Goal: Task Accomplishment & Management: Manage account settings

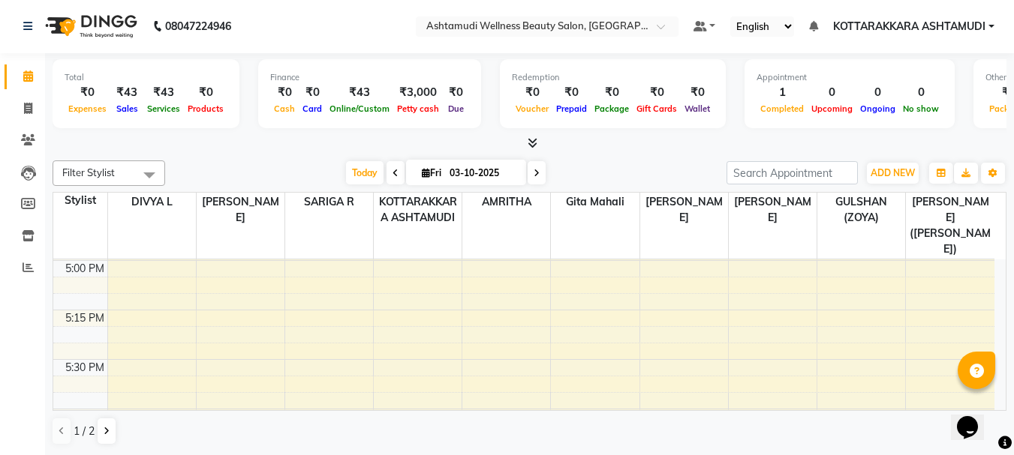
scroll to position [1491, 0]
click at [29, 77] on icon at bounding box center [28, 76] width 10 height 11
click at [27, 246] on link "Inventory" at bounding box center [23, 236] width 36 height 25
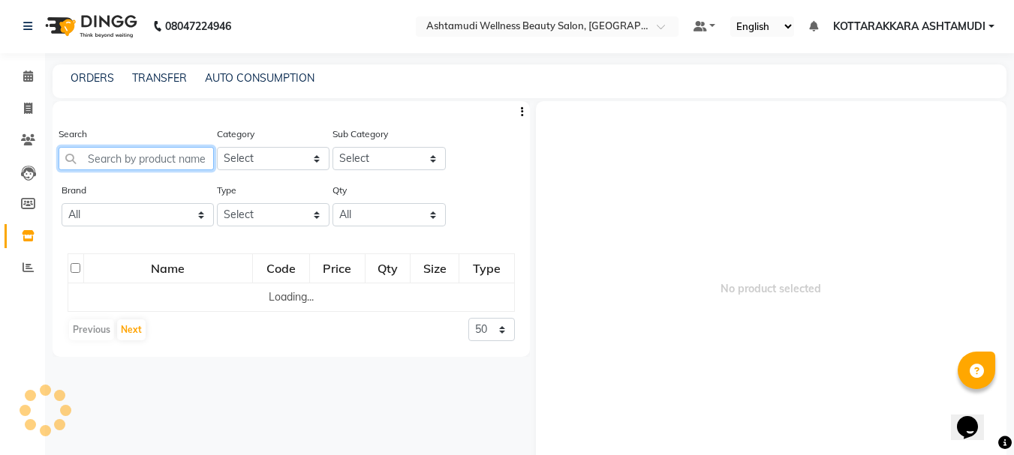
click at [93, 160] on input "text" at bounding box center [136, 158] width 155 height 23
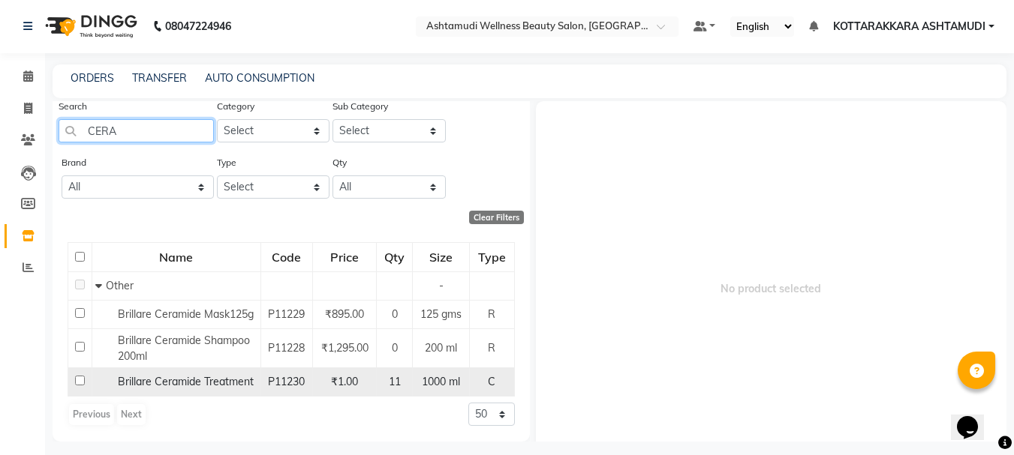
scroll to position [44, 0]
type input "CERA"
click at [83, 380] on input "checkbox" at bounding box center [80, 381] width 10 height 10
checkbox input "true"
select select
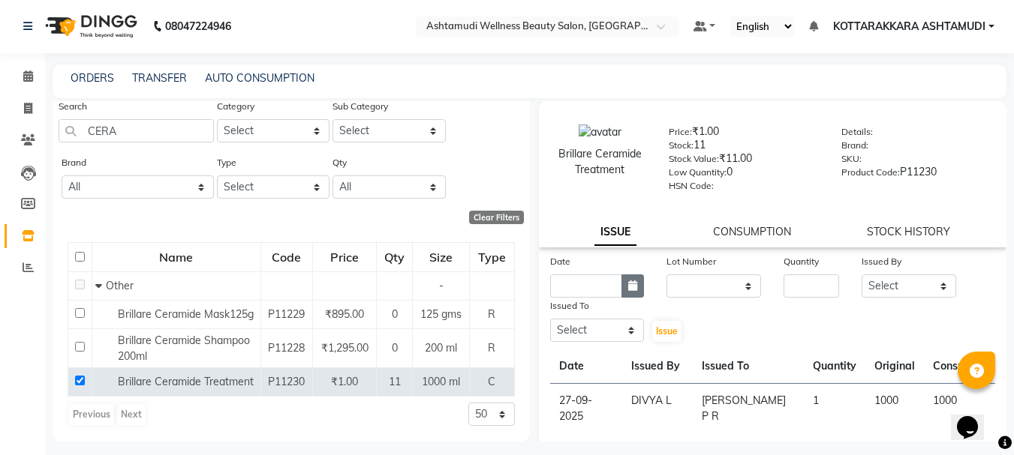
click at [628, 286] on icon "button" at bounding box center [632, 286] width 9 height 11
select select "10"
select select "2025"
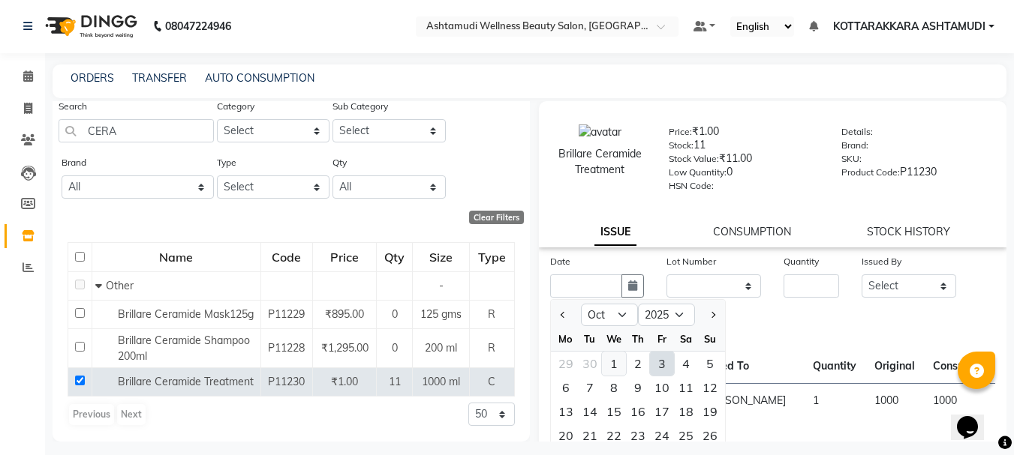
click at [611, 367] on div "1" at bounding box center [614, 364] width 24 height 24
type input "01-10-2025"
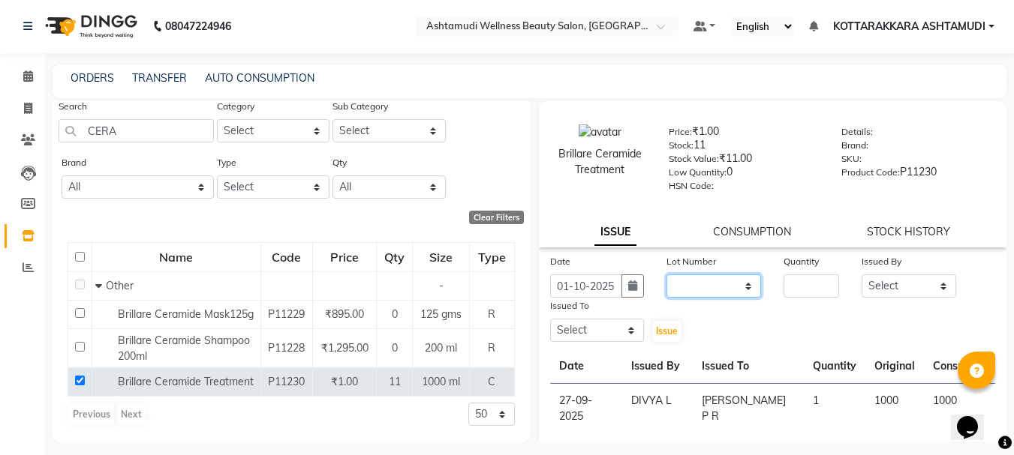
click at [708, 287] on select "None" at bounding box center [713, 286] width 95 height 23
select select "0: null"
click at [666, 275] on select "None" at bounding box center [713, 286] width 95 height 23
click at [809, 293] on input "number" at bounding box center [811, 286] width 56 height 23
type input "1"
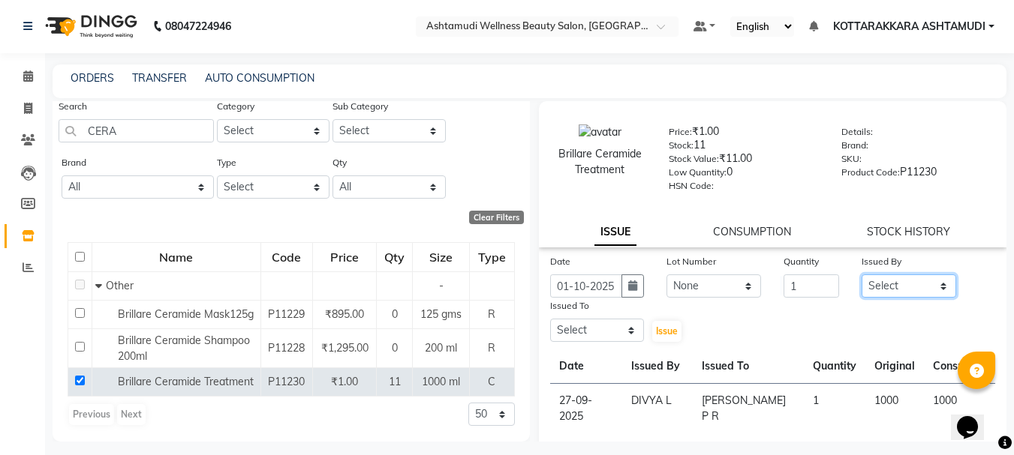
click at [872, 286] on select "Select AMRITHA DIVYA L [PERSON_NAME] ([PERSON_NAME]) [PERSON_NAME] ASHTAMUDI [P…" at bounding box center [908, 286] width 95 height 23
select select "27428"
click at [861, 275] on select "Select AMRITHA DIVYA L [PERSON_NAME] ([PERSON_NAME]) [PERSON_NAME] ASHTAMUDI [P…" at bounding box center [908, 286] width 95 height 23
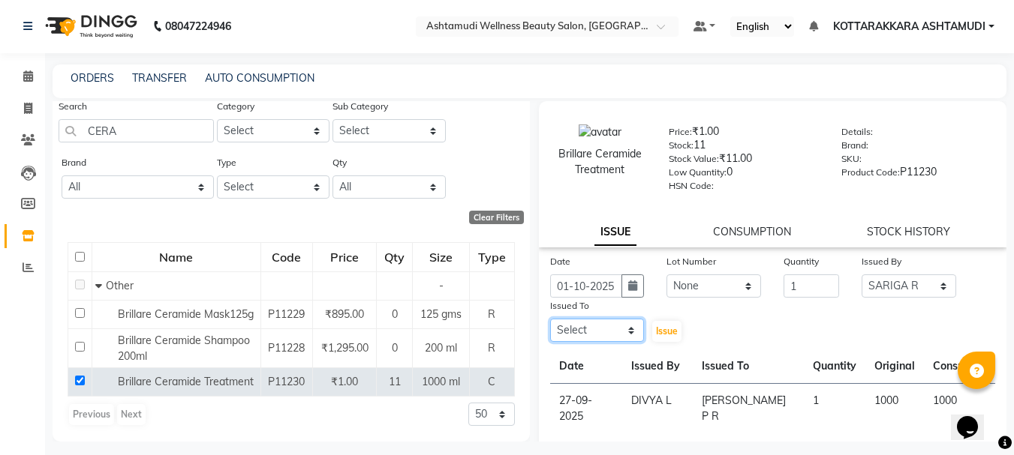
click at [605, 336] on select "Select AMRITHA DIVYA L [PERSON_NAME] ([PERSON_NAME]) [PERSON_NAME] ASHTAMUDI [P…" at bounding box center [597, 330] width 95 height 23
select select "27465"
click at [550, 319] on select "Select AMRITHA DIVYA L [PERSON_NAME] ([PERSON_NAME]) [PERSON_NAME] ASHTAMUDI [P…" at bounding box center [597, 330] width 95 height 23
click at [659, 333] on span "Issue" at bounding box center [667, 331] width 22 height 11
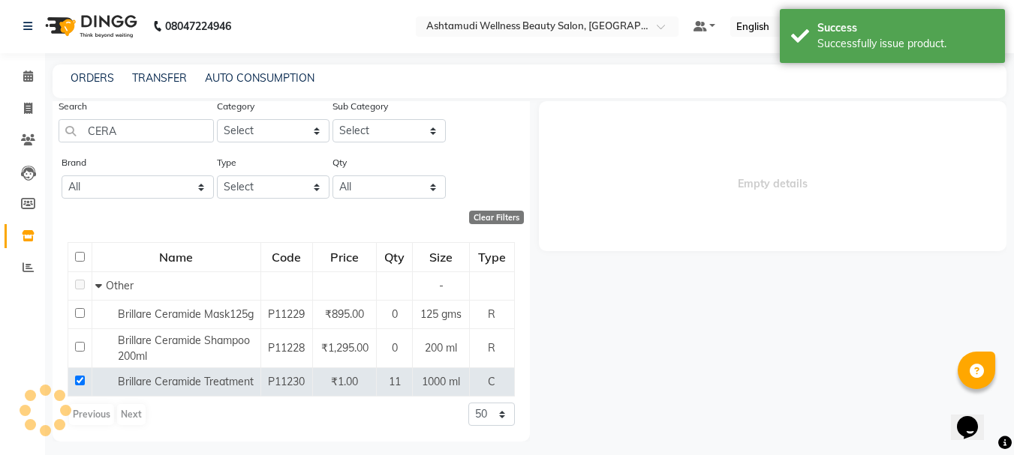
select select
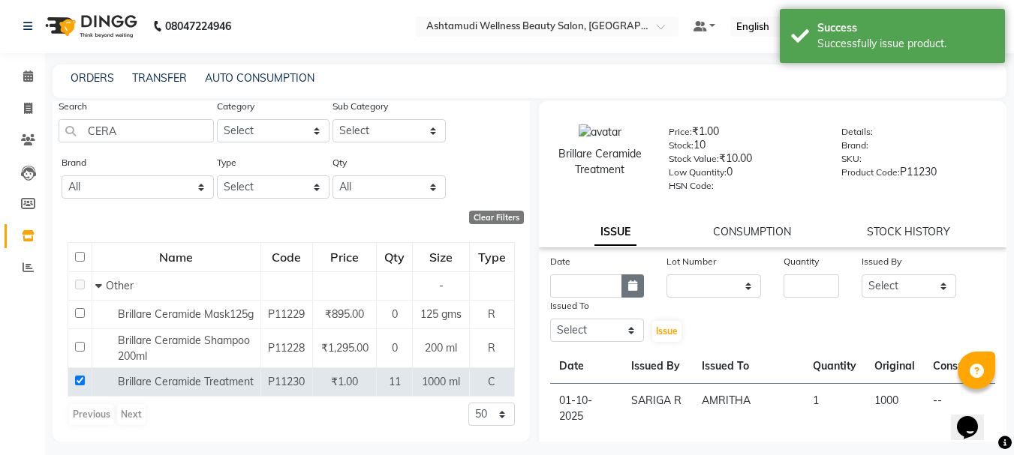
click at [628, 284] on icon "button" at bounding box center [632, 286] width 9 height 11
select select "10"
select select "2025"
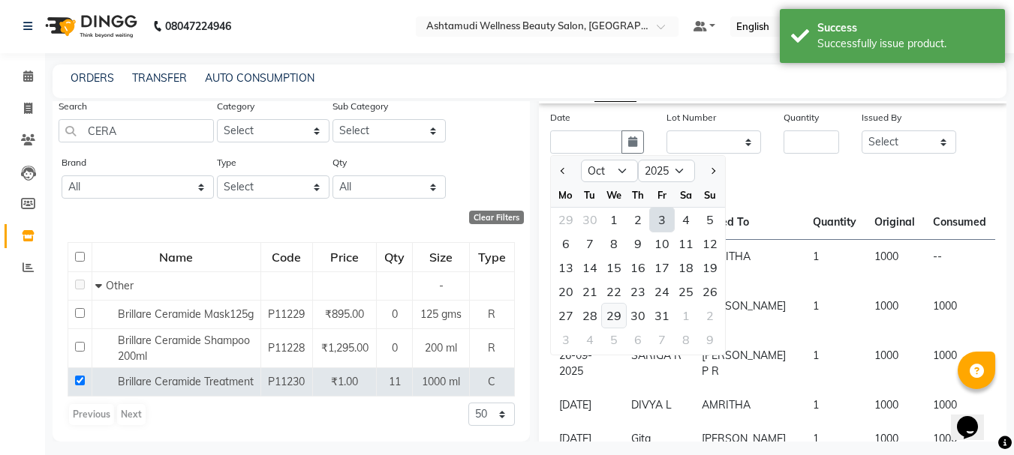
scroll to position [150, 0]
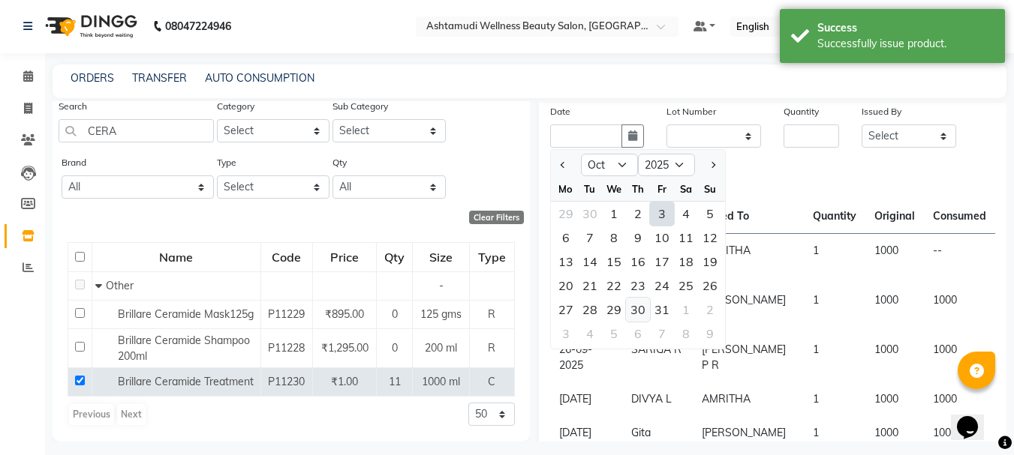
click at [636, 311] on div "30" at bounding box center [638, 310] width 24 height 24
type input "30-10-2025"
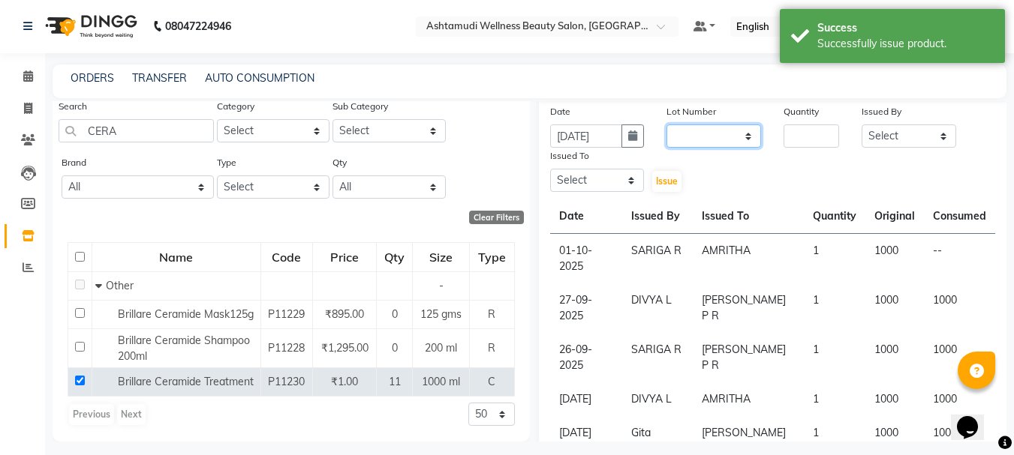
click at [722, 135] on select "None" at bounding box center [713, 136] width 95 height 23
select select "0: null"
click at [666, 125] on select "None" at bounding box center [713, 136] width 95 height 23
click at [785, 138] on input "number" at bounding box center [811, 136] width 56 height 23
type input "1"
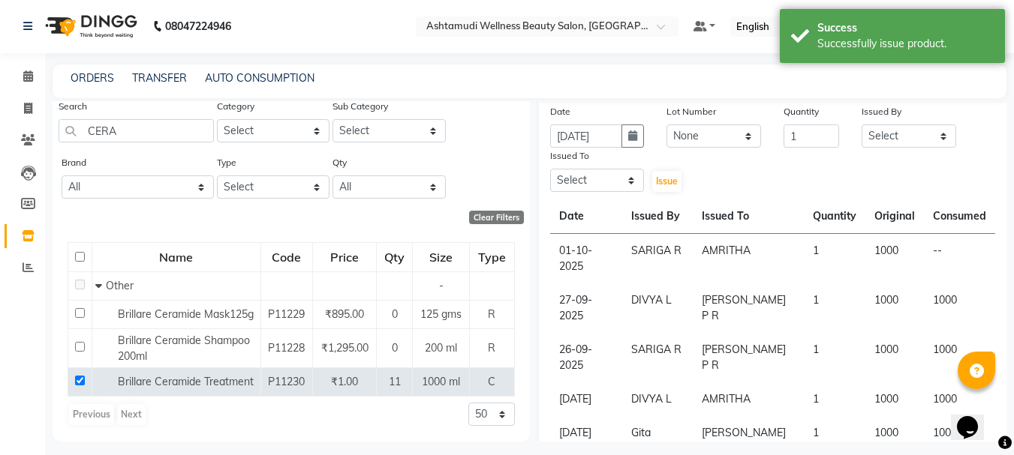
click at [898, 148] on div "Date 30-10-2025 Lot Number None Quantity 1 Issued By Select AMRITHA DIVYA L Git…" at bounding box center [773, 149] width 468 height 90
click at [904, 140] on select "Select AMRITHA DIVYA L [PERSON_NAME] ([PERSON_NAME]) [PERSON_NAME] ASHTAMUDI [P…" at bounding box center [908, 136] width 95 height 23
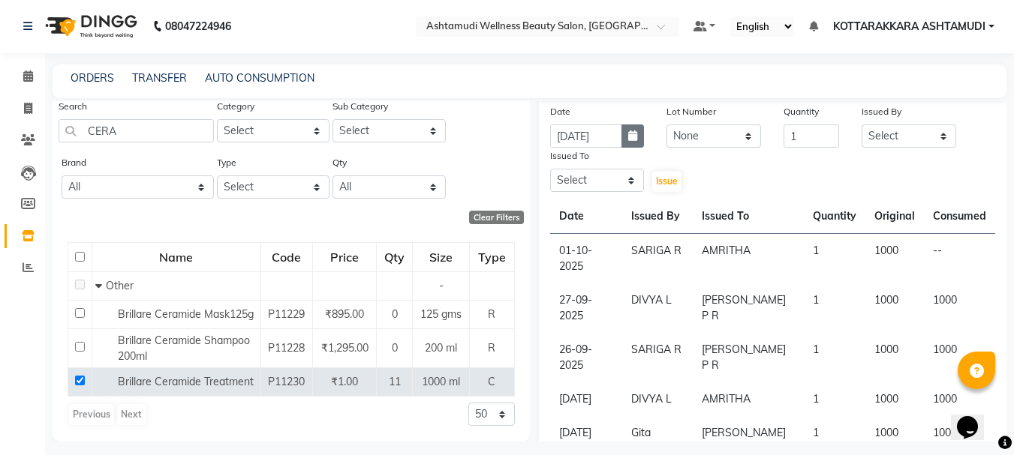
click at [629, 138] on icon "button" at bounding box center [632, 136] width 9 height 11
select select "10"
select select "2025"
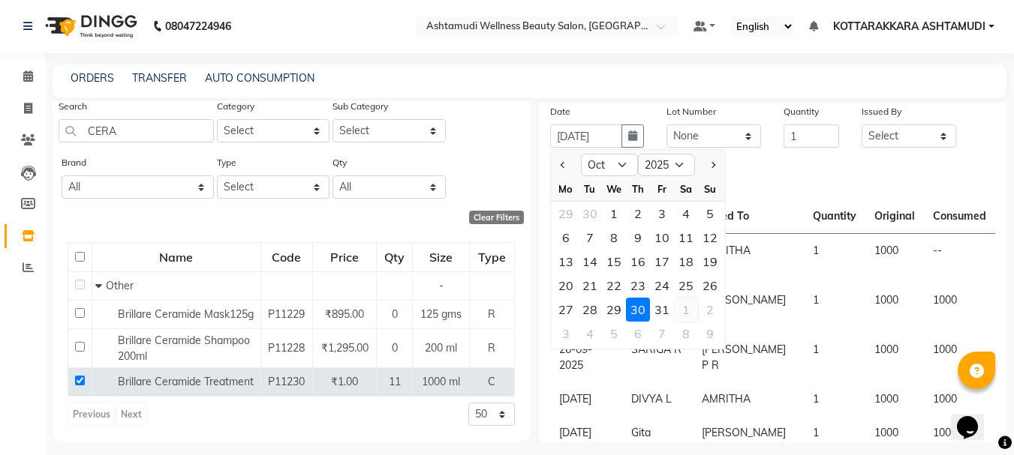
click at [692, 309] on div "1" at bounding box center [686, 310] width 24 height 24
type input "01-11-2025"
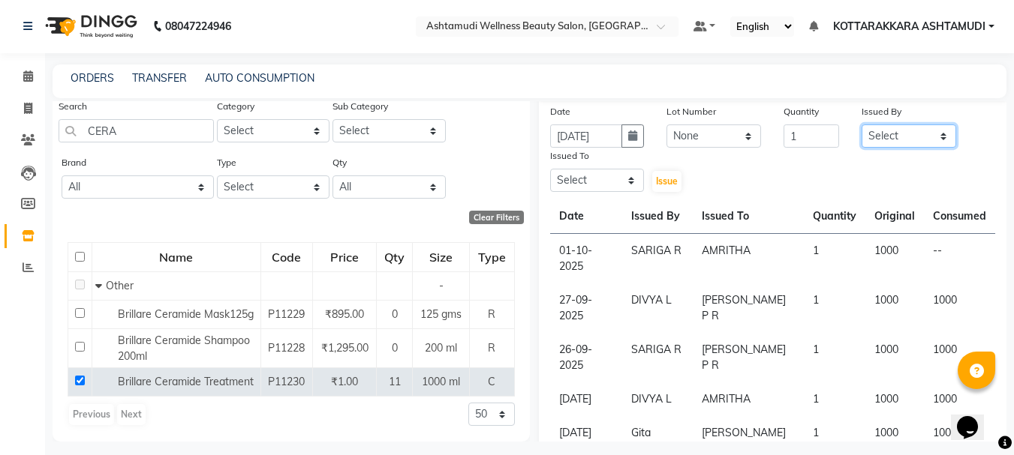
click at [904, 139] on select "Select AMRITHA DIVYA L [PERSON_NAME] ([PERSON_NAME]) [PERSON_NAME] ASHTAMUDI [P…" at bounding box center [908, 136] width 95 height 23
click at [861, 125] on select "Select AMRITHA DIVYA L [PERSON_NAME] ([PERSON_NAME]) [PERSON_NAME] ASHTAMUDI [P…" at bounding box center [908, 136] width 95 height 23
click at [925, 134] on select "Select AMRITHA DIVYA L [PERSON_NAME] ([PERSON_NAME]) [PERSON_NAME] ASHTAMUDI [P…" at bounding box center [908, 136] width 95 height 23
select select "27428"
click at [861, 125] on select "Select AMRITHA DIVYA L [PERSON_NAME] ([PERSON_NAME]) [PERSON_NAME] ASHTAMUDI [P…" at bounding box center [908, 136] width 95 height 23
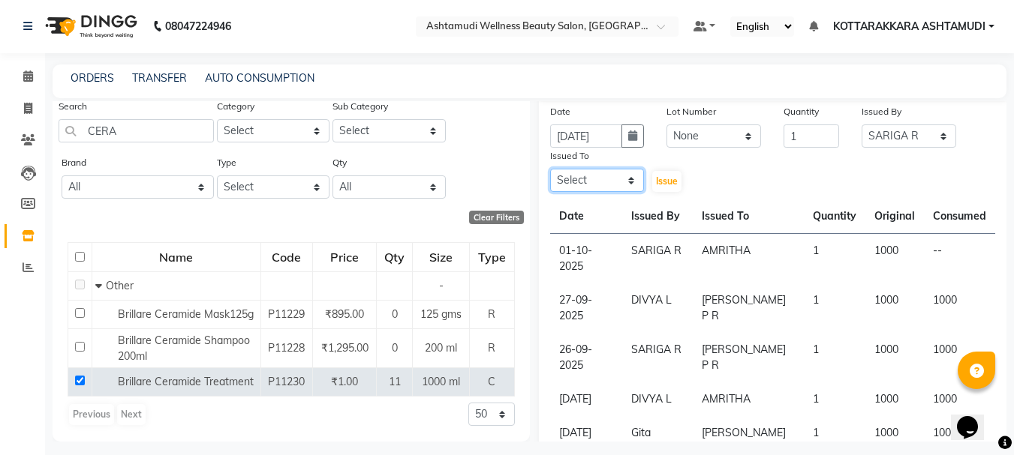
click at [593, 183] on select "Select AMRITHA DIVYA L [PERSON_NAME] ([PERSON_NAME]) [PERSON_NAME] ASHTAMUDI [P…" at bounding box center [597, 180] width 95 height 23
select select "65260"
click at [550, 169] on select "Select AMRITHA DIVYA L [PERSON_NAME] ([PERSON_NAME]) [PERSON_NAME] ASHTAMUDI [P…" at bounding box center [597, 180] width 95 height 23
click at [665, 180] on span "Issue" at bounding box center [667, 181] width 22 height 11
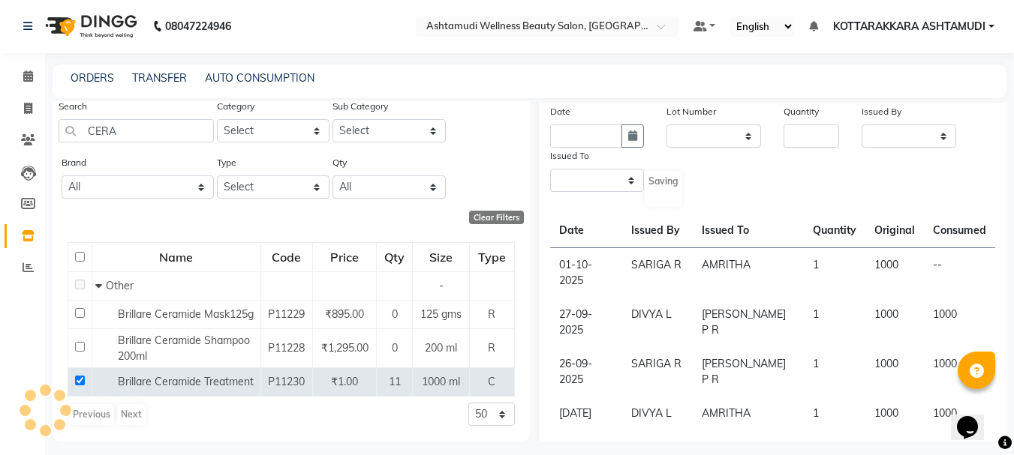
scroll to position [0, 0]
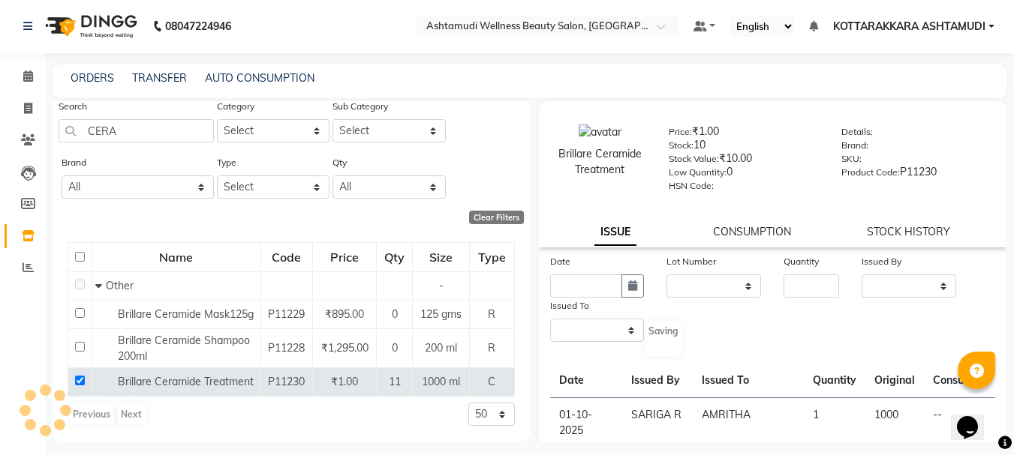
select select
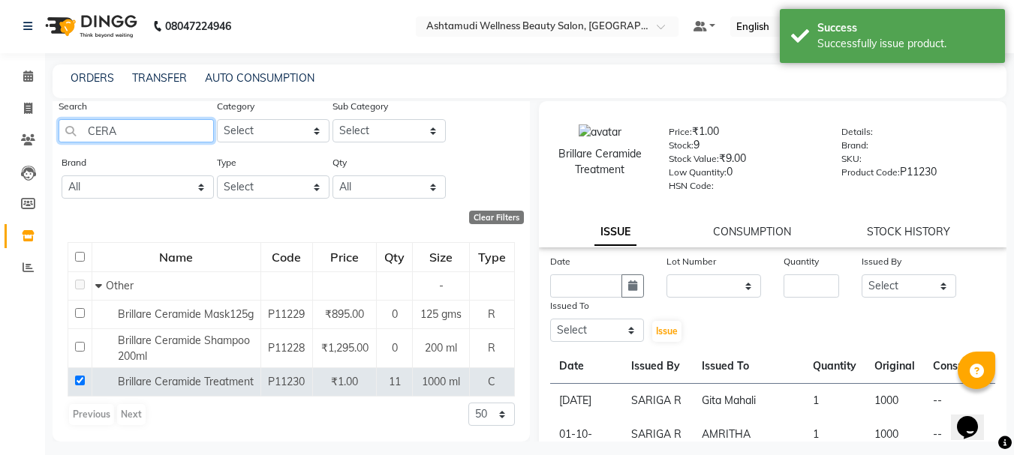
click at [182, 120] on input "CERA" at bounding box center [136, 130] width 155 height 23
type input "C"
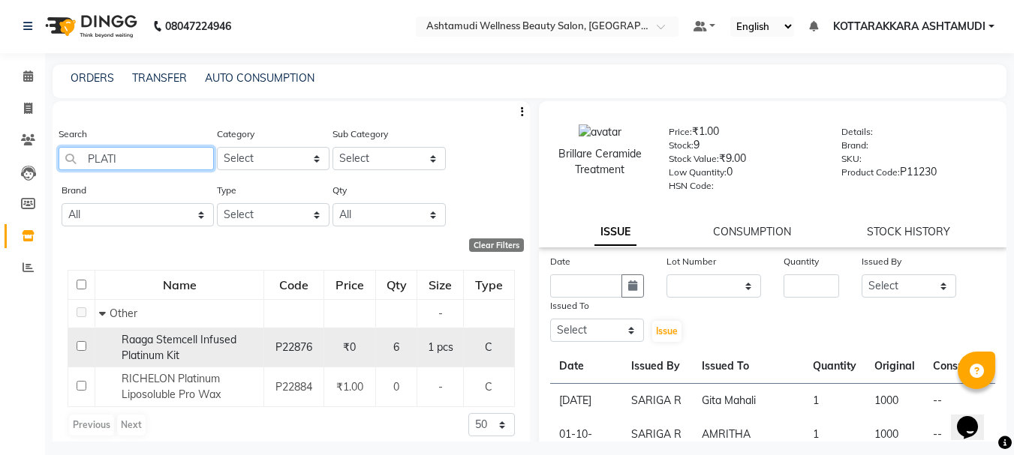
type input "PLATI"
click at [81, 347] on input "checkbox" at bounding box center [82, 346] width 10 height 10
checkbox input "true"
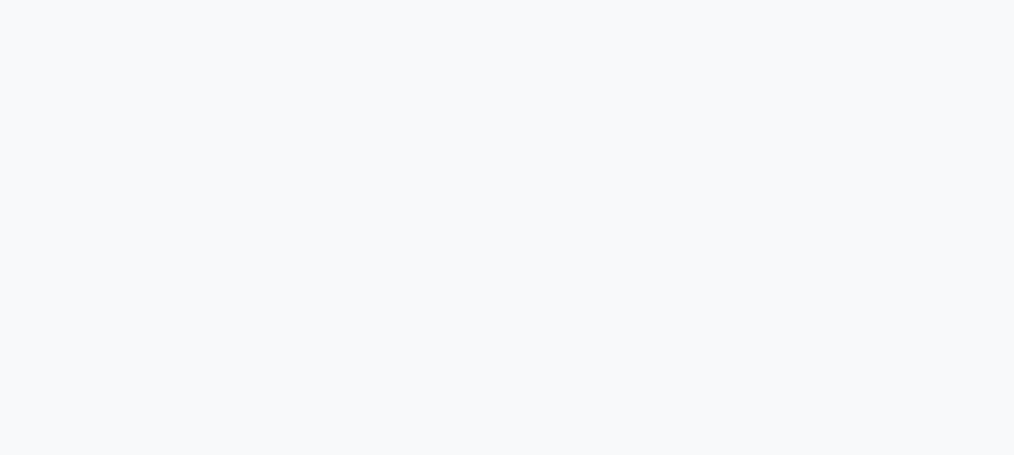
select select
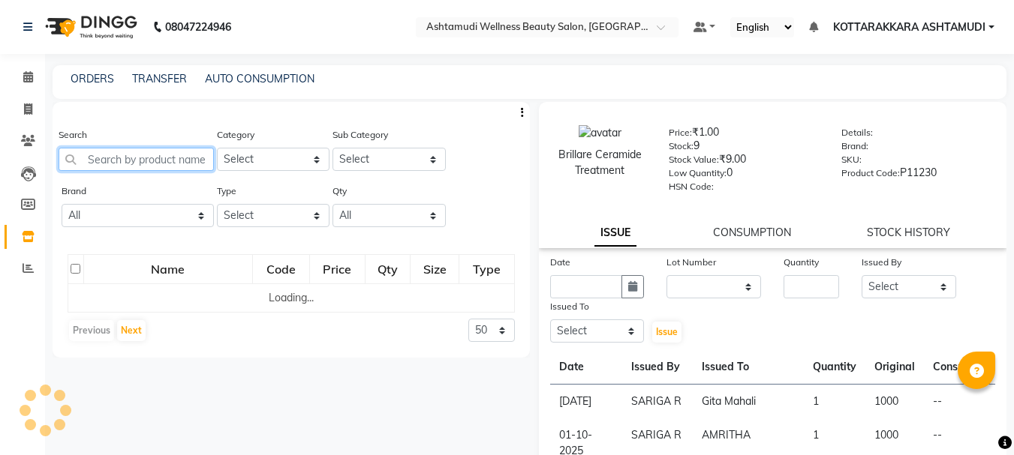
click at [143, 160] on input "text" at bounding box center [136, 159] width 155 height 23
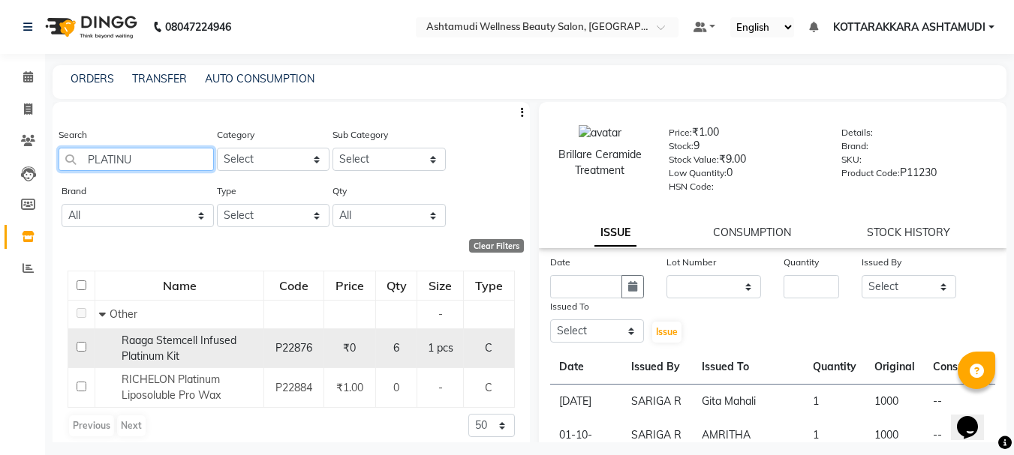
type input "PLATINU"
click at [80, 350] on input "checkbox" at bounding box center [82, 347] width 10 height 10
checkbox input "true"
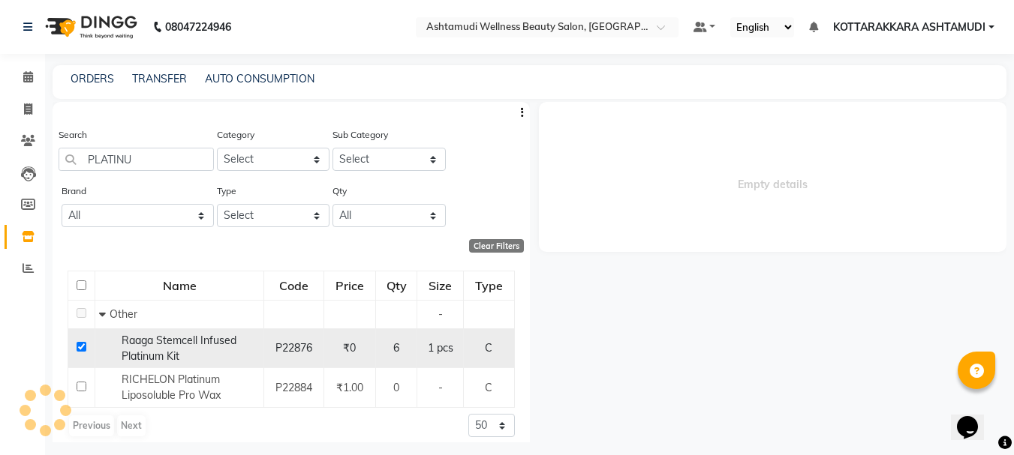
select select
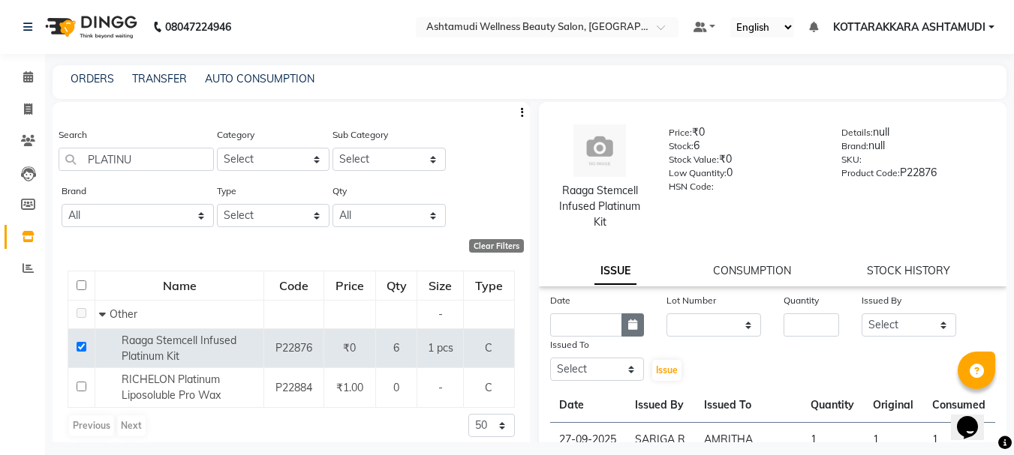
click at [637, 326] on button "button" at bounding box center [632, 325] width 23 height 23
select select "10"
select select "2025"
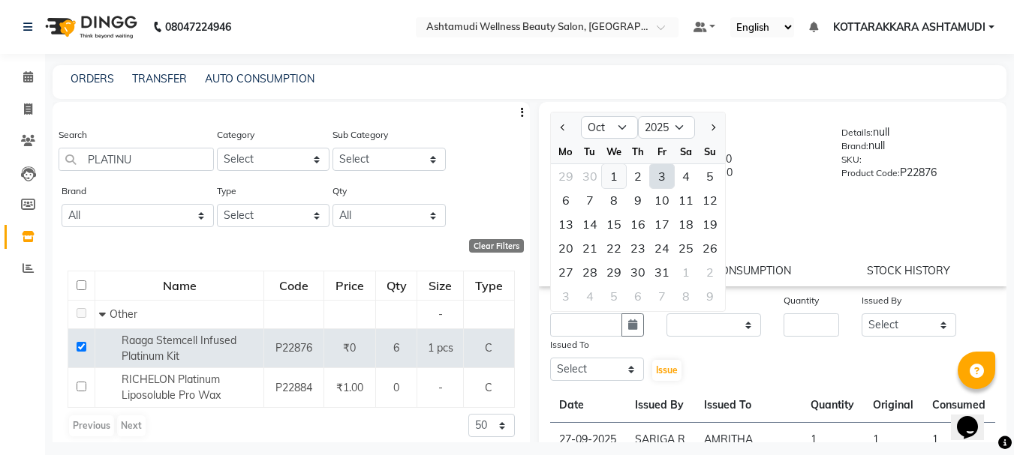
click at [614, 180] on div "1" at bounding box center [614, 176] width 24 height 24
type input "01-10-2025"
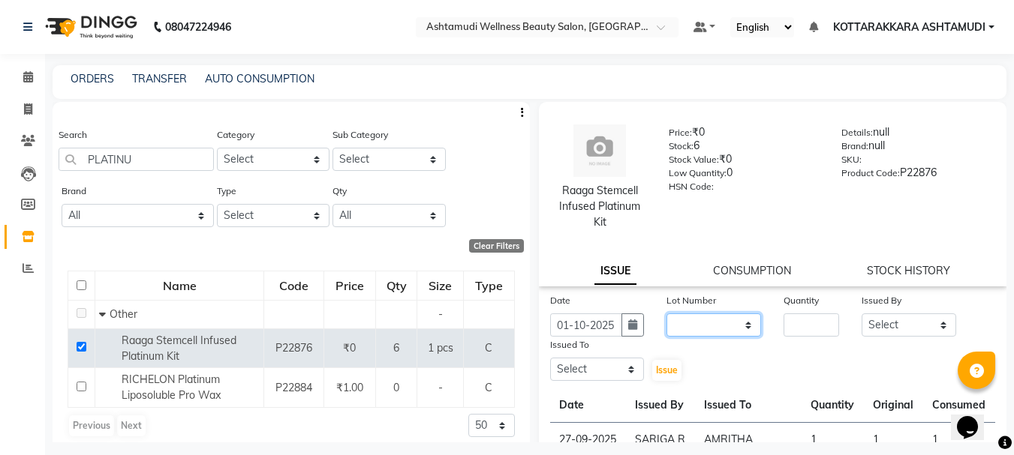
click at [741, 323] on select "None" at bounding box center [713, 325] width 95 height 23
select select "0: null"
click at [666, 314] on select "None" at bounding box center [713, 325] width 95 height 23
click at [784, 329] on input "number" at bounding box center [811, 325] width 56 height 23
type input "1"
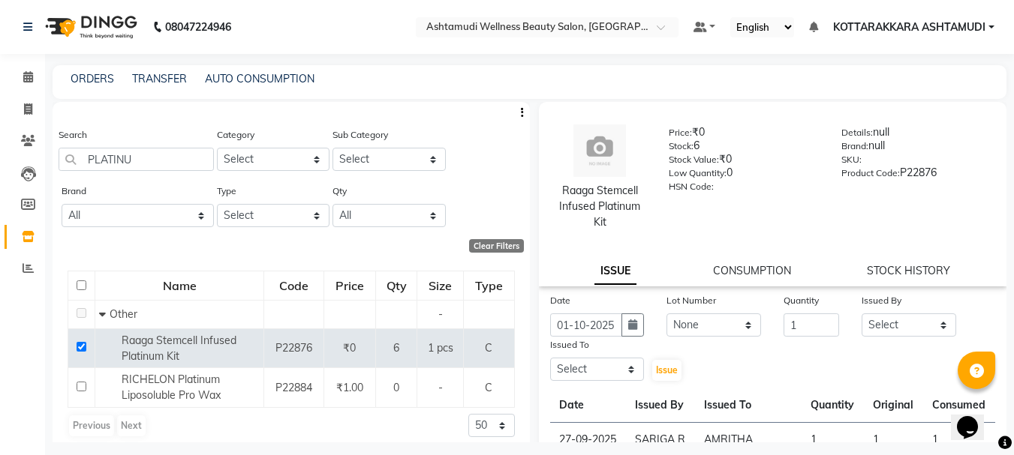
click at [947, 330] on div "Issued By Select AMRITHA DIVYA L Gita Mahali GULSHAN (ZOYA) Karina Darjee KOTTA…" at bounding box center [908, 315] width 117 height 44
click at [896, 321] on select "Select AMRITHA DIVYA L [PERSON_NAME] ([PERSON_NAME]) [PERSON_NAME] ASHTAMUDI [P…" at bounding box center [908, 325] width 95 height 23
click at [861, 314] on select "Select AMRITHA DIVYA L [PERSON_NAME] ([PERSON_NAME]) [PERSON_NAME] ASHTAMUDI [P…" at bounding box center [908, 325] width 95 height 23
click at [875, 323] on select "Select AMRITHA DIVYA L [PERSON_NAME] ([PERSON_NAME]) [PERSON_NAME] ASHTAMUDI [P…" at bounding box center [908, 325] width 95 height 23
select select "27428"
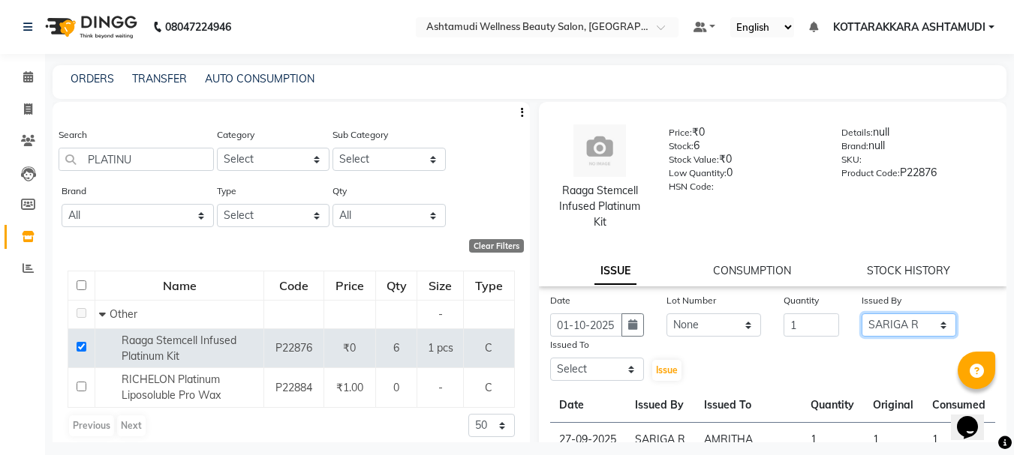
click at [861, 314] on select "Select AMRITHA DIVYA L [PERSON_NAME] ([PERSON_NAME]) [PERSON_NAME] ASHTAMUDI [P…" at bounding box center [908, 325] width 95 height 23
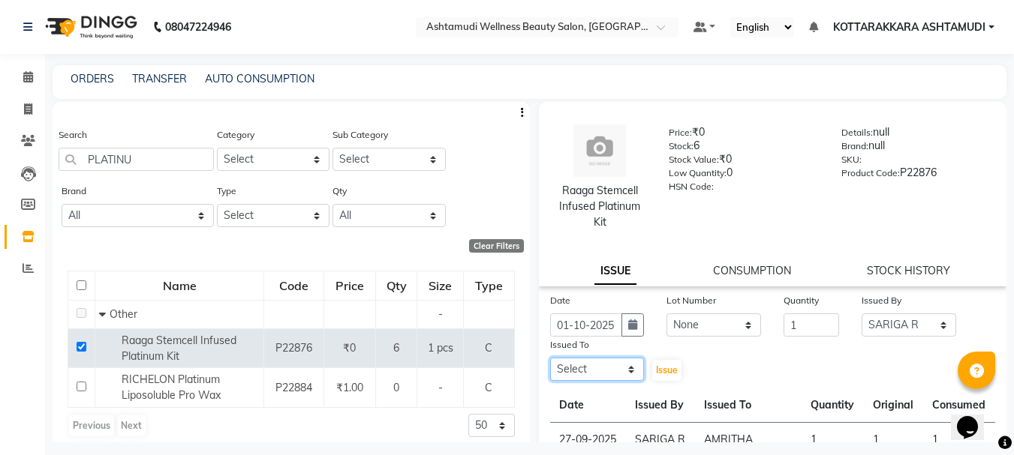
click at [599, 377] on select "Select AMRITHA DIVYA L [PERSON_NAME] ([PERSON_NAME]) [PERSON_NAME] ASHTAMUDI [P…" at bounding box center [597, 369] width 95 height 23
select select "27465"
click at [550, 358] on select "Select AMRITHA DIVYA L [PERSON_NAME] ([PERSON_NAME]) [PERSON_NAME] ASHTAMUDI [P…" at bounding box center [597, 369] width 95 height 23
click at [658, 371] on span "Issue" at bounding box center [667, 370] width 22 height 11
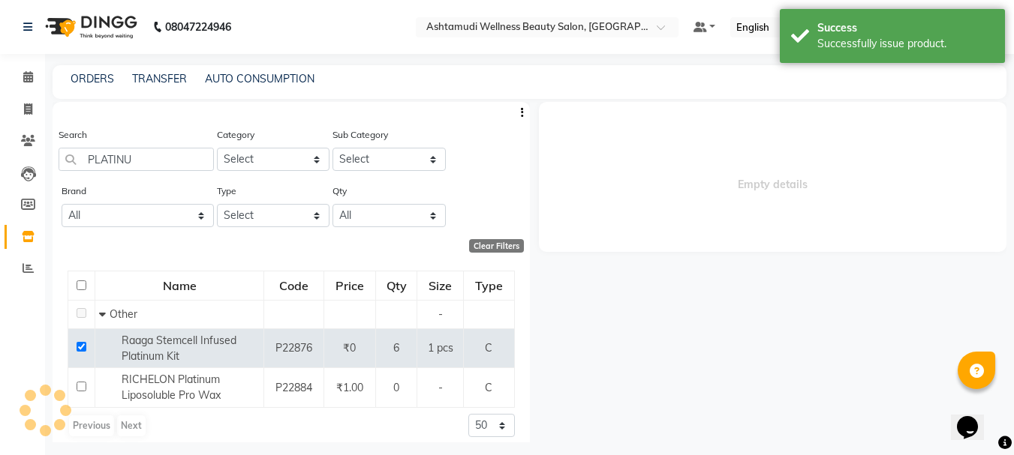
select select
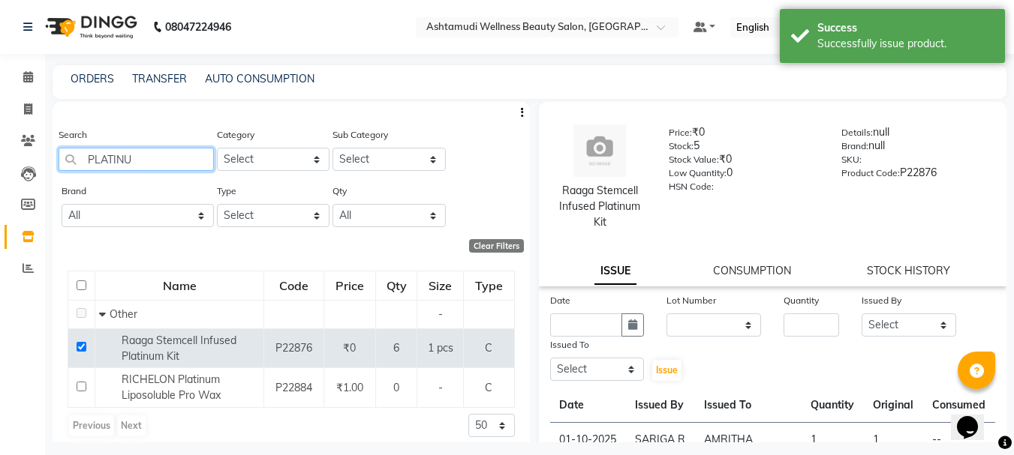
click at [180, 161] on input "PLATINU" at bounding box center [136, 159] width 155 height 23
type input "P"
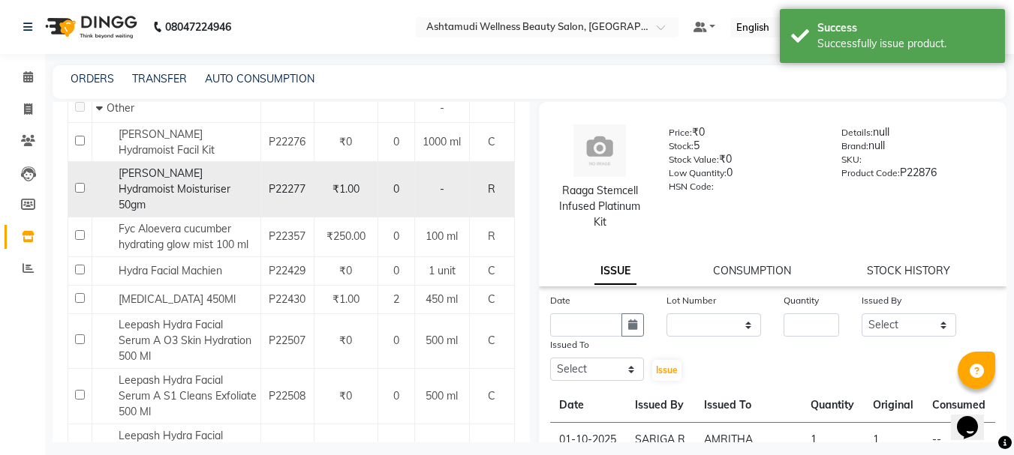
scroll to position [225, 0]
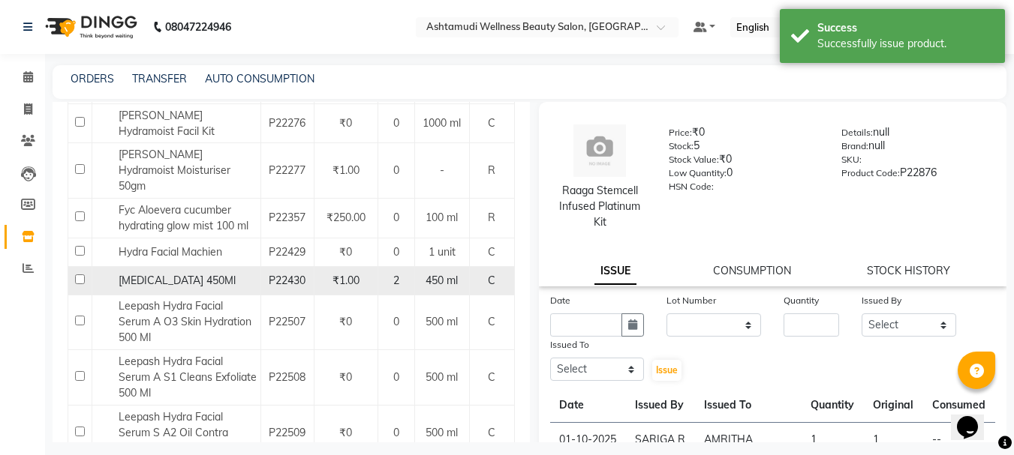
type input "HYDR"
click at [83, 275] on input "checkbox" at bounding box center [80, 280] width 10 height 10
checkbox input "true"
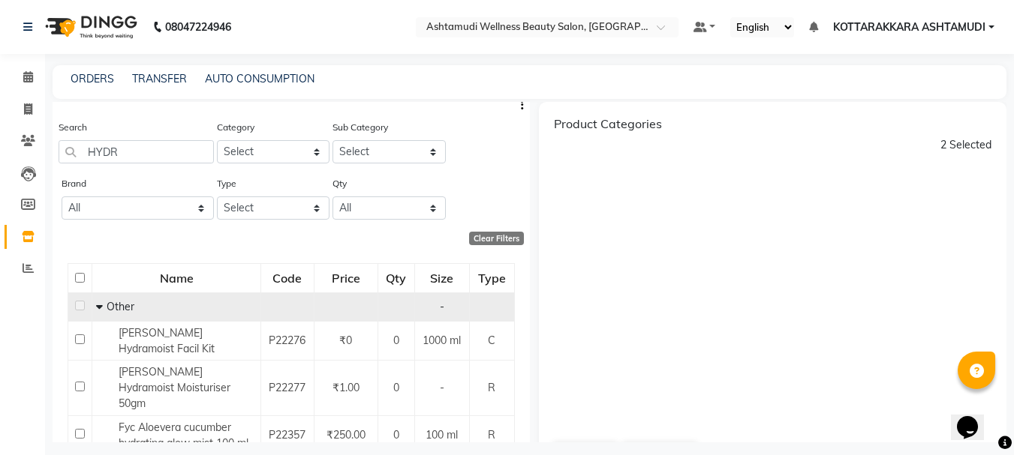
scroll to position [0, 0]
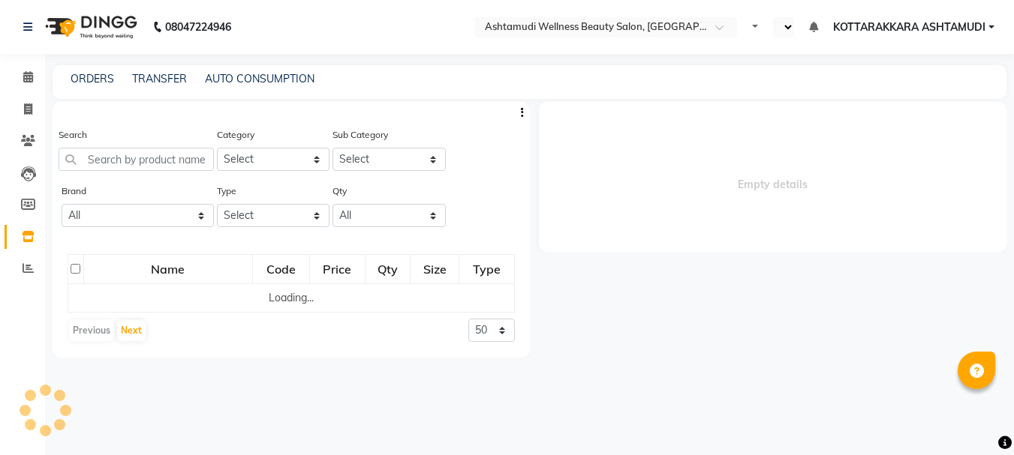
select select "en"
select select
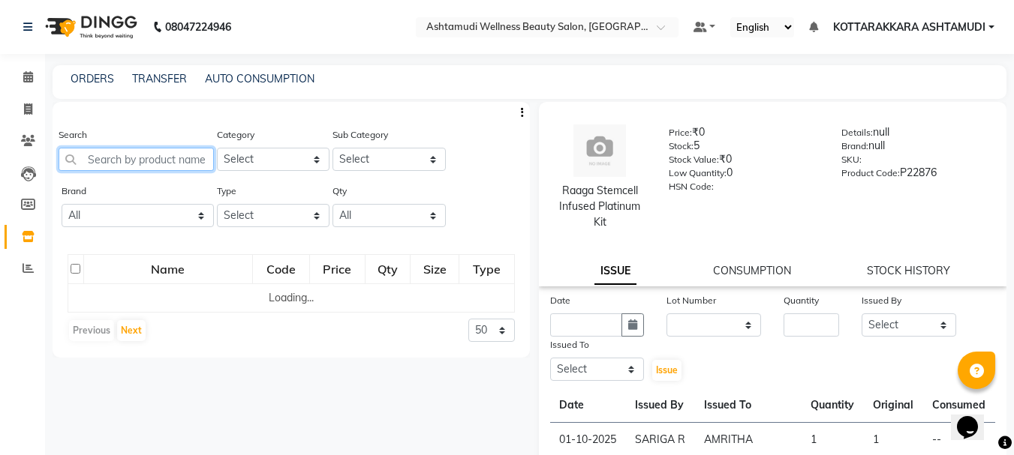
click at [91, 161] on input "text" at bounding box center [136, 159] width 155 height 23
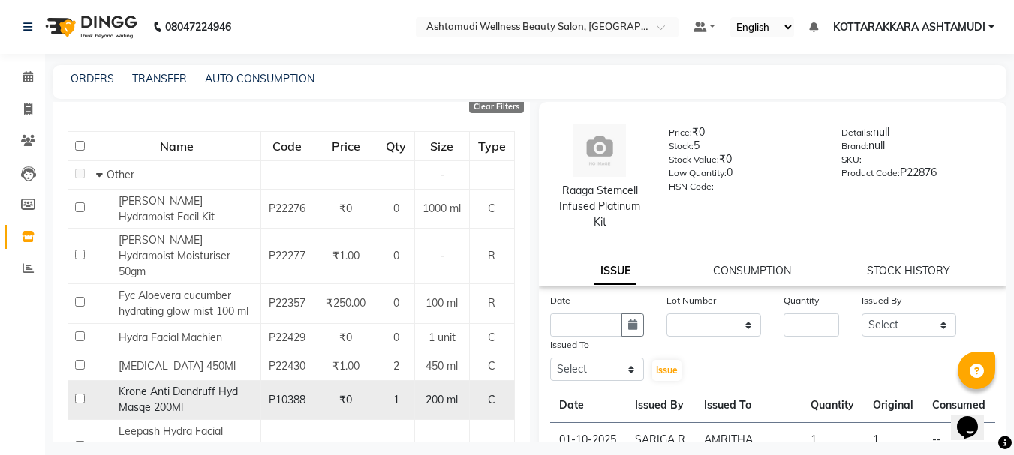
scroll to position [150, 0]
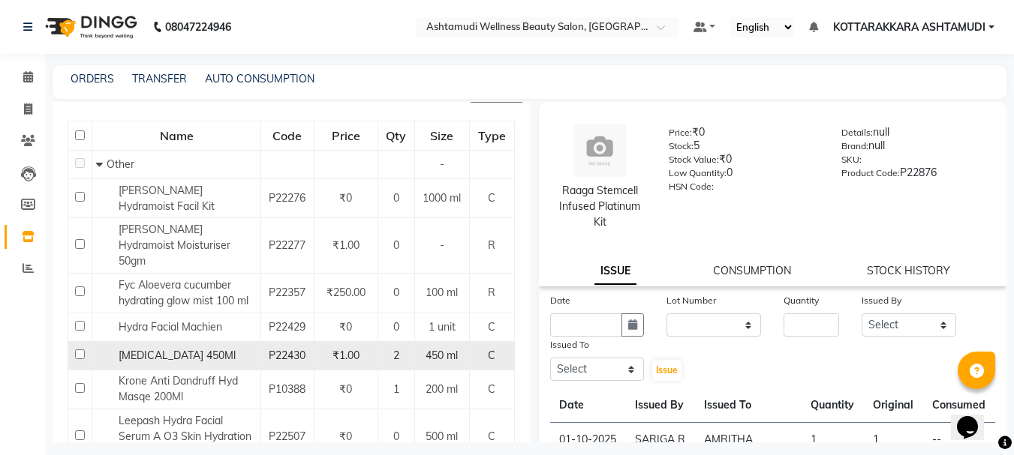
type input "HYD"
click at [79, 350] on input "checkbox" at bounding box center [80, 355] width 10 height 10
checkbox input "true"
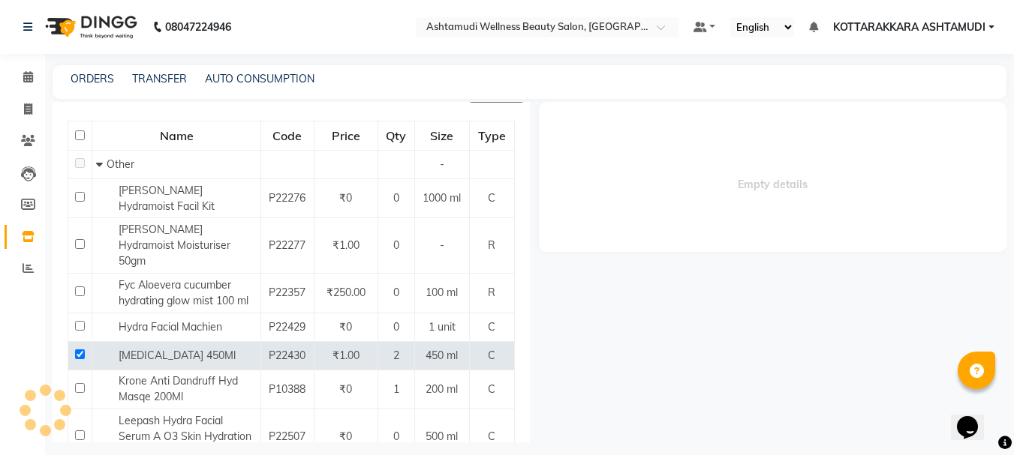
select select
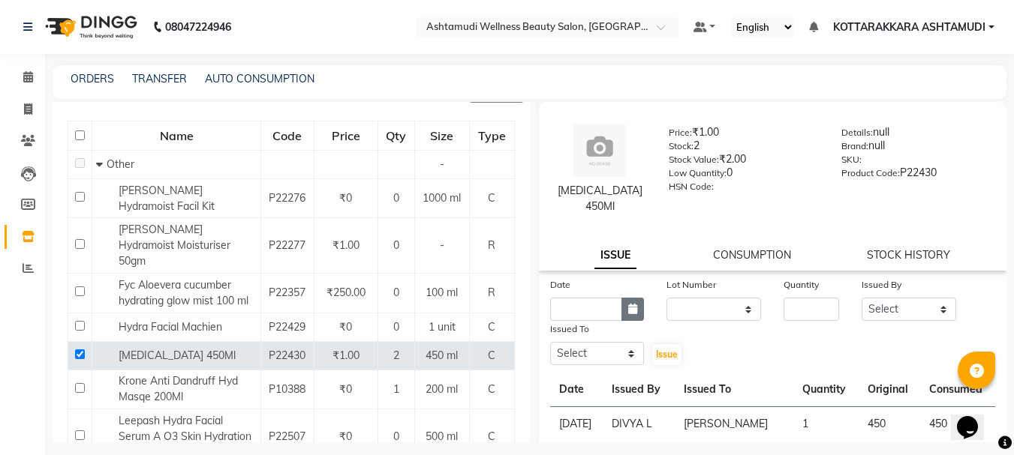
click at [629, 313] on icon "button" at bounding box center [632, 309] width 9 height 11
select select "10"
select select "2025"
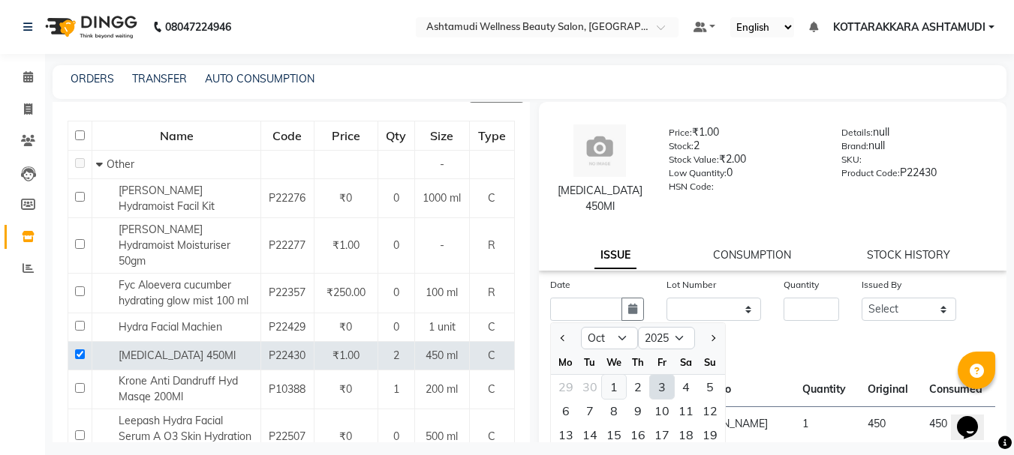
click at [613, 390] on div "1" at bounding box center [614, 387] width 24 height 24
type input "01-10-2025"
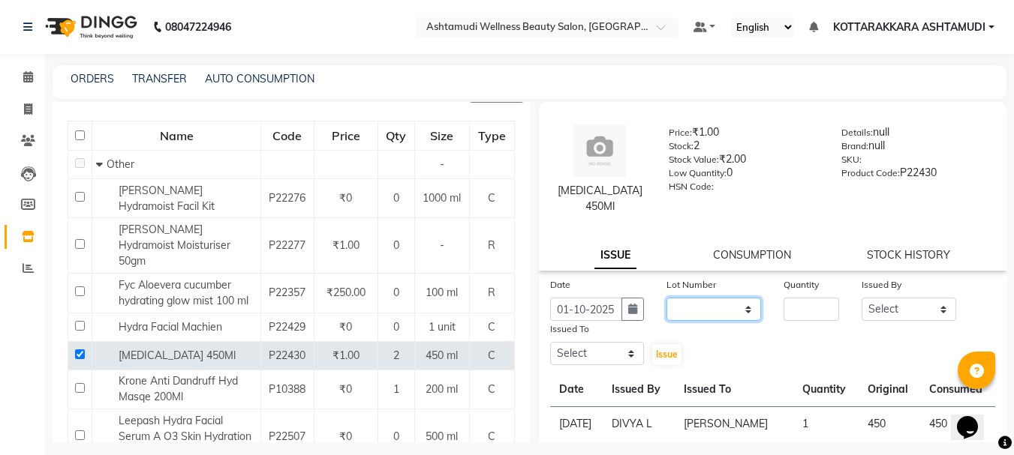
click at [713, 314] on select "None" at bounding box center [713, 309] width 95 height 23
select select "0: null"
click at [666, 298] on select "None" at bounding box center [713, 309] width 95 height 23
click at [785, 308] on input "number" at bounding box center [811, 309] width 56 height 23
type input "1"
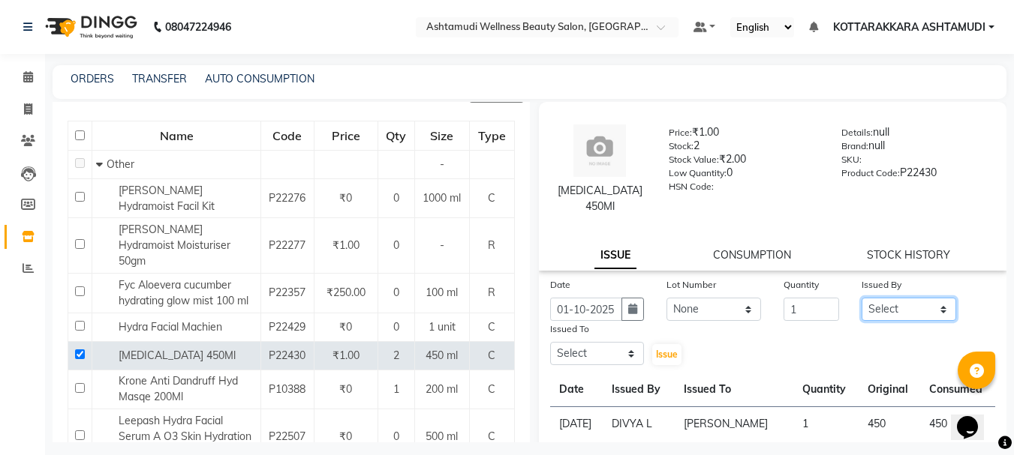
click at [879, 311] on select "Select AMRITHA DIVYA L [PERSON_NAME] ([PERSON_NAME]) [PERSON_NAME] ASHTAMUDI [P…" at bounding box center [908, 309] width 95 height 23
select select "27428"
click at [861, 298] on select "Select AMRITHA DIVYA L [PERSON_NAME] ([PERSON_NAME]) [PERSON_NAME] ASHTAMUDI [P…" at bounding box center [908, 309] width 95 height 23
click at [614, 355] on select "Select AMRITHA DIVYA L [PERSON_NAME] ([PERSON_NAME]) [PERSON_NAME] ASHTAMUDI [P…" at bounding box center [597, 353] width 95 height 23
select select "27465"
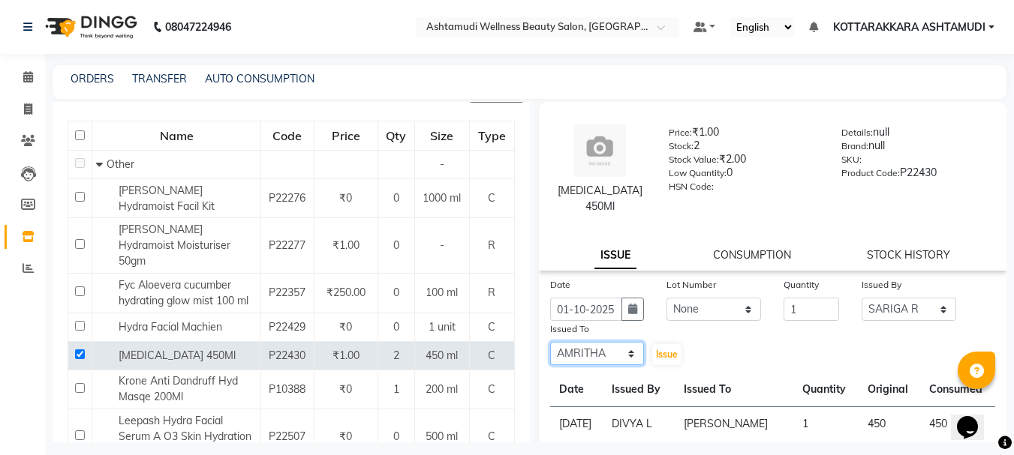
click at [550, 342] on select "Select AMRITHA DIVYA L [PERSON_NAME] ([PERSON_NAME]) [PERSON_NAME] ASHTAMUDI [P…" at bounding box center [597, 353] width 95 height 23
click at [677, 355] on button "Issue" at bounding box center [666, 354] width 29 height 21
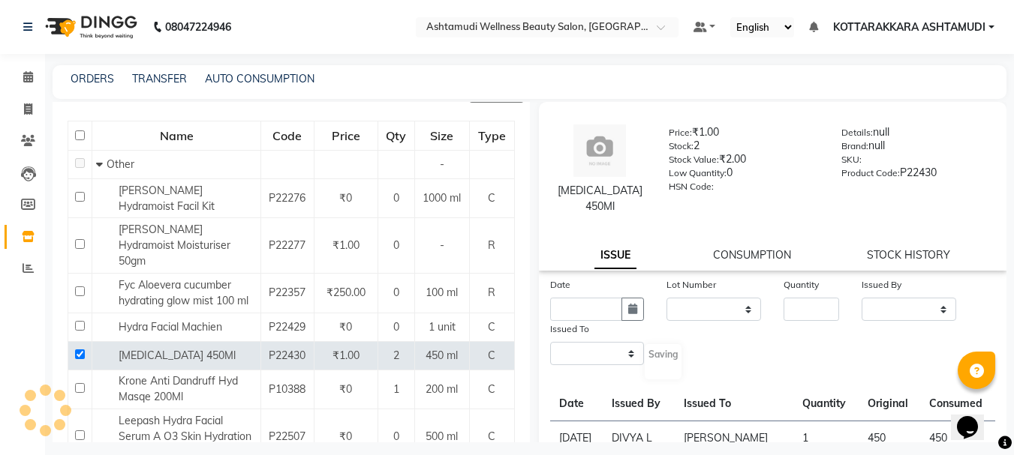
select select
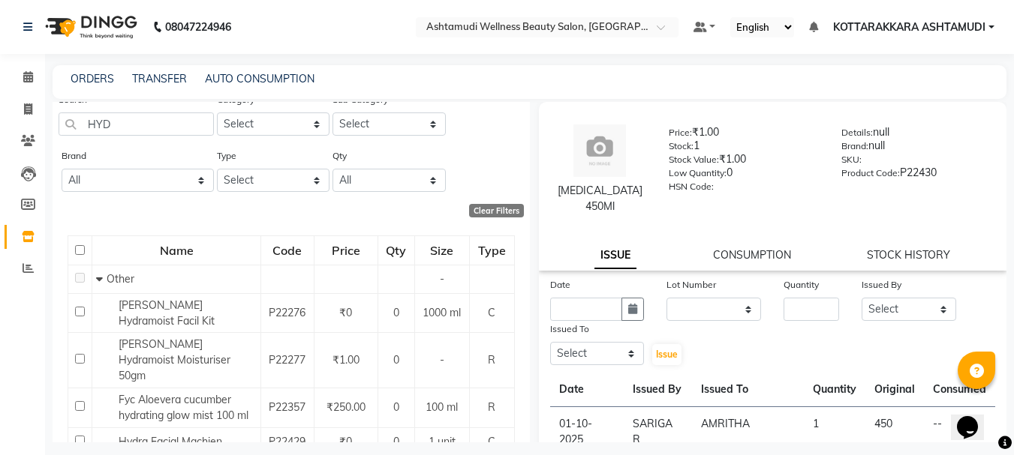
scroll to position [0, 0]
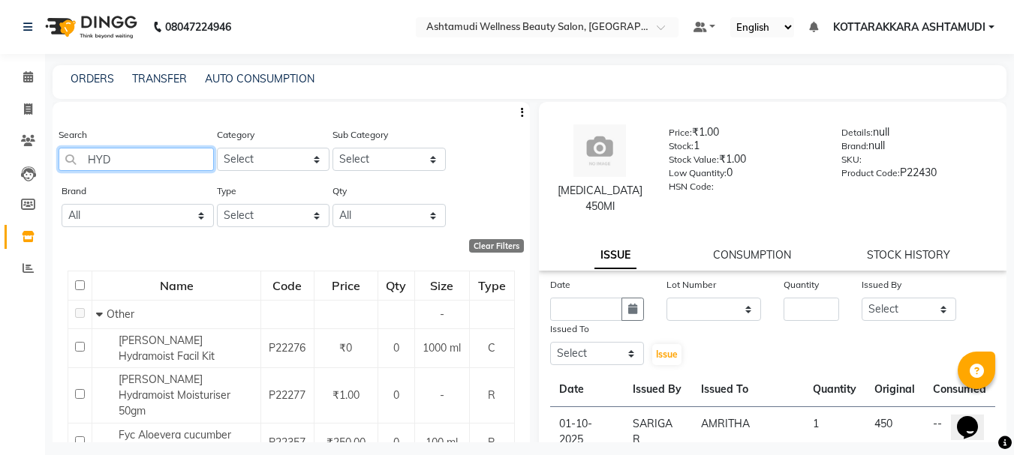
click at [119, 165] on input "HYD" at bounding box center [136, 159] width 155 height 23
type input "H"
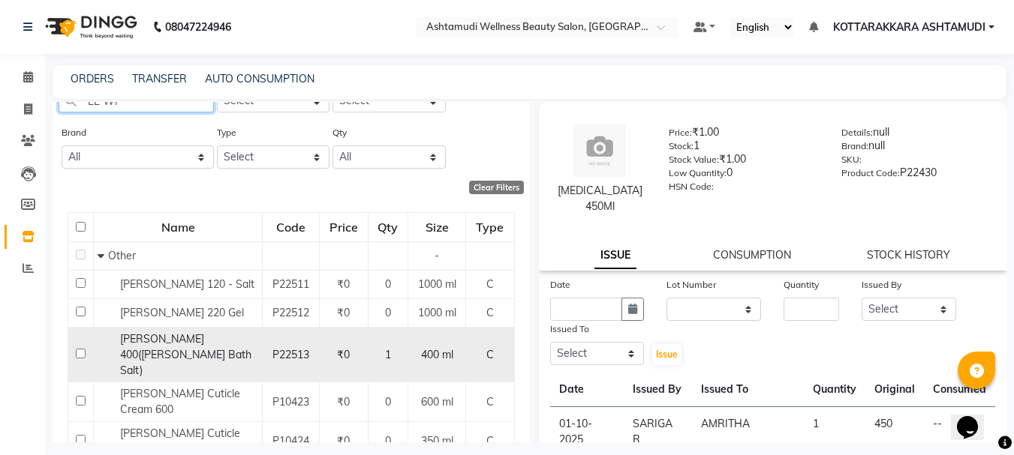
scroll to position [75, 0]
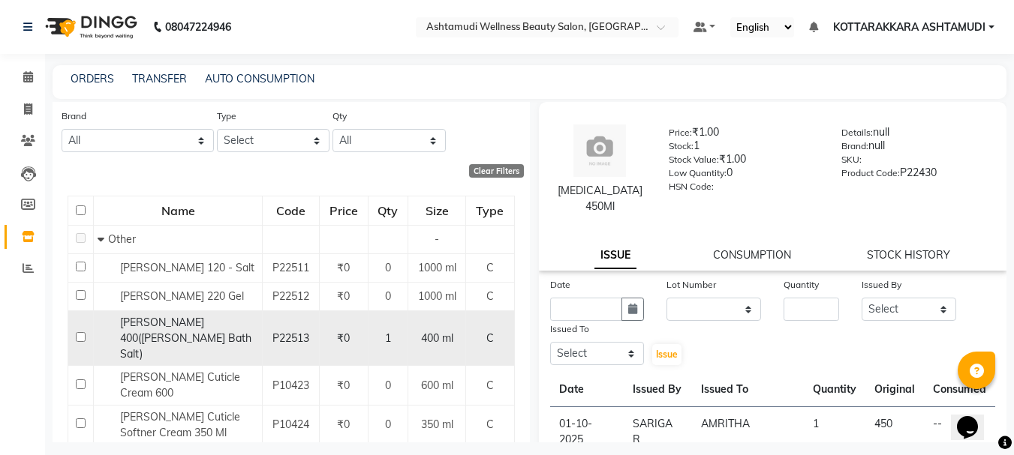
type input "LE WI"
click at [77, 332] on input "checkbox" at bounding box center [81, 337] width 10 height 10
checkbox input "true"
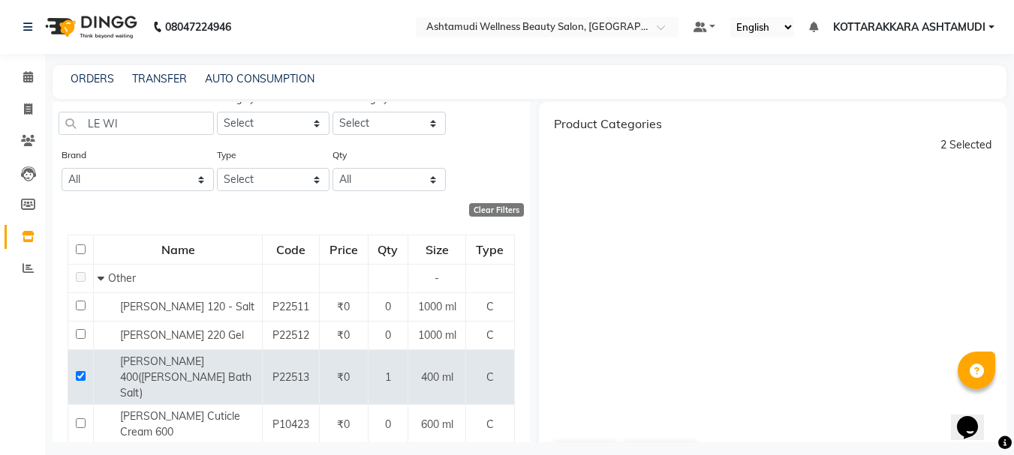
scroll to position [0, 0]
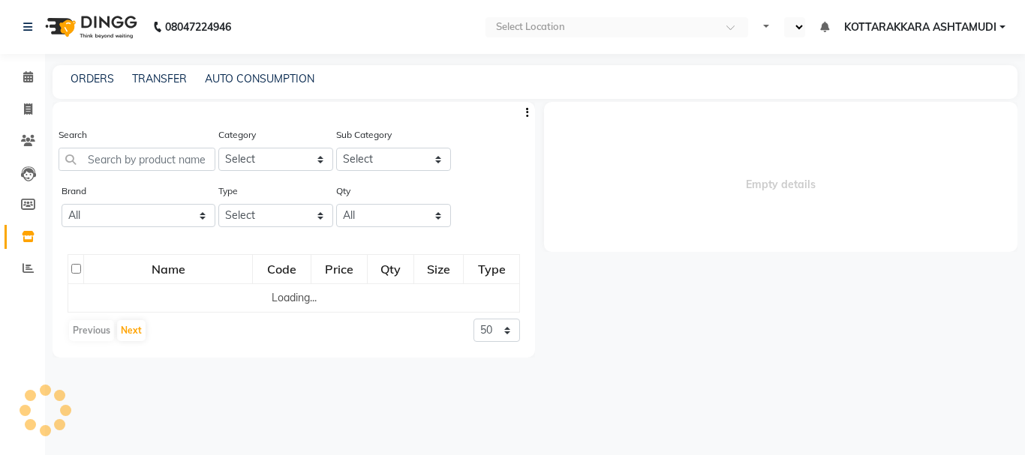
select select "en"
select select
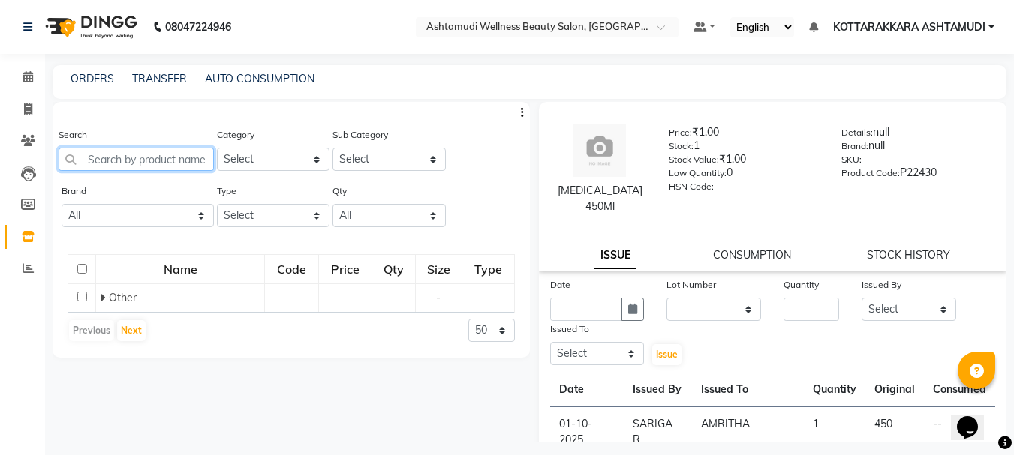
click at [110, 155] on input "text" at bounding box center [136, 159] width 155 height 23
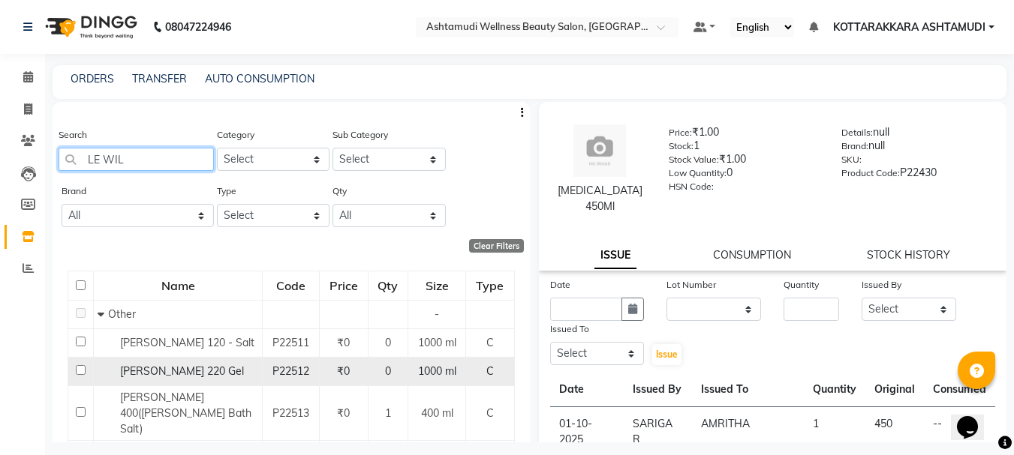
scroll to position [75, 0]
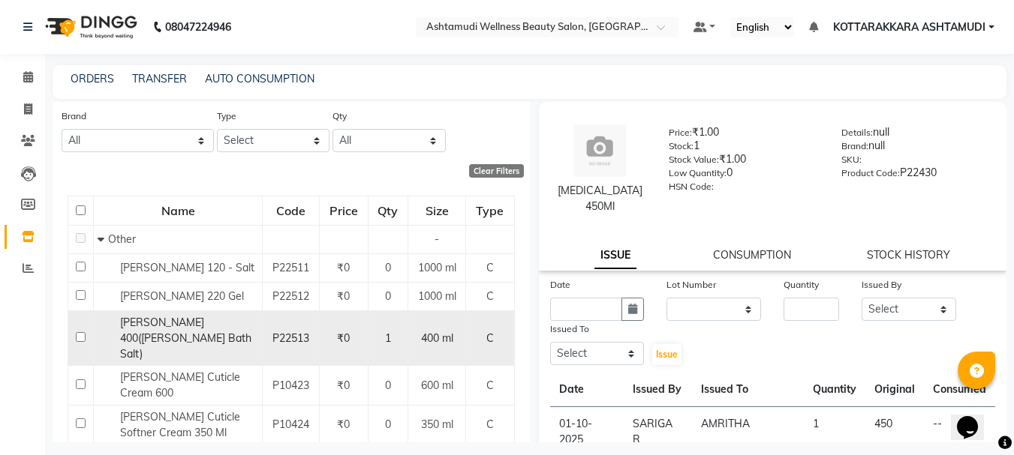
type input "LE WIL"
click at [80, 332] on input "checkbox" at bounding box center [81, 337] width 10 height 10
checkbox input "true"
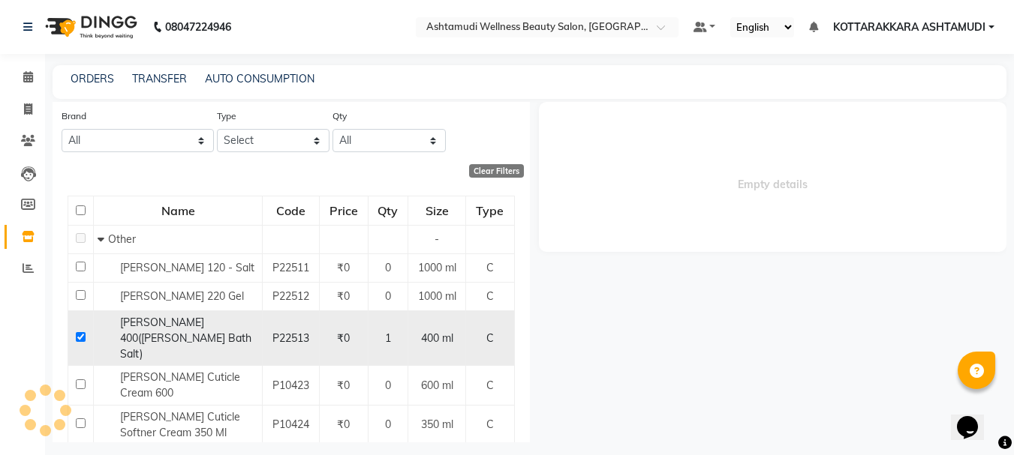
select select
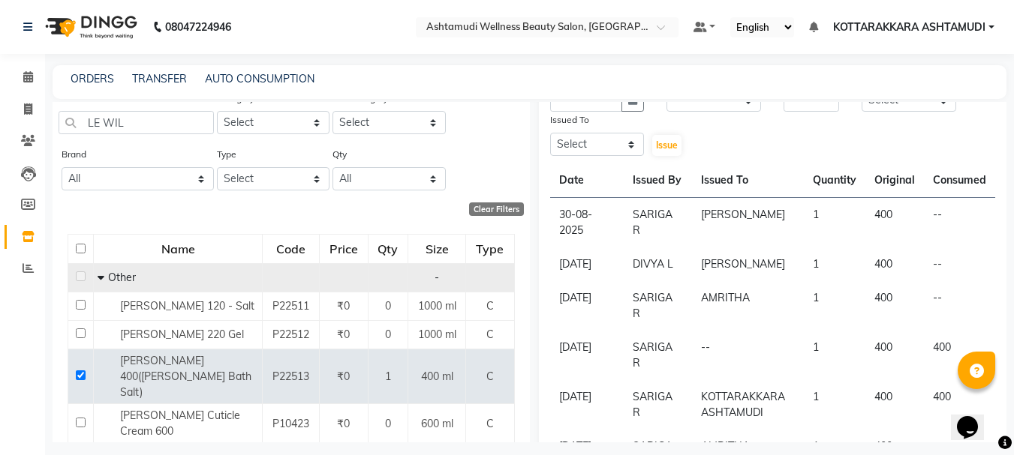
scroll to position [0, 0]
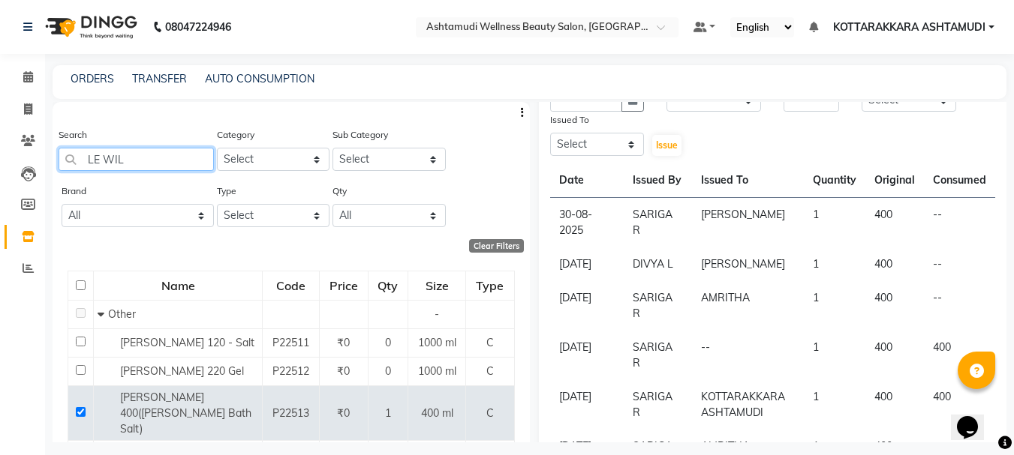
click at [161, 164] on input "LE WIL" at bounding box center [136, 159] width 155 height 23
type input "L"
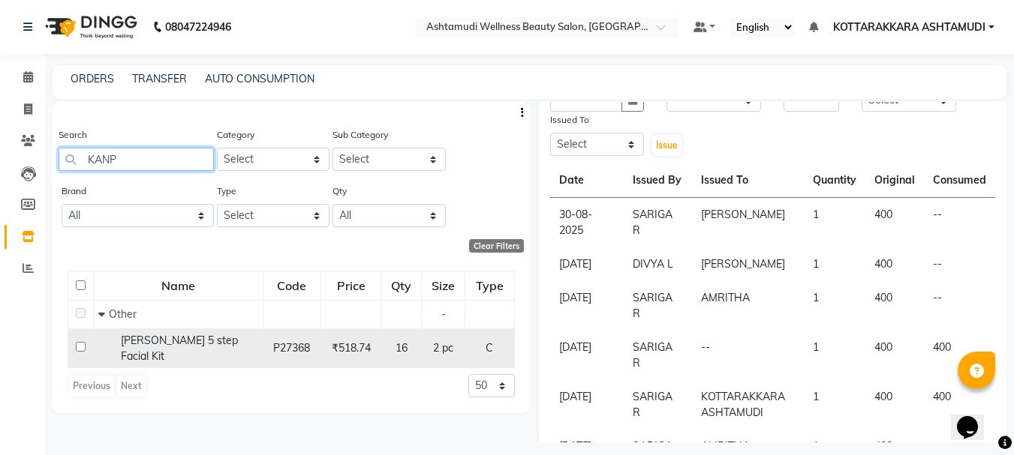
type input "KANP"
click at [78, 347] on input "checkbox" at bounding box center [81, 347] width 10 height 10
checkbox input "true"
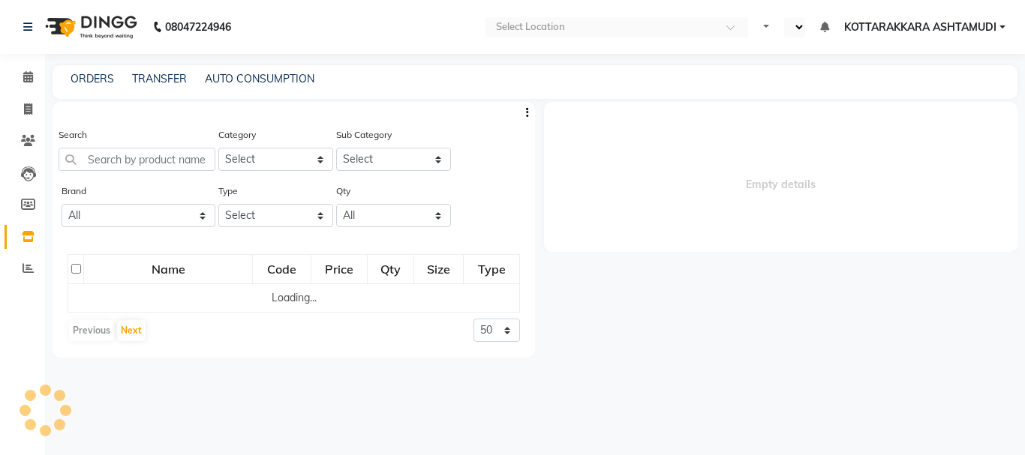
select select "en"
select select
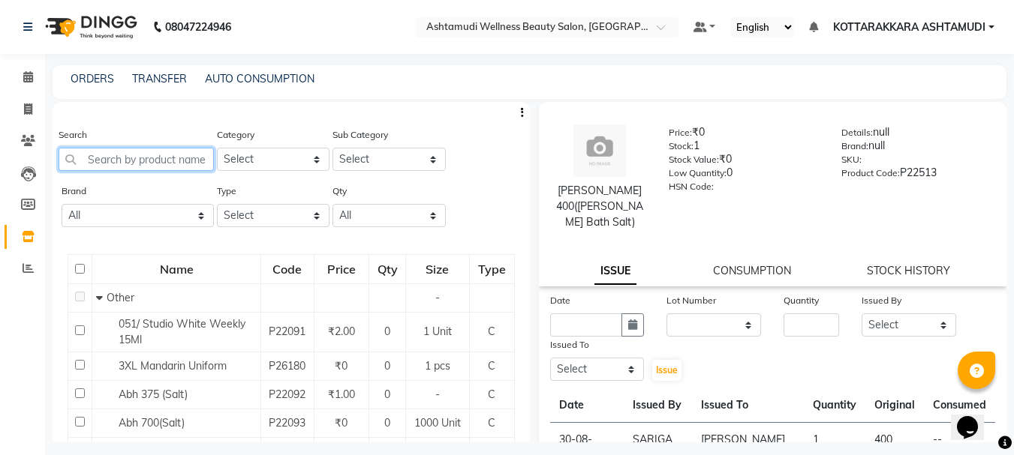
click at [114, 156] on input "text" at bounding box center [136, 159] width 155 height 23
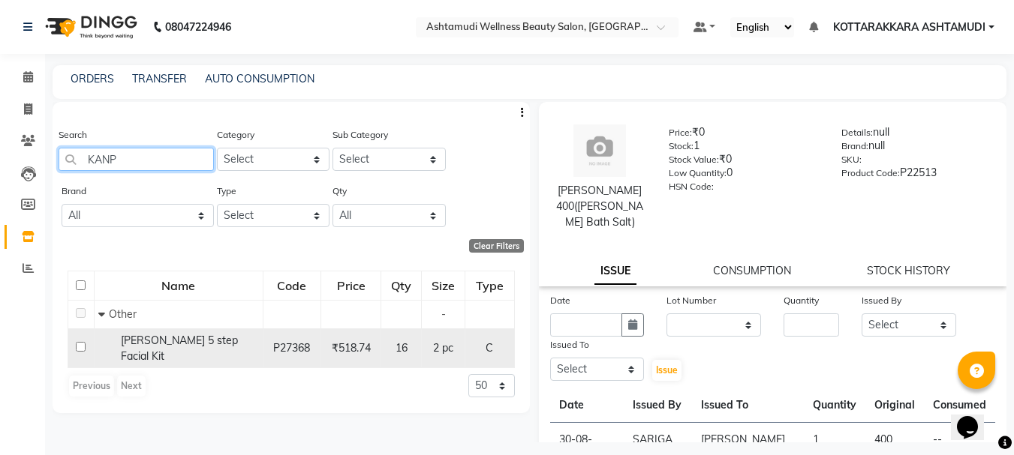
type input "KANP"
click at [81, 347] on input "checkbox" at bounding box center [81, 347] width 10 height 10
checkbox input "true"
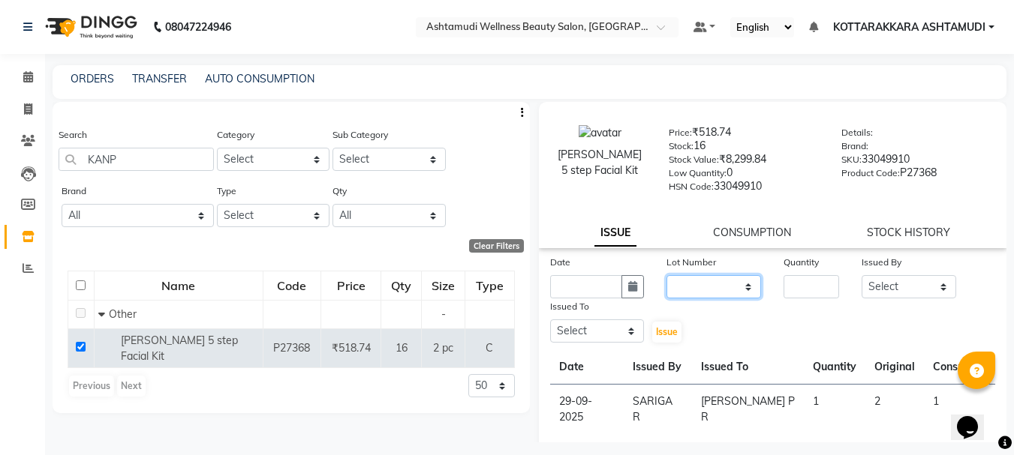
click at [732, 287] on select "None" at bounding box center [713, 286] width 95 height 23
select select "0: null"
click at [666, 275] on select "None" at bounding box center [713, 286] width 95 height 23
click at [628, 287] on icon "button" at bounding box center [632, 286] width 9 height 11
select select "10"
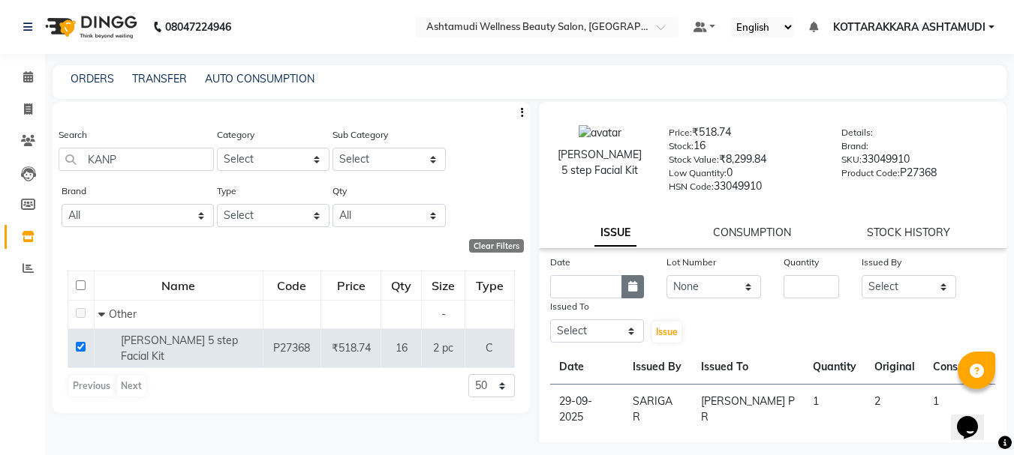
select select "2025"
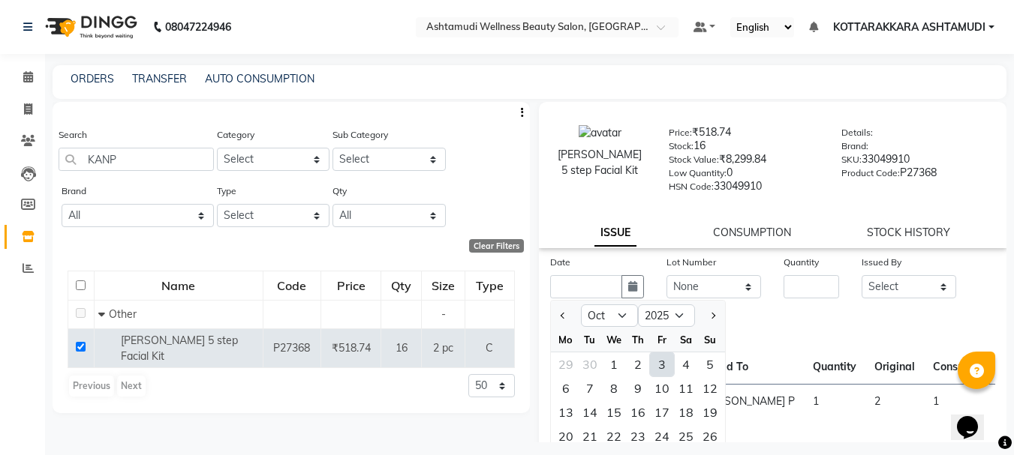
click at [616, 366] on div "1" at bounding box center [614, 365] width 24 height 24
type input "01-10-2025"
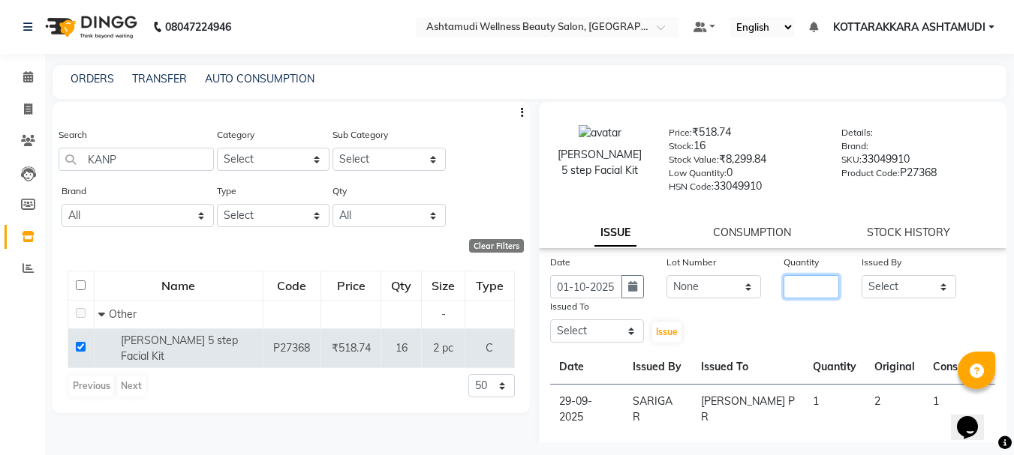
click at [788, 290] on input "number" at bounding box center [811, 286] width 56 height 23
type input "1"
click at [881, 289] on select "Select AMRITHA DIVYA L [PERSON_NAME] ([PERSON_NAME]) [PERSON_NAME] ASHTAMUDI [P…" at bounding box center [908, 286] width 95 height 23
select select "27428"
click at [861, 275] on select "Select AMRITHA DIVYA L [PERSON_NAME] ([PERSON_NAME]) [PERSON_NAME] ASHTAMUDI [P…" at bounding box center [908, 286] width 95 height 23
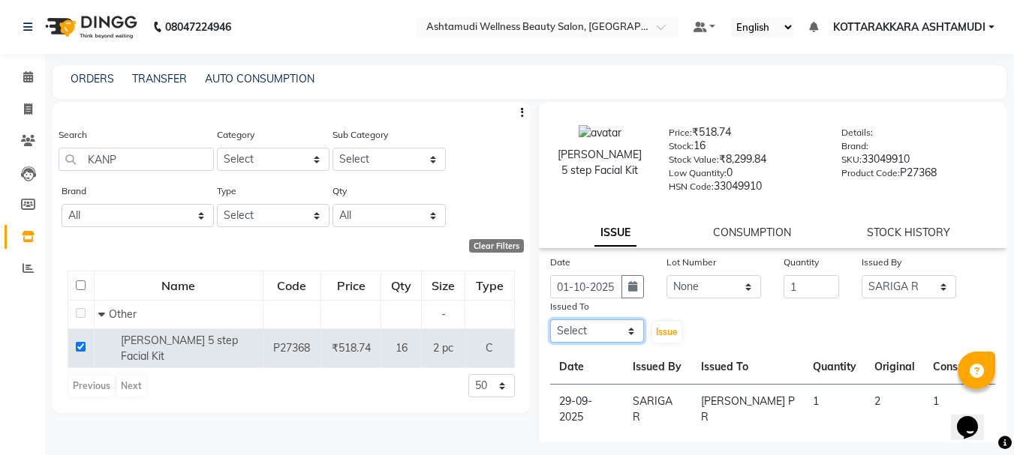
click at [579, 331] on select "Select AMRITHA DIVYA L [PERSON_NAME] ([PERSON_NAME]) [PERSON_NAME] ASHTAMUDI [P…" at bounding box center [597, 331] width 95 height 23
select select "27465"
click at [550, 320] on select "Select AMRITHA DIVYA L [PERSON_NAME] ([PERSON_NAME]) [PERSON_NAME] ASHTAMUDI [P…" at bounding box center [597, 331] width 95 height 23
click at [658, 338] on button "Issue" at bounding box center [666, 332] width 29 height 21
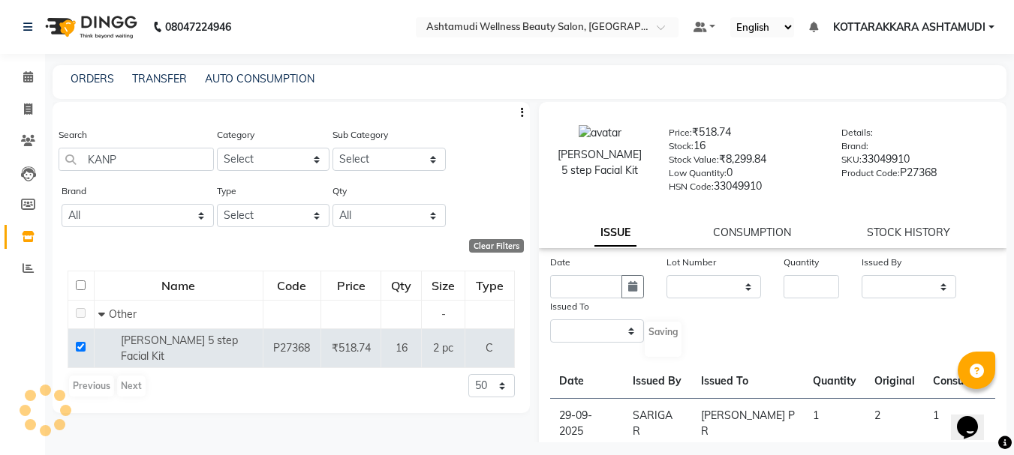
select select
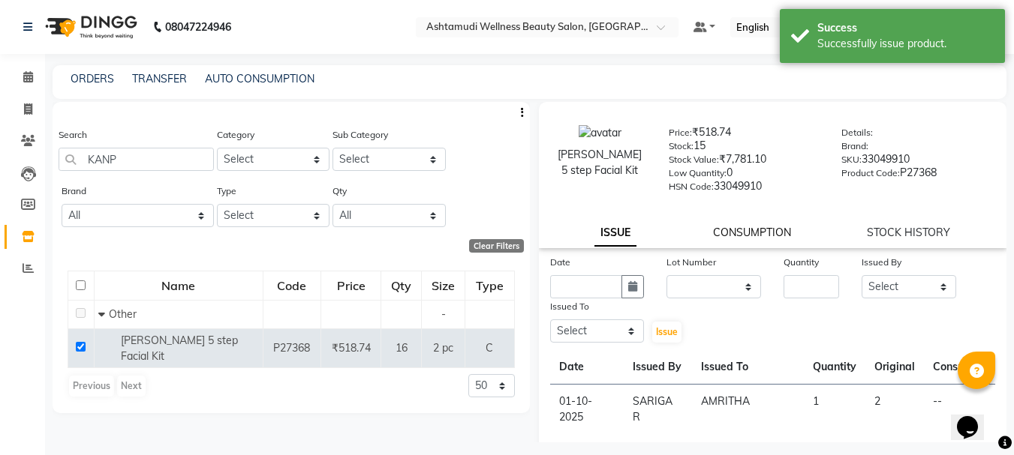
click at [746, 236] on link "CONSUMPTION" at bounding box center [752, 233] width 78 height 14
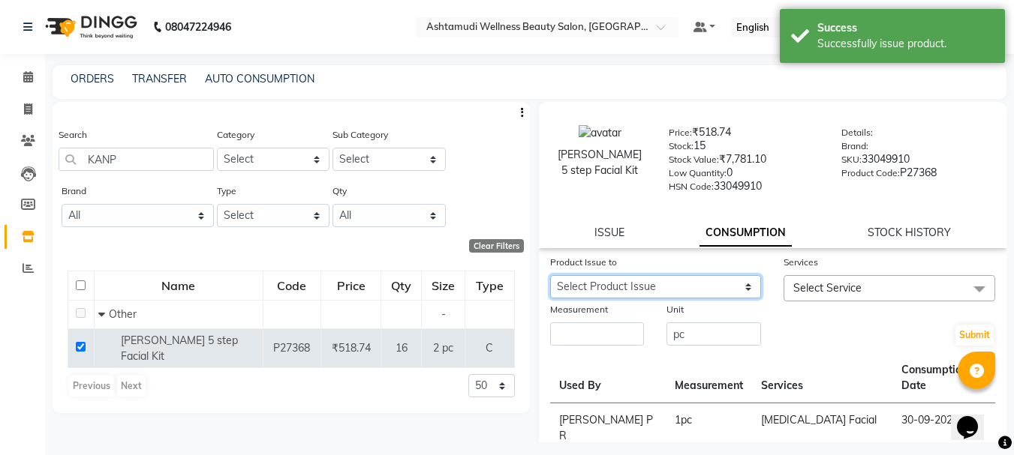
click at [719, 281] on select "Select Product Issue 2025-10-01, Issued to: AMRITHA, Balance: 2 2025-09-29, Iss…" at bounding box center [656, 286] width 212 height 23
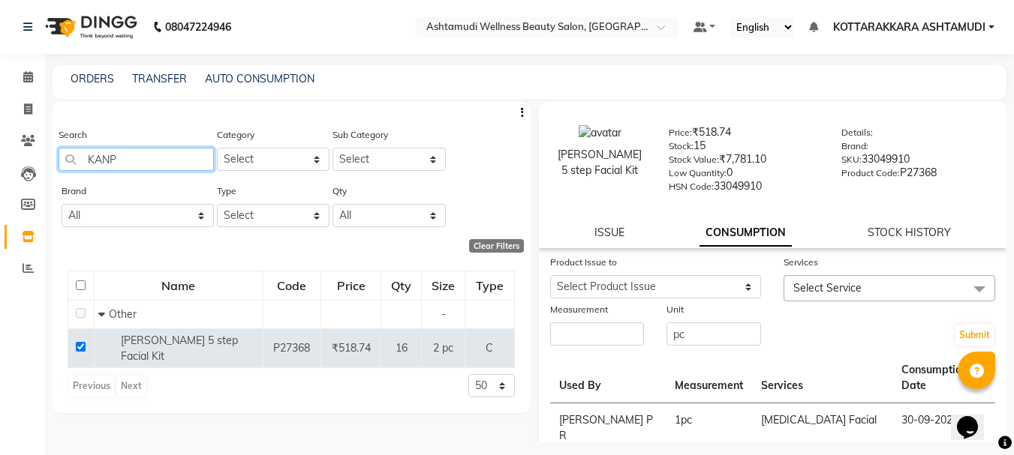
click at [164, 165] on input "KANP" at bounding box center [136, 159] width 155 height 23
type input "K"
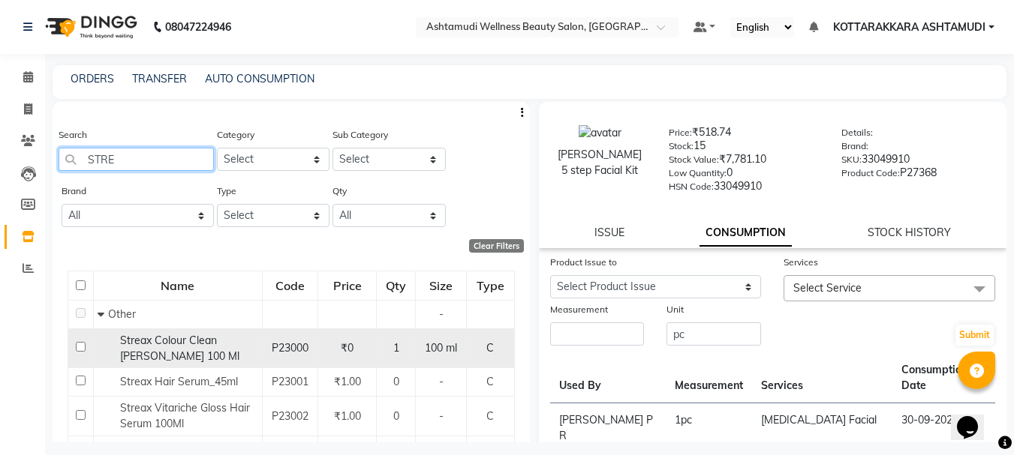
type input "STRE"
click at [80, 348] on input "checkbox" at bounding box center [81, 347] width 10 height 10
checkbox input "true"
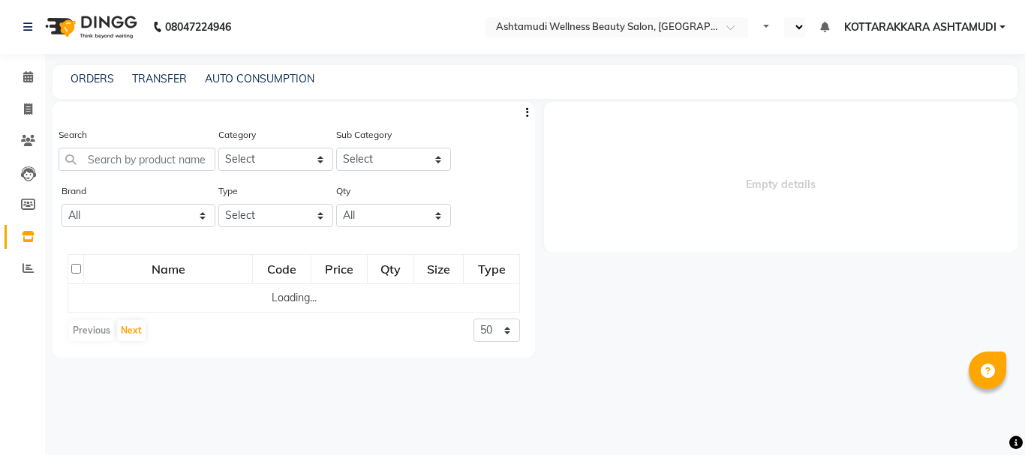
select select "en"
select select
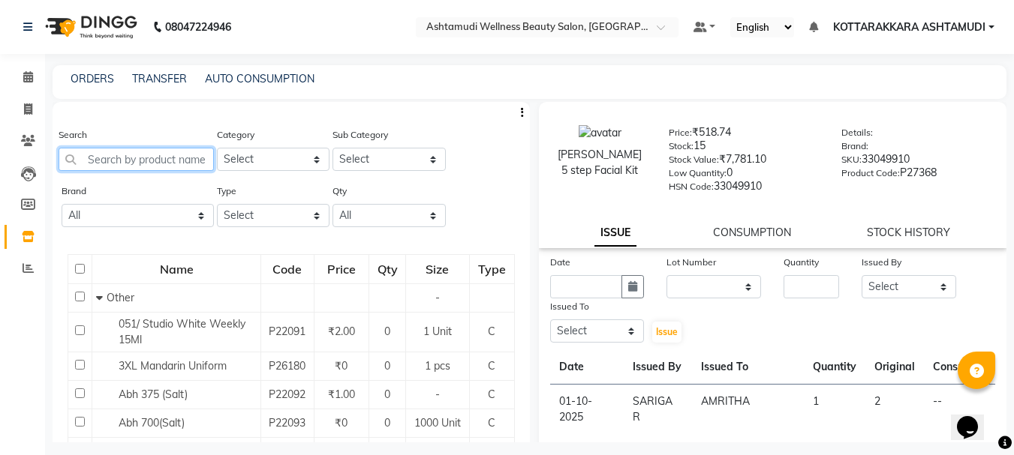
click at [164, 158] on input "text" at bounding box center [136, 159] width 155 height 23
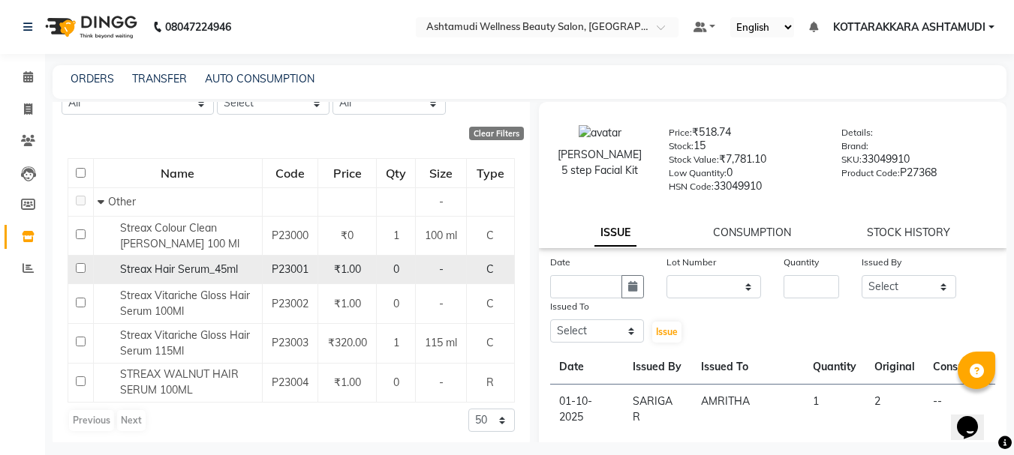
scroll to position [118, 0]
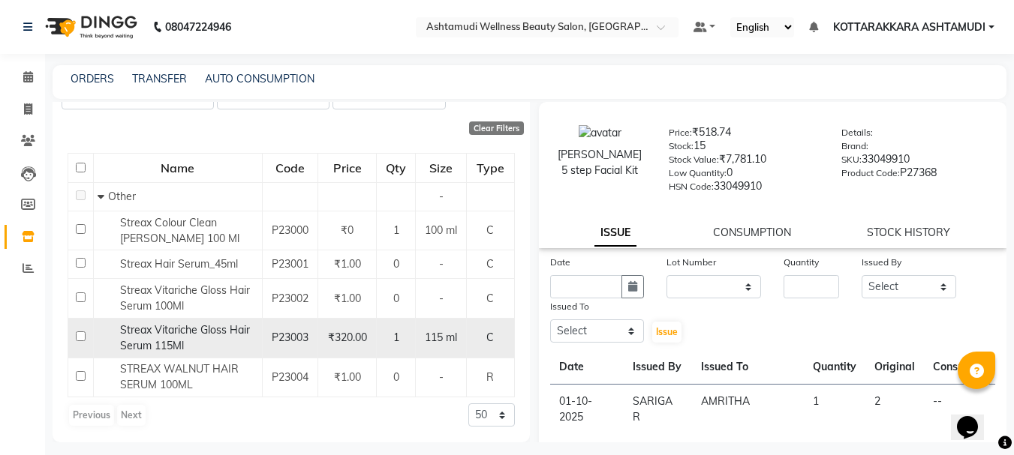
type input "STRE"
click at [80, 338] on input "checkbox" at bounding box center [81, 337] width 10 height 10
checkbox input "true"
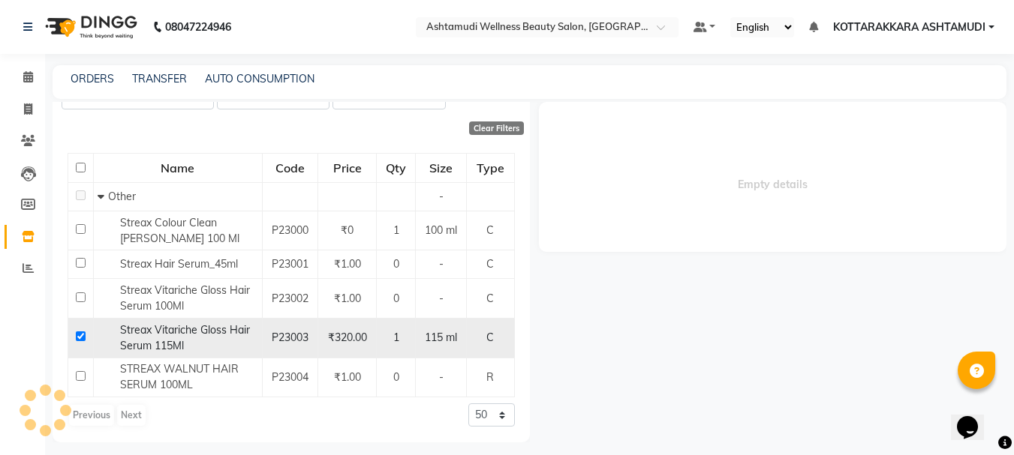
select select
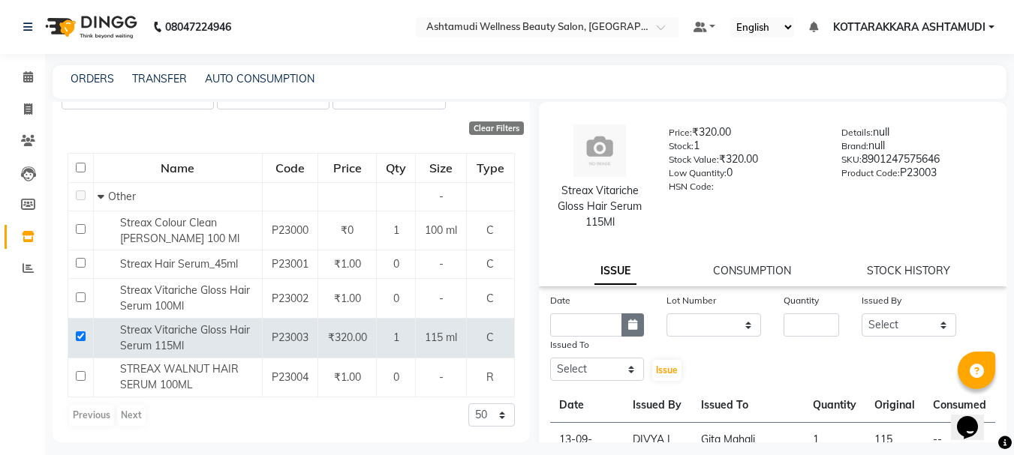
click at [633, 326] on icon "button" at bounding box center [632, 325] width 9 height 11
select select "10"
select select "2025"
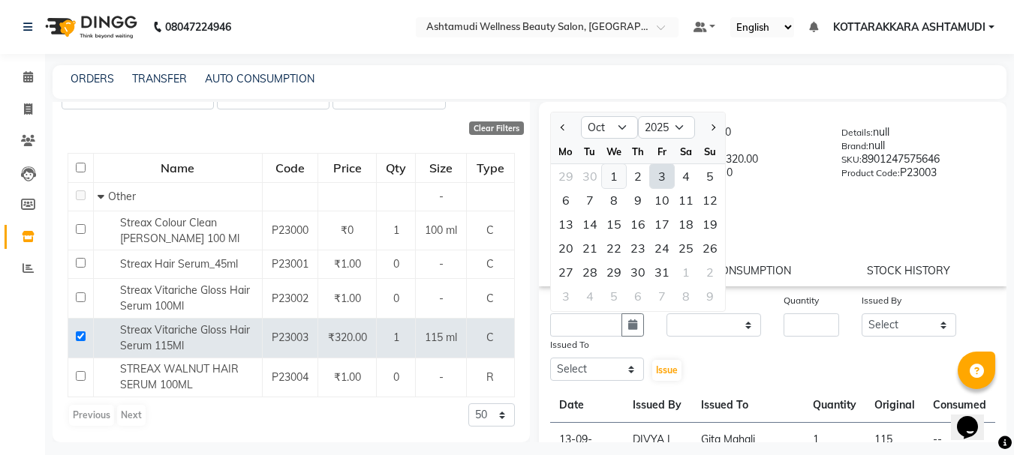
click at [612, 179] on div "1" at bounding box center [614, 176] width 24 height 24
type input "01-10-2025"
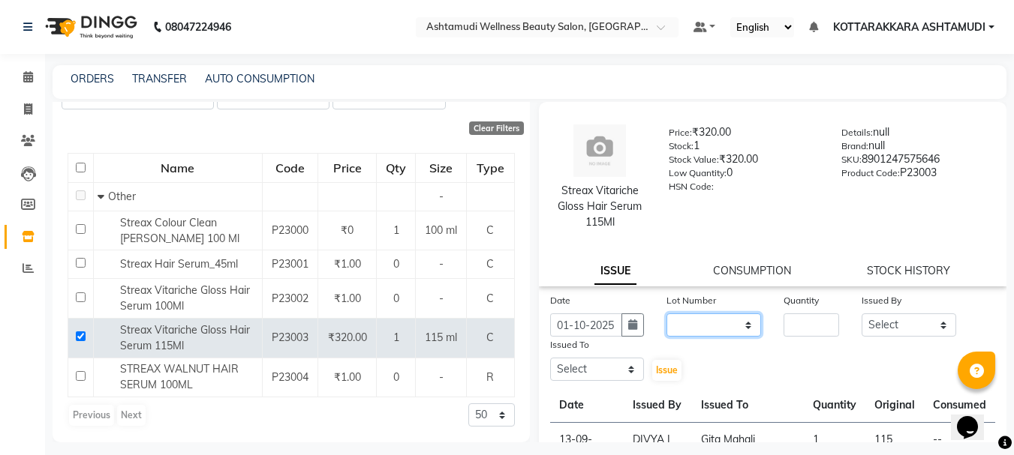
click at [726, 329] on select "None" at bounding box center [713, 325] width 95 height 23
select select "0: null"
click at [666, 314] on select "None" at bounding box center [713, 325] width 95 height 23
click at [785, 323] on input "number" at bounding box center [811, 325] width 56 height 23
type input "1"
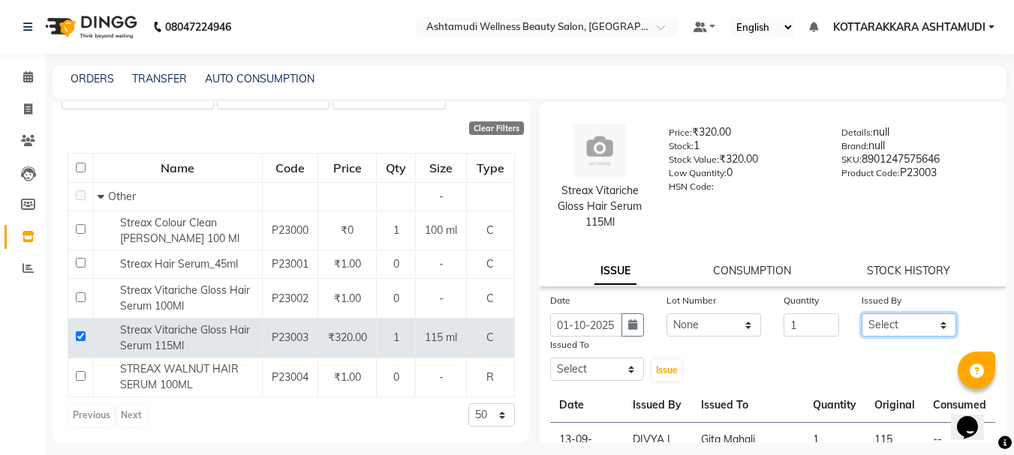
click at [882, 325] on select "Select AMRITHA DIVYA L [PERSON_NAME] ([PERSON_NAME]) [PERSON_NAME] ASHTAMUDI [P…" at bounding box center [908, 325] width 95 height 23
select select "27428"
click at [861, 314] on select "Select AMRITHA DIVYA L [PERSON_NAME] ([PERSON_NAME]) [PERSON_NAME] ASHTAMUDI [P…" at bounding box center [908, 325] width 95 height 23
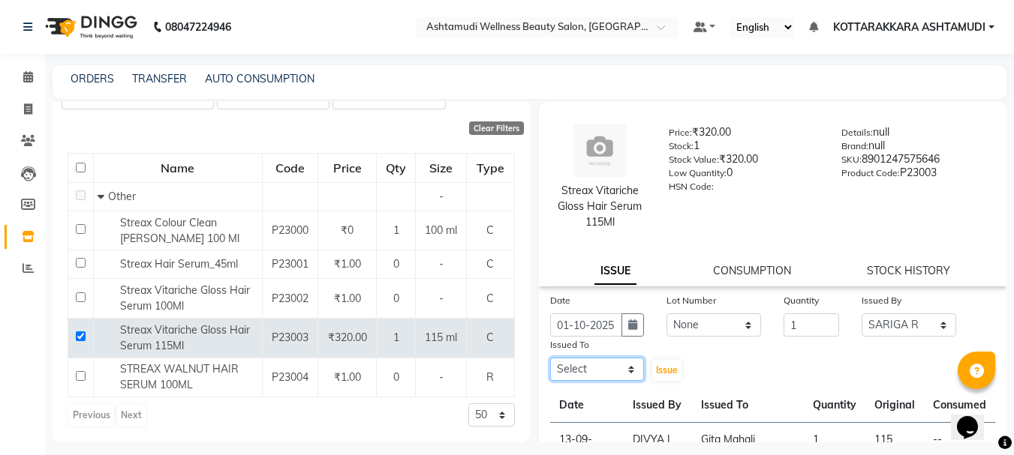
click at [604, 365] on select "Select AMRITHA DIVYA L [PERSON_NAME] ([PERSON_NAME]) [PERSON_NAME] ASHTAMUDI [P…" at bounding box center [597, 369] width 95 height 23
select select "91125"
click at [550, 358] on select "Select AMRITHA DIVYA L [PERSON_NAME] ([PERSON_NAME]) [PERSON_NAME] ASHTAMUDI [P…" at bounding box center [597, 369] width 95 height 23
click at [656, 367] on span "Issue" at bounding box center [667, 370] width 22 height 11
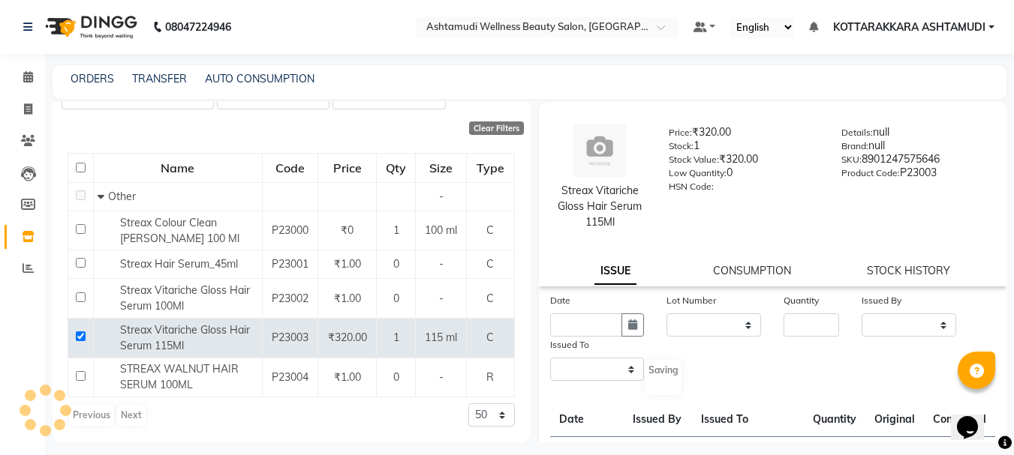
select select
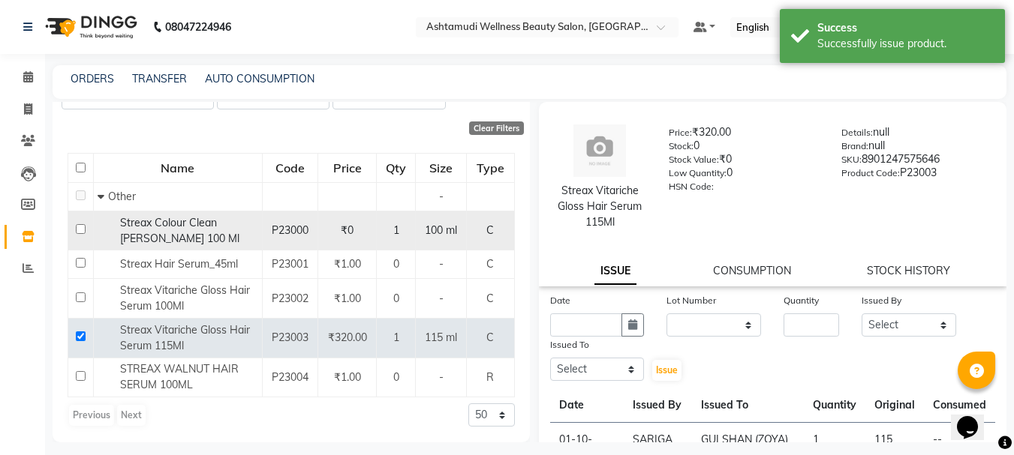
scroll to position [0, 0]
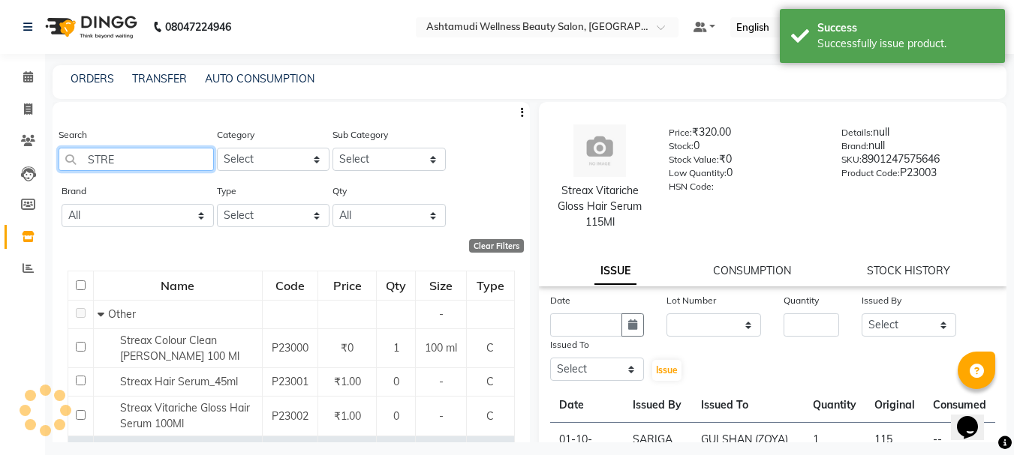
click at [147, 162] on input "STRE" at bounding box center [136, 159] width 155 height 23
type input "S"
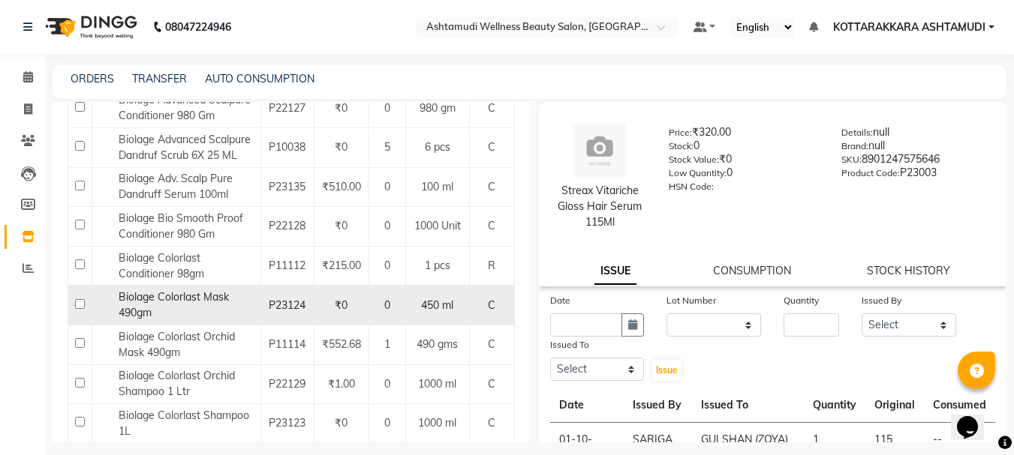
scroll to position [525, 0]
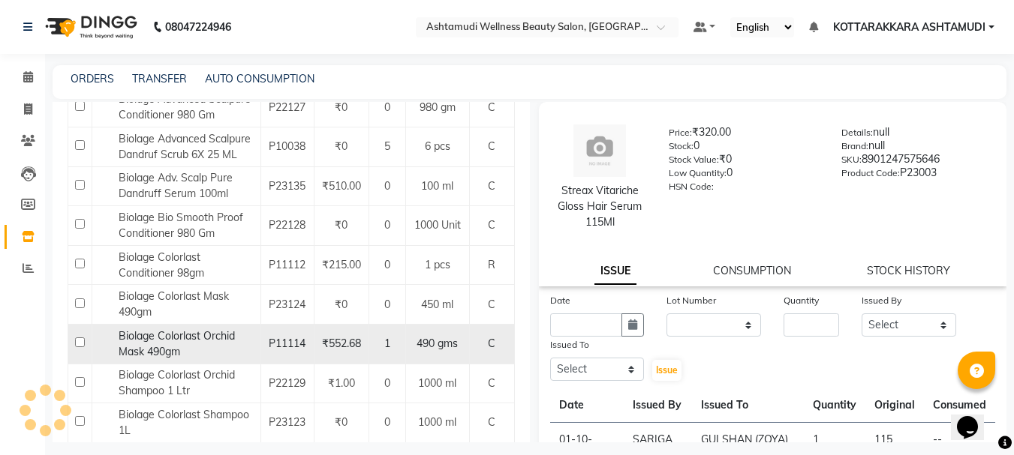
type input "BIOLAGE"
click at [77, 341] on input "checkbox" at bounding box center [80, 343] width 10 height 10
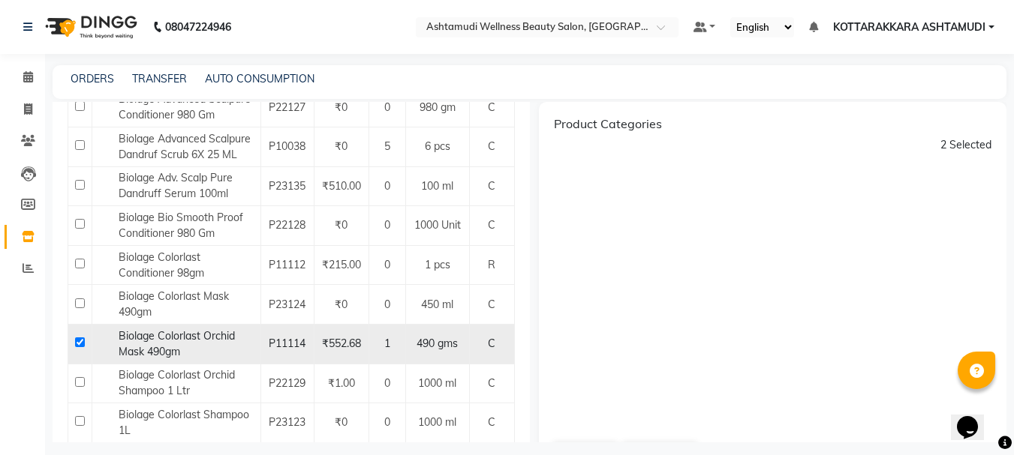
click at [77, 341] on input "checkbox" at bounding box center [80, 343] width 10 height 10
checkbox input "false"
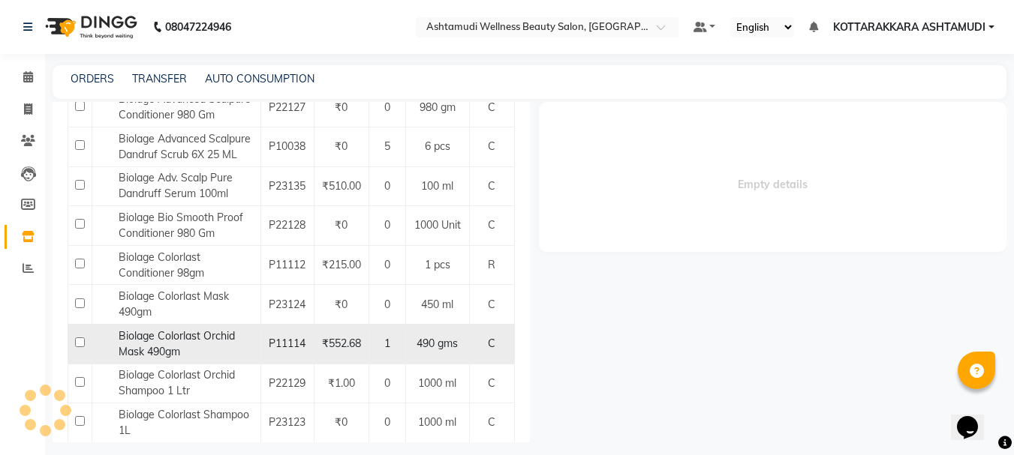
select select
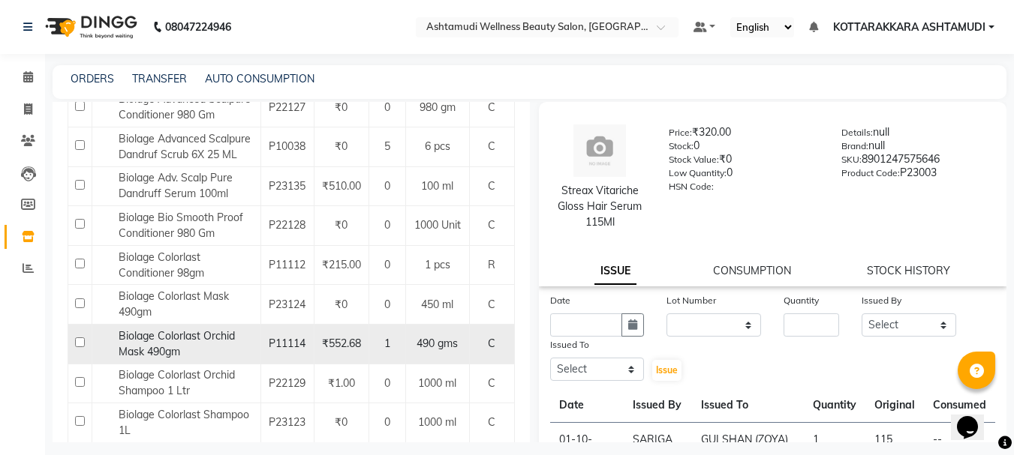
click at [77, 341] on input "checkbox" at bounding box center [80, 343] width 10 height 10
checkbox input "true"
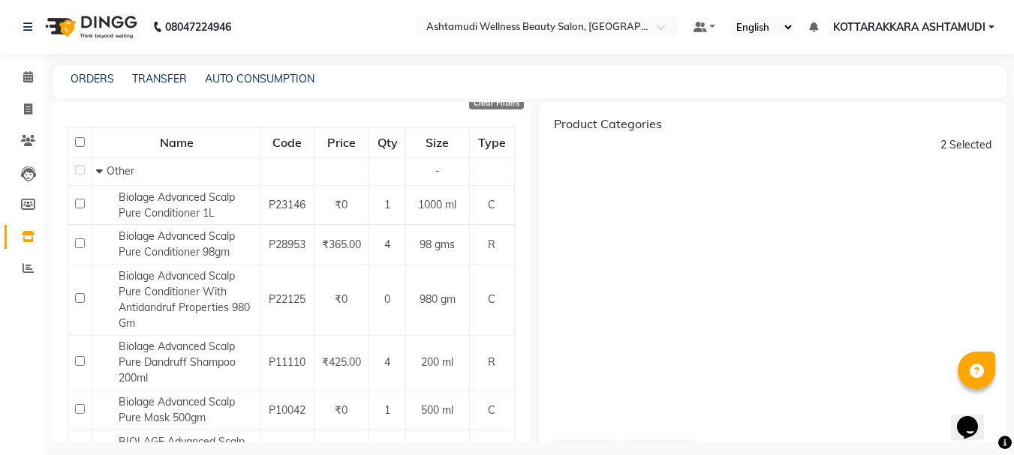
scroll to position [0, 0]
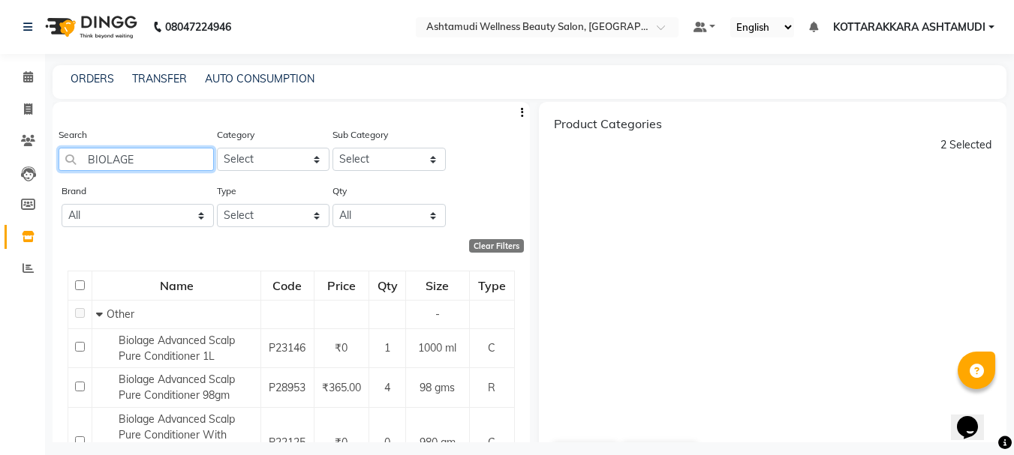
drag, startPoint x: 84, startPoint y: 155, endPoint x: 173, endPoint y: 156, distance: 88.5
click at [173, 156] on input "BIOLAGE" at bounding box center [136, 159] width 155 height 23
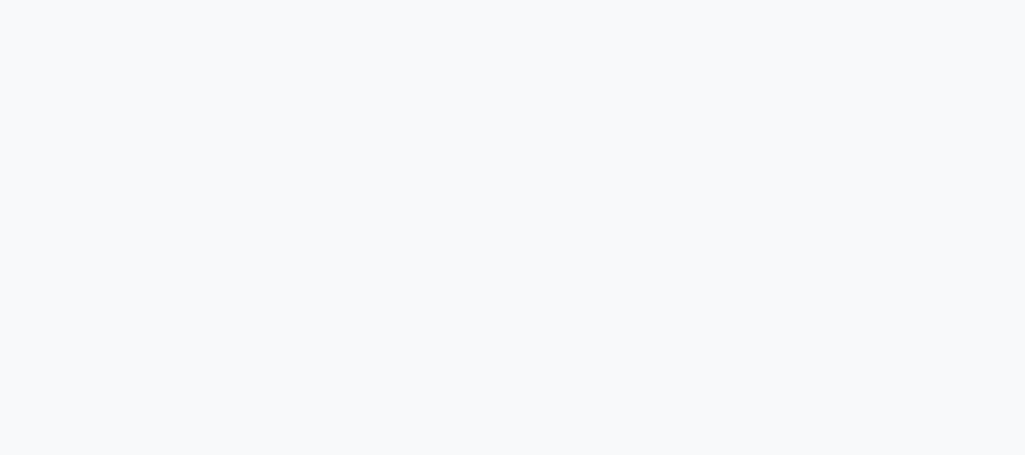
select select
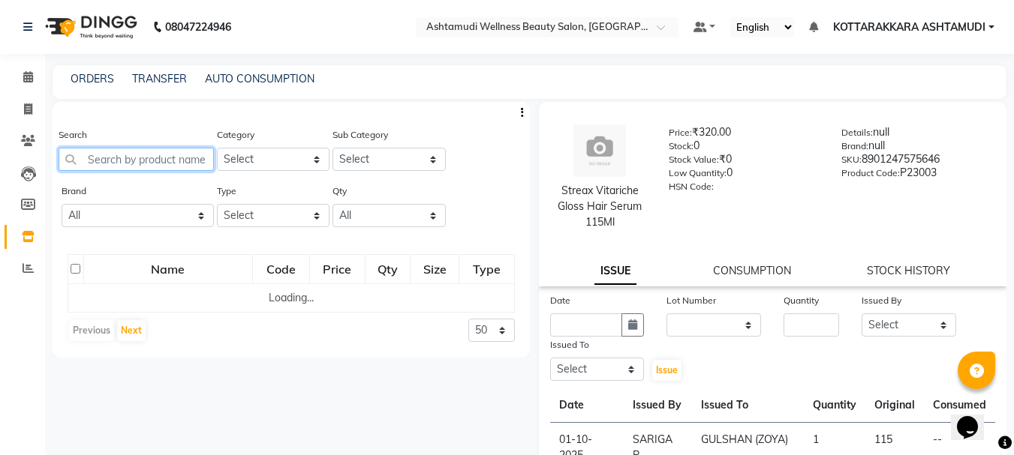
click at [137, 164] on input "text" at bounding box center [136, 159] width 155 height 23
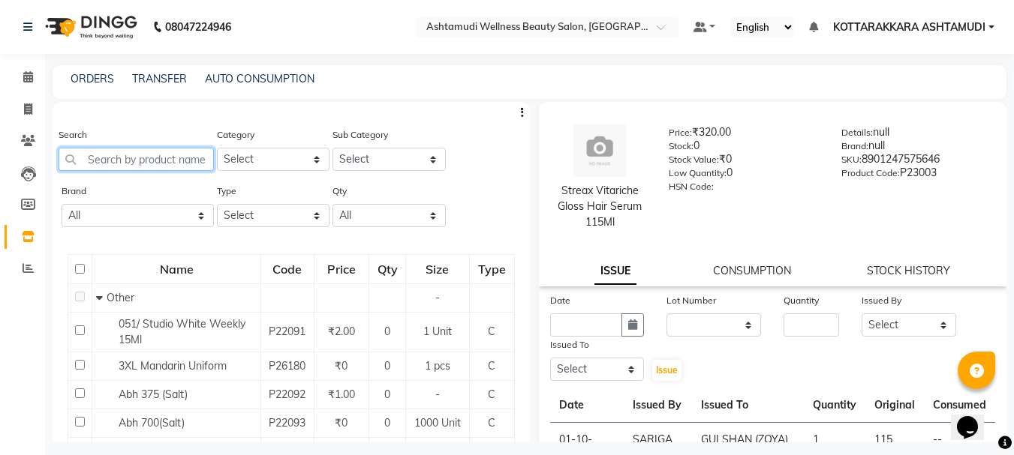
paste input "BIOLAGE"
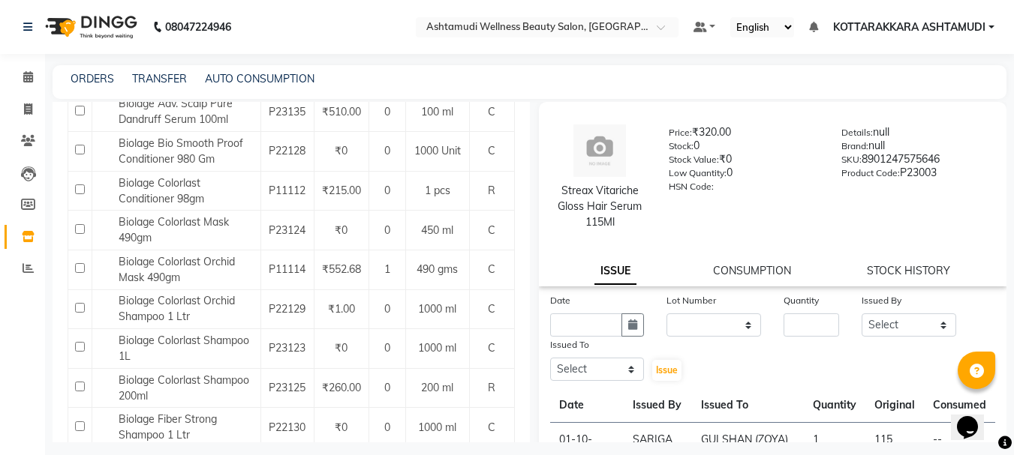
scroll to position [600, 0]
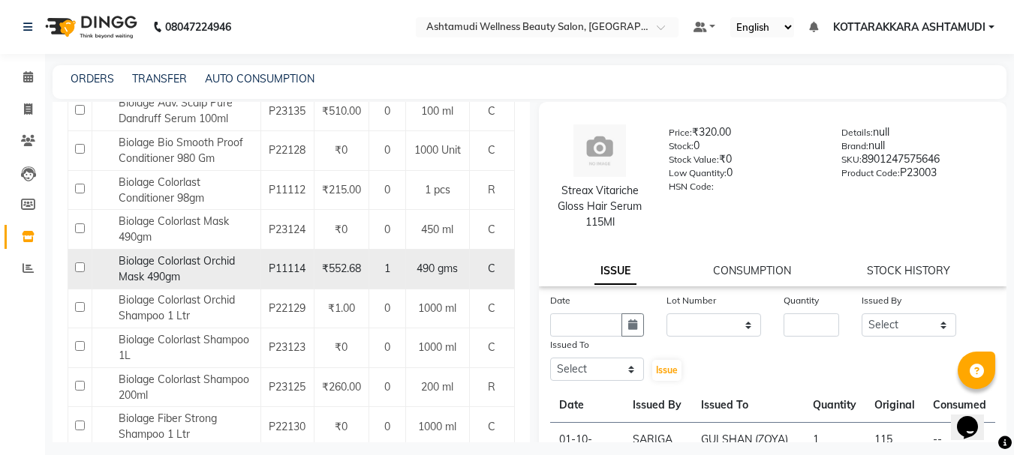
type input "BIOLAGE"
click at [80, 269] on input "checkbox" at bounding box center [80, 268] width 10 height 10
checkbox input "true"
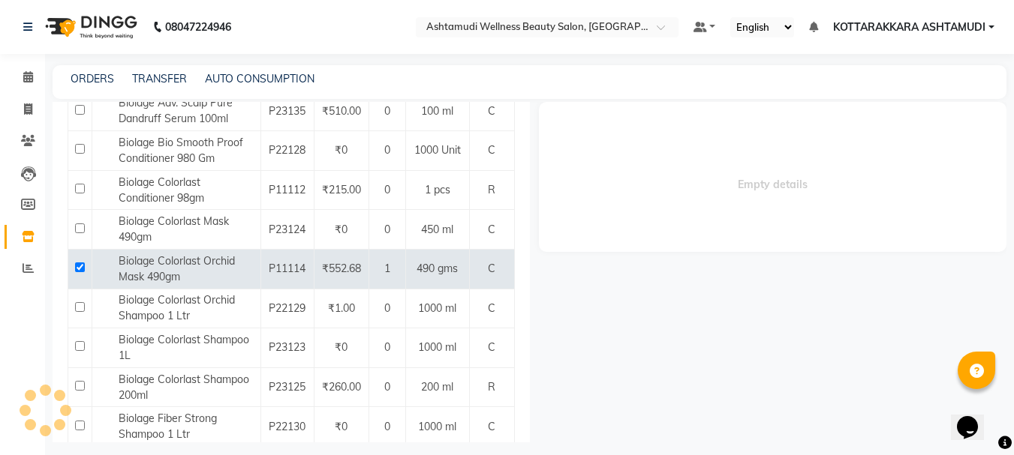
select select
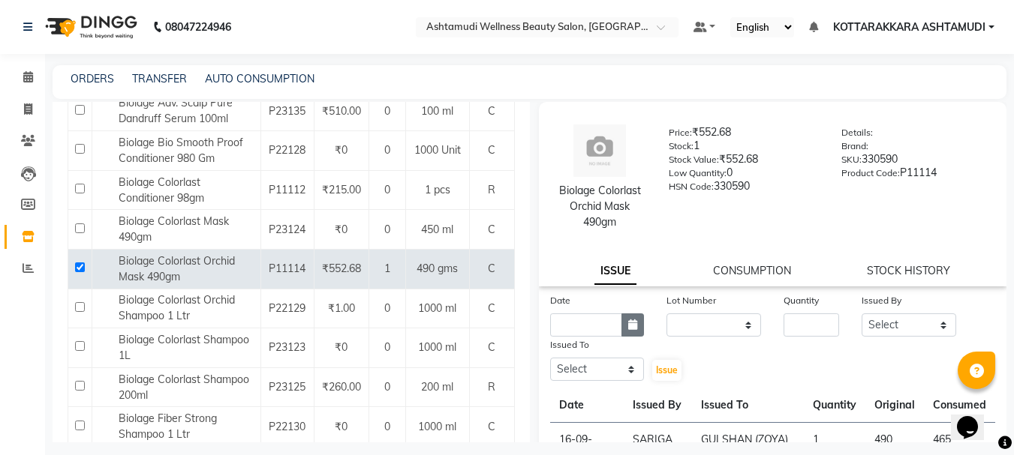
click at [632, 323] on icon "button" at bounding box center [632, 325] width 9 height 11
select select "10"
select select "2025"
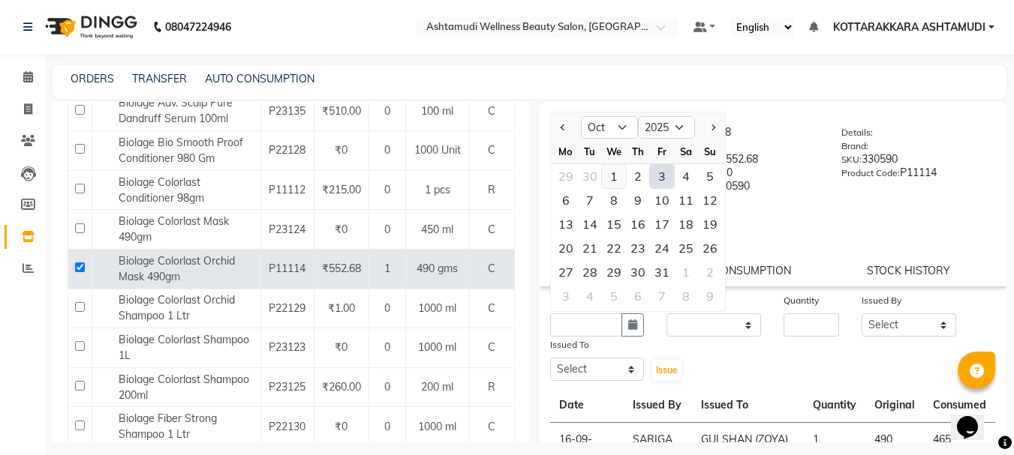
click at [615, 170] on div "1" at bounding box center [614, 176] width 24 height 24
type input "01-10-2025"
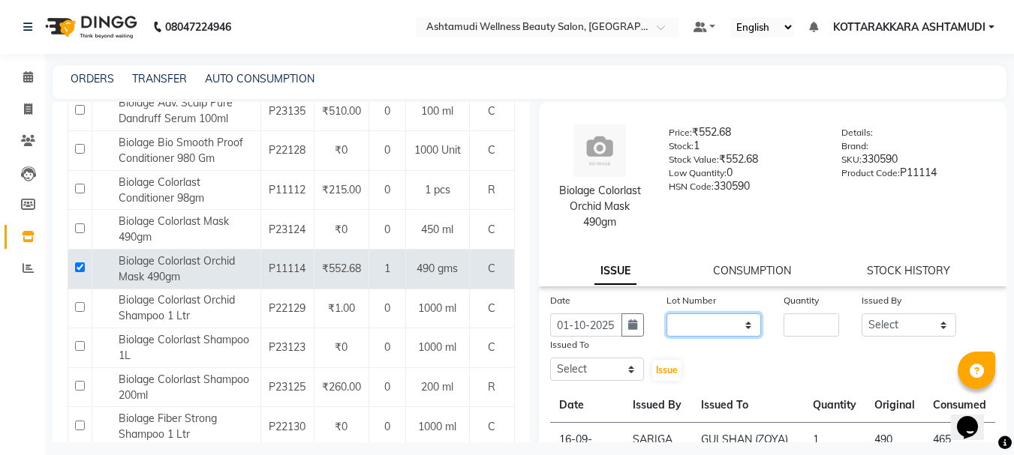
click at [726, 326] on select "None" at bounding box center [713, 325] width 95 height 23
select select "0: null"
click at [666, 314] on select "None" at bounding box center [713, 325] width 95 height 23
click at [794, 326] on input "number" at bounding box center [811, 325] width 56 height 23
type input "1"
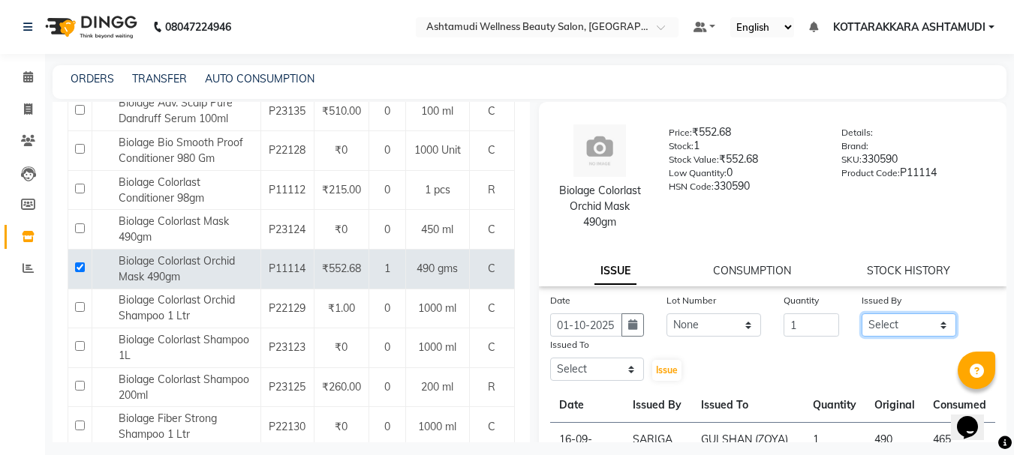
click at [887, 329] on select "Select AMRITHA DIVYA L [PERSON_NAME] ([PERSON_NAME]) [PERSON_NAME] ASHTAMUDI [P…" at bounding box center [908, 325] width 95 height 23
select select "27428"
click at [861, 314] on select "Select AMRITHA DIVYA L [PERSON_NAME] ([PERSON_NAME]) [PERSON_NAME] ASHTAMUDI [P…" at bounding box center [908, 325] width 95 height 23
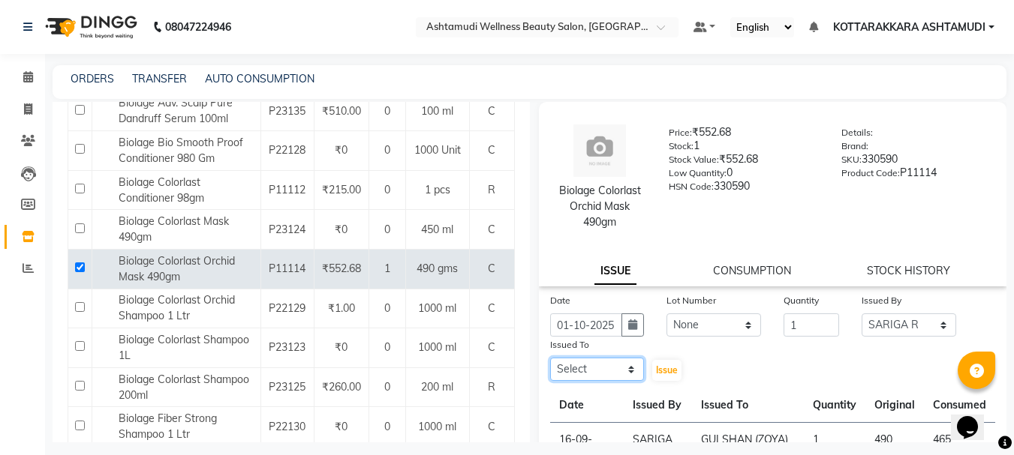
click at [600, 371] on select "Select AMRITHA DIVYA L [PERSON_NAME] ([PERSON_NAME]) [PERSON_NAME] ASHTAMUDI [P…" at bounding box center [597, 369] width 95 height 23
select select "27427"
click at [550, 358] on select "Select AMRITHA DIVYA L [PERSON_NAME] ([PERSON_NAME]) [PERSON_NAME] ASHTAMUDI [P…" at bounding box center [597, 369] width 95 height 23
click at [656, 366] on span "Issue" at bounding box center [667, 370] width 22 height 11
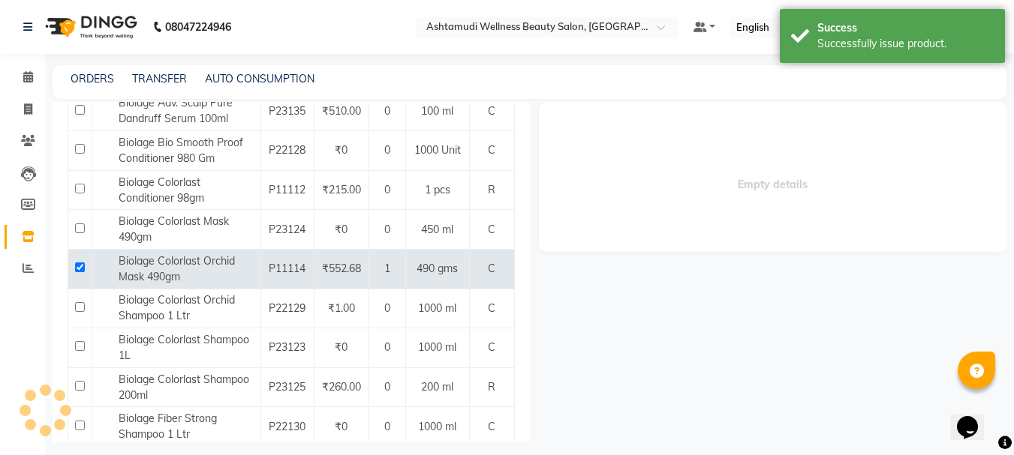
select select
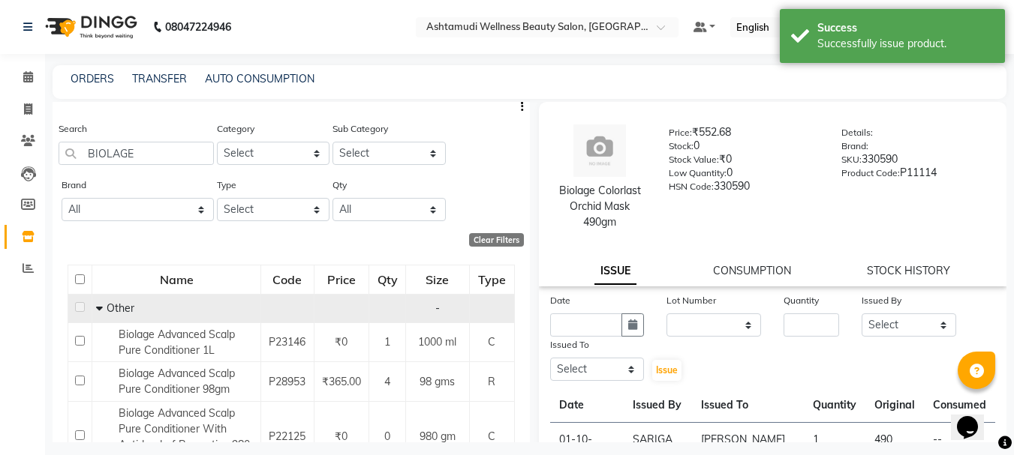
scroll to position [0, 0]
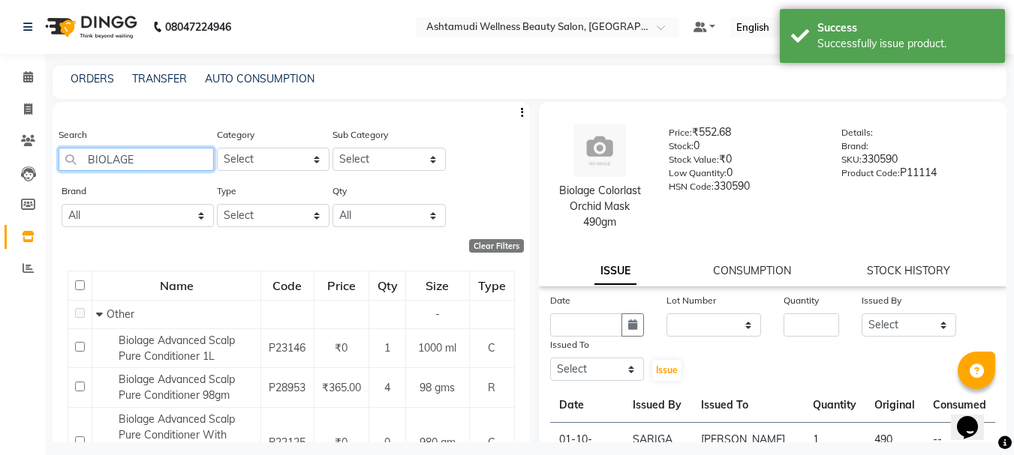
click at [172, 155] on input "BIOLAGE" at bounding box center [136, 159] width 155 height 23
type input "B"
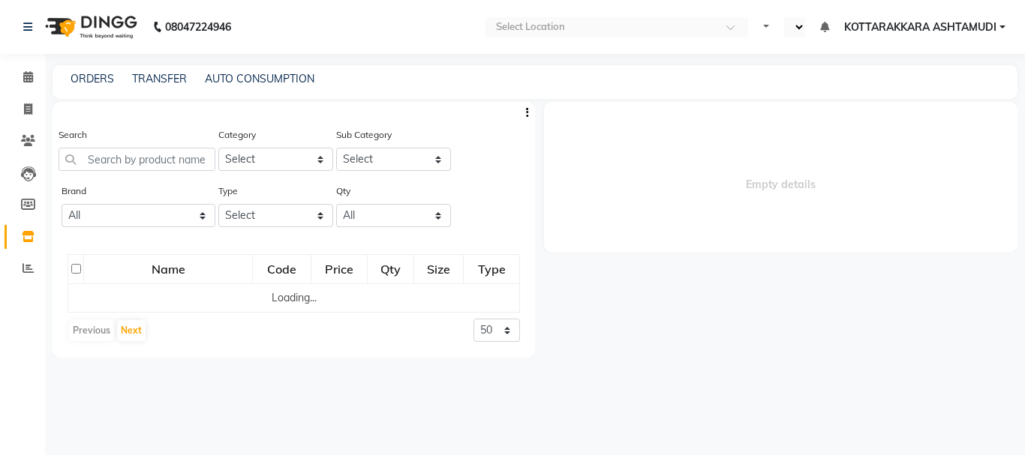
select select "en"
select select
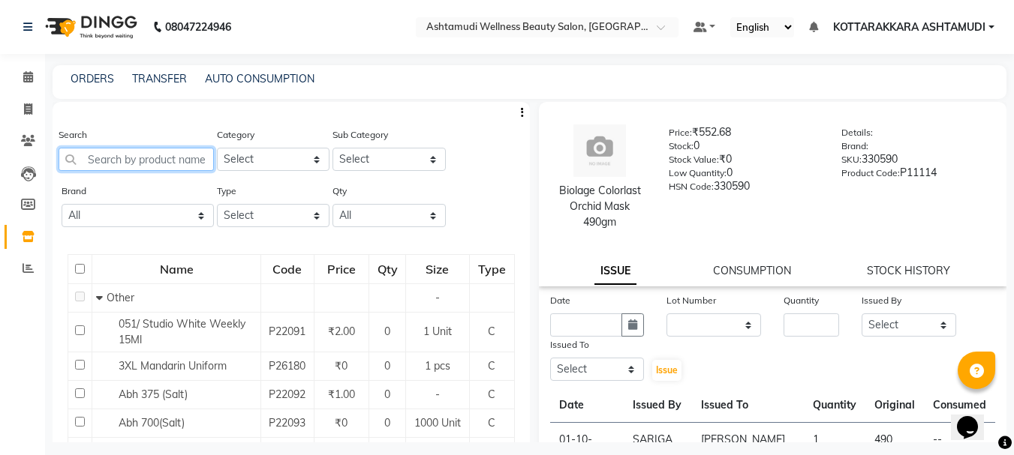
click at [143, 158] on input "text" at bounding box center [136, 159] width 155 height 23
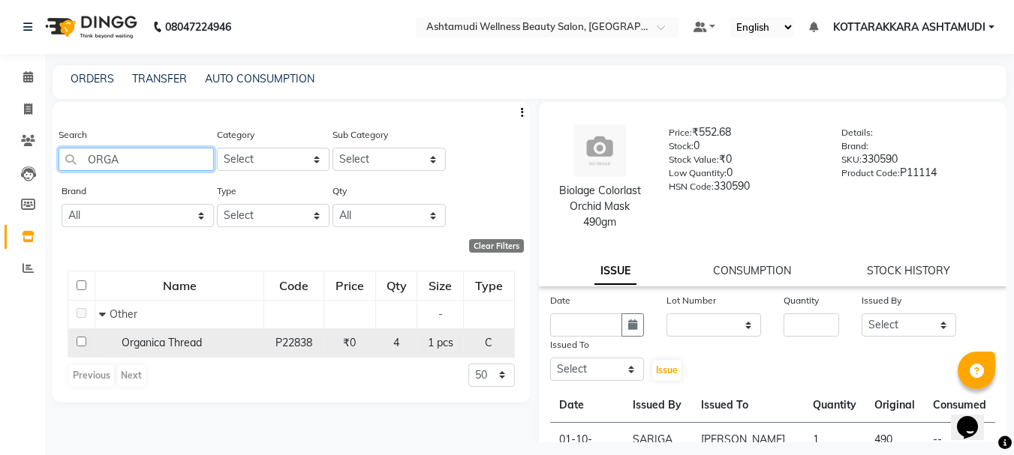
type input "ORGA"
click at [79, 343] on input "checkbox" at bounding box center [82, 342] width 10 height 10
checkbox input "true"
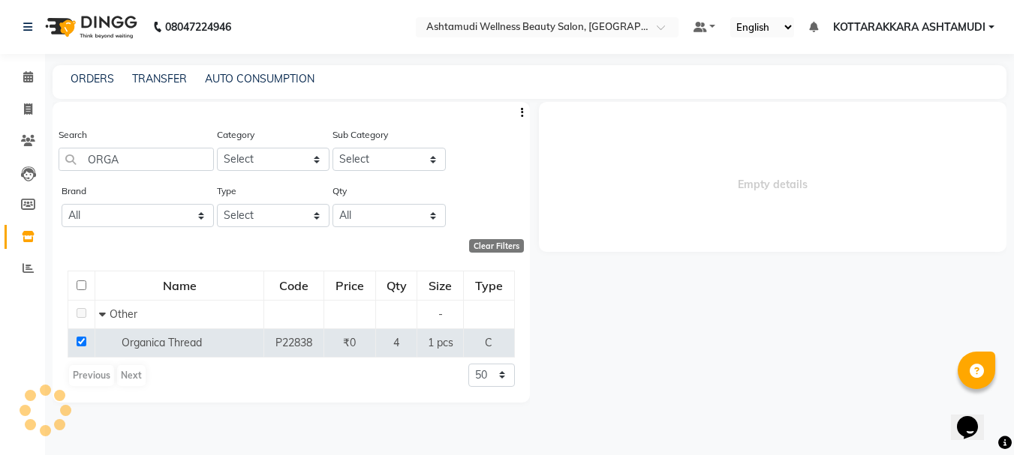
select select
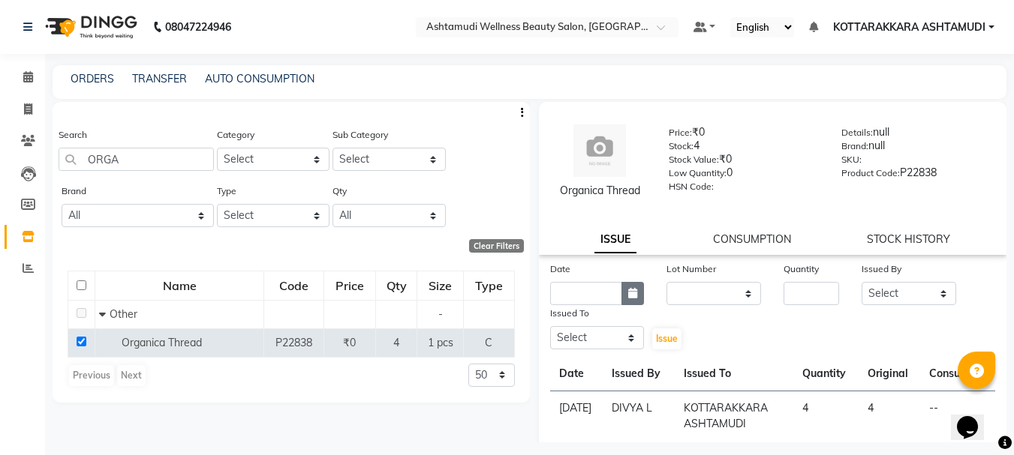
click at [628, 296] on icon "button" at bounding box center [632, 293] width 9 height 11
select select "10"
select select "2025"
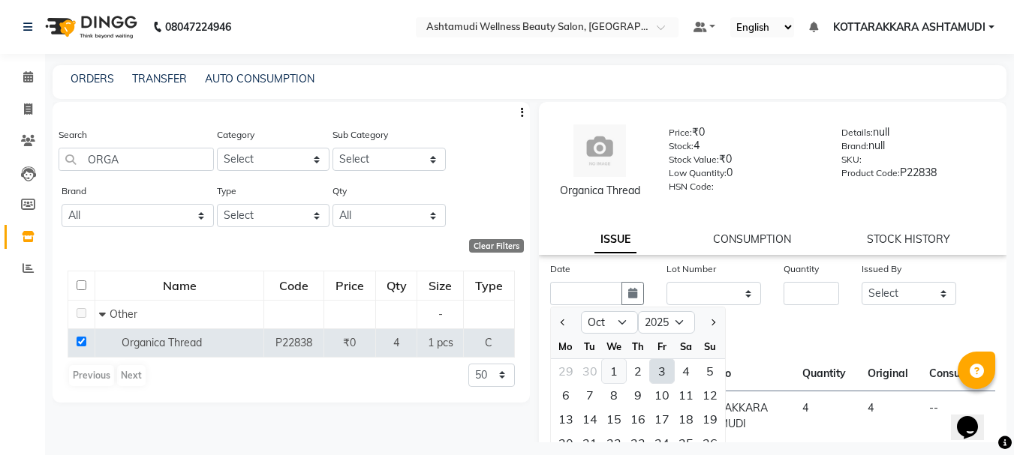
click at [615, 377] on div "1" at bounding box center [614, 371] width 24 height 24
type input "01-10-2025"
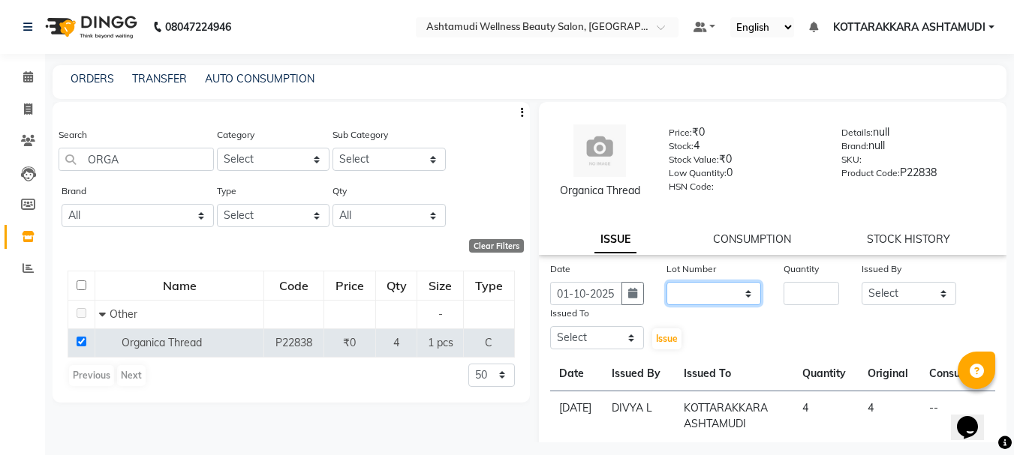
click at [711, 300] on select "None" at bounding box center [713, 293] width 95 height 23
select select "0: null"
click at [666, 282] on select "None" at bounding box center [713, 293] width 95 height 23
click at [819, 298] on input "number" at bounding box center [811, 293] width 56 height 23
type input "2"
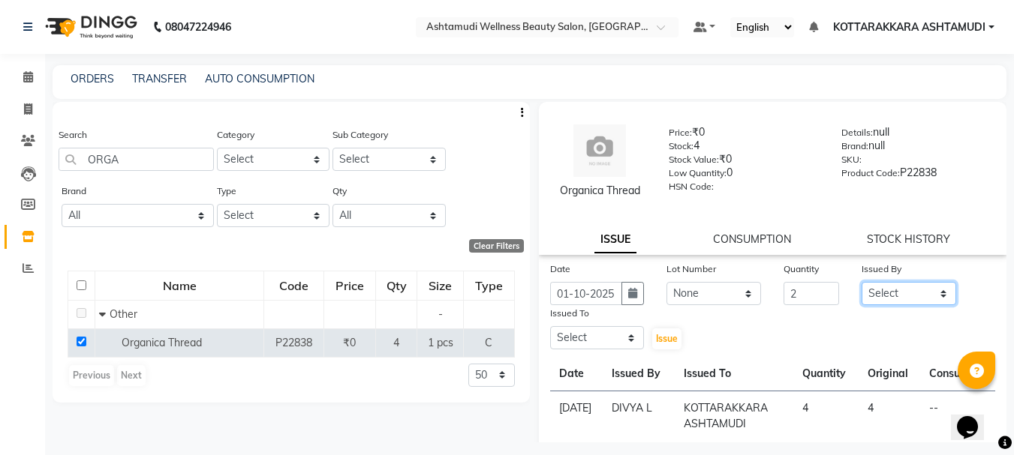
click at [875, 293] on select "Select AMRITHA DIVYA L [PERSON_NAME] ([PERSON_NAME]) [PERSON_NAME] ASHTAMUDI [P…" at bounding box center [908, 293] width 95 height 23
select select "27428"
click at [861, 282] on select "Select AMRITHA DIVYA L [PERSON_NAME] ([PERSON_NAME]) [PERSON_NAME] ASHTAMUDI [P…" at bounding box center [908, 293] width 95 height 23
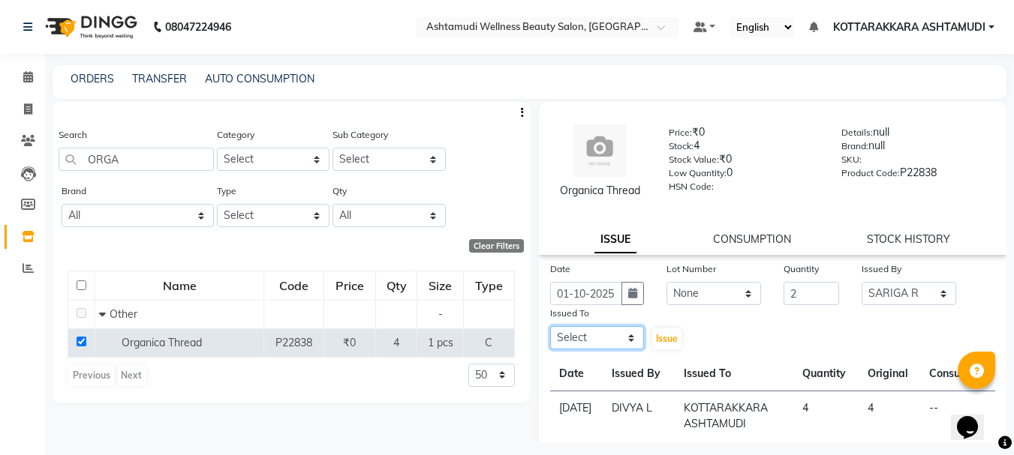
click at [580, 339] on select "Select AMRITHA DIVYA L [PERSON_NAME] ([PERSON_NAME]) [PERSON_NAME] ASHTAMUDI [P…" at bounding box center [597, 337] width 95 height 23
select select "27465"
click at [550, 326] on select "Select AMRITHA DIVYA L [PERSON_NAME] ([PERSON_NAME]) [PERSON_NAME] ASHTAMUDI [P…" at bounding box center [597, 337] width 95 height 23
click at [660, 341] on span "Issue" at bounding box center [667, 338] width 22 height 11
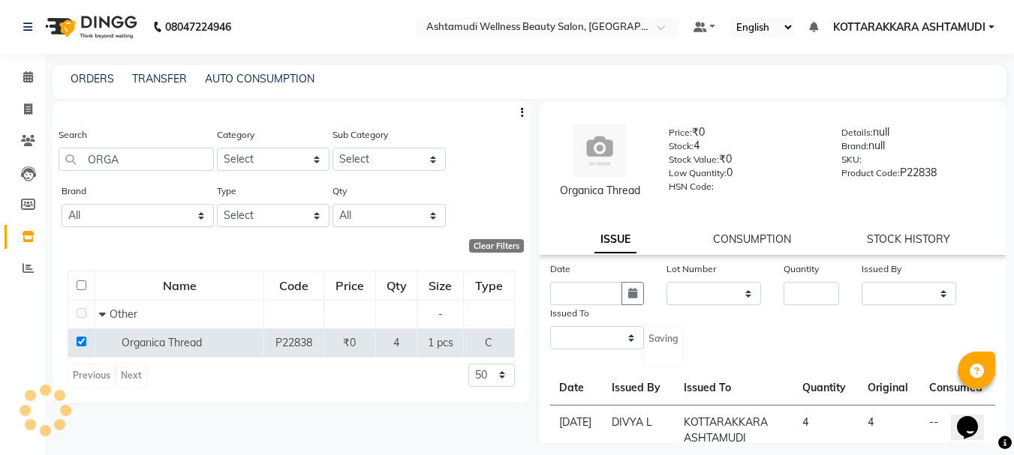
select select
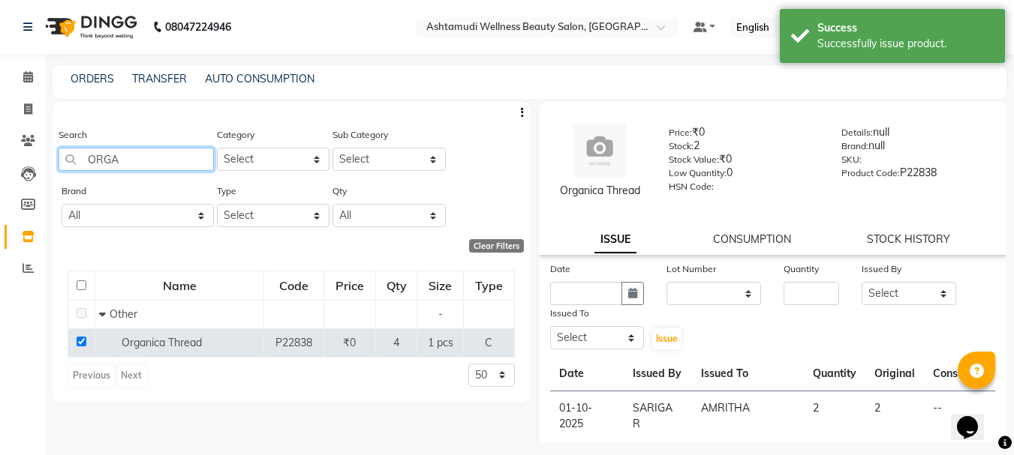
click at [152, 167] on input "ORGA" at bounding box center [136, 159] width 155 height 23
type input "O"
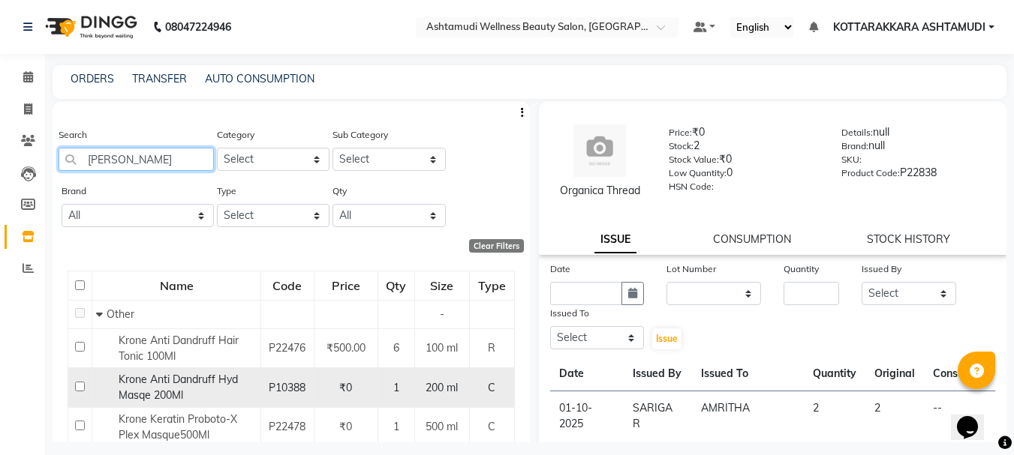
type input "[PERSON_NAME]"
click at [77, 388] on input "checkbox" at bounding box center [80, 387] width 10 height 10
checkbox input "true"
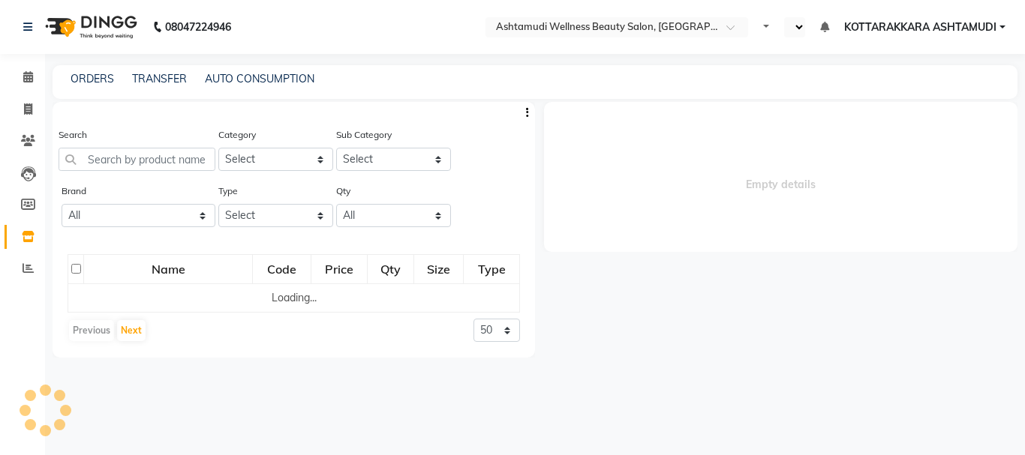
select select
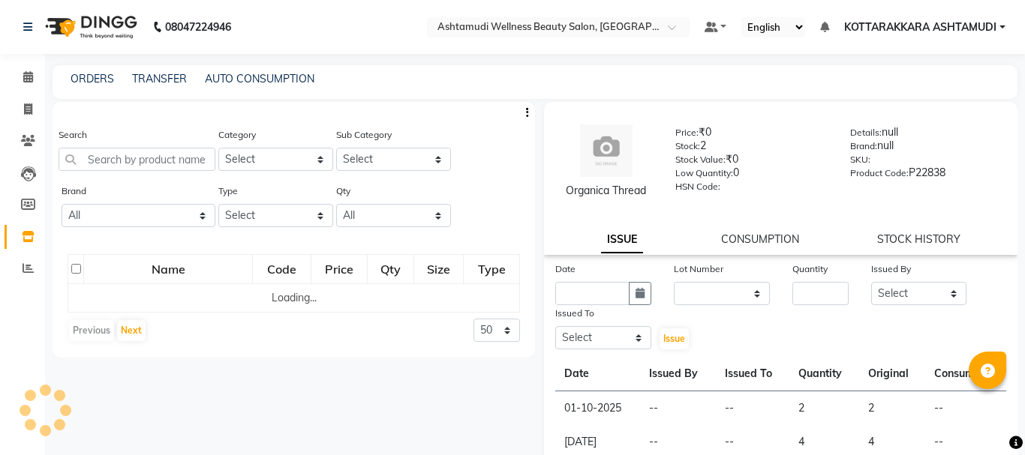
select select "en"
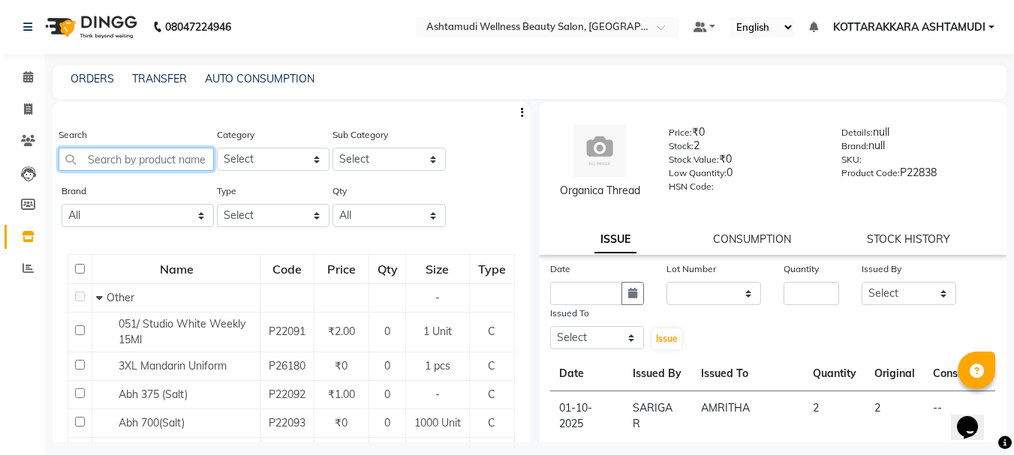
click at [154, 164] on input "text" at bounding box center [136, 159] width 155 height 23
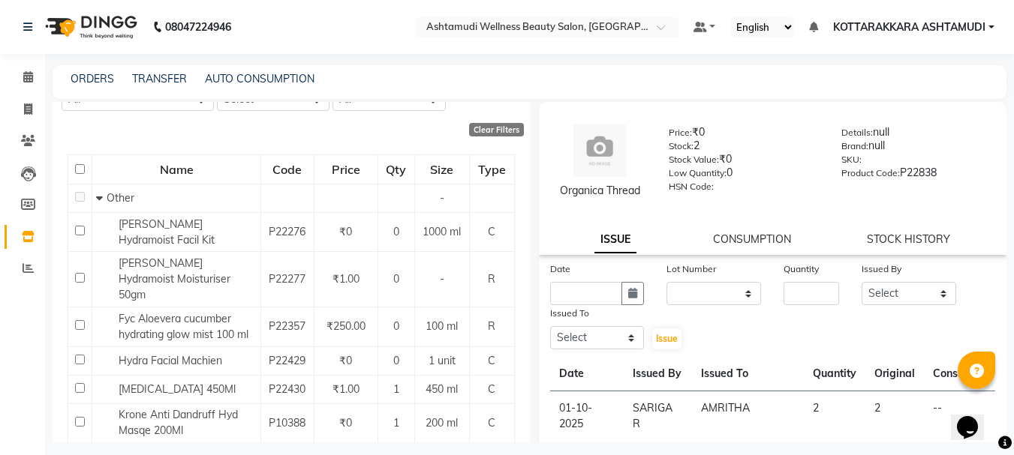
scroll to position [150, 0]
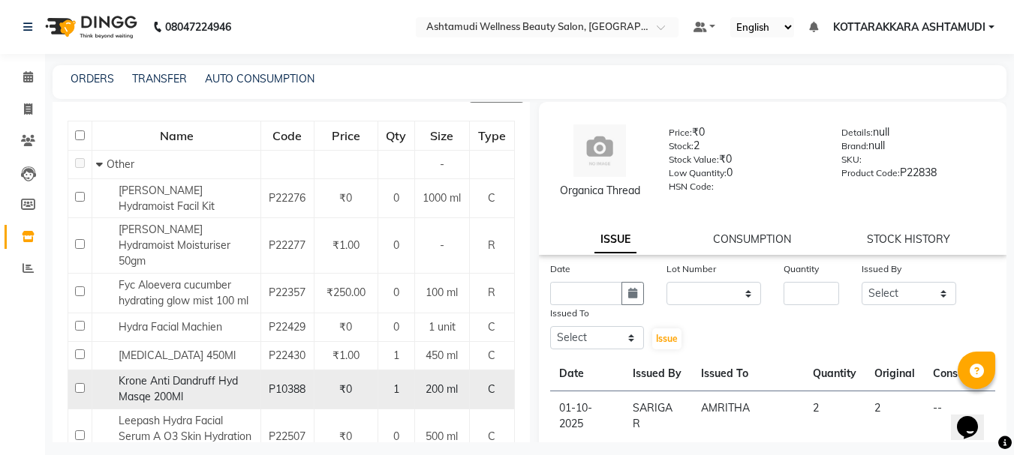
type input "HYD"
click at [77, 383] on input "checkbox" at bounding box center [80, 388] width 10 height 10
checkbox input "true"
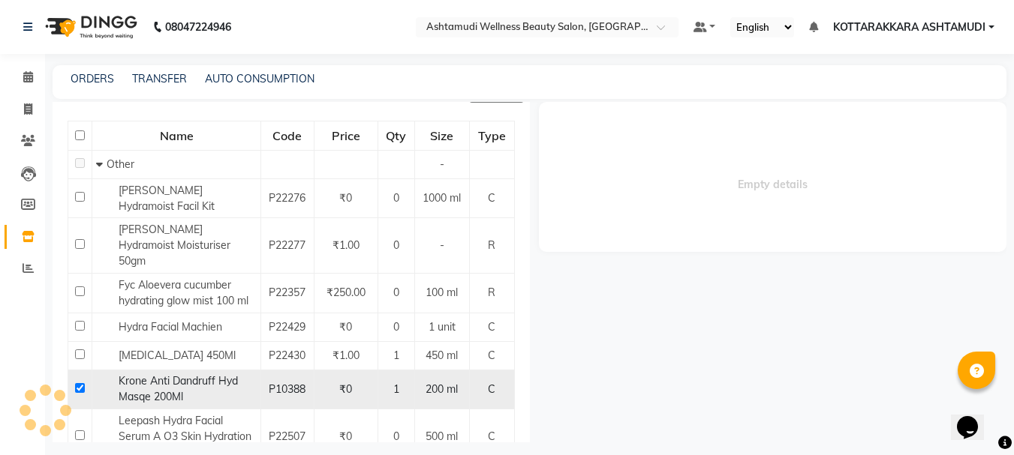
select select
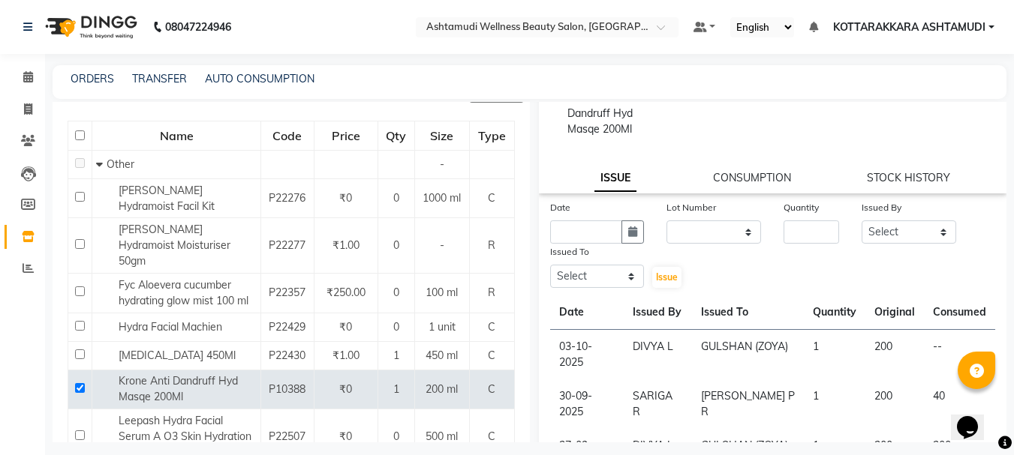
scroll to position [225, 0]
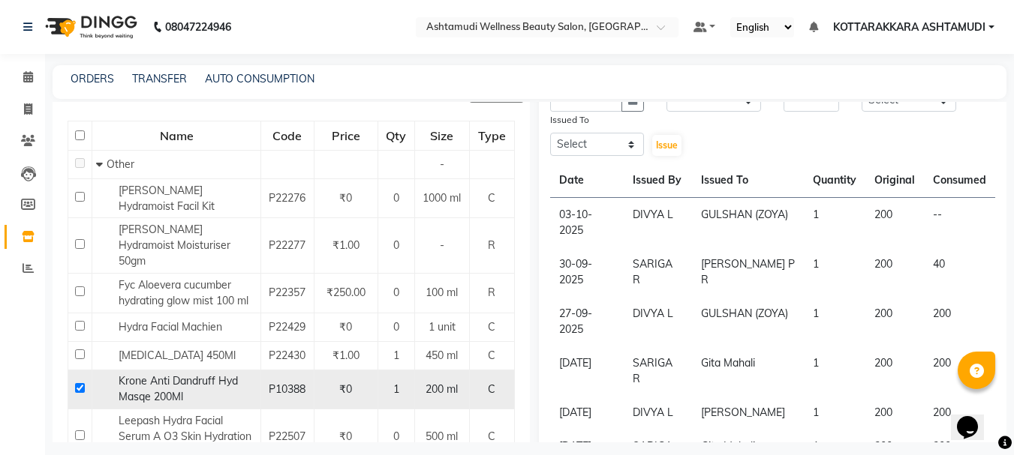
click at [80, 383] on input "checkbox" at bounding box center [80, 388] width 10 height 10
checkbox input "false"
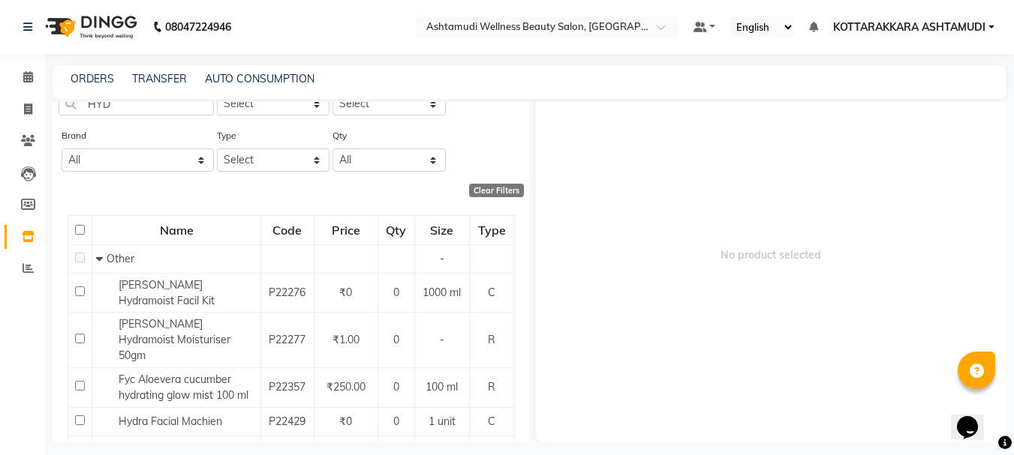
scroll to position [0, 0]
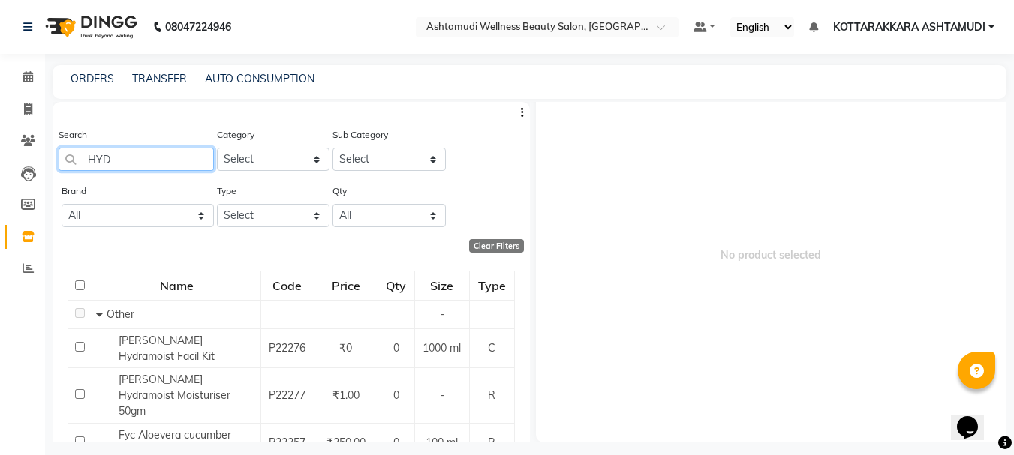
click at [134, 167] on input "HYD" at bounding box center [136, 159] width 155 height 23
type input "H"
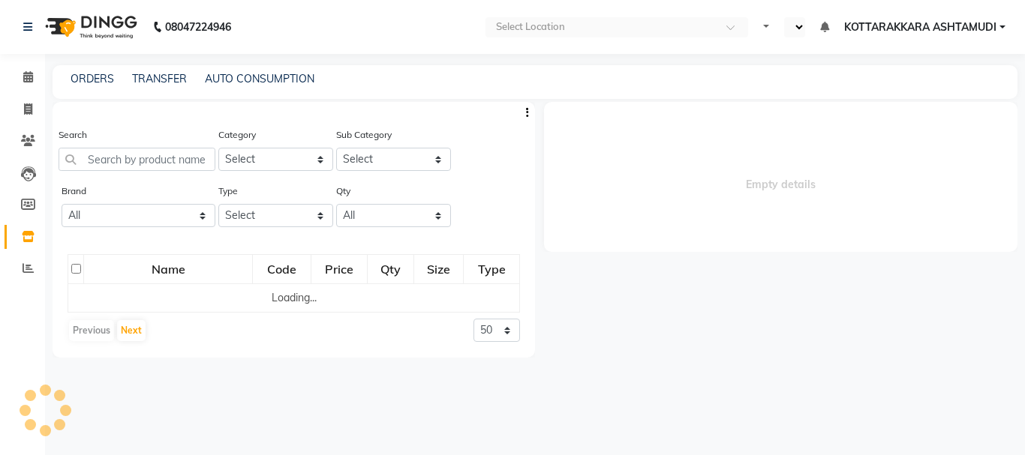
select select "en"
select select
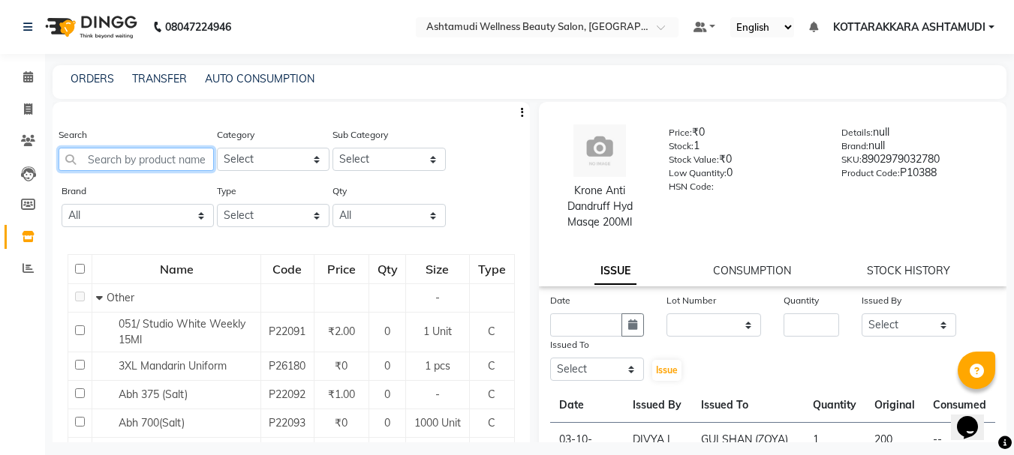
click at [150, 158] on input "text" at bounding box center [136, 159] width 155 height 23
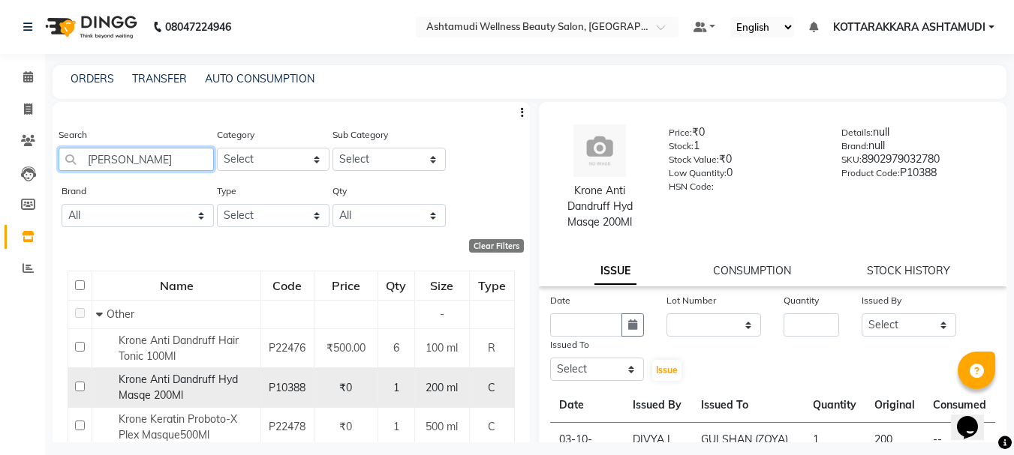
type input "KRON"
click at [77, 386] on input "checkbox" at bounding box center [80, 387] width 10 height 10
checkbox input "true"
select select
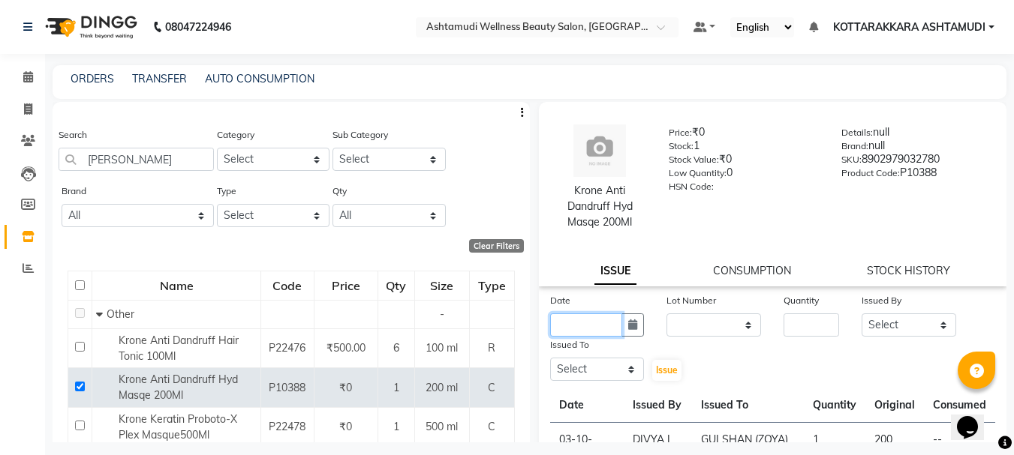
click at [593, 320] on input "text" at bounding box center [586, 325] width 73 height 23
select select "10"
select select "2025"
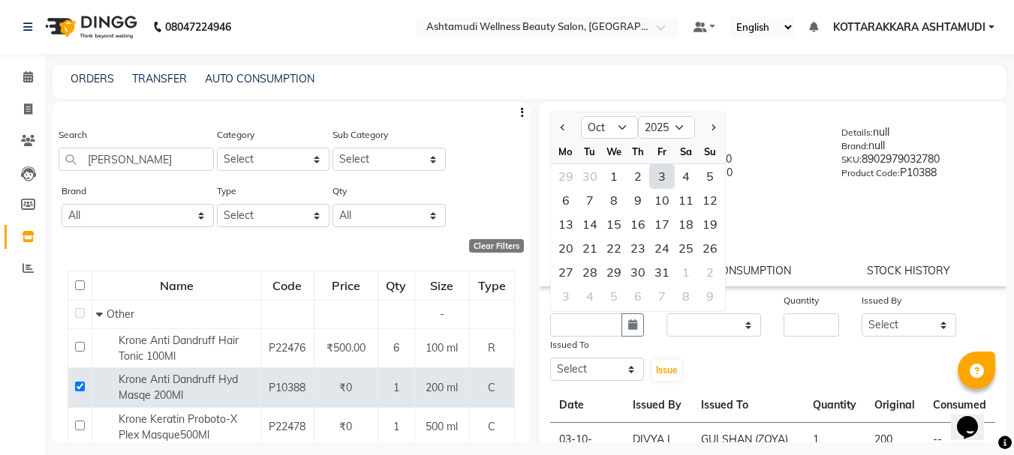
click at [659, 176] on div "3" at bounding box center [662, 176] width 24 height 24
type input "03-10-2025"
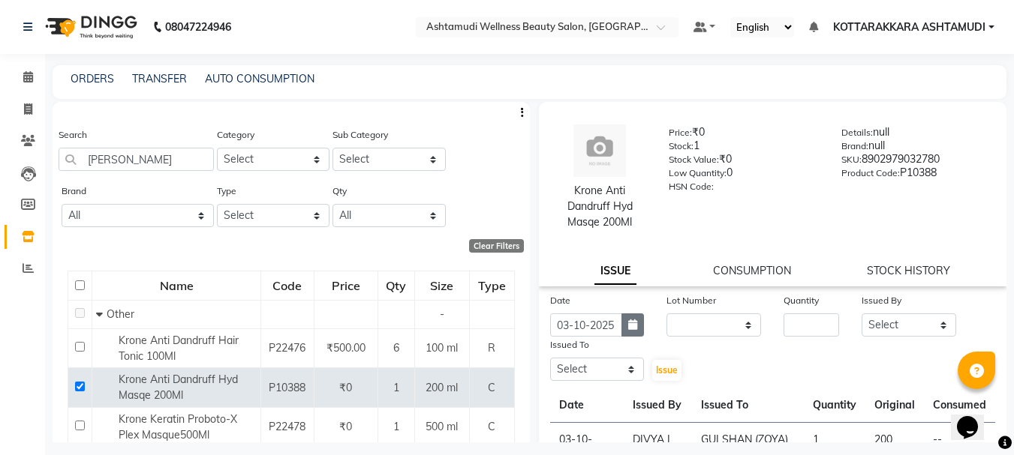
click at [633, 329] on icon "button" at bounding box center [632, 325] width 9 height 11
select select "10"
select select "2025"
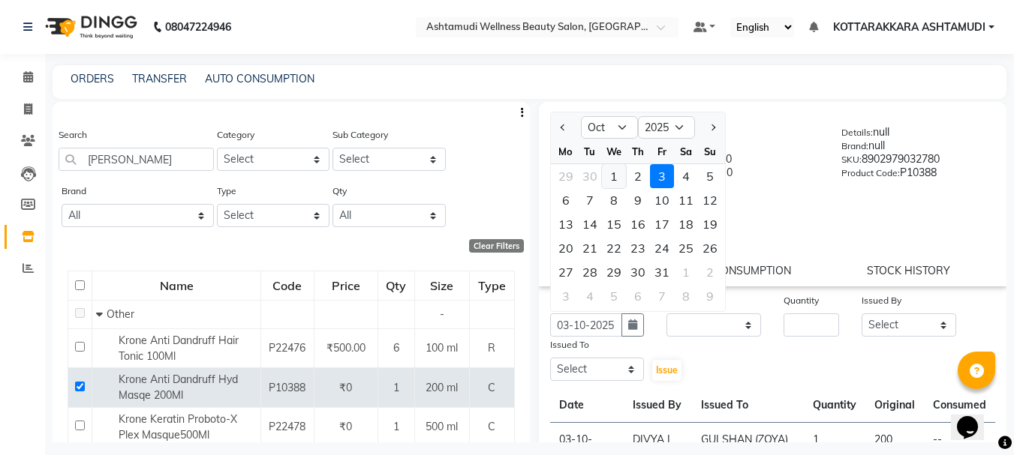
click at [608, 175] on div "1" at bounding box center [614, 176] width 24 height 24
type input "01-10-2025"
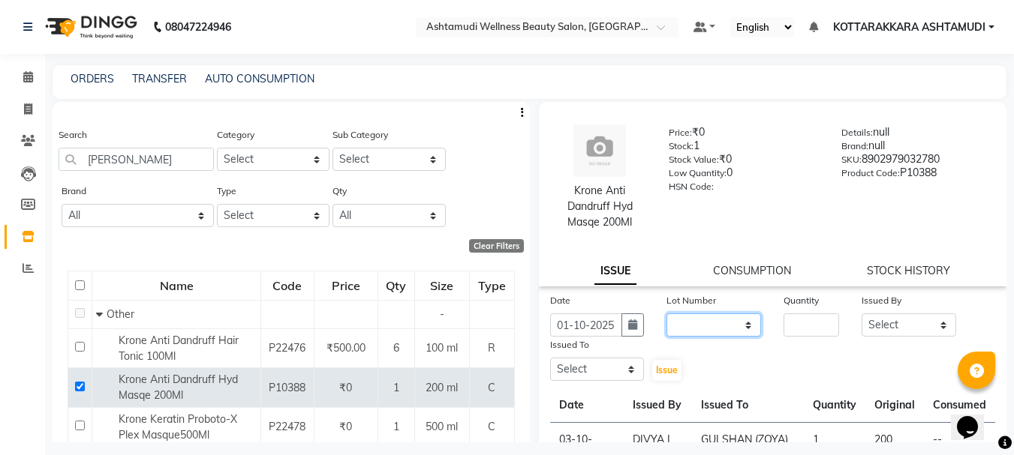
drag, startPoint x: 715, startPoint y: 326, endPoint x: 711, endPoint y: 333, distance: 8.4
click at [715, 326] on select "None" at bounding box center [713, 325] width 95 height 23
select select "0: null"
click at [666, 314] on select "None" at bounding box center [713, 325] width 95 height 23
click at [803, 326] on input "number" at bounding box center [811, 325] width 56 height 23
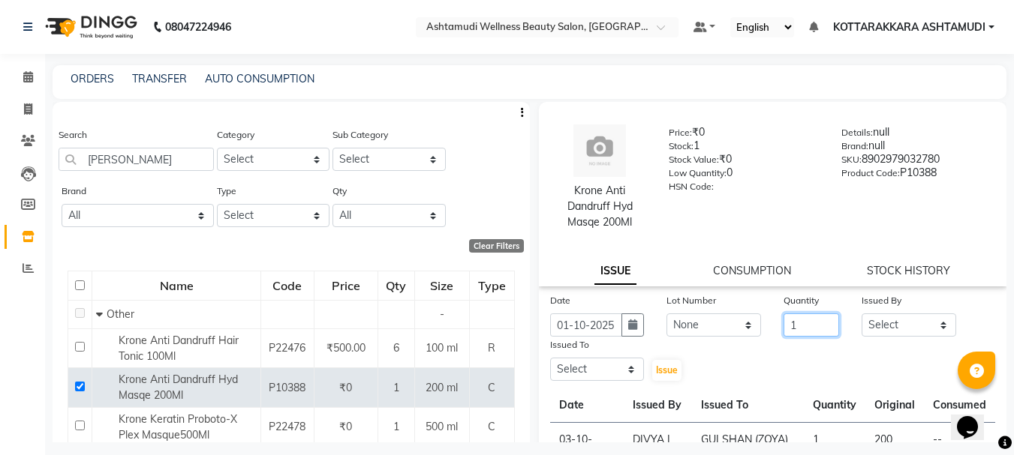
type input "1"
click at [887, 326] on select "Select AMRITHA DIVYA L Gita Mahali GULSHAN (ZOYA) Karina Darjee KOTTARAKKARA AS…" at bounding box center [908, 325] width 95 height 23
select select "27428"
click at [861, 314] on select "Select AMRITHA DIVYA L Gita Mahali GULSHAN (ZOYA) Karina Darjee KOTTARAKKARA AS…" at bounding box center [908, 325] width 95 height 23
click at [583, 377] on select "Select AMRITHA DIVYA L Gita Mahali GULSHAN (ZOYA) Karina Darjee KOTTARAKKARA AS…" at bounding box center [597, 369] width 95 height 23
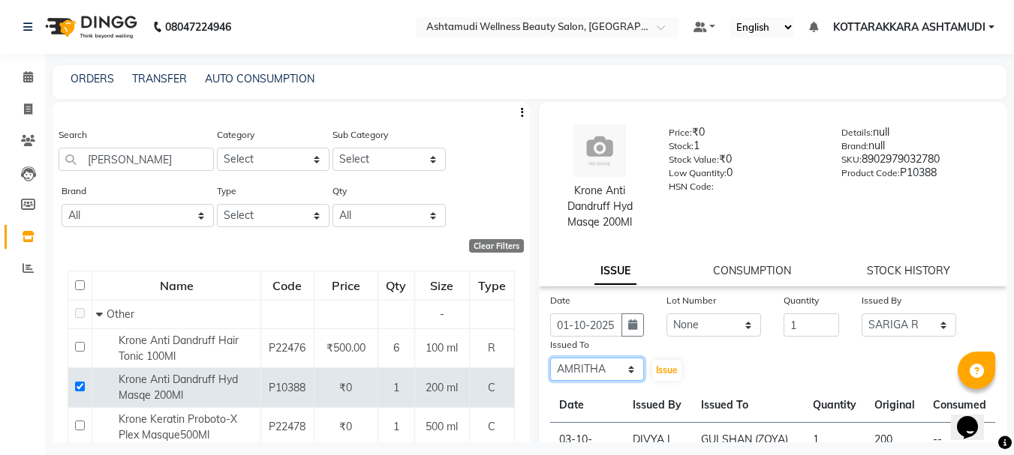
click at [550, 358] on select "Select AMRITHA DIVYA L Gita Mahali GULSHAN (ZOYA) Karina Darjee KOTTARAKKARA AS…" at bounding box center [597, 369] width 95 height 23
click at [599, 368] on select "Select AMRITHA DIVYA L Gita Mahali GULSHAN (ZOYA) Karina Darjee KOTTARAKKARA AS…" at bounding box center [597, 369] width 95 height 23
select select "91125"
click at [550, 358] on select "Select AMRITHA DIVYA L Gita Mahali GULSHAN (ZOYA) Karina Darjee KOTTARAKKARA AS…" at bounding box center [597, 369] width 95 height 23
click at [656, 368] on span "Issue" at bounding box center [667, 370] width 22 height 11
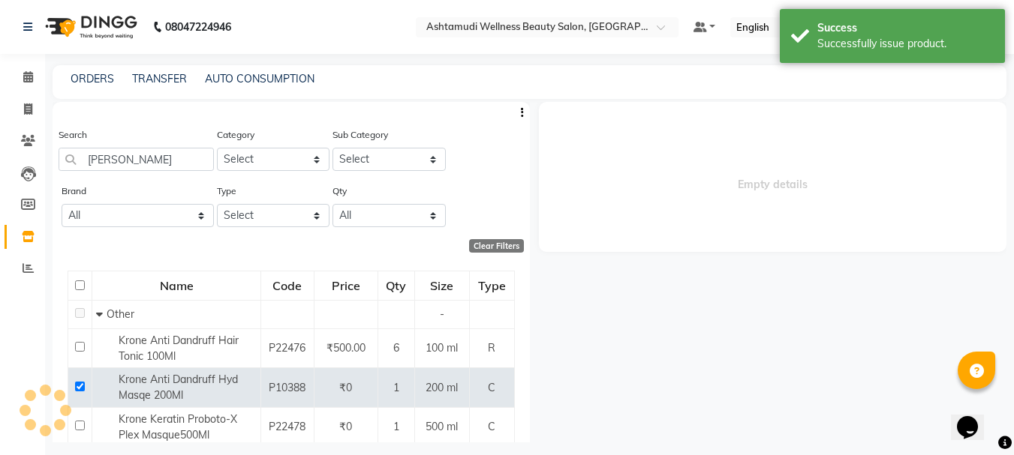
select select
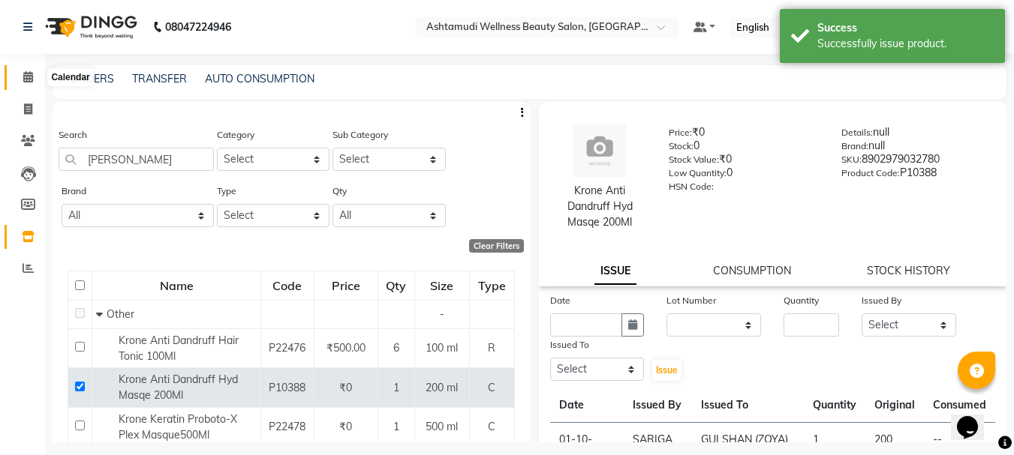
click at [29, 77] on icon at bounding box center [28, 76] width 10 height 11
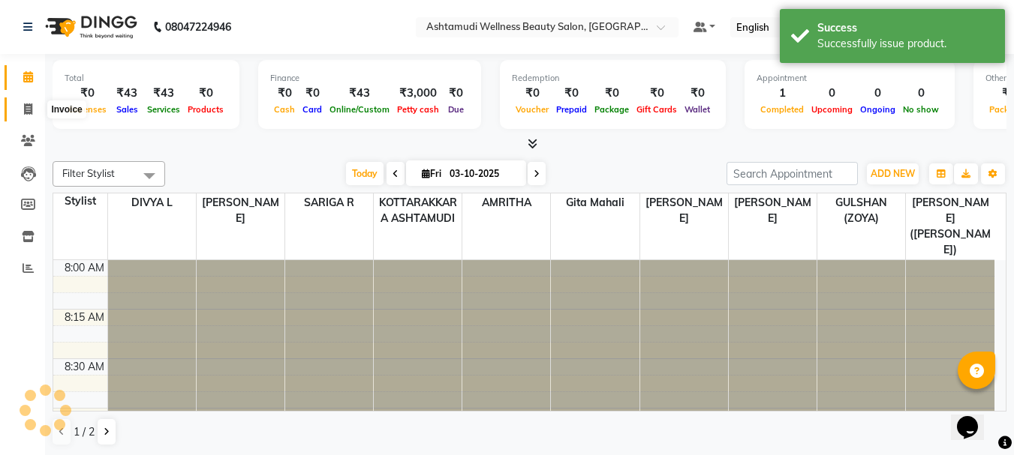
click at [29, 106] on icon at bounding box center [28, 109] width 8 height 11
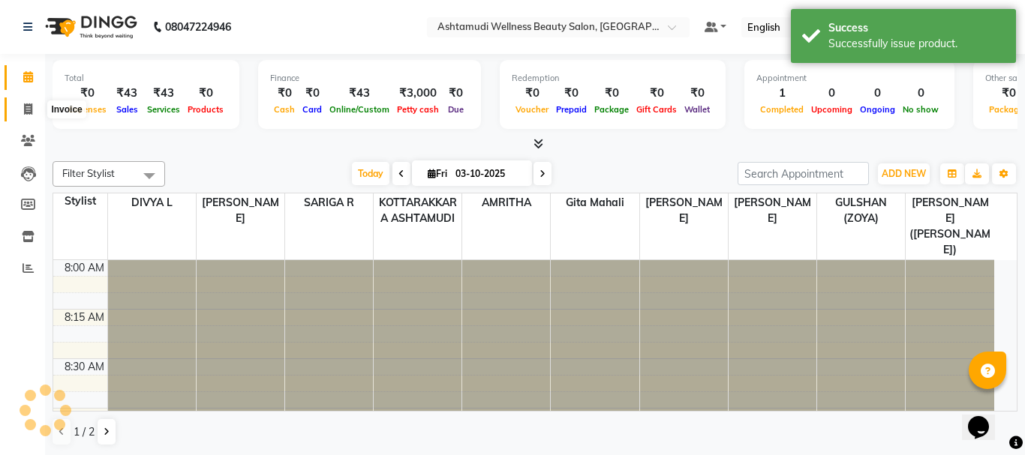
select select "service"
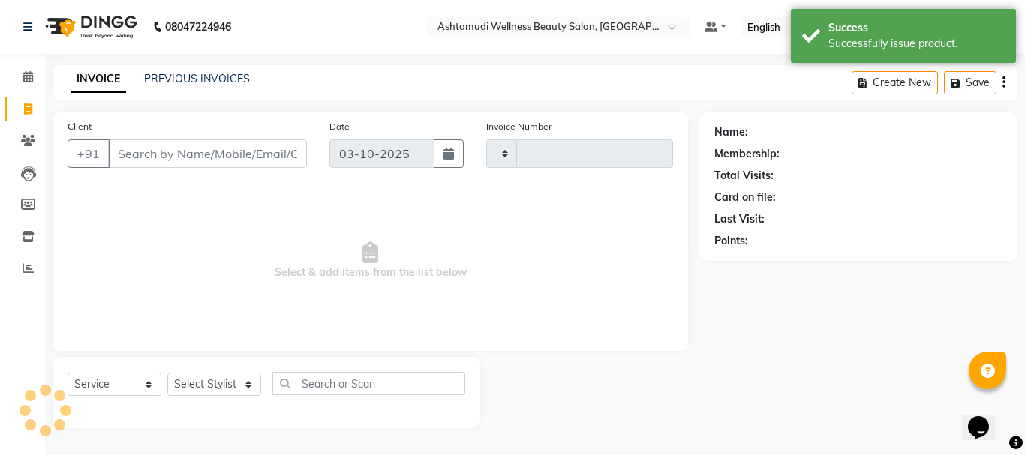
type input "3654"
select select "4664"
click at [206, 151] on input "Client" at bounding box center [207, 154] width 199 height 29
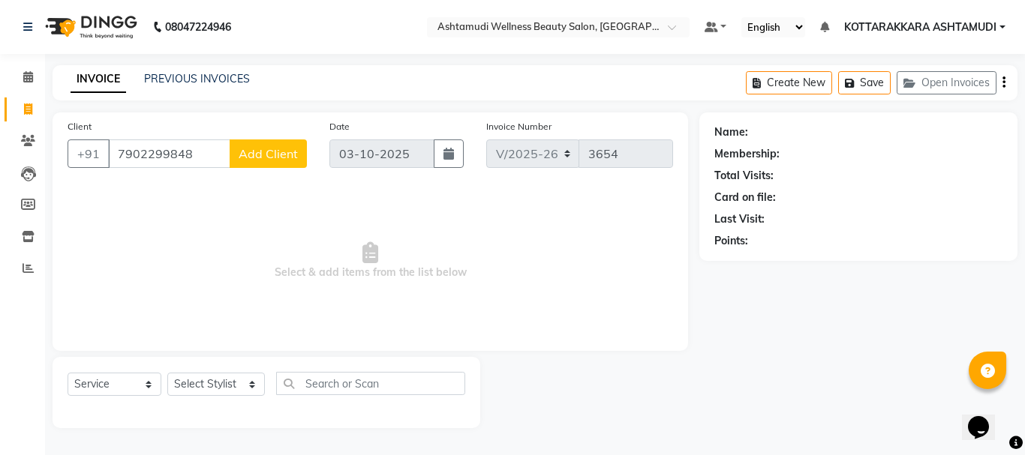
type input "7902299848"
click at [238, 153] on button "Add Client" at bounding box center [268, 154] width 77 height 29
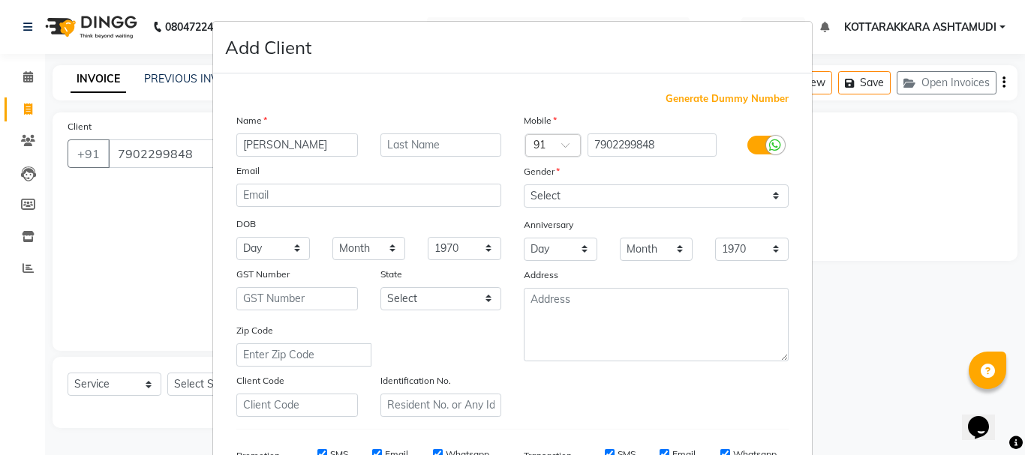
type input "MALAVIKA"
click at [627, 197] on select "Select Male Female Other Prefer Not To Say" at bounding box center [656, 196] width 265 height 23
select select "female"
click at [524, 185] on select "Select Male Female Other Prefer Not To Say" at bounding box center [656, 196] width 265 height 23
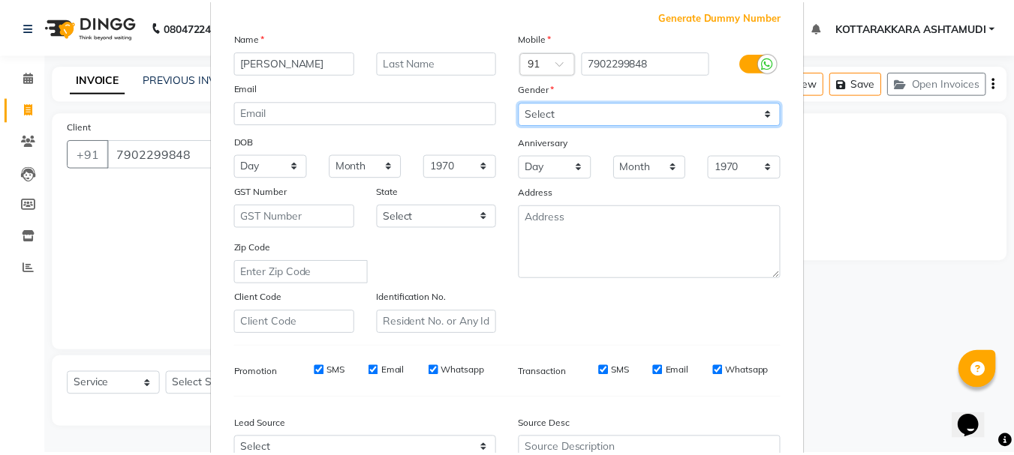
scroll to position [237, 0]
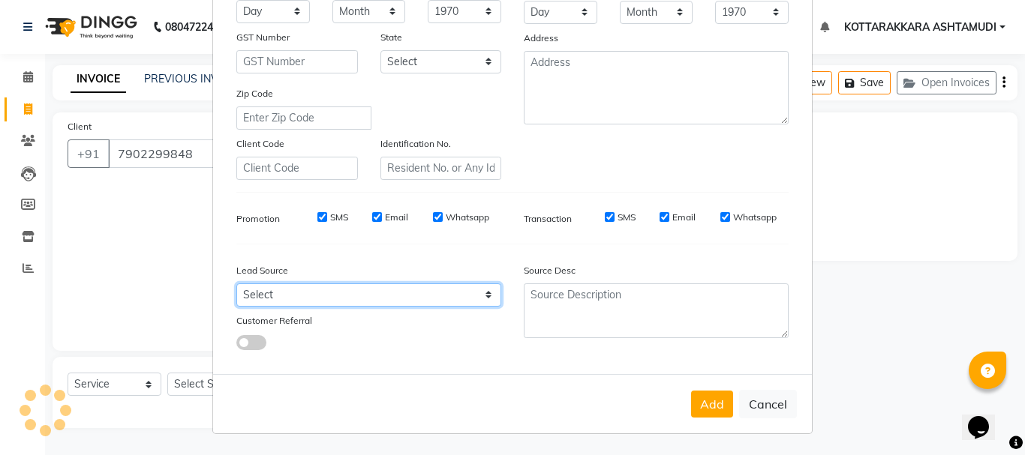
click at [296, 297] on select "Select Walk-in Referral Internet Friend Word of Mouth Advertisement Facebook Ju…" at bounding box center [368, 295] width 265 height 23
select select "31518"
click at [236, 284] on select "Select Walk-in Referral Internet Friend Word of Mouth Advertisement Facebook Ju…" at bounding box center [368, 295] width 265 height 23
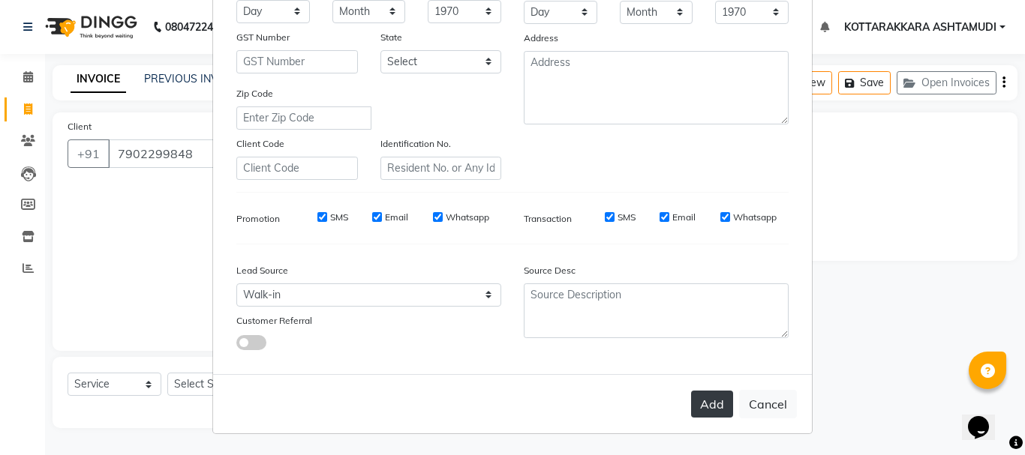
click at [692, 397] on button "Add" at bounding box center [712, 404] width 42 height 27
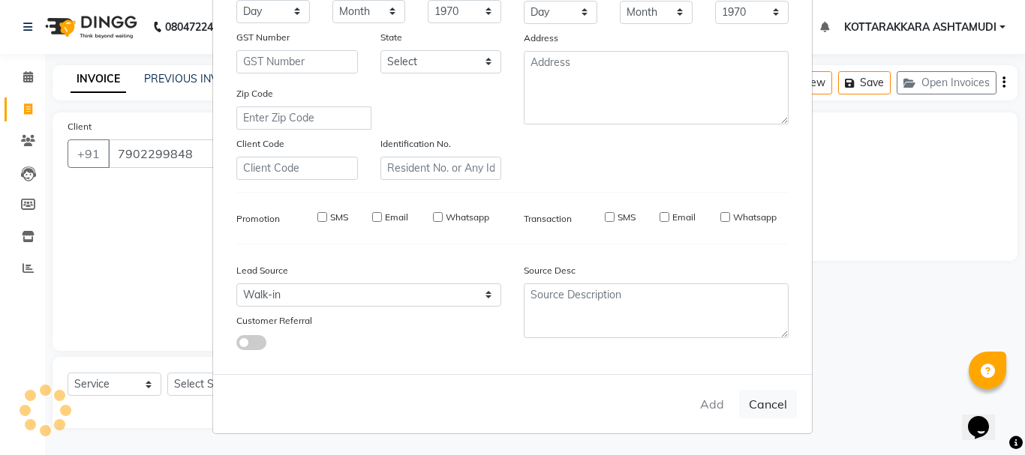
select select
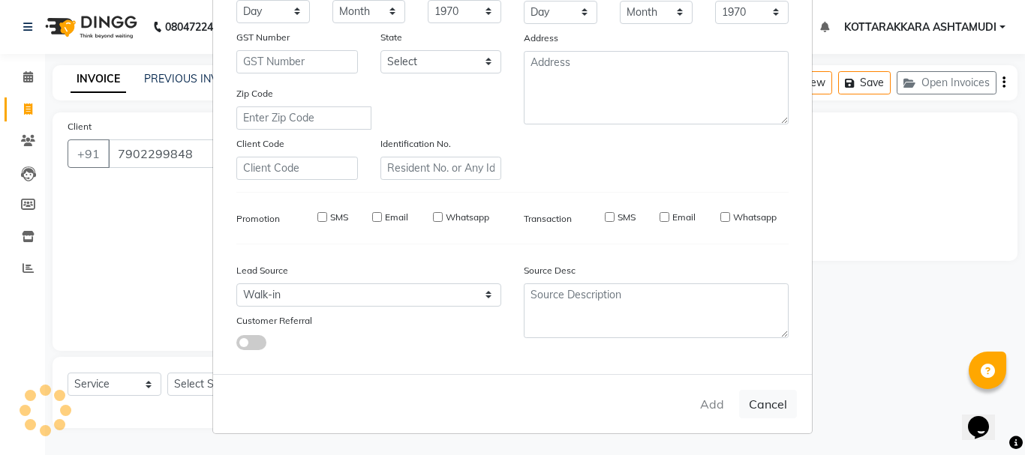
select select
checkbox input "false"
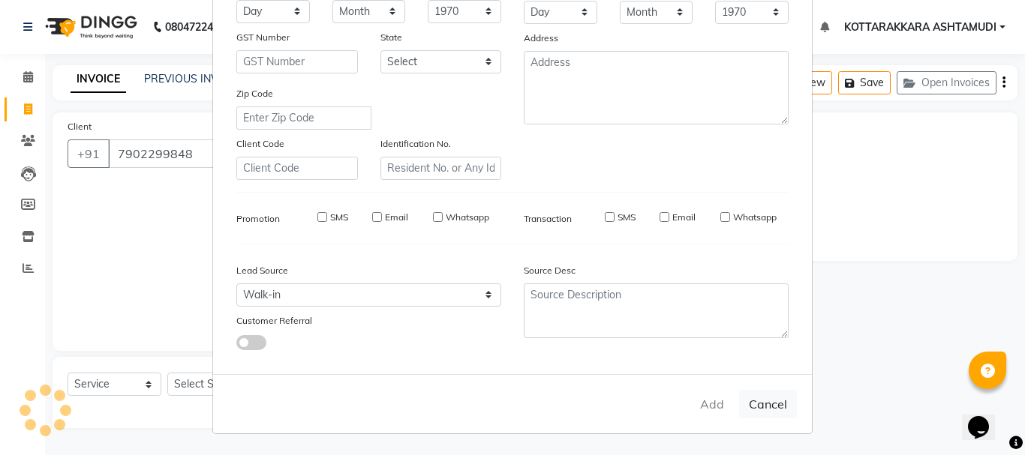
checkbox input "false"
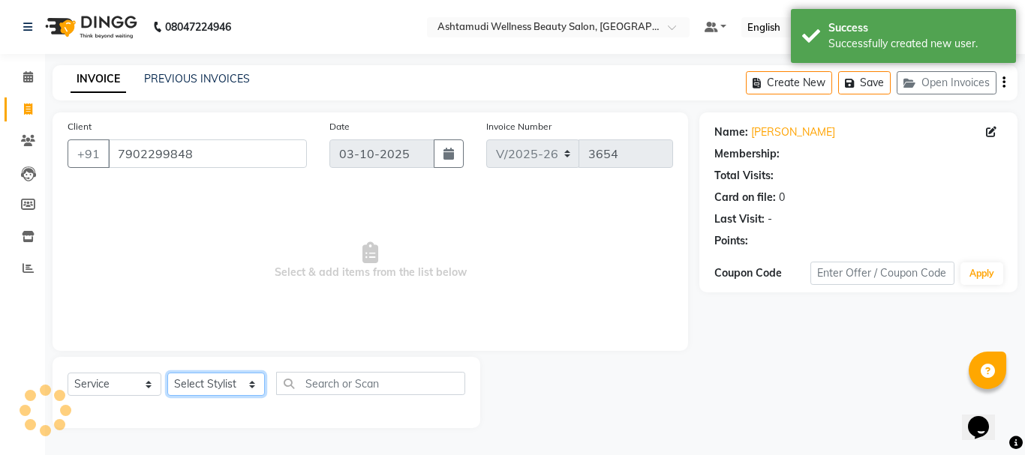
click at [187, 388] on select "Select Stylist AMRITHA DIVYA L Gita Mahali GULSHAN (ZOYA) Karina Darjee KOTTARA…" at bounding box center [216, 384] width 98 height 23
select select "1: Object"
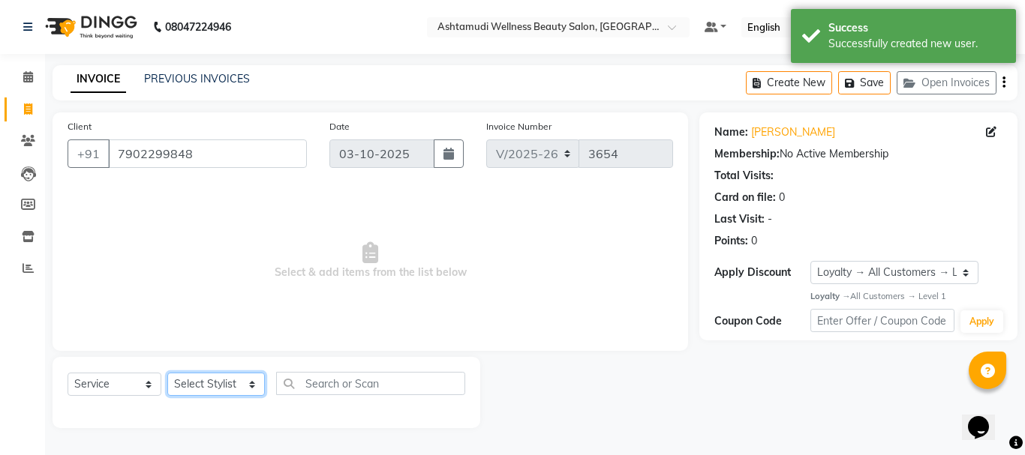
select select "27462"
click at [167, 373] on select "Select Stylist AMRITHA DIVYA L Gita Mahali GULSHAN (ZOYA) Karina Darjee KOTTARA…" at bounding box center [216, 384] width 98 height 23
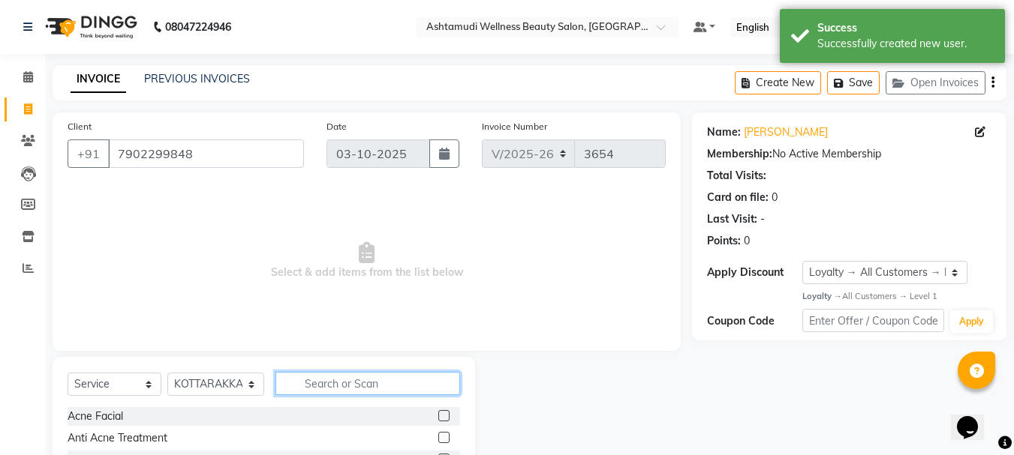
click at [337, 380] on input "text" at bounding box center [367, 383] width 185 height 23
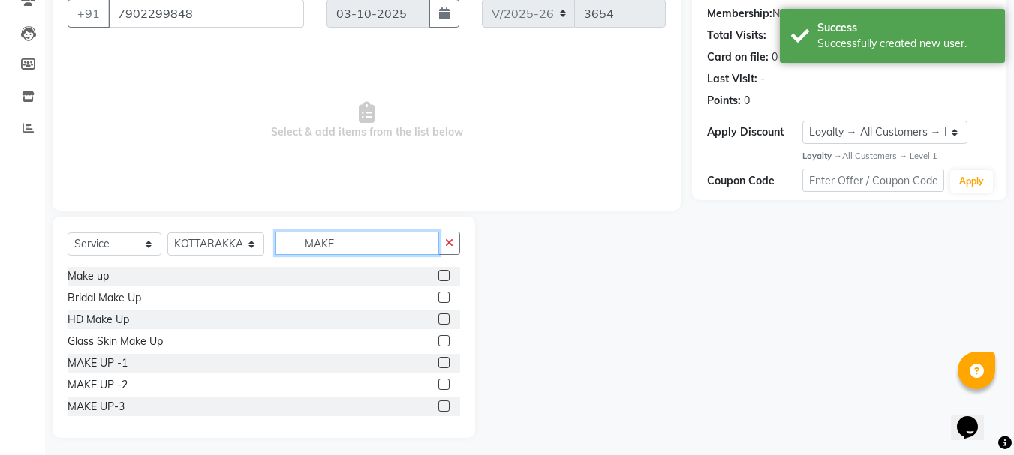
scroll to position [146, 0]
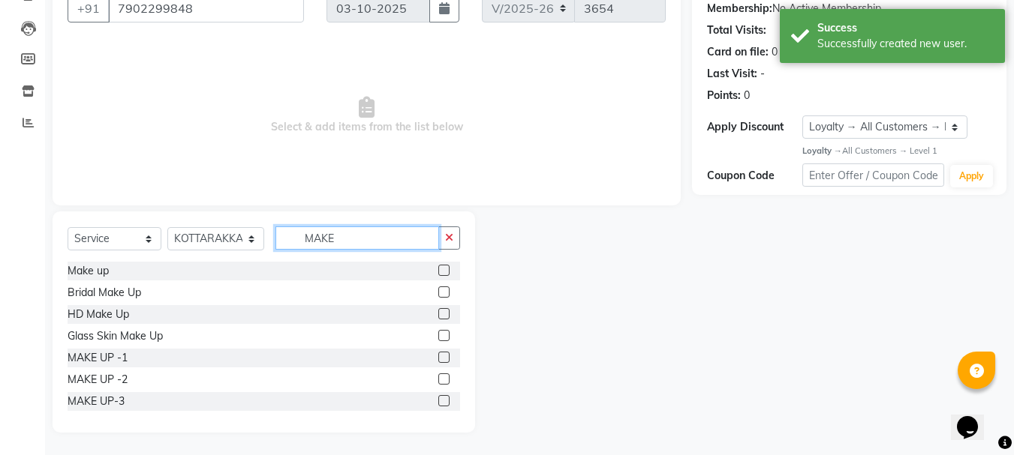
type input "MAKE"
click at [438, 402] on label at bounding box center [443, 400] width 11 height 11
click at [438, 402] on input "checkbox" at bounding box center [443, 402] width 10 height 10
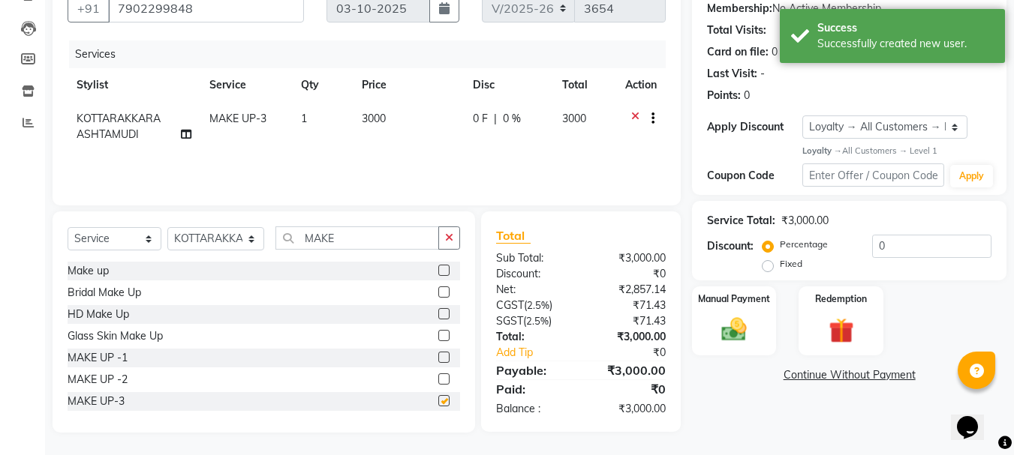
checkbox input "false"
click at [756, 320] on div "Manual Payment" at bounding box center [734, 320] width 88 height 71
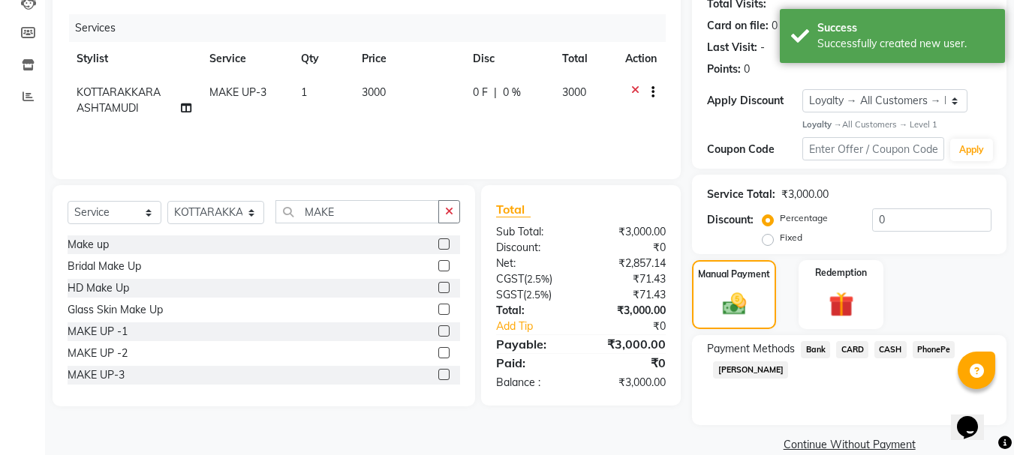
scroll to position [195, 0]
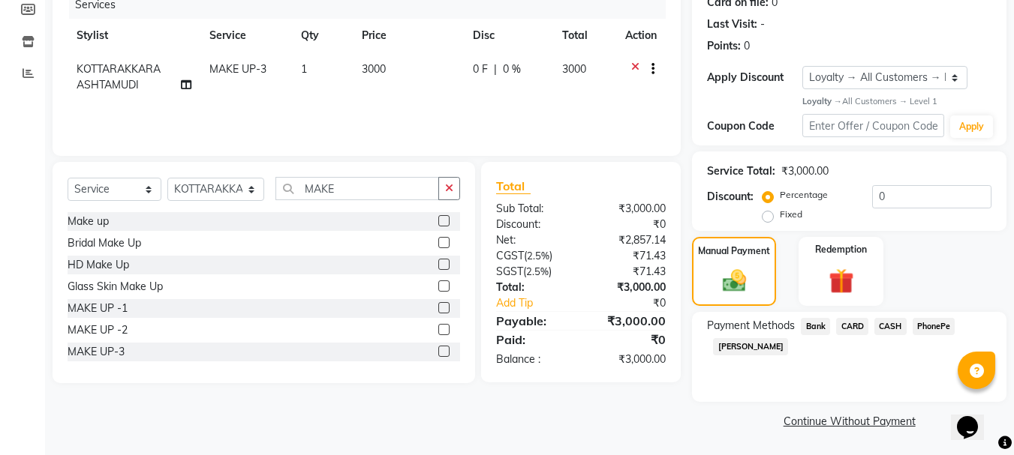
drag, startPoint x: 931, startPoint y: 327, endPoint x: 921, endPoint y: 336, distance: 13.3
click at [929, 327] on span "PhonePe" at bounding box center [933, 326] width 43 height 17
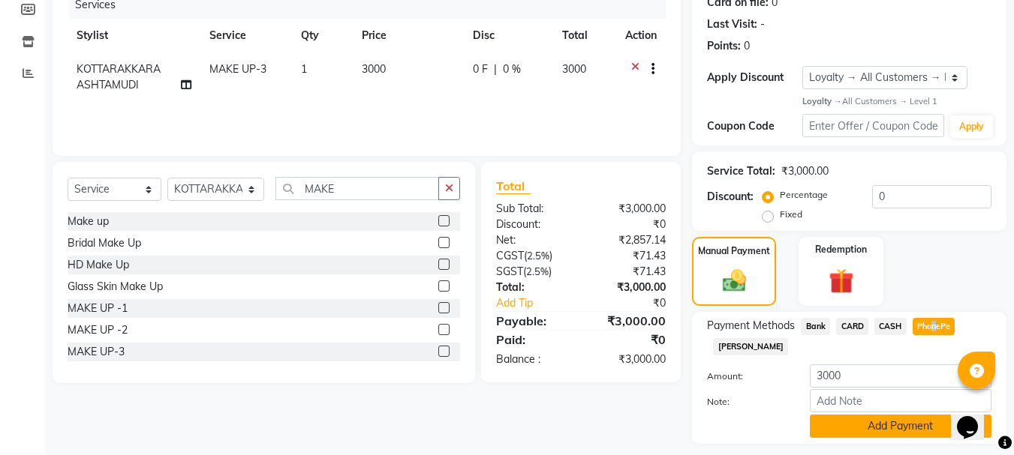
click at [858, 424] on button "Add Payment" at bounding box center [900, 426] width 182 height 23
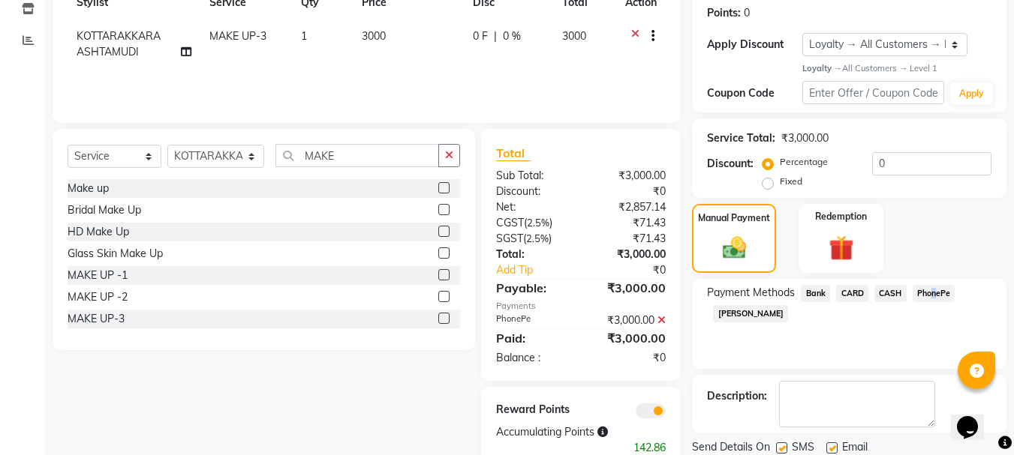
scroll to position [280, 0]
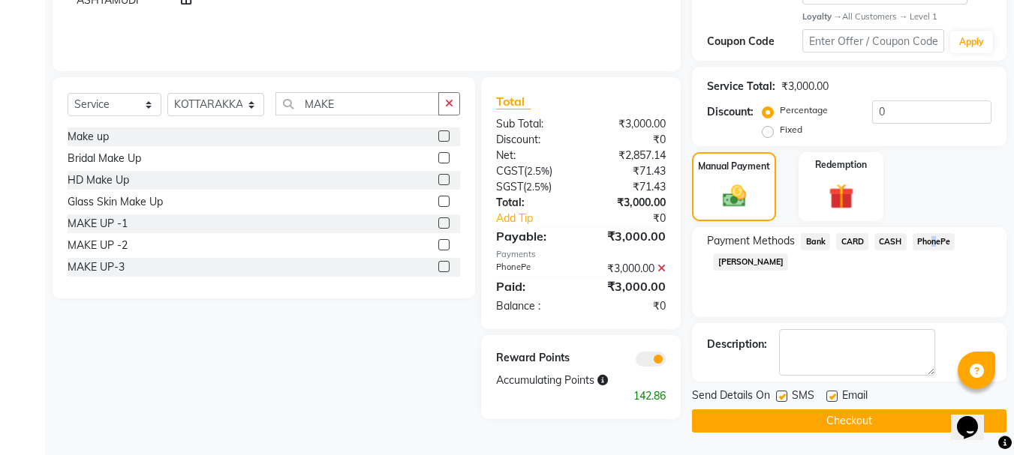
click at [793, 415] on button "Checkout" at bounding box center [849, 421] width 314 height 23
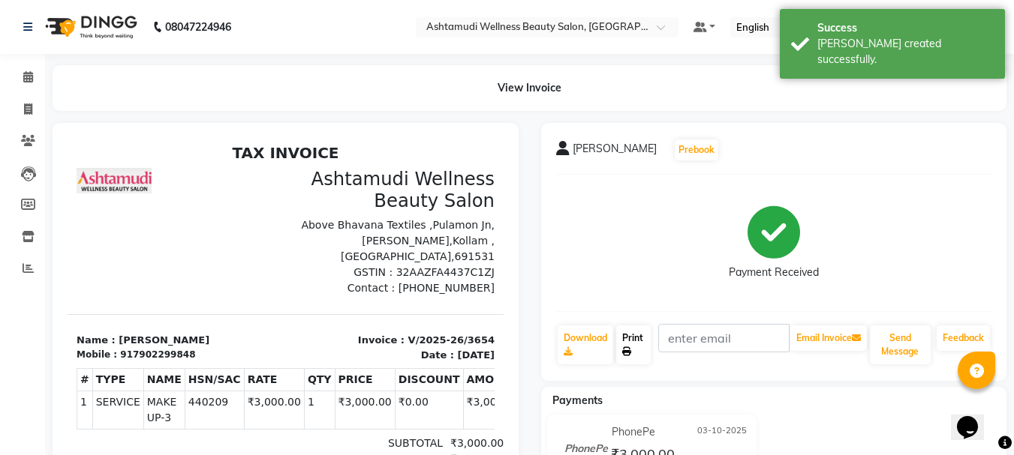
click at [635, 345] on link "Print" at bounding box center [633, 345] width 35 height 39
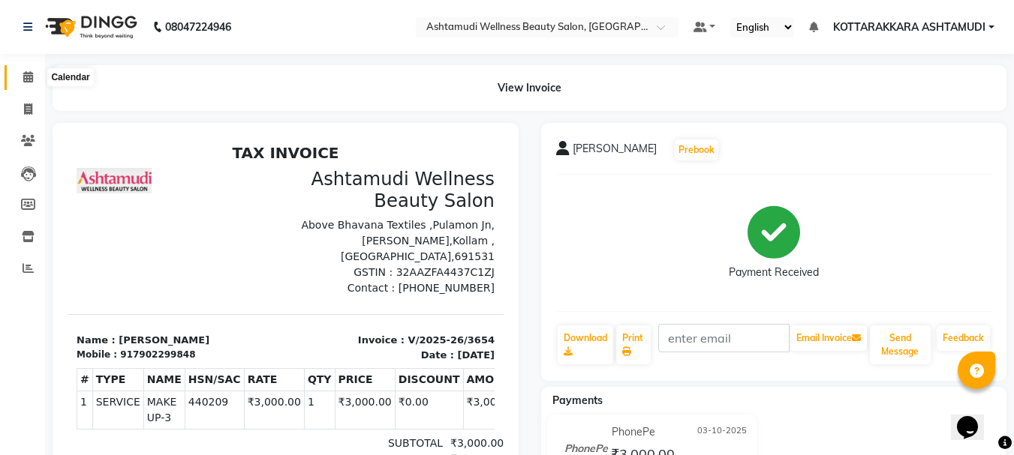
click at [26, 76] on icon at bounding box center [28, 76] width 10 height 11
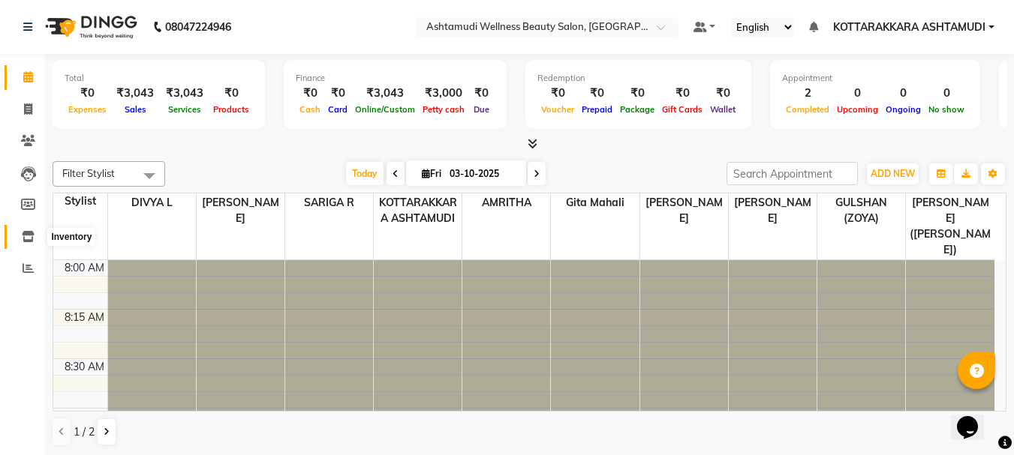
click at [29, 237] on icon at bounding box center [28, 236] width 13 height 11
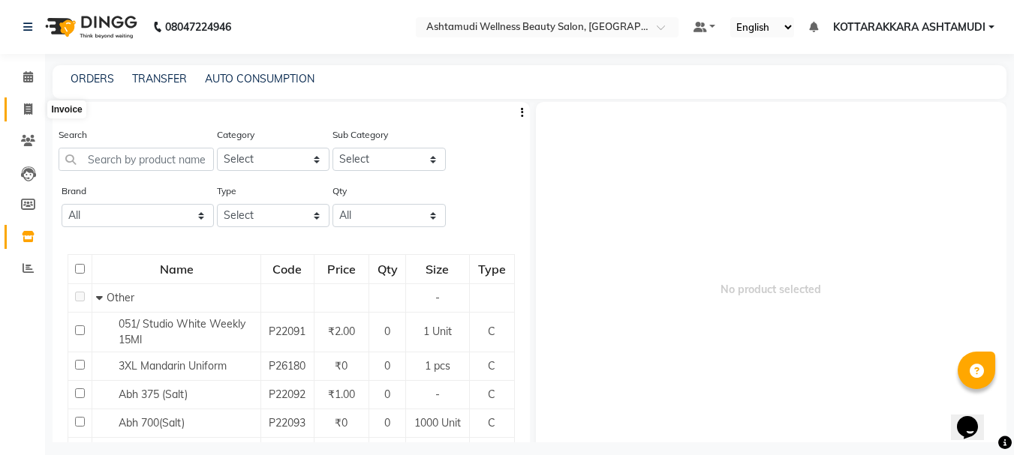
click at [21, 113] on span at bounding box center [28, 109] width 26 height 17
select select "service"
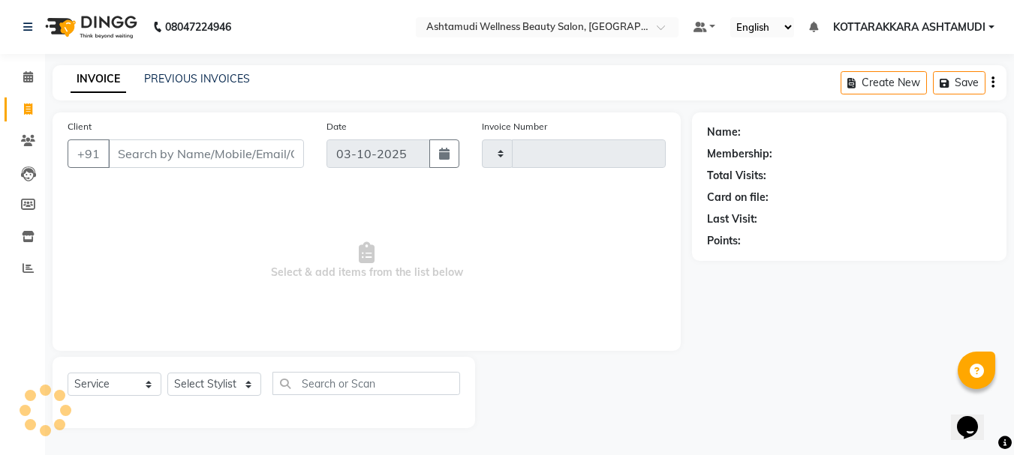
type input "3655"
select select "4664"
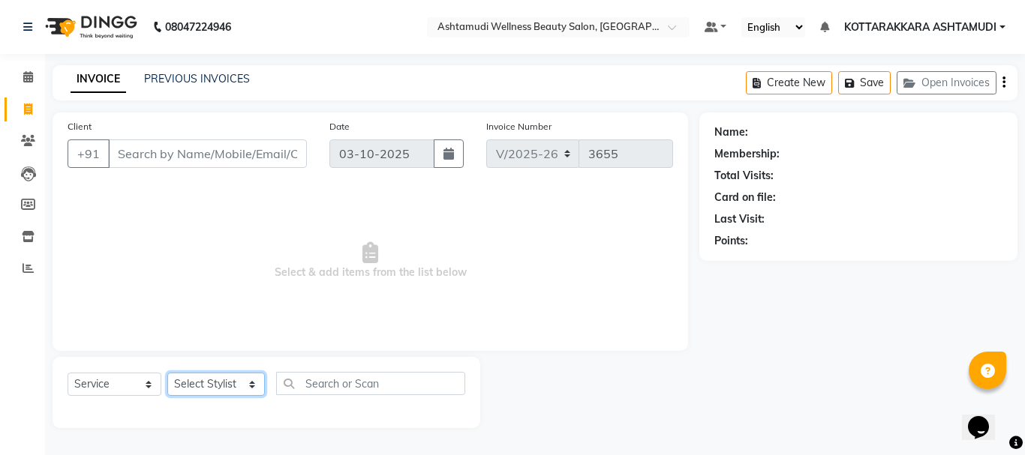
click at [236, 382] on select "Select Stylist AMRITHA DIVYA L Gita Mahali GULSHAN (ZOYA) Karina Darjee KOTTARA…" at bounding box center [216, 384] width 98 height 23
select select "75883"
click at [167, 373] on select "Select Stylist AMRITHA DIVYA L Gita Mahali GULSHAN (ZOYA) Karina Darjee KOTTARA…" at bounding box center [216, 384] width 98 height 23
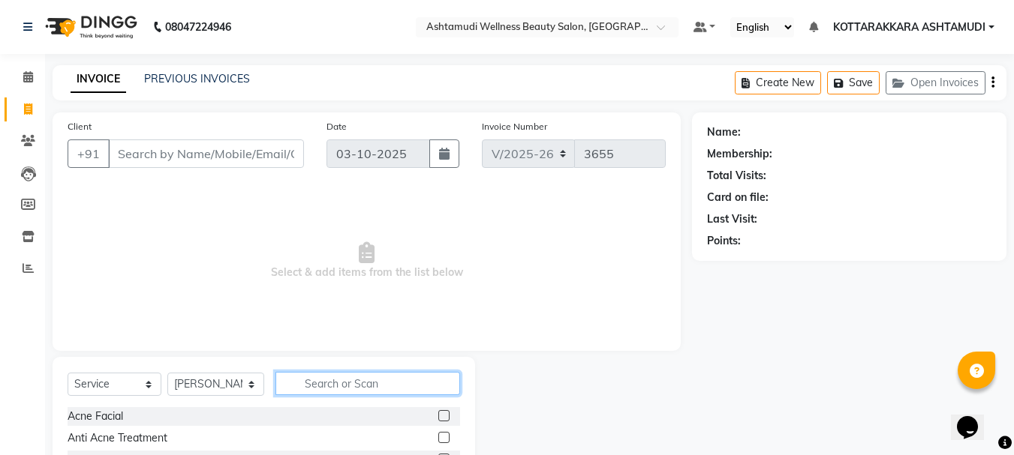
click at [362, 387] on input "text" at bounding box center [367, 383] width 185 height 23
type input "EB"
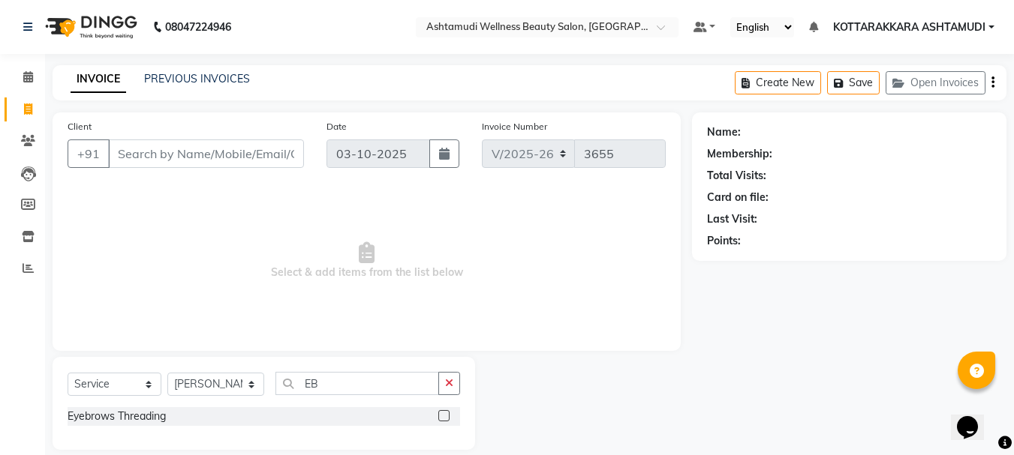
click at [448, 416] on label at bounding box center [443, 415] width 11 height 11
click at [448, 416] on input "checkbox" at bounding box center [443, 417] width 10 height 10
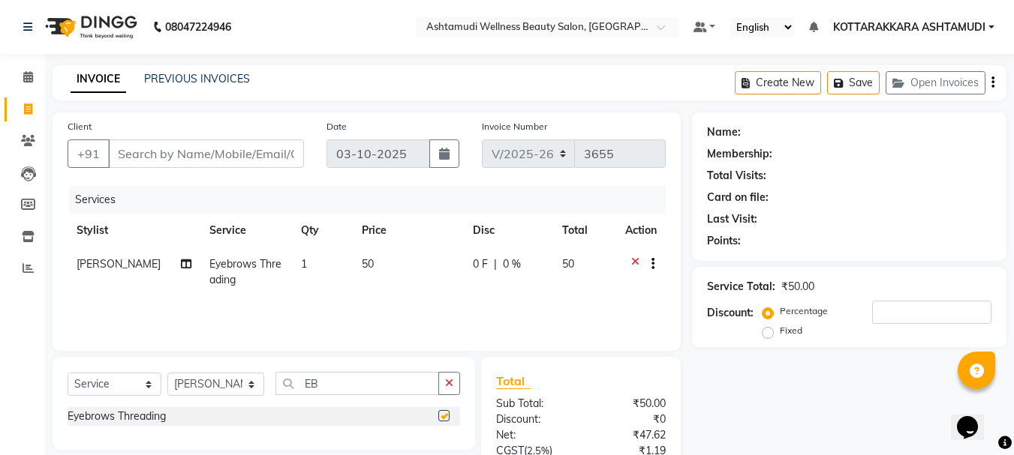
checkbox input "false"
click at [177, 155] on input "Client" at bounding box center [206, 154] width 196 height 29
type input "9"
type input "0"
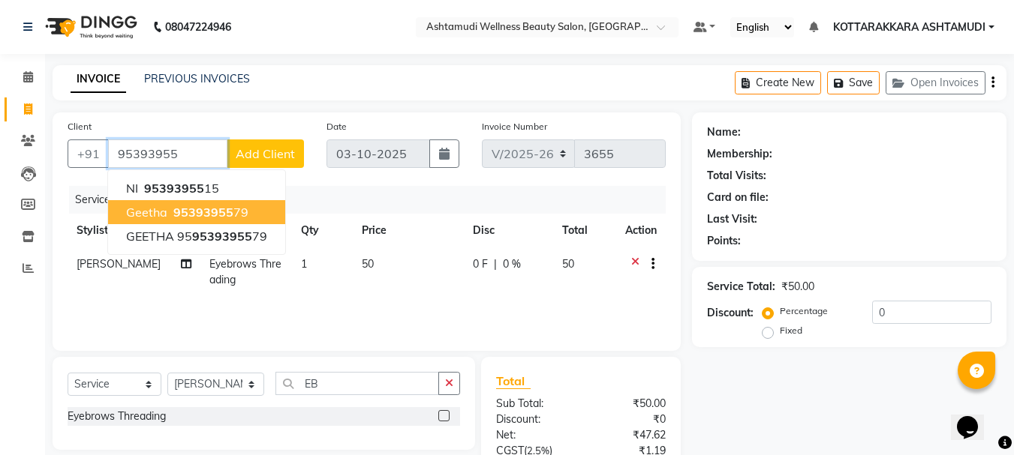
click at [240, 212] on ngb-highlight "95393955 79" at bounding box center [209, 212] width 78 height 15
type input "9539395579"
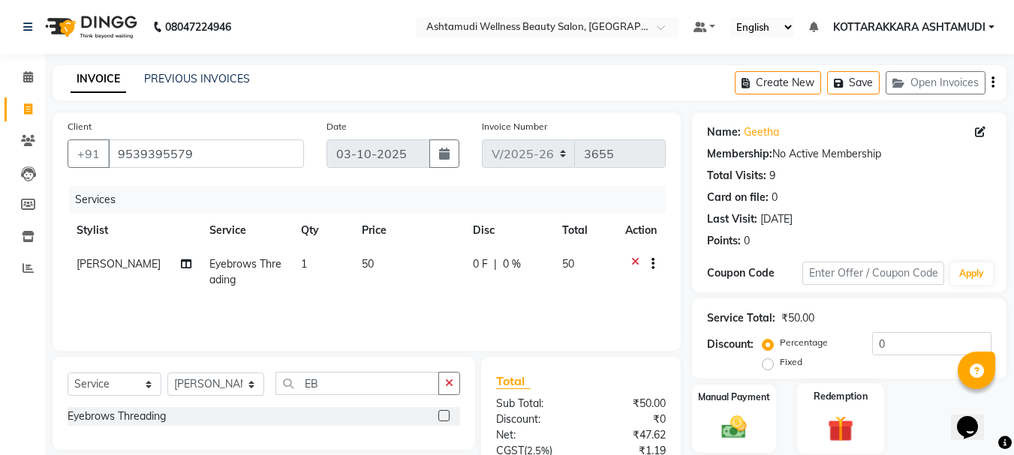
scroll to position [145, 0]
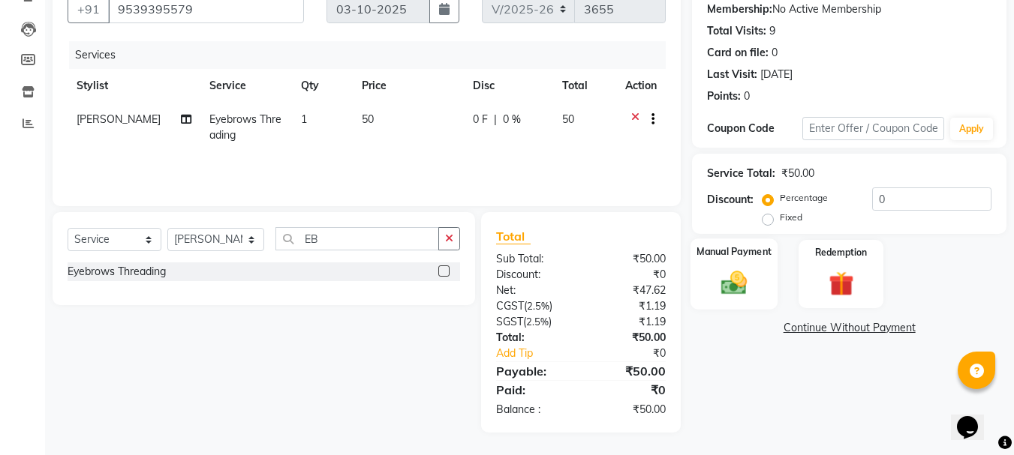
click at [742, 294] on img at bounding box center [734, 283] width 42 height 30
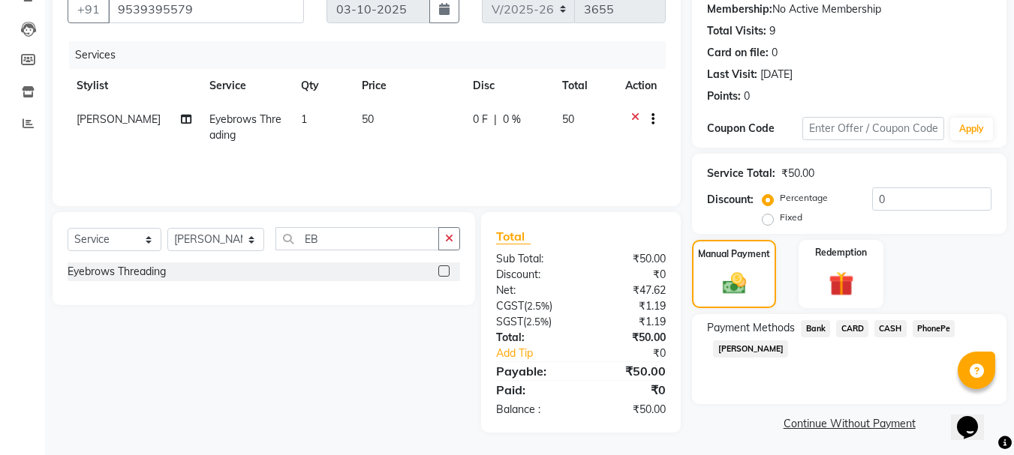
click at [924, 332] on span "PhonePe" at bounding box center [933, 328] width 43 height 17
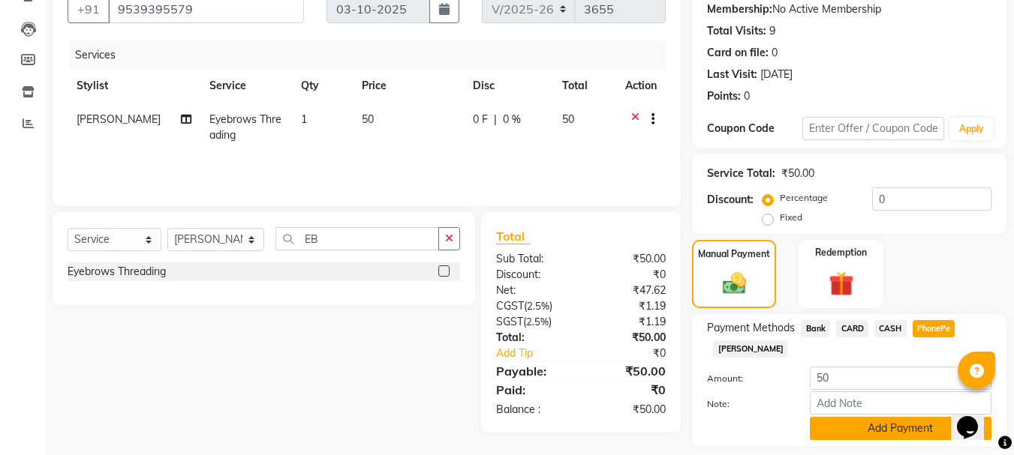
click at [874, 431] on button "Add Payment" at bounding box center [900, 428] width 182 height 23
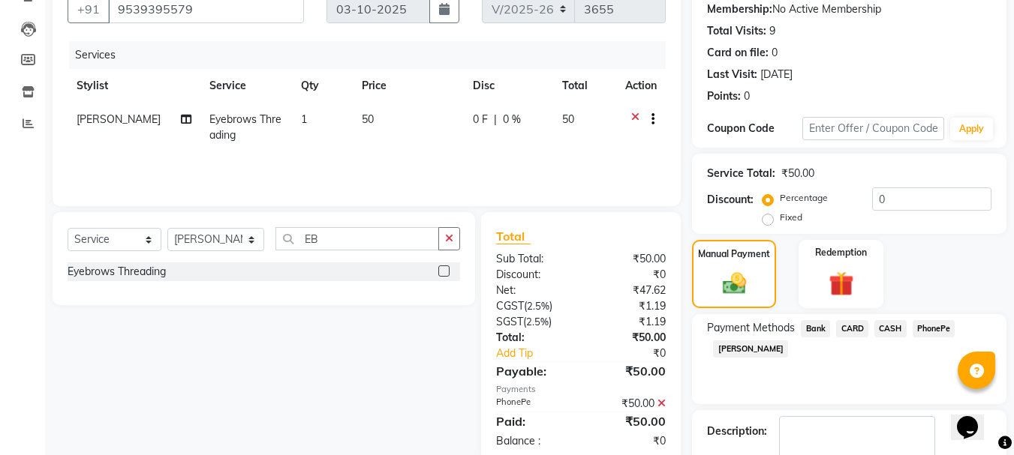
scroll to position [232, 0]
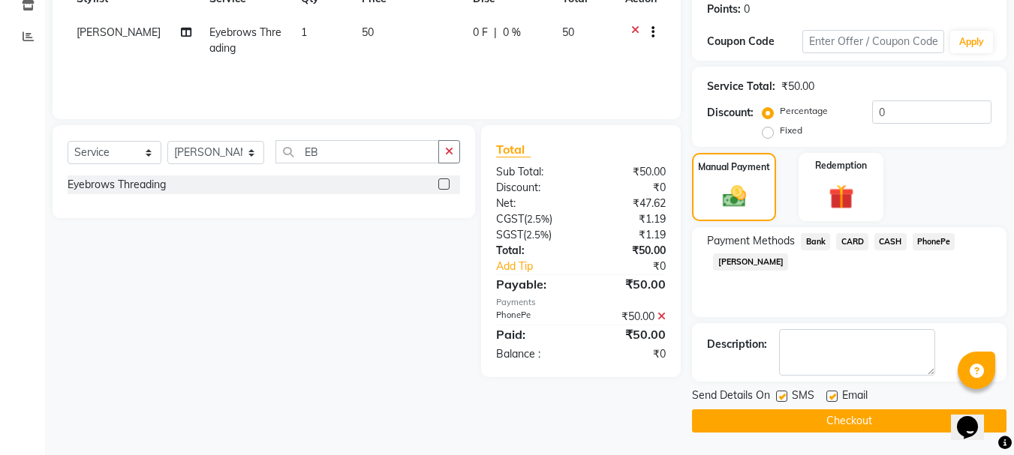
click at [847, 418] on button "Checkout" at bounding box center [849, 421] width 314 height 23
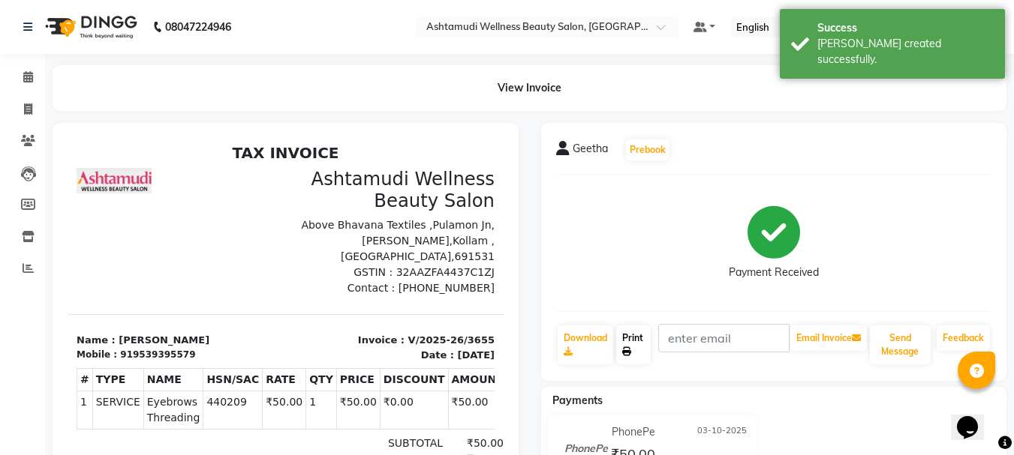
click at [635, 346] on link "Print" at bounding box center [633, 345] width 35 height 39
click at [31, 77] on icon at bounding box center [28, 76] width 10 height 11
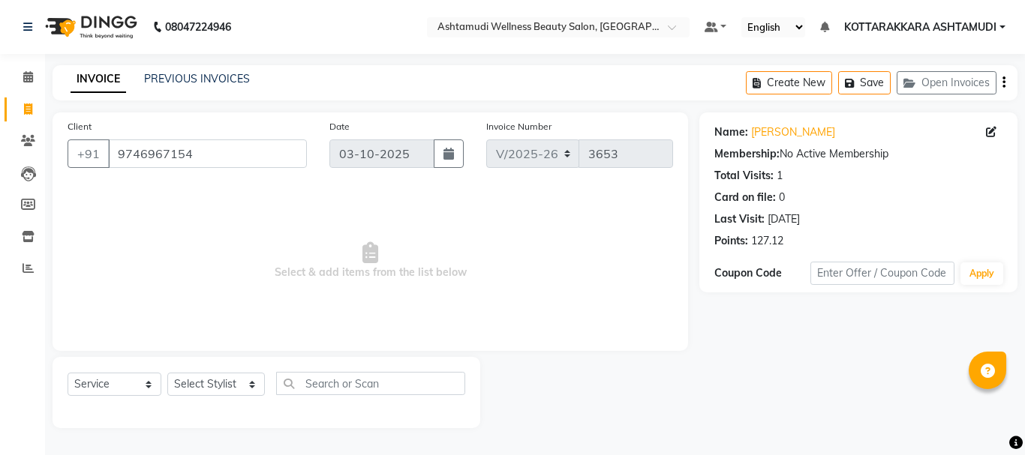
select select "4664"
select select "service"
click at [34, 77] on span at bounding box center [28, 77] width 26 height 17
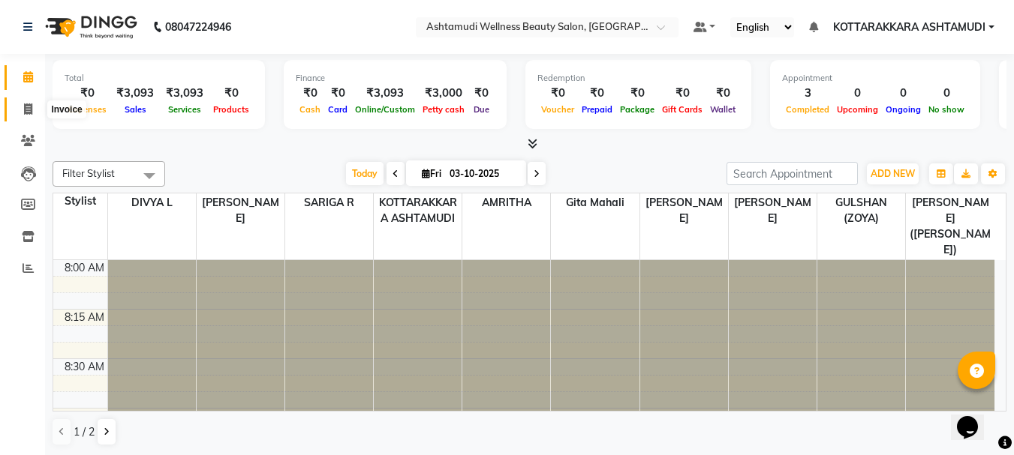
click at [29, 110] on icon at bounding box center [28, 109] width 8 height 11
select select "4664"
select select "service"
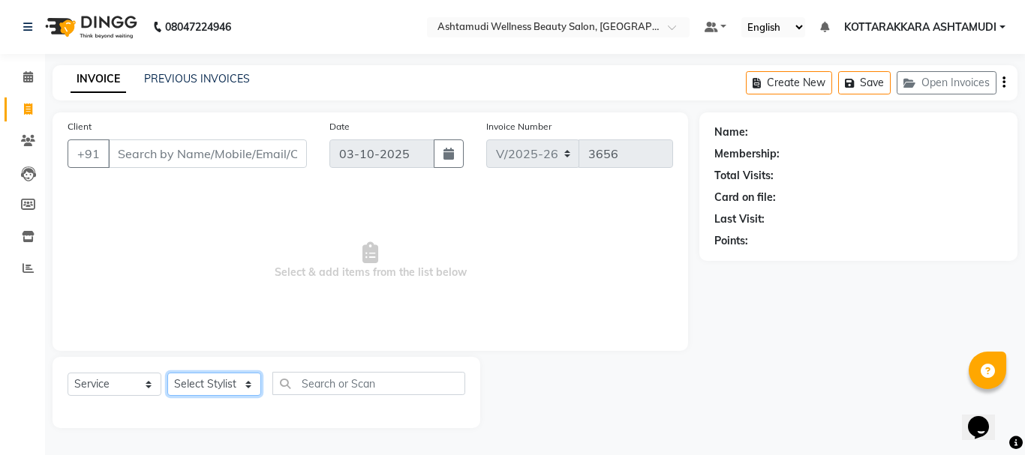
click at [203, 385] on select "Select Stylist" at bounding box center [214, 384] width 94 height 23
select select "75883"
click at [167, 373] on select "Select Stylist AMRITHA DIVYA L [PERSON_NAME] ([PERSON_NAME]) [PERSON_NAME] KOTT…" at bounding box center [216, 384] width 98 height 23
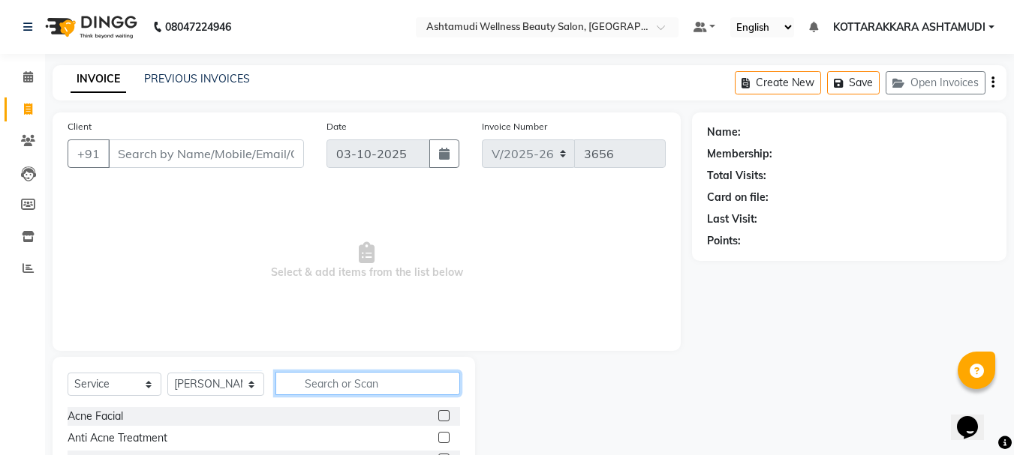
click at [381, 380] on input "text" at bounding box center [367, 383] width 185 height 23
type input "EB"
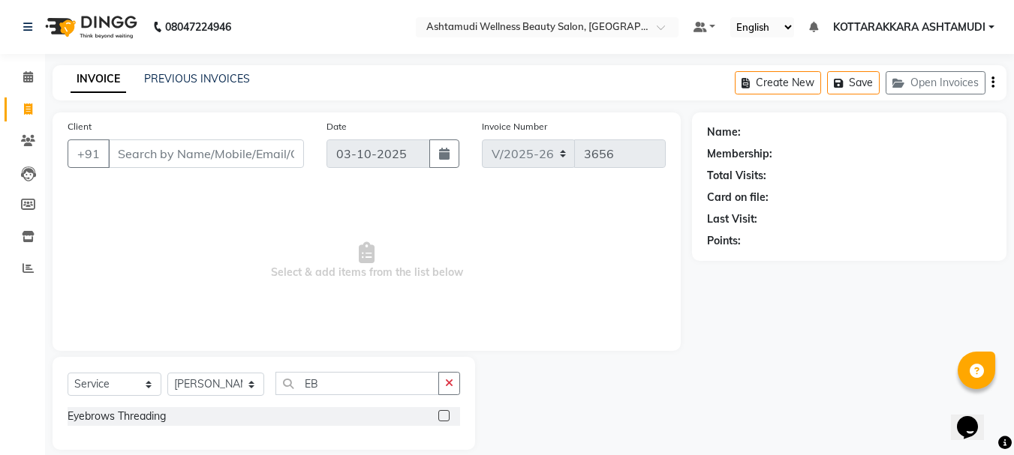
click at [446, 414] on label at bounding box center [443, 415] width 11 height 11
click at [446, 414] on input "checkbox" at bounding box center [443, 417] width 10 height 10
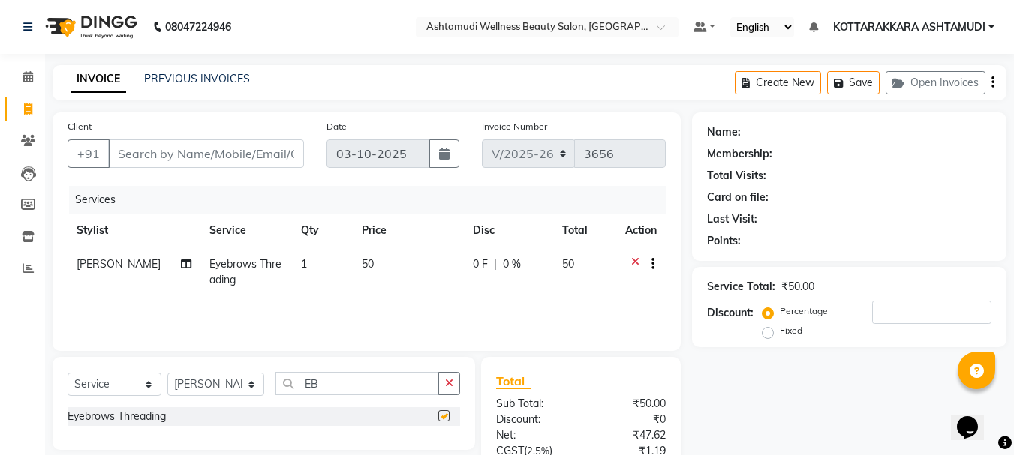
checkbox input "false"
click at [236, 158] on input "Client" at bounding box center [206, 154] width 196 height 29
type input "9"
type input "0"
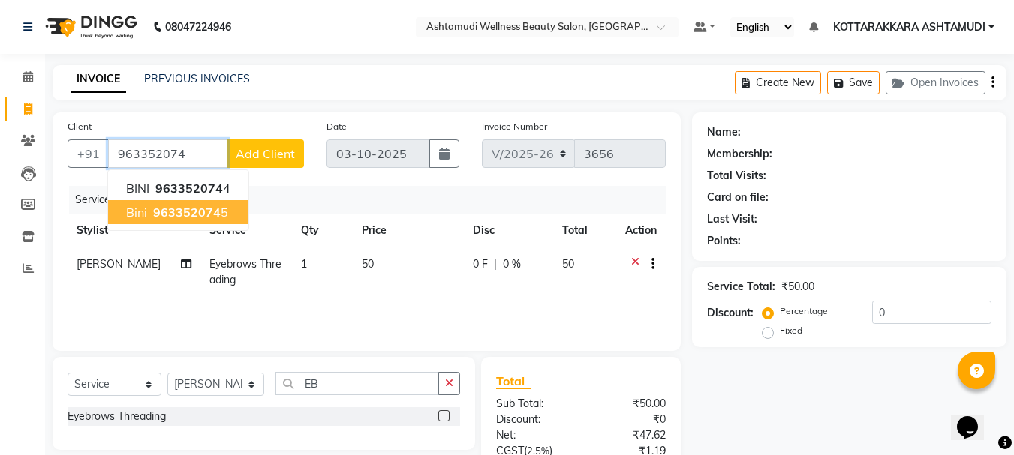
click at [224, 218] on ngb-highlight "963352074 5" at bounding box center [189, 212] width 78 height 15
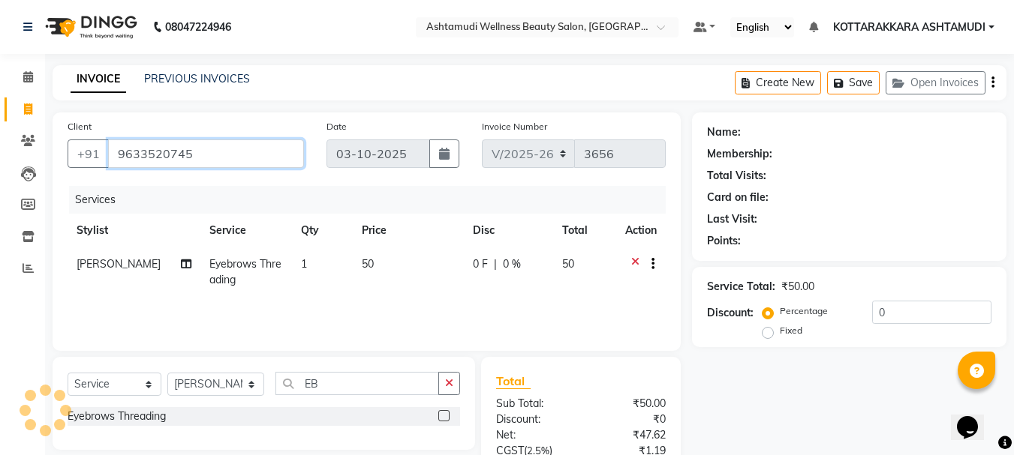
type input "9633520745"
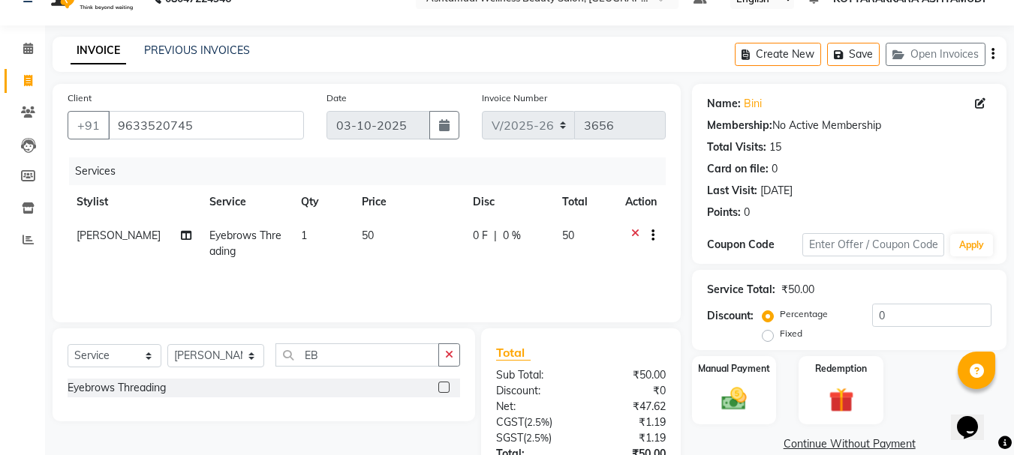
scroll to position [145, 0]
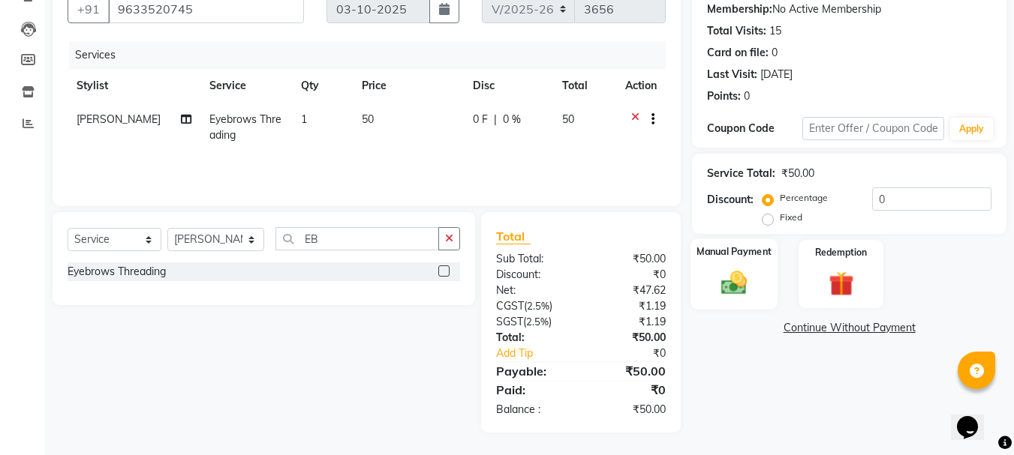
click at [737, 277] on img at bounding box center [734, 283] width 42 height 30
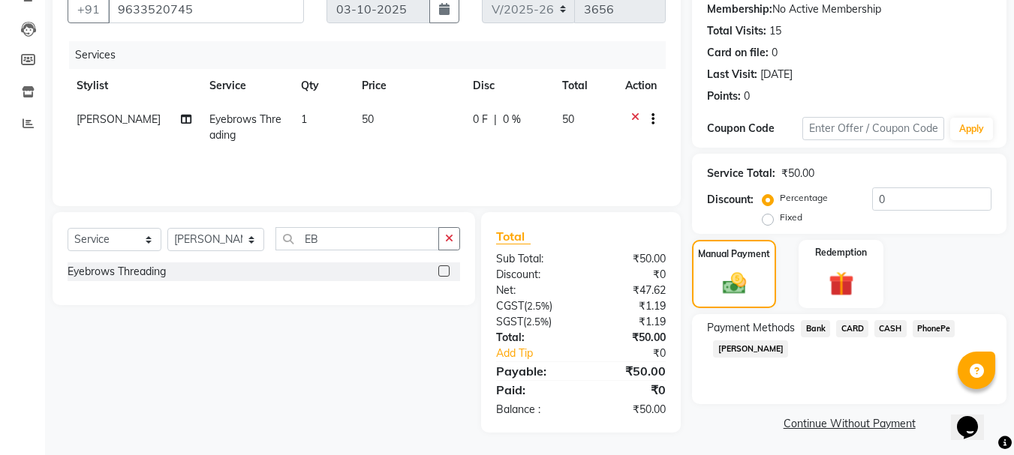
click at [926, 328] on span "PhonePe" at bounding box center [933, 328] width 43 height 17
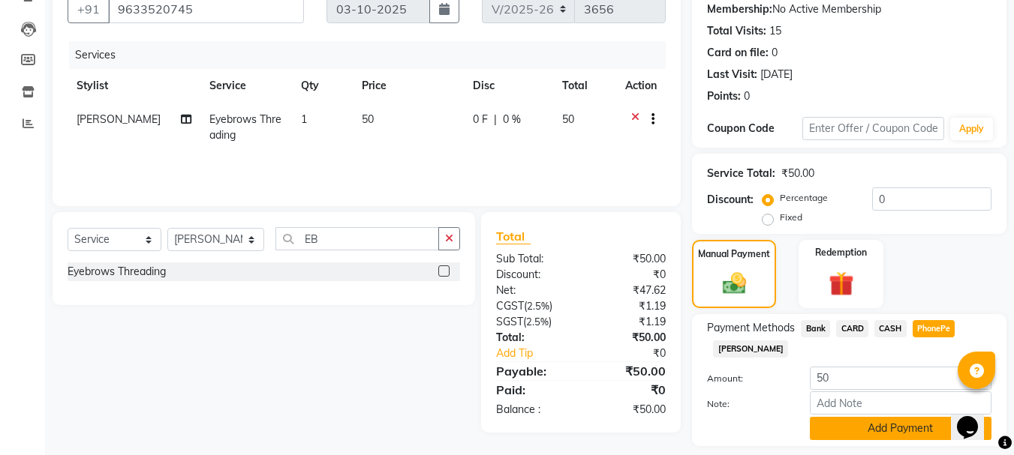
click at [909, 419] on button "Add Payment" at bounding box center [900, 428] width 182 height 23
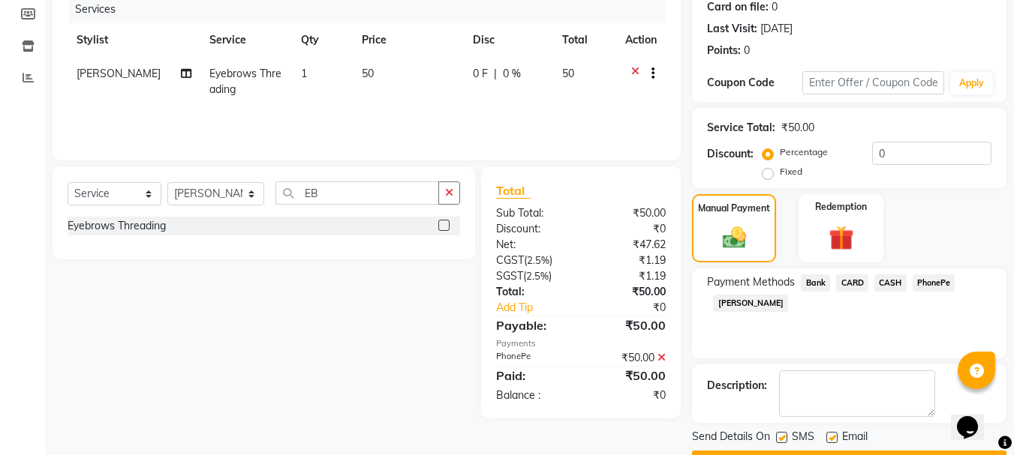
scroll to position [232, 0]
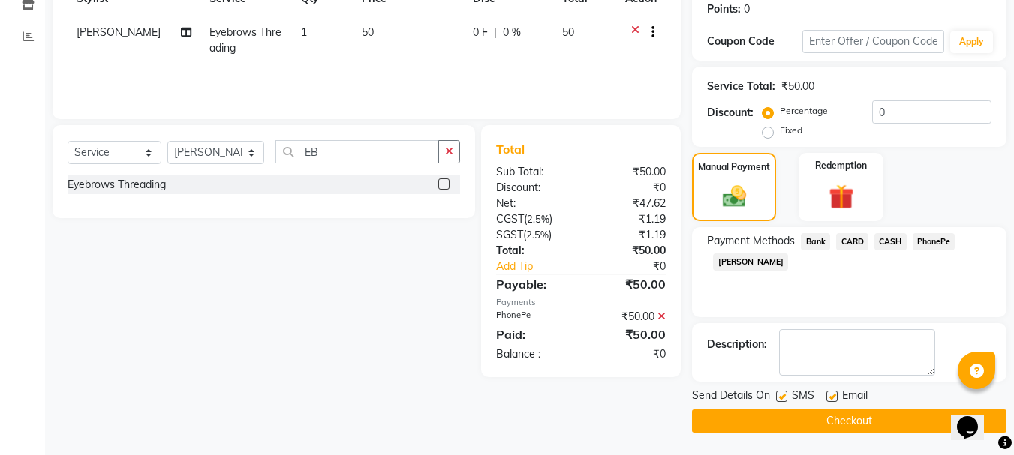
click at [776, 414] on button "Checkout" at bounding box center [849, 421] width 314 height 23
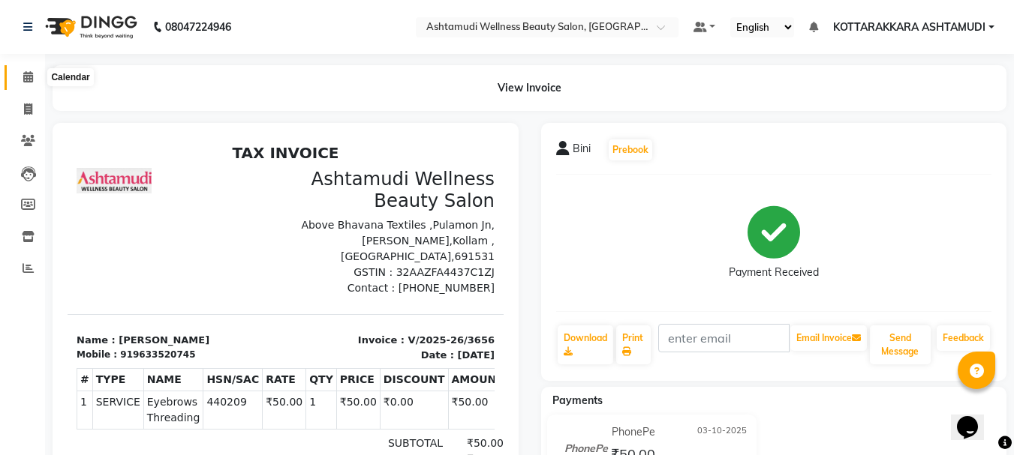
click at [20, 70] on span at bounding box center [28, 77] width 26 height 17
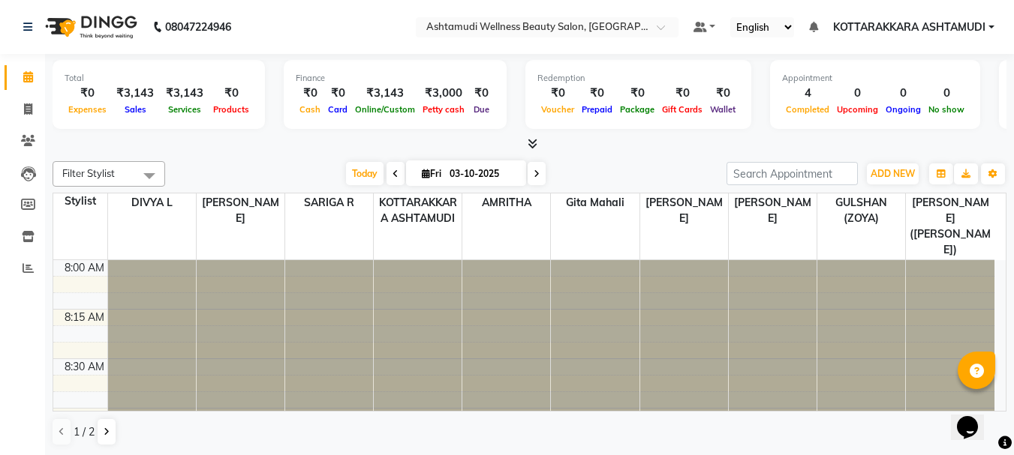
click at [539, 176] on span at bounding box center [536, 173] width 18 height 23
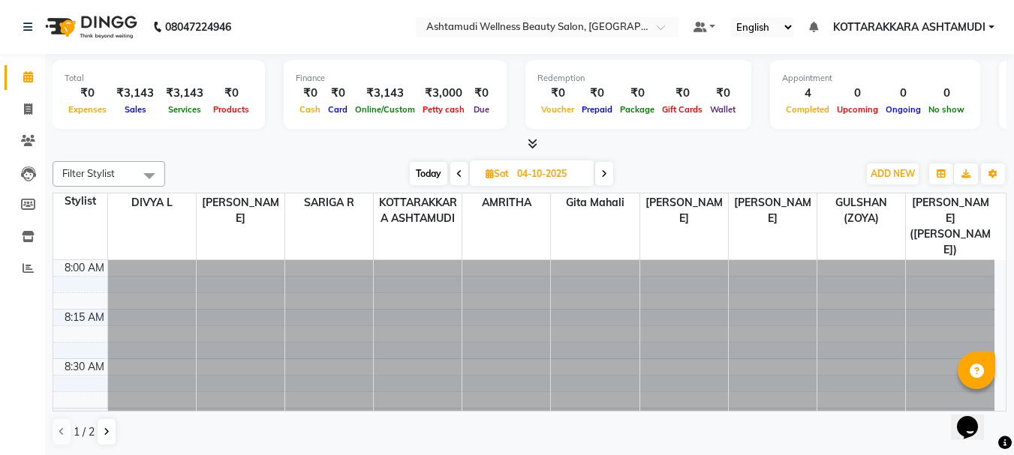
scroll to position [1387, 0]
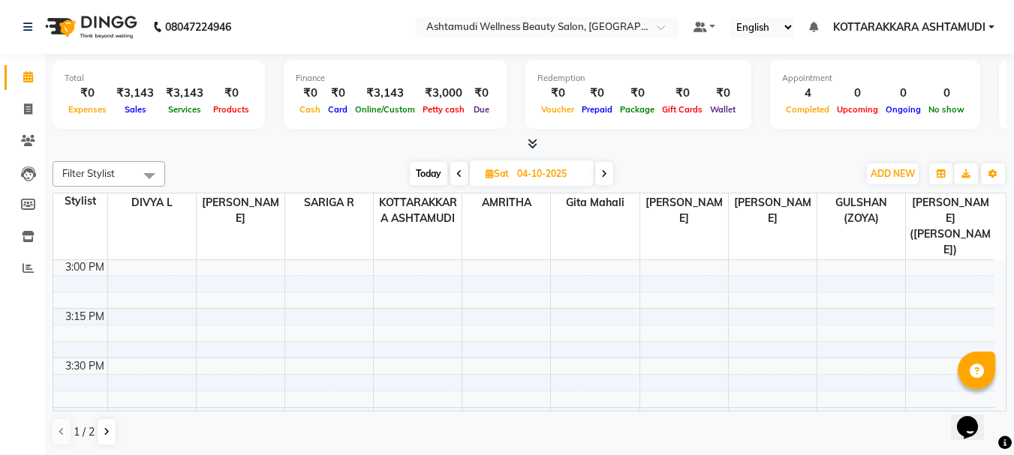
click at [602, 174] on icon at bounding box center [604, 174] width 6 height 9
type input "05-10-2025"
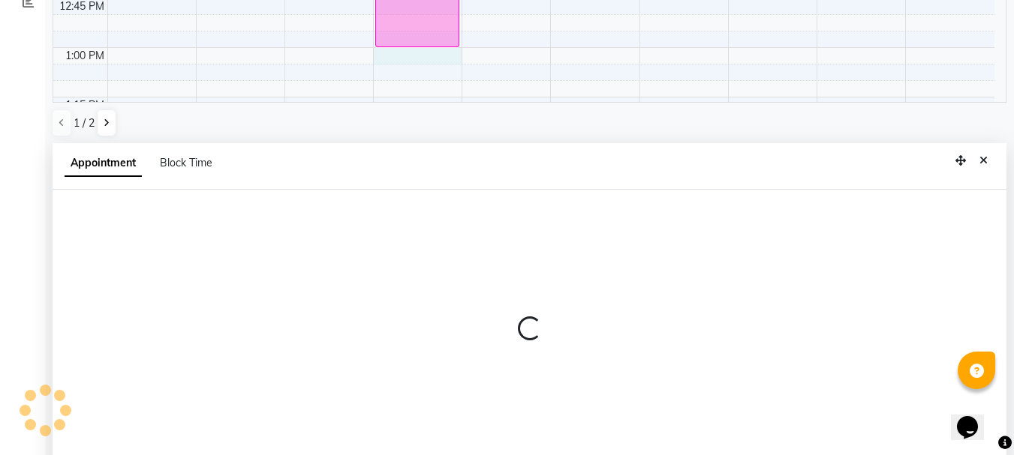
scroll to position [295, 0]
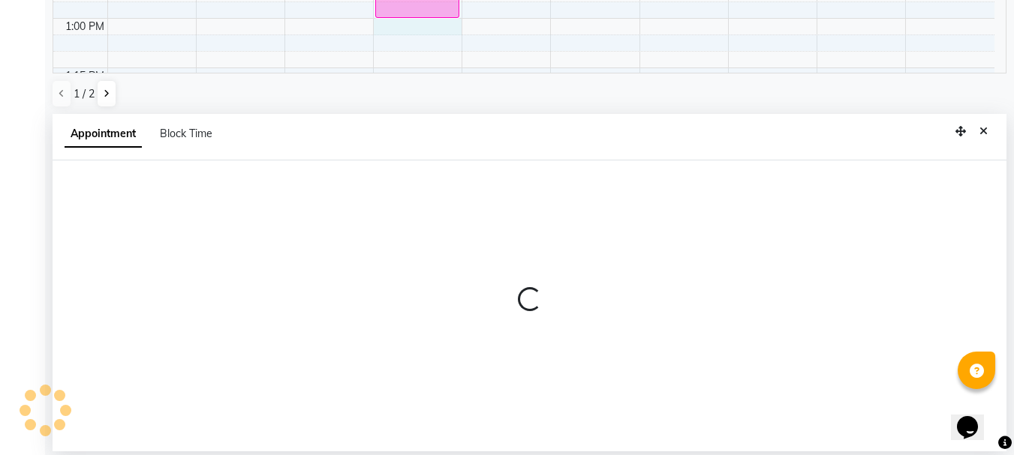
select select "27462"
select select "tentative"
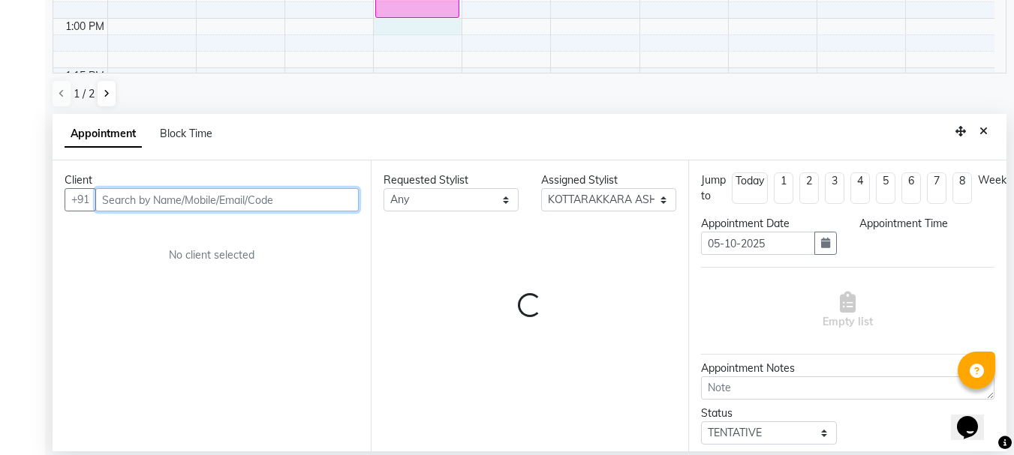
select select "780"
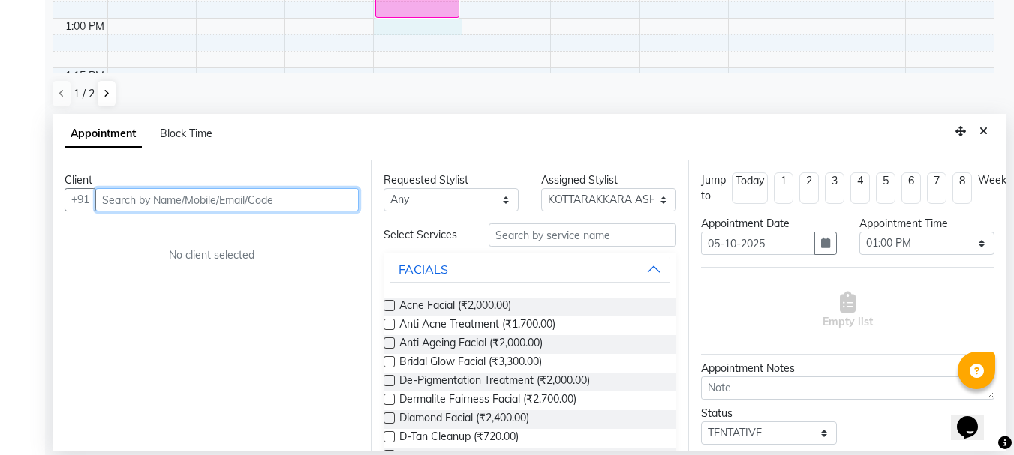
click at [148, 200] on input "text" at bounding box center [226, 199] width 263 height 23
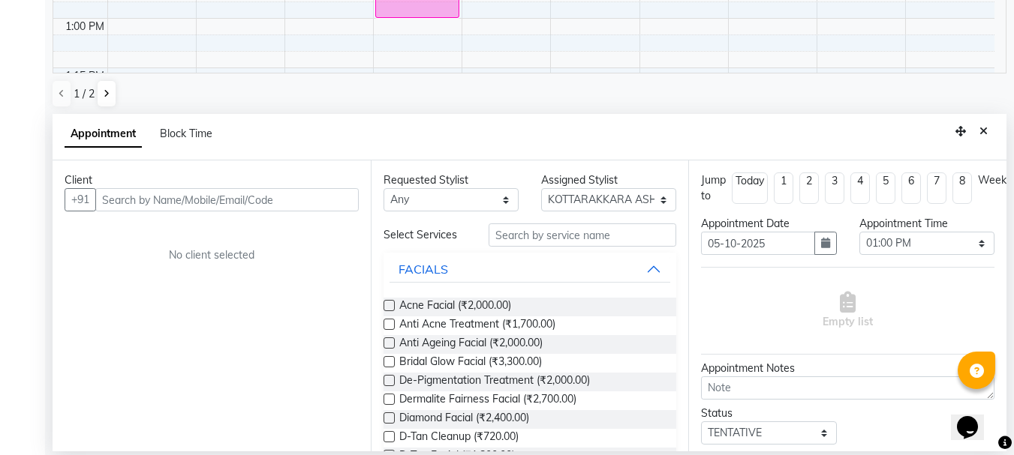
drag, startPoint x: 986, startPoint y: 131, endPoint x: 970, endPoint y: 134, distance: 16.0
click at [985, 131] on icon "Close" at bounding box center [983, 131] width 8 height 11
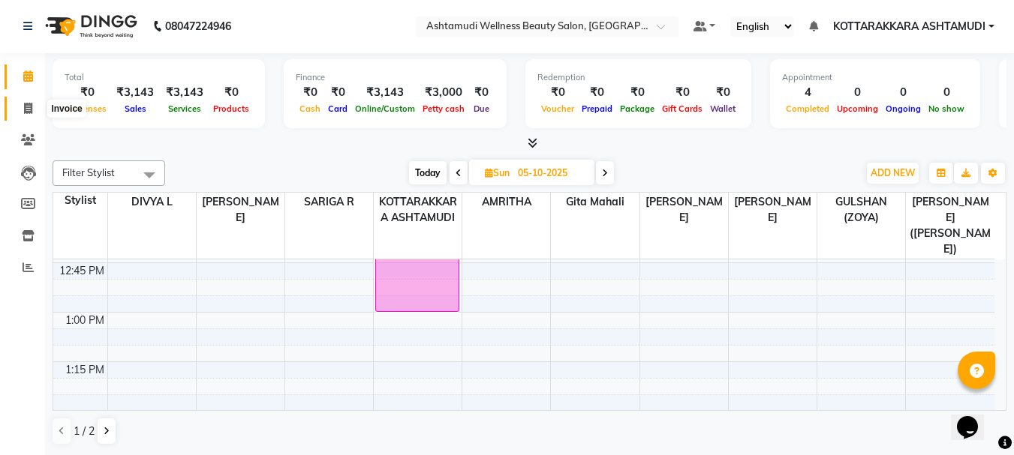
click at [29, 107] on icon at bounding box center [28, 108] width 8 height 11
select select "service"
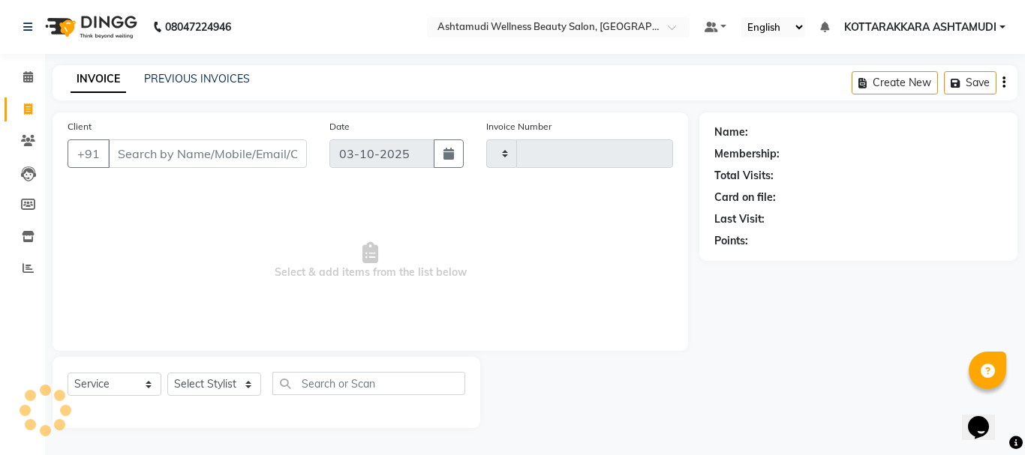
type input "3657"
select select "4664"
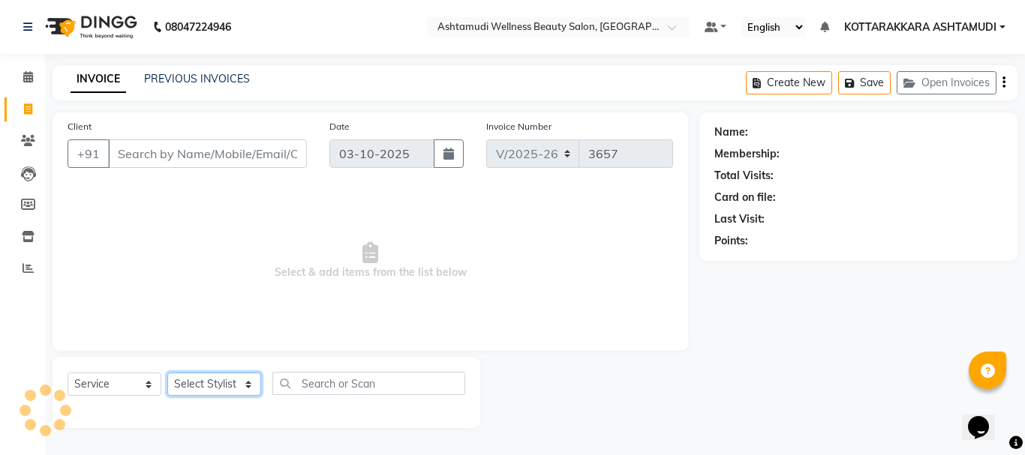
click at [222, 388] on select "Select Stylist" at bounding box center [214, 384] width 94 height 23
click at [24, 74] on icon at bounding box center [28, 76] width 10 height 11
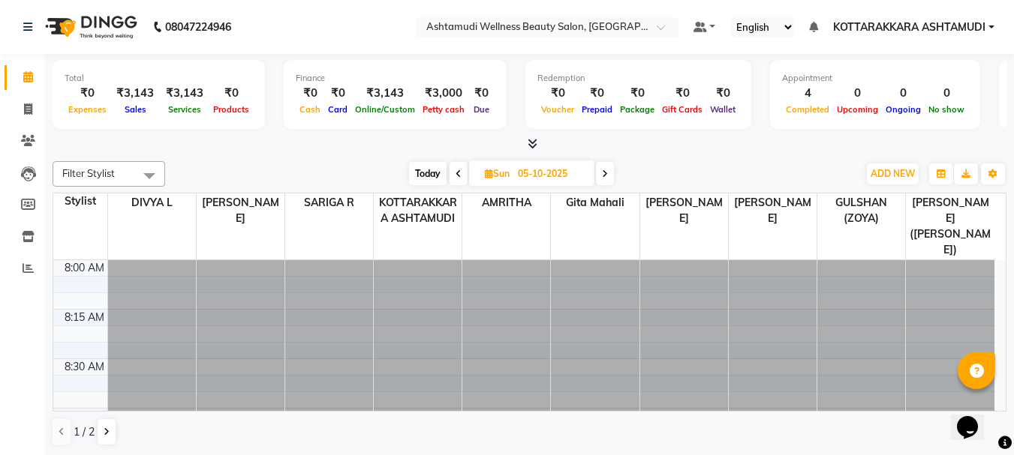
click at [496, 170] on span "Sun" at bounding box center [497, 173] width 32 height 11
select select "10"
select select "2025"
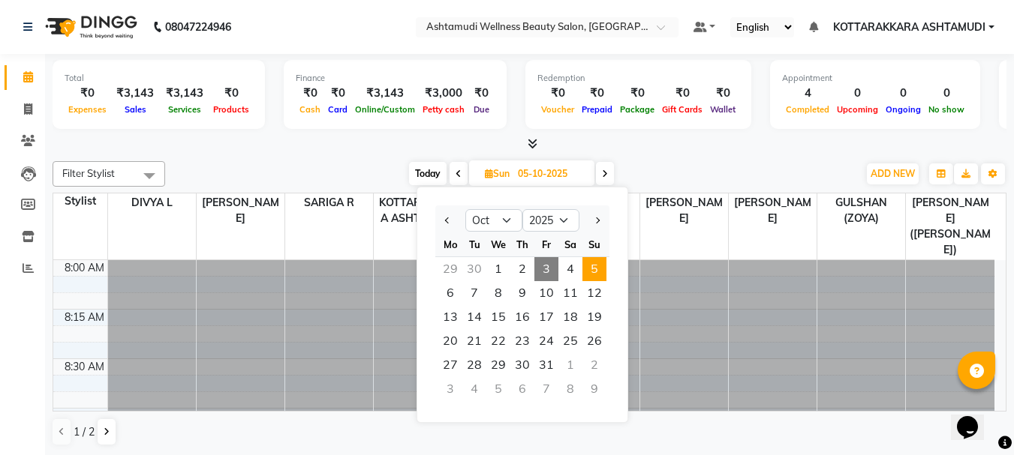
click at [730, 149] on div at bounding box center [530, 145] width 954 height 16
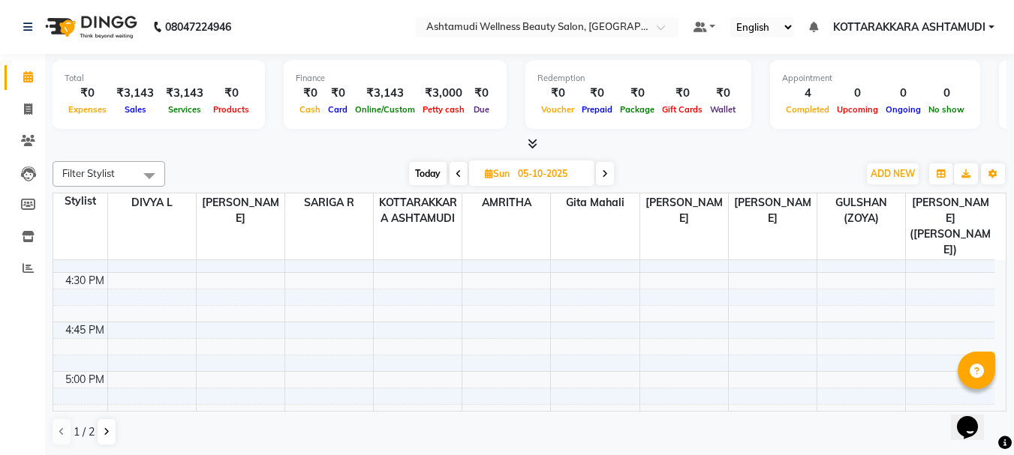
scroll to position [1425, 0]
click at [440, 171] on span "Today" at bounding box center [428, 173] width 38 height 23
type input "03-10-2025"
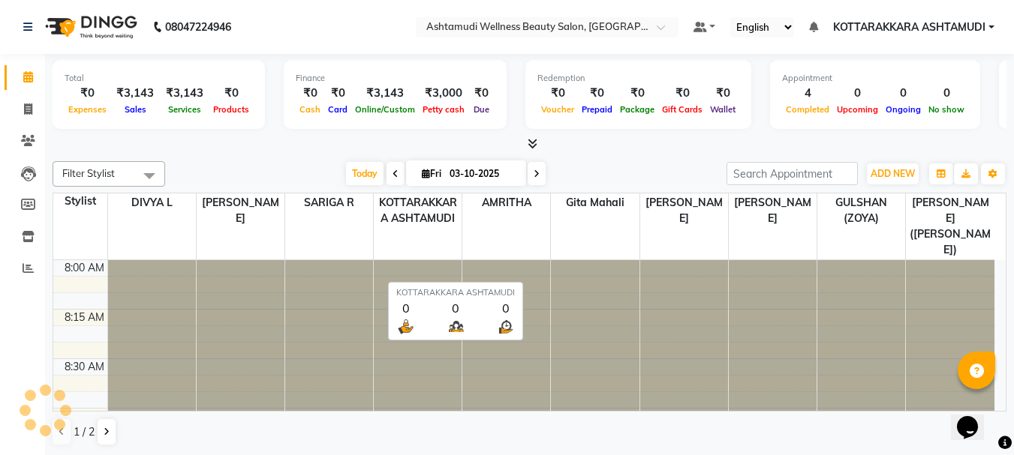
scroll to position [1387, 0]
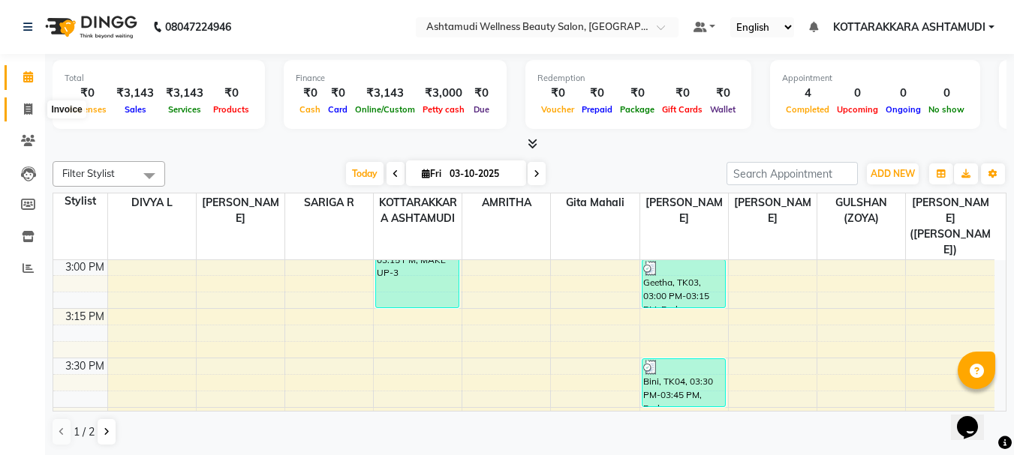
click at [24, 105] on icon at bounding box center [28, 109] width 8 height 11
select select "service"
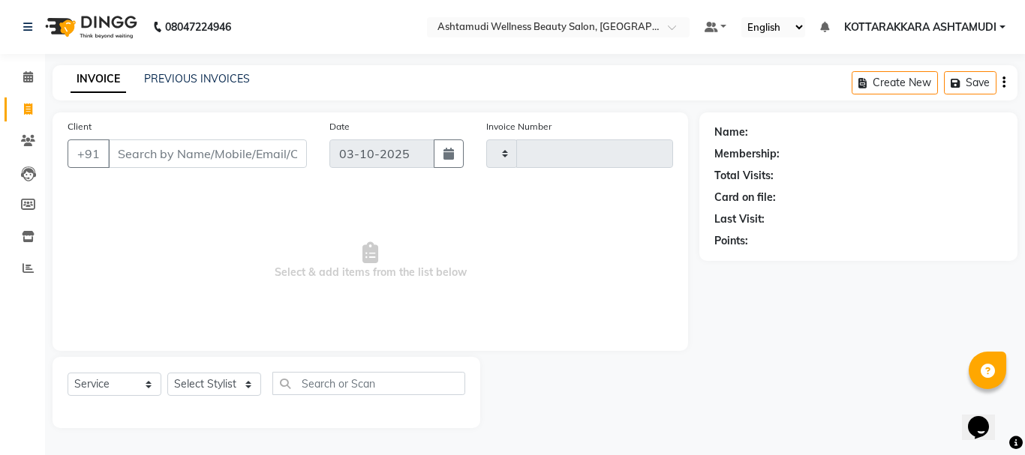
type input "3657"
select select "4664"
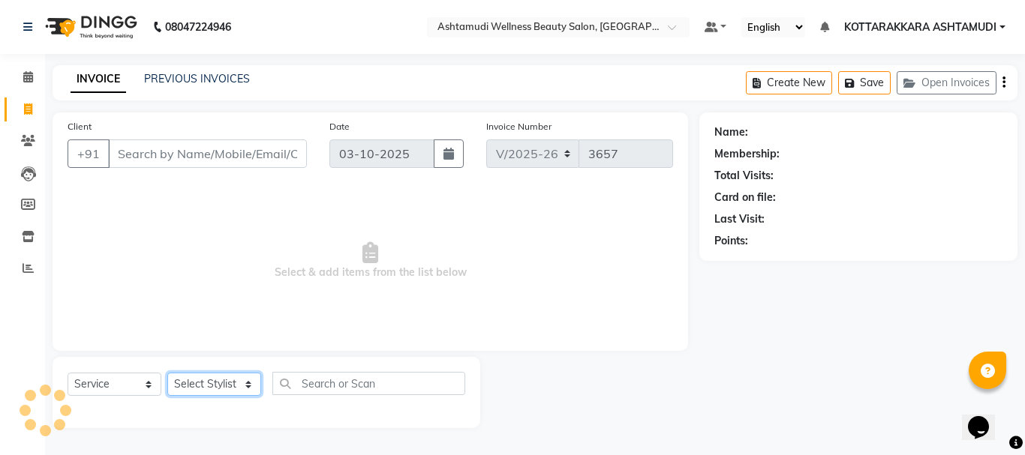
click at [222, 384] on select "Select Stylist" at bounding box center [214, 384] width 94 height 23
select select "75883"
click at [167, 373] on select "Select Stylist AMRITHA DIVYA L Gita Mahali GULSHAN (ZOYA) Karina Darjee KOTTARA…" at bounding box center [216, 384] width 98 height 23
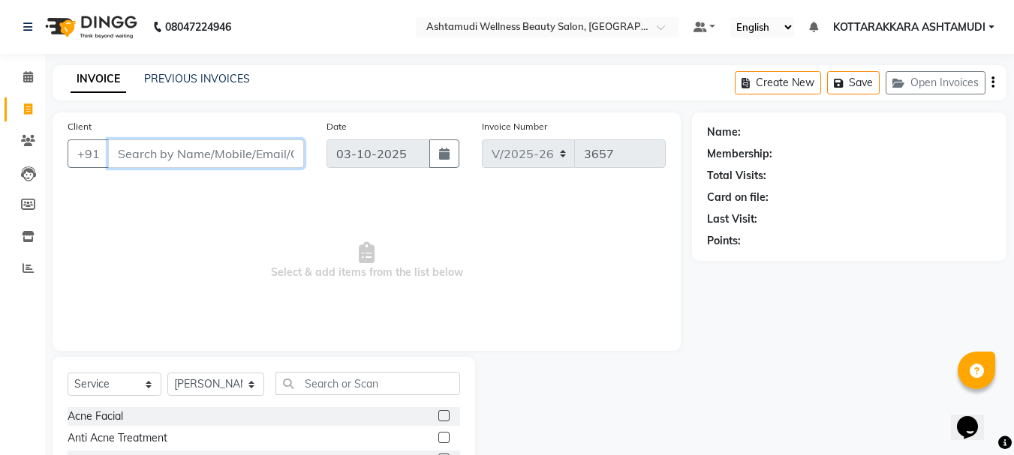
click at [197, 145] on input "Client" at bounding box center [206, 154] width 196 height 29
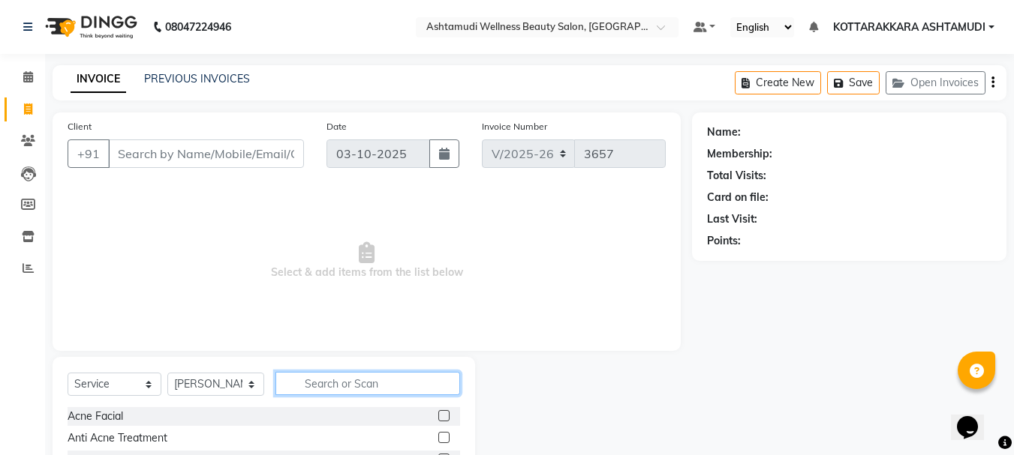
click at [308, 380] on input "text" at bounding box center [367, 383] width 185 height 23
type input "EB"
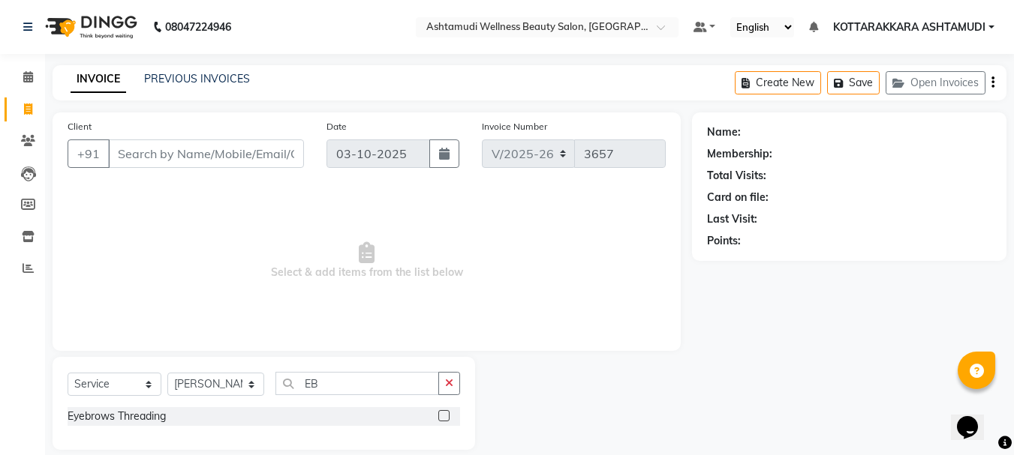
click at [437, 416] on div "Eyebrows Threading" at bounding box center [264, 416] width 392 height 19
click at [443, 413] on label at bounding box center [443, 415] width 11 height 11
click at [443, 413] on input "checkbox" at bounding box center [443, 417] width 10 height 10
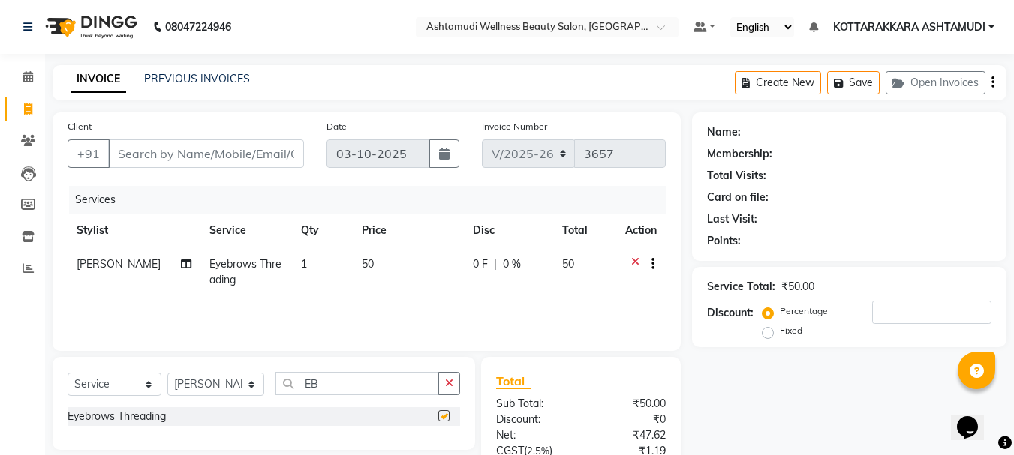
checkbox input "false"
click at [220, 157] on input "Client" at bounding box center [206, 154] width 196 height 29
type input "8"
type input "0"
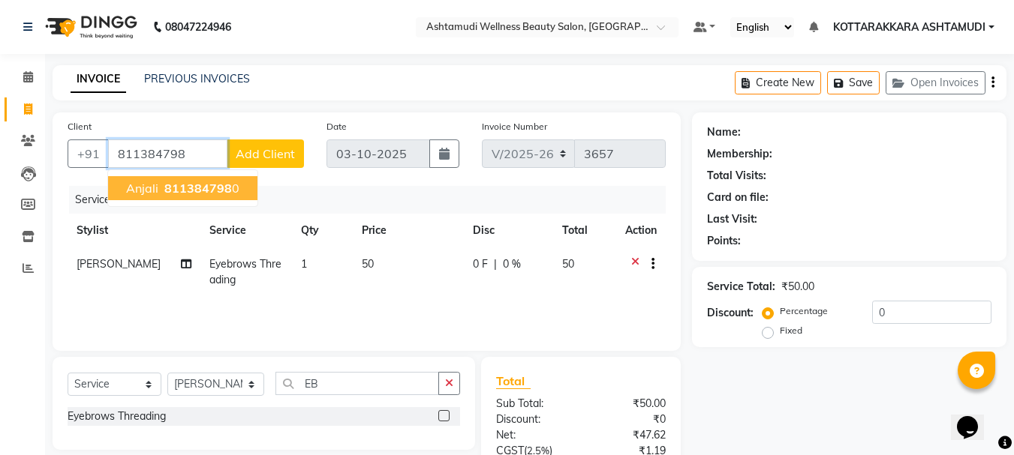
click at [243, 189] on button "Anjali 811384798 0" at bounding box center [182, 188] width 149 height 24
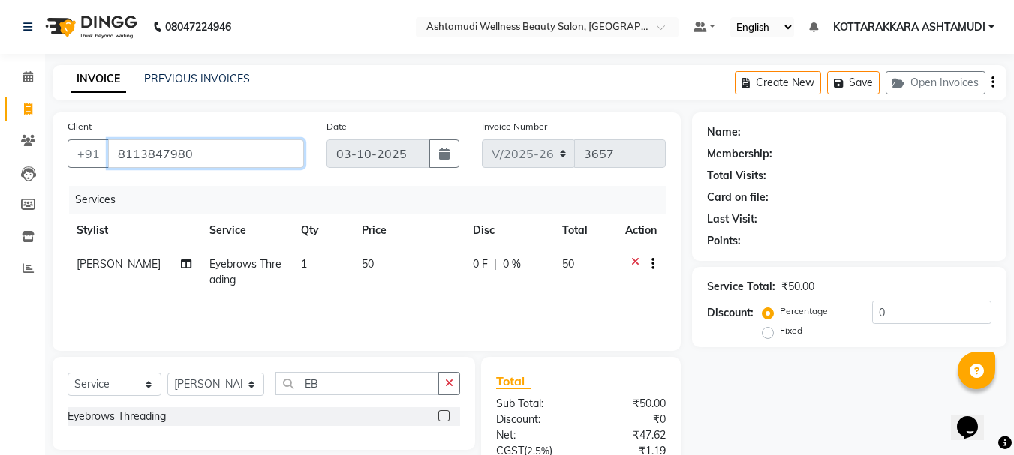
type input "8113847980"
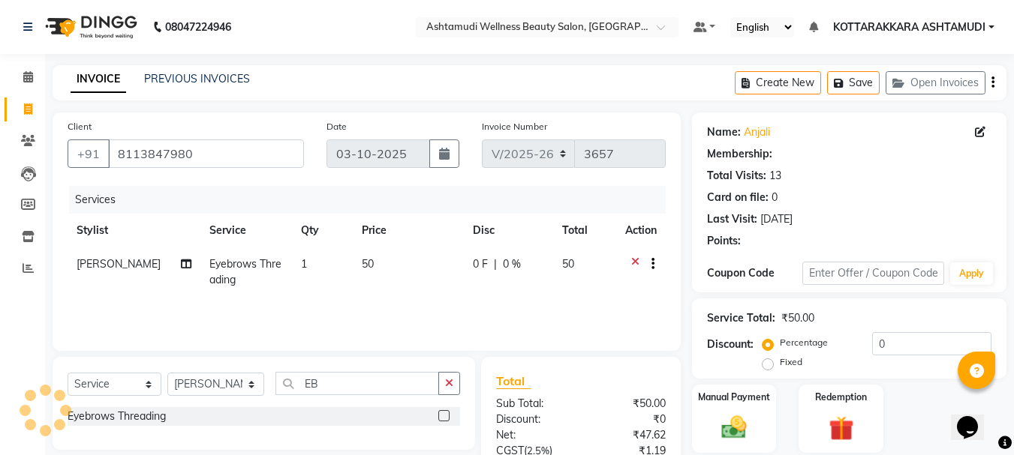
select select "1: Object"
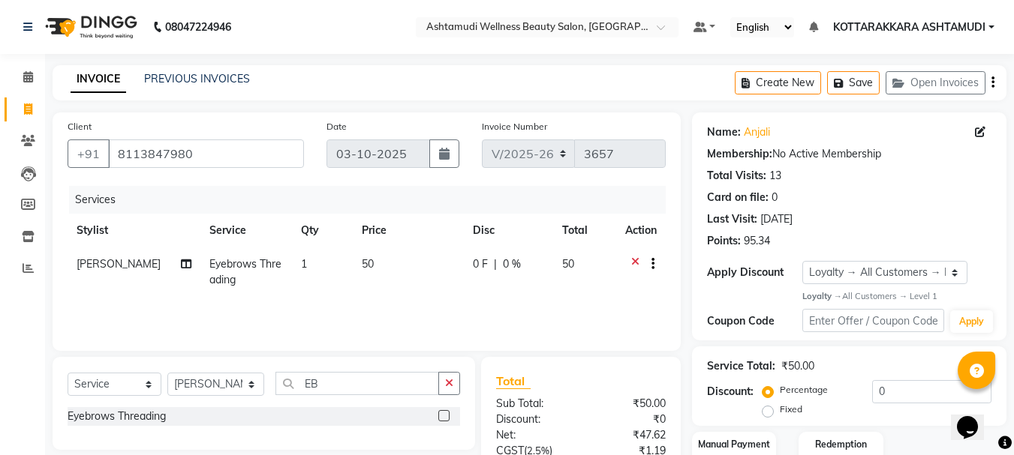
scroll to position [145, 0]
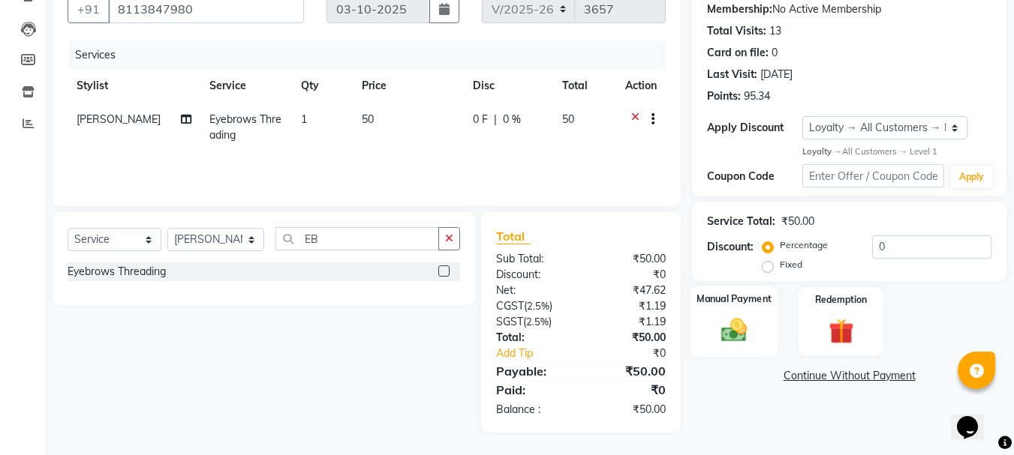
click at [749, 326] on img at bounding box center [734, 331] width 42 height 30
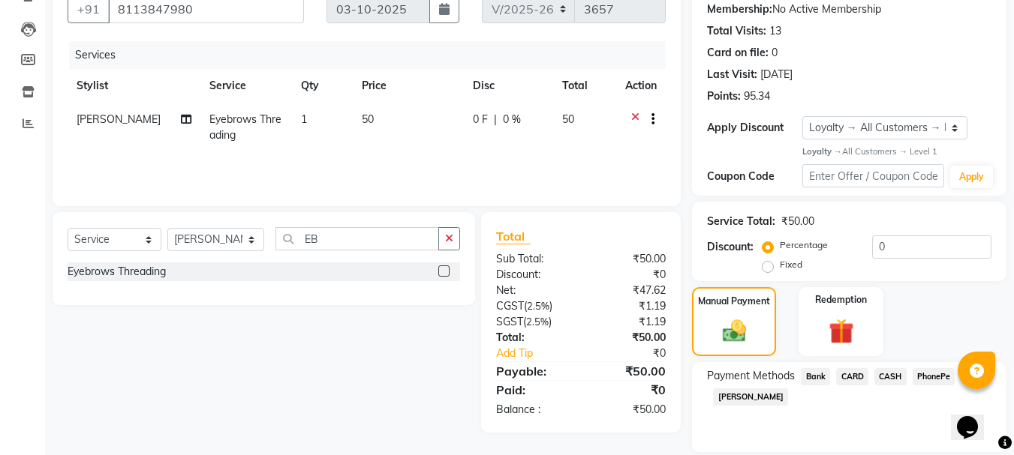
click at [930, 377] on span "PhonePe" at bounding box center [933, 376] width 43 height 17
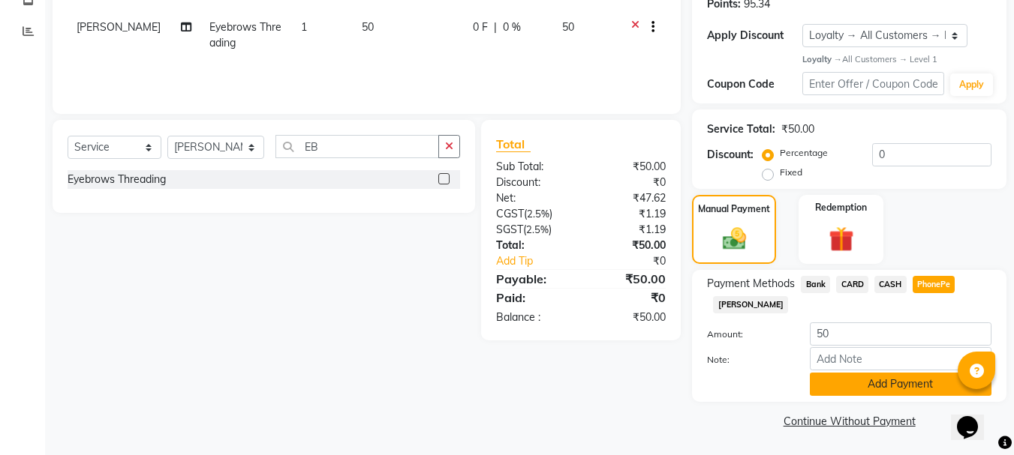
click at [859, 391] on button "Add Payment" at bounding box center [900, 384] width 182 height 23
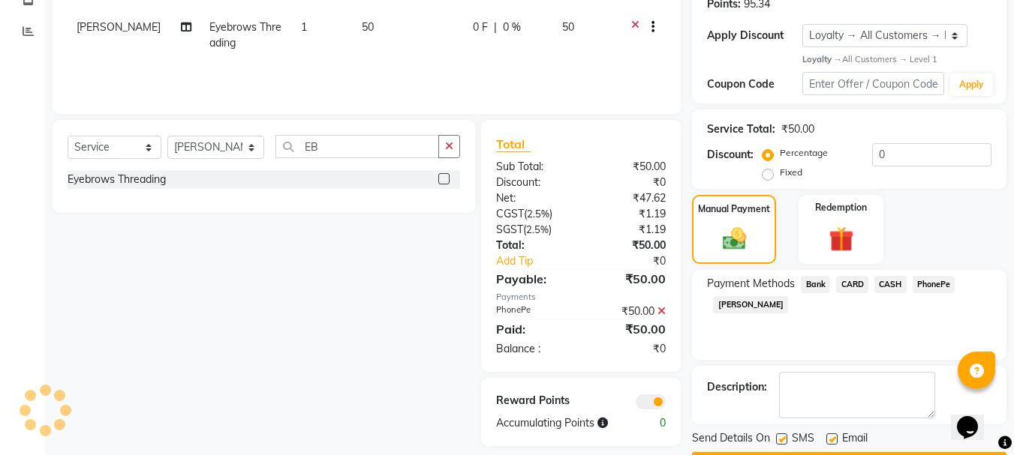
scroll to position [280, 0]
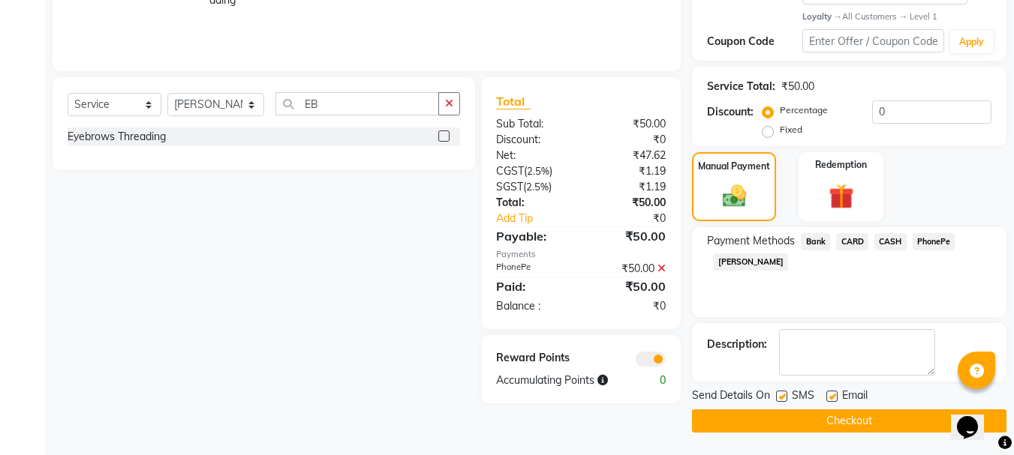
click at [858, 422] on button "Checkout" at bounding box center [849, 421] width 314 height 23
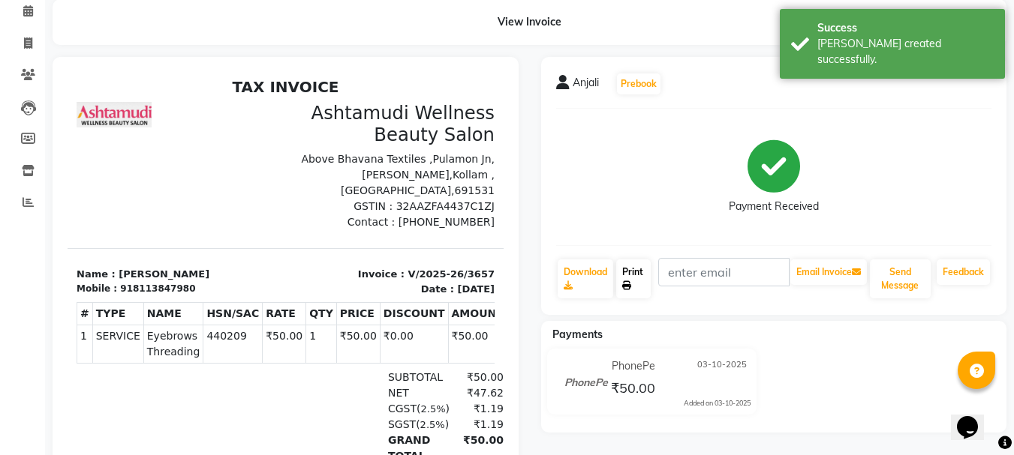
click at [629, 281] on icon at bounding box center [626, 285] width 9 height 9
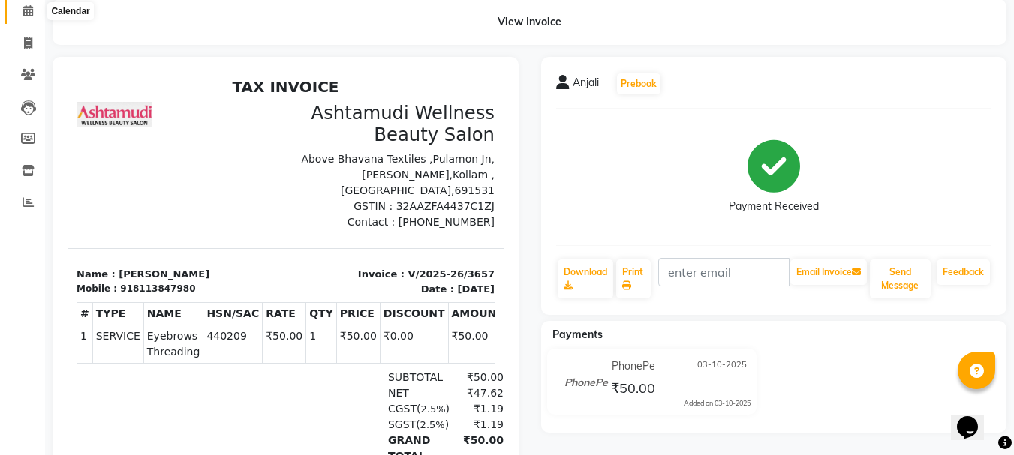
click at [30, 10] on icon at bounding box center [28, 10] width 10 height 11
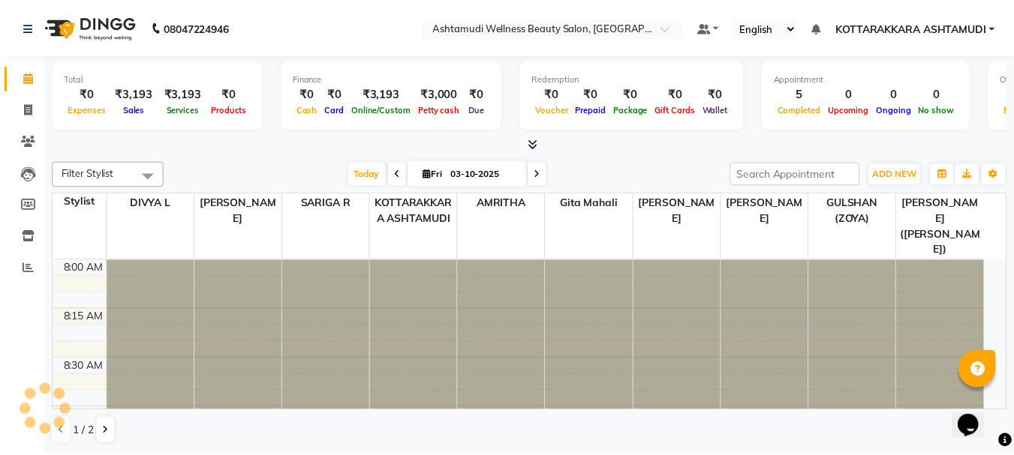
scroll to position [1585, 0]
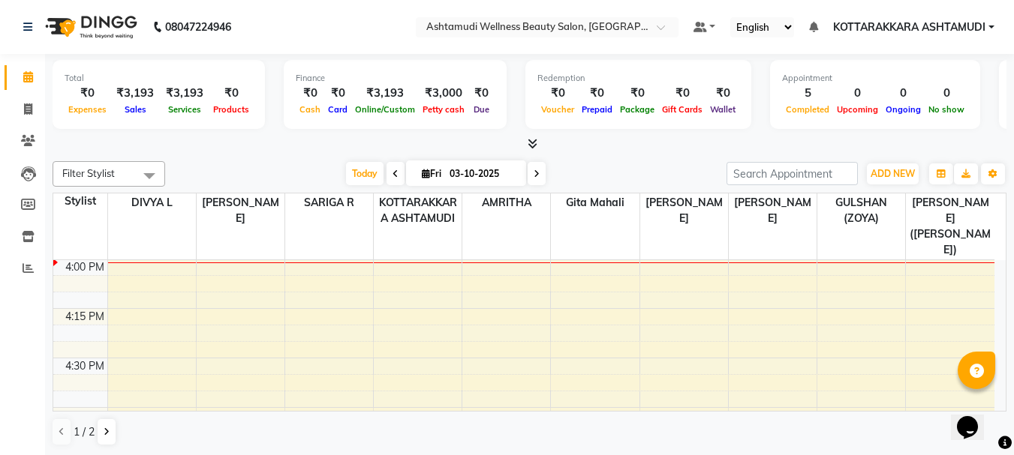
click at [539, 175] on span at bounding box center [536, 173] width 18 height 23
type input "04-10-2025"
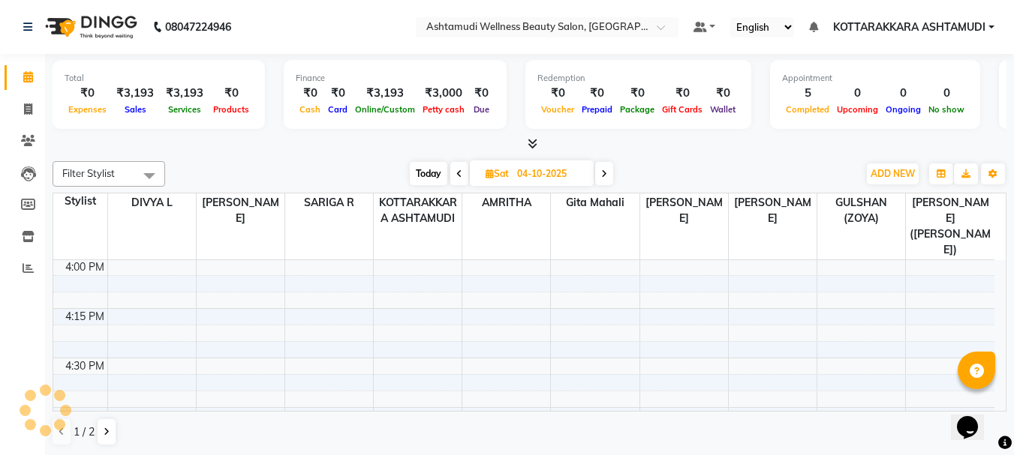
click at [539, 175] on input "04-10-2025" at bounding box center [549, 174] width 75 height 23
select select "10"
select select "2025"
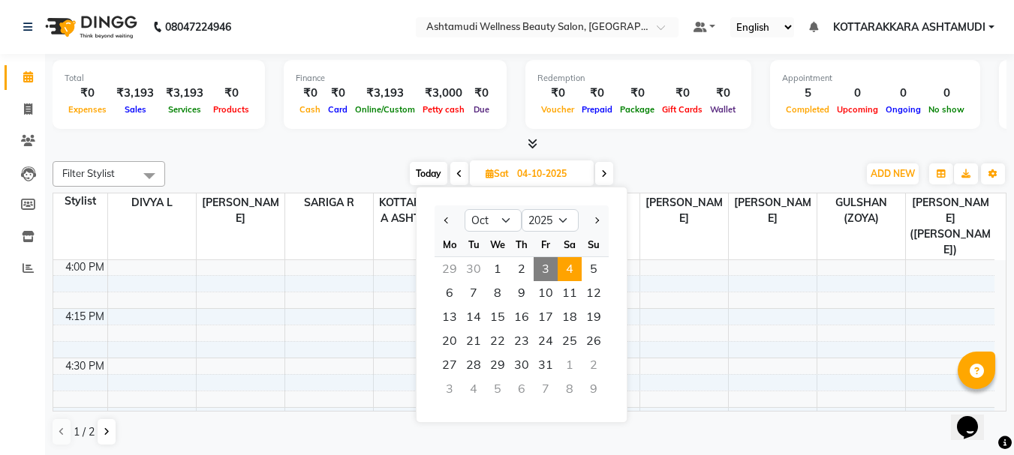
click at [606, 171] on icon at bounding box center [604, 174] width 6 height 9
type input "05-10-2025"
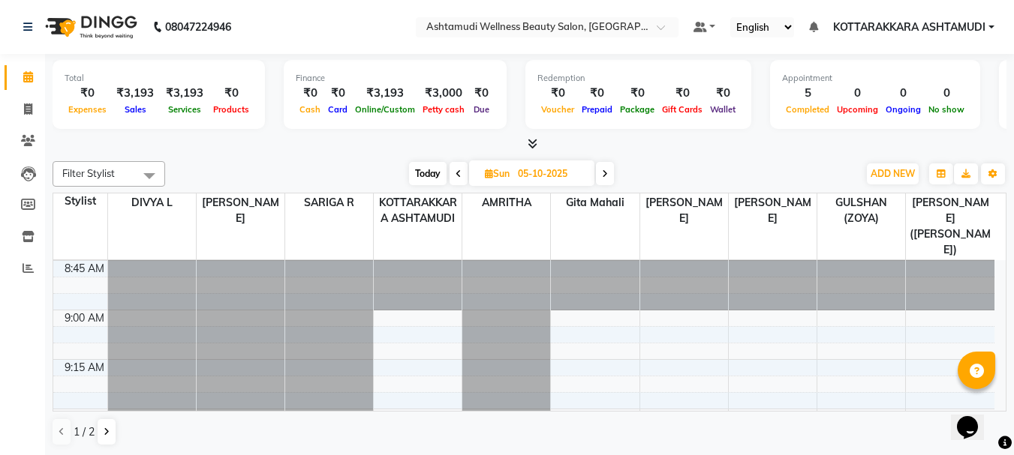
scroll to position [235, 0]
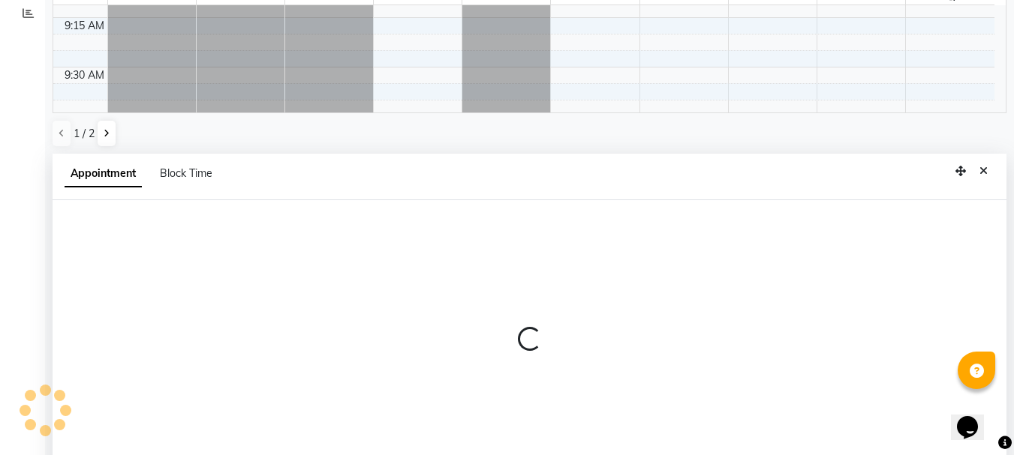
select select "27462"
select select "tentative"
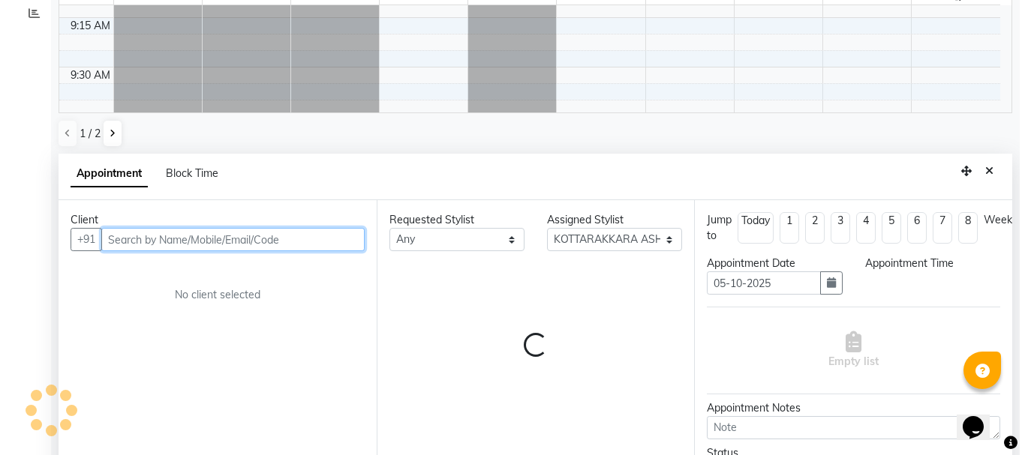
scroll to position [295, 0]
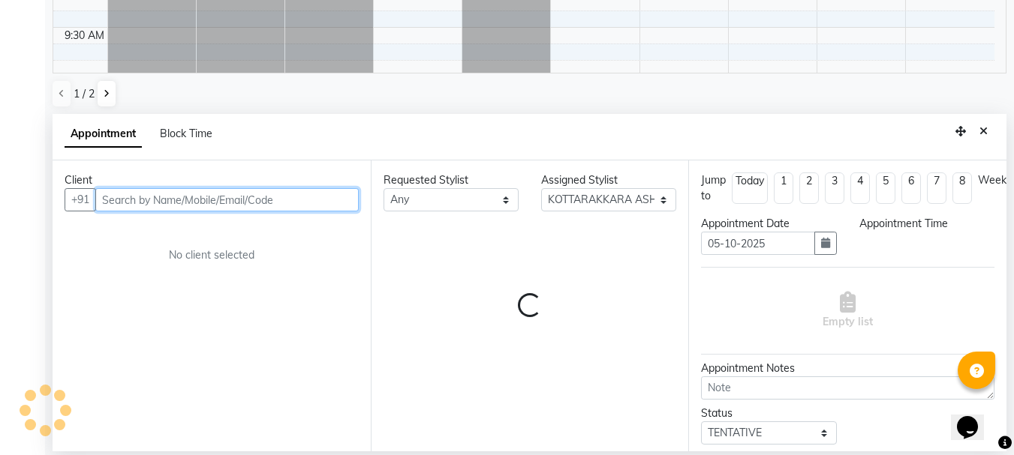
select select "600"
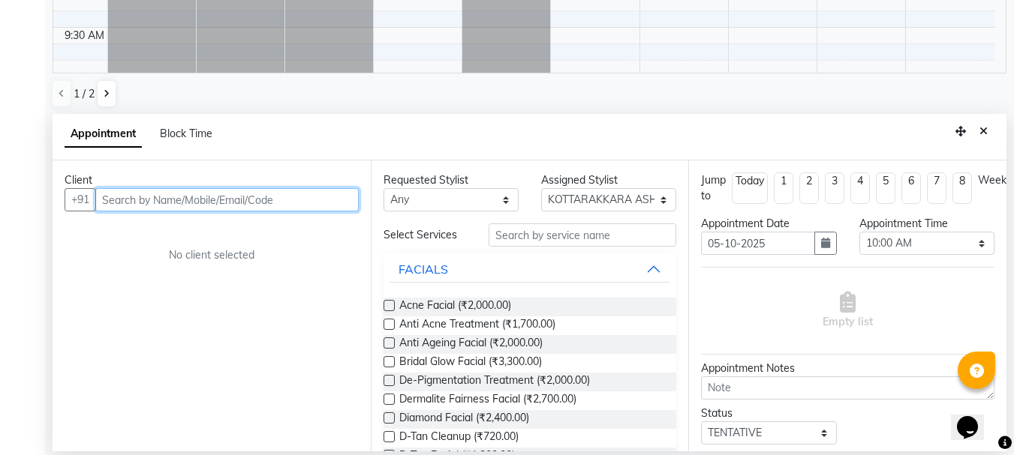
click at [201, 209] on input "text" at bounding box center [226, 199] width 263 height 23
type input "6282804949"
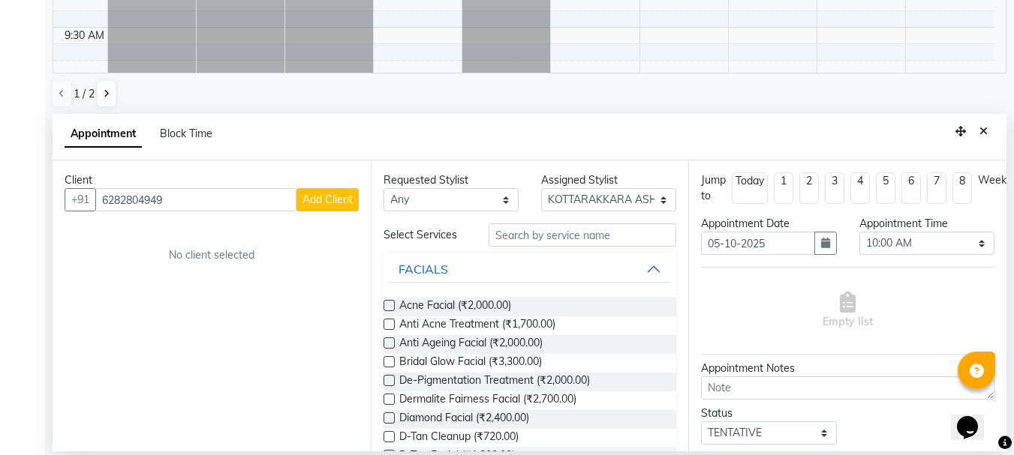
click at [322, 203] on span "Add Client" at bounding box center [327, 200] width 50 height 14
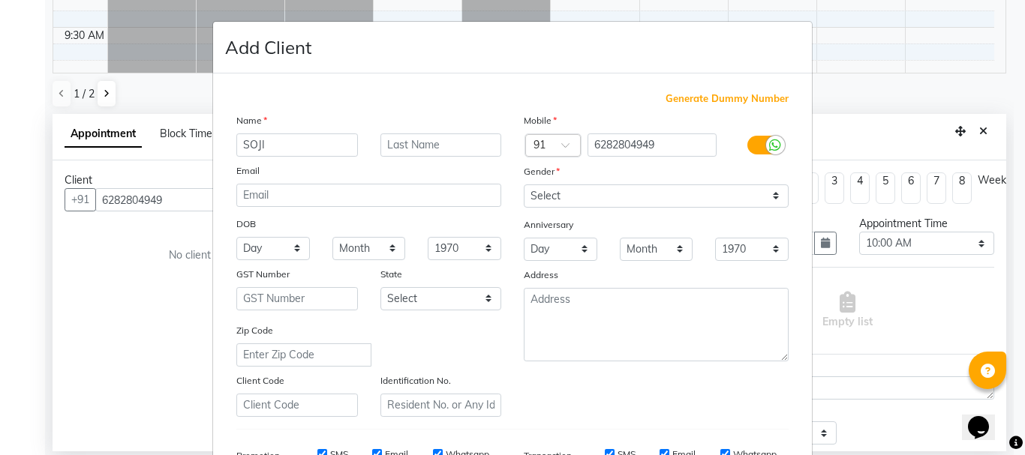
type input "SOJI"
click at [619, 197] on select "Select Male Female Other Prefer Not To Say" at bounding box center [656, 196] width 265 height 23
select select "female"
click at [524, 185] on select "Select Male Female Other Prefer Not To Say" at bounding box center [656, 196] width 265 height 23
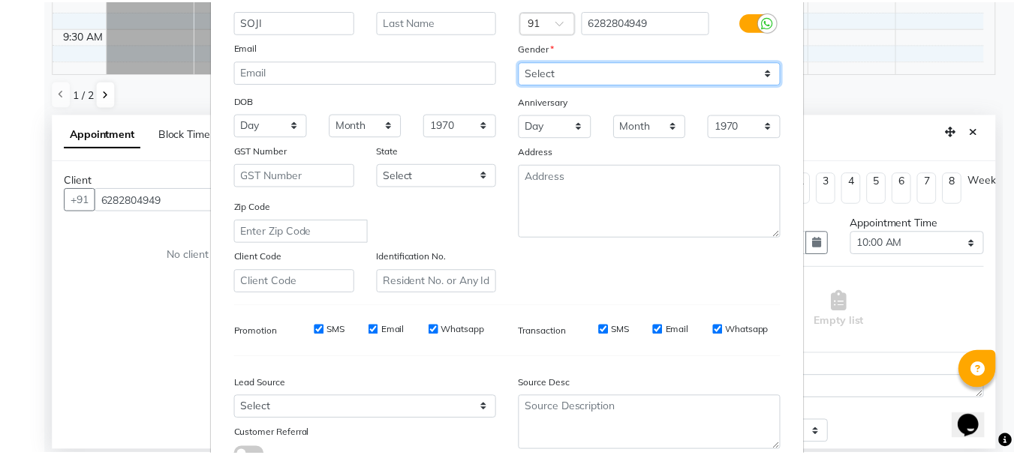
scroll to position [237, 0]
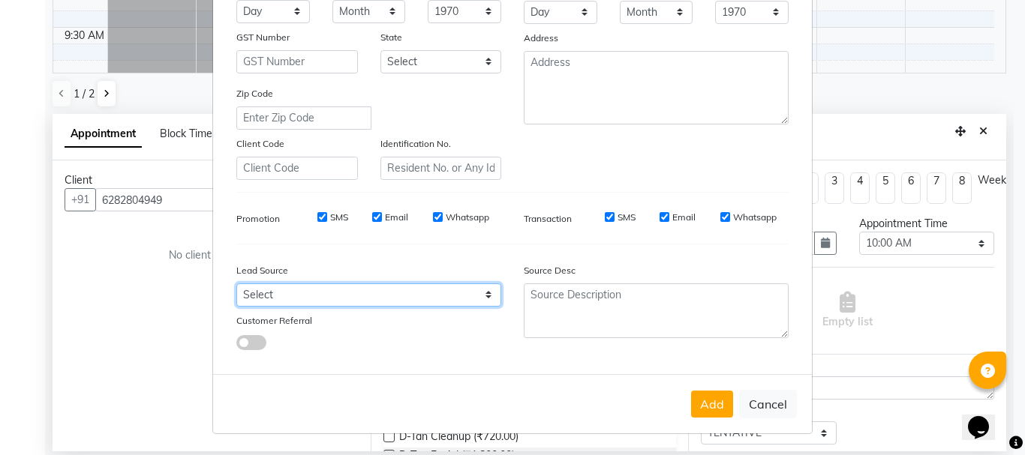
drag, startPoint x: 350, startPoint y: 295, endPoint x: 344, endPoint y: 287, distance: 9.6
click at [350, 295] on select "Select Walk-in Referral Internet Friend Word of Mouth Advertisement Facebook Ju…" at bounding box center [368, 295] width 265 height 23
select select "31518"
click at [236, 284] on select "Select Walk-in Referral Internet Friend Word of Mouth Advertisement Facebook Ju…" at bounding box center [368, 295] width 265 height 23
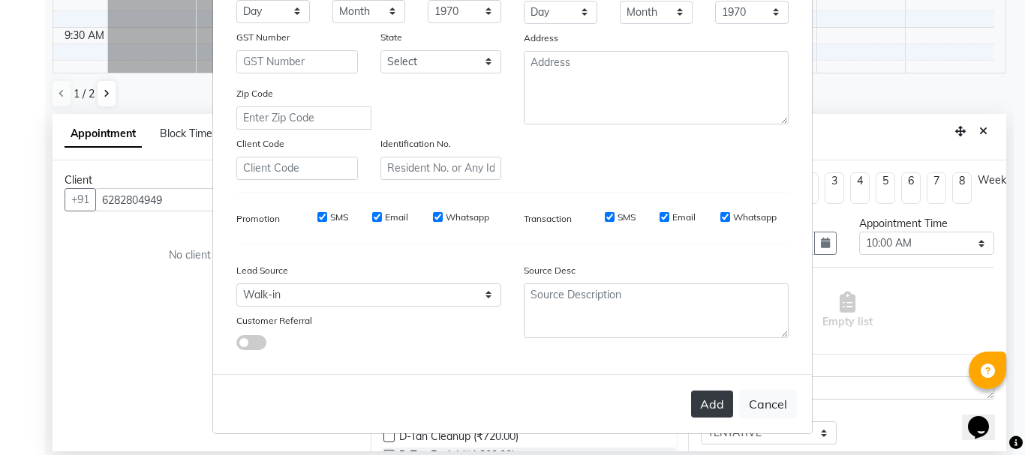
click at [707, 407] on button "Add" at bounding box center [712, 404] width 42 height 27
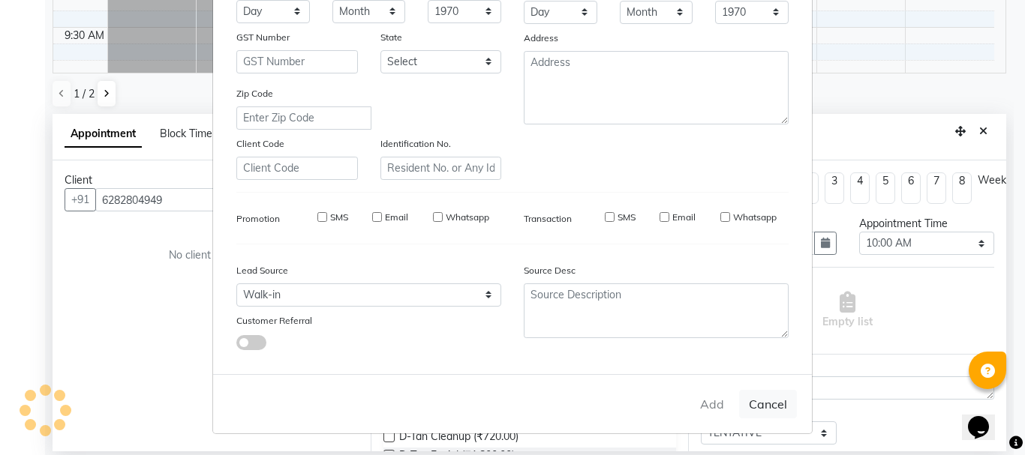
select select
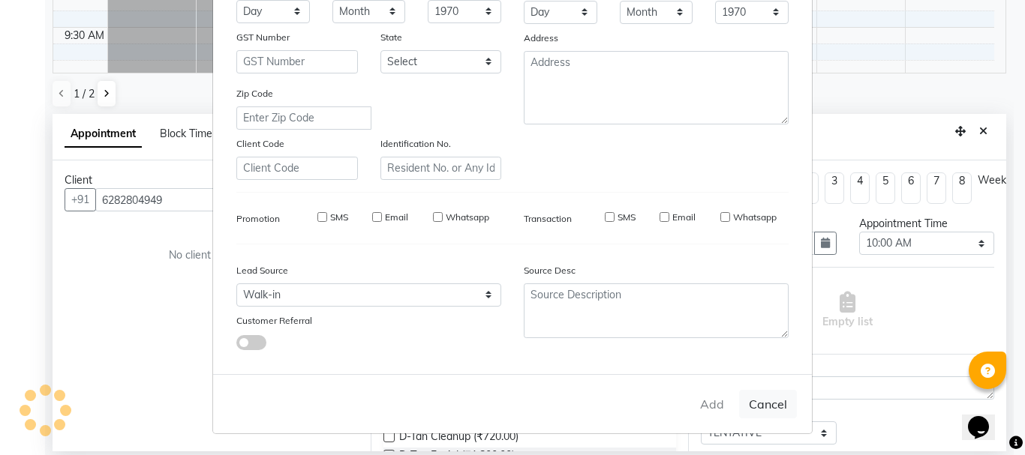
select select
checkbox input "false"
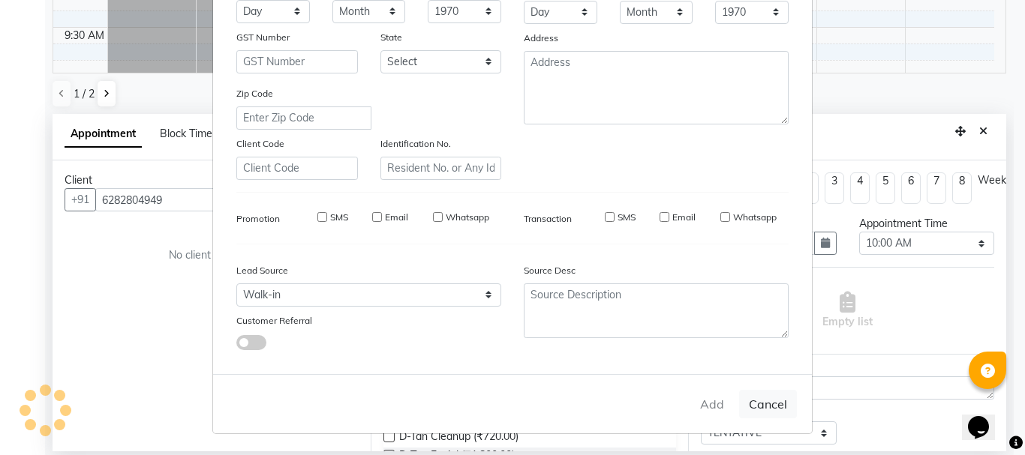
checkbox input "false"
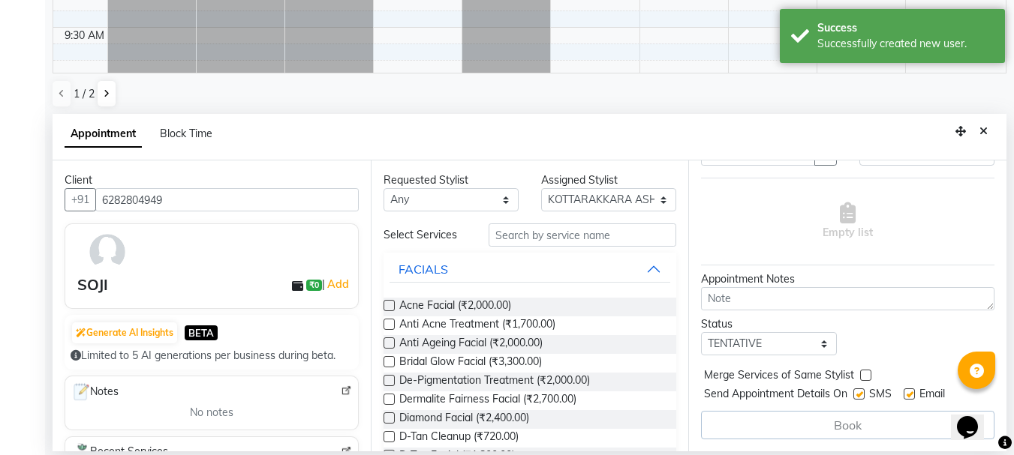
scroll to position [101, 0]
click at [458, 206] on select "Any AMRITHA DIVYA L Gita Mahali GULSHAN (ZOYA) Karina Darjee KOTTARAKKARA ASHTA…" at bounding box center [450, 199] width 135 height 23
select select "27462"
click at [383, 188] on select "Any AMRITHA DIVYA L Gita Mahali GULSHAN (ZOYA) Karina Darjee KOTTARAKKARA ASHTA…" at bounding box center [450, 199] width 135 height 23
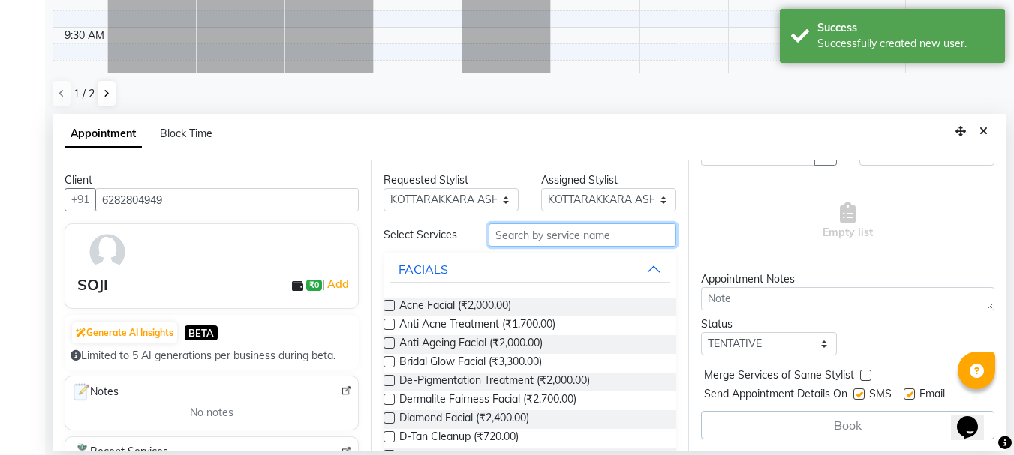
click at [557, 240] on input "text" at bounding box center [582, 235] width 188 height 23
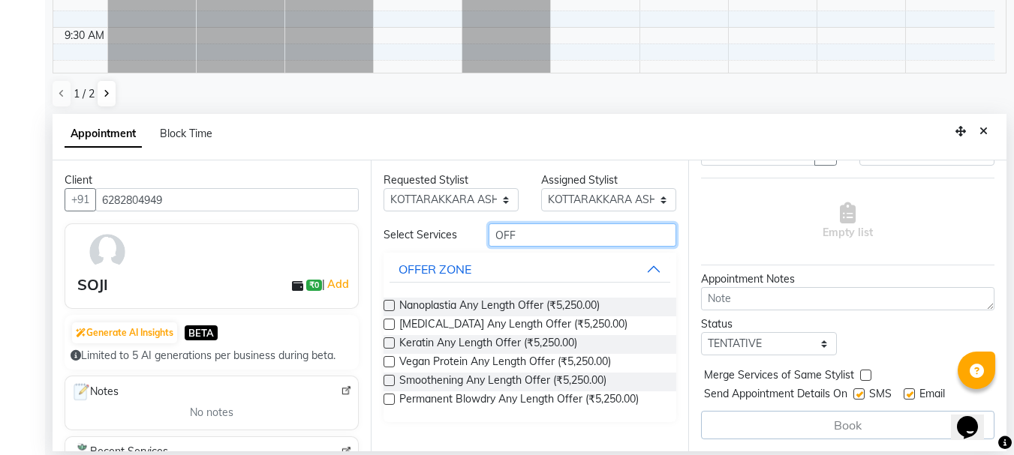
type input "OFF"
click at [389, 302] on label at bounding box center [388, 305] width 11 height 11
click at [389, 302] on input "checkbox" at bounding box center [388, 307] width 10 height 10
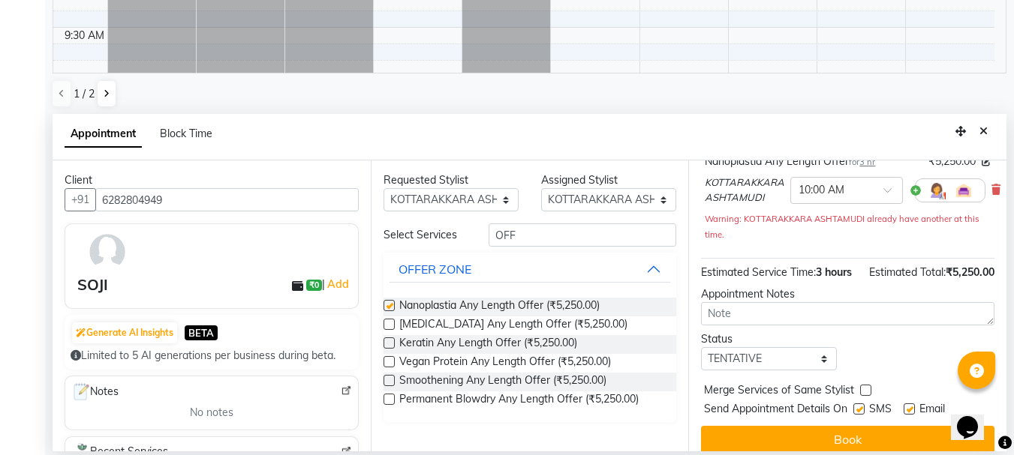
checkbox input "false"
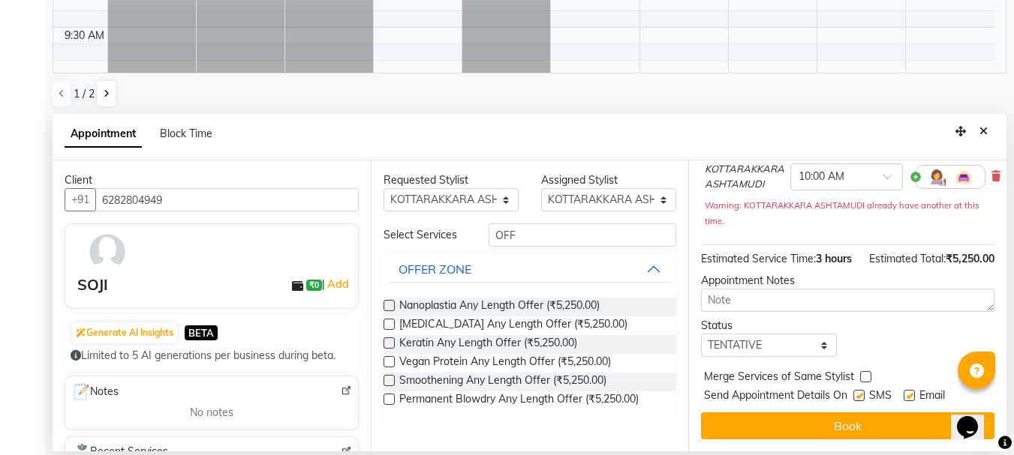
scroll to position [164, 0]
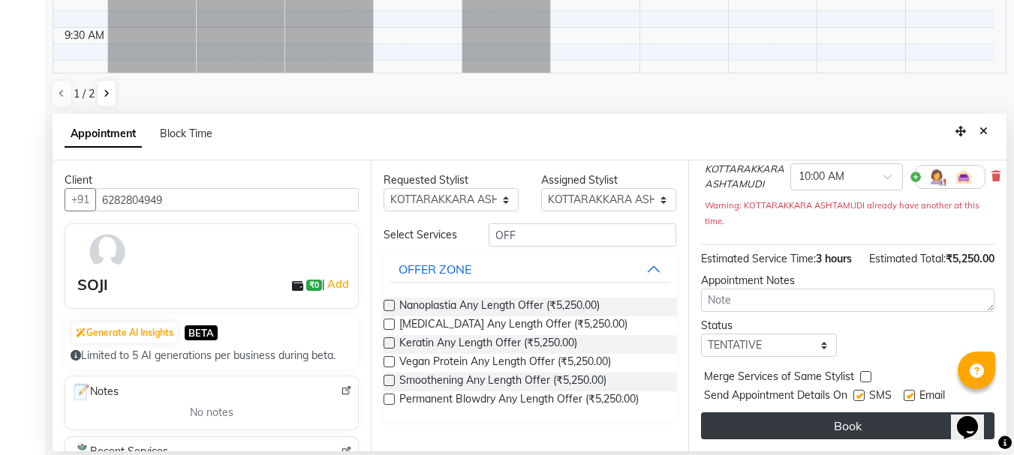
click at [758, 413] on button "Book" at bounding box center [847, 426] width 293 height 27
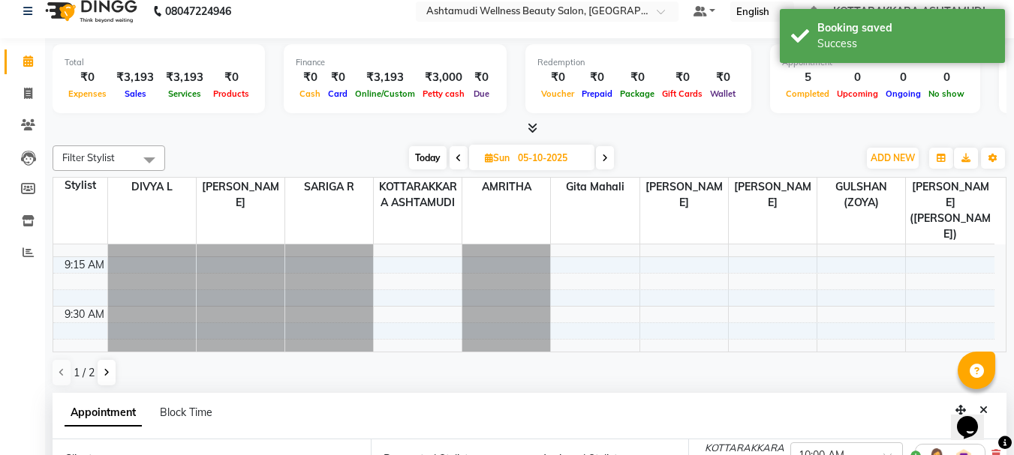
scroll to position [0, 0]
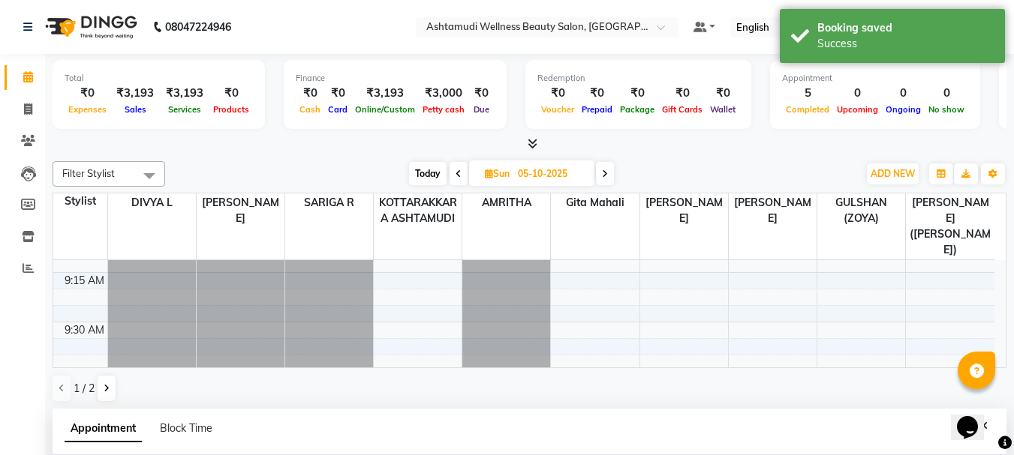
click at [430, 172] on span "Today" at bounding box center [428, 173] width 38 height 23
type input "03-10-2025"
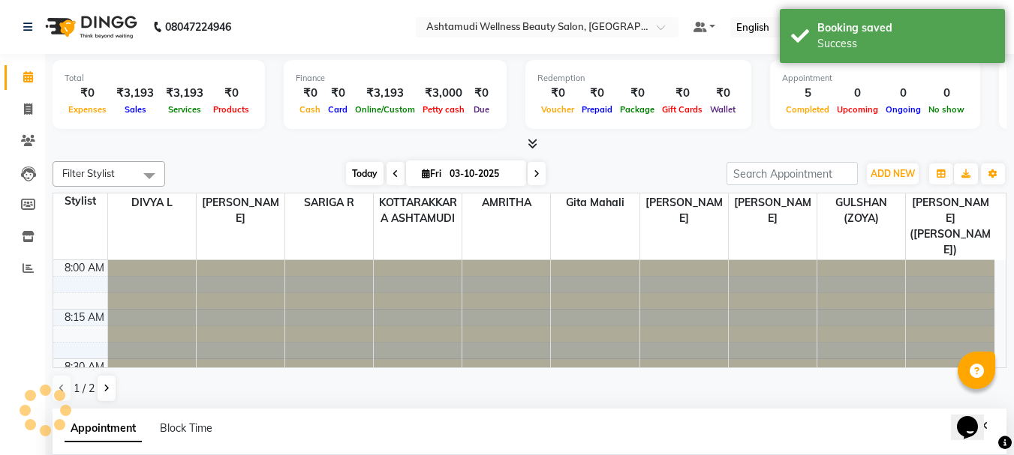
scroll to position [1585, 0]
select select "600"
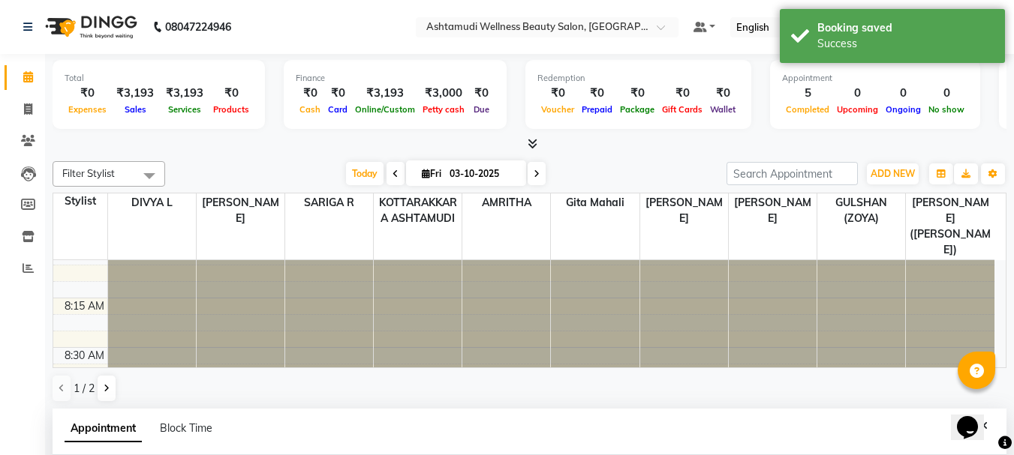
scroll to position [0, 0]
click at [32, 111] on icon at bounding box center [28, 109] width 8 height 11
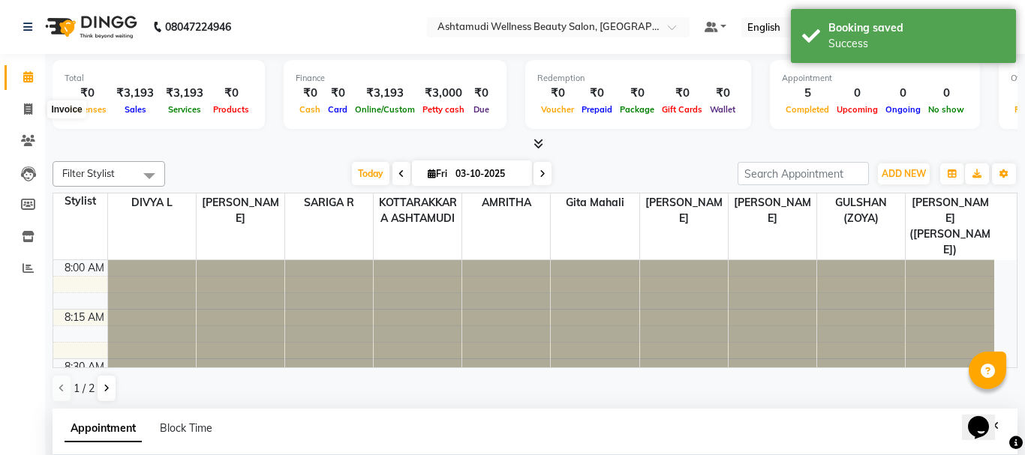
select select "service"
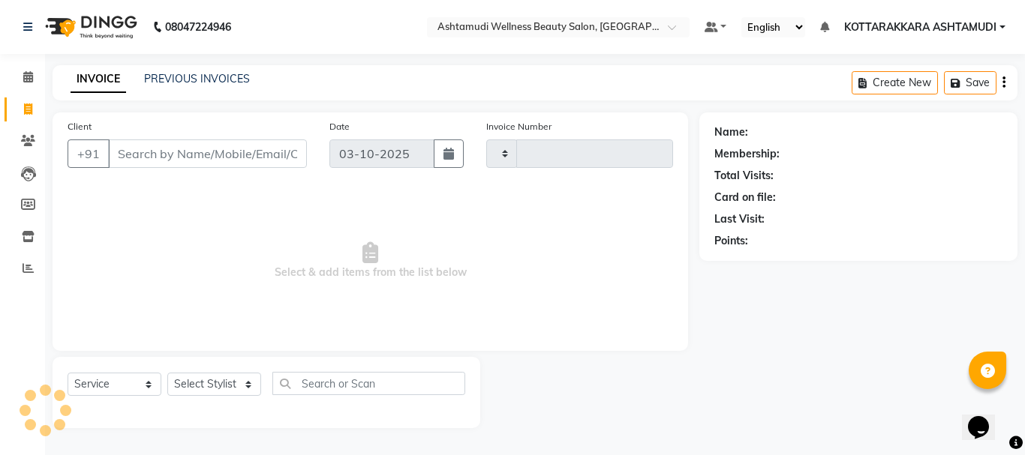
type input "3658"
select select "4664"
click at [230, 160] on input "Client" at bounding box center [207, 154] width 199 height 29
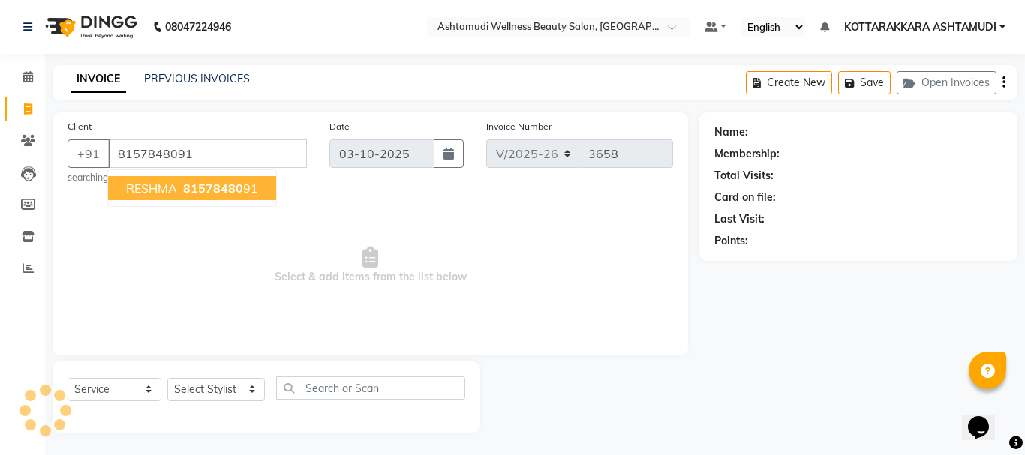
type input "8157848091"
select select "1: Object"
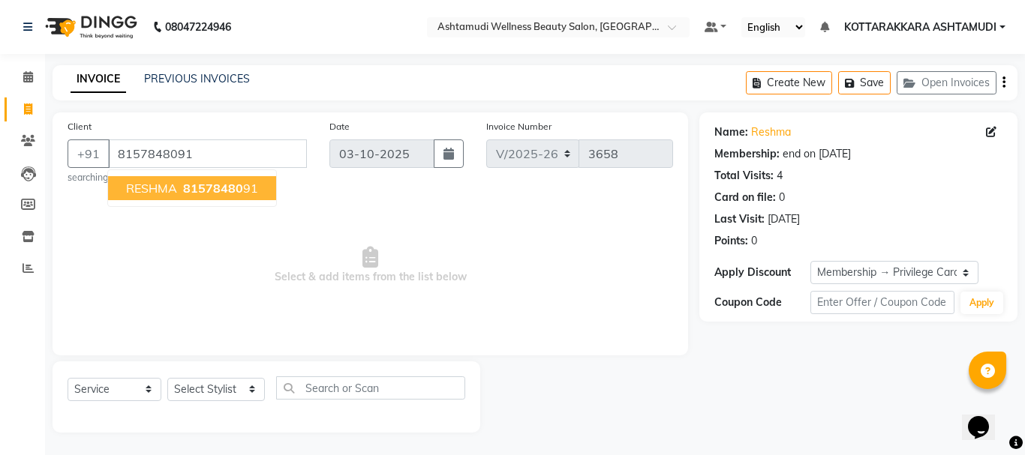
click at [216, 190] on span "81578480" at bounding box center [213, 188] width 60 height 15
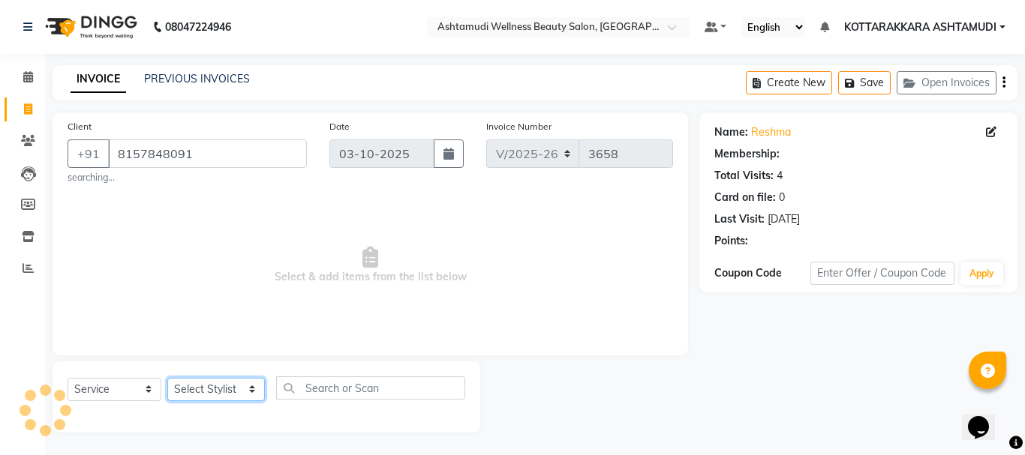
click at [224, 393] on select "Select Stylist AMRITHA DIVYA L Gita Mahali GULSHAN (ZOYA) Karina Darjee KOTTARA…" at bounding box center [216, 389] width 98 height 23
select select "1: Object"
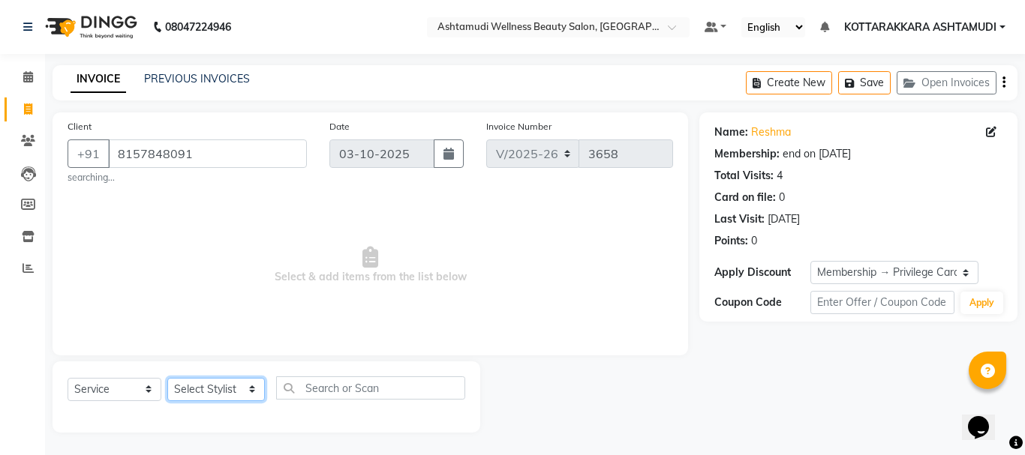
select select "65260"
click at [167, 378] on select "Select Stylist AMRITHA DIVYA L Gita Mahali GULSHAN (ZOYA) Karina Darjee KOTTARA…" at bounding box center [216, 389] width 98 height 23
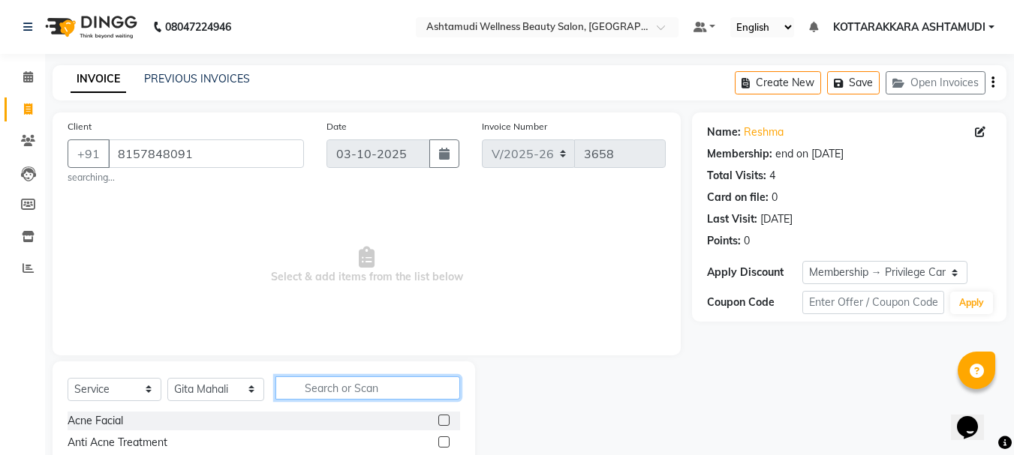
click at [323, 386] on input "text" at bounding box center [367, 388] width 185 height 23
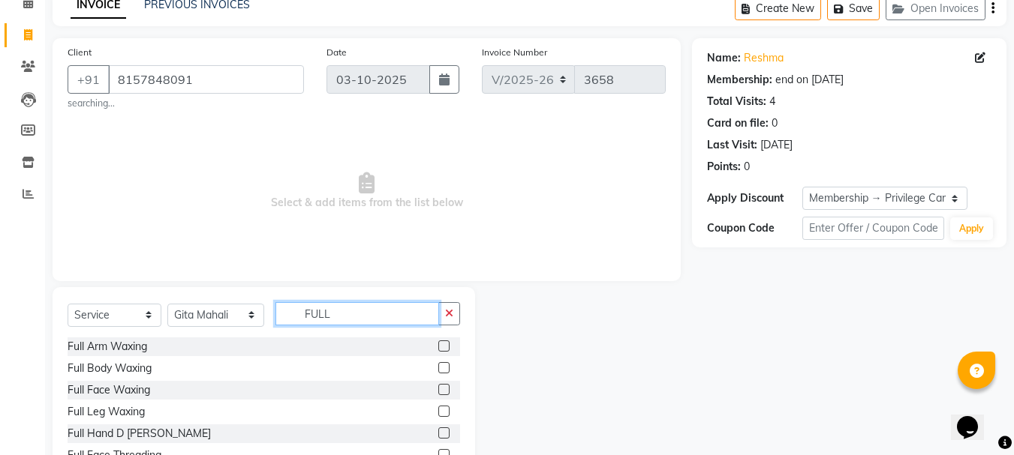
scroll to position [75, 0]
type input "FULL"
click at [438, 347] on label at bounding box center [443, 345] width 11 height 11
click at [438, 347] on input "checkbox" at bounding box center [443, 346] width 10 height 10
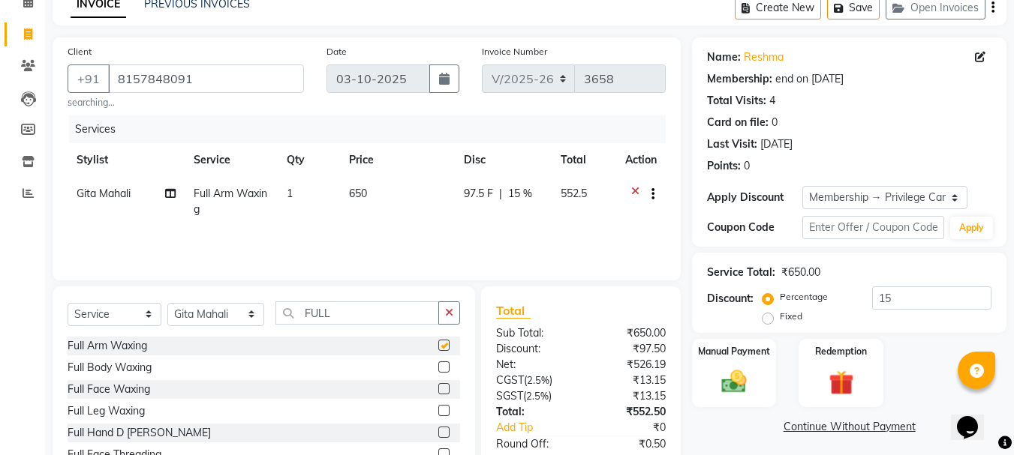
checkbox input "false"
click at [362, 314] on input "FULL" at bounding box center [357, 313] width 164 height 23
type input "F"
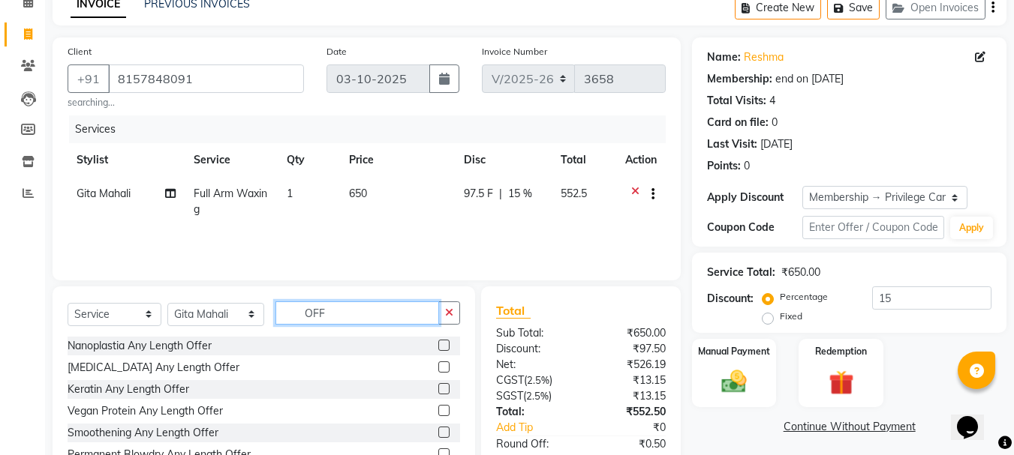
type input "OFF"
click at [443, 347] on label at bounding box center [443, 345] width 11 height 11
click at [443, 347] on input "checkbox" at bounding box center [443, 346] width 10 height 10
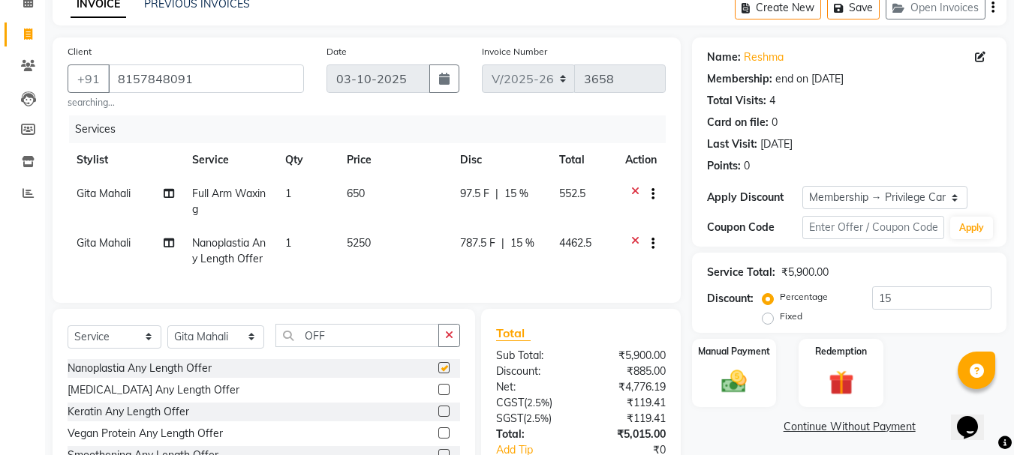
checkbox input "false"
click at [405, 347] on input "OFF" at bounding box center [357, 335] width 164 height 23
type input "O"
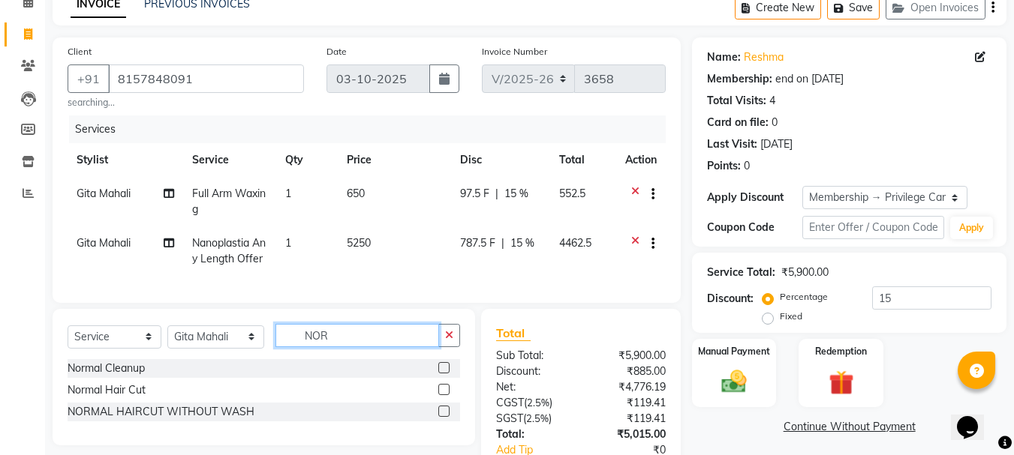
scroll to position [199, 0]
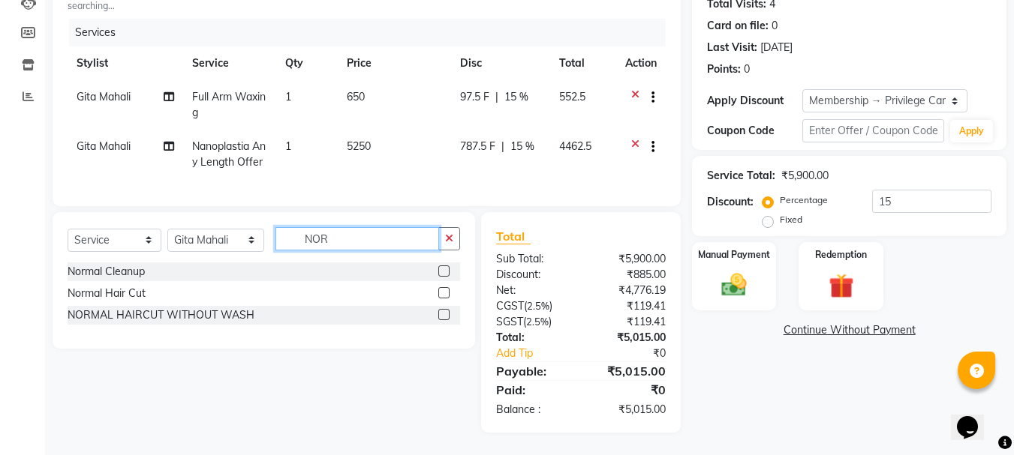
type input "NOR"
click at [443, 271] on label at bounding box center [443, 271] width 11 height 11
click at [443, 271] on input "checkbox" at bounding box center [443, 272] width 10 height 10
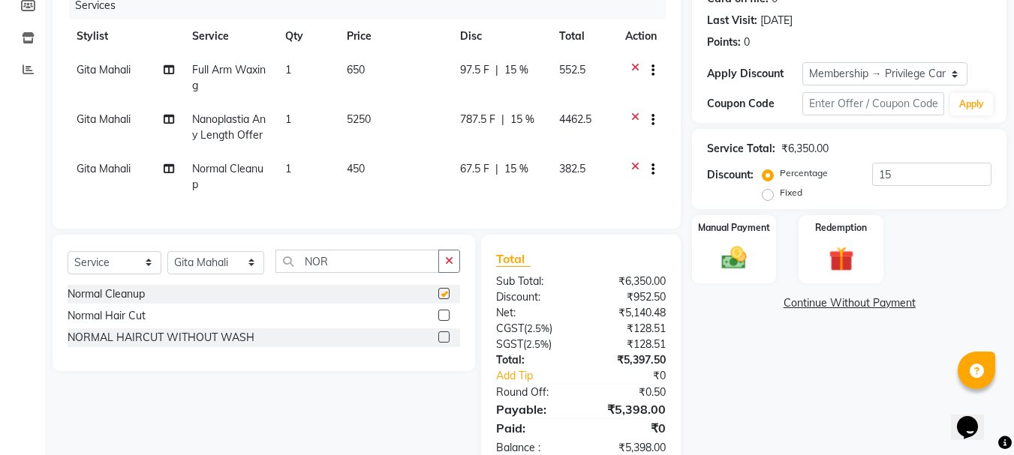
checkbox input "false"
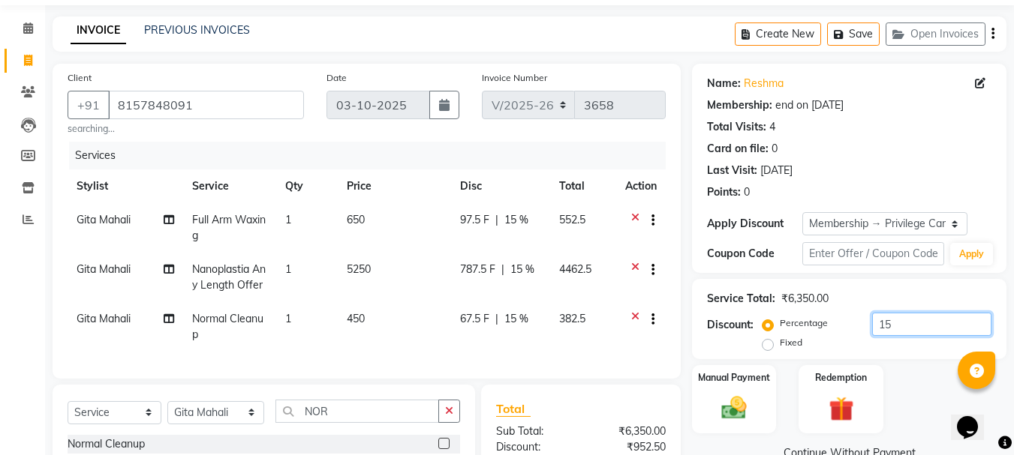
click at [905, 323] on input "15" at bounding box center [931, 324] width 119 height 23
type input "1"
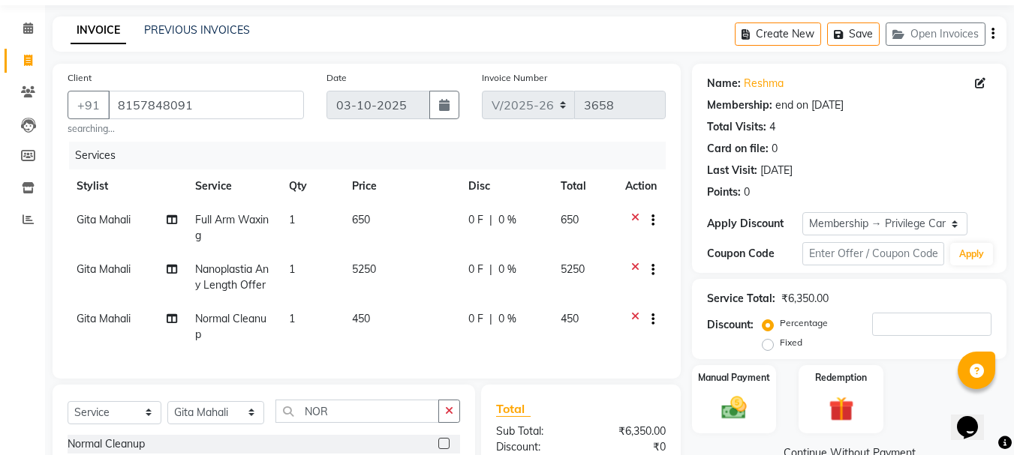
click at [521, 214] on div "0 F | 0 %" at bounding box center [505, 220] width 74 height 16
select select "65260"
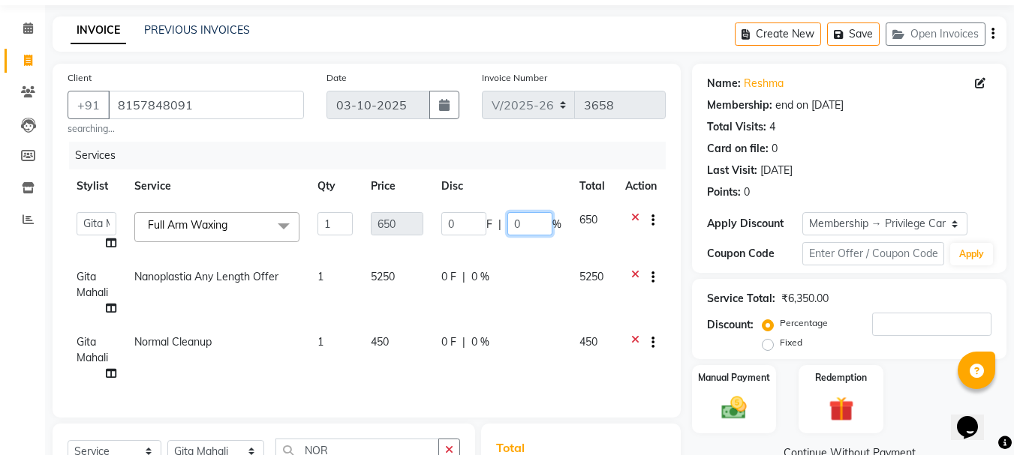
click at [530, 224] on input "0" at bounding box center [529, 223] width 45 height 23
type input "15"
click at [547, 265] on td "0 F | 0 %" at bounding box center [501, 292] width 138 height 65
select select "65260"
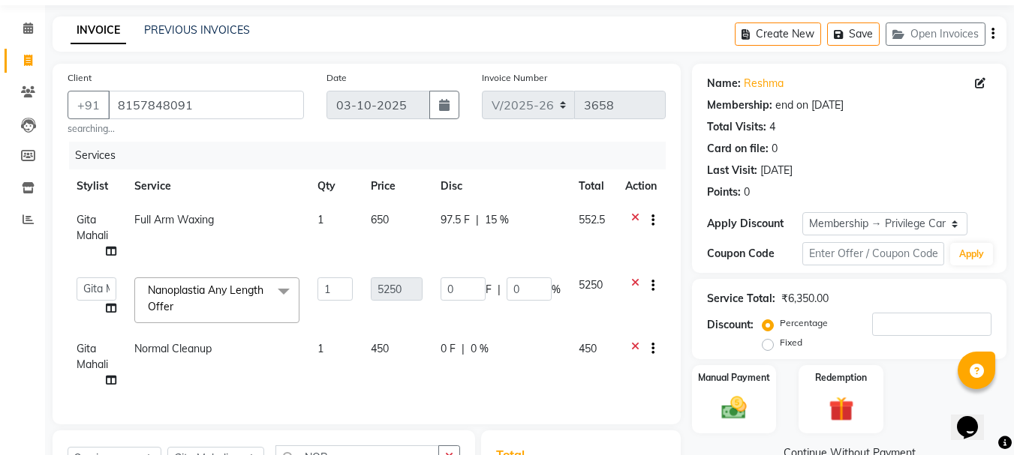
click at [500, 362] on td "0 F | 0 %" at bounding box center [500, 364] width 138 height 65
select select "65260"
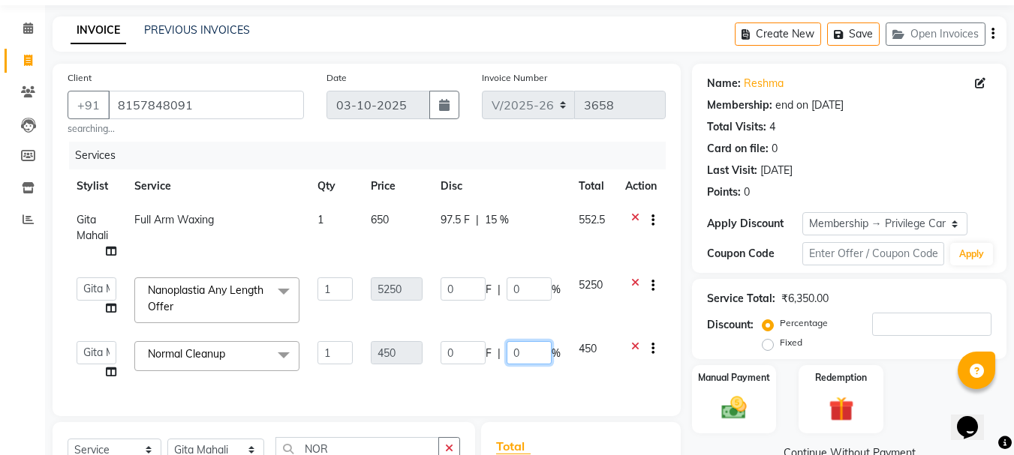
click at [530, 350] on input "0" at bounding box center [528, 352] width 45 height 23
type input "15"
click at [536, 241] on td "97.5 F | 15 %" at bounding box center [500, 235] width 138 height 65
select select "65260"
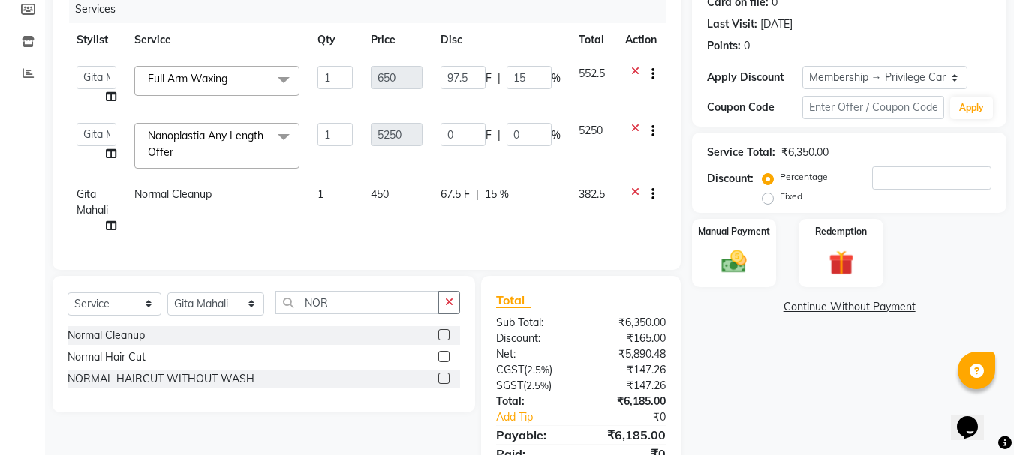
scroll to position [270, 0]
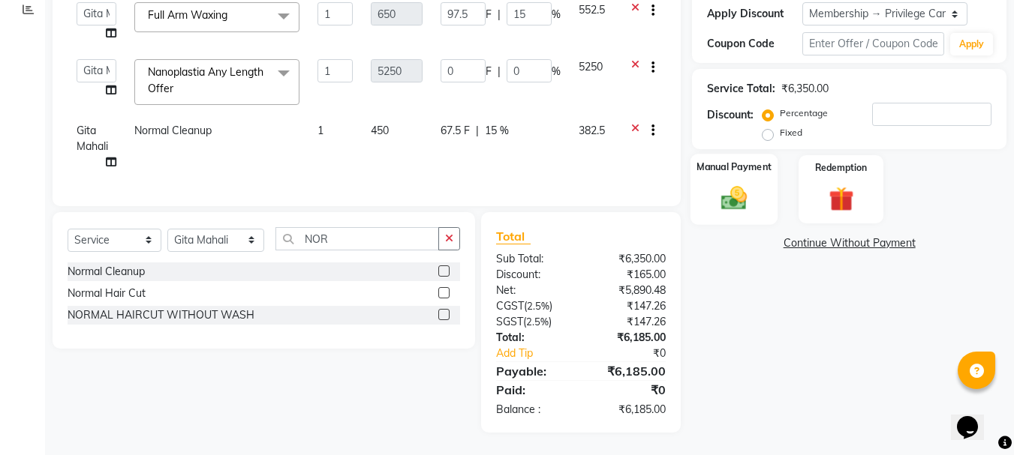
click at [757, 194] on div "Manual Payment" at bounding box center [734, 189] width 88 height 71
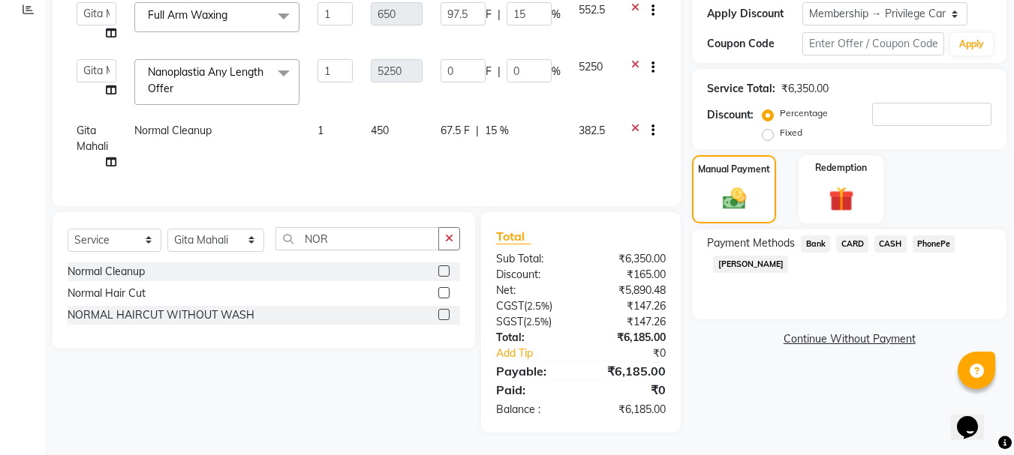
click at [925, 236] on span "PhonePe" at bounding box center [933, 244] width 43 height 17
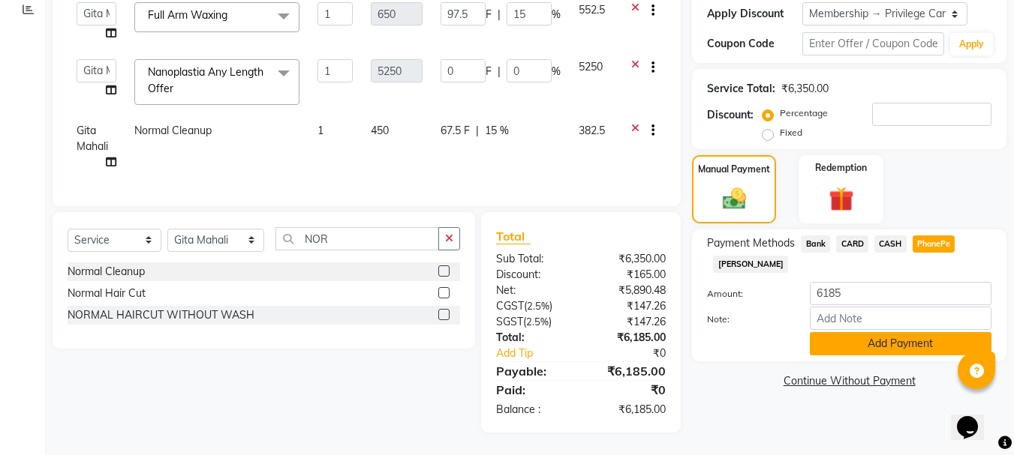
click at [888, 344] on button "Add Payment" at bounding box center [900, 343] width 182 height 23
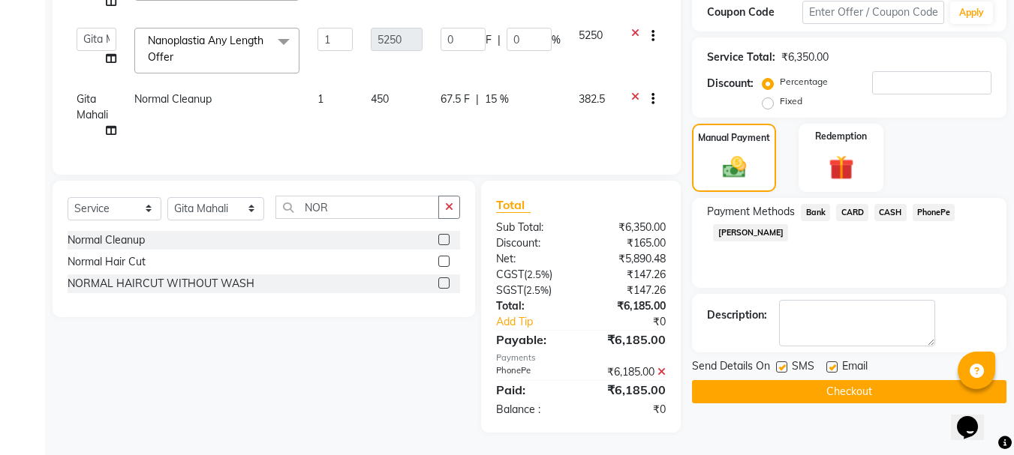
scroll to position [302, 0]
click at [788, 380] on button "Checkout" at bounding box center [849, 391] width 314 height 23
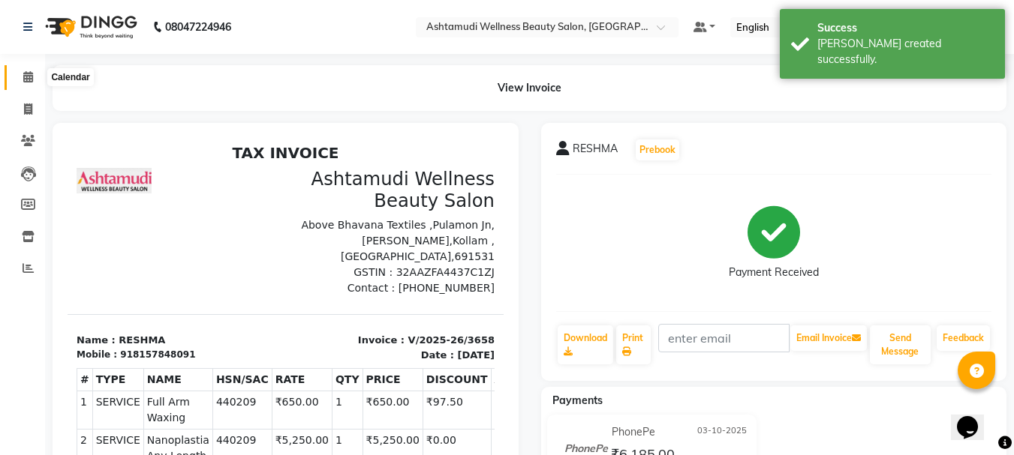
click at [26, 76] on icon at bounding box center [28, 76] width 10 height 11
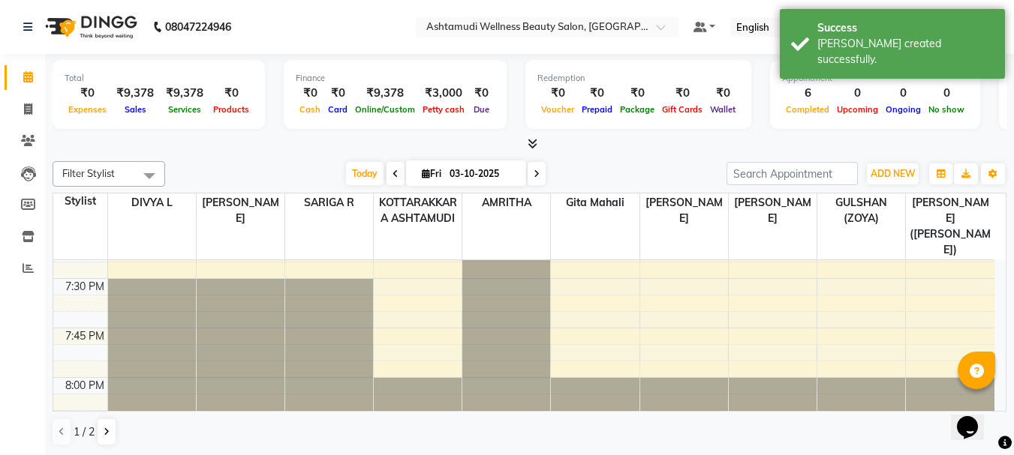
scroll to position [2392, 0]
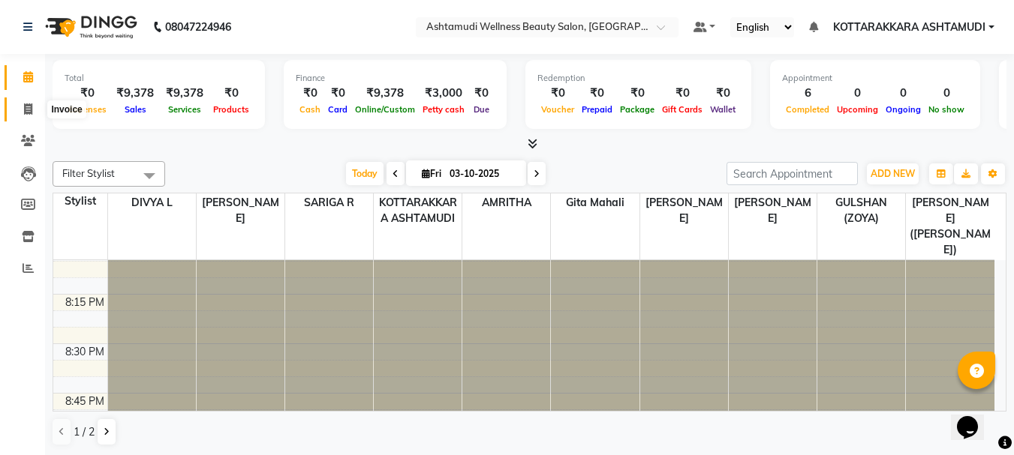
click at [23, 107] on span at bounding box center [28, 109] width 26 height 17
select select "service"
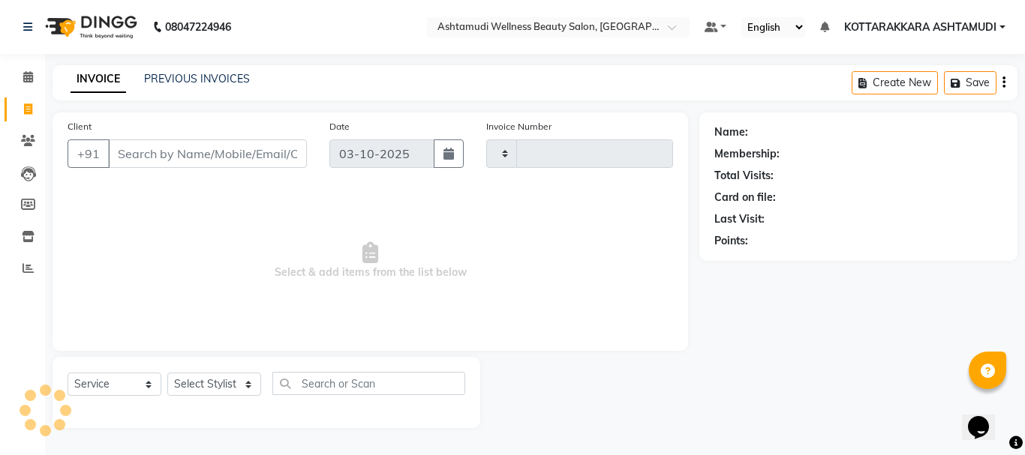
type input "3659"
select select "4664"
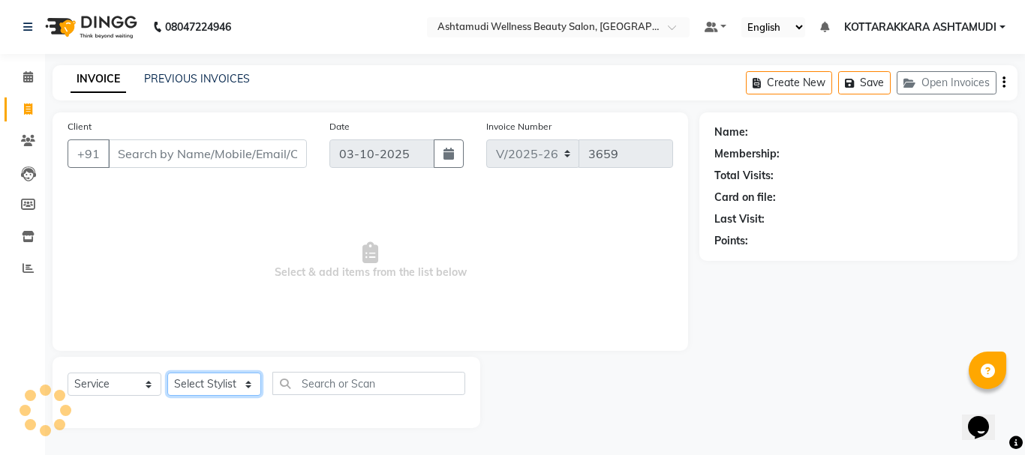
click at [226, 395] on select "Select Stylist" at bounding box center [214, 384] width 94 height 23
select select "27427"
click at [167, 373] on select "Select Stylist AMRITHA DIVYA L Gita Mahali GULSHAN (ZOYA) Karina Darjee KOTTARA…" at bounding box center [216, 384] width 98 height 23
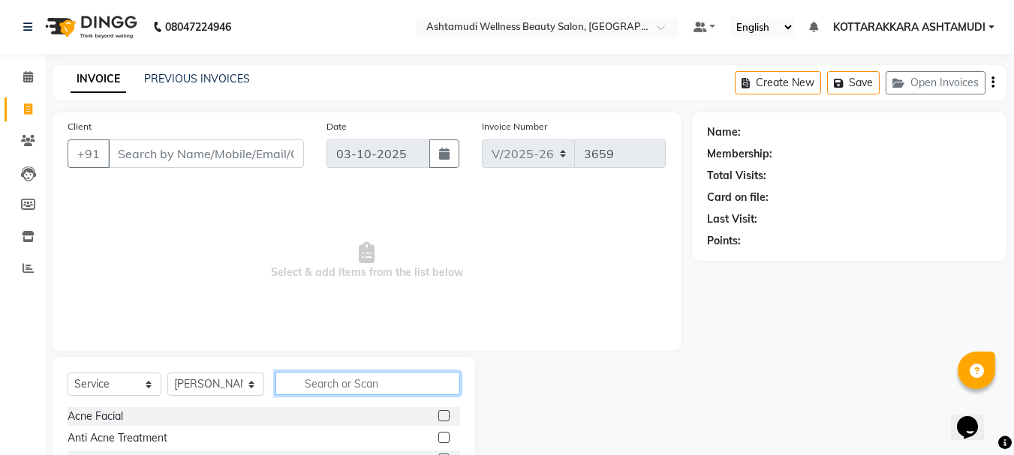
click at [340, 384] on input "text" at bounding box center [367, 383] width 185 height 23
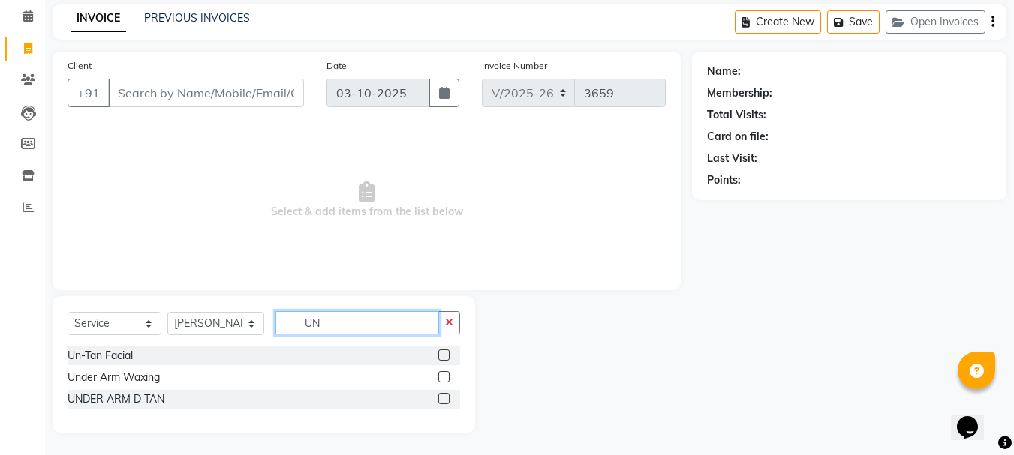
type input "UN"
click at [441, 354] on label at bounding box center [443, 355] width 11 height 11
click at [441, 354] on input "checkbox" at bounding box center [443, 356] width 10 height 10
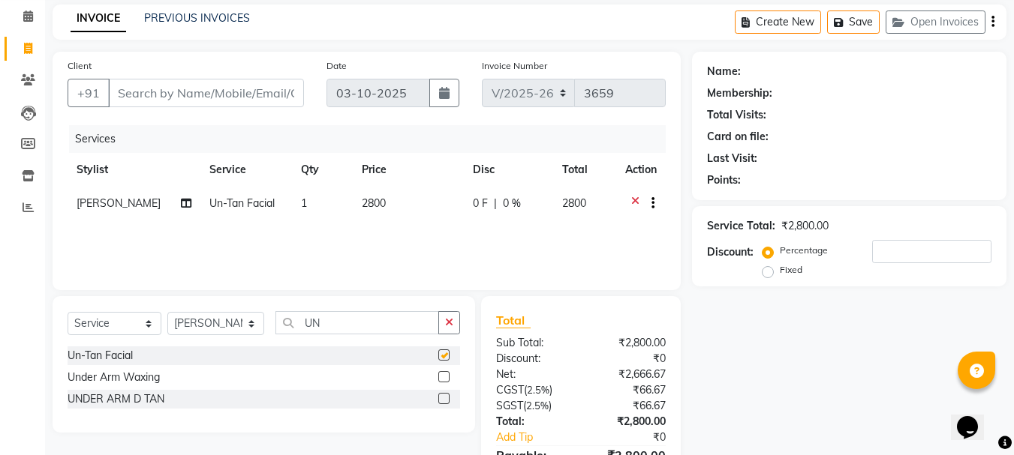
checkbox input "false"
click at [365, 328] on input "UN" at bounding box center [357, 322] width 164 height 23
type input "U"
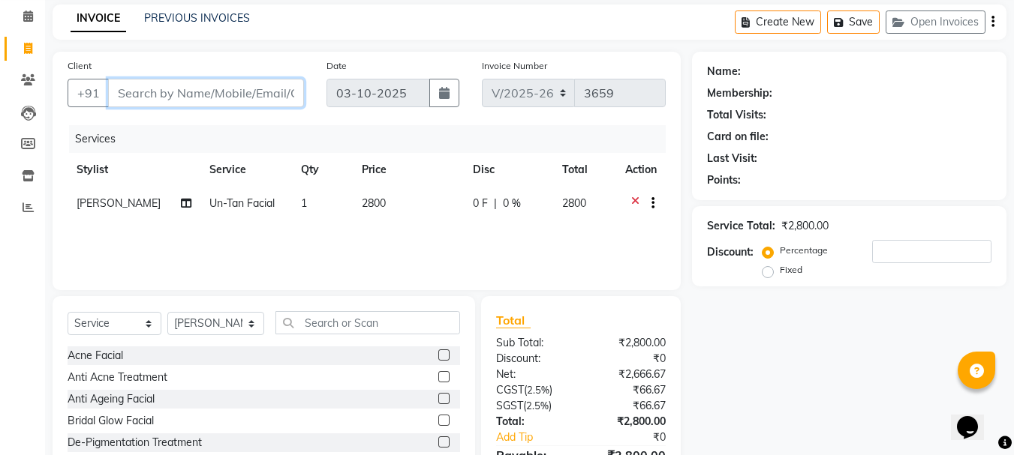
click at [202, 89] on input "Client" at bounding box center [206, 93] width 196 height 29
type input "8"
type input "0"
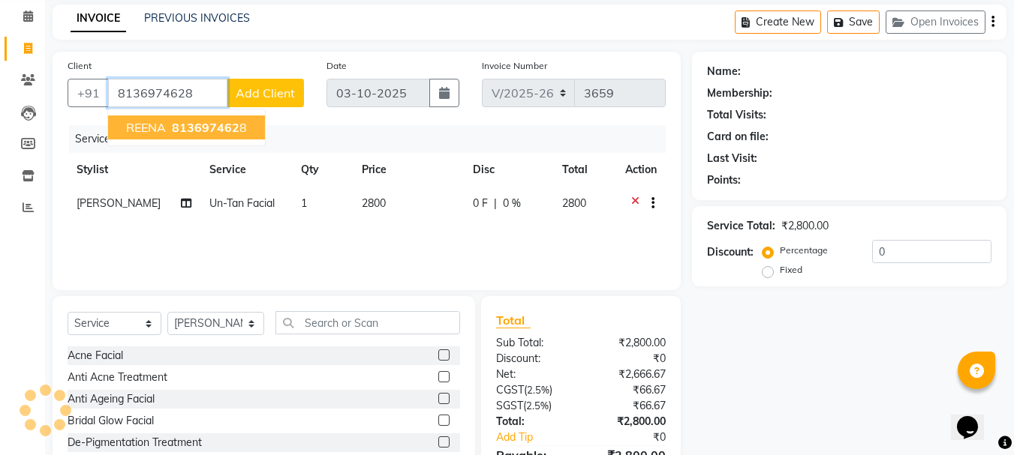
type input "8136974628"
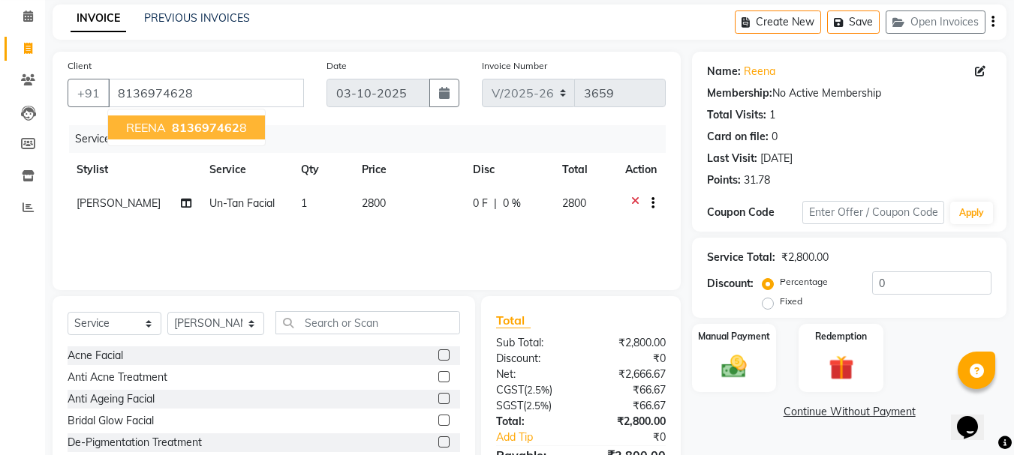
click at [182, 126] on span "813697462" at bounding box center [206, 127] width 68 height 15
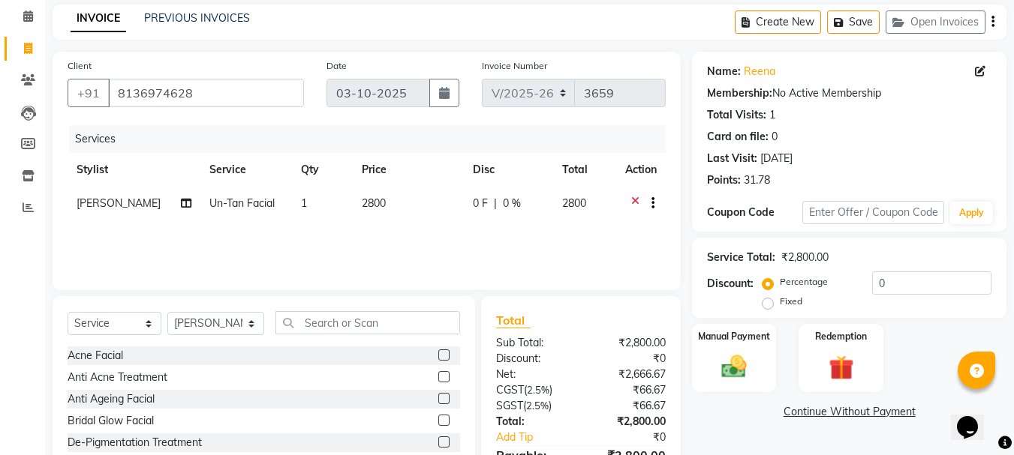
scroll to position [146, 0]
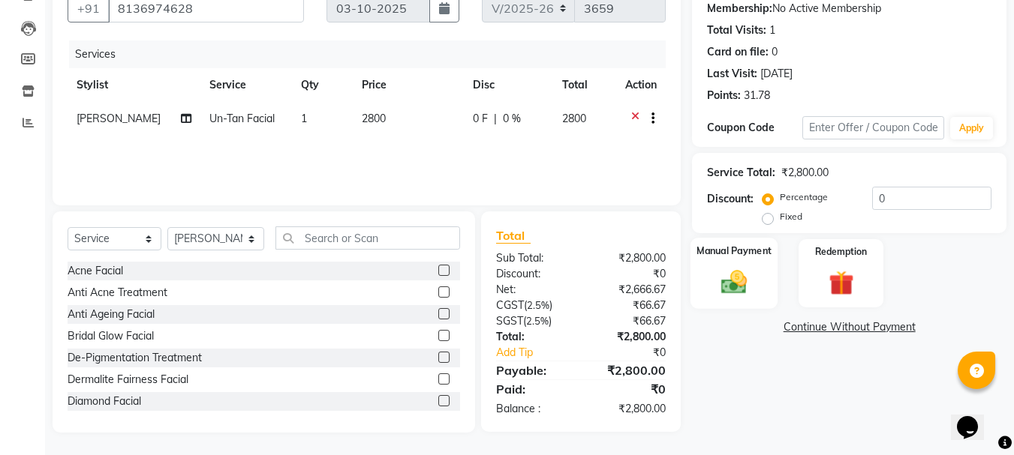
click at [733, 285] on img at bounding box center [734, 282] width 42 height 30
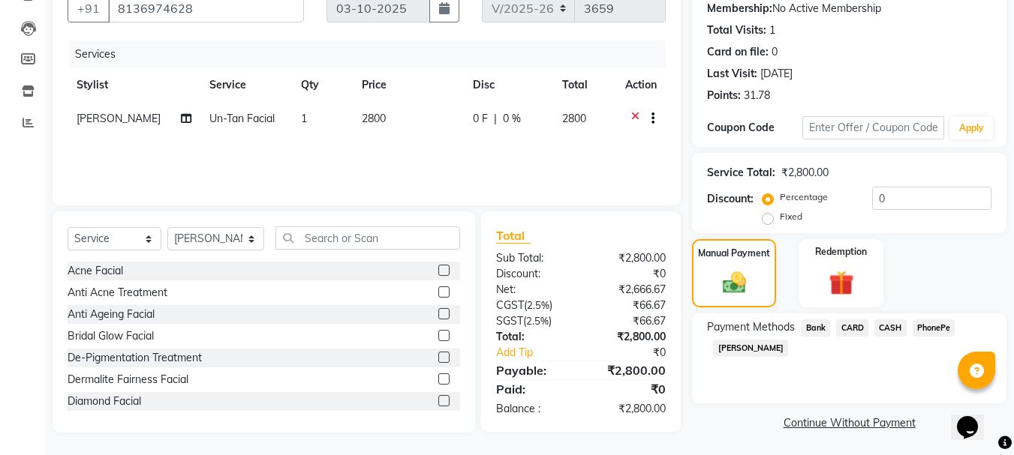
scroll to position [147, 0]
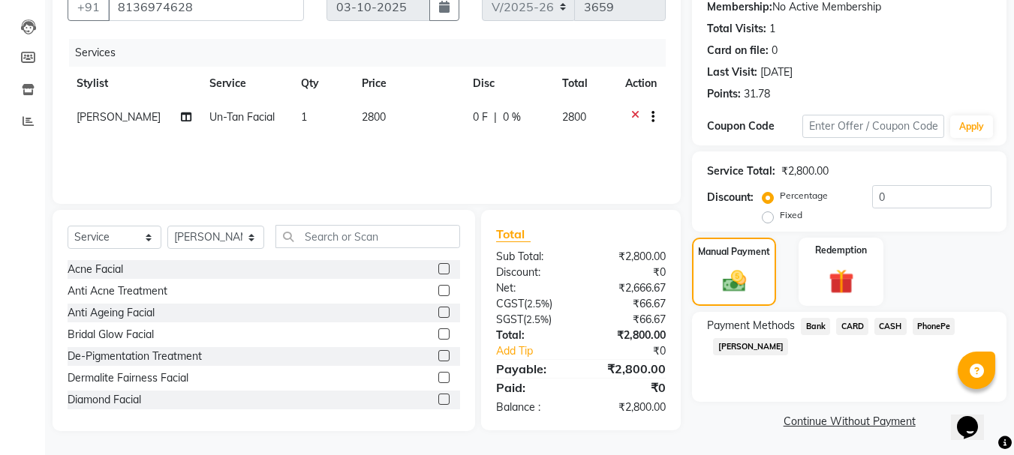
click at [948, 329] on span "PhonePe" at bounding box center [933, 326] width 43 height 17
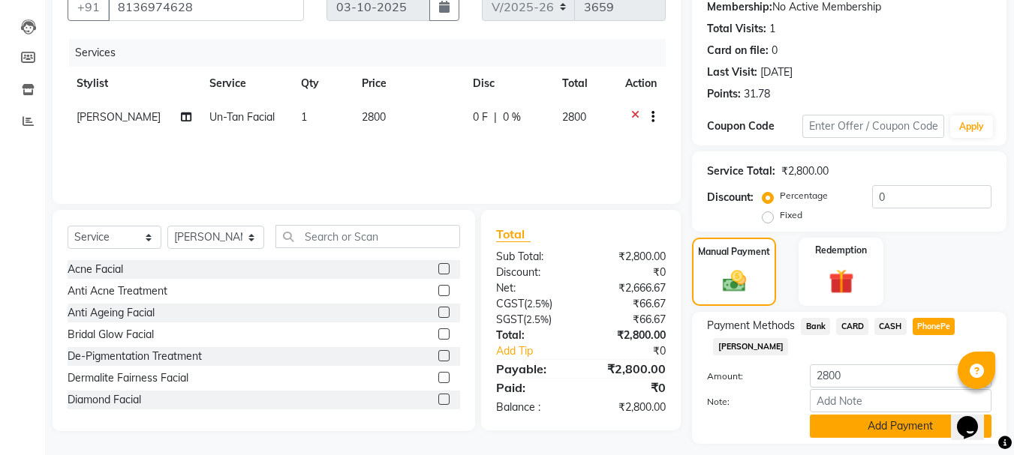
click at [891, 422] on button "Add Payment" at bounding box center [900, 426] width 182 height 23
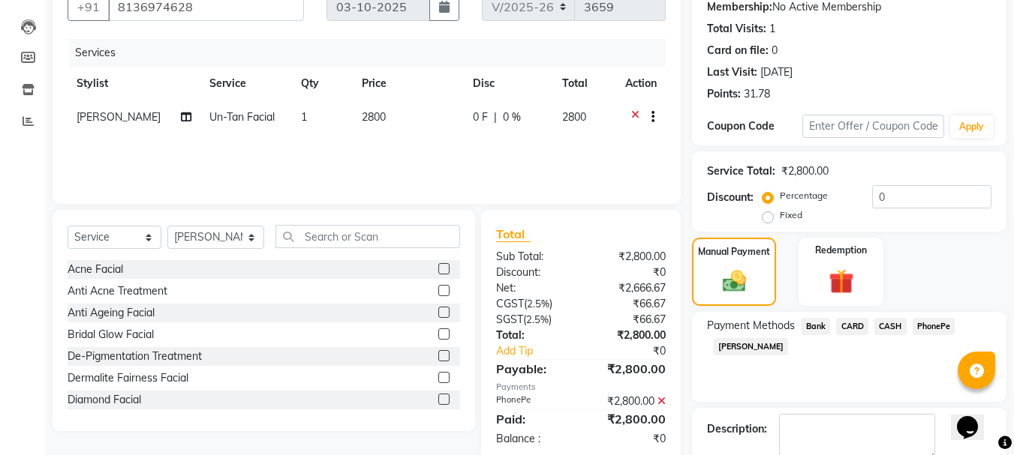
scroll to position [232, 0]
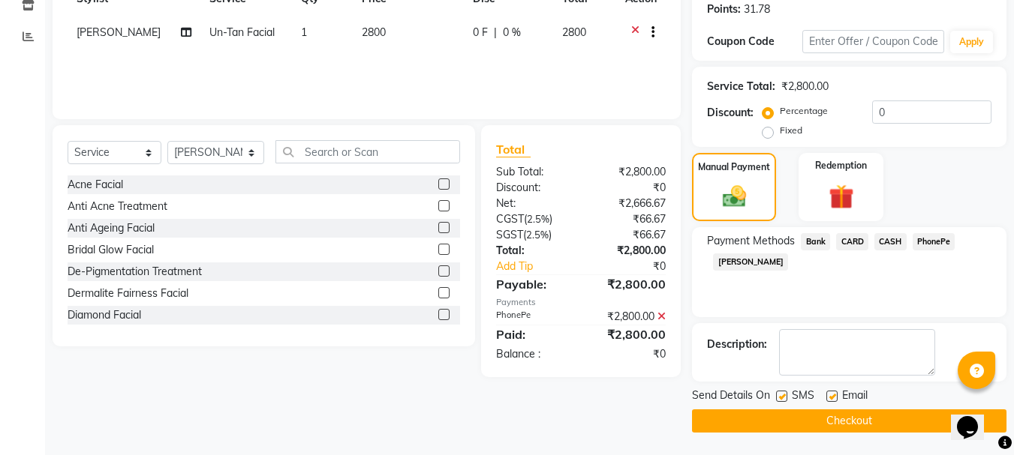
click at [818, 426] on button "Checkout" at bounding box center [849, 421] width 314 height 23
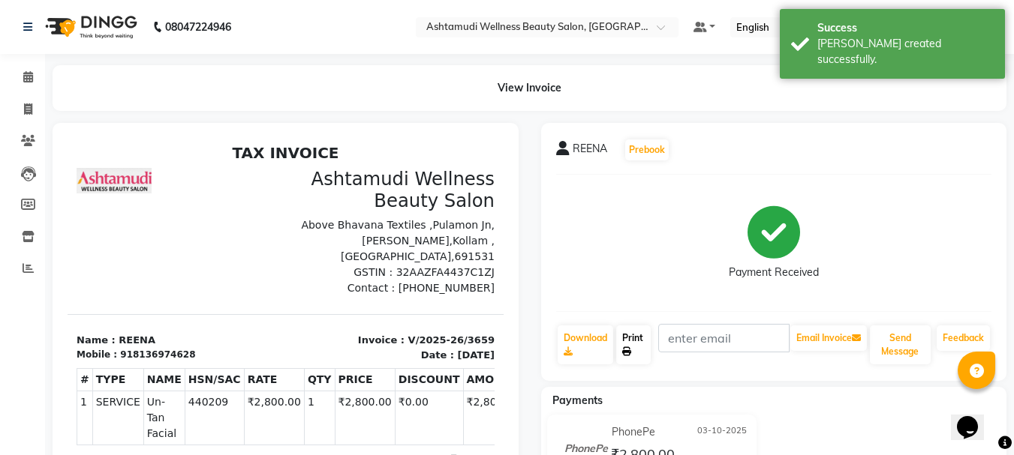
click at [633, 351] on link "Print" at bounding box center [633, 345] width 35 height 39
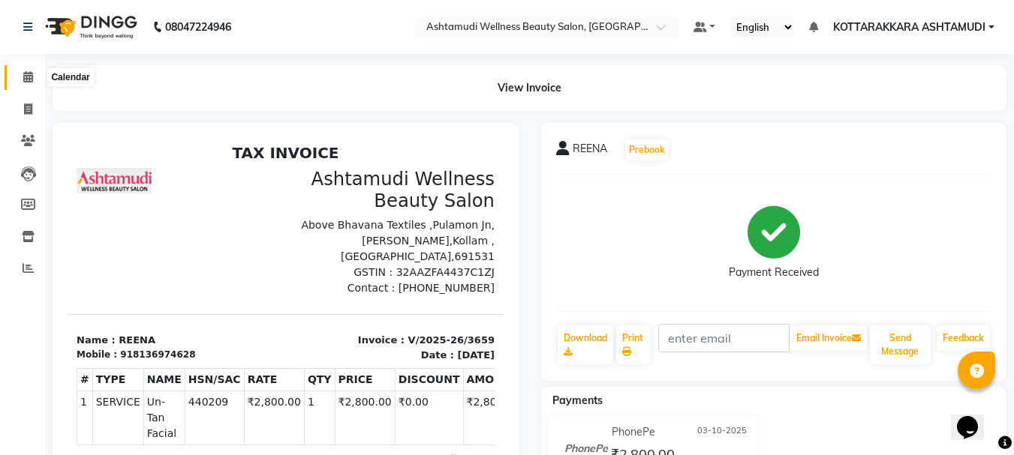
click at [28, 74] on icon at bounding box center [28, 76] width 10 height 11
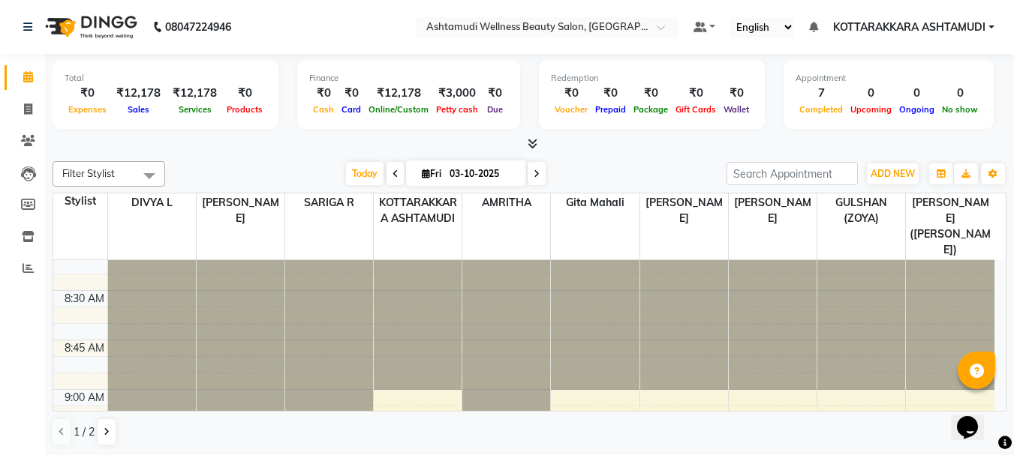
scroll to position [66, 0]
click at [350, 171] on span "Today" at bounding box center [365, 173] width 38 height 23
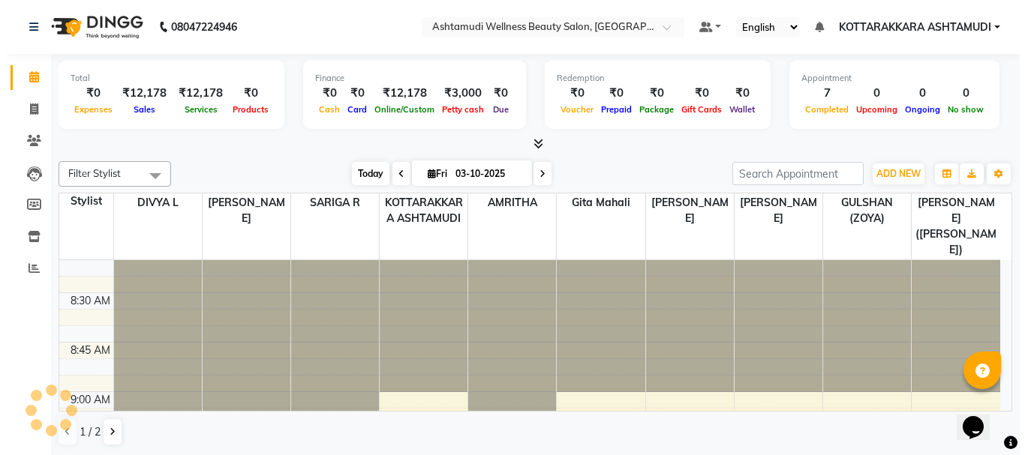
scroll to position [1585, 0]
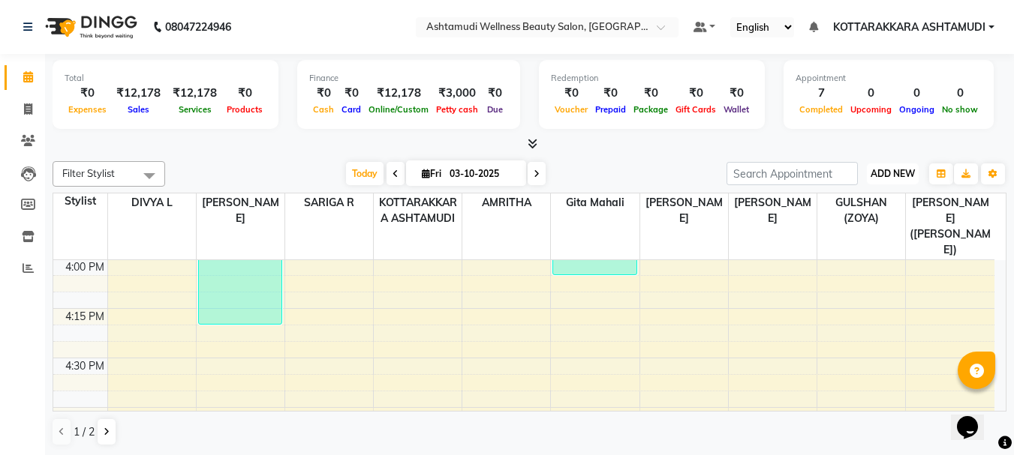
click at [891, 170] on span "ADD NEW" at bounding box center [892, 173] width 44 height 11
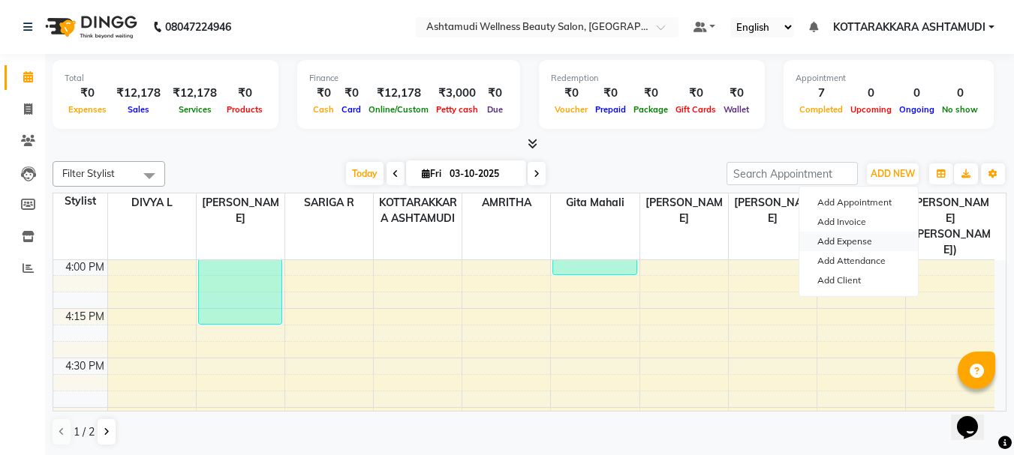
click at [860, 239] on link "Add Expense" at bounding box center [858, 242] width 119 height 20
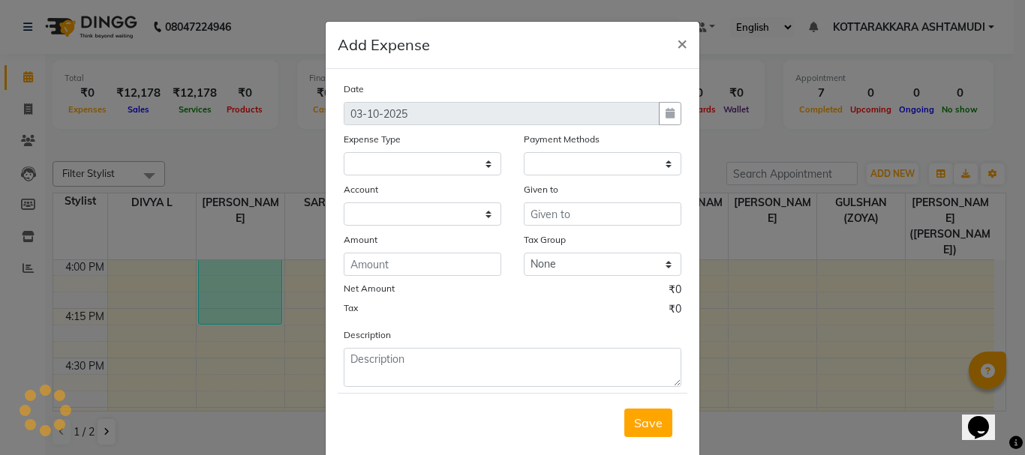
select select
select select "1"
select select "3496"
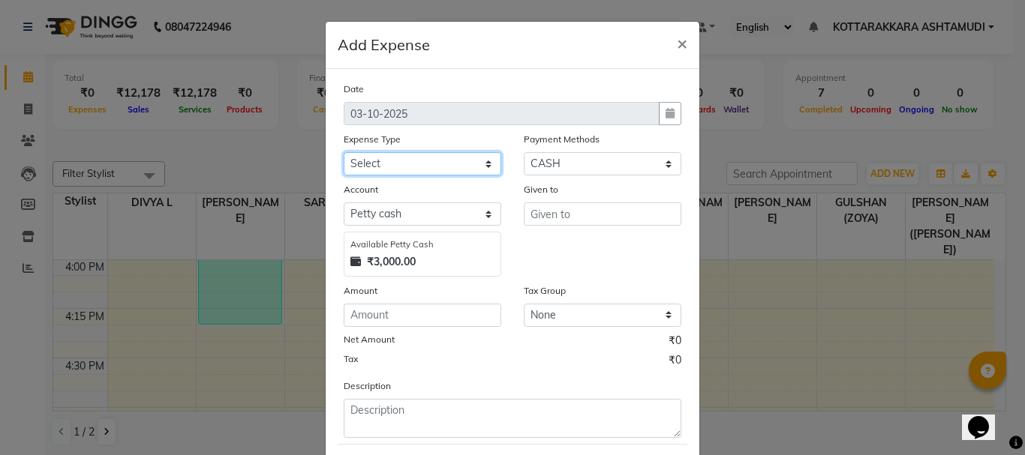
click at [386, 162] on select "Select ACCOMODATION EXPENSES ADVERTISEMENT SALES PROMOTIONAL EXPENSES Bonus BRI…" at bounding box center [423, 163] width 158 height 23
select select "6175"
click at [344, 152] on select "Select ACCOMODATION EXPENSES ADVERTISEMENT SALES PROMOTIONAL EXPENSES Bonus BRI…" at bounding box center [423, 163] width 158 height 23
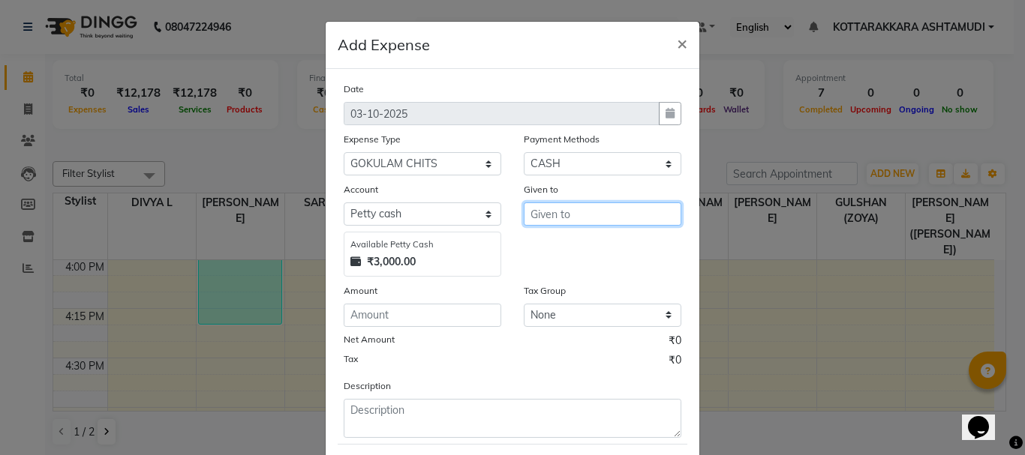
click at [598, 220] on input "text" at bounding box center [603, 214] width 158 height 23
type input "GOKULAM"
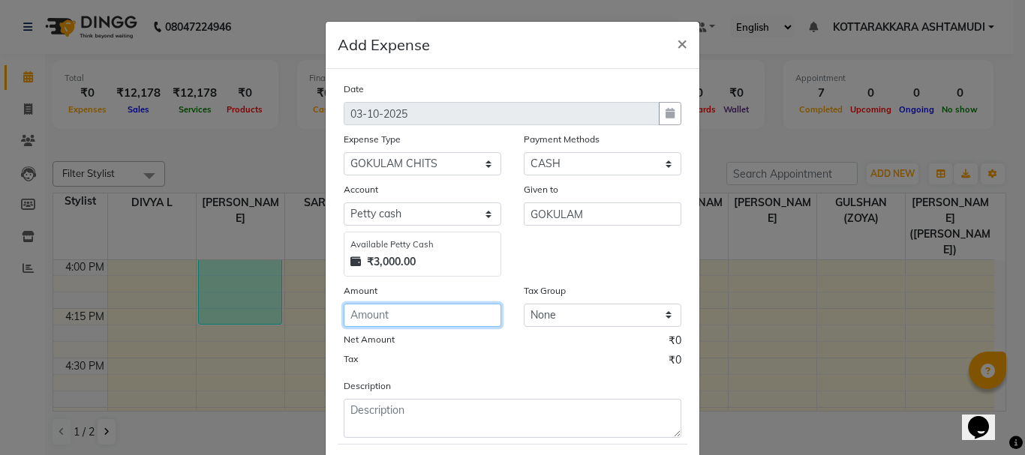
click at [362, 321] on input "number" at bounding box center [423, 315] width 158 height 23
type input "1500"
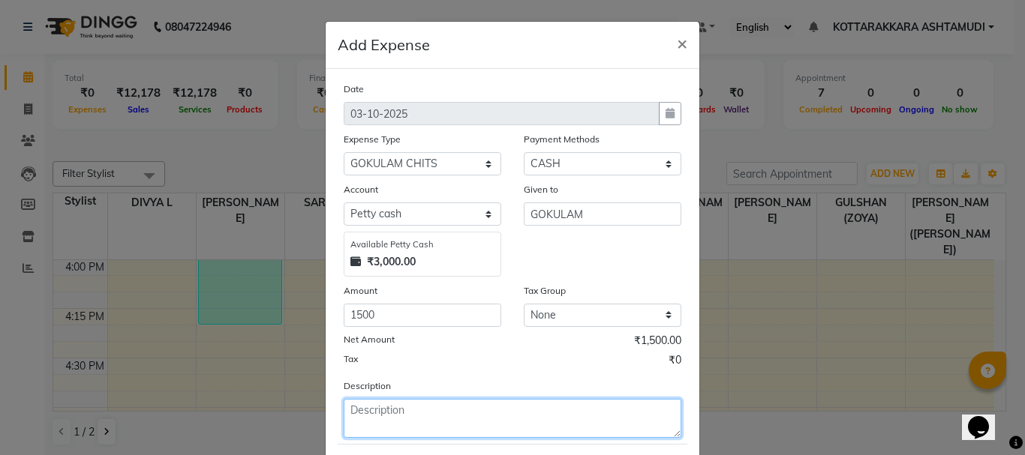
click at [390, 421] on textarea at bounding box center [513, 418] width 338 height 39
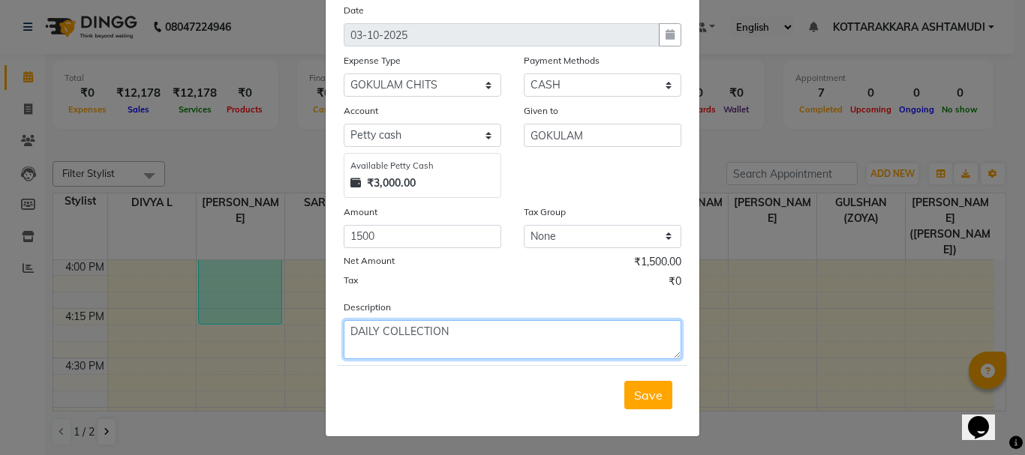
scroll to position [82, 0]
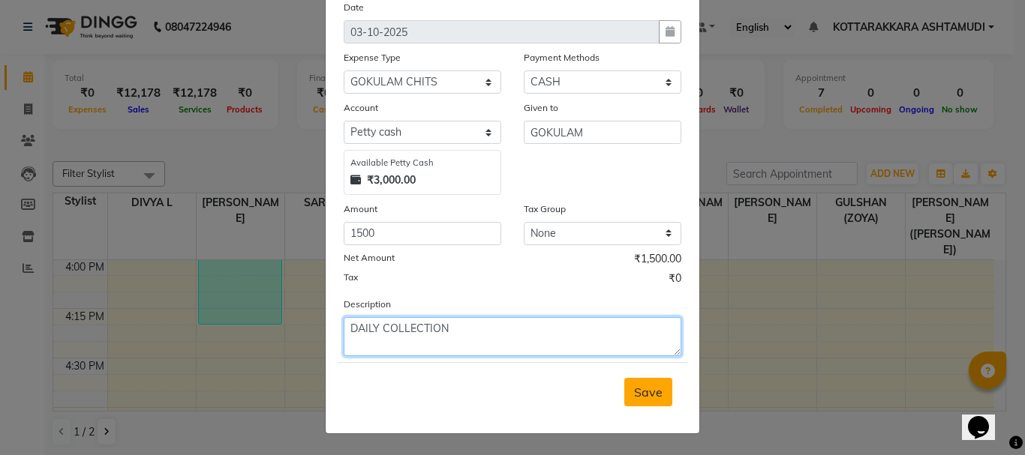
type textarea "DAILY COLLECTION"
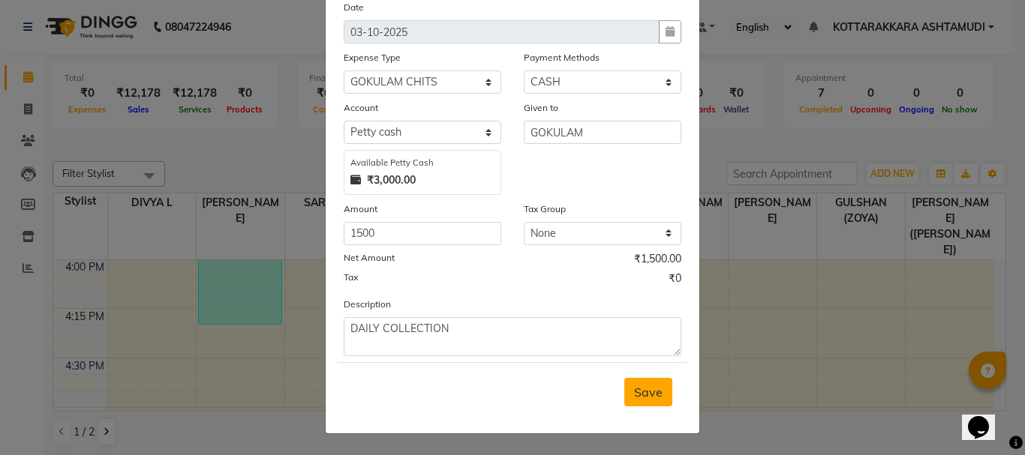
click at [640, 395] on span "Save" at bounding box center [648, 392] width 29 height 15
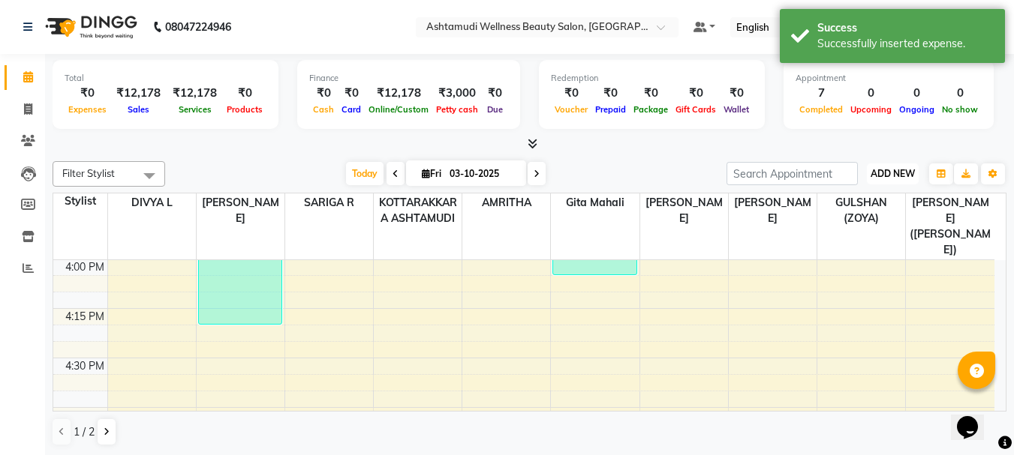
click at [890, 171] on span "ADD NEW" at bounding box center [892, 173] width 44 height 11
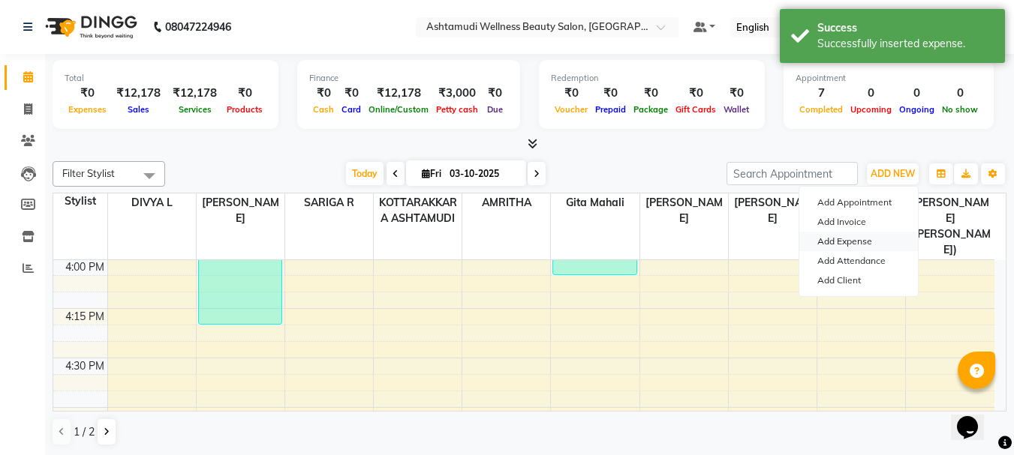
click at [863, 243] on link "Add Expense" at bounding box center [858, 242] width 119 height 20
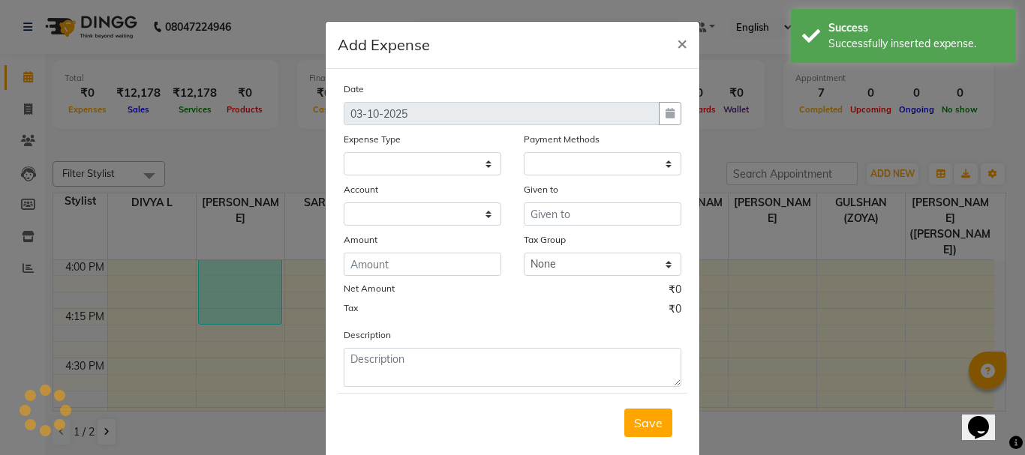
select select "1"
select select "3496"
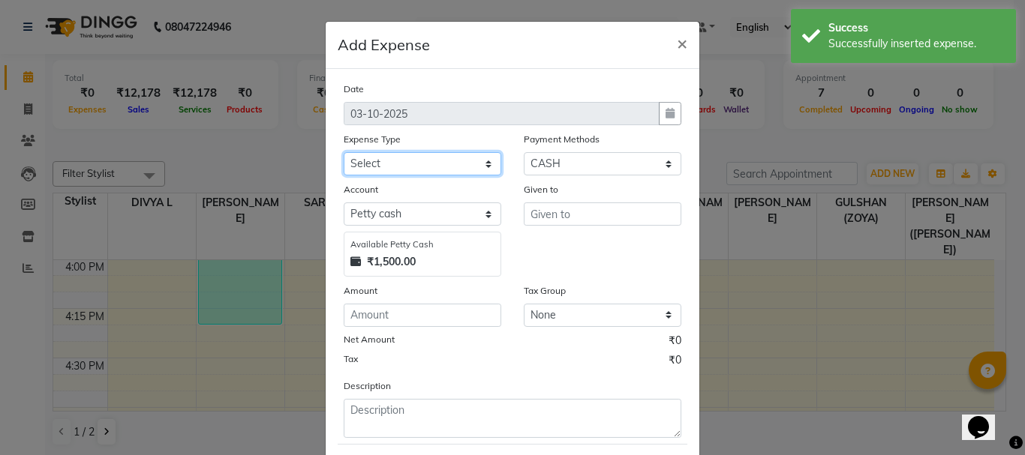
click at [406, 164] on select "Select ACCOMODATION EXPENSES ADVERTISEMENT SALES PROMOTIONAL EXPENSES Bonus BRI…" at bounding box center [423, 163] width 158 height 23
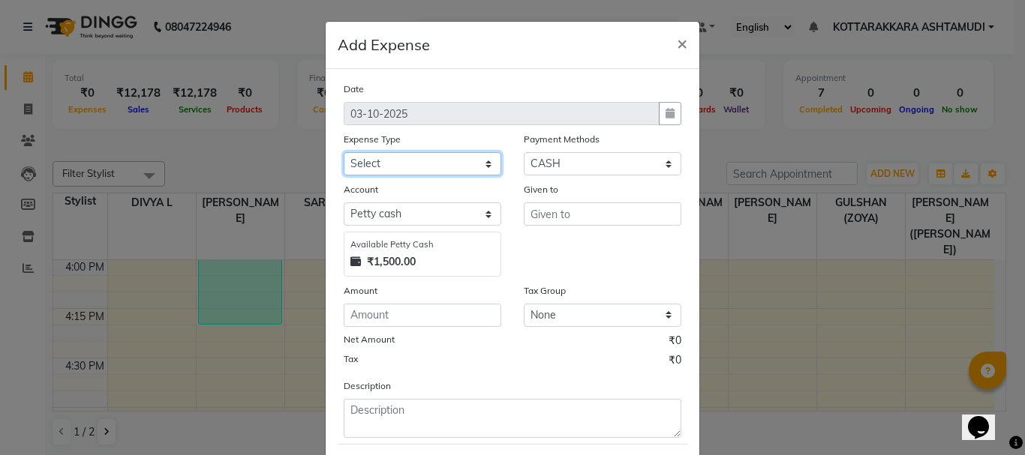
select select "6226"
click at [344, 152] on select "Select ACCOMODATION EXPENSES ADVERTISEMENT SALES PROMOTIONAL EXPENSES Bonus BRI…" at bounding box center [423, 163] width 158 height 23
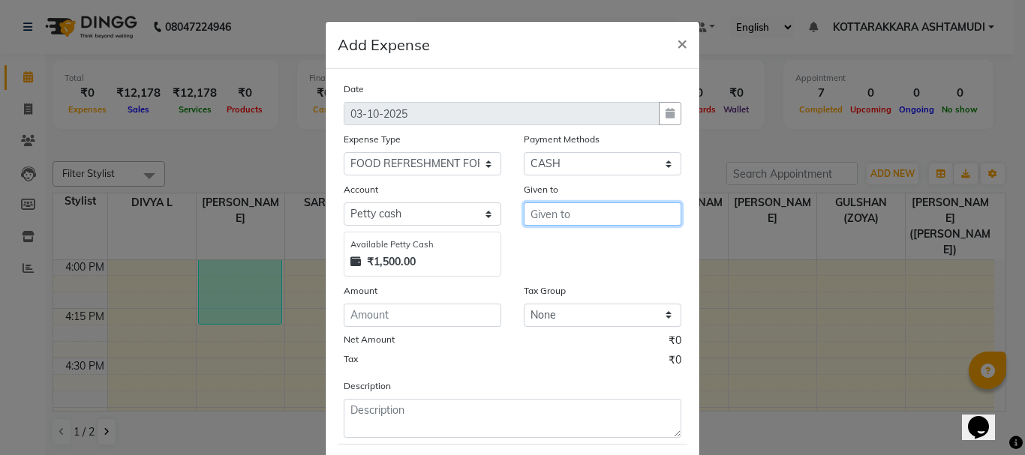
click at [574, 209] on input "text" at bounding box center [603, 214] width 158 height 23
type input "VIJAYAS FOODS"
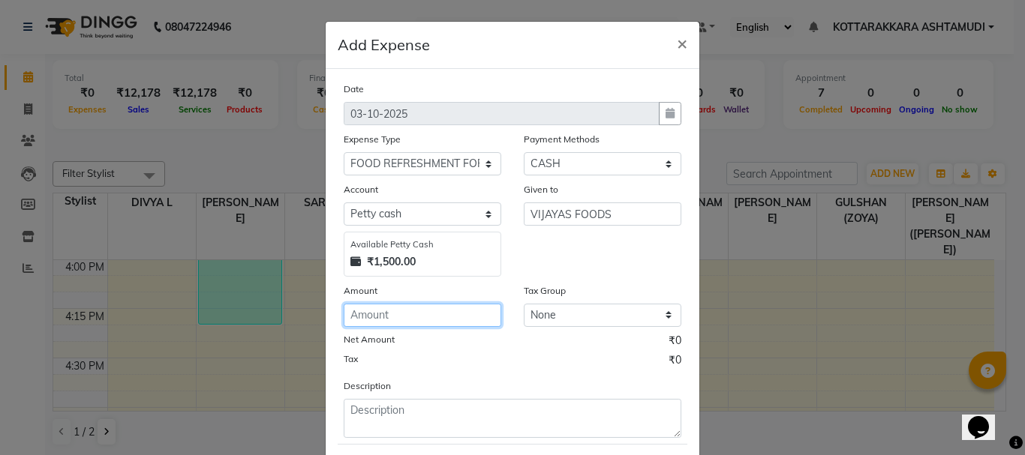
click at [413, 318] on input "number" at bounding box center [423, 315] width 158 height 23
type input "81"
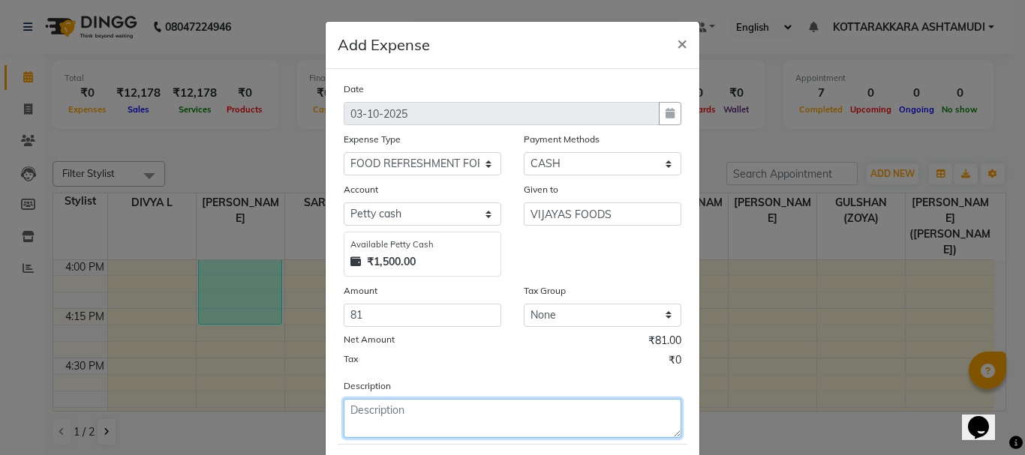
click at [380, 427] on textarea at bounding box center [513, 418] width 338 height 39
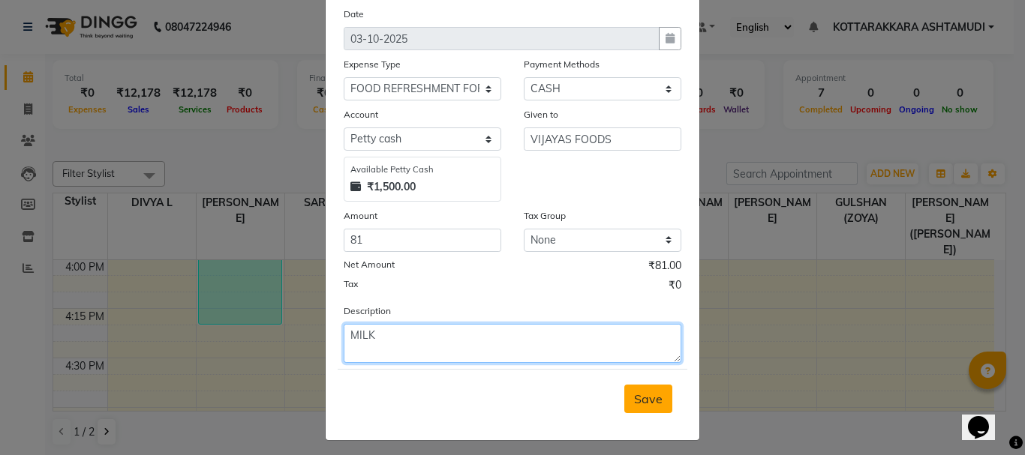
type textarea "MILK"
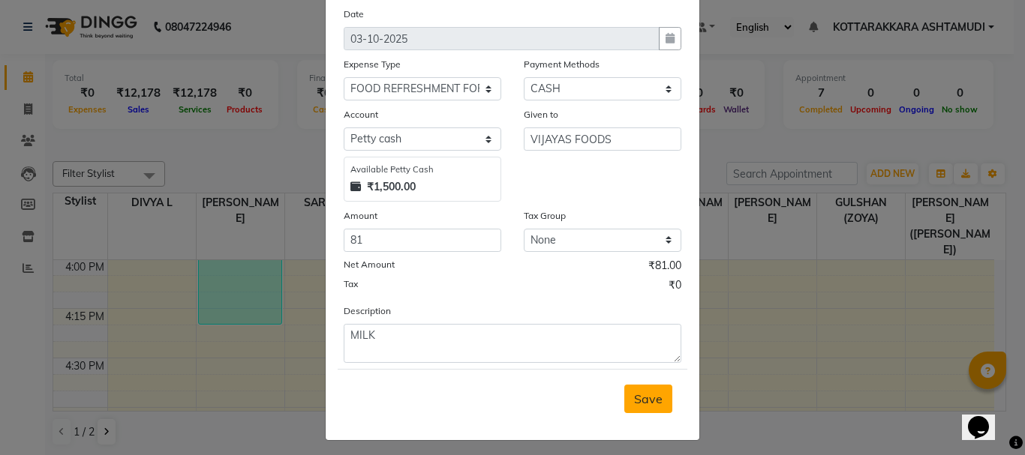
click at [641, 401] on span "Save" at bounding box center [648, 399] width 29 height 15
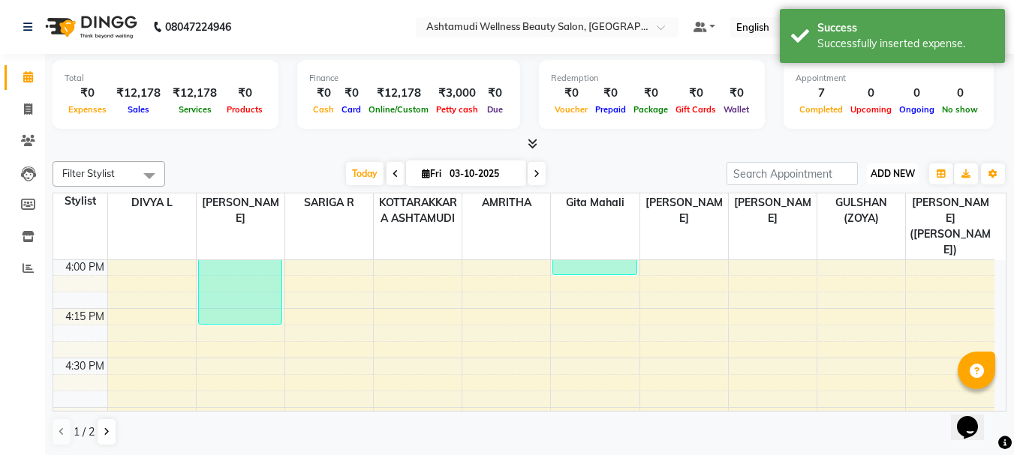
click at [887, 166] on button "ADD NEW Toggle Dropdown" at bounding box center [892, 174] width 52 height 21
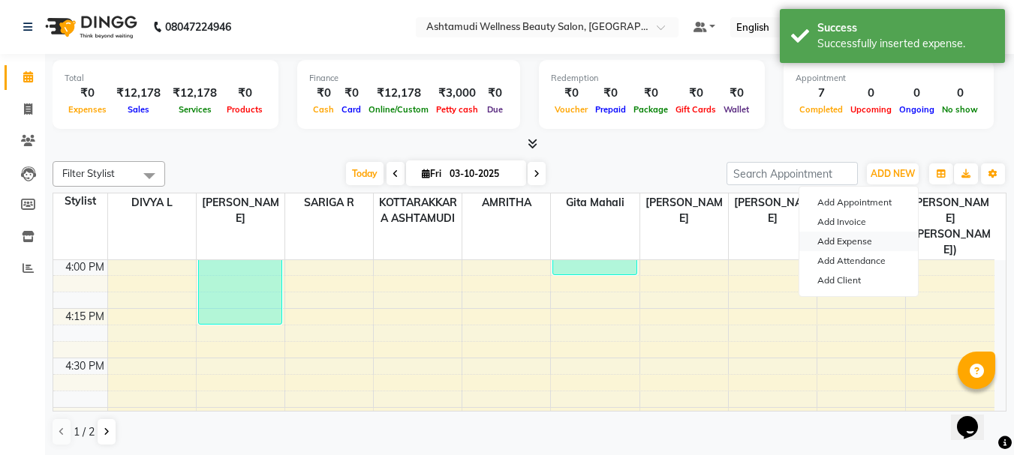
click at [861, 238] on link "Add Expense" at bounding box center [858, 242] width 119 height 20
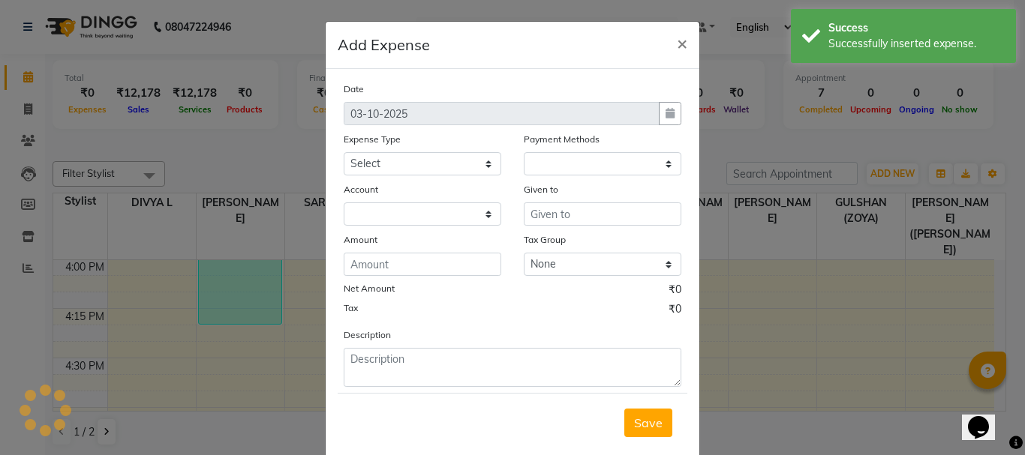
select select "1"
select select "3496"
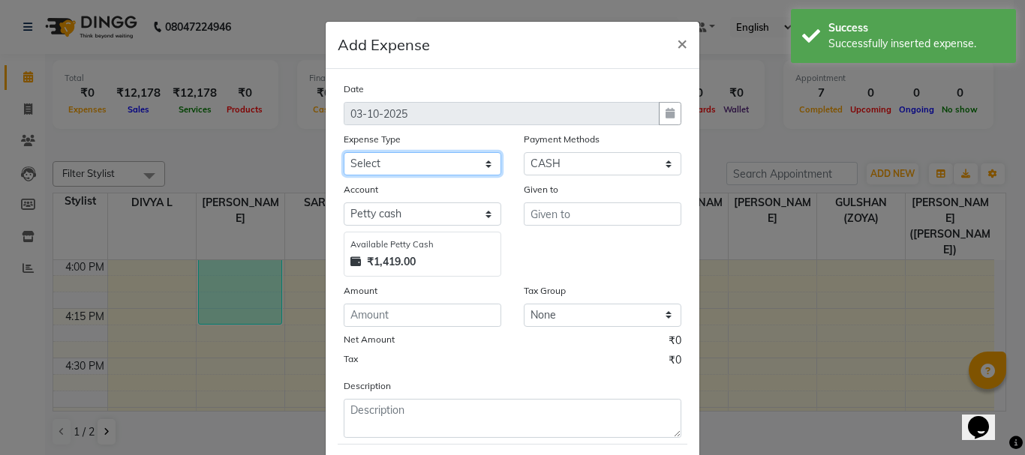
click at [446, 161] on select "Select ACCOMODATION EXPENSES ADVERTISEMENT SALES PROMOTIONAL EXPENSES Bonus BRI…" at bounding box center [423, 163] width 158 height 23
select select "6223"
click at [344, 152] on select "Select ACCOMODATION EXPENSES ADVERTISEMENT SALES PROMOTIONAL EXPENSES Bonus BRI…" at bounding box center [423, 163] width 158 height 23
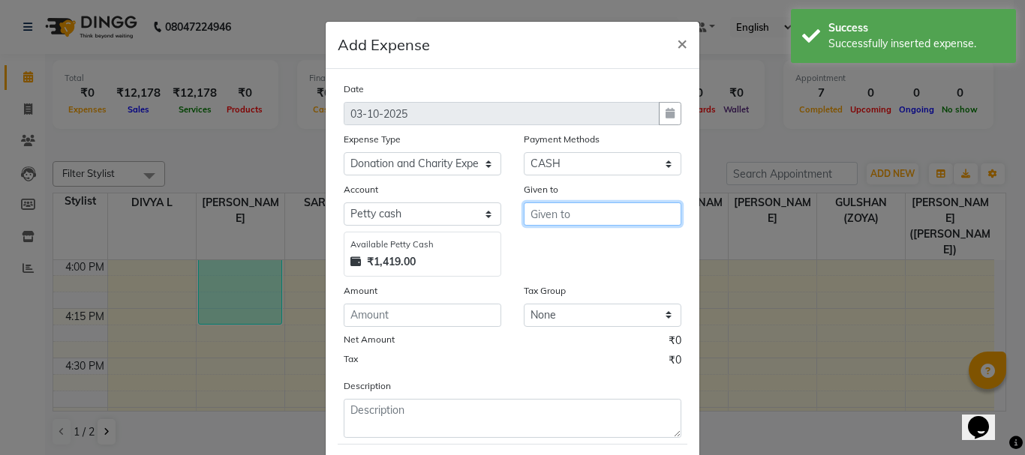
click at [551, 216] on input "text" at bounding box center [603, 214] width 158 height 23
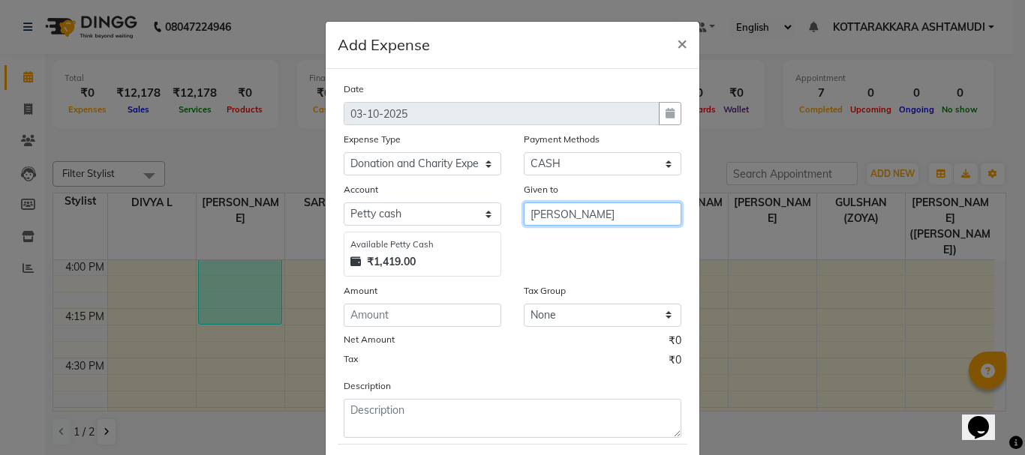
type input "LEKSHMI FLOWERS"
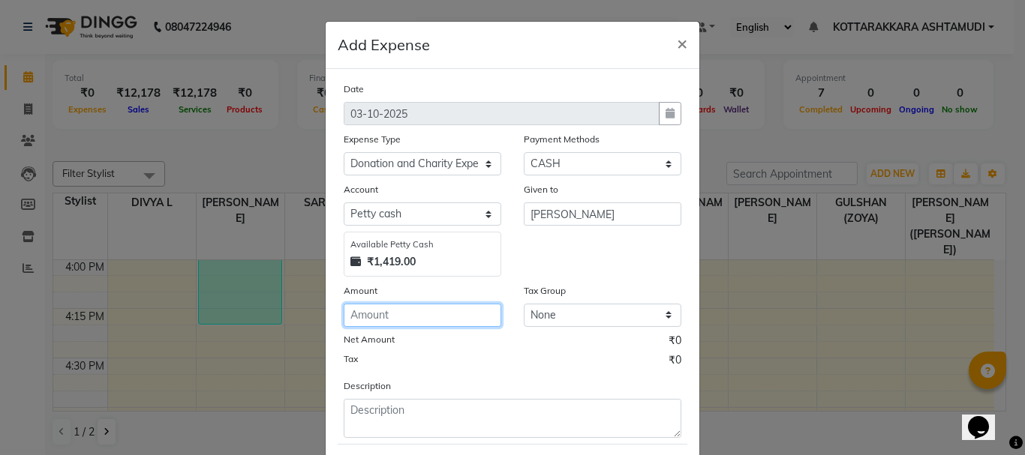
click at [405, 325] on input "number" at bounding box center [423, 315] width 158 height 23
type input "20"
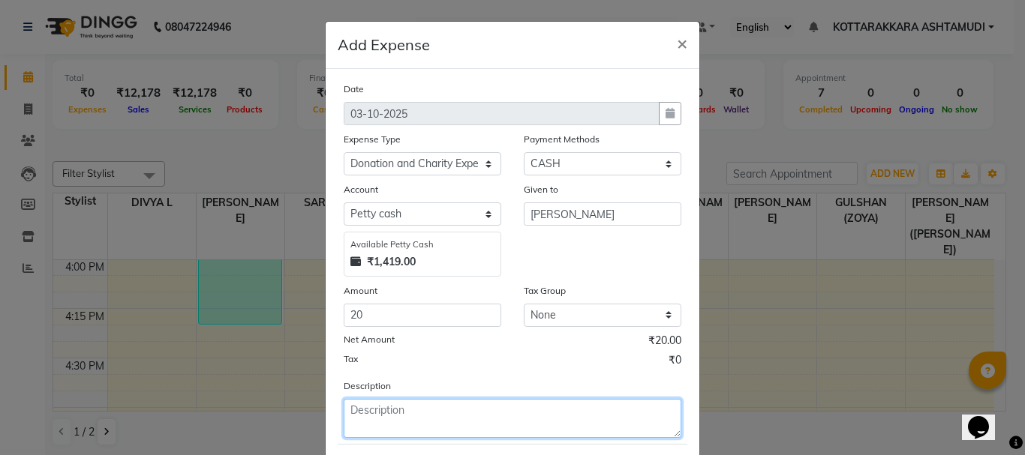
click at [380, 415] on textarea at bounding box center [513, 418] width 338 height 39
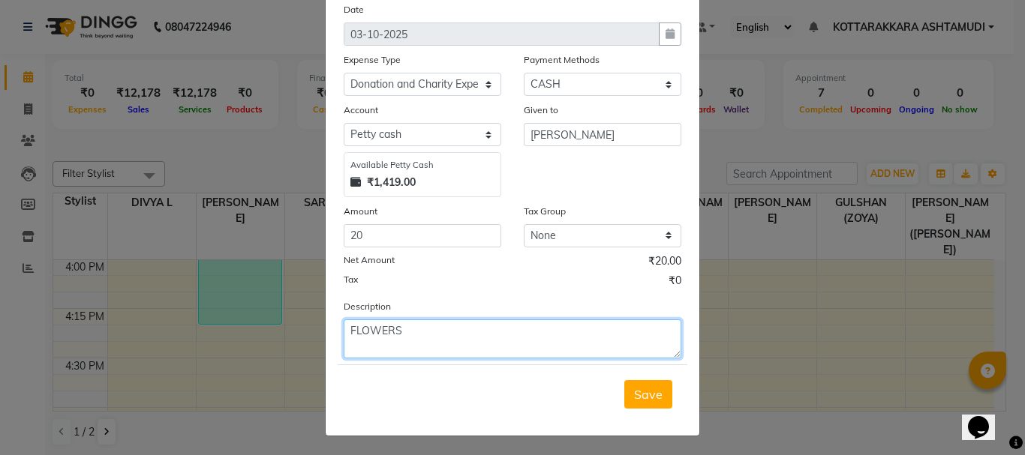
scroll to position [82, 0]
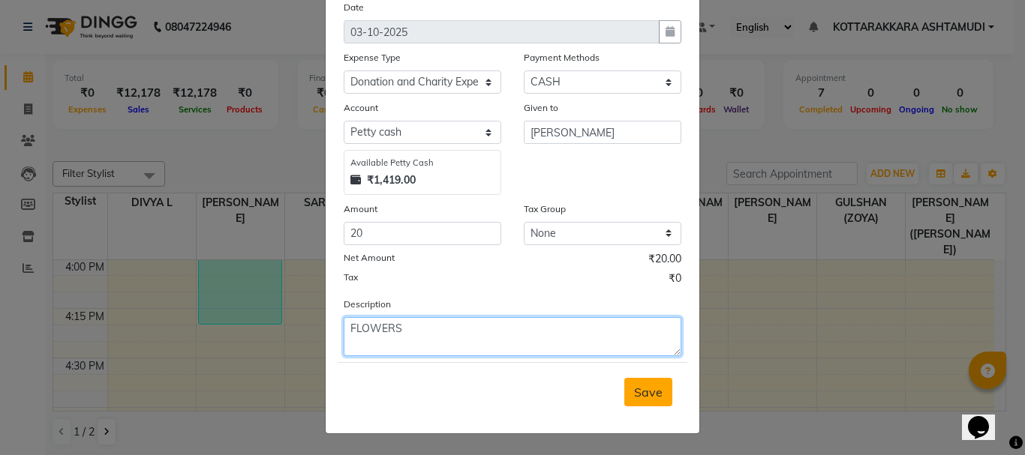
type textarea "FLOWERS"
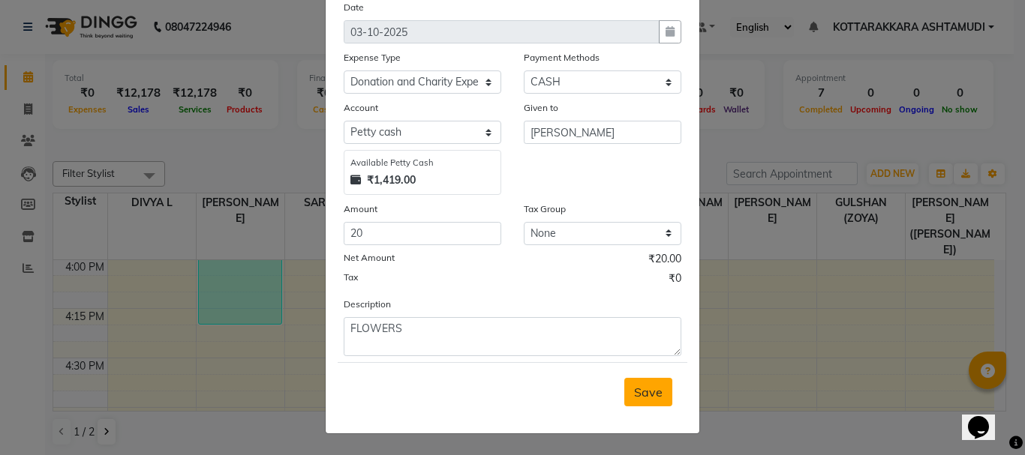
click at [646, 392] on span "Save" at bounding box center [648, 392] width 29 height 15
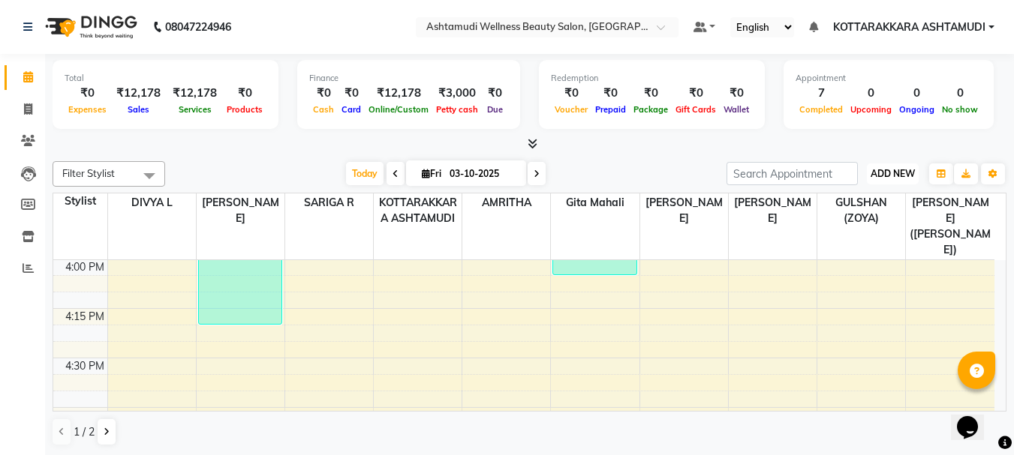
click at [901, 173] on span "ADD NEW" at bounding box center [892, 173] width 44 height 11
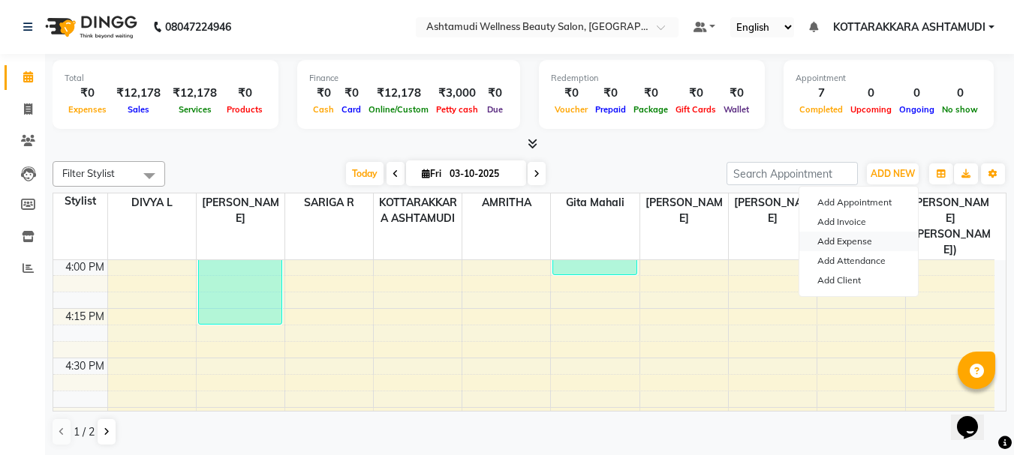
click at [865, 238] on link "Add Expense" at bounding box center [858, 242] width 119 height 20
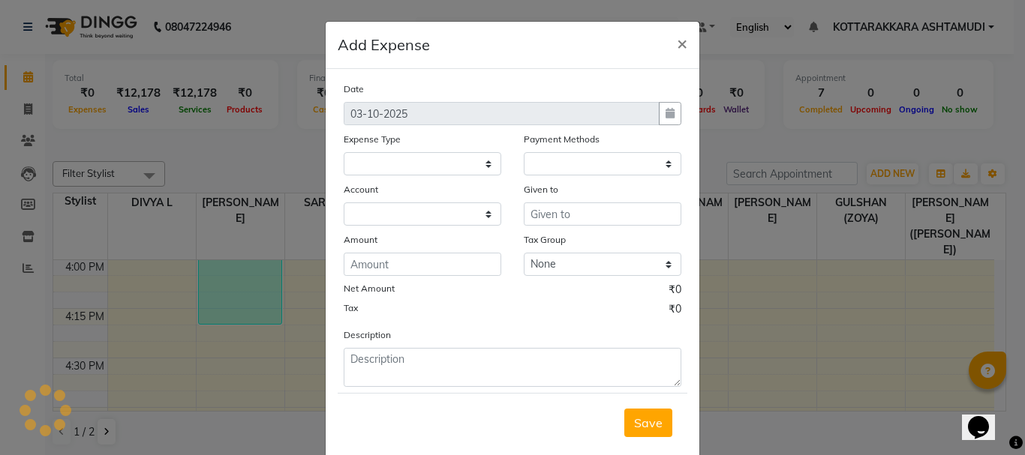
select select
select select "1"
select select "3496"
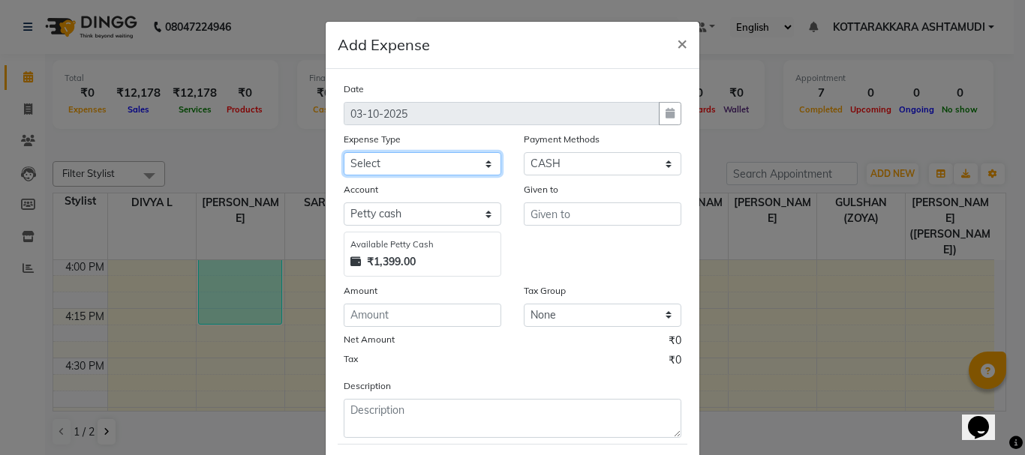
click at [365, 164] on select "Select ACCOMODATION EXPENSES ADVERTISEMENT SALES PROMOTIONAL EXPENSES Bonus BRI…" at bounding box center [423, 163] width 158 height 23
select select "6082"
click at [344, 152] on select "Select ACCOMODATION EXPENSES ADVERTISEMENT SALES PROMOTIONAL EXPENSES Bonus BRI…" at bounding box center [423, 163] width 158 height 23
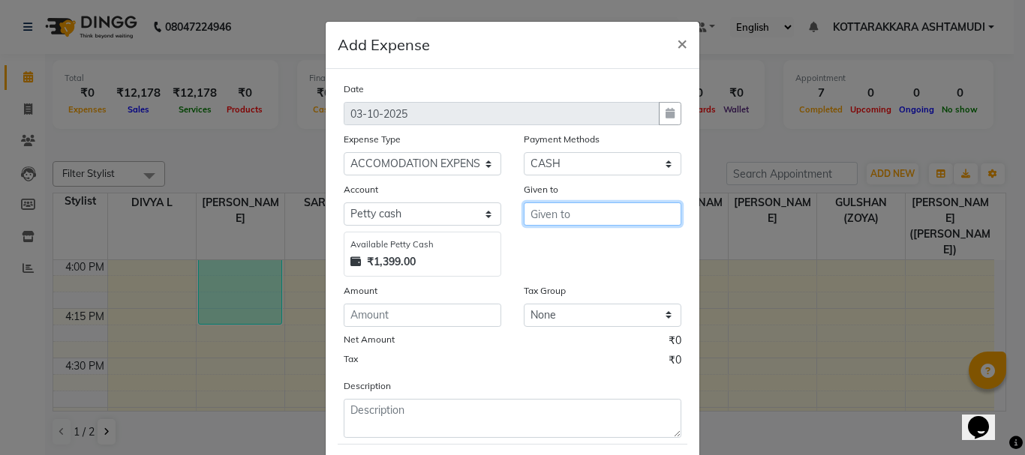
click at [561, 207] on input "text" at bounding box center [603, 214] width 158 height 23
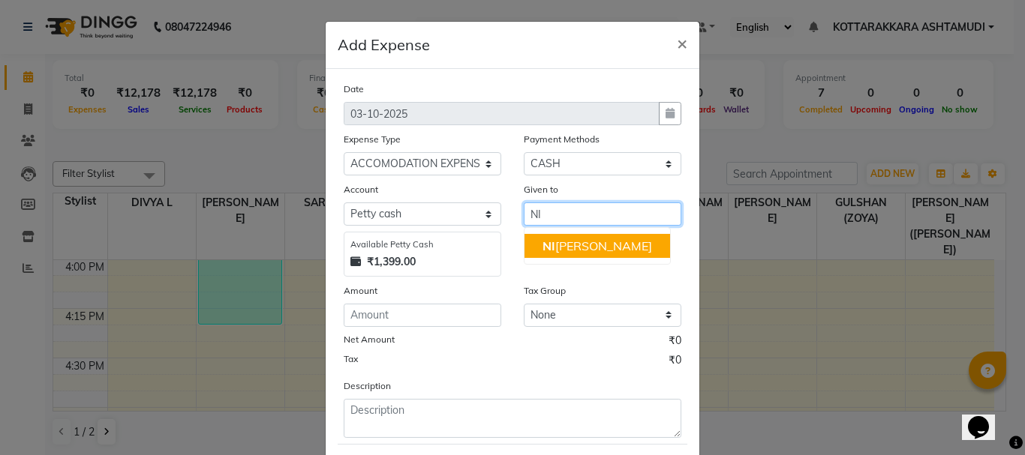
click at [569, 243] on ngb-highlight "NI SHA SAMUEL" at bounding box center [597, 246] width 110 height 15
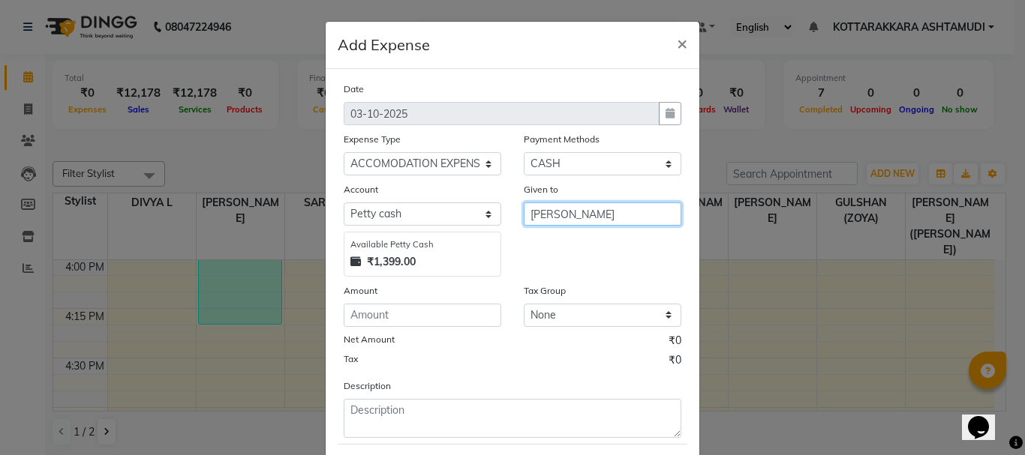
type input "[PERSON_NAME]"
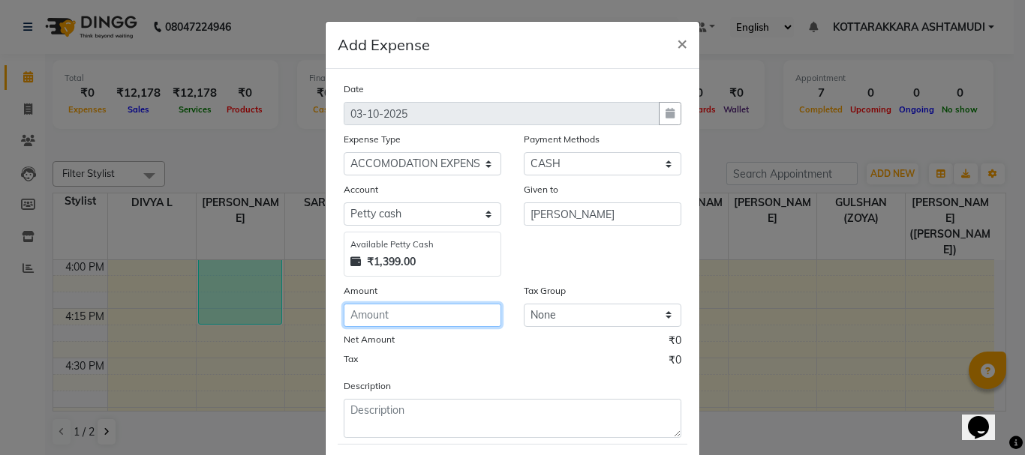
click at [363, 321] on input "number" at bounding box center [423, 315] width 158 height 23
type input "200"
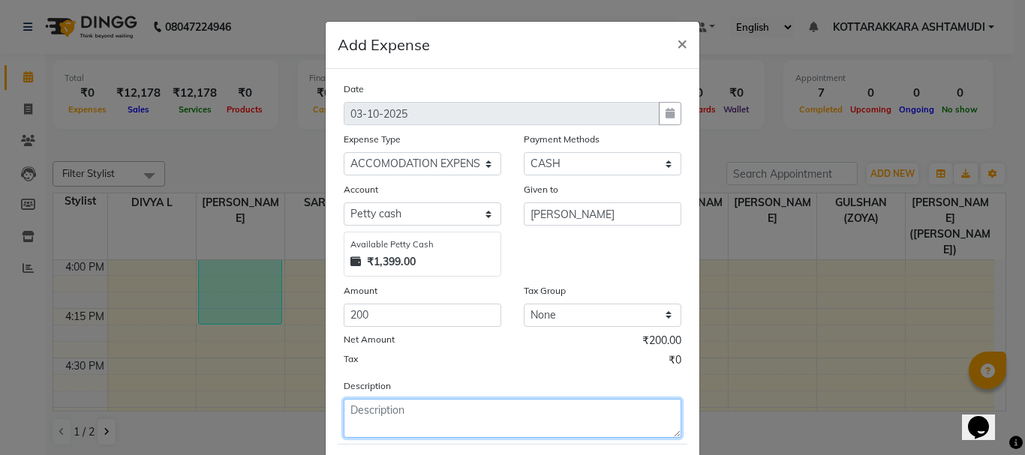
click at [395, 407] on textarea at bounding box center [513, 418] width 338 height 39
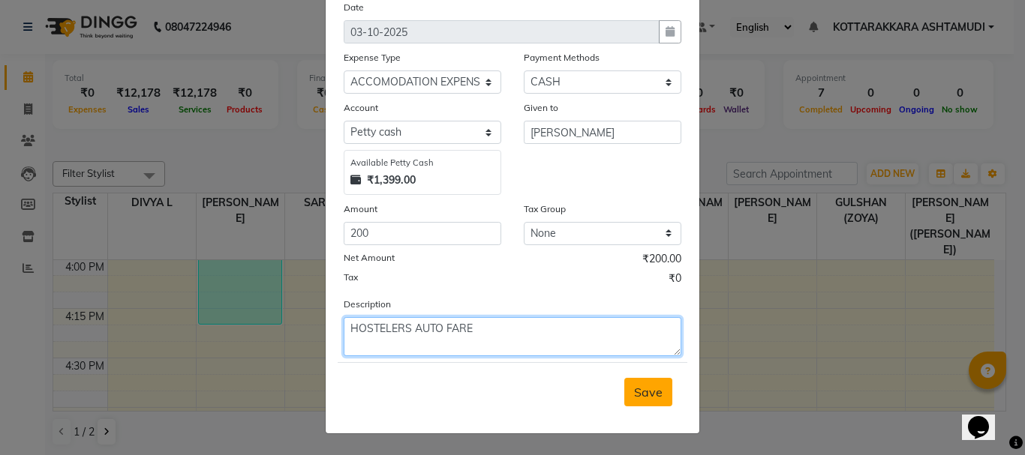
type textarea "HOSTELERS AUTO FARE"
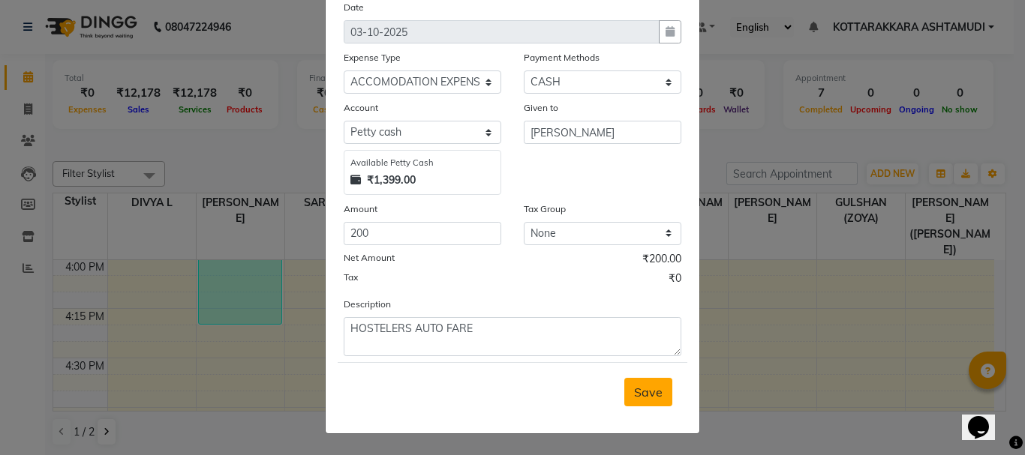
click at [657, 392] on button "Save" at bounding box center [648, 392] width 48 height 29
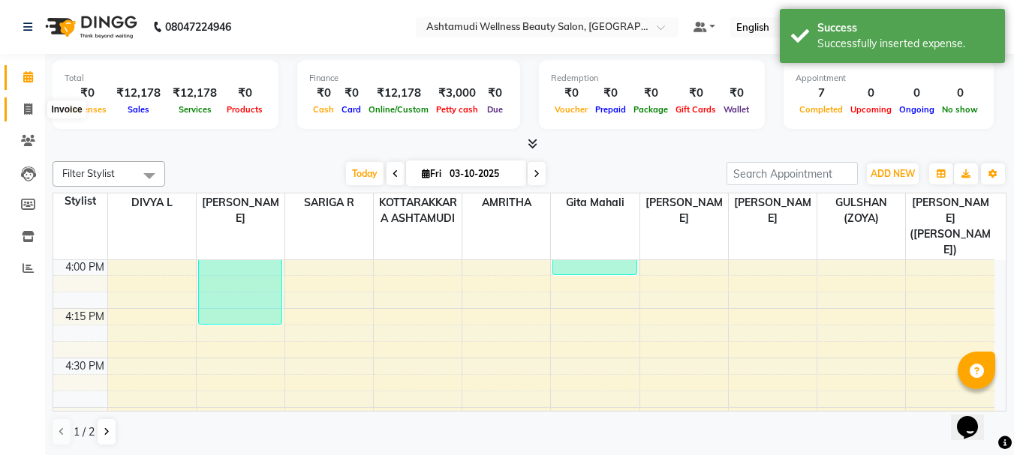
drag, startPoint x: 28, startPoint y: 101, endPoint x: 38, endPoint y: 104, distance: 10.0
click at [28, 101] on span at bounding box center [28, 109] width 26 height 17
select select "service"
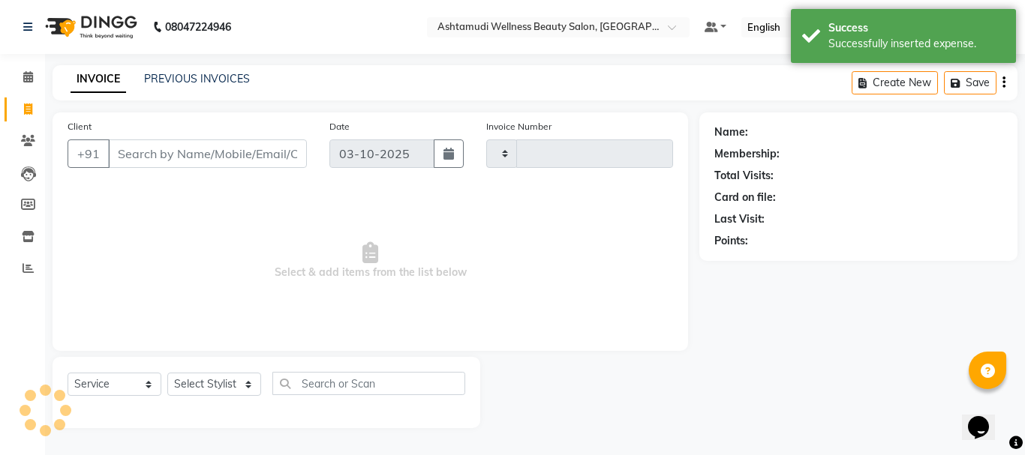
type input "3660"
select select "4664"
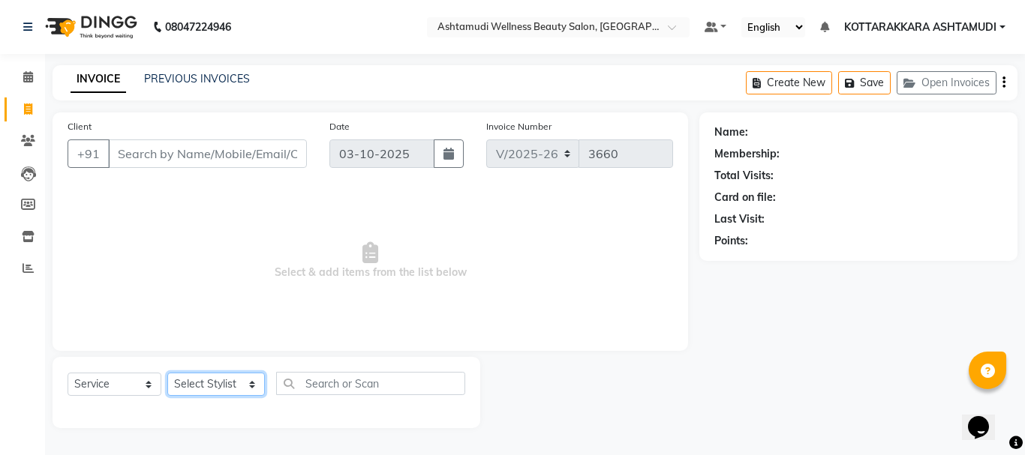
click at [237, 389] on select "Select Stylist AMRITHA DIVYA L Gita Mahali GULSHAN (ZOYA) Karina Darjee KOTTARA…" at bounding box center [216, 384] width 98 height 23
select select "91125"
click at [167, 373] on select "Select Stylist AMRITHA DIVYA L Gita Mahali GULSHAN (ZOYA) Karina Darjee KOTTARA…" at bounding box center [216, 384] width 98 height 23
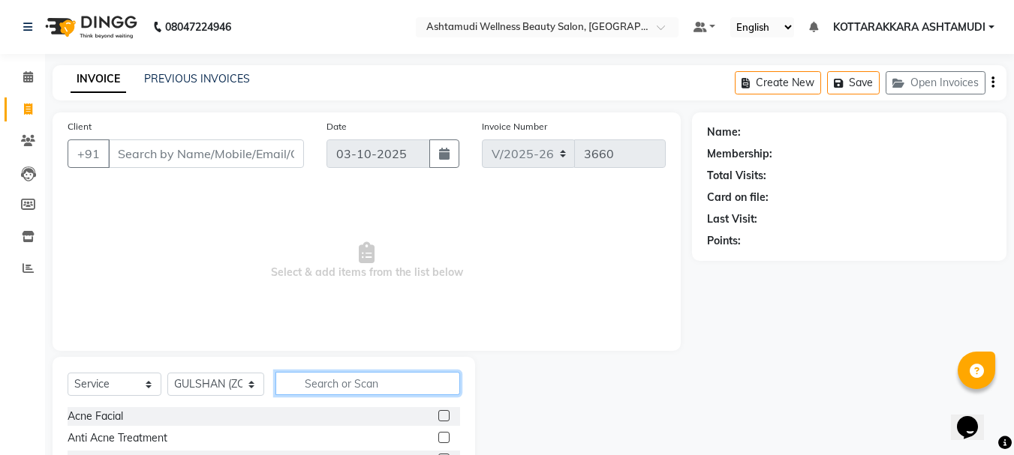
click at [341, 376] on input "text" at bounding box center [367, 383] width 185 height 23
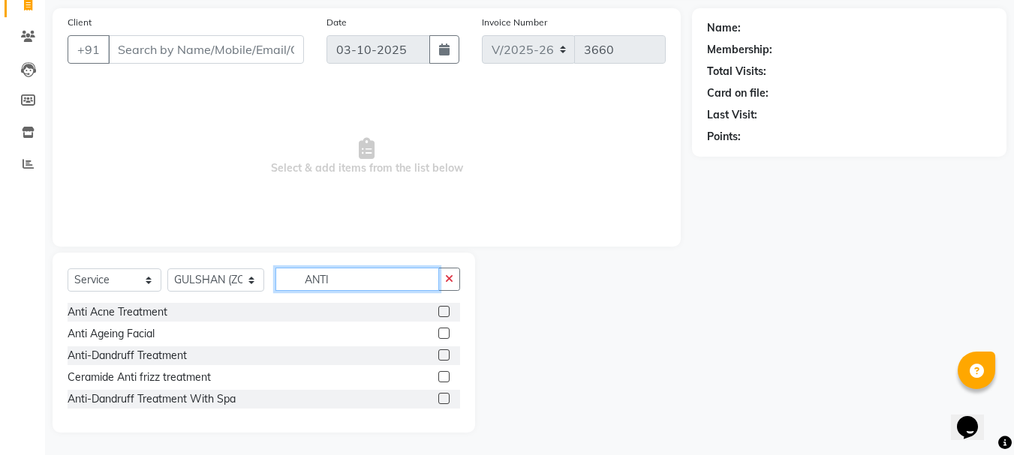
type input "ANTI"
click at [446, 355] on label at bounding box center [443, 355] width 11 height 11
click at [446, 355] on input "checkbox" at bounding box center [443, 356] width 10 height 10
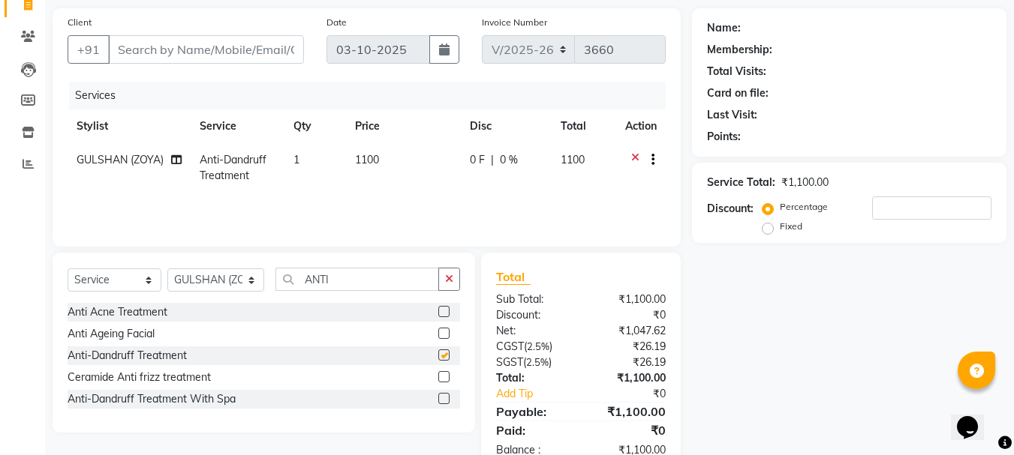
checkbox input "false"
click at [343, 277] on input "ANTI" at bounding box center [357, 279] width 164 height 23
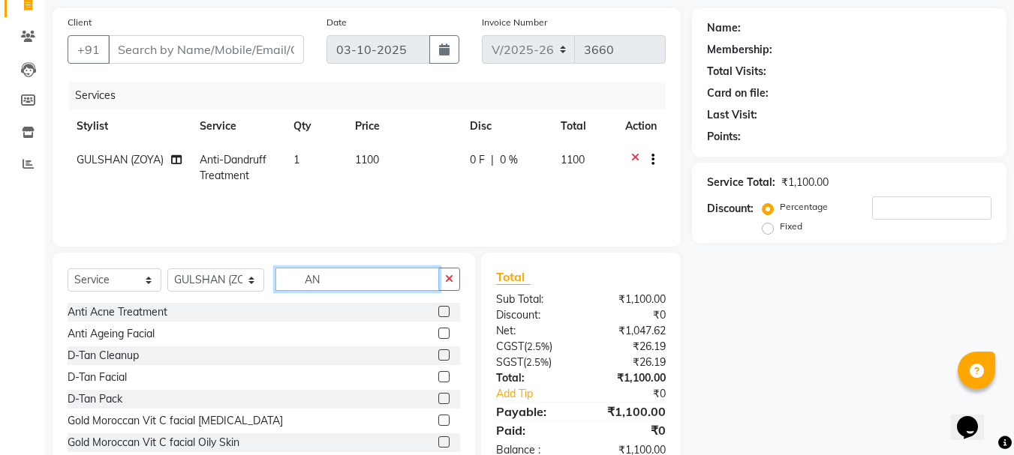
type input "A"
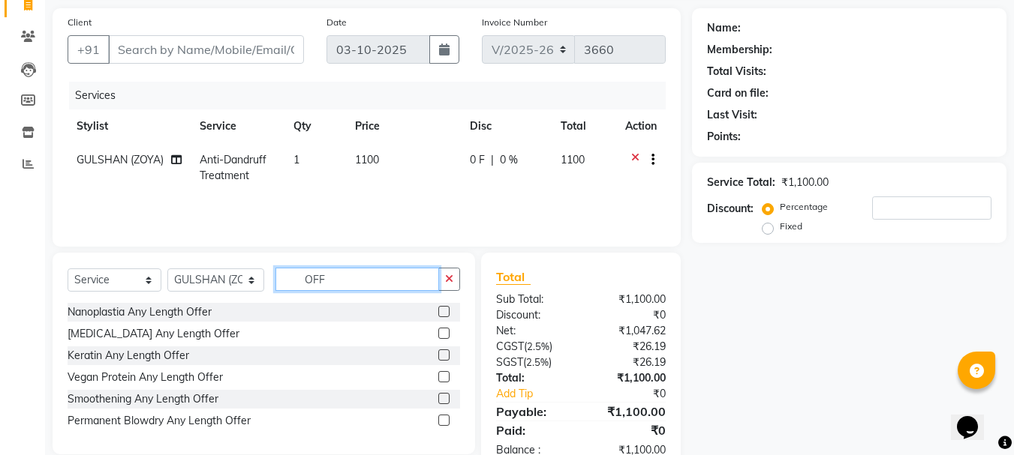
type input "OFF"
click at [447, 312] on label at bounding box center [443, 311] width 11 height 11
click at [447, 312] on input "checkbox" at bounding box center [443, 313] width 10 height 10
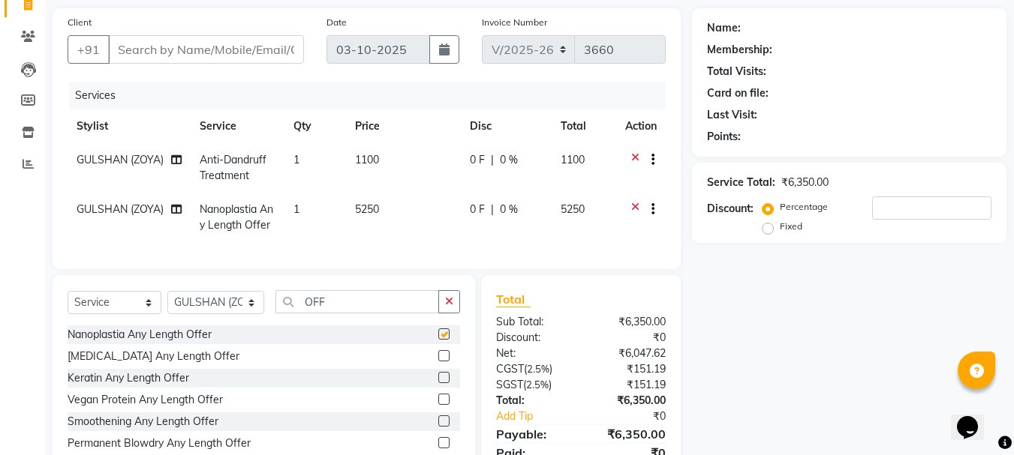
checkbox input "false"
click at [362, 314] on input "OFF" at bounding box center [357, 301] width 164 height 23
type input "O"
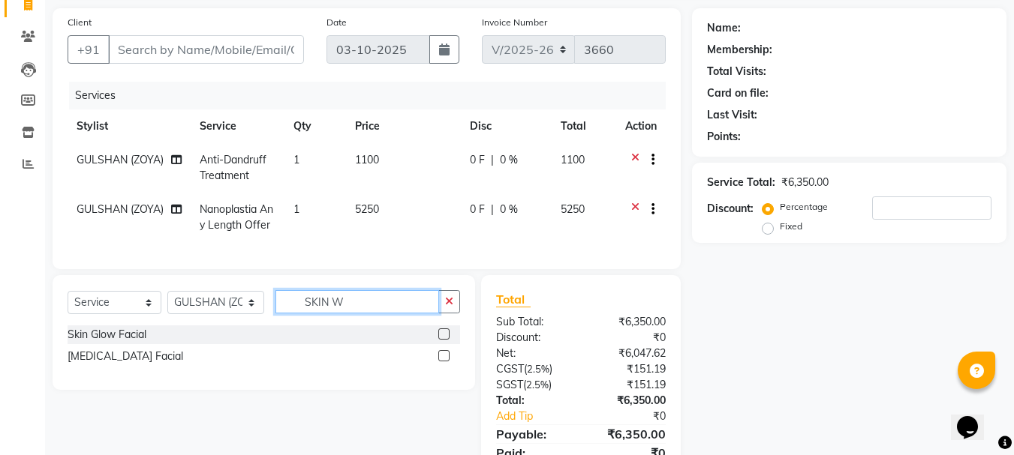
type input "SKIN W"
click at [445, 362] on label at bounding box center [443, 355] width 11 height 11
click at [445, 362] on input "checkbox" at bounding box center [443, 357] width 10 height 10
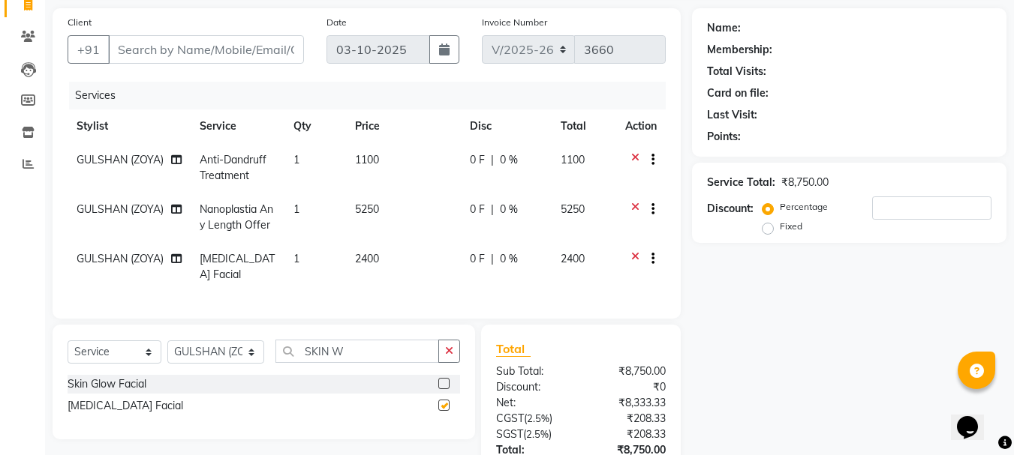
checkbox input "false"
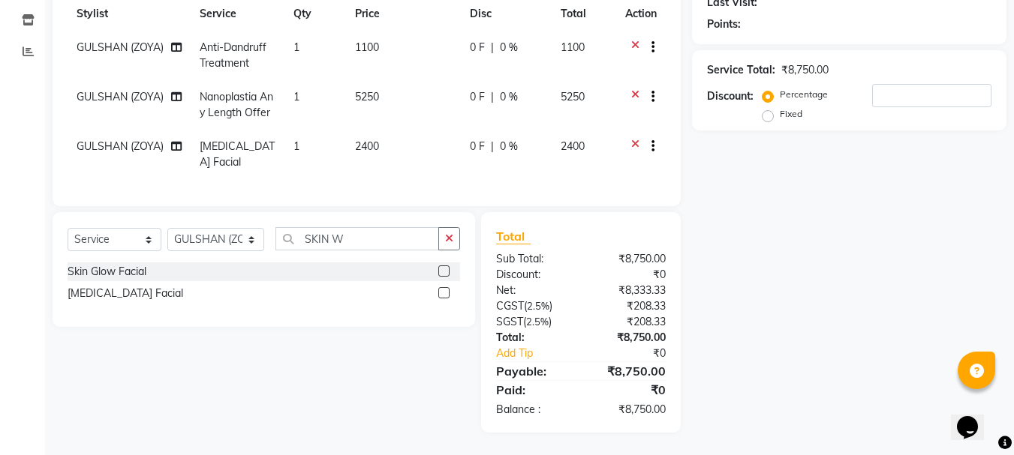
click at [504, 139] on span "0 %" at bounding box center [509, 147] width 18 height 16
select select "91125"
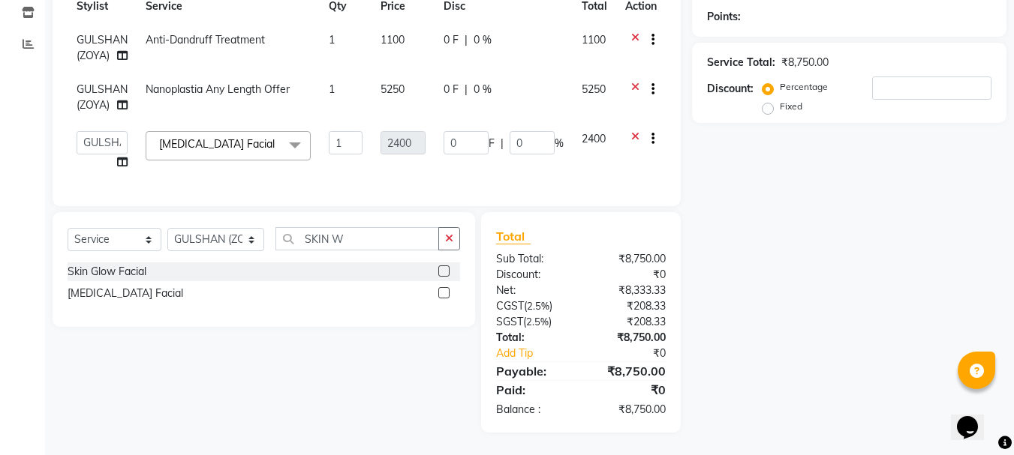
scroll to position [236, 0]
click at [530, 131] on input "0" at bounding box center [531, 142] width 45 height 23
type input "15"
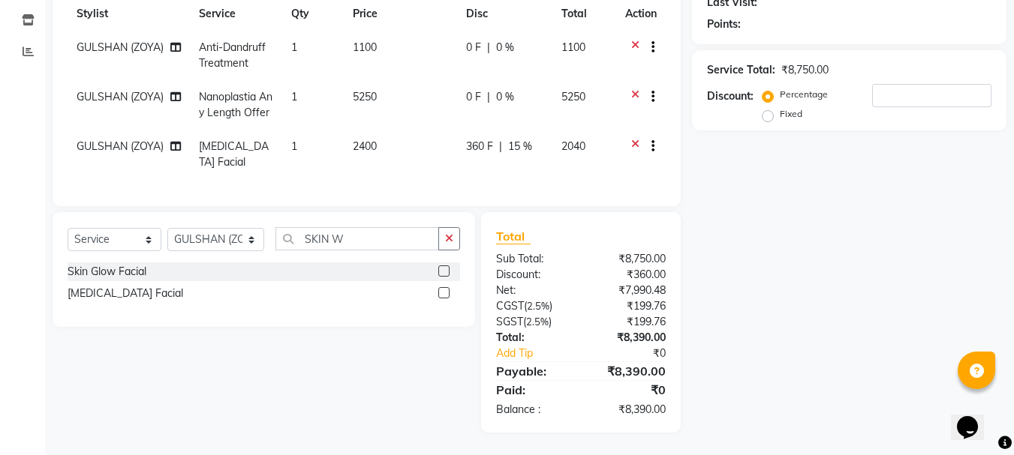
click at [548, 152] on td "360 F | 15 %" at bounding box center [504, 155] width 95 height 50
select select "91125"
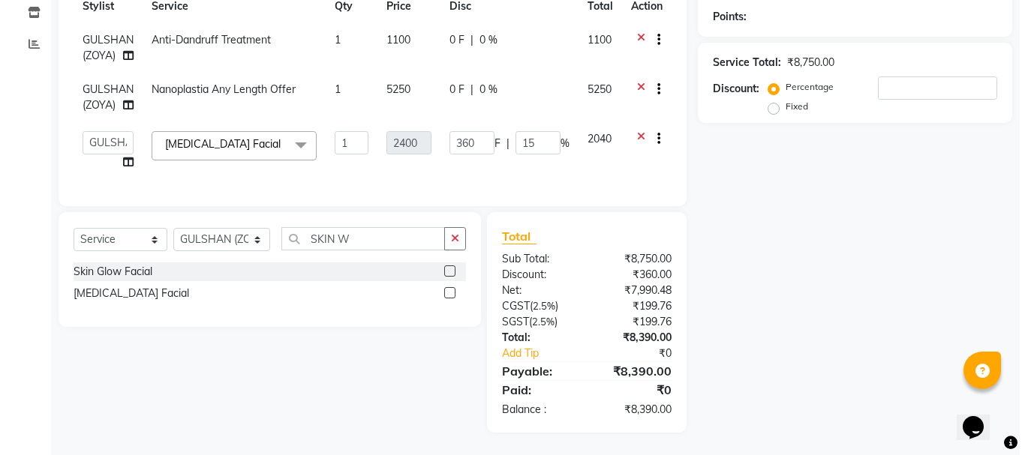
scroll to position [0, 0]
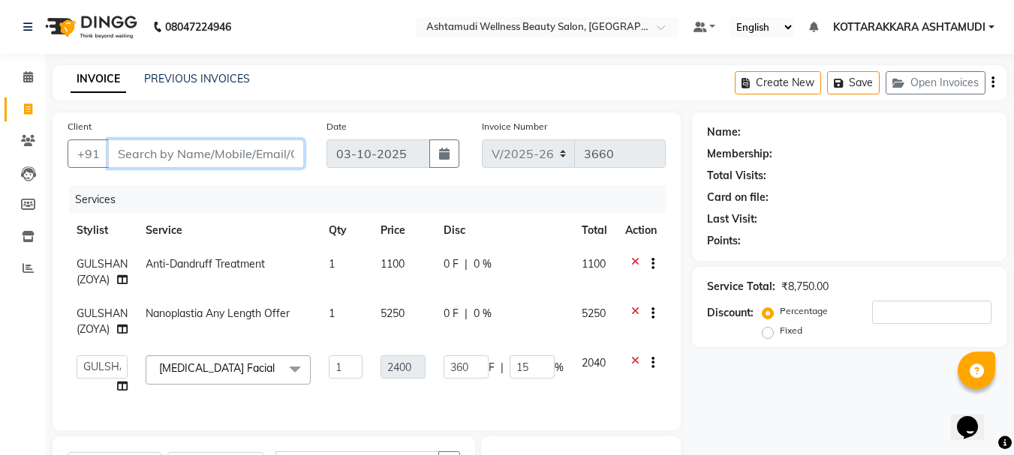
click at [175, 161] on input "Client" at bounding box center [206, 154] width 196 height 29
click at [193, 154] on input "Client" at bounding box center [206, 154] width 196 height 29
type input "9"
type input "0"
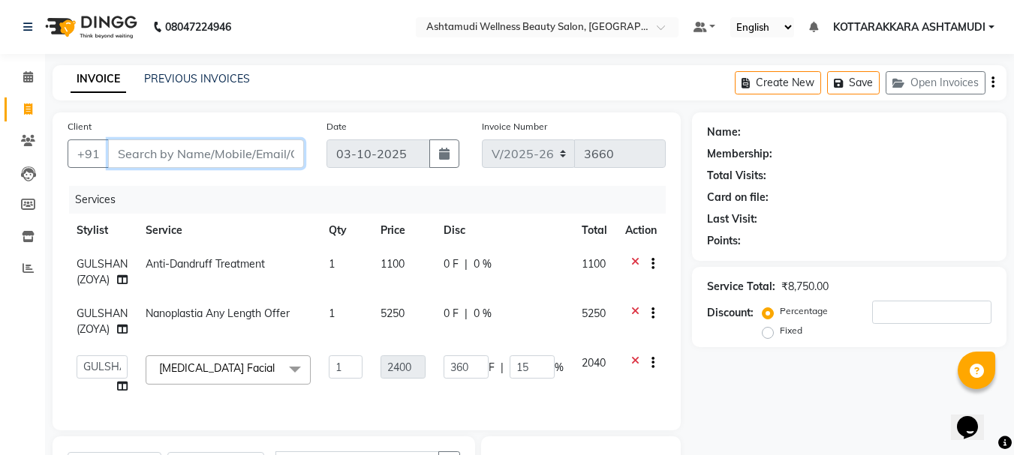
type input "0"
type input "9961488483"
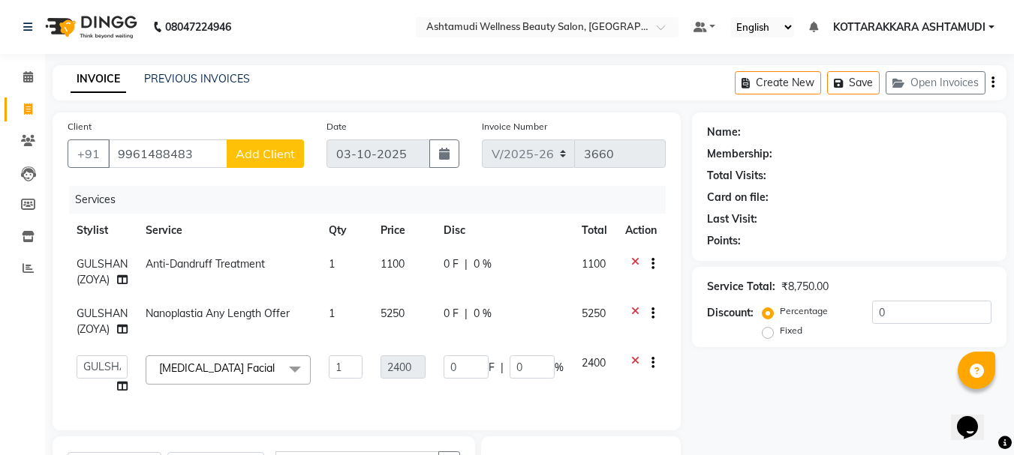
click at [253, 152] on span "Add Client" at bounding box center [265, 153] width 59 height 15
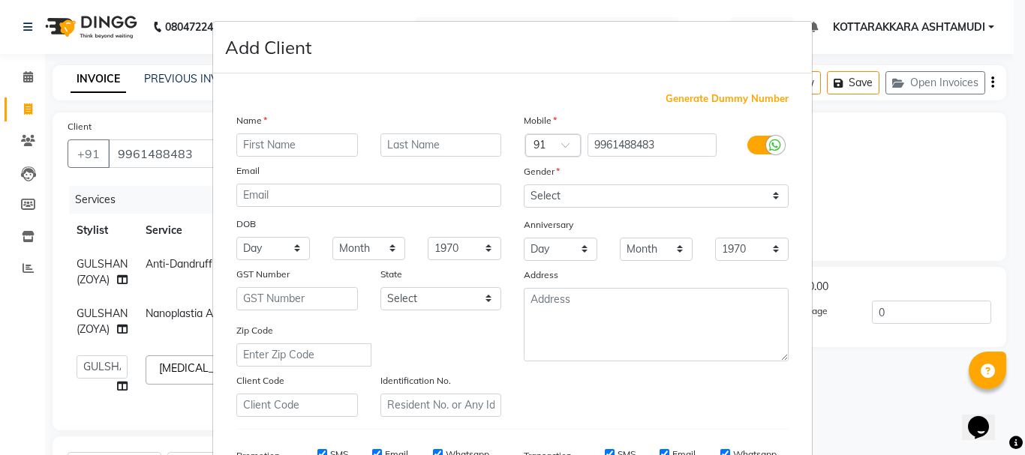
click at [277, 146] on input "text" at bounding box center [297, 145] width 122 height 23
type input "LEENA"
click at [576, 190] on select "Select Male Female Other Prefer Not To Say" at bounding box center [656, 196] width 265 height 23
select select "female"
click at [524, 185] on select "Select Male Female Other Prefer Not To Say" at bounding box center [656, 196] width 265 height 23
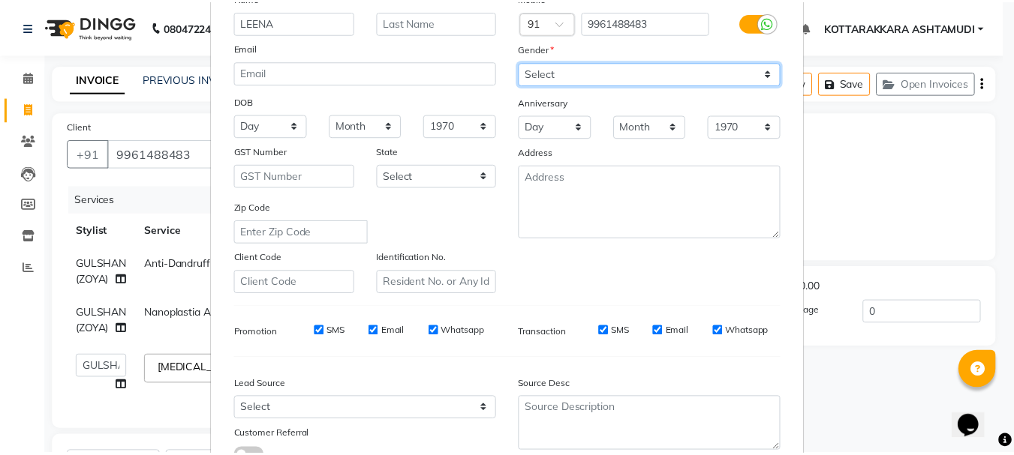
scroll to position [237, 0]
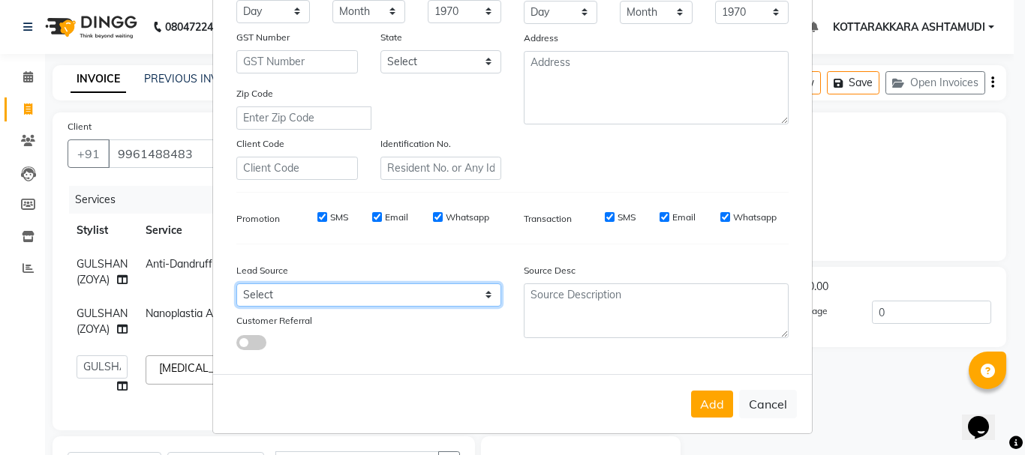
click at [335, 299] on select "Select" at bounding box center [368, 295] width 265 height 23
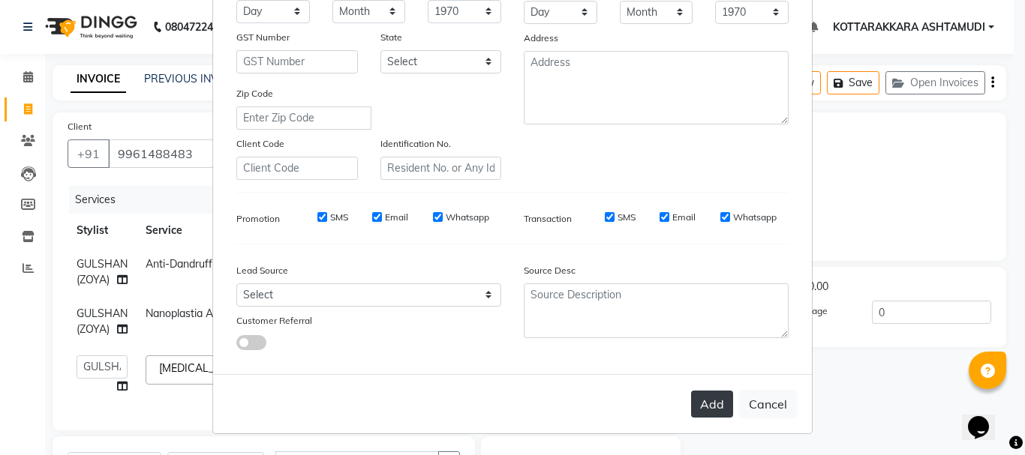
click at [704, 398] on button "Add" at bounding box center [712, 404] width 42 height 27
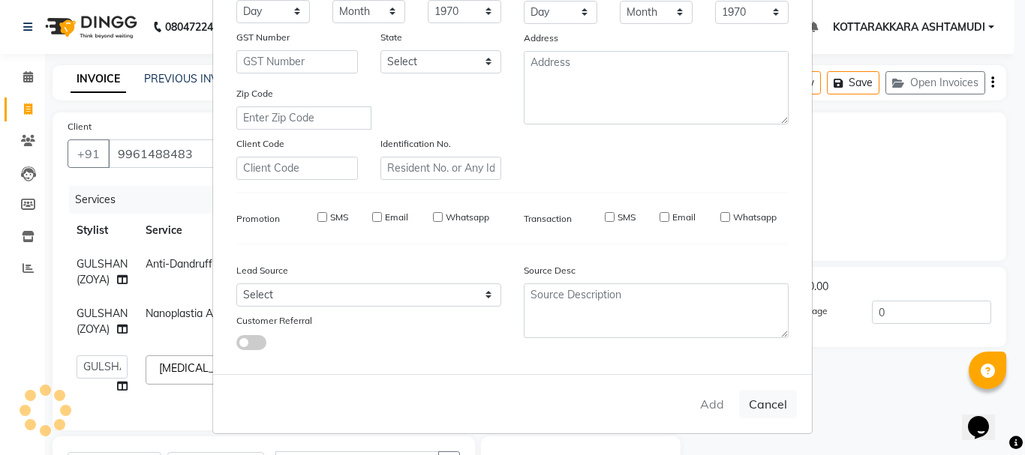
select select
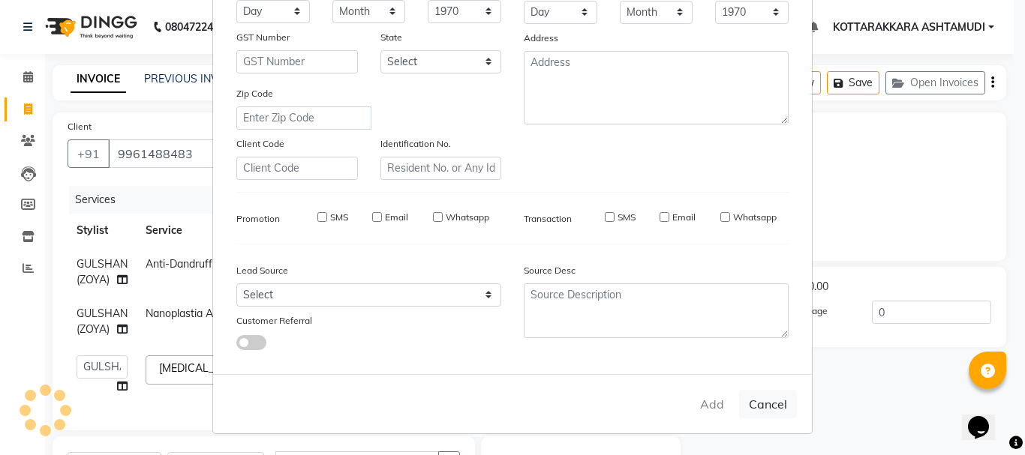
select select
checkbox input "false"
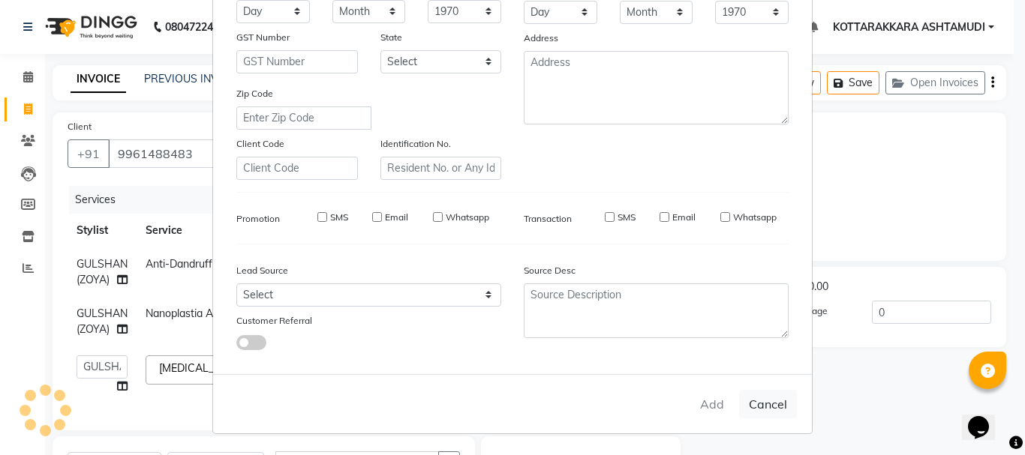
checkbox input "false"
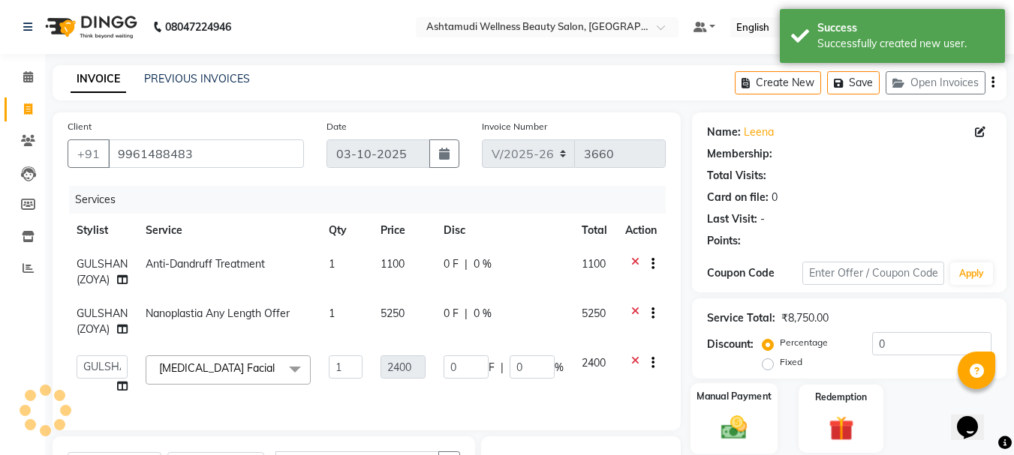
select select "1: Object"
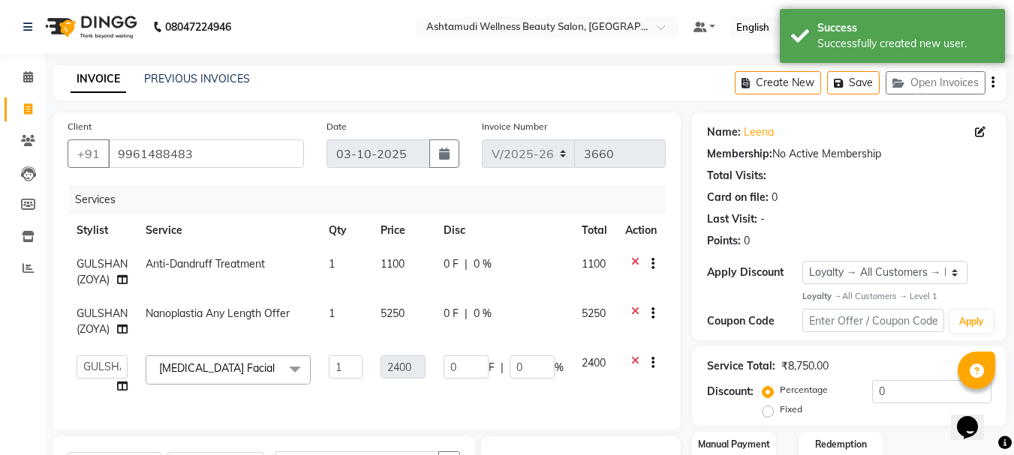
scroll to position [75, 0]
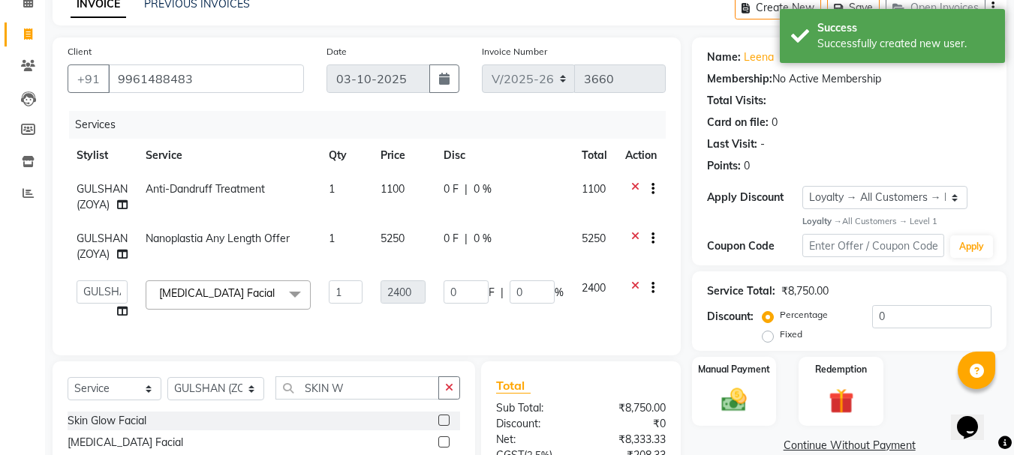
click at [478, 185] on span "0 %" at bounding box center [482, 190] width 18 height 16
select select "91125"
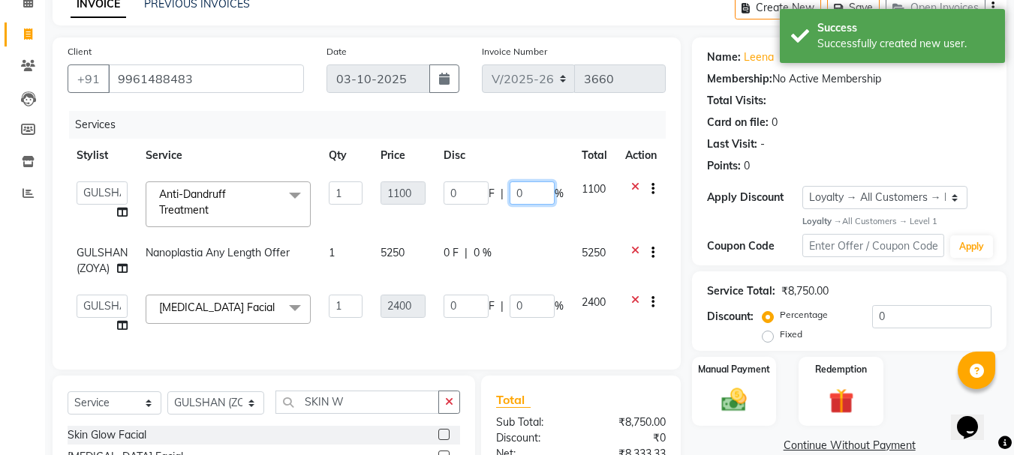
click at [527, 189] on input "0" at bounding box center [531, 193] width 45 height 23
type input "15"
click at [528, 219] on td "0 F | 15 %" at bounding box center [503, 205] width 138 height 64
select select "91125"
click at [529, 305] on input "0" at bounding box center [531, 306] width 45 height 23
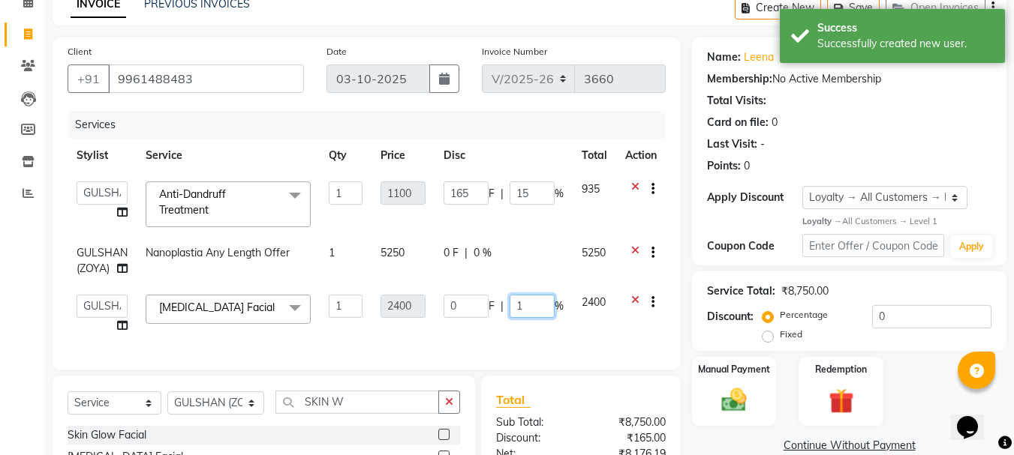
type input "15"
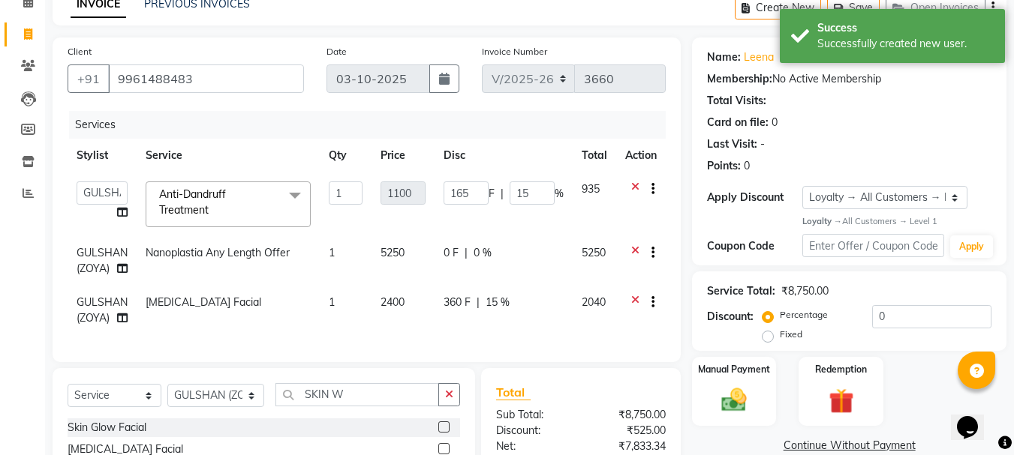
click at [522, 212] on td "165 F | 15 %" at bounding box center [503, 205] width 138 height 64
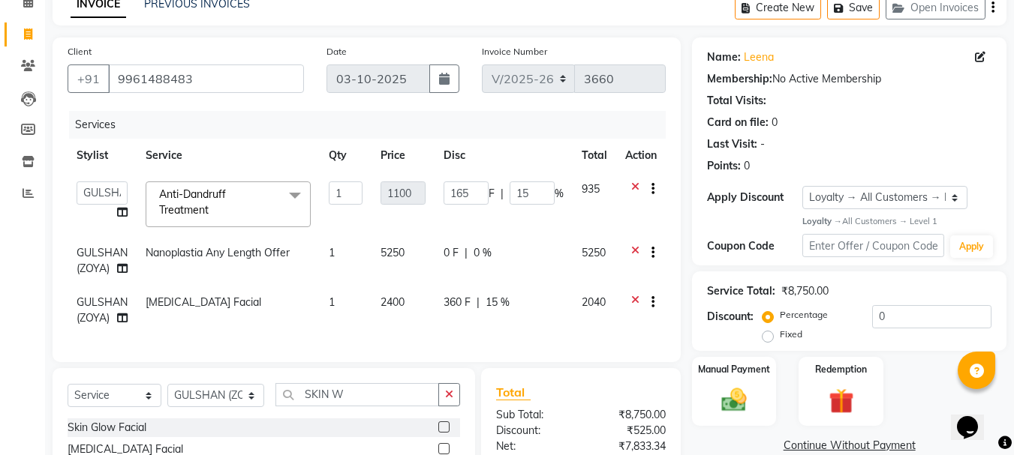
scroll to position [242, 0]
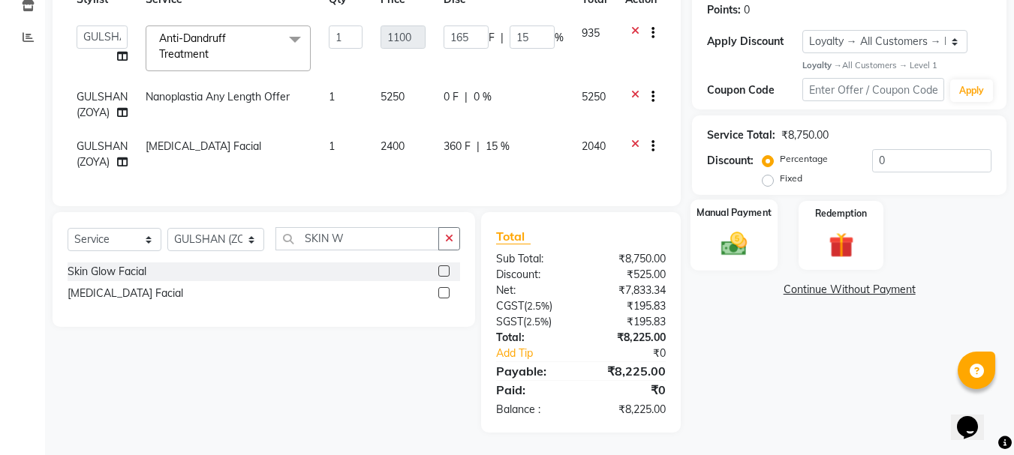
click at [748, 232] on img at bounding box center [734, 245] width 42 height 30
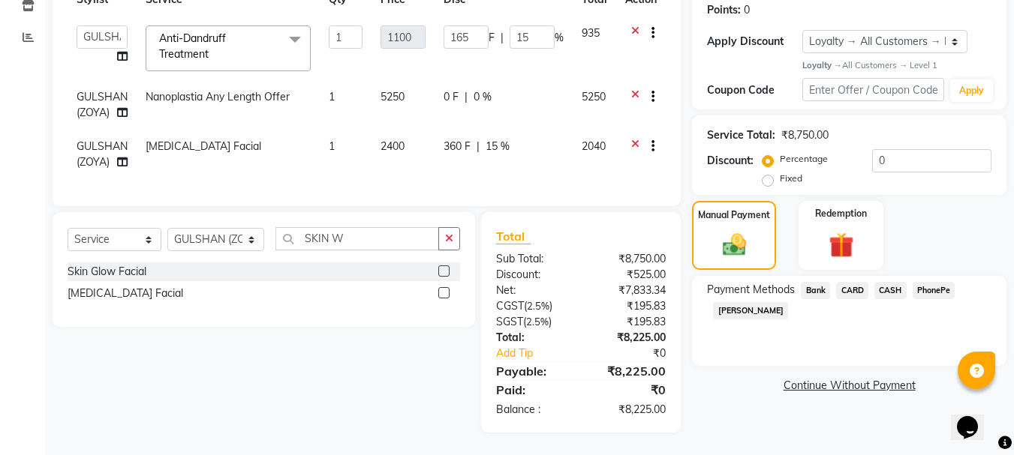
click at [845, 282] on span "CARD" at bounding box center [852, 290] width 32 height 17
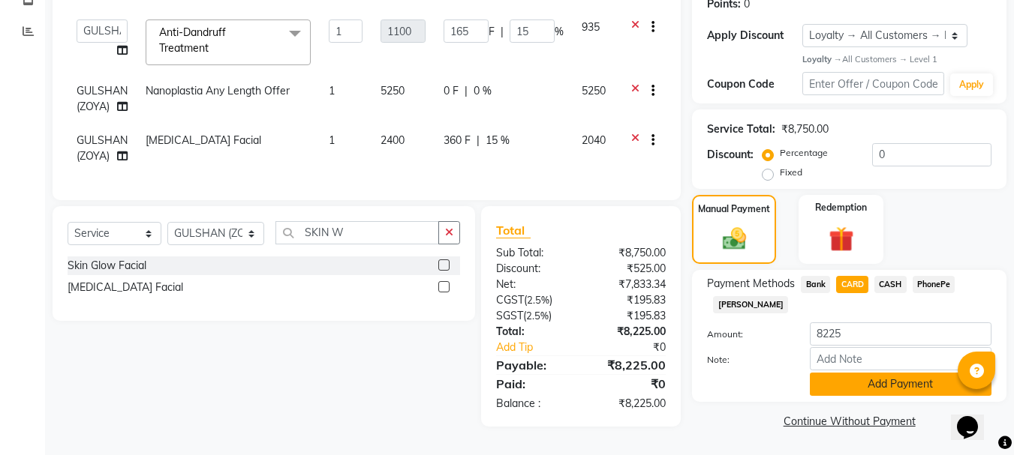
click at [873, 383] on button "Add Payment" at bounding box center [900, 384] width 182 height 23
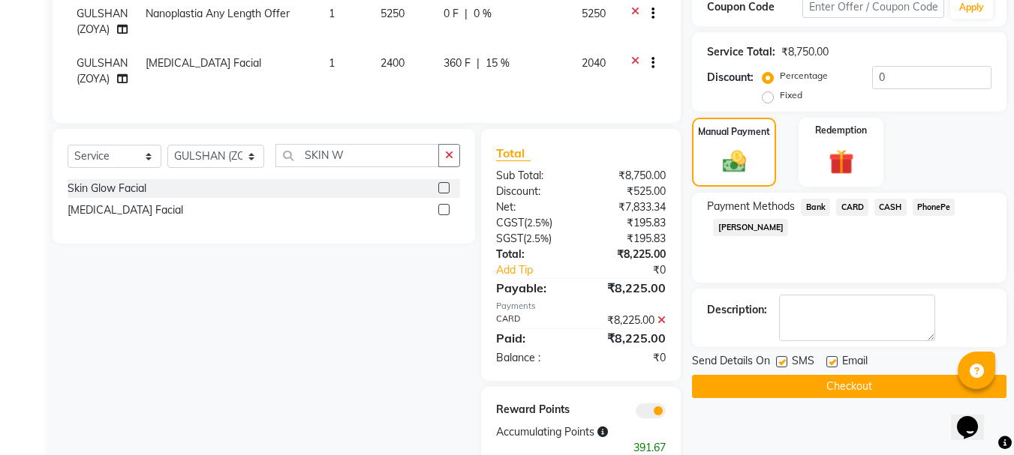
scroll to position [364, 0]
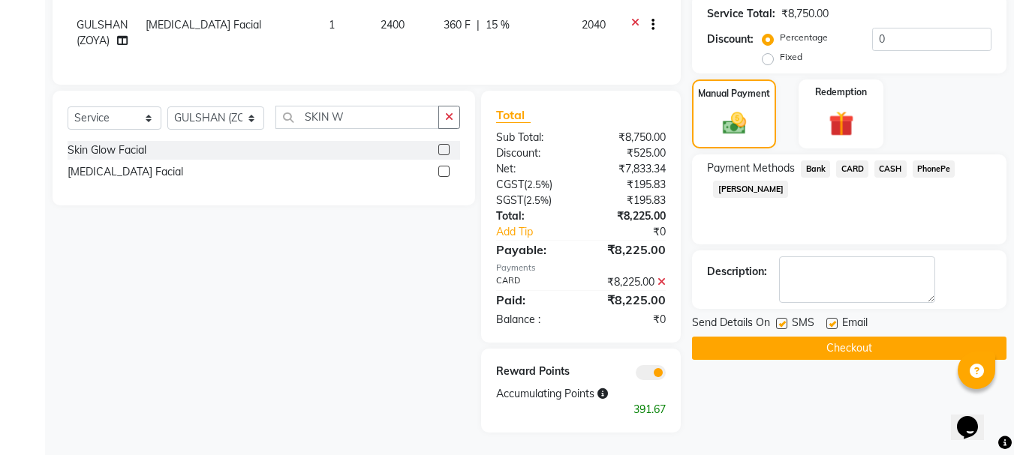
click at [890, 338] on button "Checkout" at bounding box center [849, 348] width 314 height 23
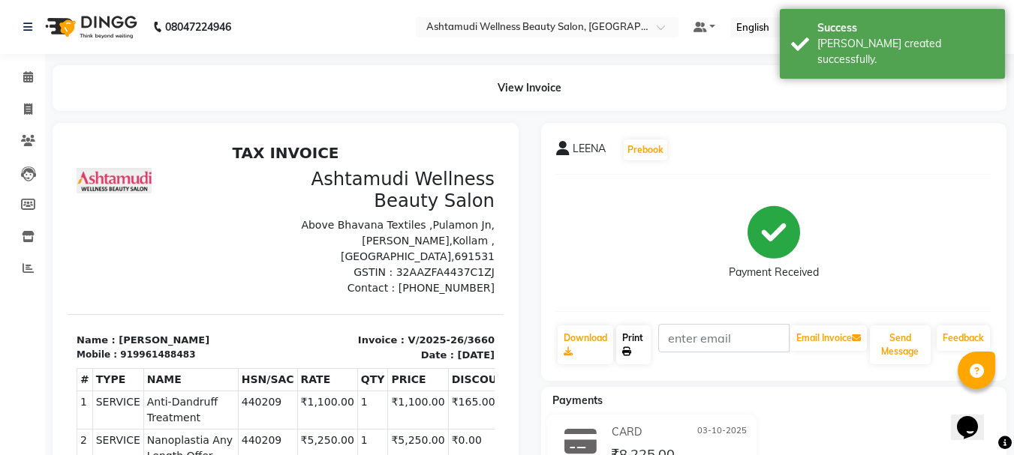
click at [632, 348] on link "Print" at bounding box center [633, 345] width 35 height 39
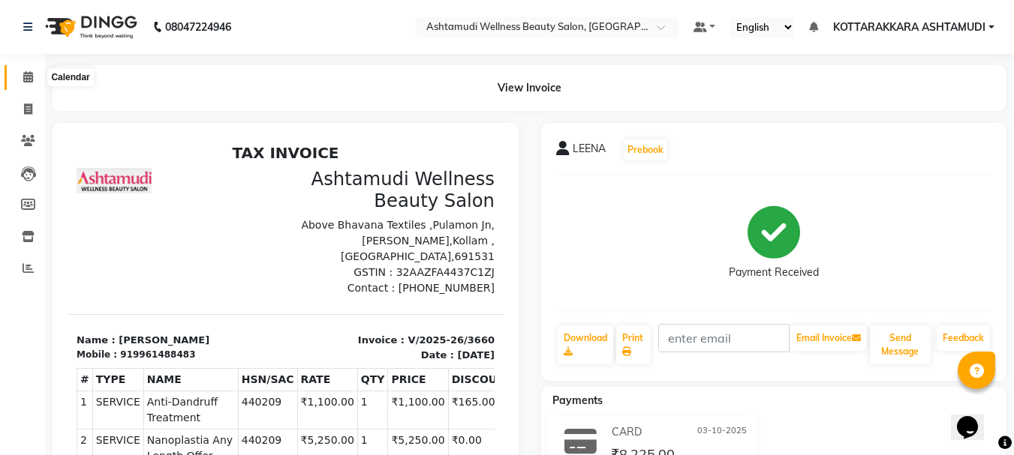
click at [25, 82] on icon at bounding box center [28, 76] width 10 height 11
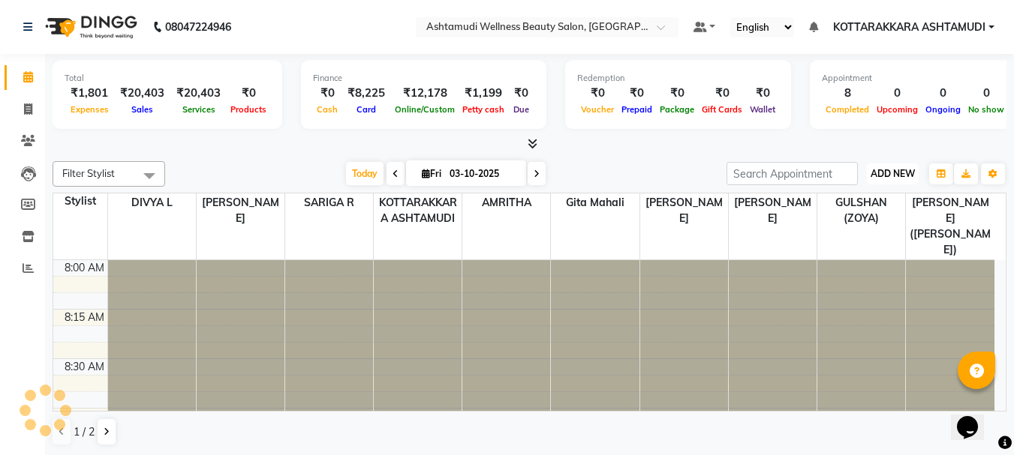
click at [901, 175] on span "ADD NEW" at bounding box center [892, 173] width 44 height 11
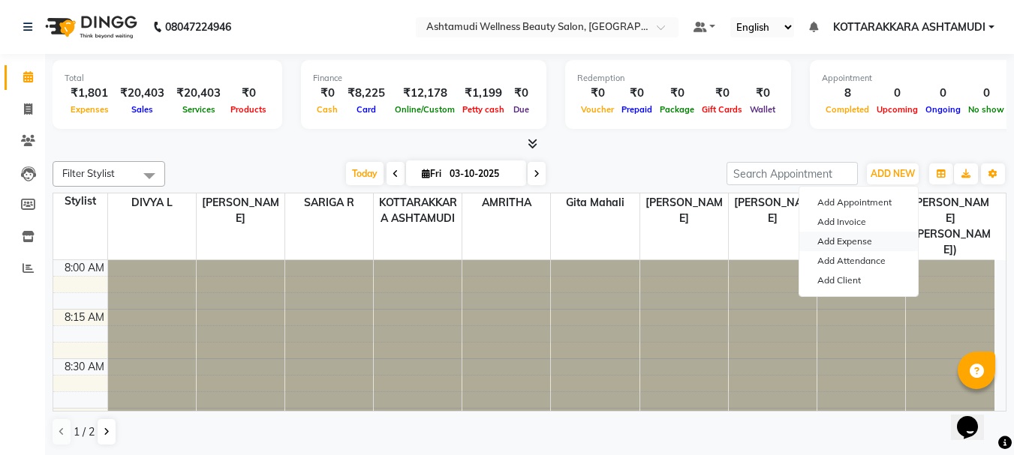
click at [851, 236] on link "Add Expense" at bounding box center [858, 242] width 119 height 20
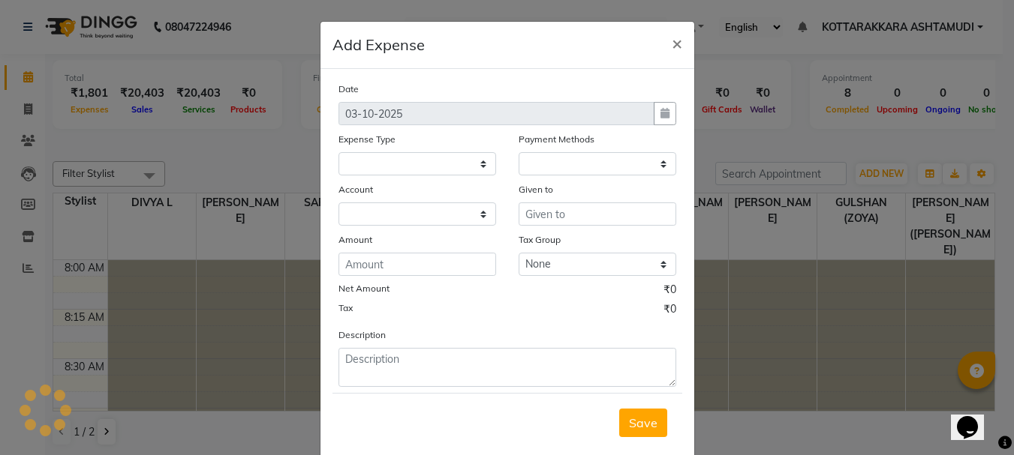
select select
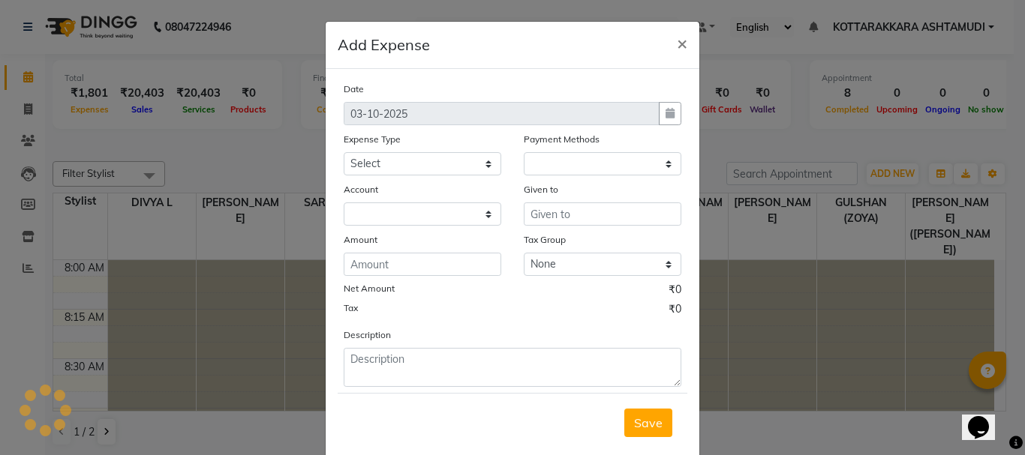
select select "1"
select select "3496"
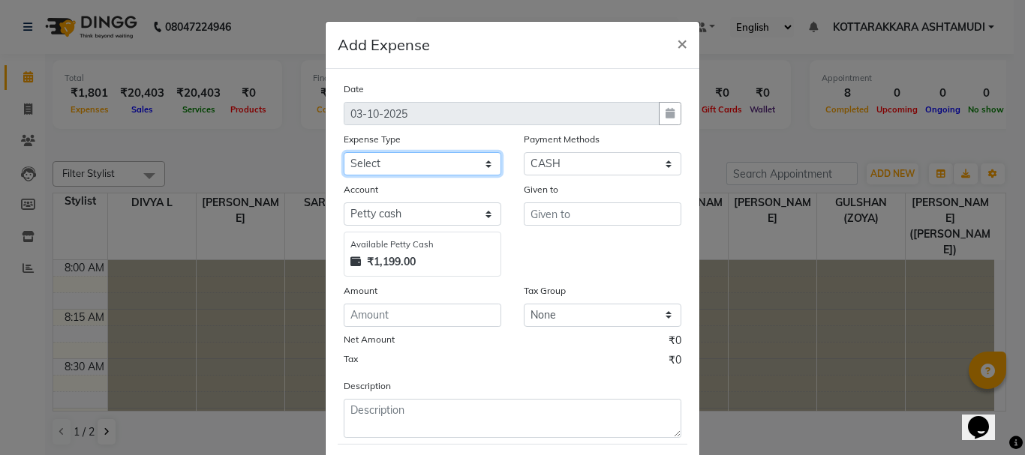
click at [390, 170] on select "Select ACCOMODATION EXPENSES ADVERTISEMENT SALES PROMOTIONAL EXPENSES Bonus BRI…" at bounding box center [423, 163] width 158 height 23
select select "6236"
click at [344, 152] on select "Select ACCOMODATION EXPENSES ADVERTISEMENT SALES PROMOTIONAL EXPENSES Bonus BRI…" at bounding box center [423, 163] width 158 height 23
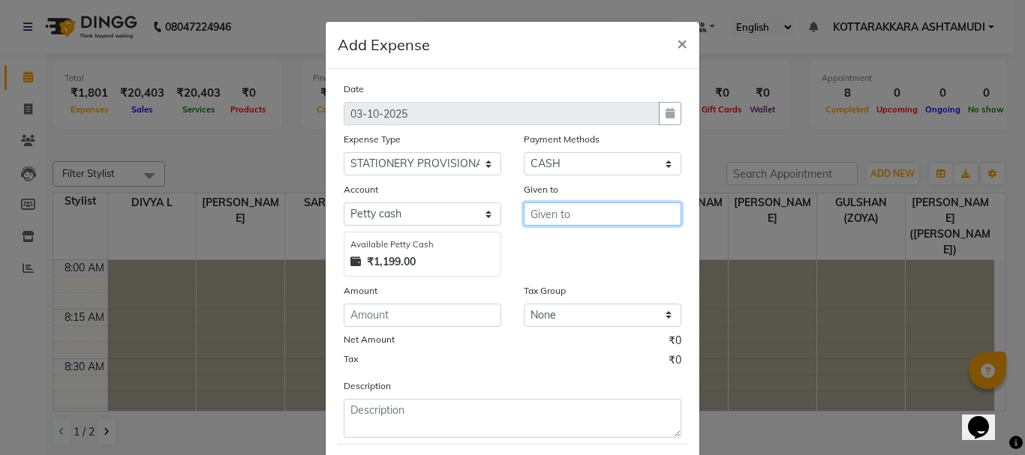
click at [556, 218] on input "text" at bounding box center [603, 214] width 158 height 23
type input "JAYA STEEL HOUSE"
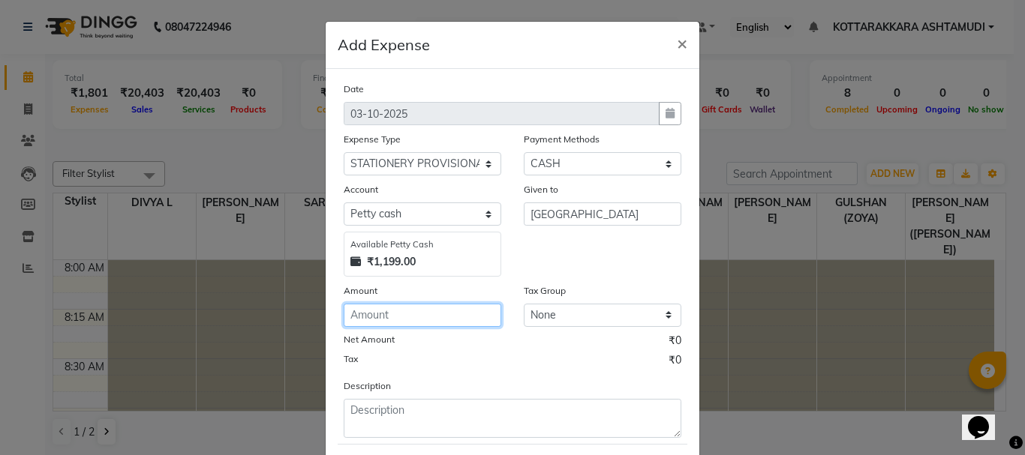
click at [402, 312] on input "number" at bounding box center [423, 315] width 158 height 23
type input "24"
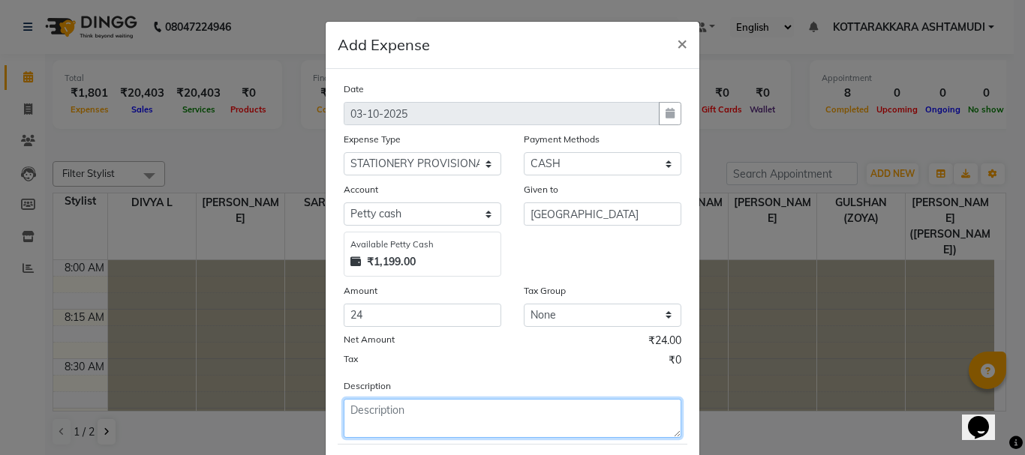
click at [410, 425] on textarea at bounding box center [513, 418] width 338 height 39
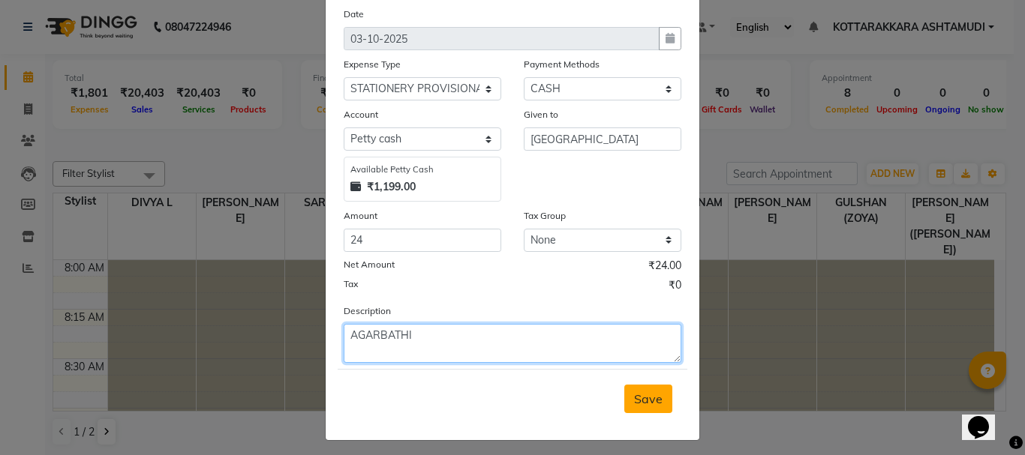
type textarea "AGARBATHI"
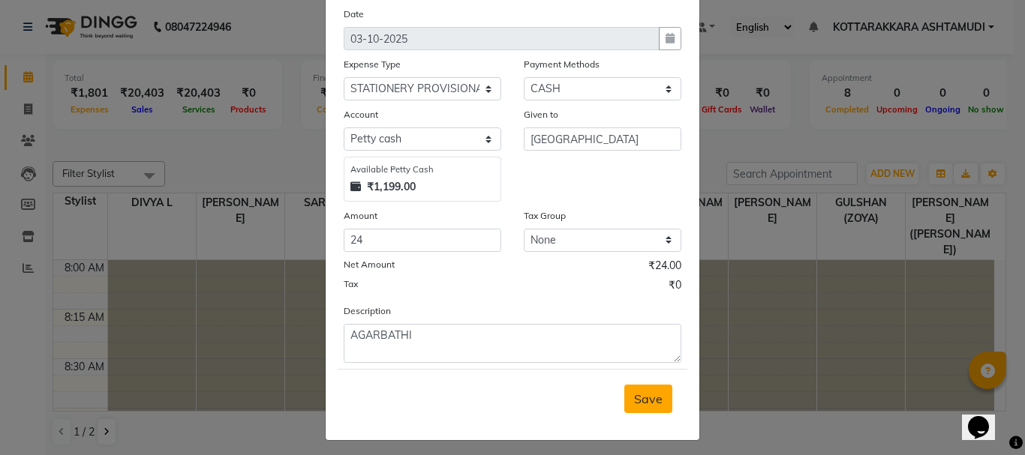
click at [656, 392] on span "Save" at bounding box center [648, 399] width 29 height 15
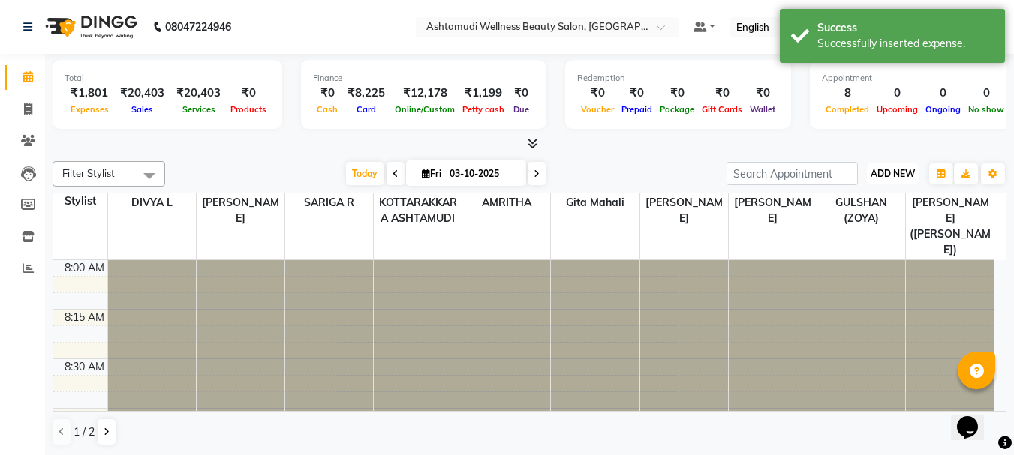
click at [891, 176] on span "ADD NEW" at bounding box center [892, 173] width 44 height 11
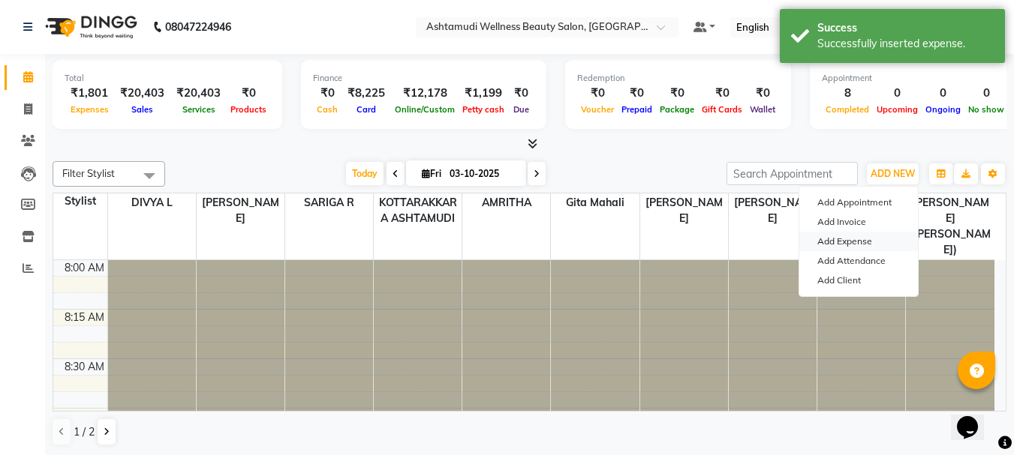
click at [865, 243] on link "Add Expense" at bounding box center [858, 242] width 119 height 20
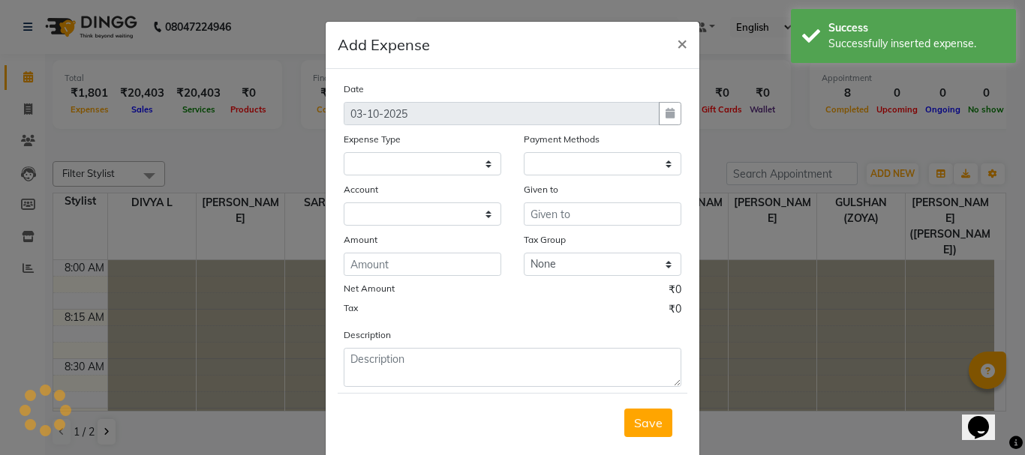
select select
select select "1"
select select "3496"
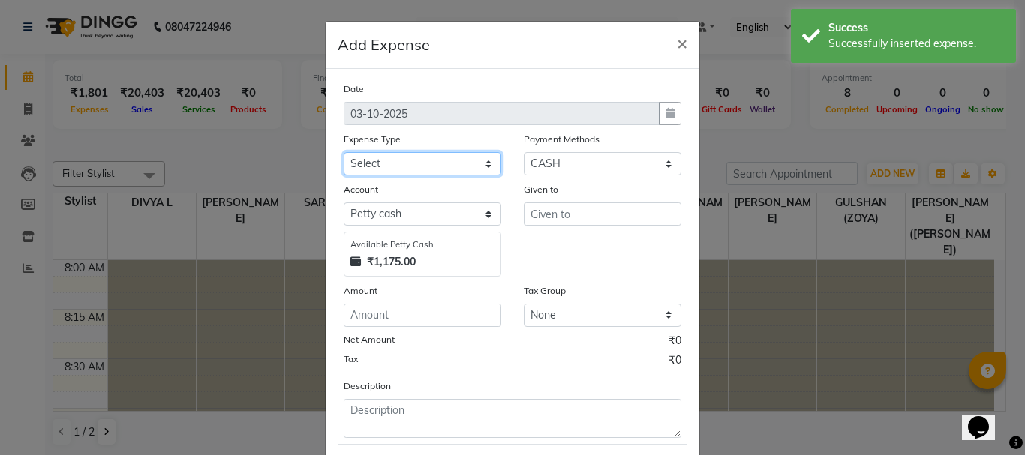
drag, startPoint x: 432, startPoint y: 164, endPoint x: 426, endPoint y: 173, distance: 11.5
click at [432, 164] on select "Select ACCOMODATION EXPENSES ADVERTISEMENT SALES PROMOTIONAL EXPENSES Bonus BRI…" at bounding box center [423, 163] width 158 height 23
select select "6231"
click at [344, 152] on select "Select ACCOMODATION EXPENSES ADVERTISEMENT SALES PROMOTIONAL EXPENSES Bonus BRI…" at bounding box center [423, 163] width 158 height 23
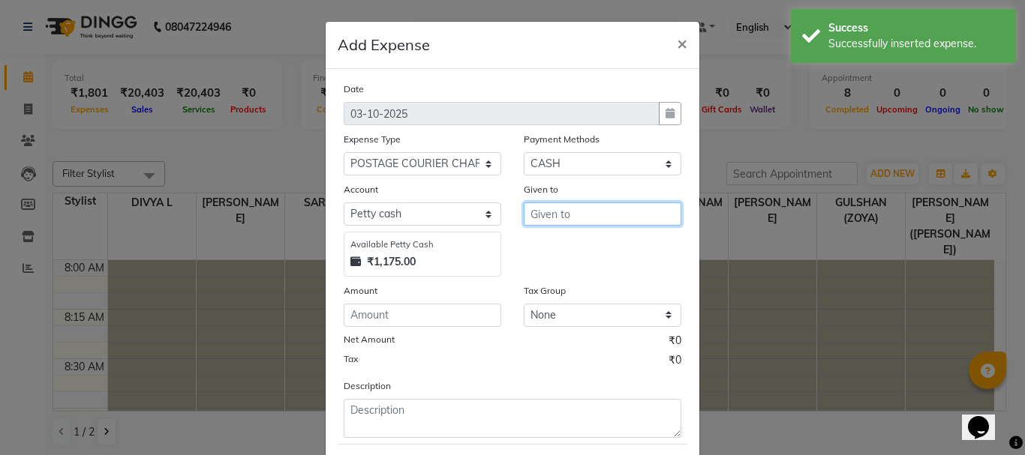
click at [569, 209] on input "text" at bounding box center [603, 214] width 158 height 23
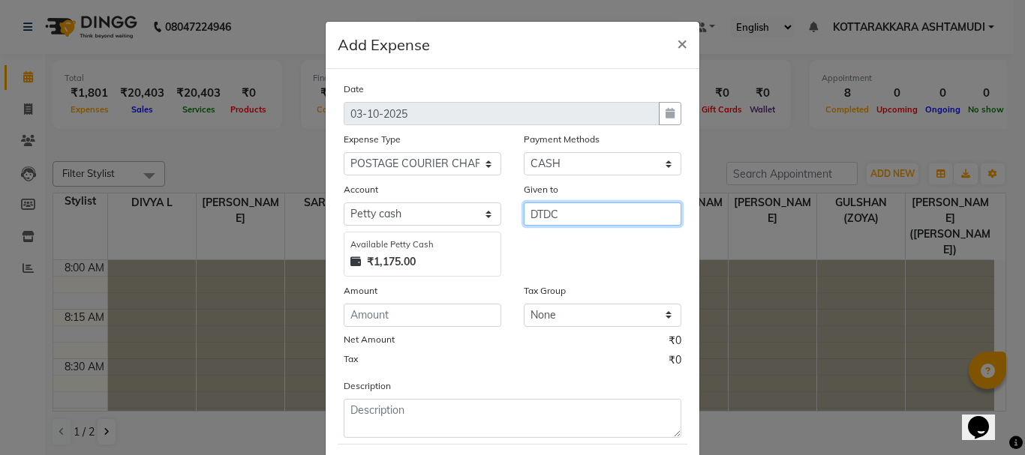
type input "DTDC"
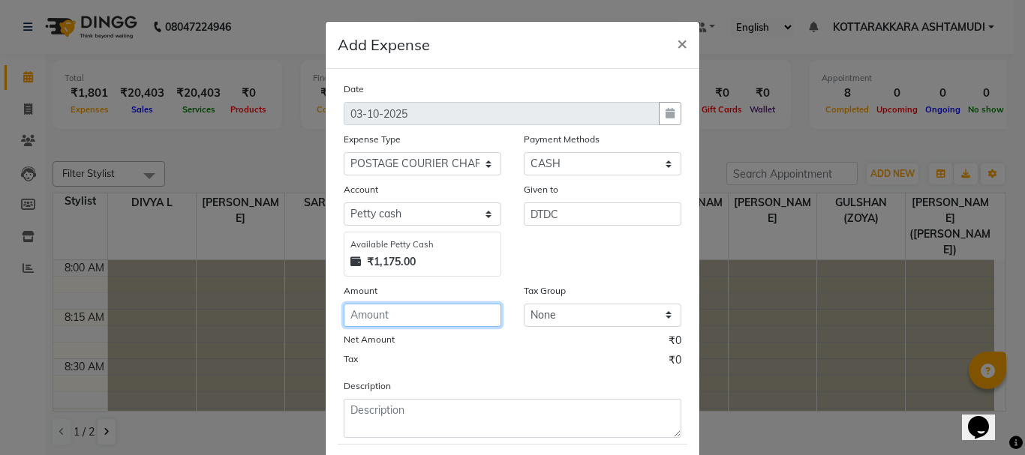
click at [387, 317] on input "number" at bounding box center [423, 315] width 158 height 23
type input "80"
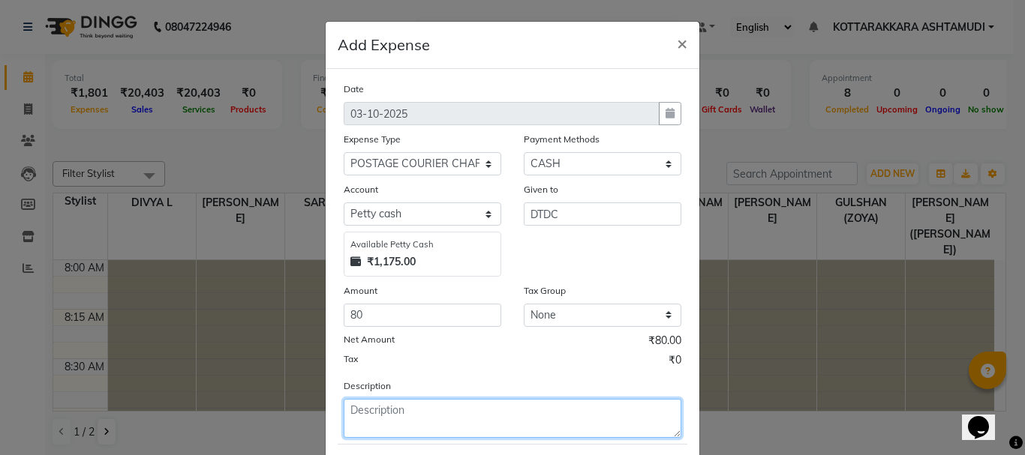
drag, startPoint x: 375, startPoint y: 422, endPoint x: 365, endPoint y: 424, distance: 10.0
click at [371, 424] on textarea at bounding box center [513, 418] width 338 height 39
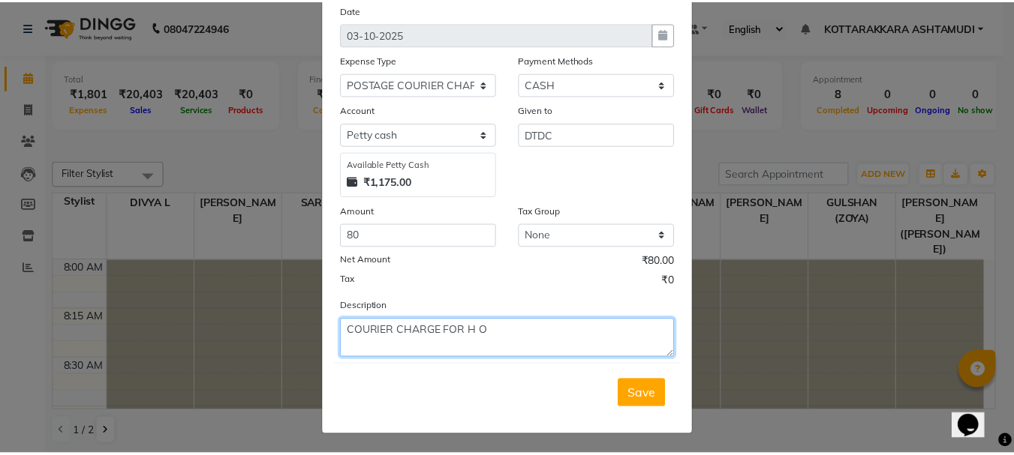
scroll to position [82, 0]
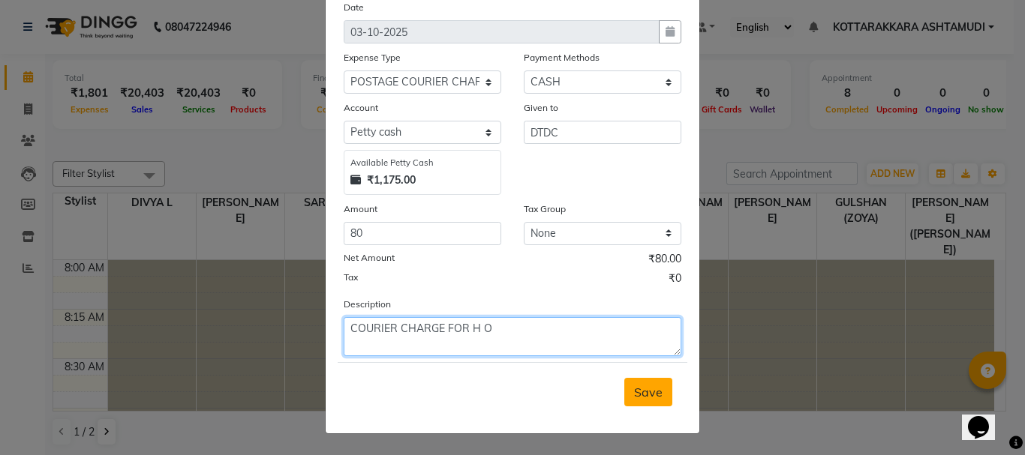
type textarea "COURIER CHARGE FOR H O"
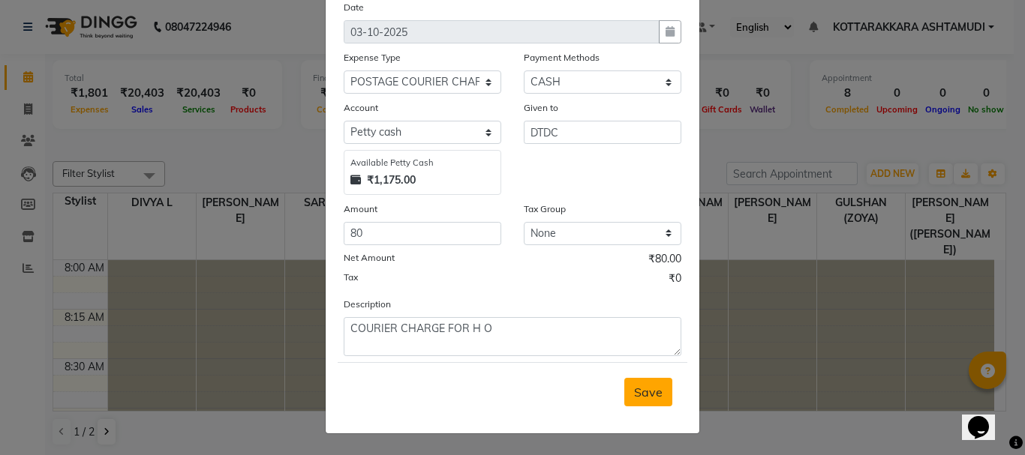
click at [636, 385] on span "Save" at bounding box center [648, 392] width 29 height 15
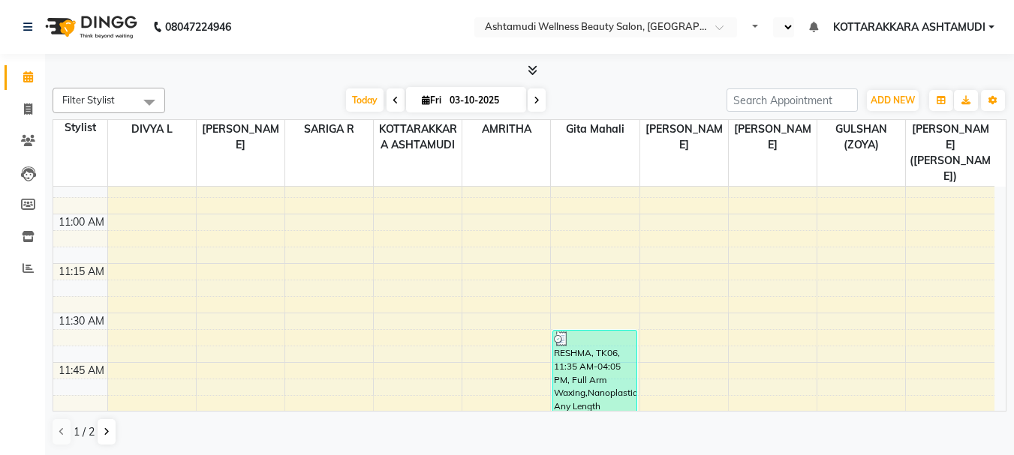
select select "en"
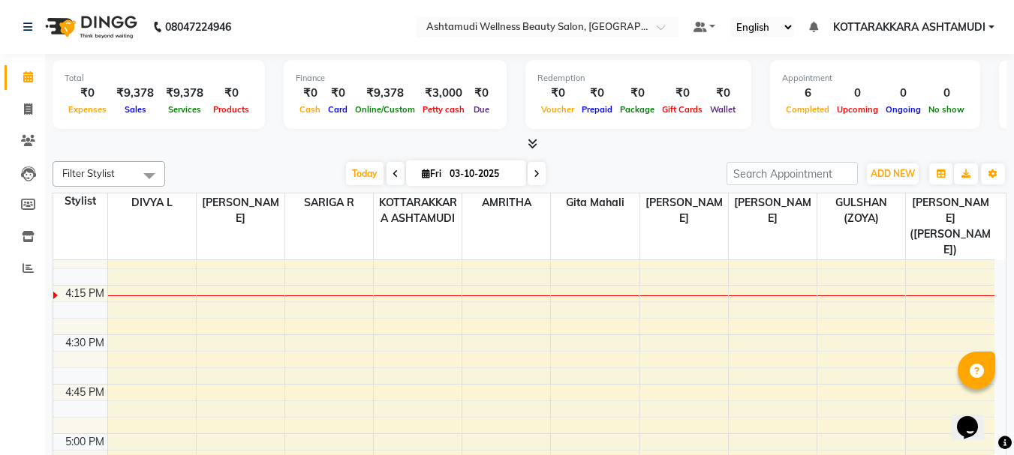
scroll to position [1705, 0]
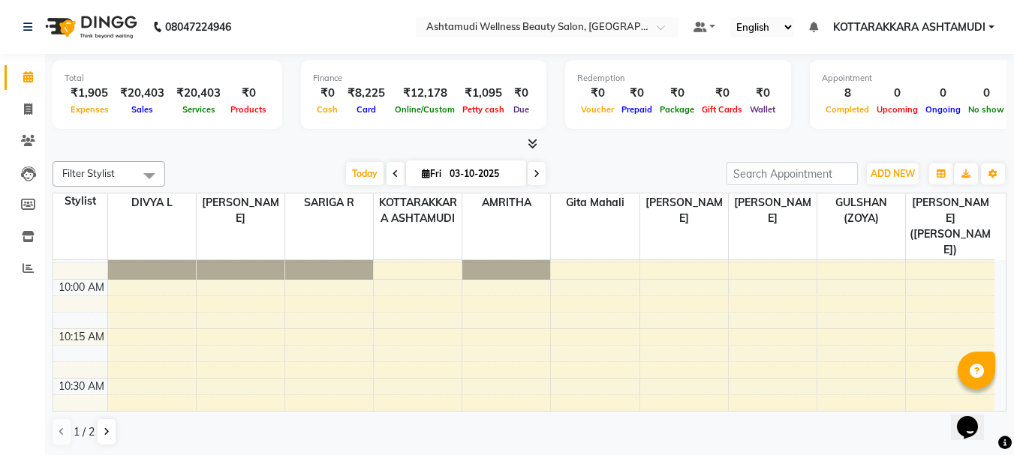
scroll to position [525, 0]
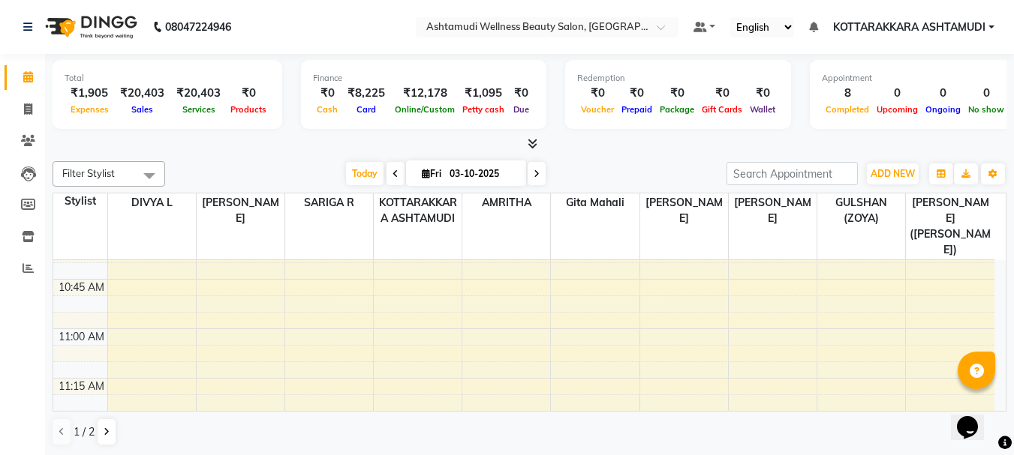
click at [395, 174] on icon at bounding box center [395, 174] width 6 height 9
type input "02-10-2025"
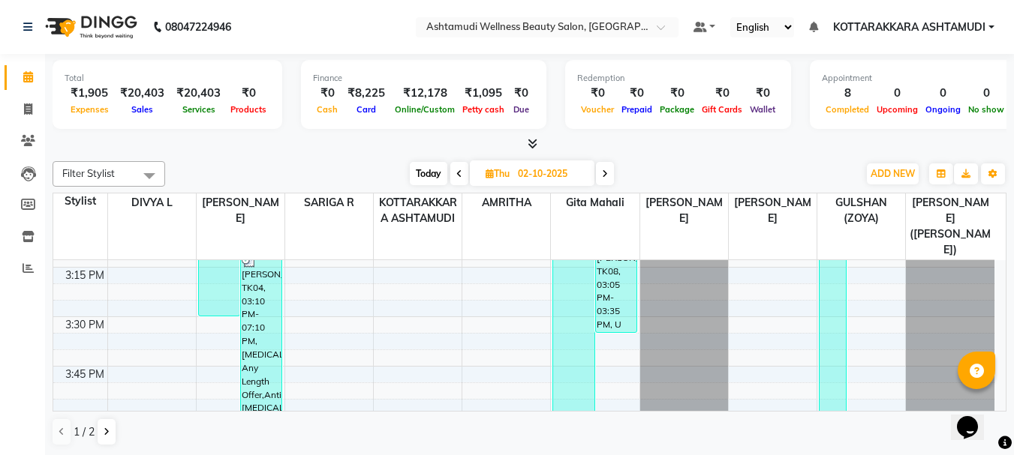
scroll to position [1491, 0]
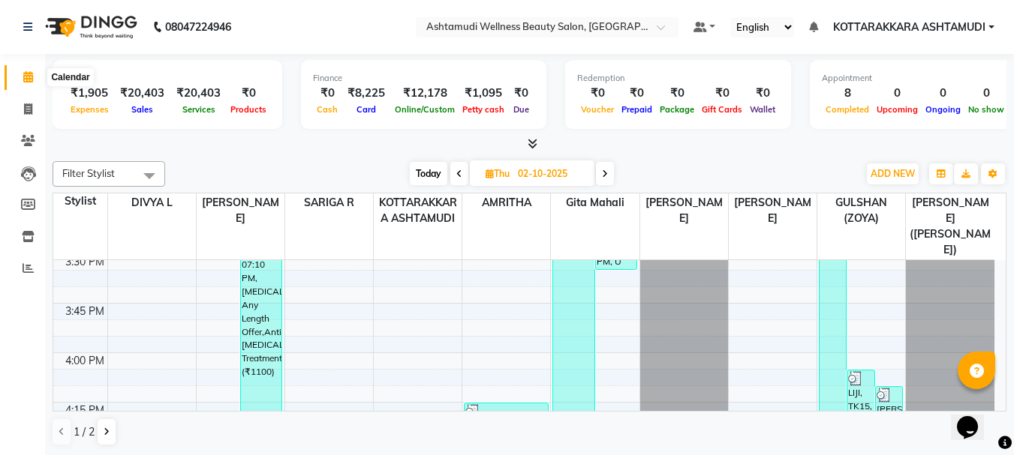
click at [27, 78] on icon at bounding box center [28, 76] width 10 height 11
click at [31, 68] on link "Calendar" at bounding box center [23, 77] width 36 height 25
click at [879, 169] on span "ADD NEW" at bounding box center [892, 173] width 44 height 11
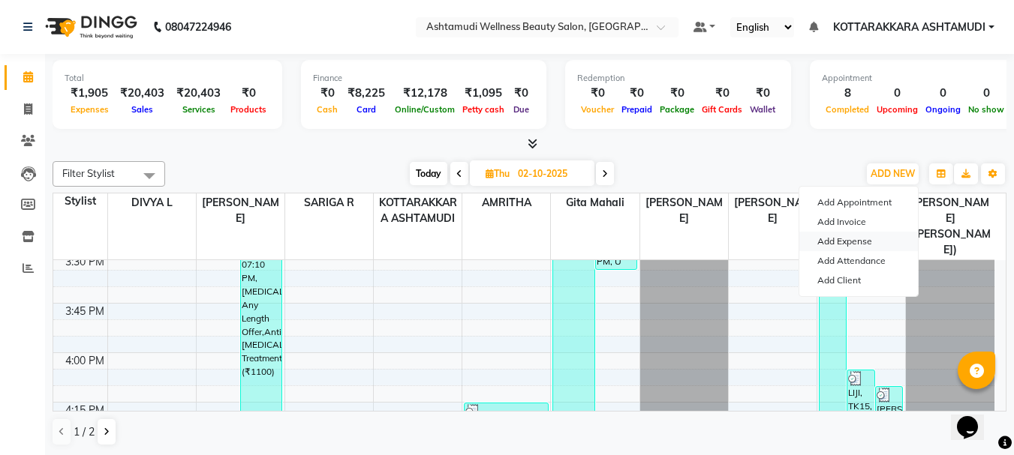
click at [866, 244] on link "Add Expense" at bounding box center [858, 242] width 119 height 20
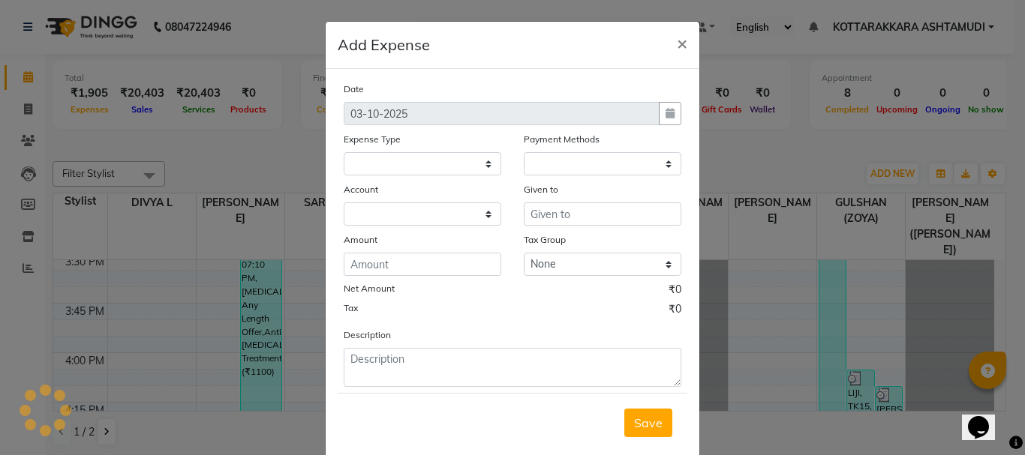
select select
select select "1"
select select "3496"
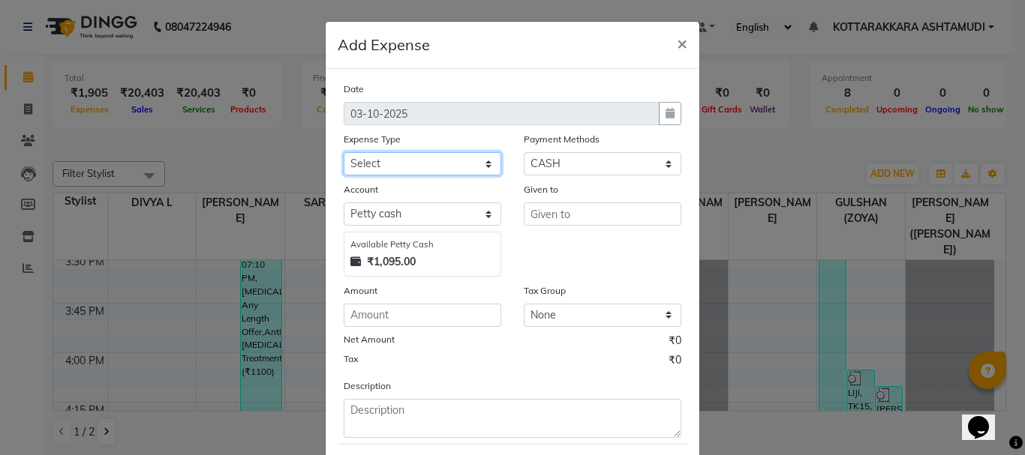
click at [459, 159] on select "Select ACCOMODATION EXPENSES ADVERTISEMENT SALES PROMOTIONAL EXPENSES Bonus BRI…" at bounding box center [423, 163] width 158 height 23
select select "6186"
click at [344, 152] on select "Select ACCOMODATION EXPENSES ADVERTISEMENT SALES PROMOTIONAL EXPENSES Bonus BRI…" at bounding box center [423, 163] width 158 height 23
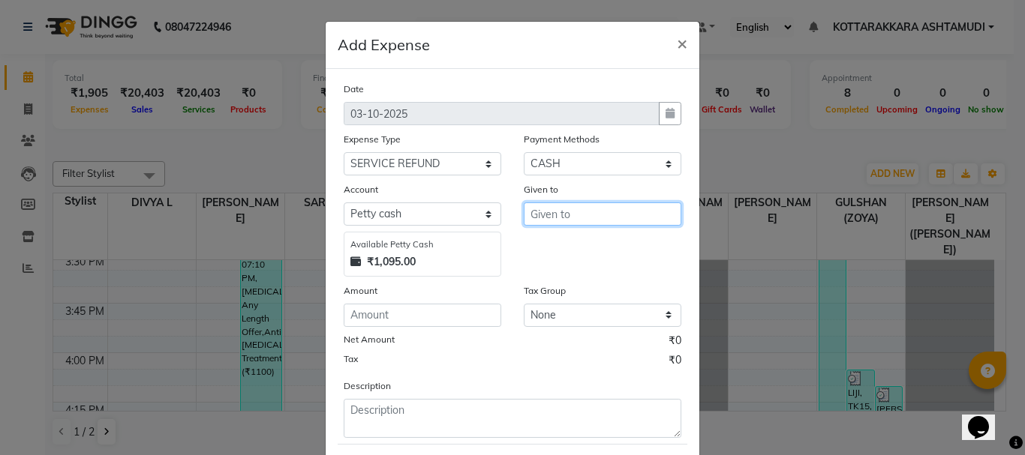
click at [576, 213] on input "text" at bounding box center [603, 214] width 158 height 23
type input "ANUJA"
click at [679, 41] on span "×" at bounding box center [682, 43] width 11 height 23
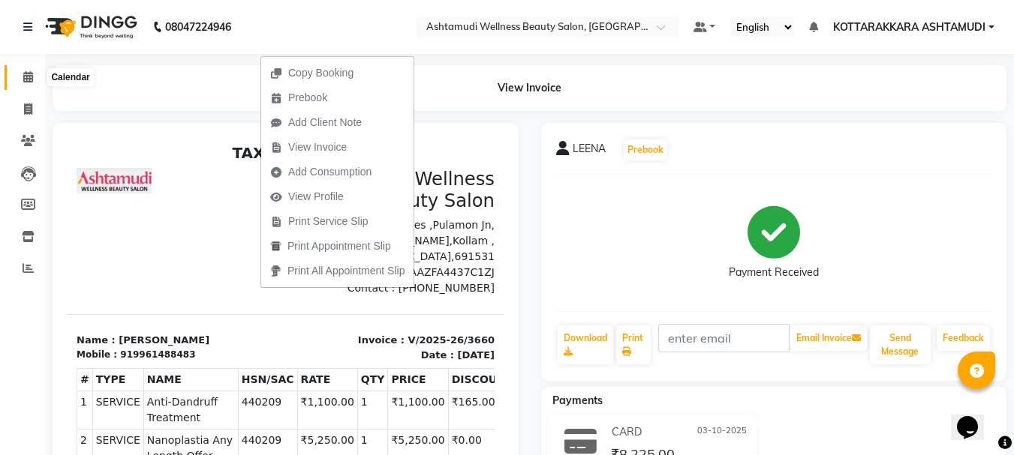
click at [32, 71] on icon at bounding box center [28, 76] width 10 height 11
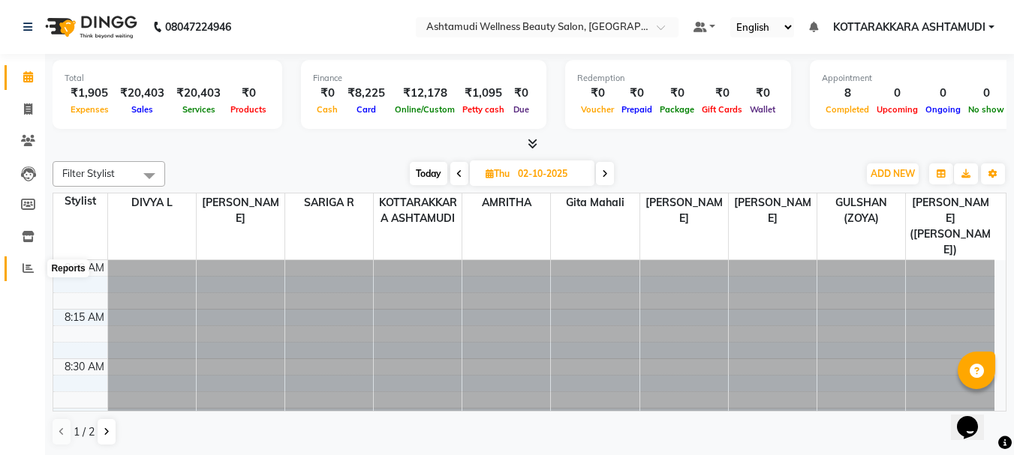
click at [24, 260] on span at bounding box center [28, 268] width 26 height 17
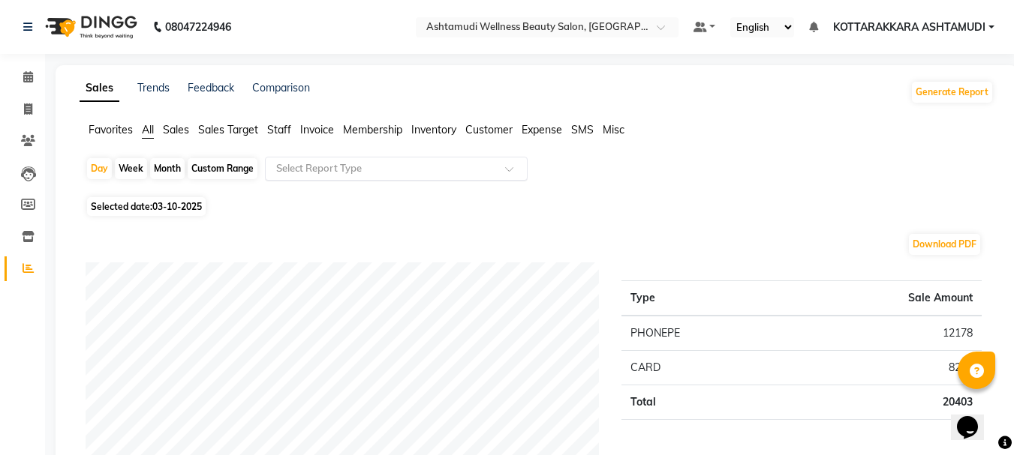
click at [354, 164] on input "text" at bounding box center [381, 168] width 216 height 15
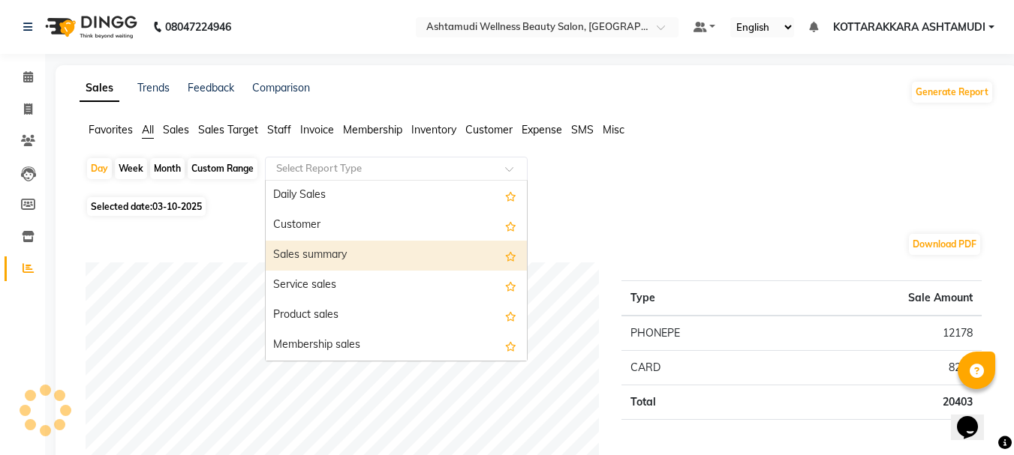
click at [344, 260] on div "Sales summary" at bounding box center [396, 256] width 261 height 30
select select "full_report"
select select "csv"
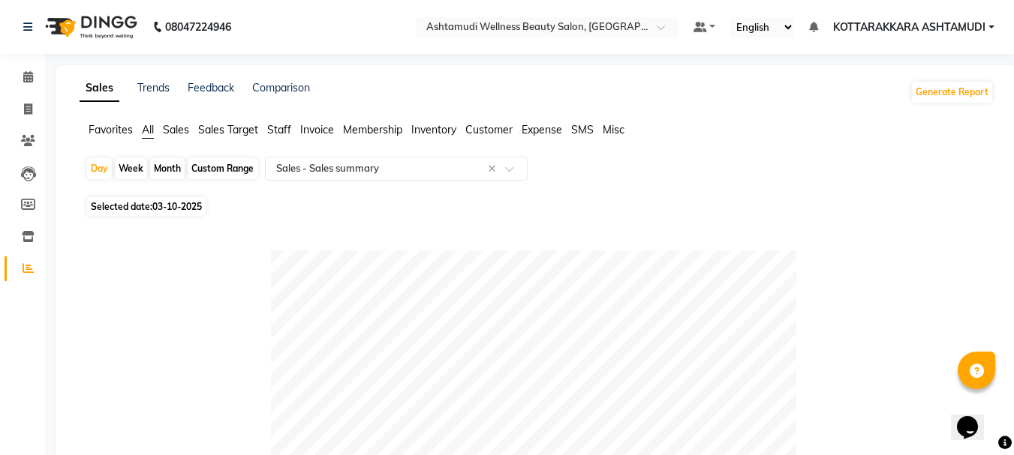
click at [175, 215] on span "Selected date: 03-10-2025" at bounding box center [146, 206] width 119 height 19
select select "10"
select select "2025"
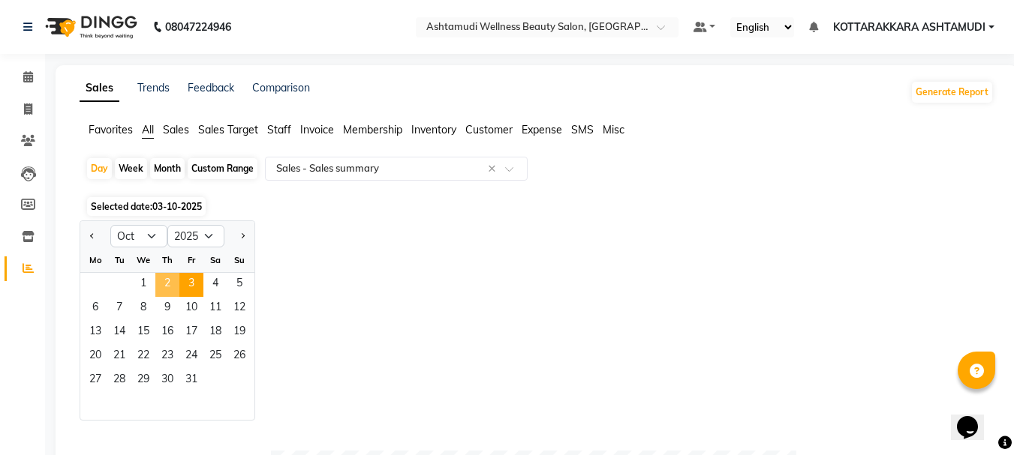
click at [167, 281] on span "2" at bounding box center [167, 285] width 24 height 24
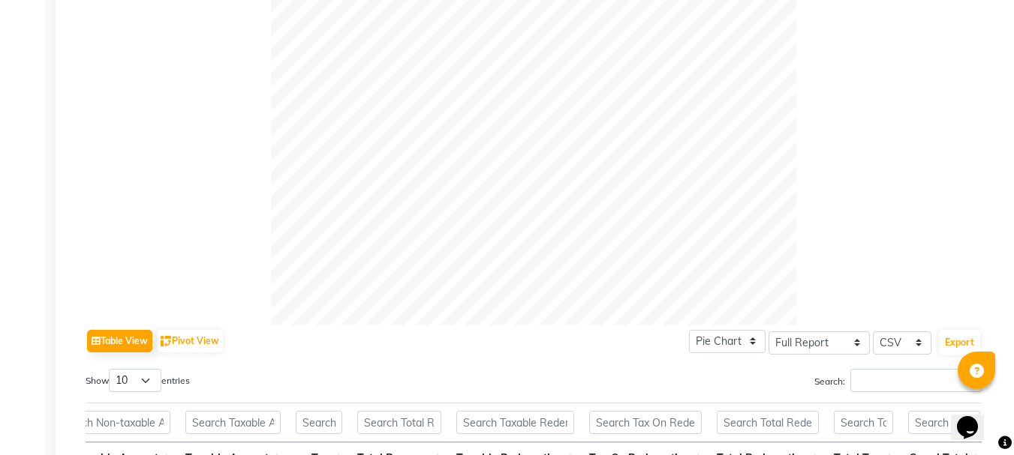
scroll to position [75, 0]
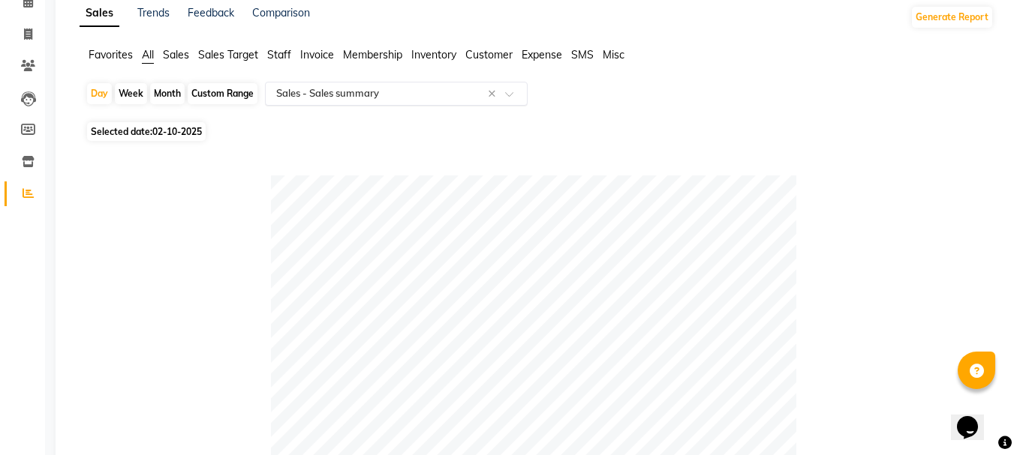
click at [299, 94] on input "text" at bounding box center [381, 93] width 216 height 15
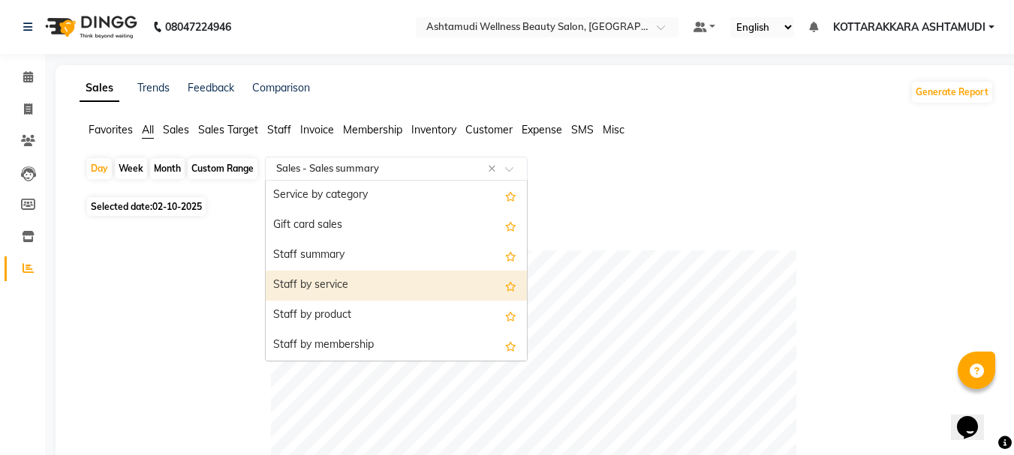
scroll to position [375, 0]
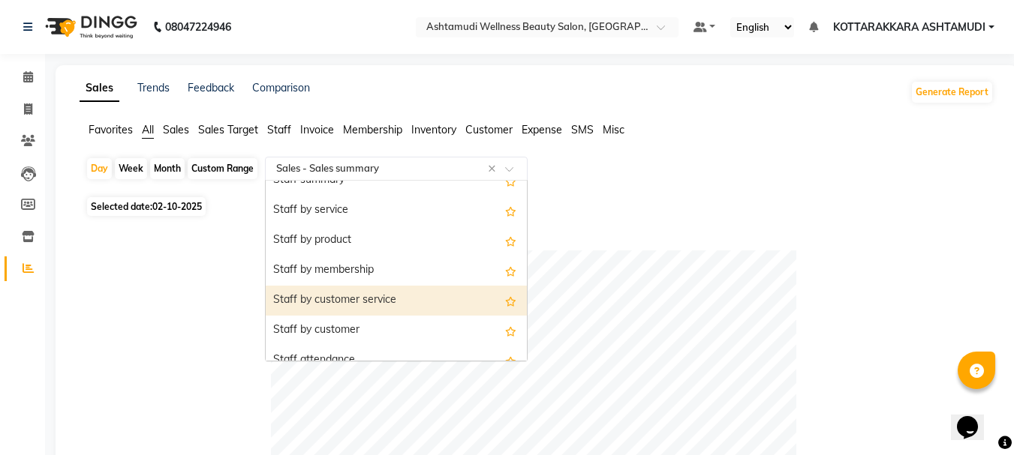
click at [332, 299] on div "Staff by customer service" at bounding box center [396, 301] width 261 height 30
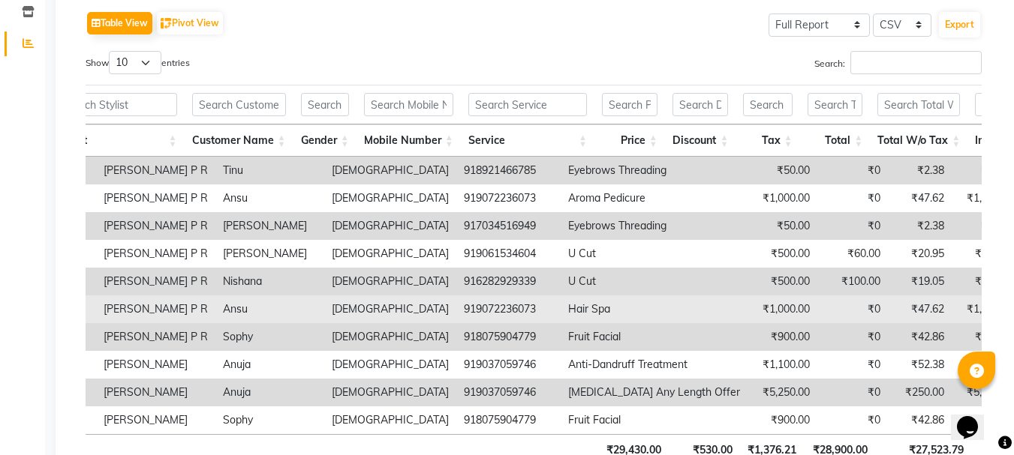
scroll to position [0, 0]
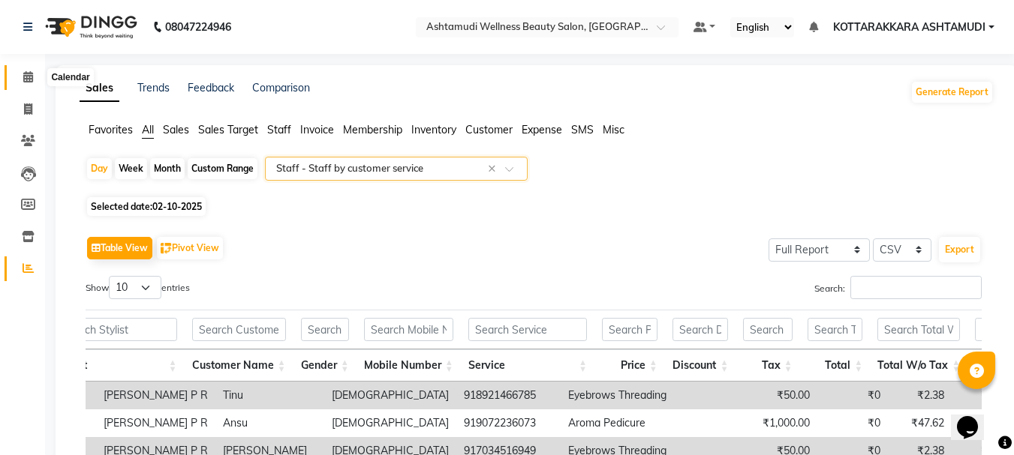
click at [31, 76] on icon at bounding box center [28, 76] width 10 height 11
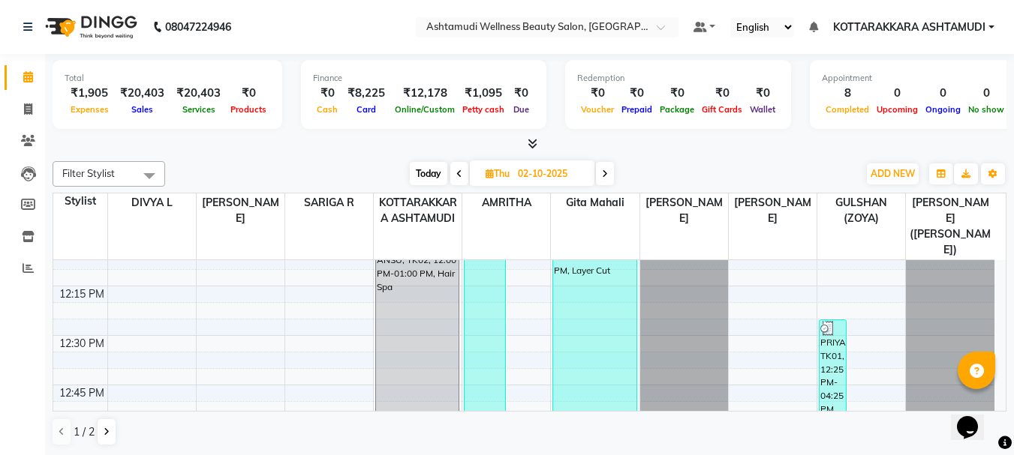
scroll to position [900, 0]
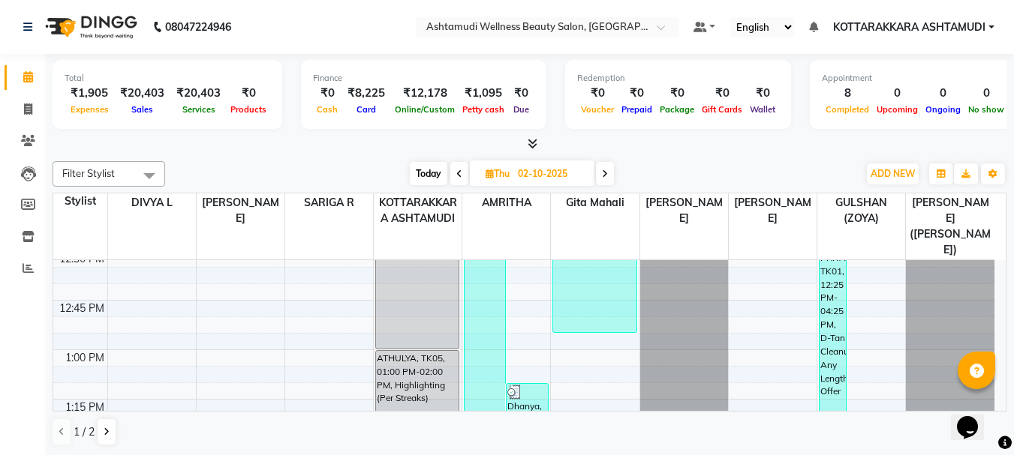
click at [432, 174] on span "Today" at bounding box center [429, 173] width 38 height 23
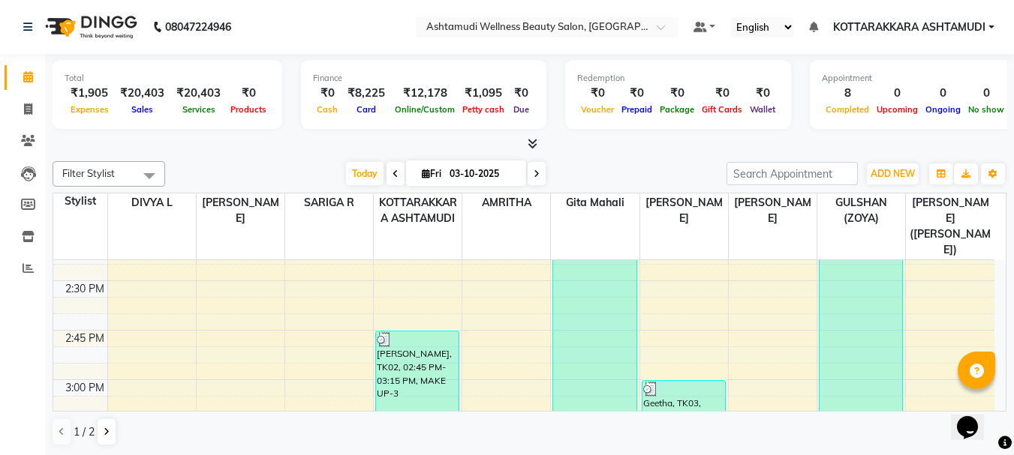
scroll to position [1116, 0]
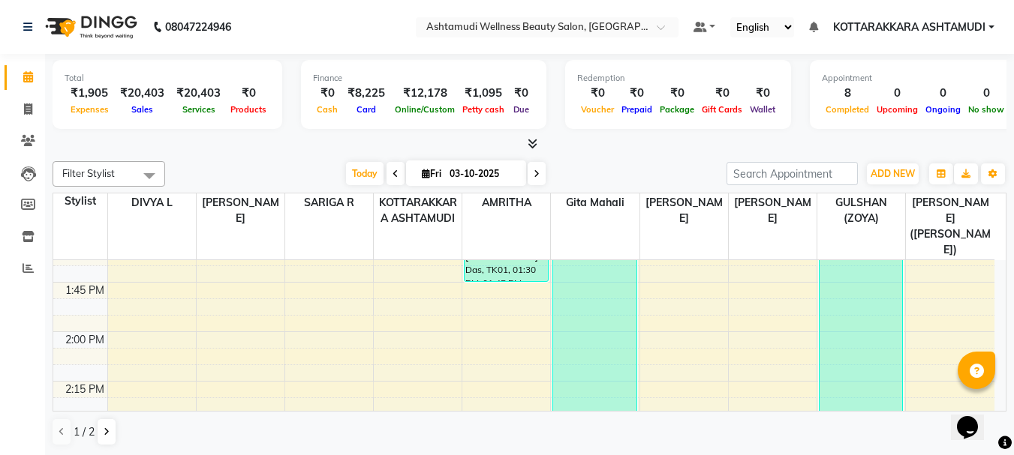
click at [533, 180] on span at bounding box center [536, 173] width 18 height 23
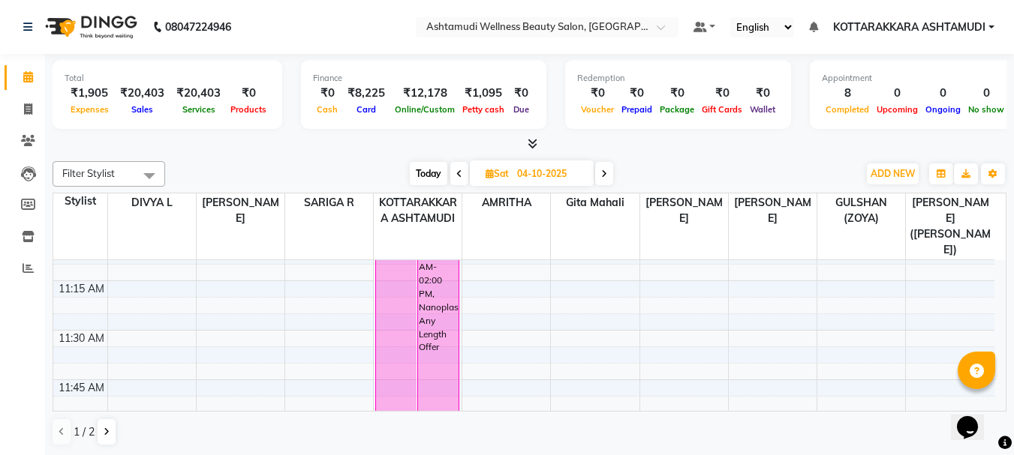
scroll to position [891, 0]
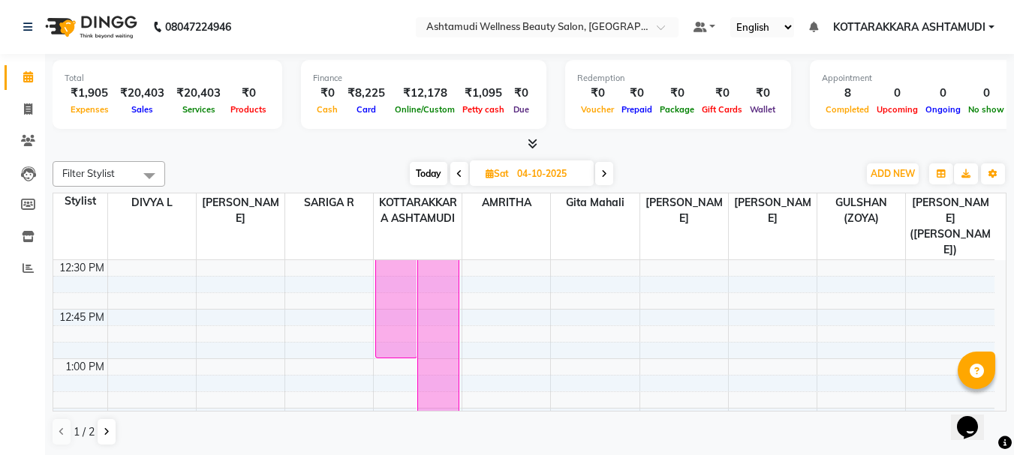
click at [602, 167] on span at bounding box center [604, 173] width 18 height 23
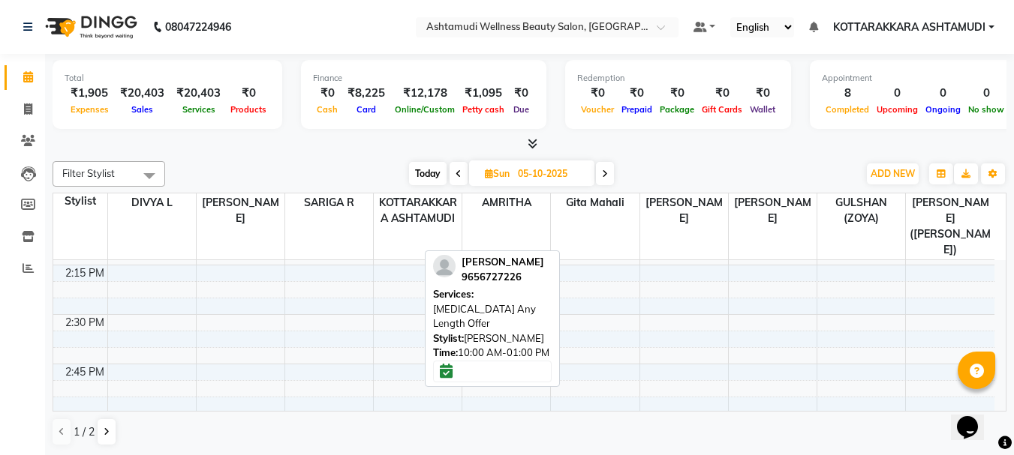
scroll to position [1333, 0]
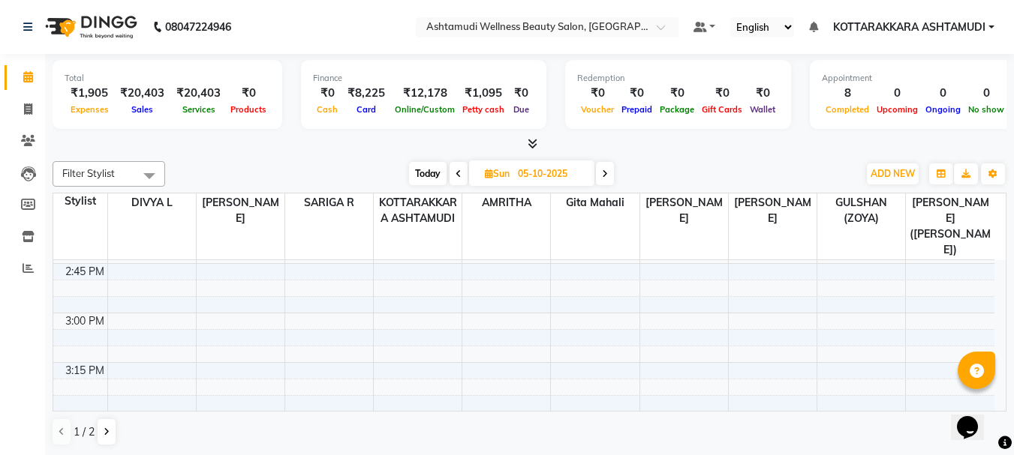
click at [429, 165] on span "Today" at bounding box center [428, 173] width 38 height 23
type input "03-10-2025"
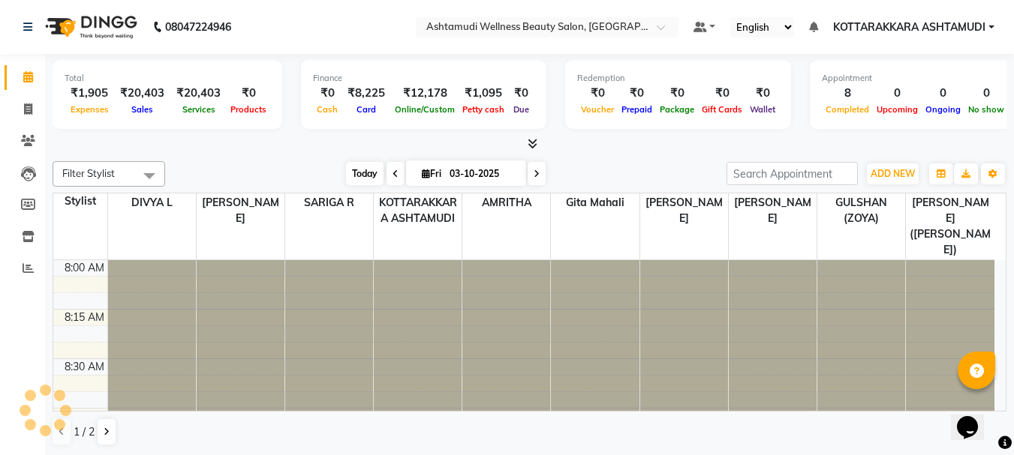
scroll to position [1783, 0]
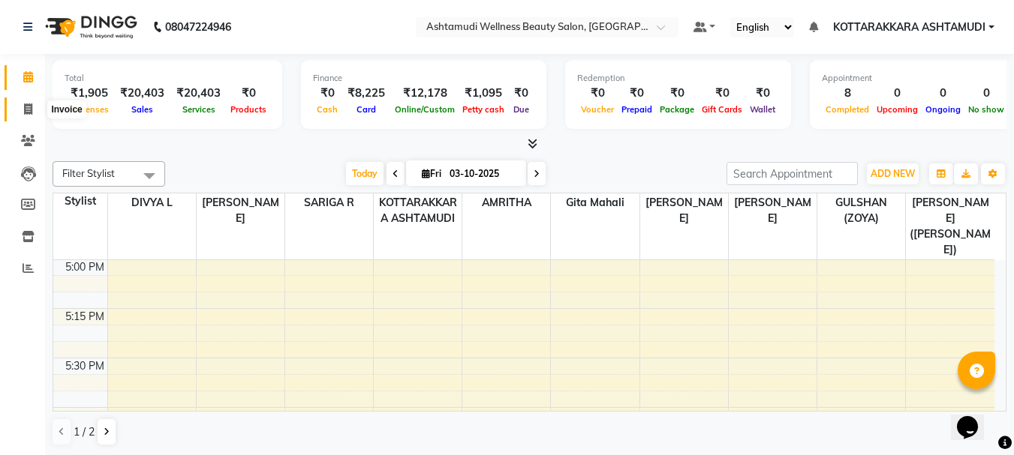
click at [30, 113] on icon at bounding box center [28, 109] width 8 height 11
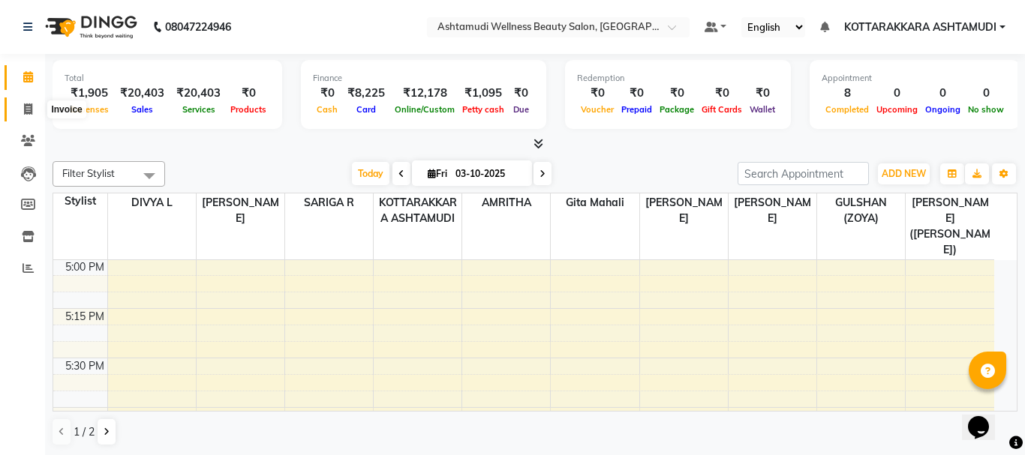
select select "service"
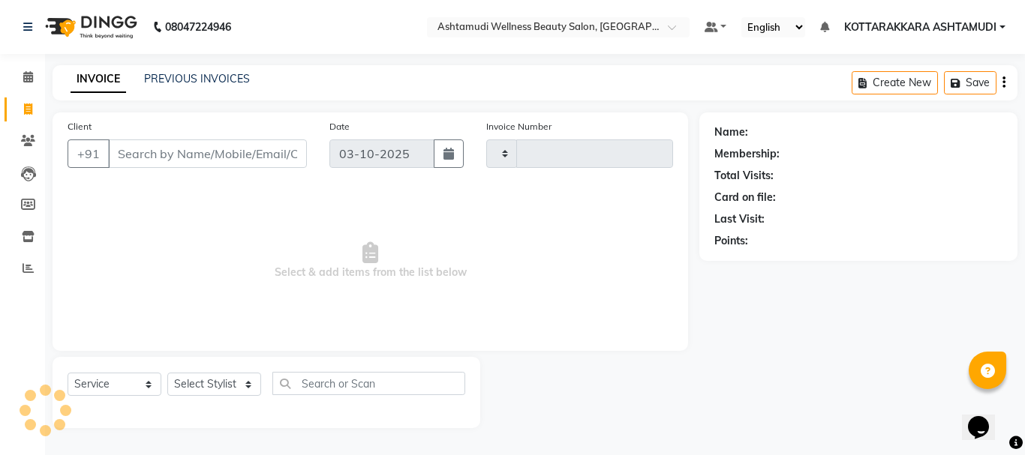
type input "3661"
select select "4664"
click at [146, 148] on input "Client" at bounding box center [207, 154] width 199 height 29
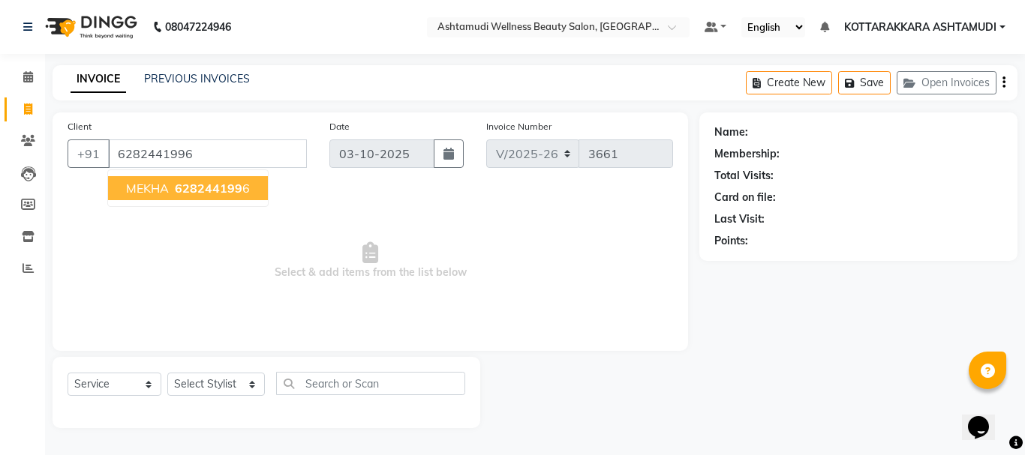
type input "6282441996"
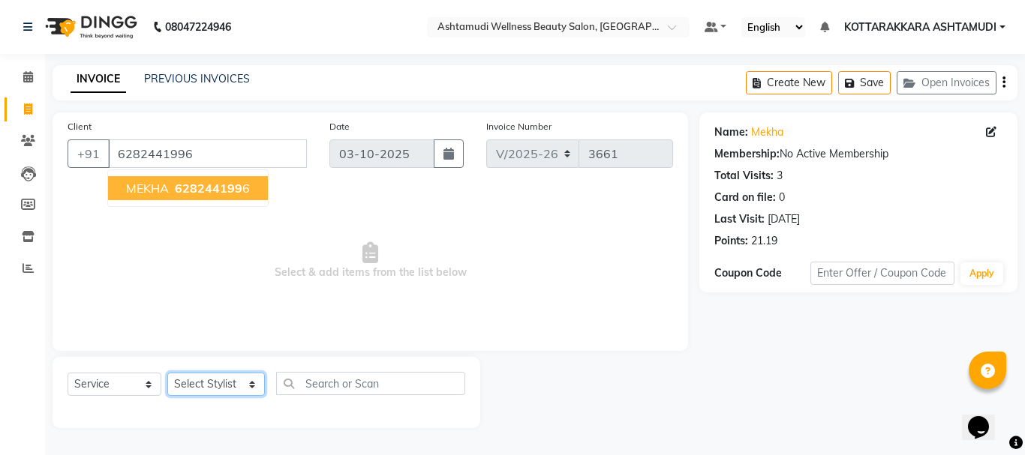
click at [240, 383] on select "Select Stylist AMRITHA DIVYA L Gita Mahali GULSHAN (ZOYA) Karina Darjee KOTTARA…" at bounding box center [216, 384] width 98 height 23
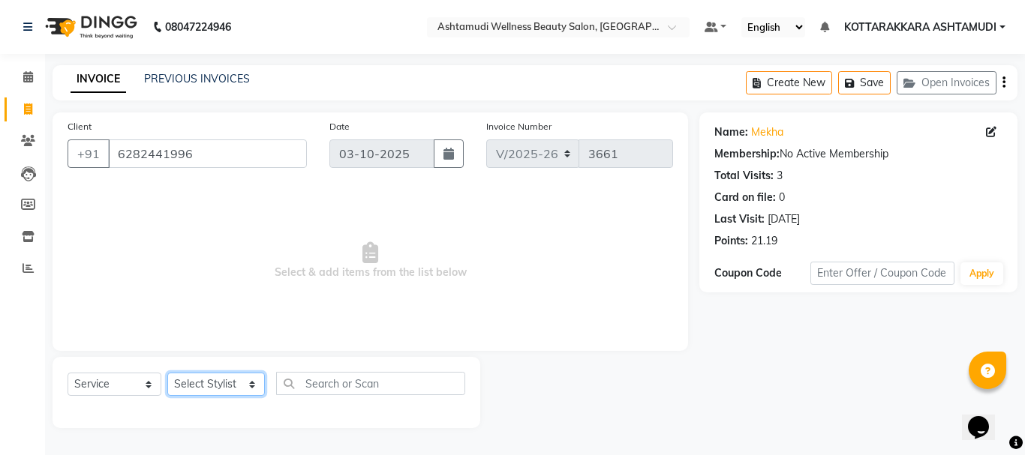
select select "27465"
click at [167, 373] on select "Select Stylist AMRITHA DIVYA L Gita Mahali GULSHAN (ZOYA) Karina Darjee KOTTARA…" at bounding box center [216, 384] width 98 height 23
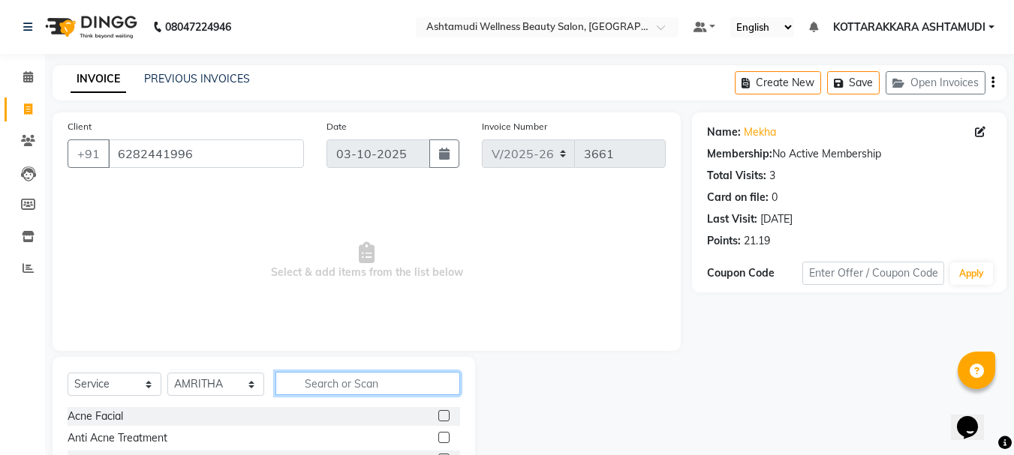
click at [360, 376] on input "text" at bounding box center [367, 383] width 185 height 23
type input "EY"
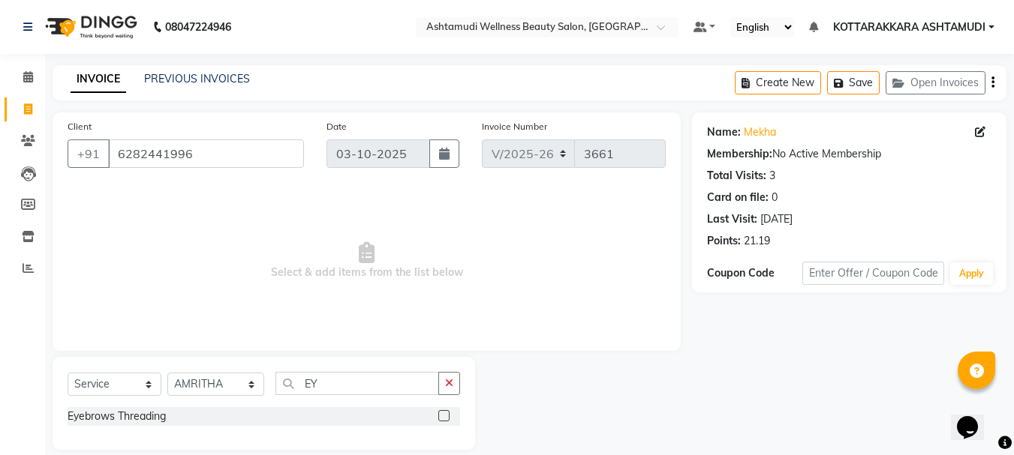
click at [446, 417] on label at bounding box center [443, 415] width 11 height 11
click at [446, 417] on input "checkbox" at bounding box center [443, 417] width 10 height 10
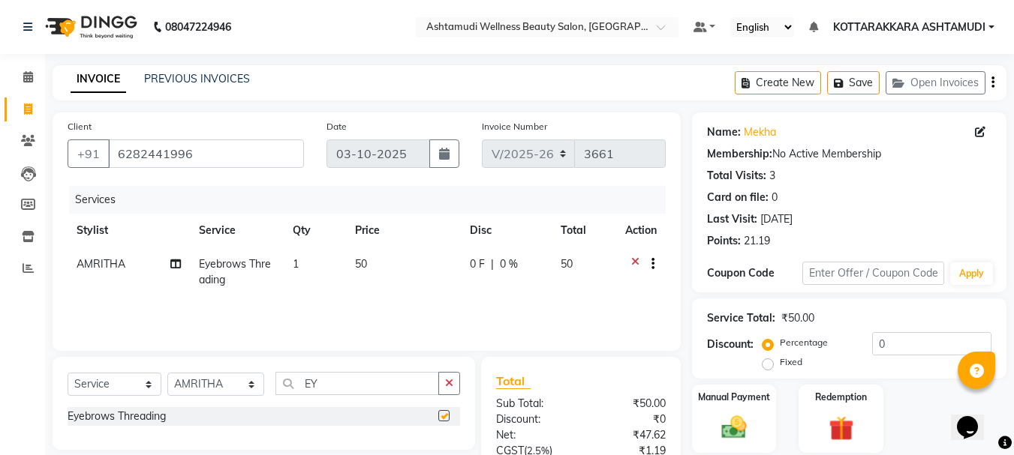
checkbox input "false"
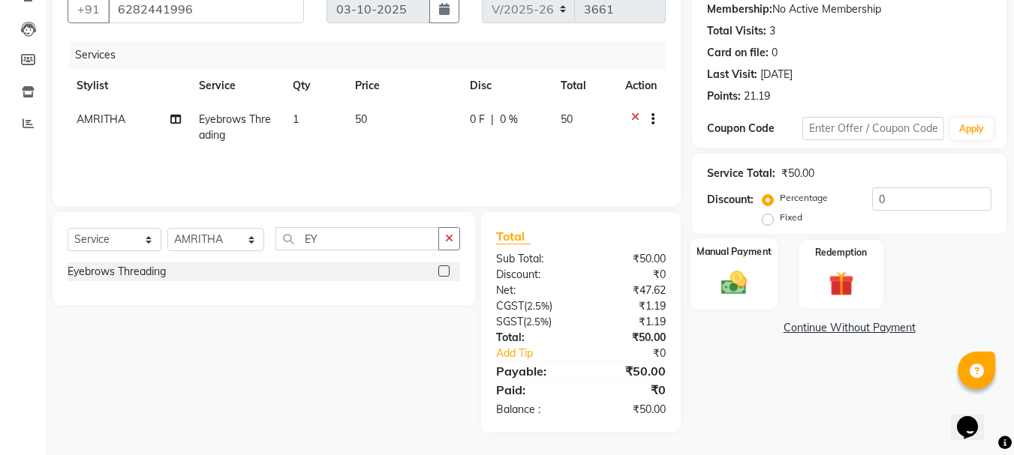
click at [754, 275] on img at bounding box center [734, 283] width 42 height 30
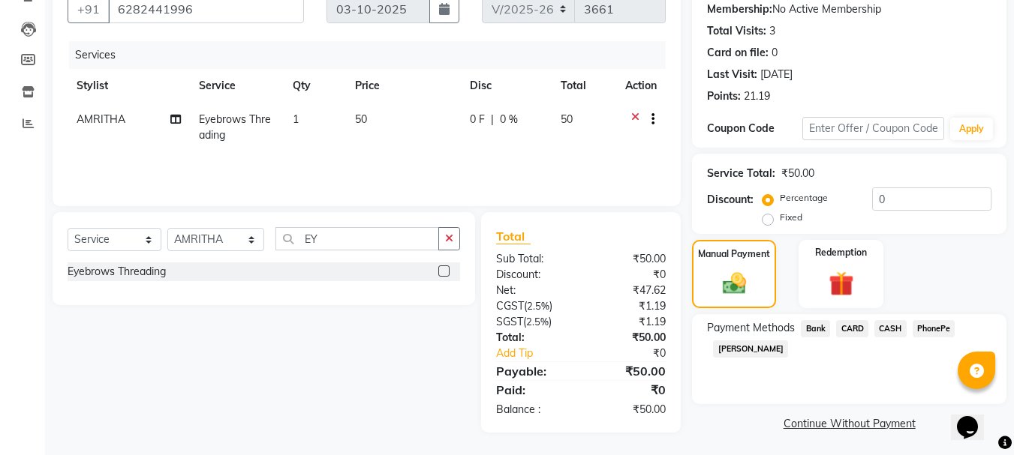
click at [886, 329] on span "CASH" at bounding box center [890, 328] width 32 height 17
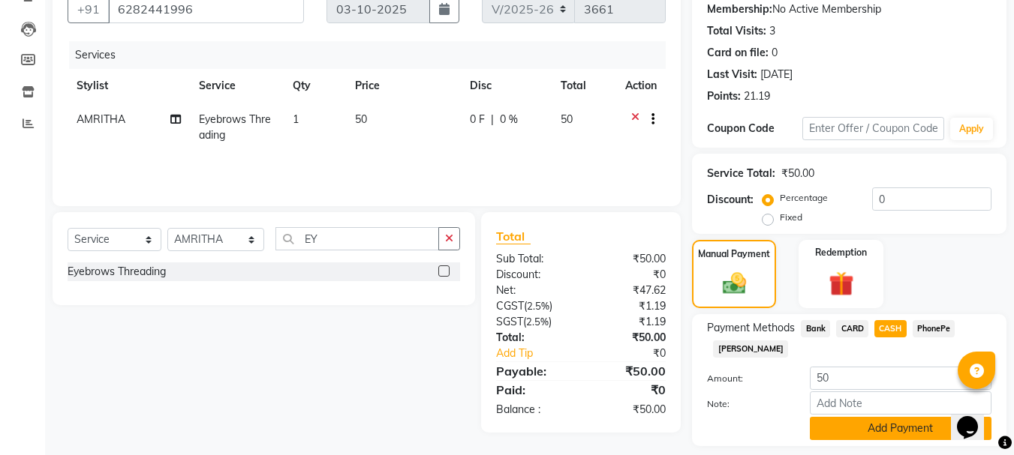
click at [878, 428] on button "Add Payment" at bounding box center [900, 428] width 182 height 23
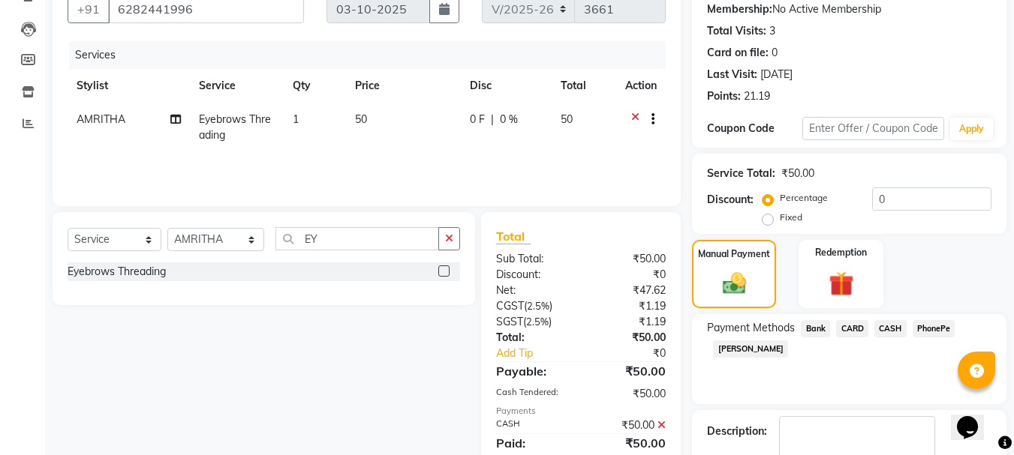
scroll to position [232, 0]
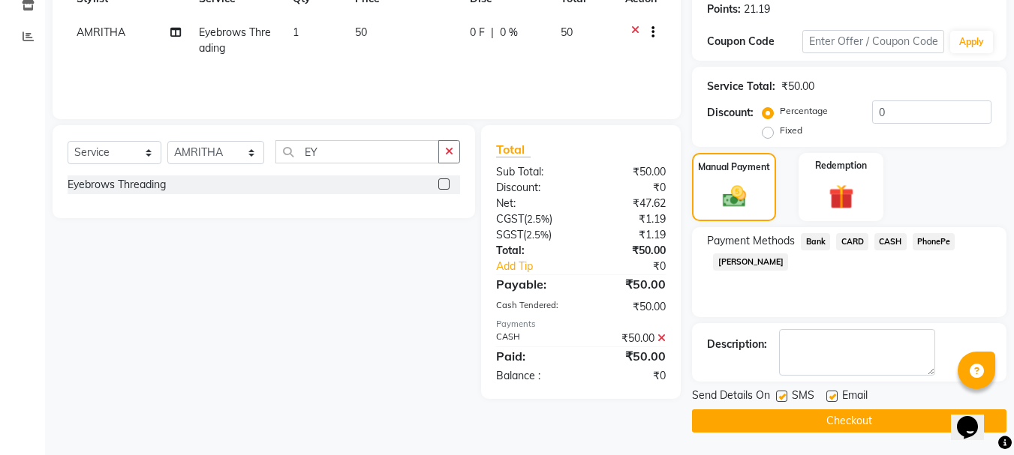
click at [874, 428] on button "Checkout" at bounding box center [849, 421] width 314 height 23
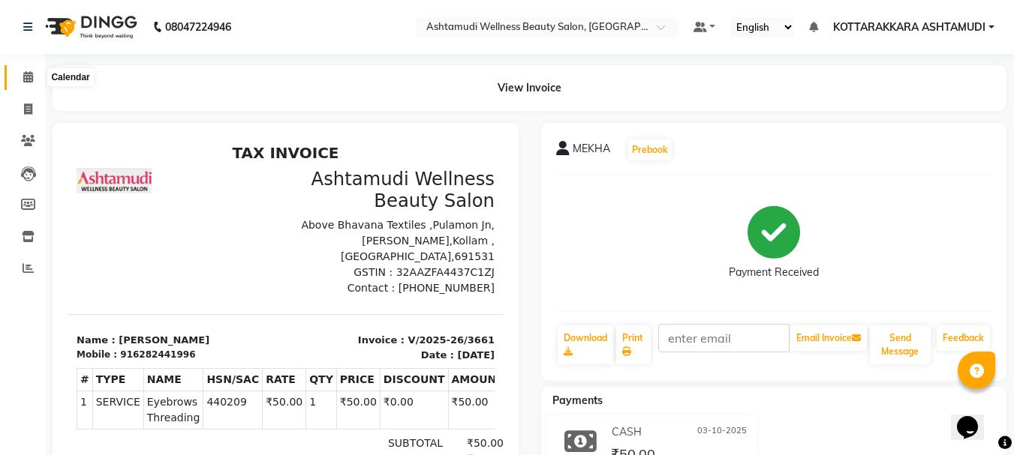
click at [26, 75] on icon at bounding box center [28, 76] width 10 height 11
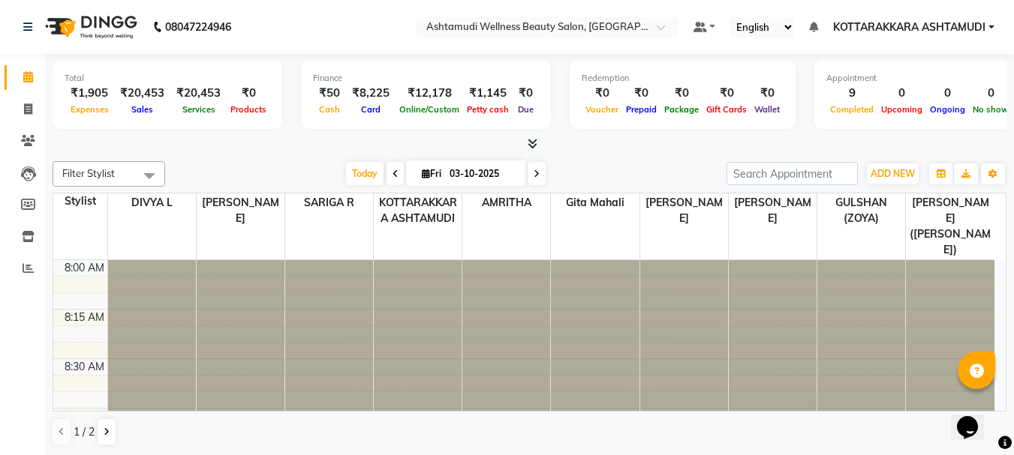
click at [424, 176] on icon at bounding box center [426, 174] width 8 height 10
select select "10"
select select "2025"
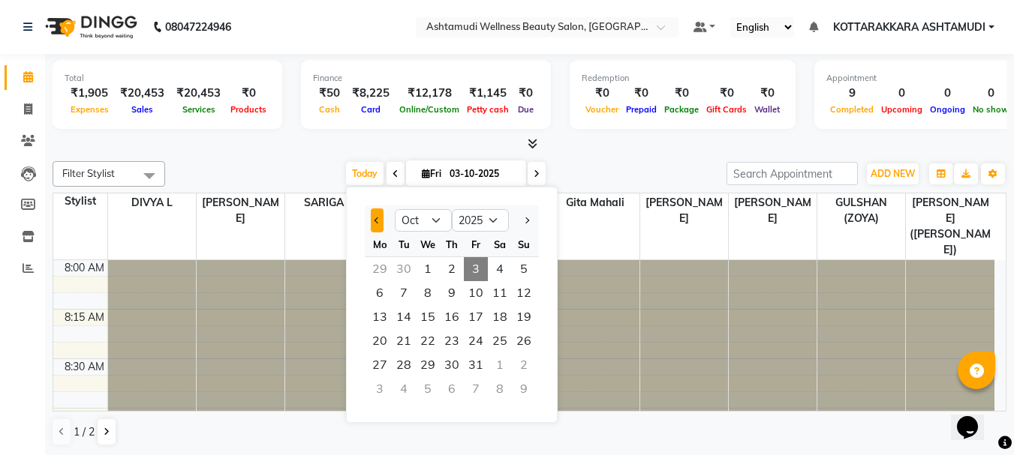
click at [378, 218] on span "Previous month" at bounding box center [377, 221] width 6 height 6
select select "9"
click at [530, 336] on span "28" at bounding box center [524, 341] width 24 height 24
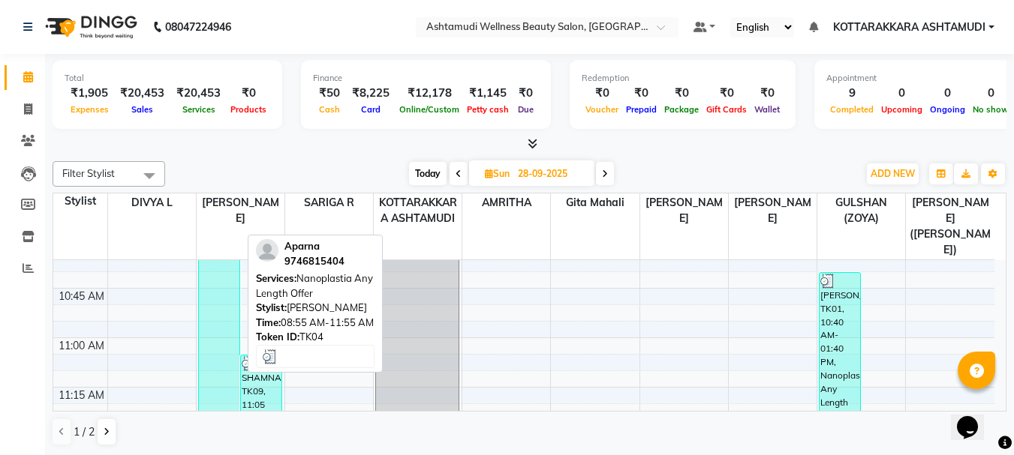
scroll to position [1041, 0]
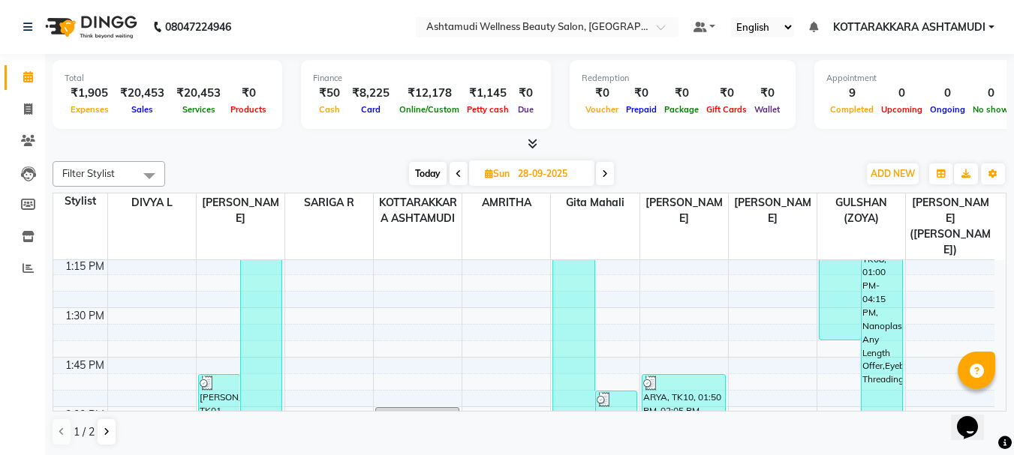
click at [605, 173] on icon at bounding box center [605, 174] width 6 height 9
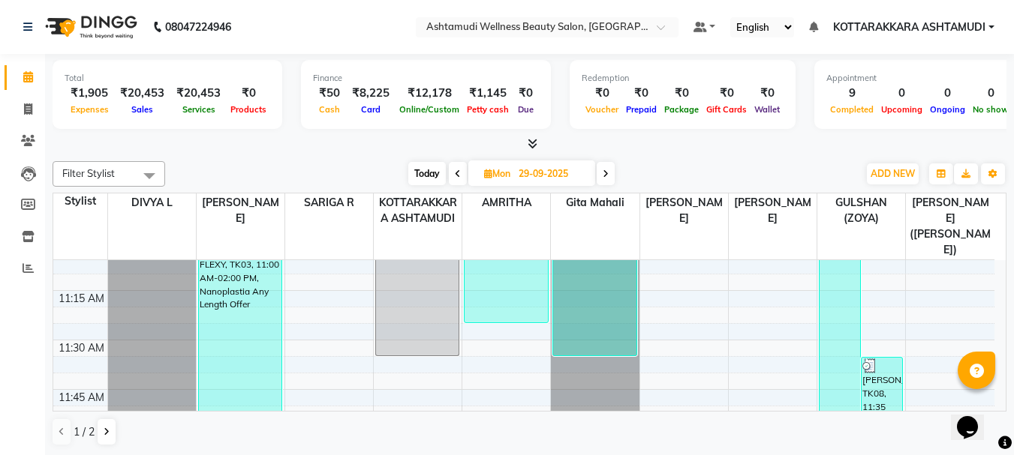
scroll to position [366, 0]
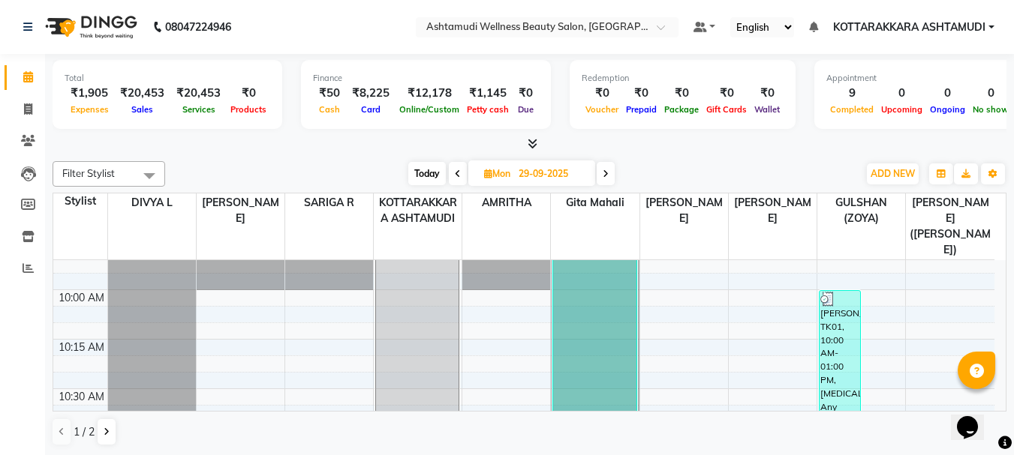
click at [422, 171] on span "Today" at bounding box center [427, 173] width 38 height 23
type input "03-10-2025"
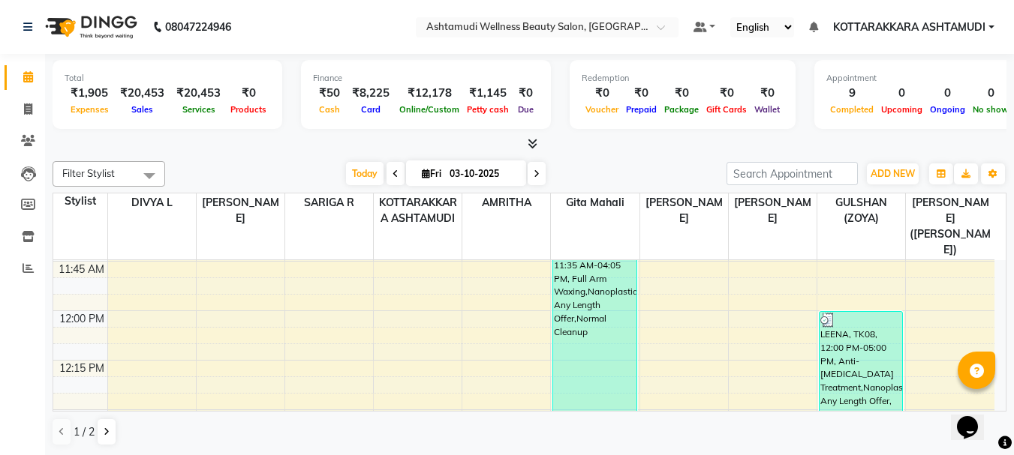
scroll to position [216, 0]
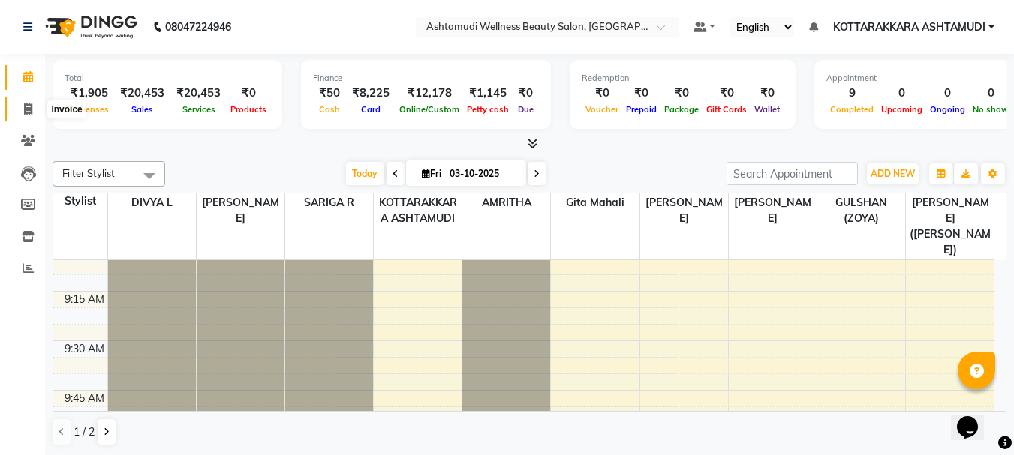
click at [28, 110] on icon at bounding box center [28, 109] width 8 height 11
select select "service"
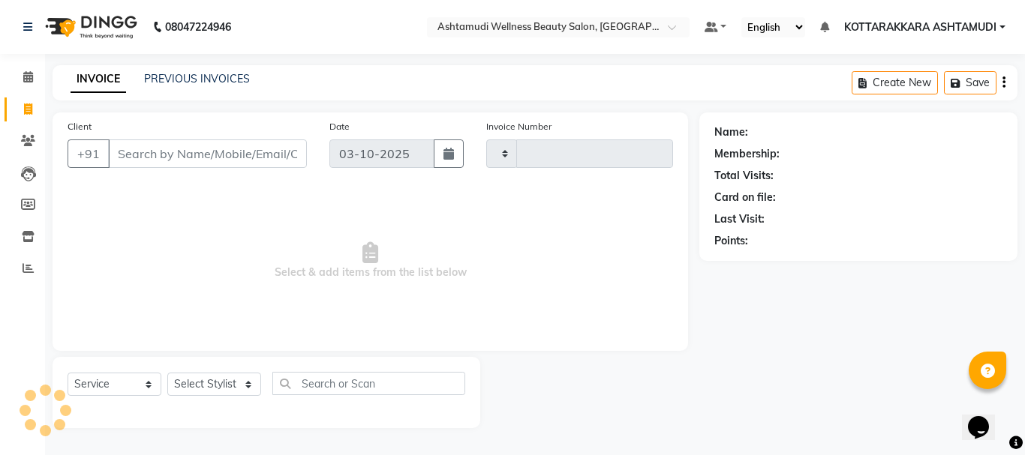
type input "3662"
select select "4664"
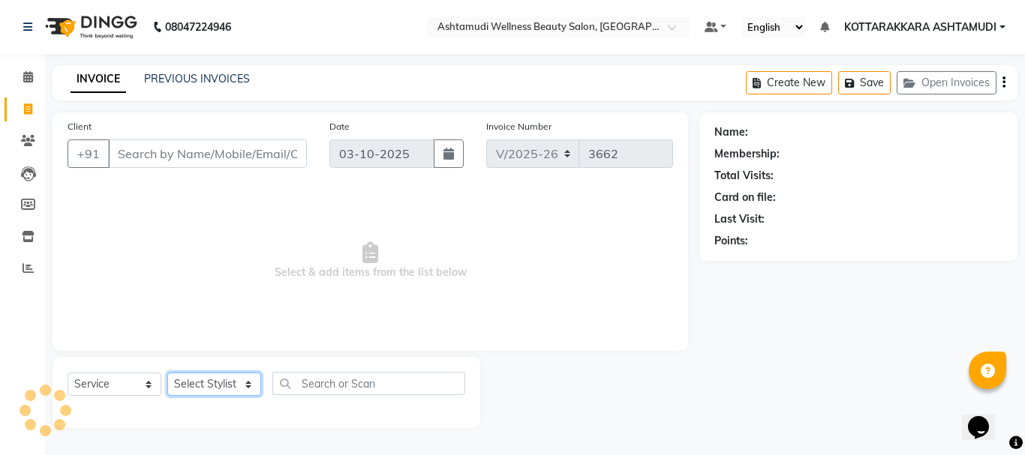
click at [212, 377] on select "Select Stylist" at bounding box center [214, 384] width 94 height 23
select select "75883"
click at [167, 373] on select "Select Stylist AMRITHA DIVYA L Gita Mahali GULSHAN (ZOYA) Karina Darjee KOTTARA…" at bounding box center [216, 384] width 98 height 23
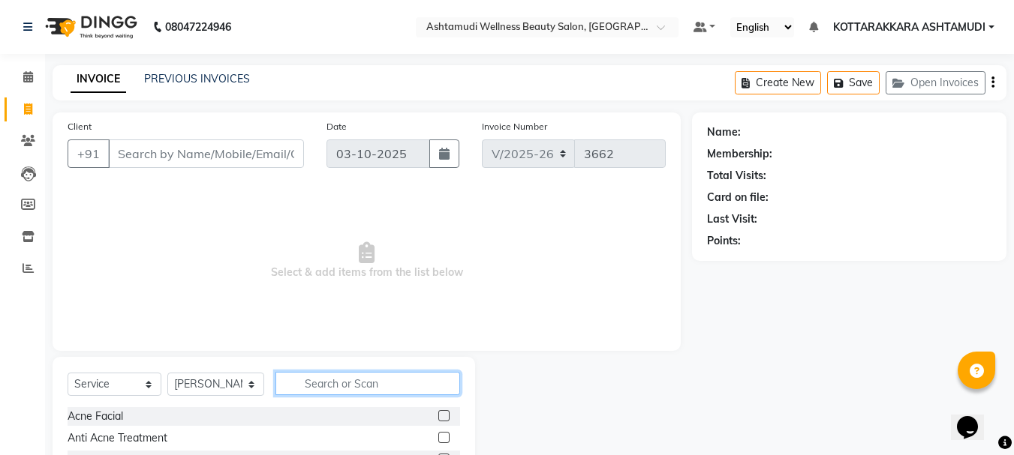
click at [360, 382] on input "text" at bounding box center [367, 383] width 185 height 23
type input "EY"
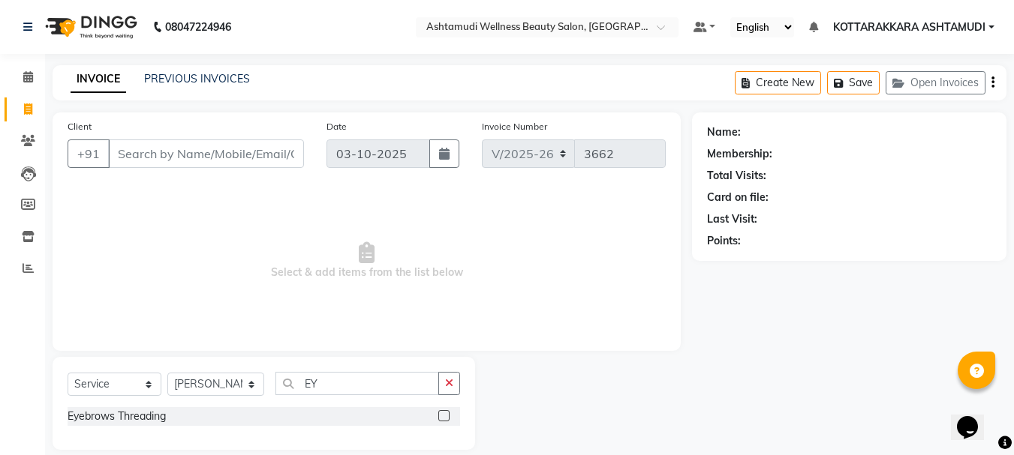
click at [443, 413] on label at bounding box center [443, 415] width 11 height 11
click at [443, 413] on input "checkbox" at bounding box center [443, 417] width 10 height 10
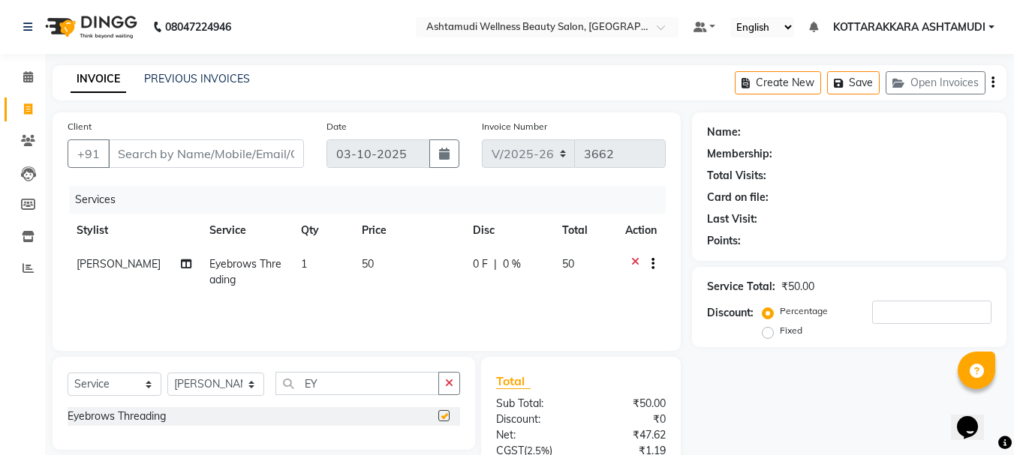
checkbox input "false"
click at [202, 164] on input "Client" at bounding box center [206, 154] width 196 height 29
type input "9"
type input "0"
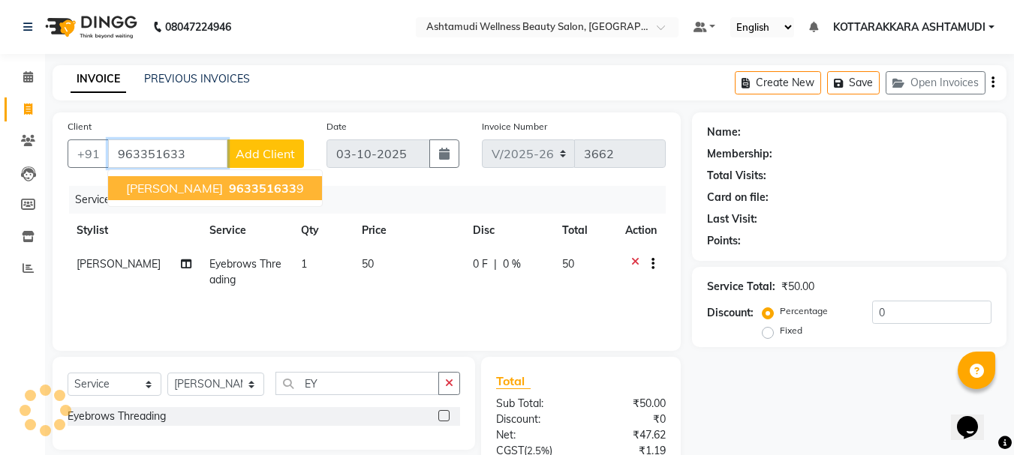
click at [229, 192] on span "963351633" at bounding box center [263, 188] width 68 height 15
type input "9633516339"
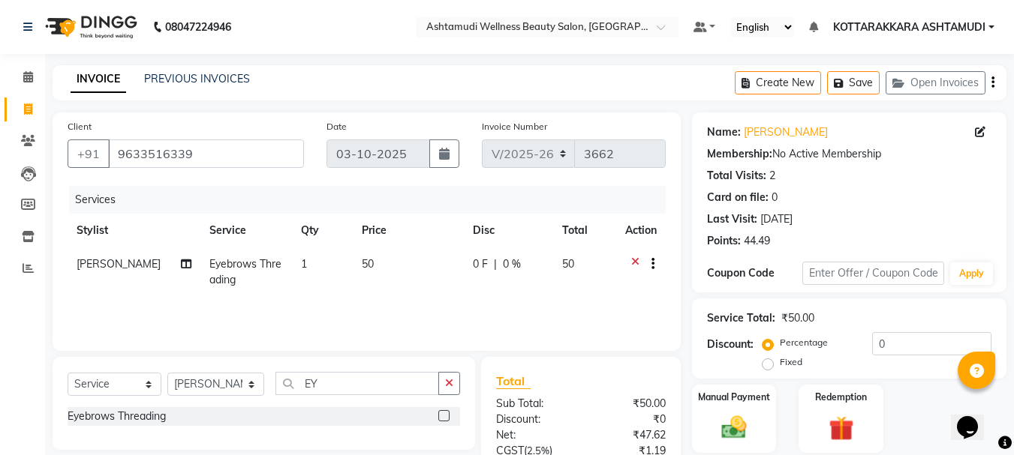
scroll to position [145, 0]
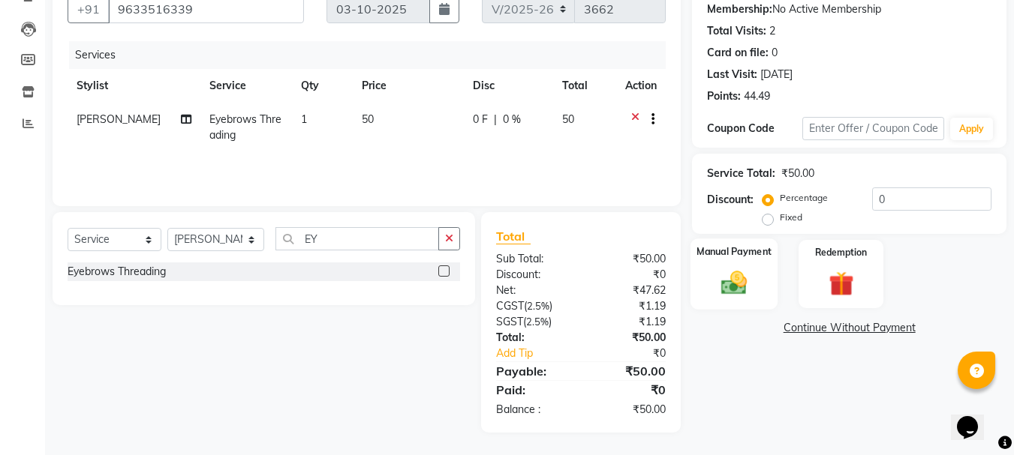
click at [731, 281] on img at bounding box center [734, 283] width 42 height 30
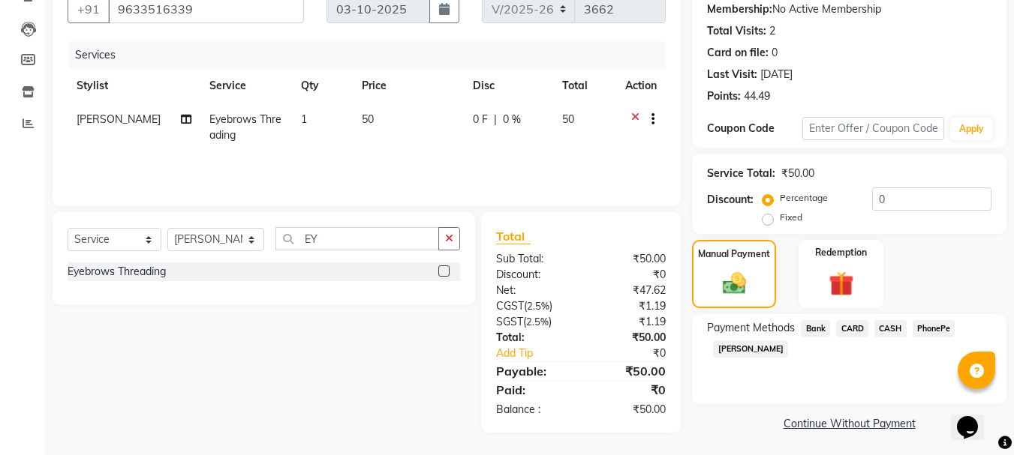
click at [933, 330] on span "PhonePe" at bounding box center [933, 328] width 43 height 17
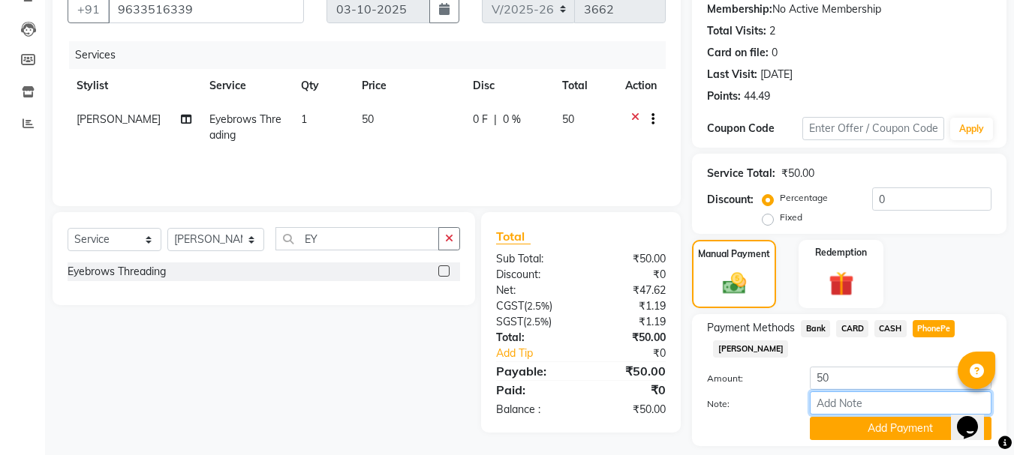
click at [851, 412] on input "Note:" at bounding box center [900, 403] width 182 height 23
click at [839, 425] on button "Add Payment" at bounding box center [900, 428] width 182 height 23
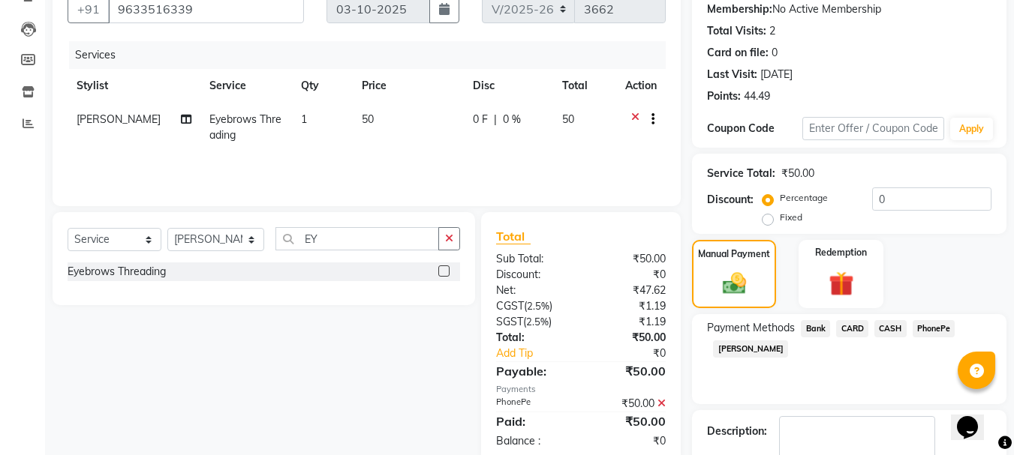
scroll to position [232, 0]
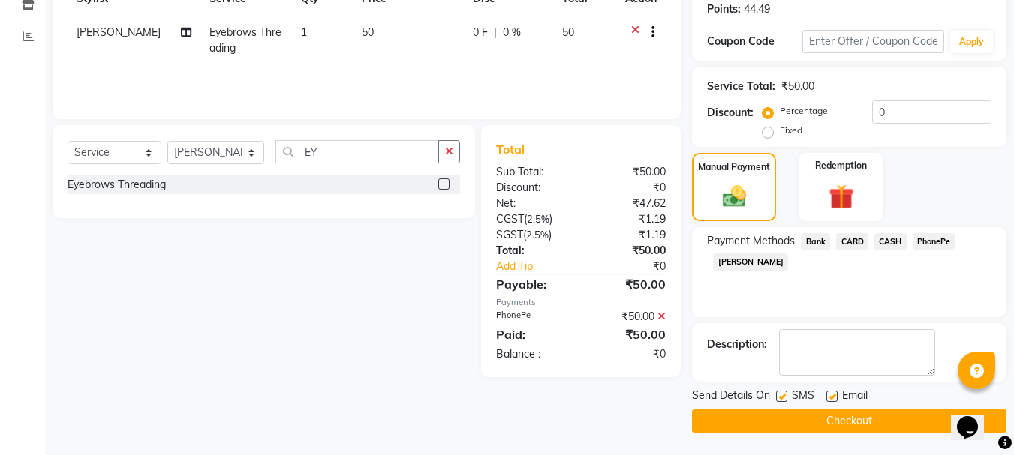
click at [771, 420] on button "Checkout" at bounding box center [849, 421] width 314 height 23
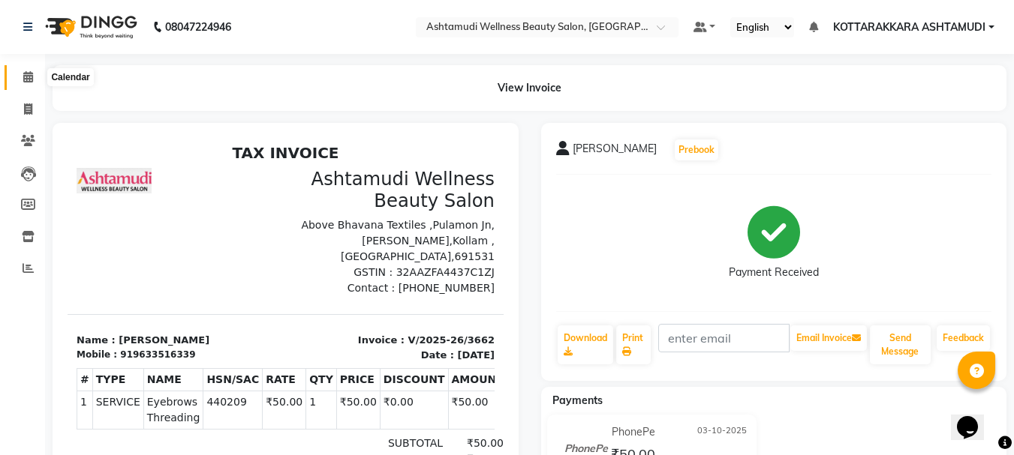
click at [29, 79] on icon at bounding box center [28, 76] width 10 height 11
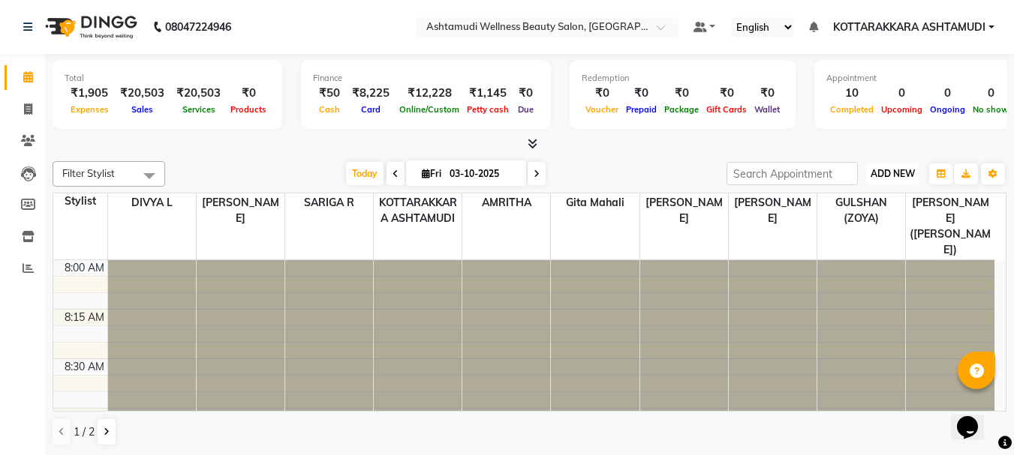
click at [876, 171] on span "ADD NEW" at bounding box center [892, 173] width 44 height 11
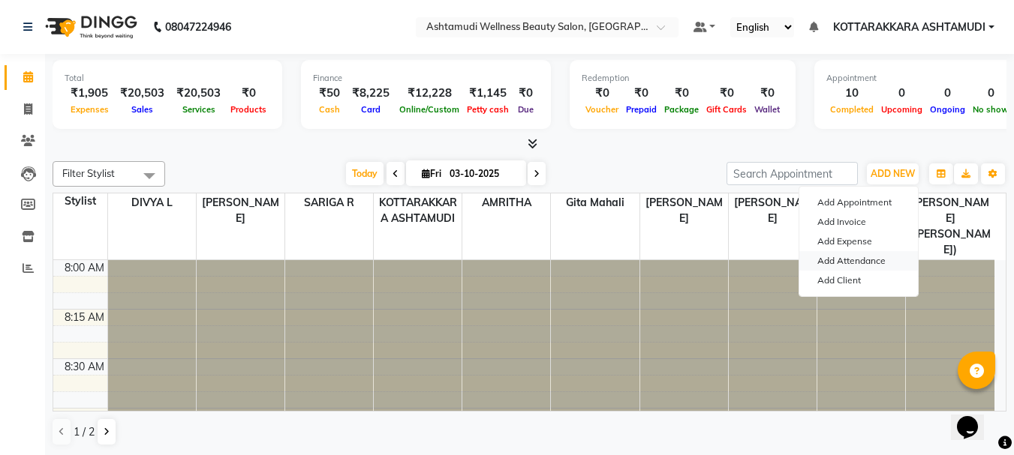
click at [875, 263] on link "Add Attendance" at bounding box center [858, 261] width 119 height 20
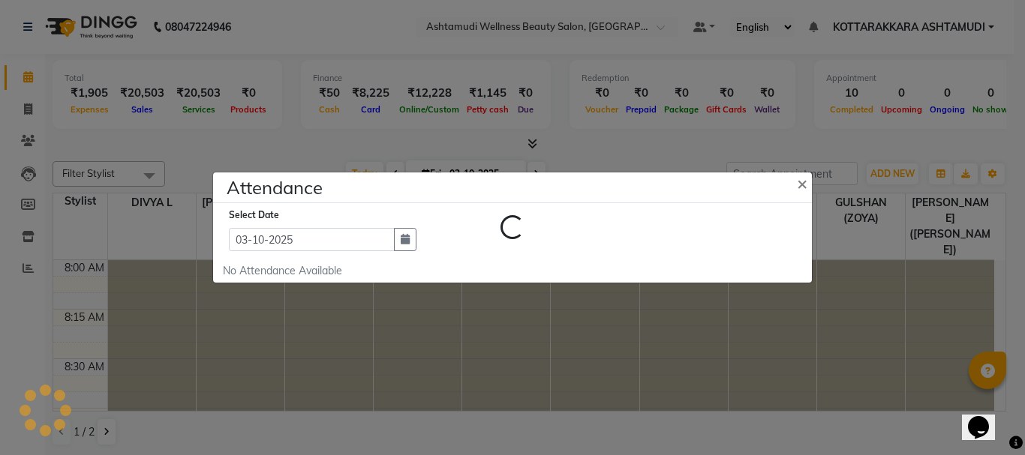
select select "A"
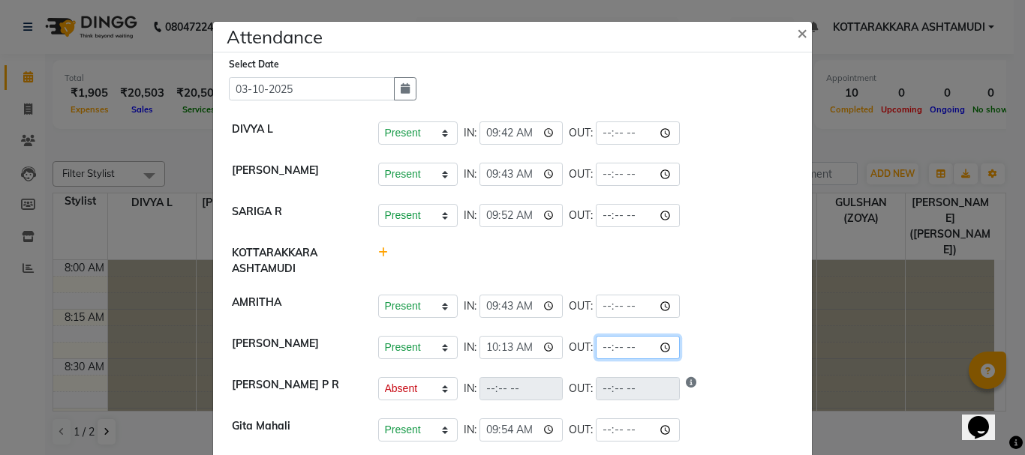
click at [623, 347] on input "time" at bounding box center [638, 347] width 84 height 23
type input "17:57"
click at [670, 169] on div "Present Absent Late Half Day Weekly Off IN: 09:43 OUT:" at bounding box center [586, 174] width 416 height 23
select select "A"
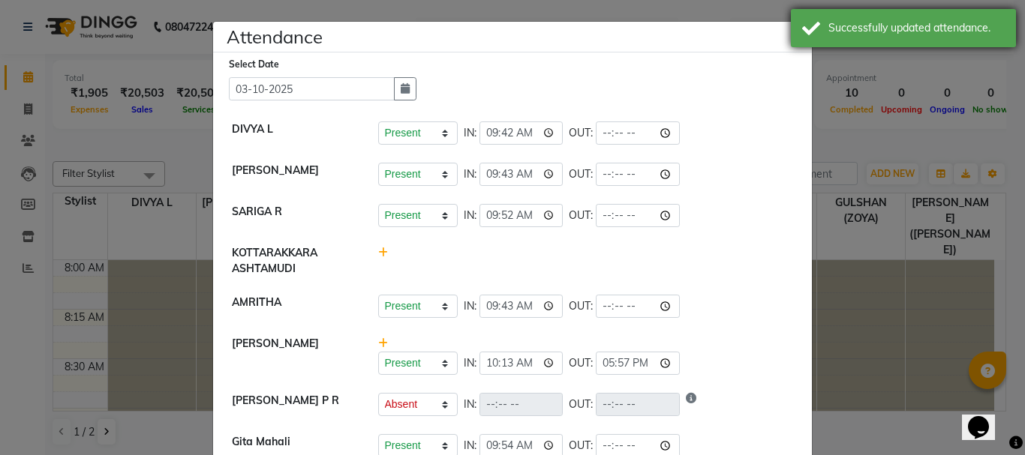
click at [803, 39] on div "Successfully updated attendance." at bounding box center [903, 28] width 225 height 38
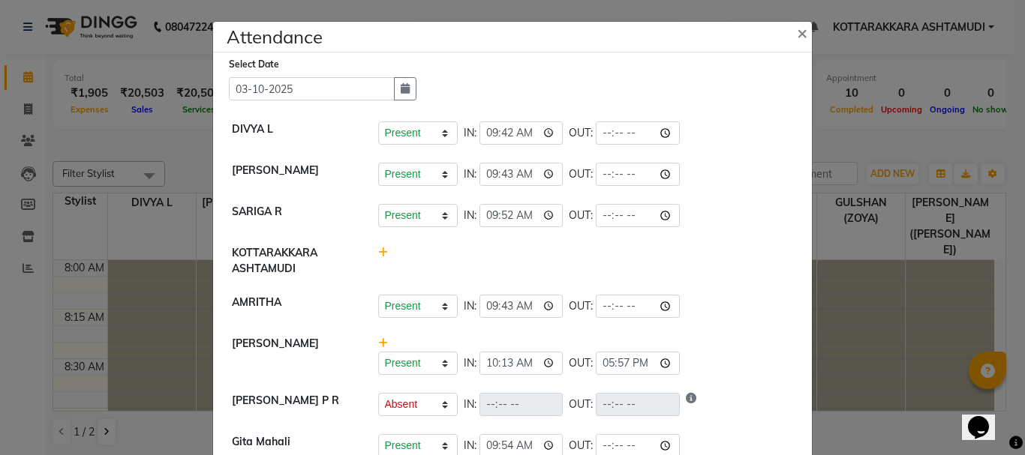
click at [801, 38] on div "Successfully updated attendance." at bounding box center [903, 28] width 225 height 38
click at [801, 38] on span "×" at bounding box center [802, 32] width 11 height 23
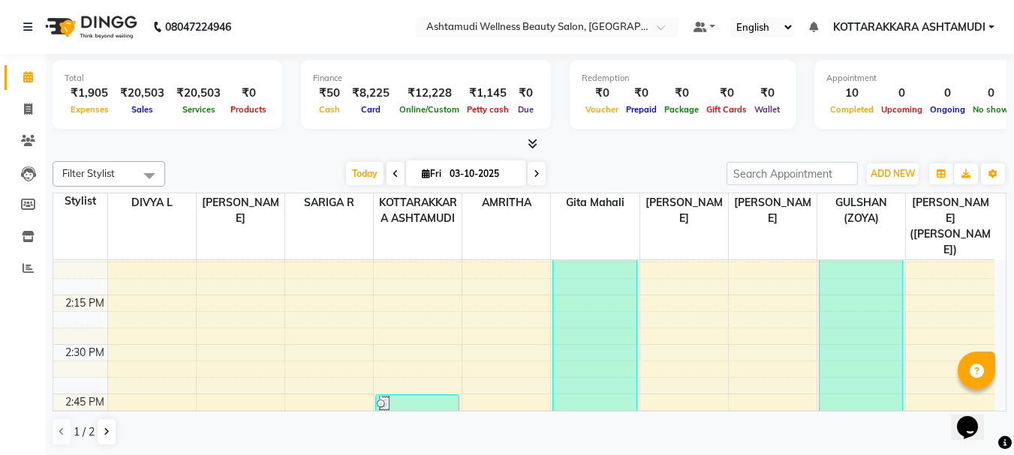
scroll to position [1191, 0]
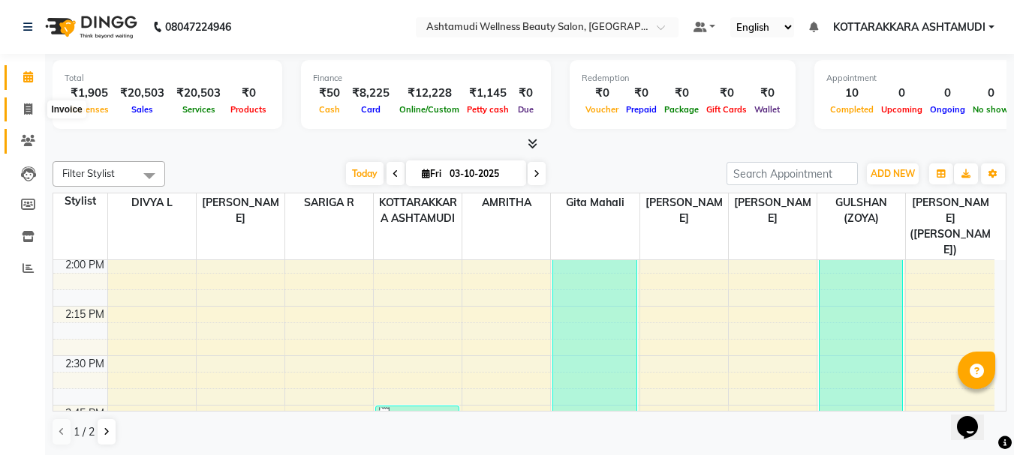
drag, startPoint x: 32, startPoint y: 109, endPoint x: 41, endPoint y: 141, distance: 33.5
click at [32, 109] on icon at bounding box center [28, 109] width 8 height 11
select select "service"
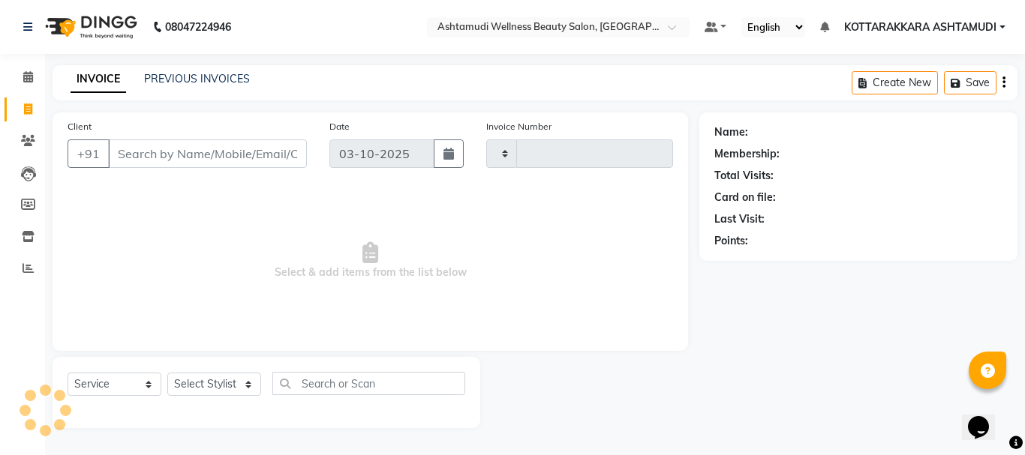
type input "3663"
select select "4664"
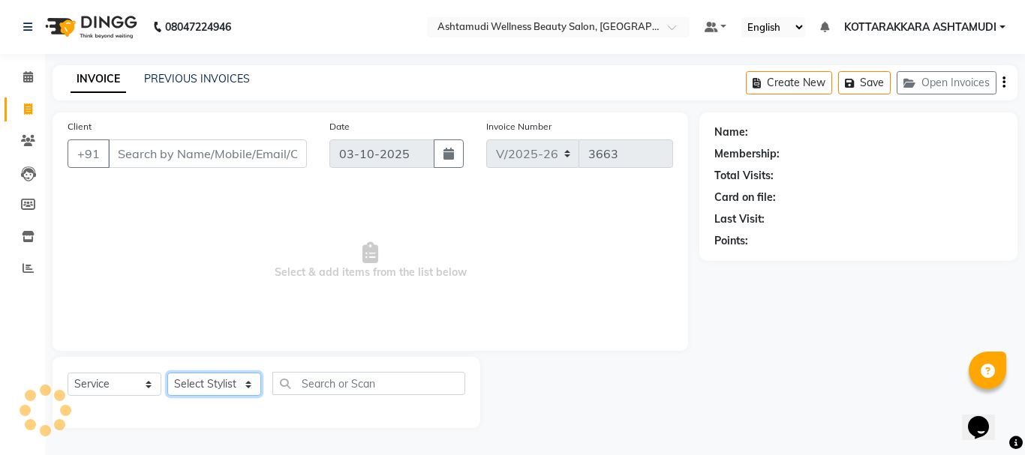
click at [228, 383] on select "Select Stylist" at bounding box center [214, 384] width 94 height 23
select select "27427"
click at [167, 373] on select "Select Stylist AMRITHA DIVYA L Gita Mahali GULSHAN (ZOYA) Karina Darjee KOTTARA…" at bounding box center [216, 384] width 98 height 23
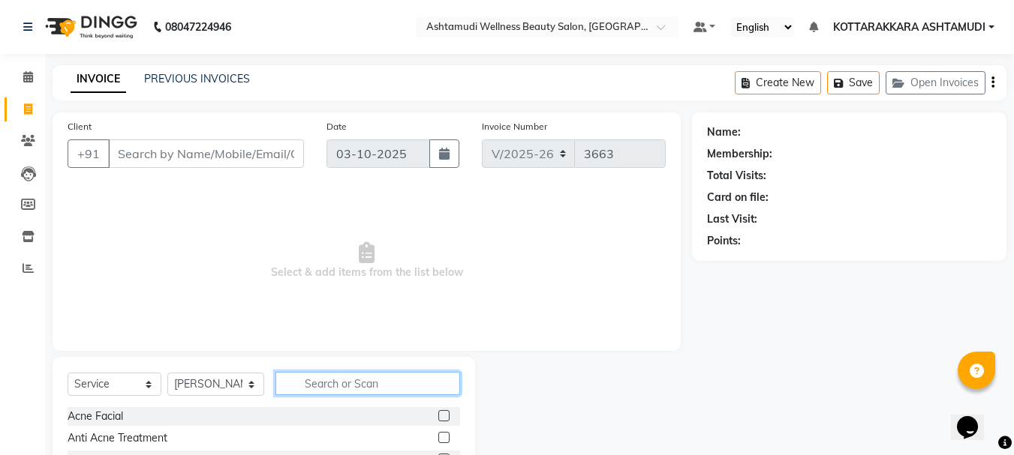
click at [334, 379] on input "text" at bounding box center [367, 383] width 185 height 23
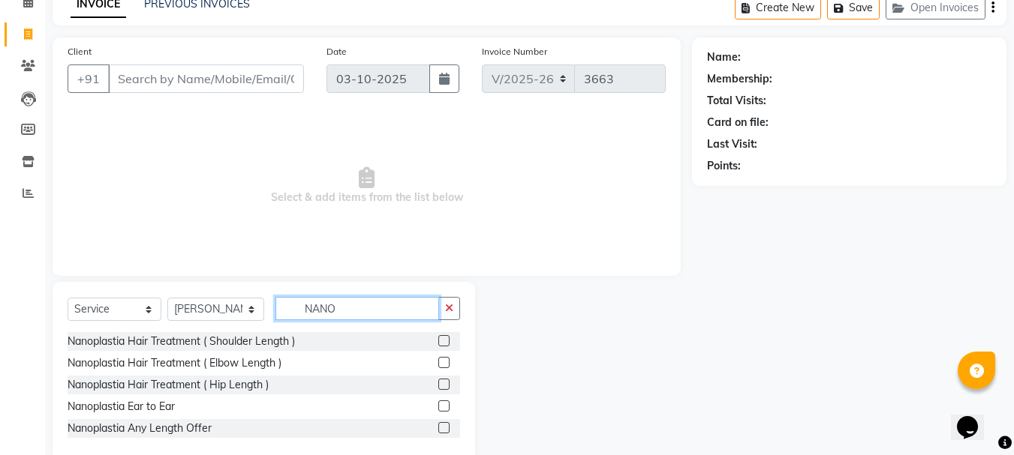
type input "NANO"
click at [448, 404] on label at bounding box center [443, 406] width 11 height 11
click at [448, 404] on input "checkbox" at bounding box center [443, 407] width 10 height 10
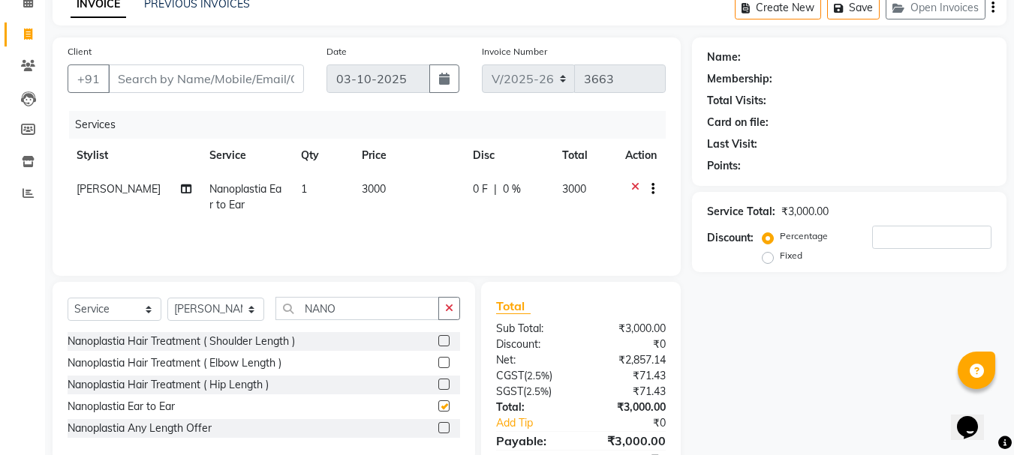
checkbox input "false"
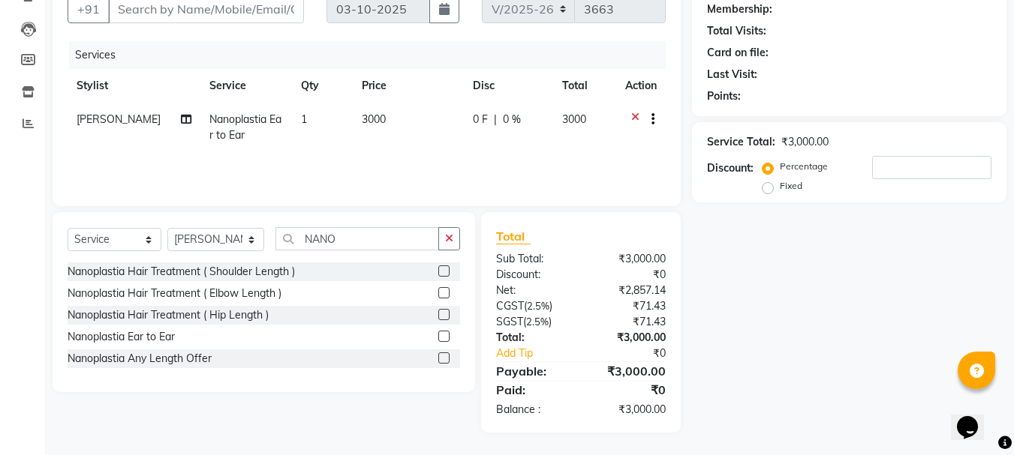
click at [445, 356] on label at bounding box center [443, 358] width 11 height 11
click at [445, 356] on input "checkbox" at bounding box center [443, 359] width 10 height 10
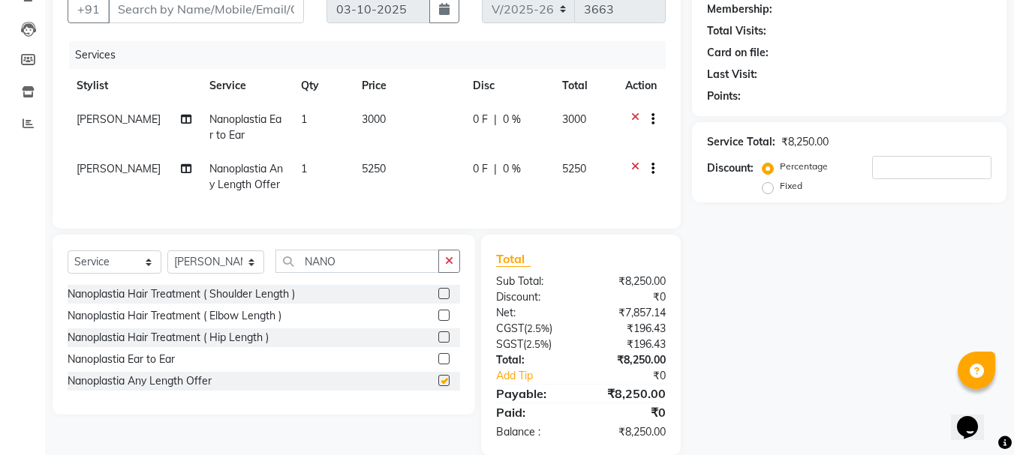
checkbox input "false"
click at [441, 299] on label at bounding box center [443, 293] width 11 height 11
click at [441, 299] on input "checkbox" at bounding box center [443, 295] width 10 height 10
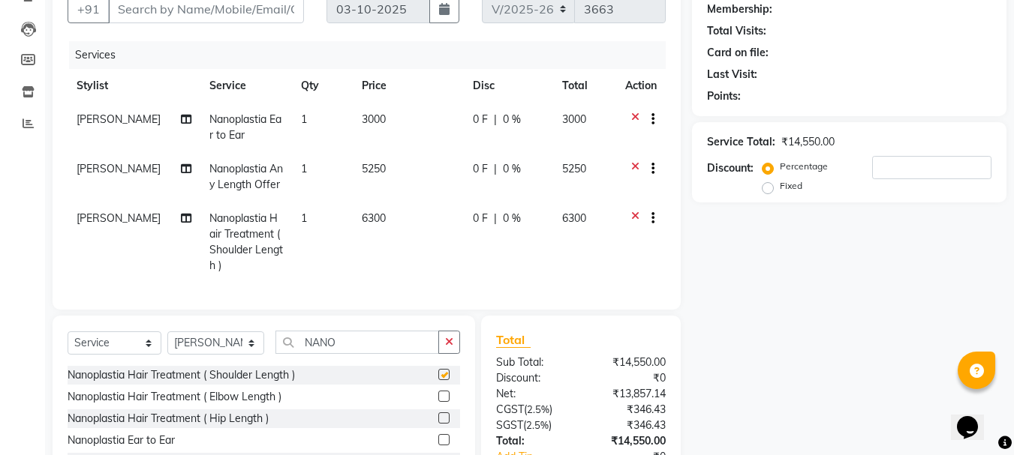
checkbox input "false"
click at [636, 117] on icon at bounding box center [635, 121] width 8 height 19
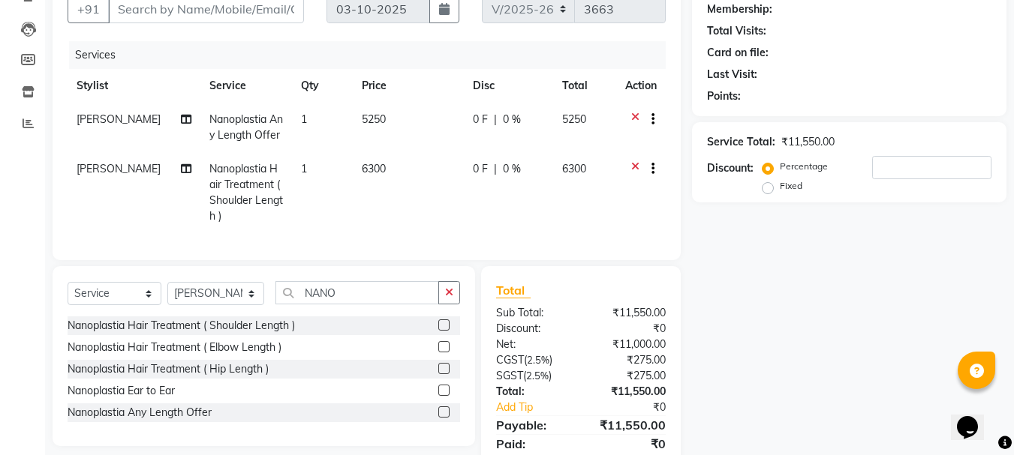
click at [636, 117] on icon at bounding box center [635, 121] width 8 height 19
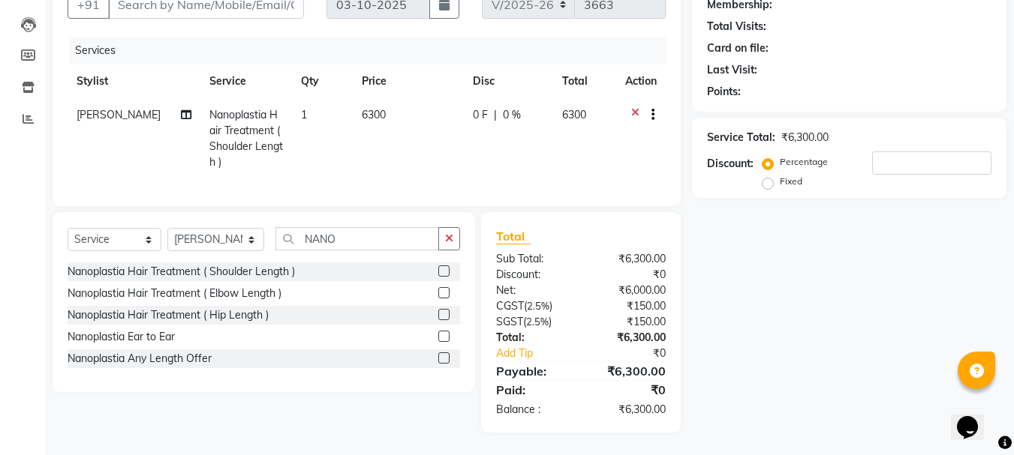
scroll to position [0, 0]
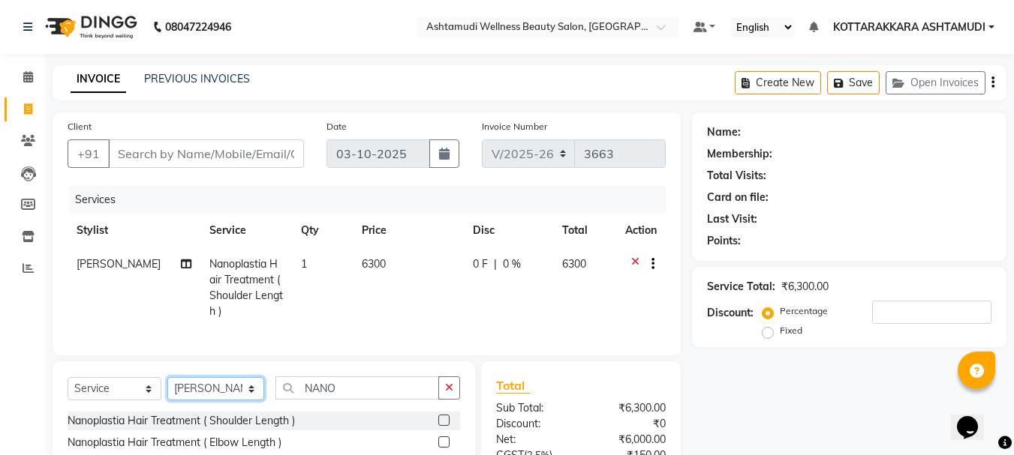
click at [230, 400] on select "Select Stylist AMRITHA DIVYA L Gita Mahali GULSHAN (ZOYA) Karina Darjee KOTTARA…" at bounding box center [215, 388] width 97 height 23
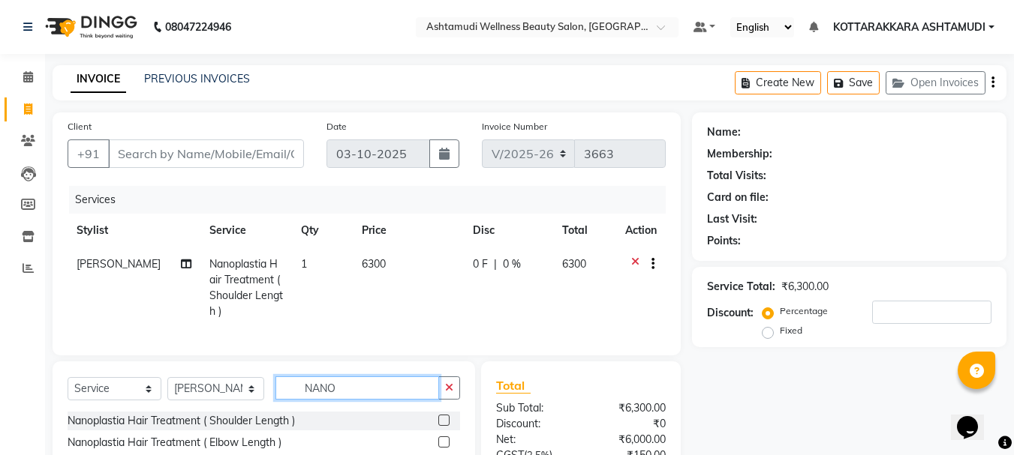
click at [379, 400] on input "NANO" at bounding box center [357, 388] width 164 height 23
type input "N"
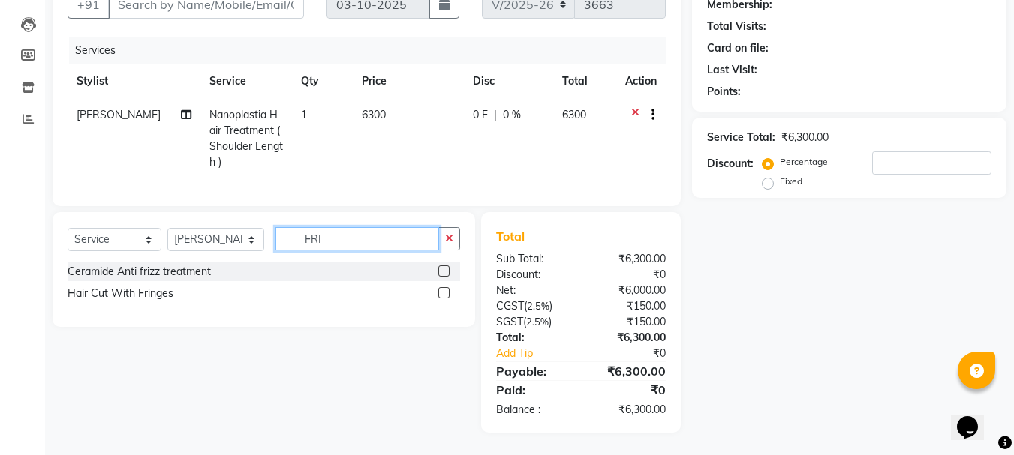
type input "FRI"
click at [440, 290] on label at bounding box center [443, 292] width 11 height 11
click at [440, 290] on input "checkbox" at bounding box center [443, 294] width 10 height 10
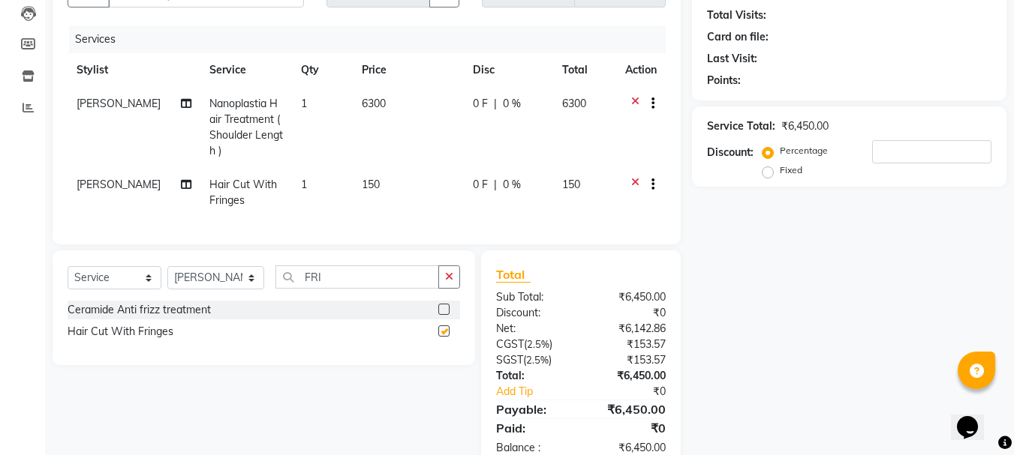
checkbox input "false"
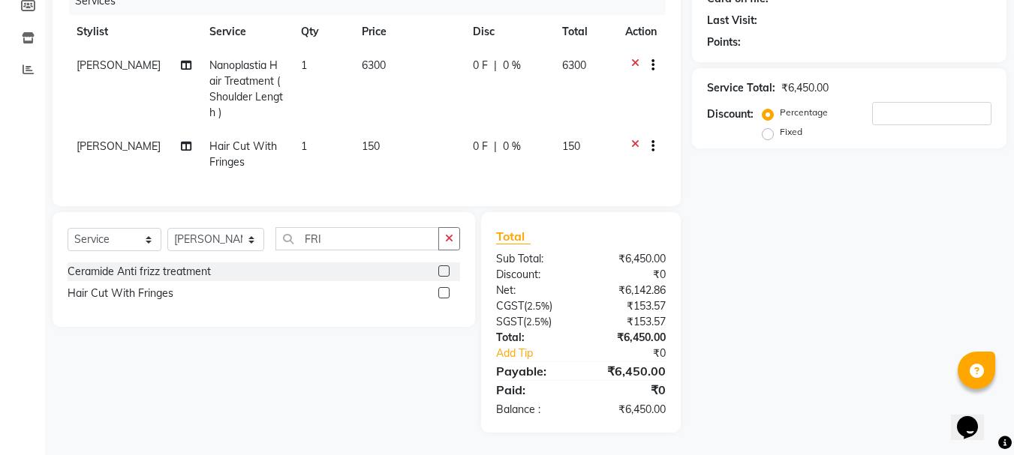
click at [779, 125] on label "Fixed" at bounding box center [790, 132] width 23 height 14
click at [767, 127] on input "Fixed" at bounding box center [770, 132] width 11 height 11
radio input "true"
click at [914, 105] on input "number" at bounding box center [931, 113] width 119 height 23
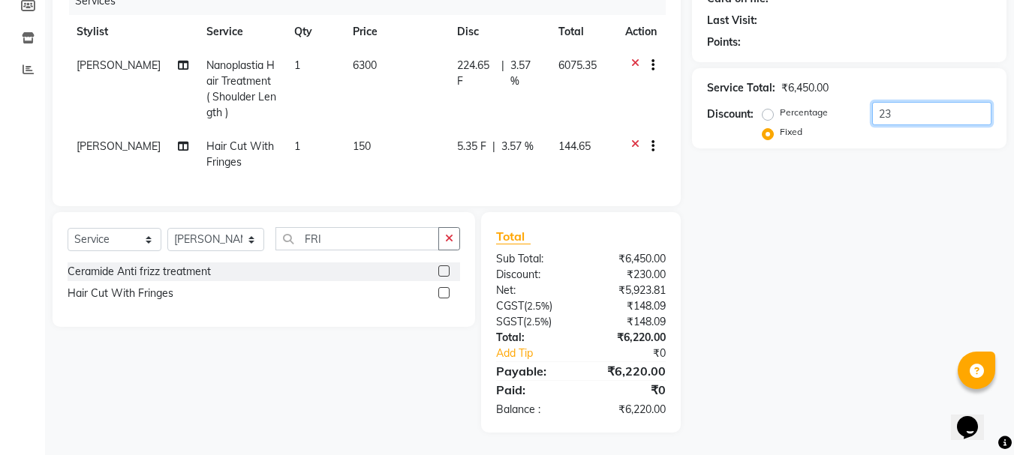
type input "2"
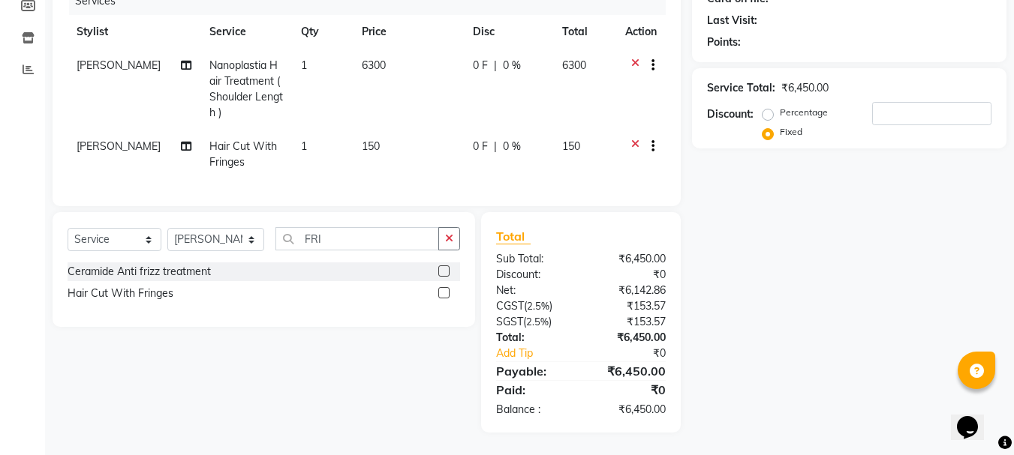
drag, startPoint x: 841, startPoint y: 220, endPoint x: 798, endPoint y: 209, distance: 44.0
click at [841, 221] on div "Name: Membership: Total Visits: Card on file: Last Visit: Points: Service Total…" at bounding box center [855, 173] width 326 height 519
click at [479, 58] on span "0 F" at bounding box center [480, 66] width 15 height 16
select select "27427"
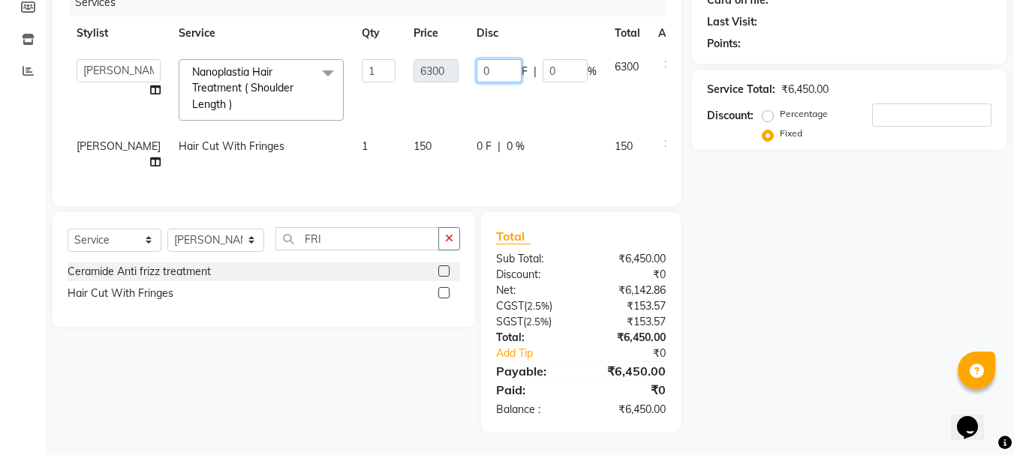
click at [476, 62] on input "0" at bounding box center [498, 70] width 45 height 23
type input "2300"
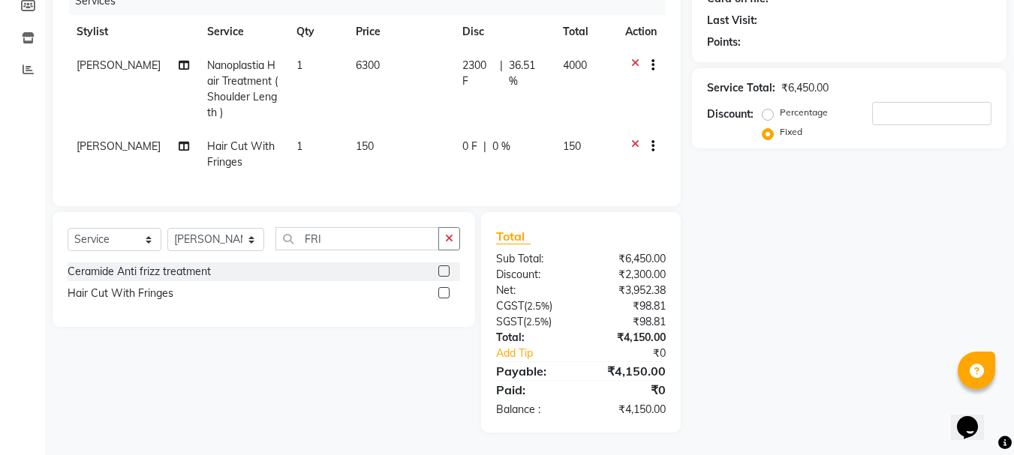
click at [490, 100] on td "2300 F | 36.51 %" at bounding box center [503, 89] width 101 height 81
select select "27427"
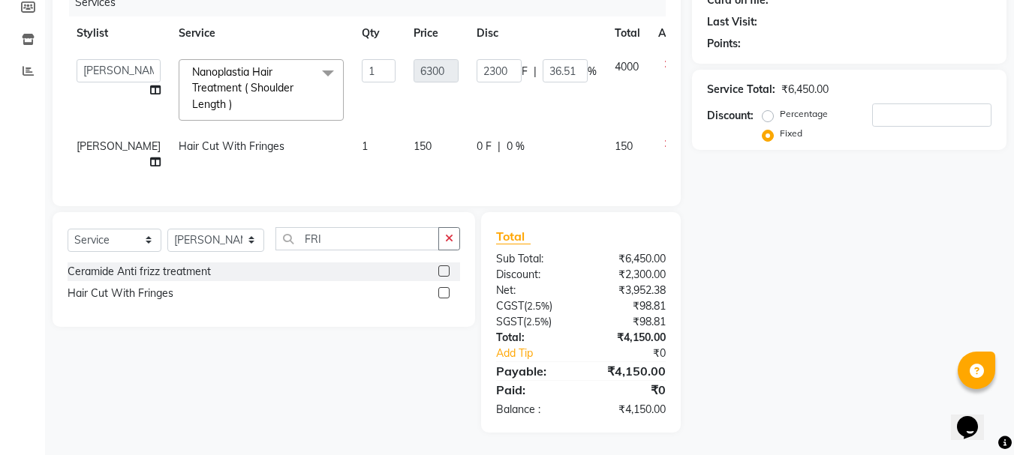
scroll to position [0, 0]
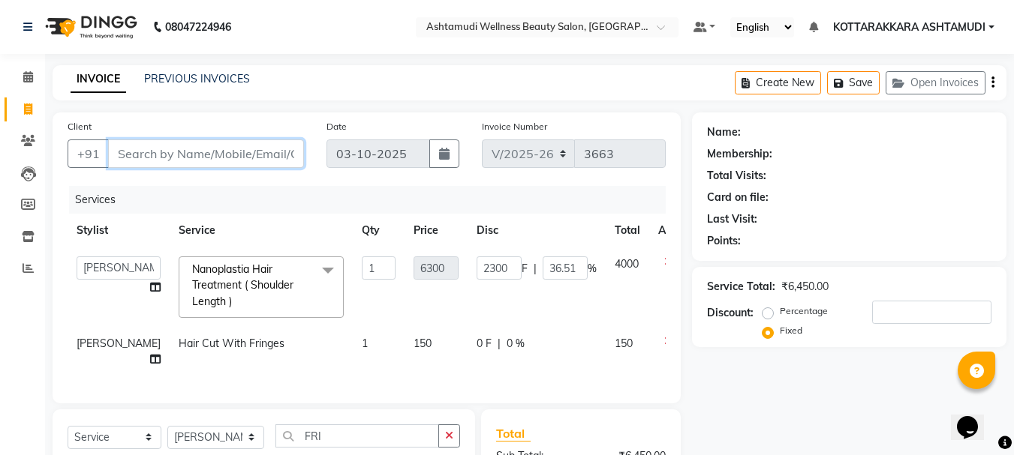
click at [236, 149] on input "Client" at bounding box center [206, 154] width 196 height 29
type input "9"
radio input "true"
type input "0"
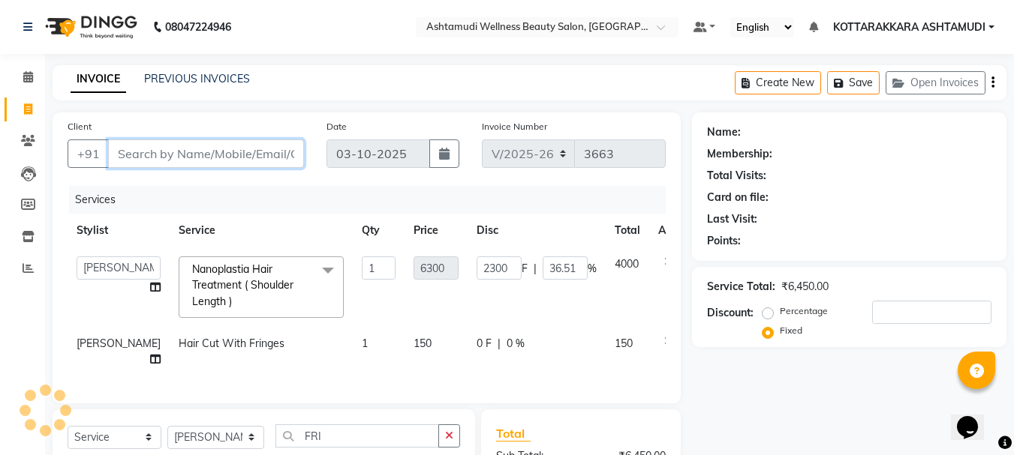
type input "0"
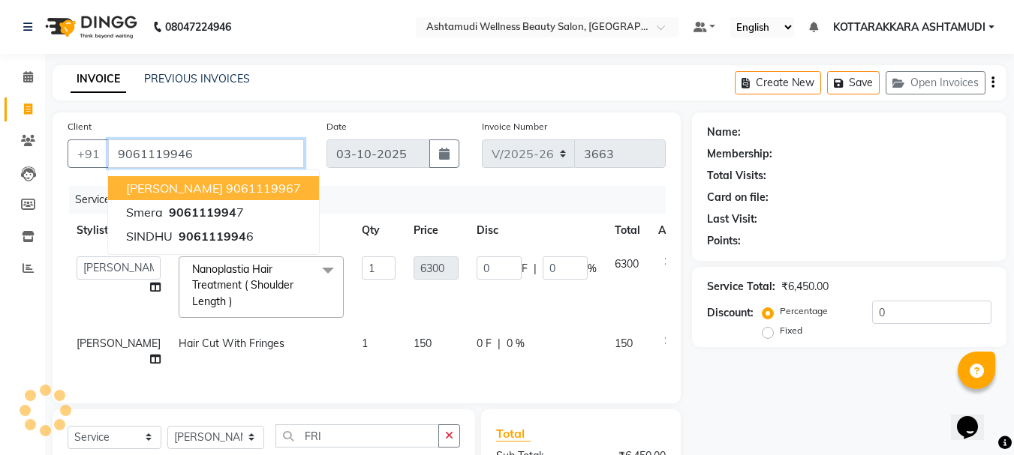
type input "9061119946"
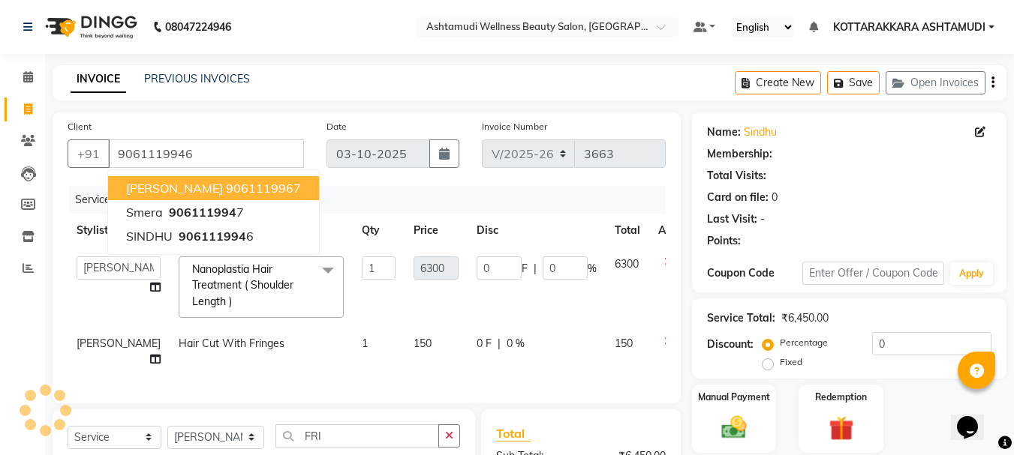
select select "1: Object"
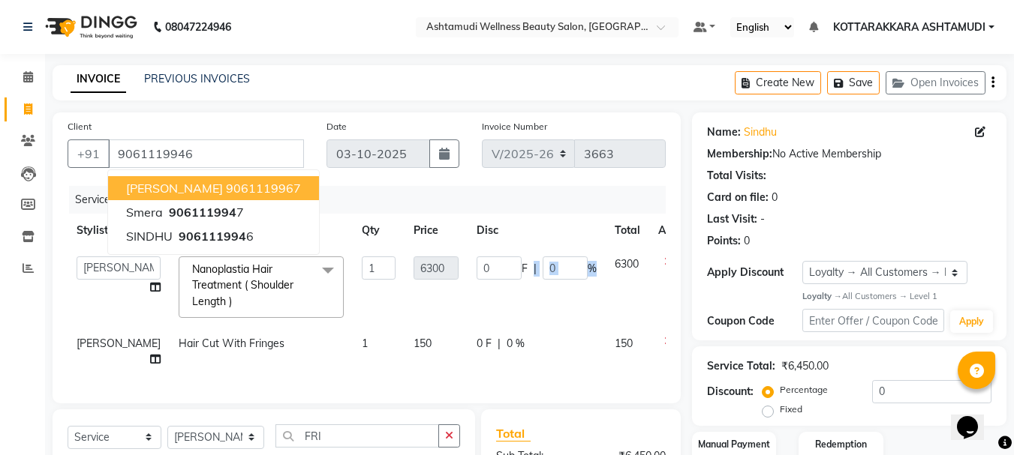
drag, startPoint x: 561, startPoint y: 288, endPoint x: 562, endPoint y: 299, distance: 10.5
click at [562, 299] on td "0 F | 0 %" at bounding box center [536, 288] width 138 height 80
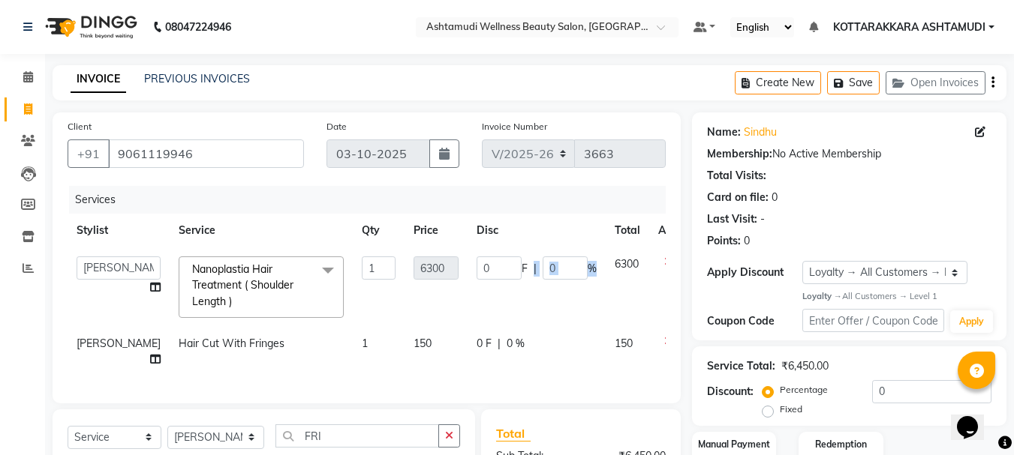
click at [563, 299] on td "0 F | 0 %" at bounding box center [536, 288] width 138 height 80
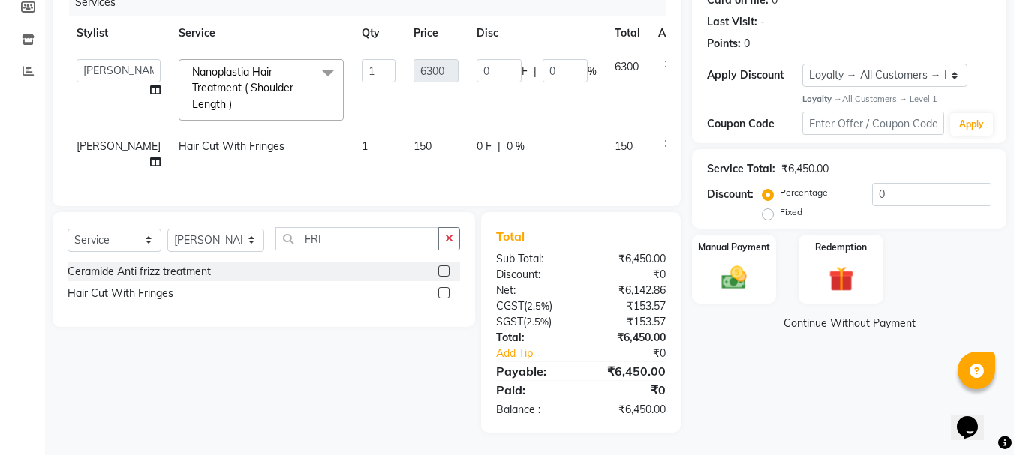
click at [583, 200] on div "Client +91 9061119946 Date 03-10-2025 Invoice Number V/2025 V/2025-26 3663 Serv…" at bounding box center [367, 60] width 628 height 291
click at [476, 59] on input "0" at bounding box center [498, 70] width 45 height 23
type input "2300"
click at [493, 82] on td "2300 F | 0 %" at bounding box center [536, 90] width 138 height 80
select select "27427"
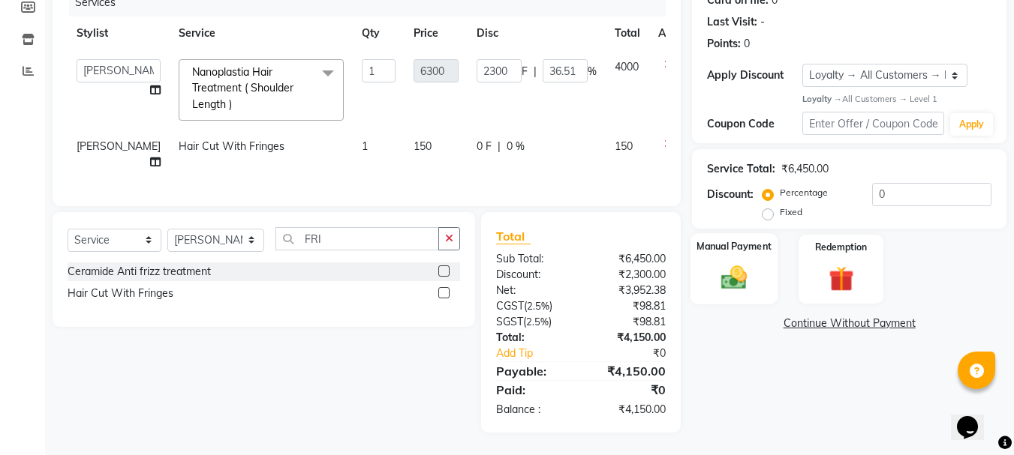
click at [742, 263] on img at bounding box center [734, 278] width 42 height 30
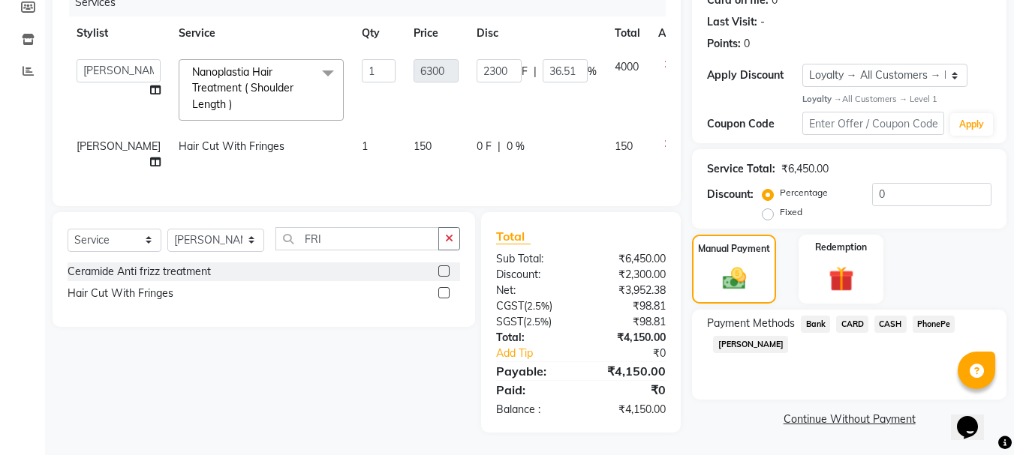
click at [946, 316] on span "PhonePe" at bounding box center [933, 324] width 43 height 17
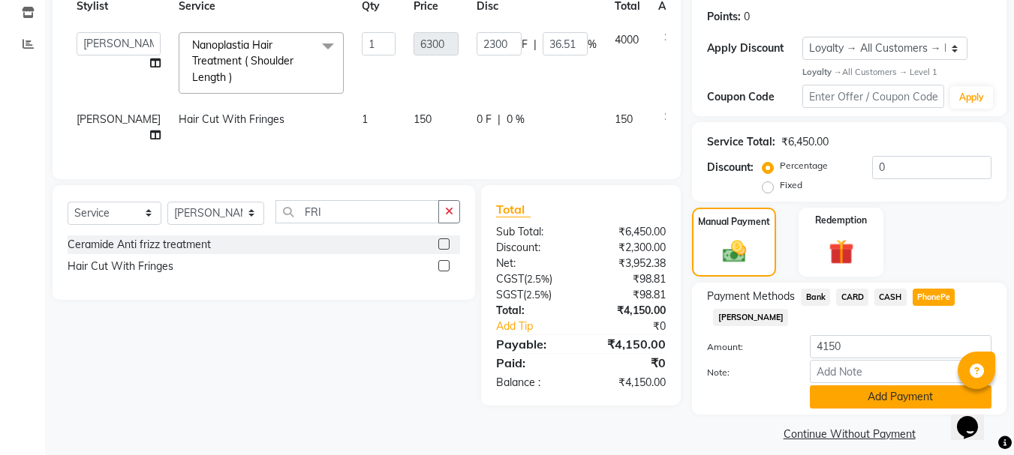
scroll to position [237, 0]
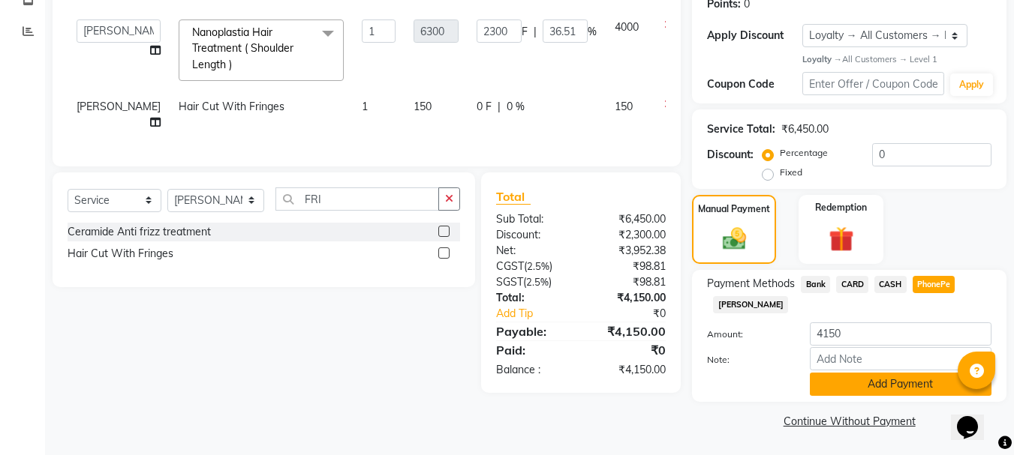
click at [877, 385] on button "Add Payment" at bounding box center [900, 384] width 182 height 23
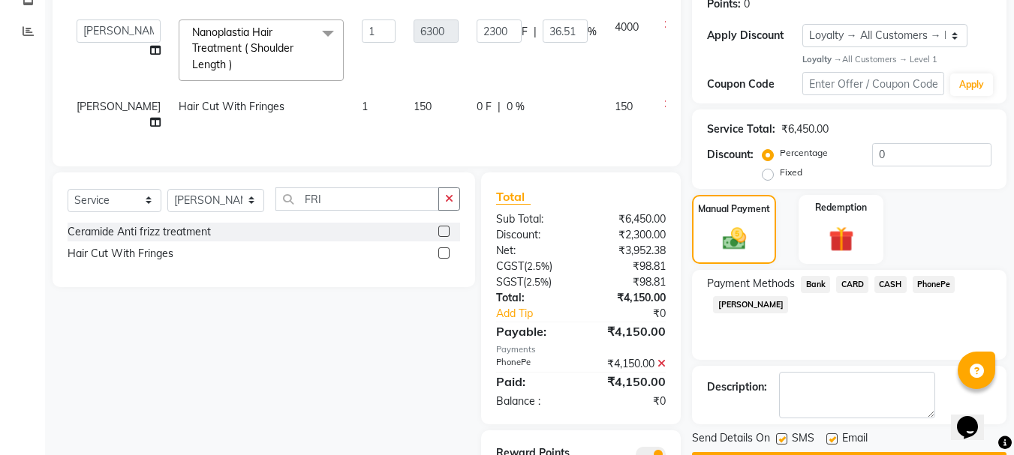
scroll to position [346, 0]
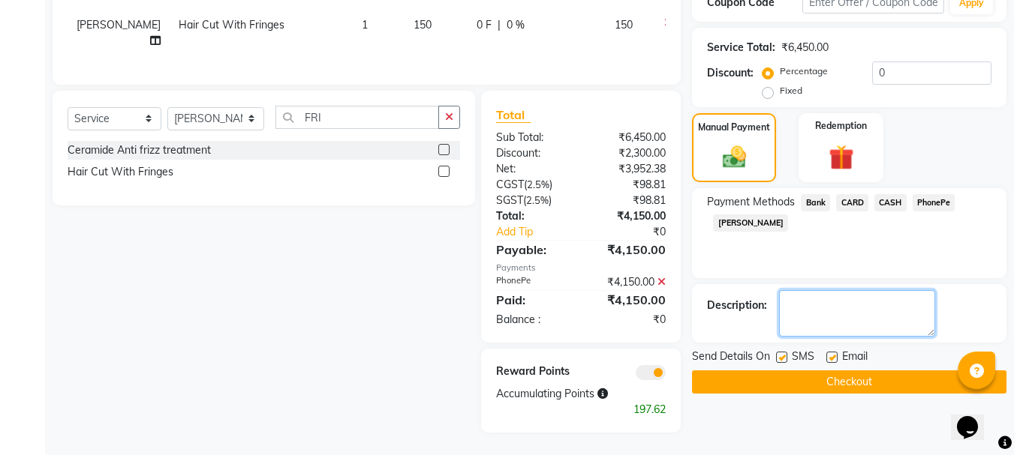
click at [813, 290] on textarea at bounding box center [857, 313] width 156 height 47
type textarea "NANO ONLY CROWN PORTION"
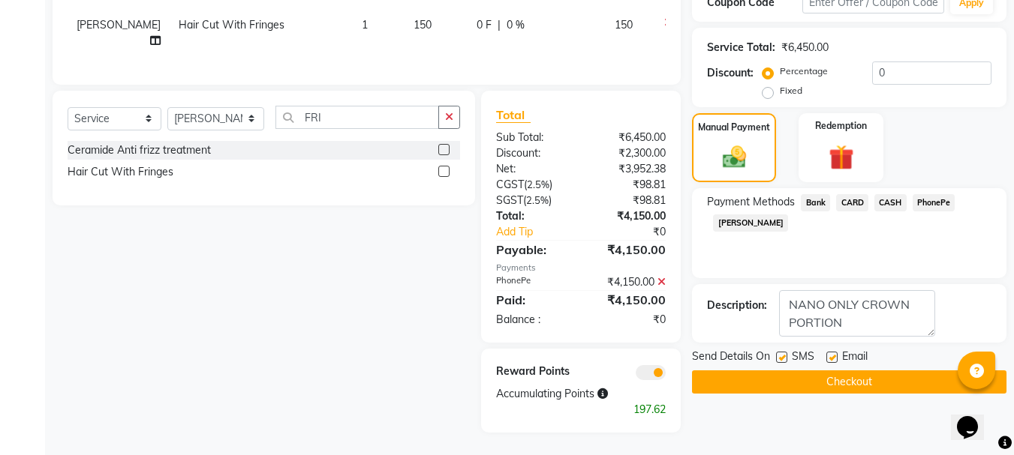
click at [850, 371] on button "Checkout" at bounding box center [849, 382] width 314 height 23
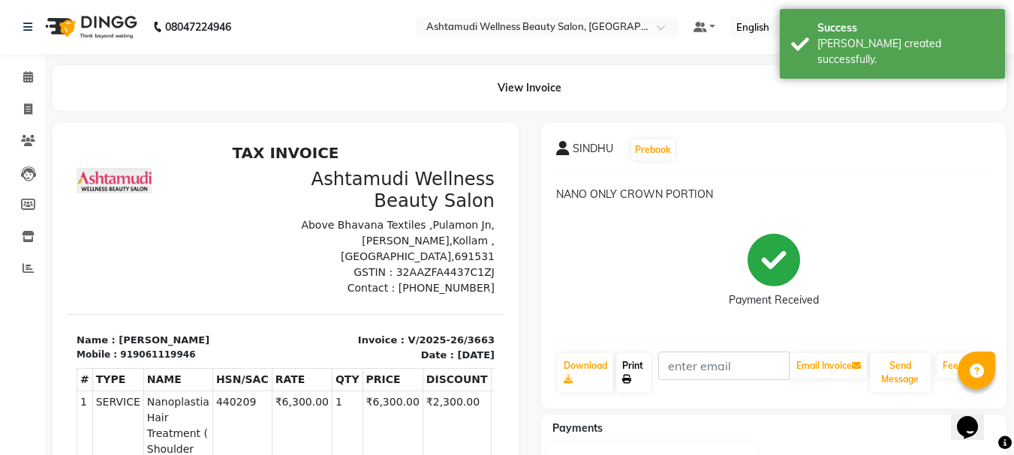
click at [635, 368] on link "Print" at bounding box center [633, 372] width 35 height 39
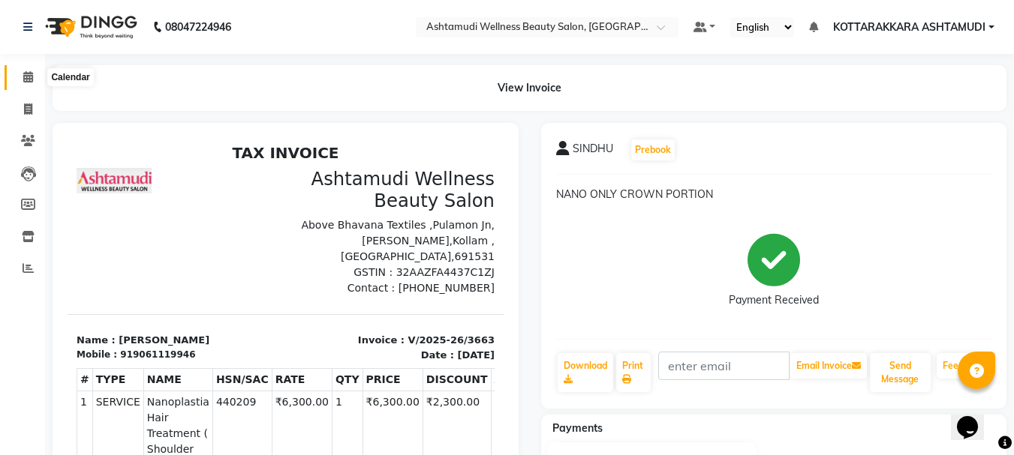
click at [27, 82] on icon at bounding box center [28, 76] width 10 height 11
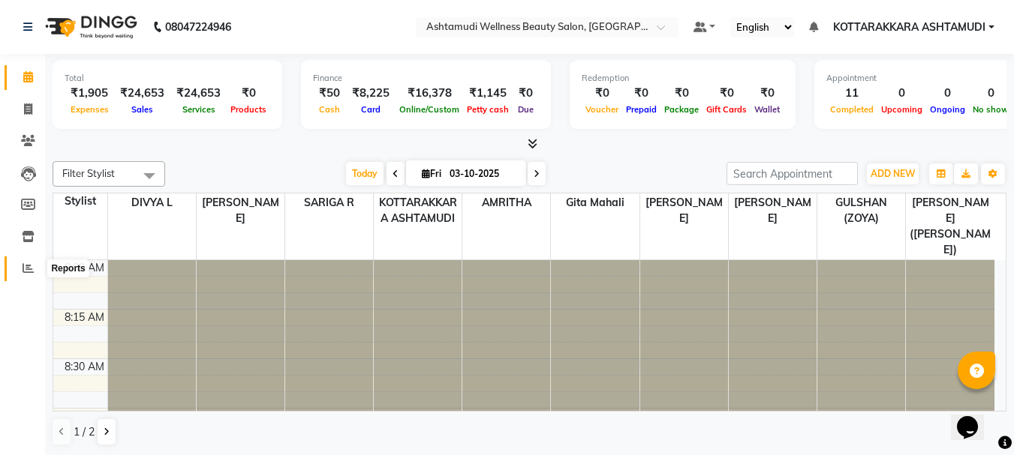
click at [24, 267] on icon at bounding box center [28, 268] width 11 height 11
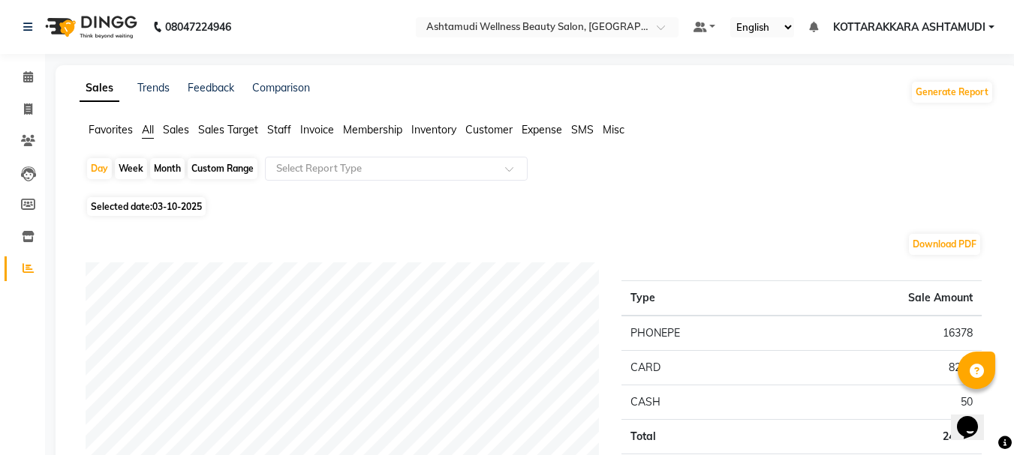
click at [487, 131] on span "Customer" at bounding box center [488, 130] width 47 height 14
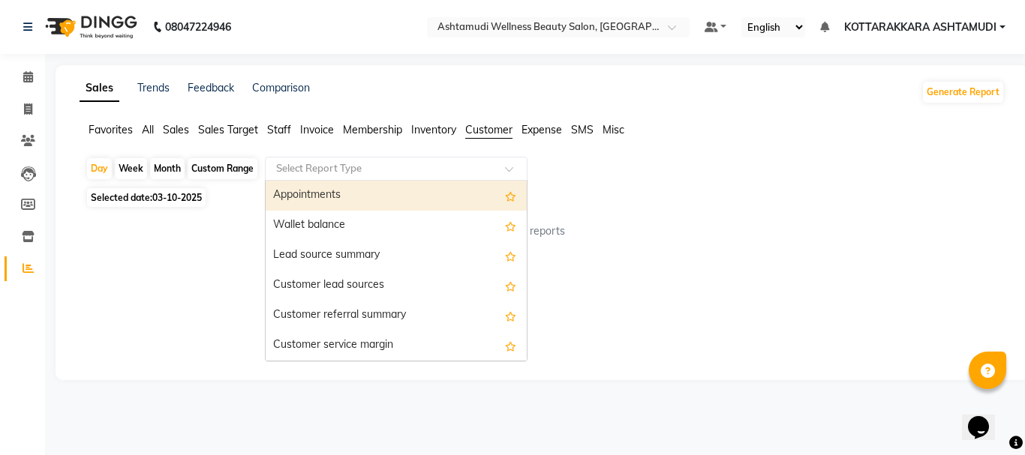
click at [479, 169] on input "text" at bounding box center [381, 168] width 216 height 15
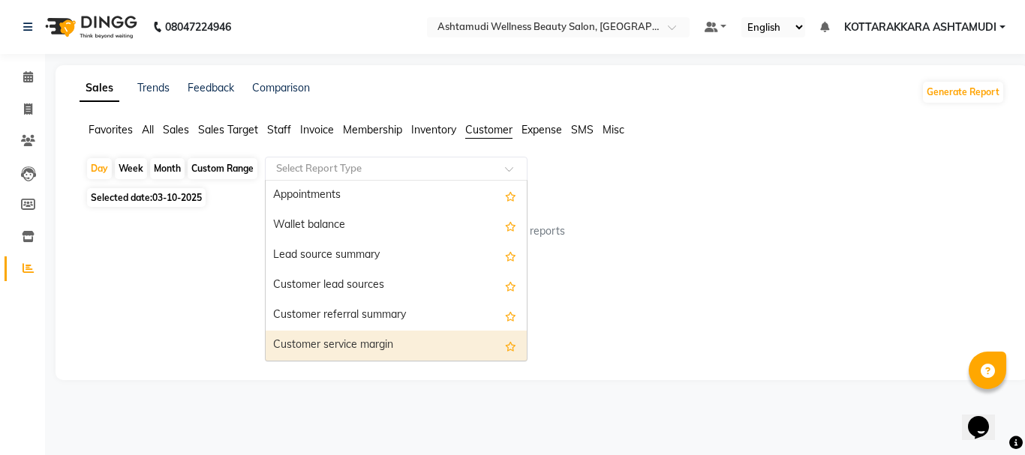
click at [428, 350] on div "Customer service margin" at bounding box center [396, 346] width 261 height 30
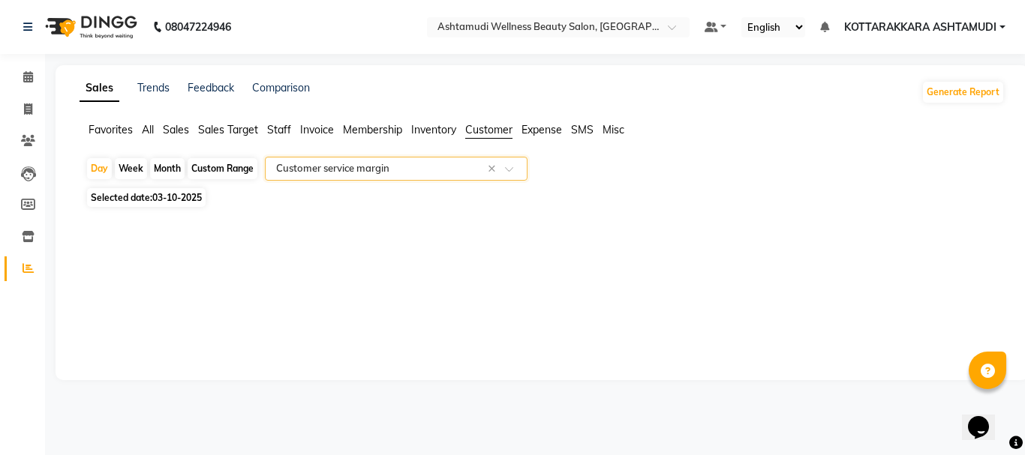
select select "full_report"
select select "csv"
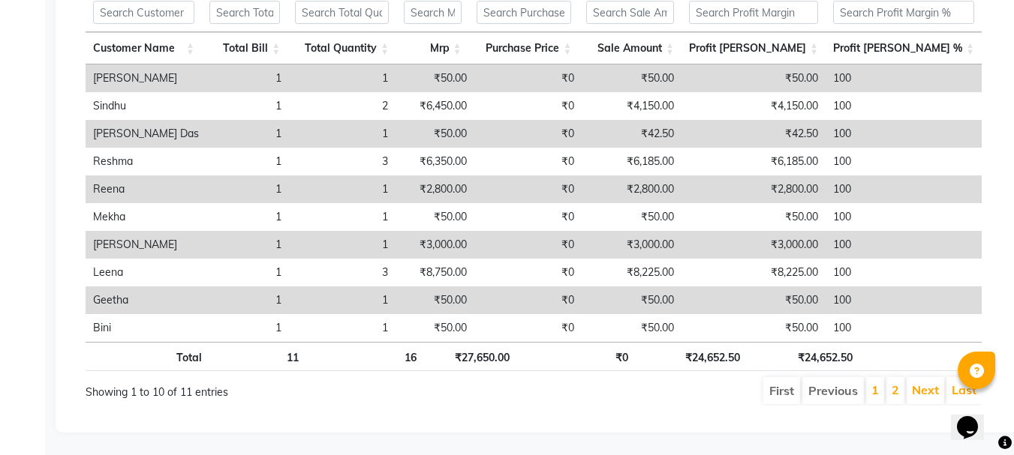
scroll to position [20, 0]
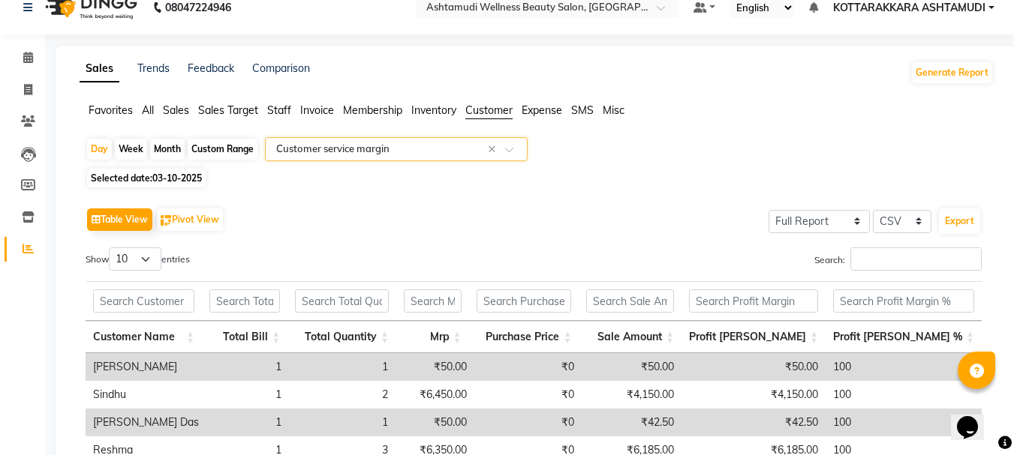
click at [351, 152] on input "text" at bounding box center [381, 149] width 216 height 15
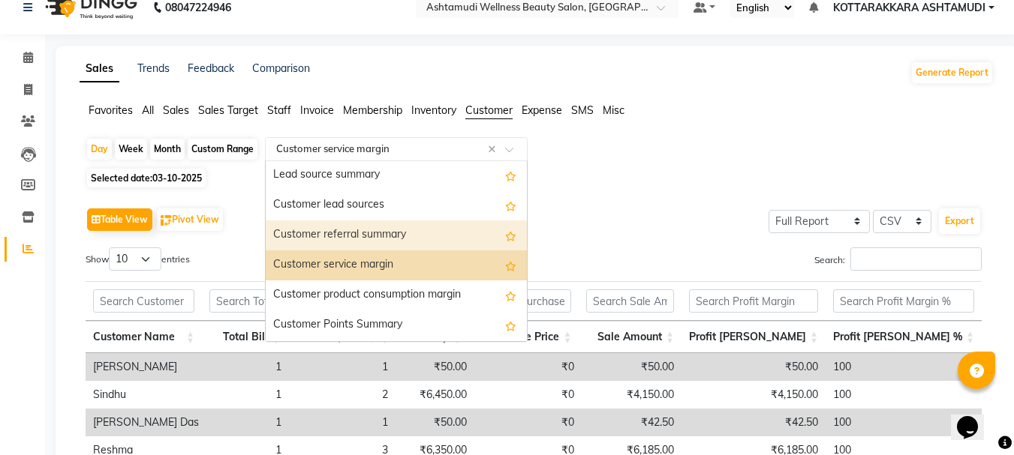
scroll to position [120, 0]
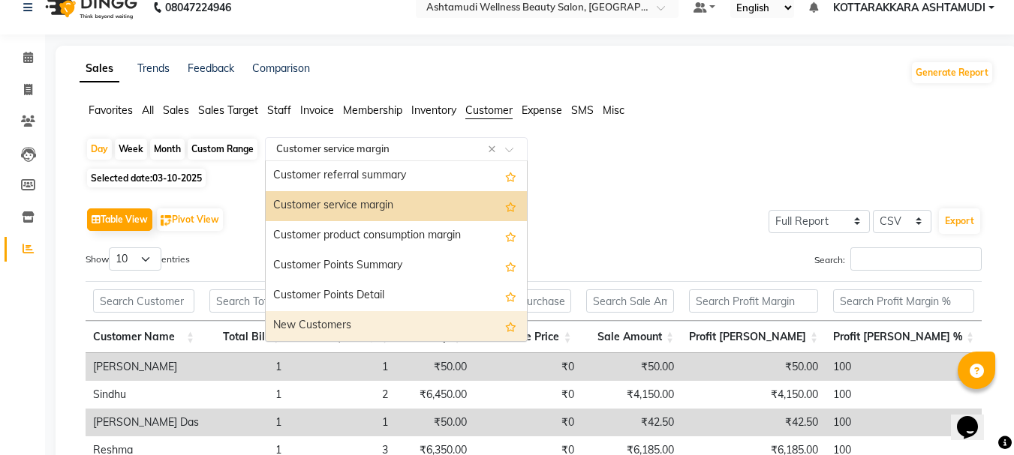
drag, startPoint x: 367, startPoint y: 321, endPoint x: 374, endPoint y: 320, distance: 7.5
click at [374, 320] on div "New Customers" at bounding box center [396, 326] width 261 height 30
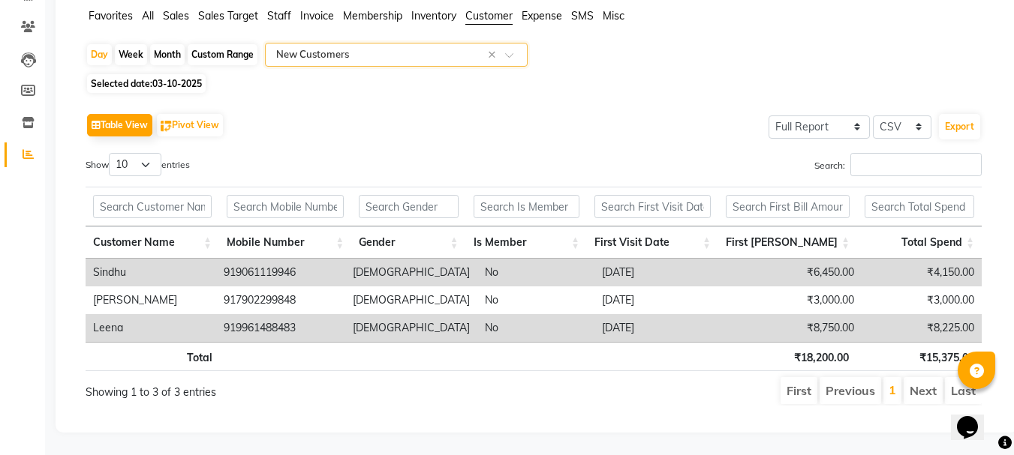
scroll to position [0, 0]
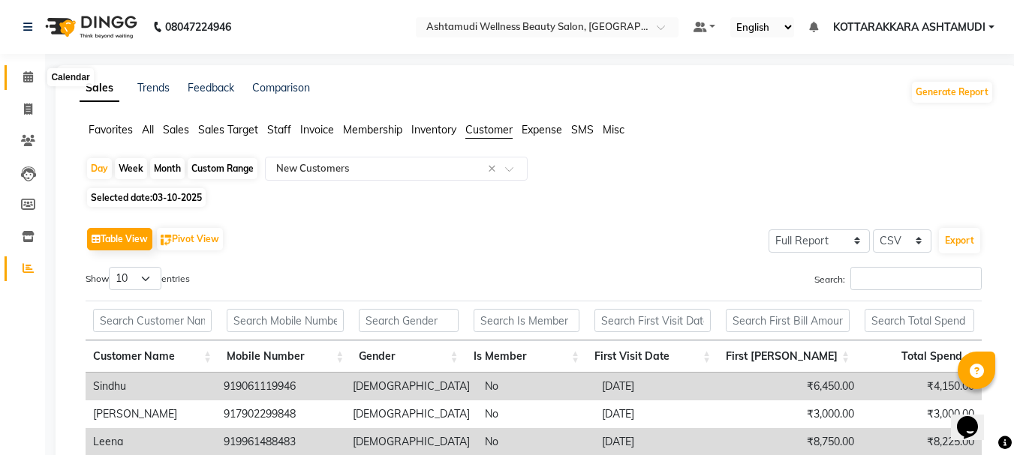
click at [33, 80] on icon at bounding box center [28, 76] width 10 height 11
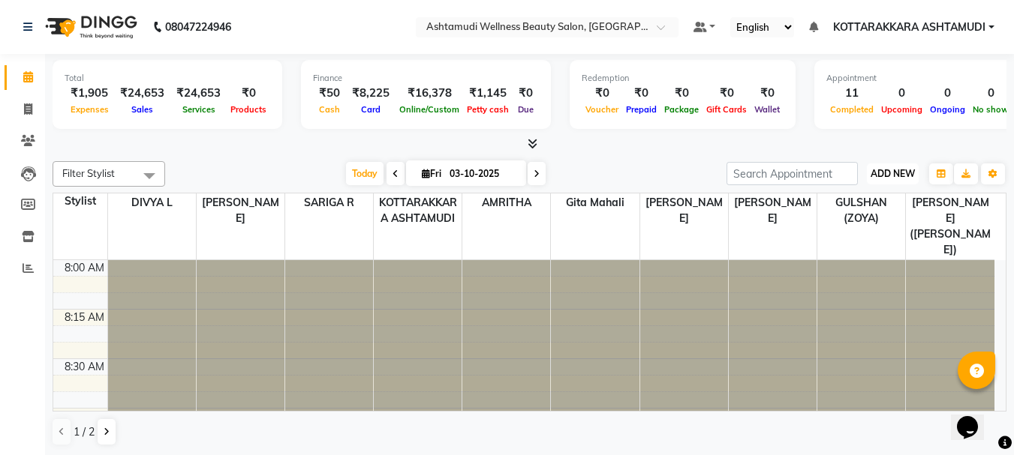
click at [884, 169] on span "ADD NEW" at bounding box center [892, 173] width 44 height 11
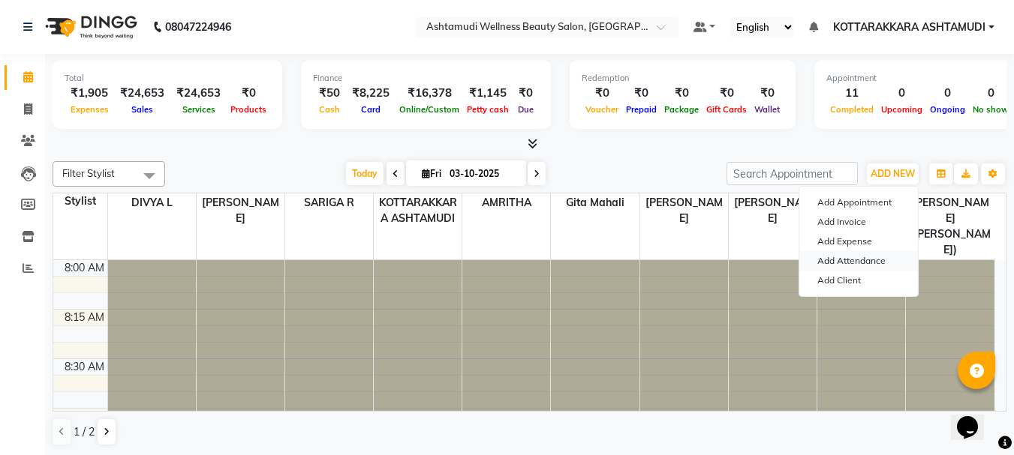
click at [850, 266] on link "Add Attendance" at bounding box center [858, 261] width 119 height 20
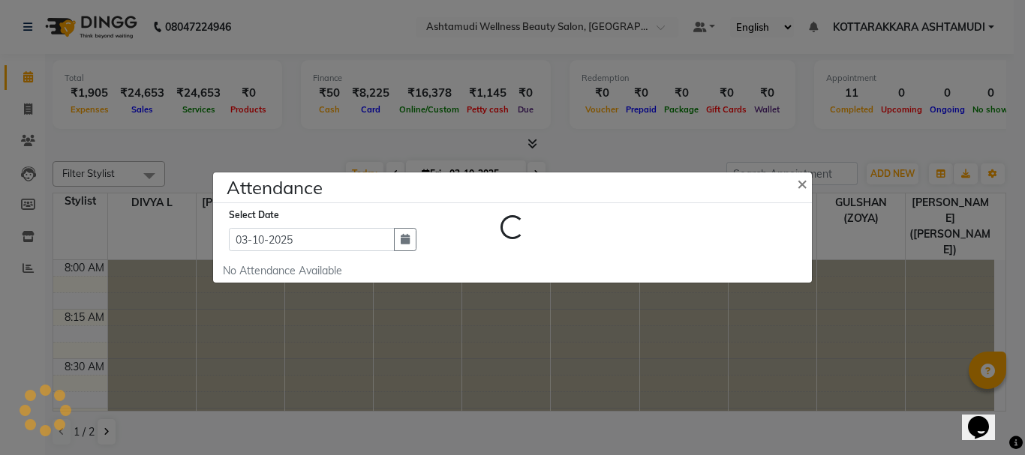
select select "A"
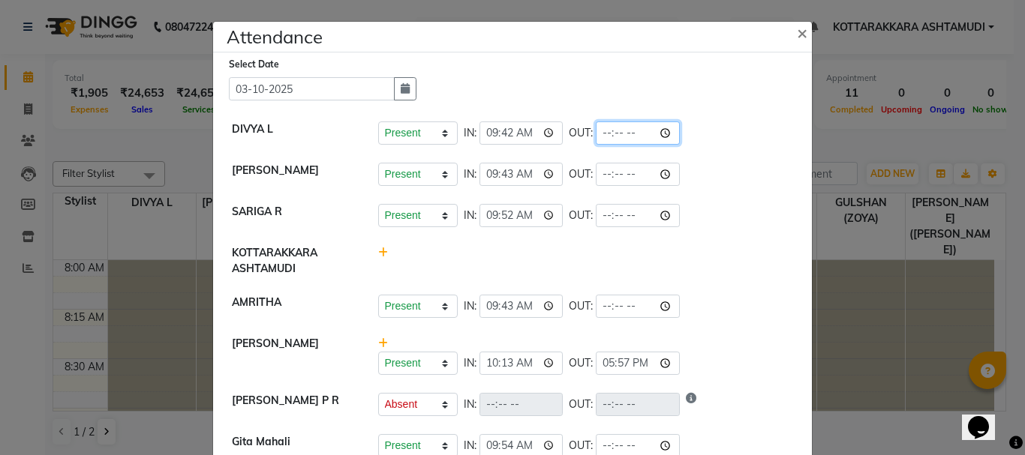
click at [623, 135] on input "time" at bounding box center [638, 133] width 84 height 23
type input "19:35"
click at [725, 209] on div "Present Absent Late Half Day Weekly Off IN: 09:52 OUT:" at bounding box center [586, 215] width 416 height 23
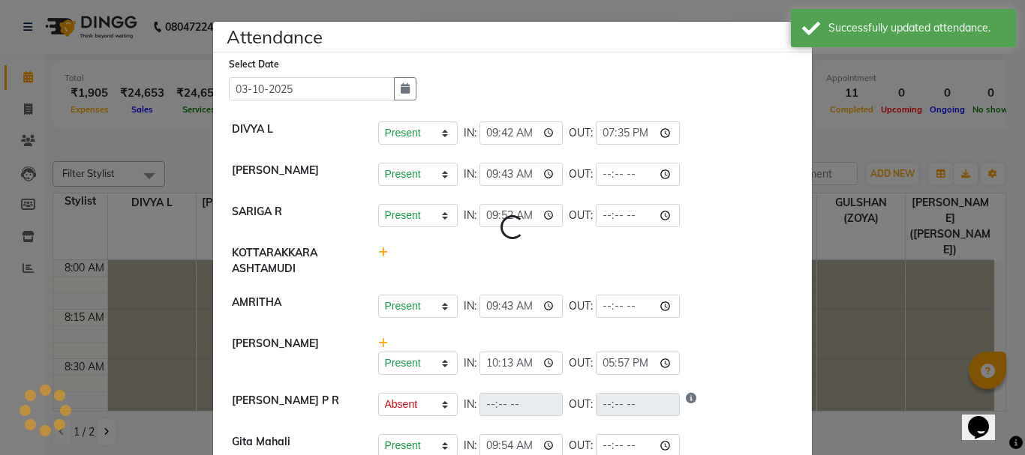
select select "A"
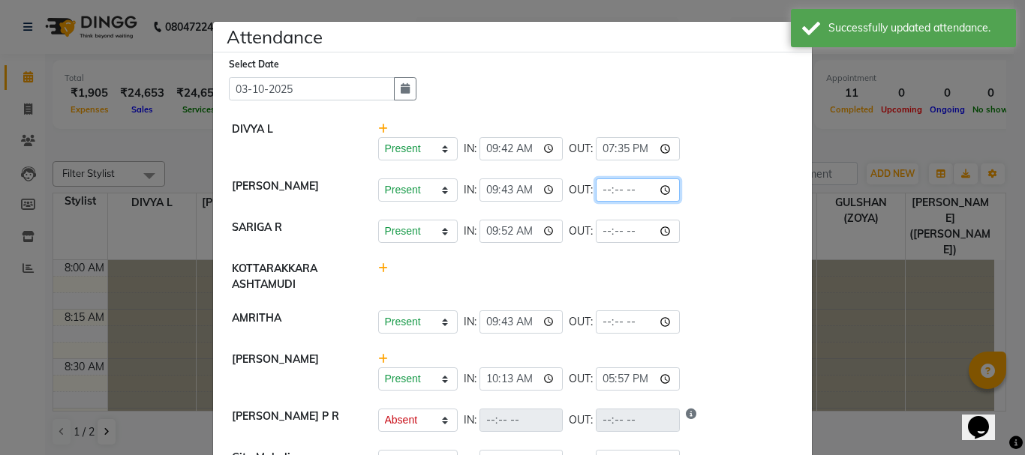
click at [623, 194] on input "time" at bounding box center [638, 190] width 84 height 23
type input "19:35"
click at [723, 256] on li "KOTTARAKKARA ASHTAMUDI" at bounding box center [512, 277] width 591 height 50
select select "A"
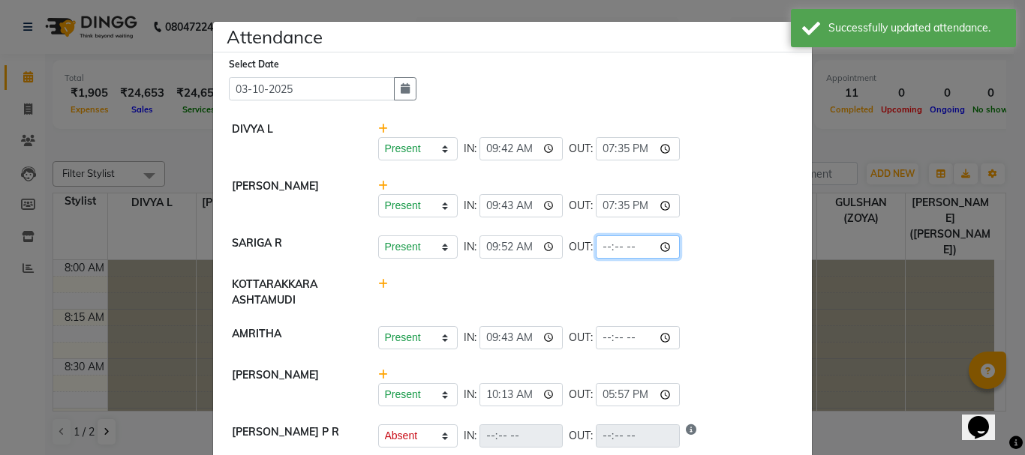
click at [624, 249] on input "time" at bounding box center [638, 247] width 84 height 23
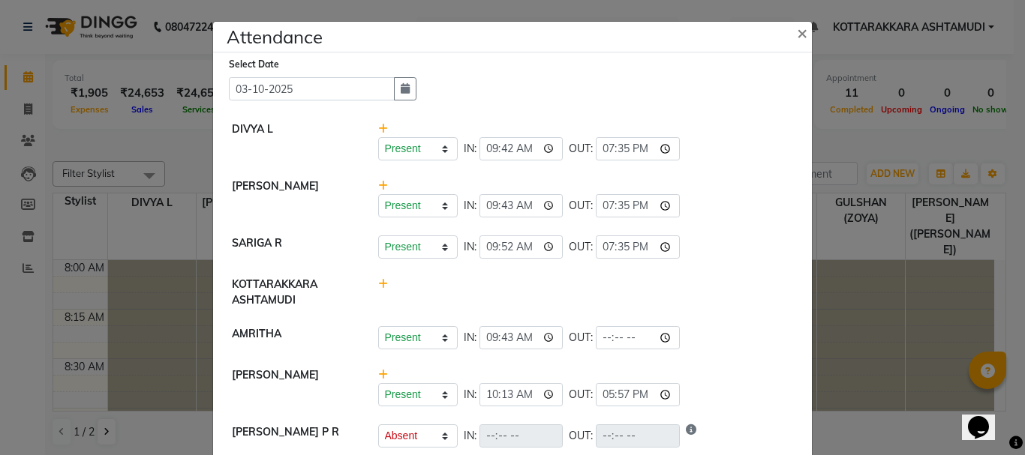
type input "19:35"
click at [722, 317] on li "AMRITHA Present Absent Late Half Day Weekly Off IN: 09:43 OUT:" at bounding box center [512, 338] width 591 height 42
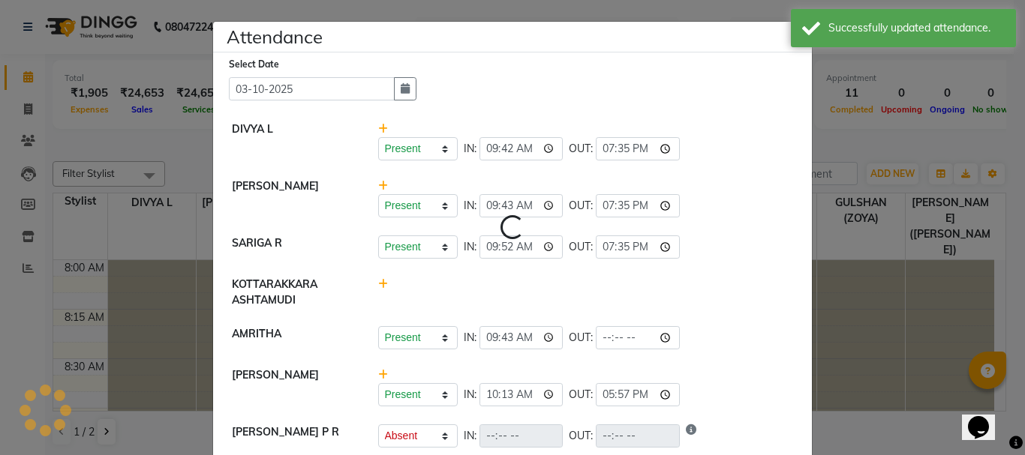
select select "A"
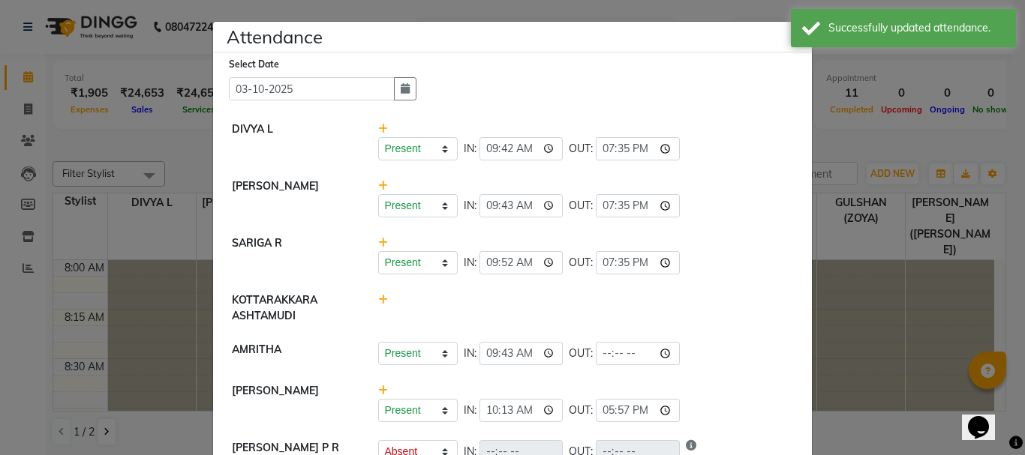
scroll to position [242, 0]
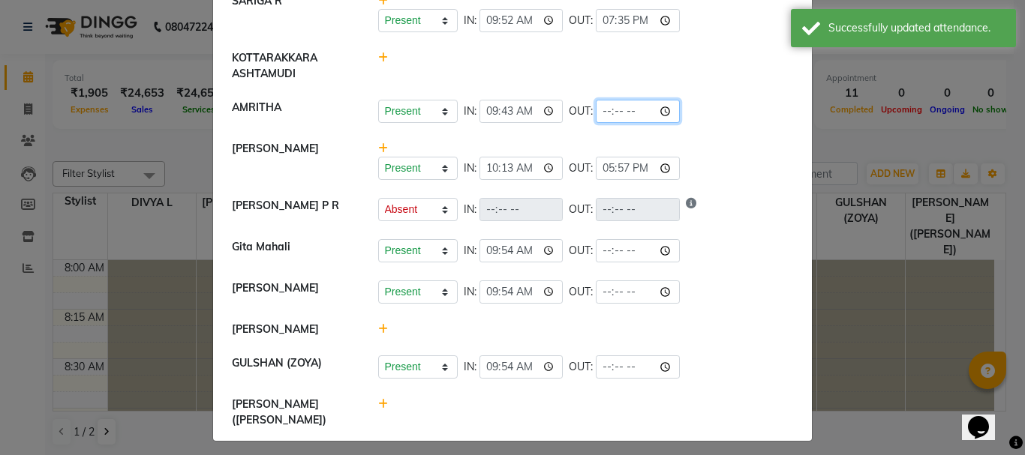
click at [627, 110] on input "time" at bounding box center [638, 111] width 84 height 23
type input "19:30"
click at [723, 203] on div "Present Absent Late Half Day Weekly Off IN: OUT:" at bounding box center [586, 209] width 416 height 23
select select "A"
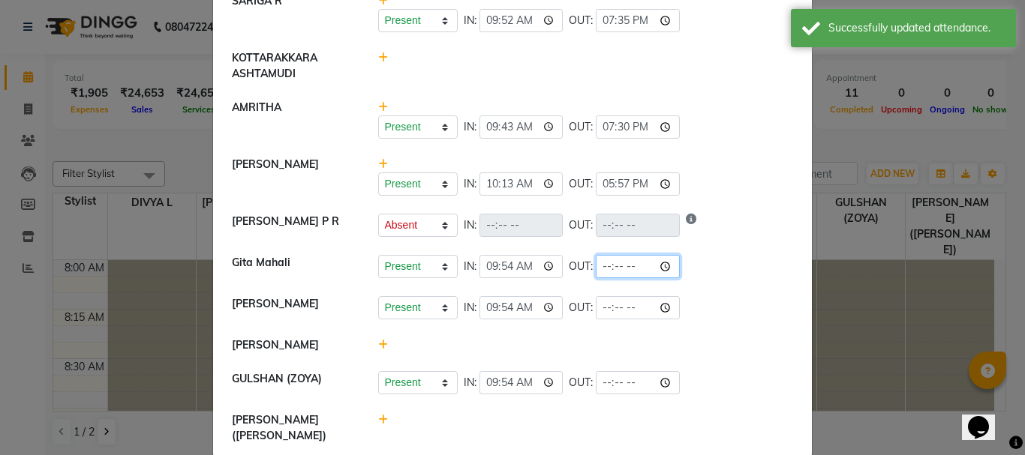
click at [622, 276] on input "time" at bounding box center [638, 266] width 84 height 23
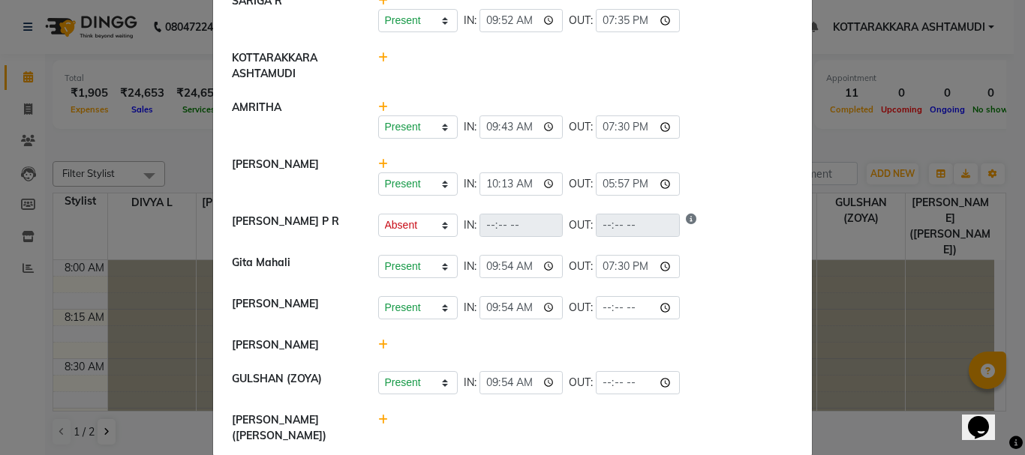
type input "19:30"
click at [700, 196] on li "SHAHIDA Present Absent Late Half Day Weekly Off IN: 10:13 OUT: 17:57" at bounding box center [512, 177] width 591 height 58
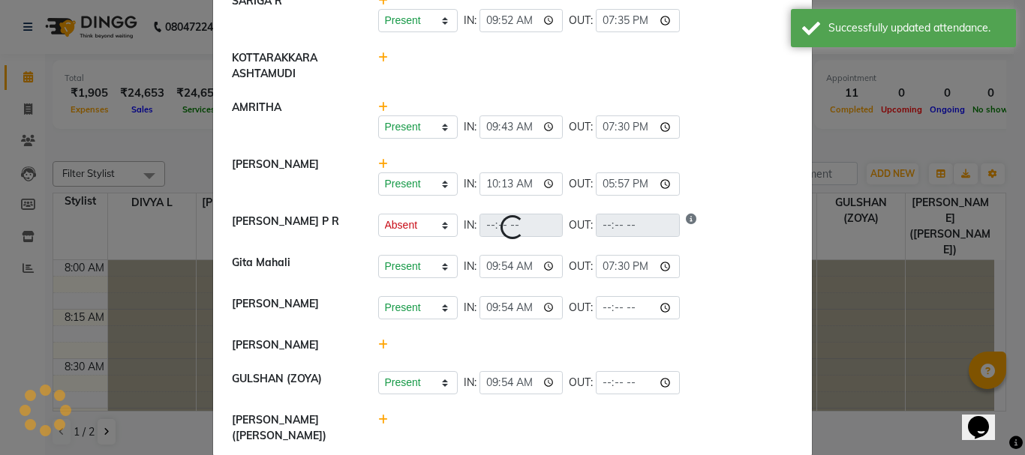
select select "A"
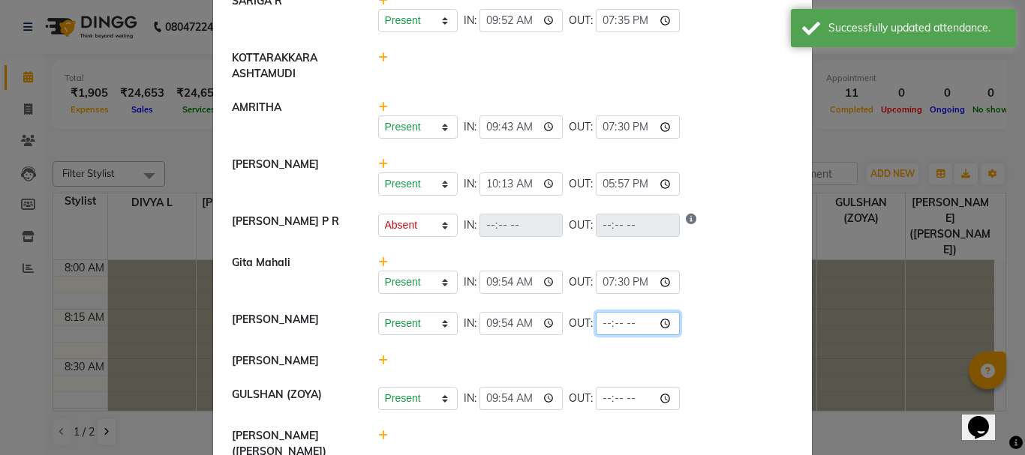
click at [621, 334] on input "time" at bounding box center [638, 323] width 84 height 23
type input "19:30"
click at [761, 233] on div "Present Absent Late Half Day Weekly Off IN: OUT:" at bounding box center [586, 225] width 416 height 23
select select "A"
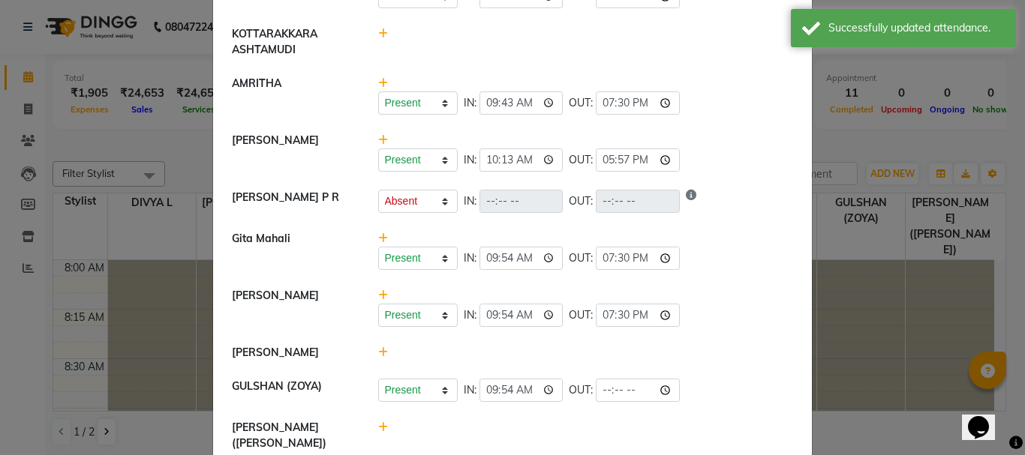
scroll to position [290, 0]
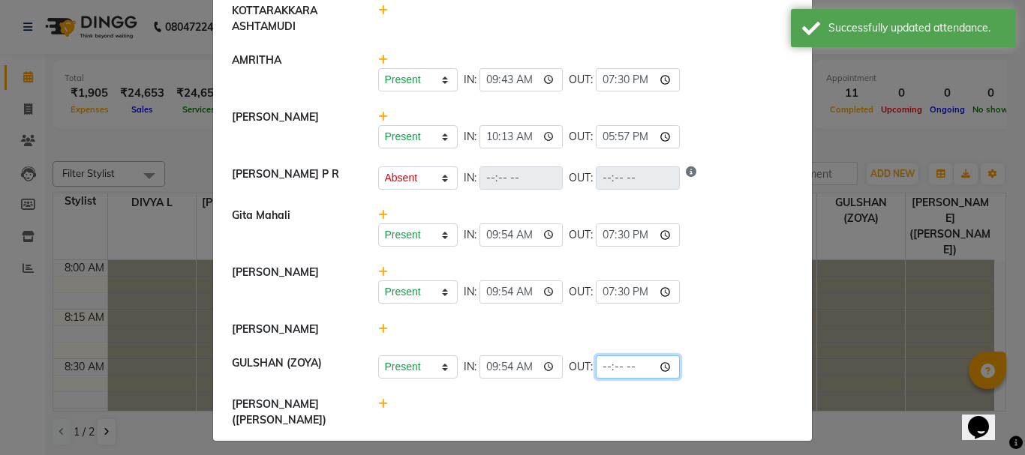
click at [629, 377] on input "time" at bounding box center [638, 367] width 84 height 23
type input "19:30"
click at [691, 371] on div "Present Absent Late Half Day Weekly Off IN: 09:54 OUT: 19:30" at bounding box center [586, 367] width 416 height 23
select select "A"
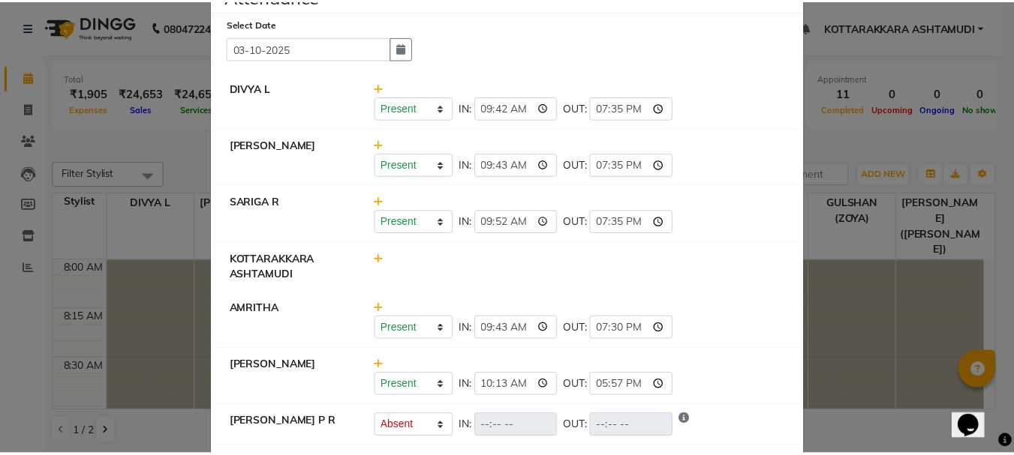
scroll to position [0, 0]
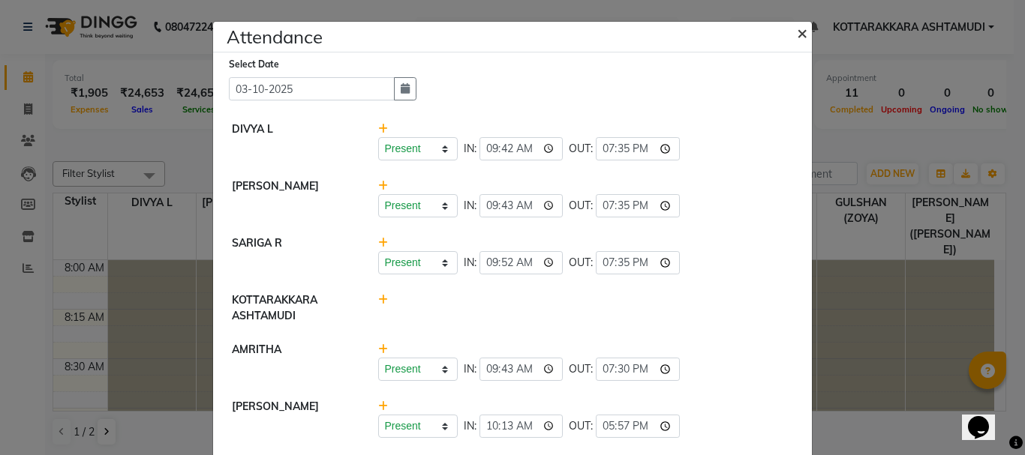
click at [797, 33] on span "×" at bounding box center [802, 32] width 11 height 23
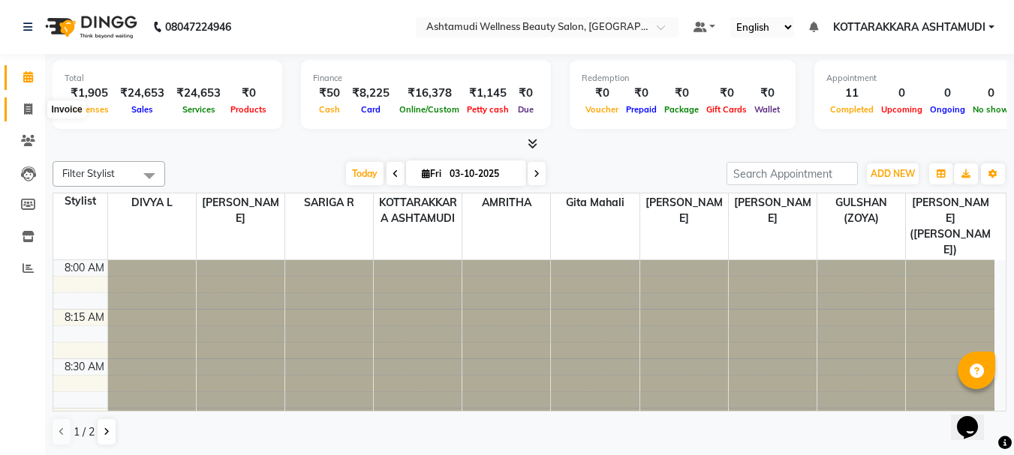
click at [32, 113] on icon at bounding box center [28, 109] width 8 height 11
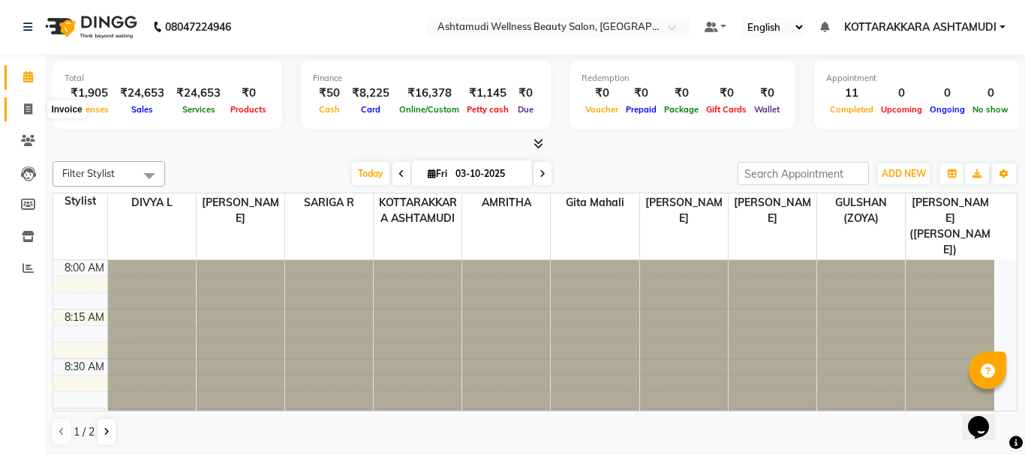
select select "service"
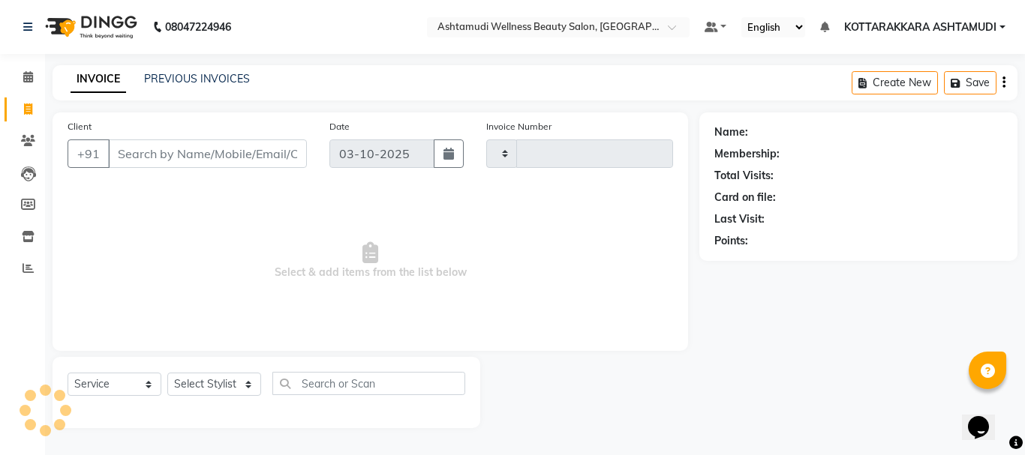
type input "3664"
select select "4664"
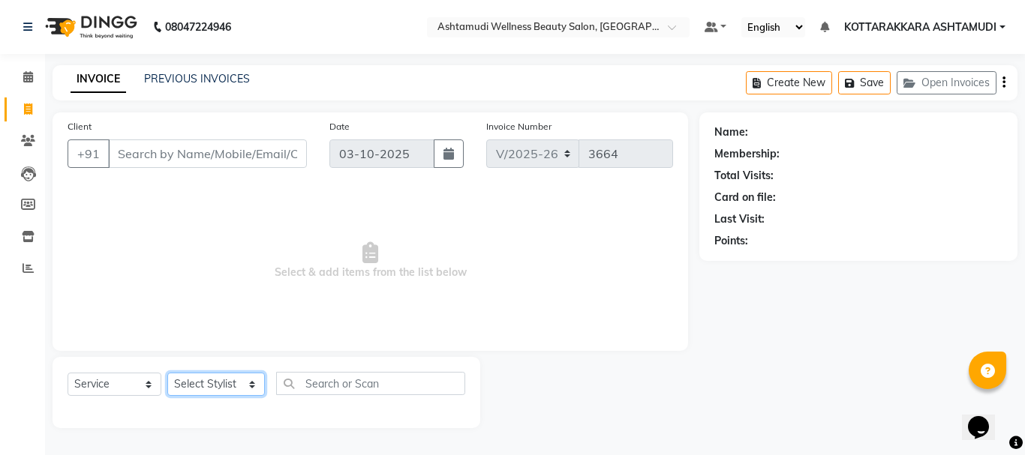
click at [203, 380] on select "Select Stylist AMRITHA DIVYA L Gita Mahali GULSHAN (ZOYA) Karina Darjee KOTTARA…" at bounding box center [216, 384] width 98 height 23
select select "27465"
click at [167, 373] on select "Select Stylist AMRITHA DIVYA L Gita Mahali GULSHAN (ZOYA) Karina Darjee KOTTARA…" at bounding box center [216, 384] width 98 height 23
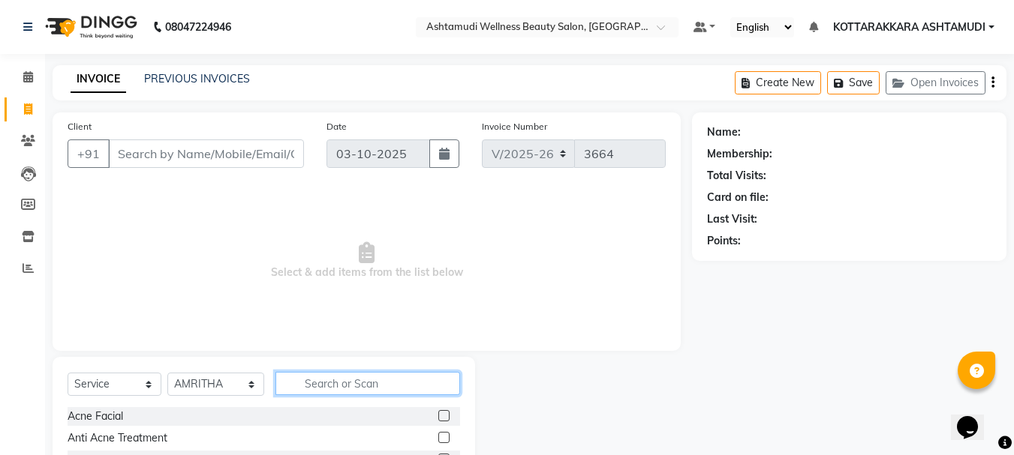
click at [319, 386] on input "text" at bounding box center [367, 383] width 185 height 23
type input "SPA"
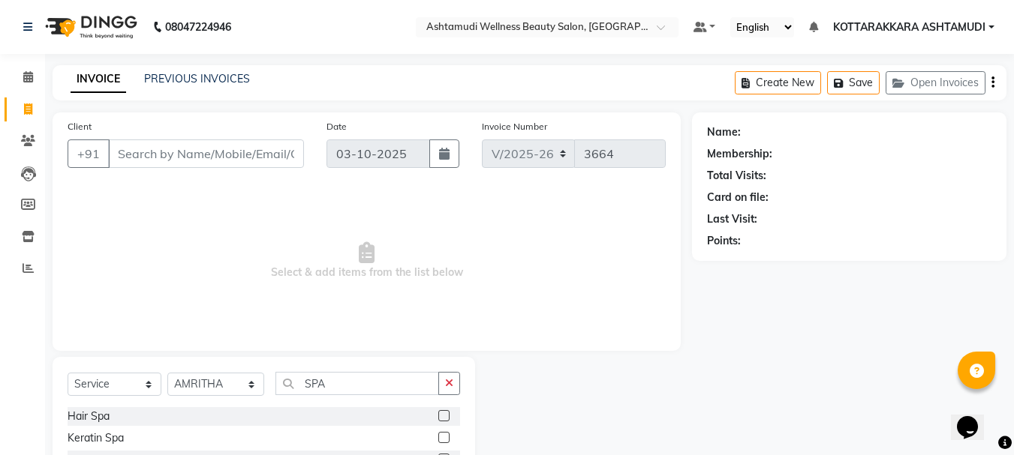
drag, startPoint x: 447, startPoint y: 420, endPoint x: 433, endPoint y: 420, distance: 14.3
click at [443, 420] on label at bounding box center [443, 415] width 11 height 11
click at [443, 420] on input "checkbox" at bounding box center [443, 417] width 10 height 10
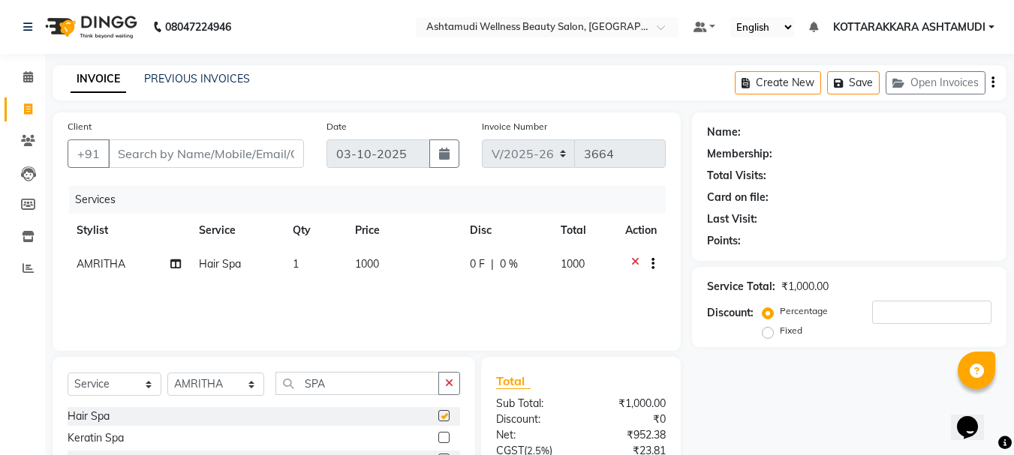
checkbox input "false"
click at [214, 387] on select "Select Stylist AMRITHA DIVYA L Gita Mahali GULSHAN (ZOYA) Karina Darjee KOTTARA…" at bounding box center [215, 384] width 97 height 23
select select "75883"
click at [167, 373] on select "Select Stylist AMRITHA DIVYA L Gita Mahali GULSHAN (ZOYA) Karina Darjee KOTTARA…" at bounding box center [215, 384] width 97 height 23
click at [344, 380] on input "SPA" at bounding box center [357, 383] width 164 height 23
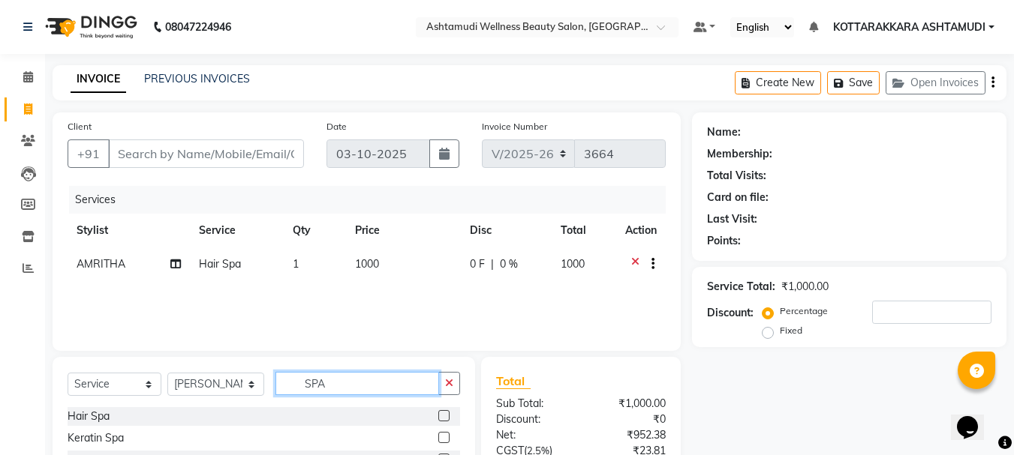
type input "SPA"
click at [441, 414] on label at bounding box center [443, 415] width 11 height 11
click at [441, 414] on input "checkbox" at bounding box center [443, 417] width 10 height 10
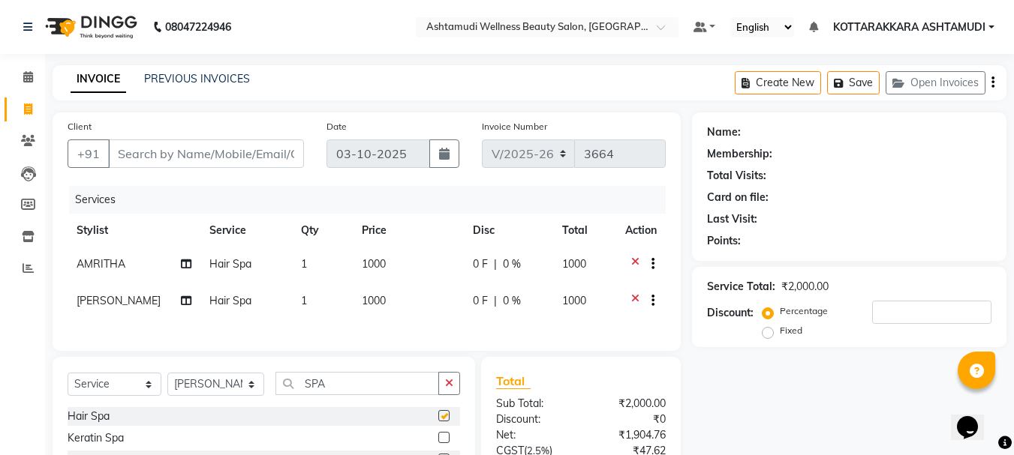
checkbox input "false"
click at [191, 162] on input "Client" at bounding box center [206, 154] width 196 height 29
click at [248, 161] on input "Client" at bounding box center [206, 154] width 196 height 29
click at [373, 395] on input "SPA" at bounding box center [357, 383] width 164 height 23
click at [202, 389] on select "Select Stylist AMRITHA DIVYA L Gita Mahali GULSHAN (ZOYA) Karina Darjee KOTTARA…" at bounding box center [215, 384] width 97 height 23
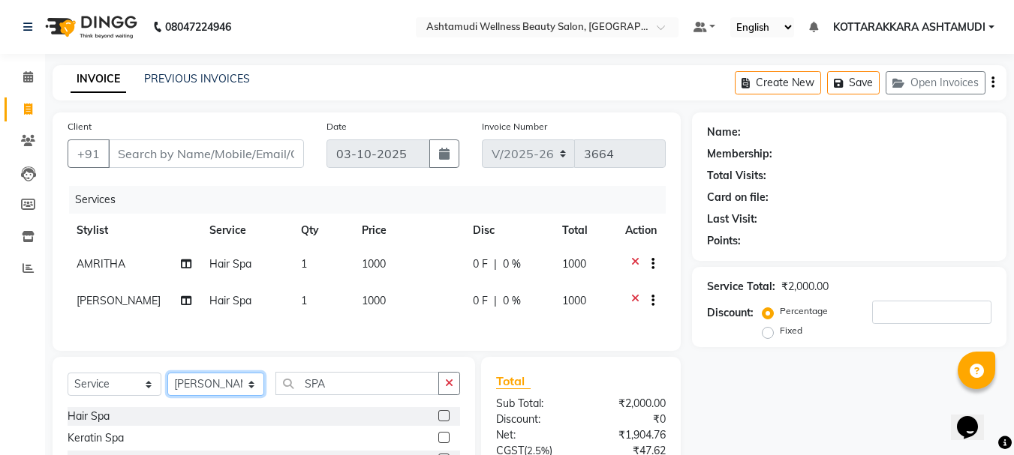
select select "91125"
click at [167, 381] on select "Select Stylist AMRITHA DIVYA L Gita Mahali GULSHAN (ZOYA) Karina Darjee KOTTARA…" at bounding box center [215, 384] width 97 height 23
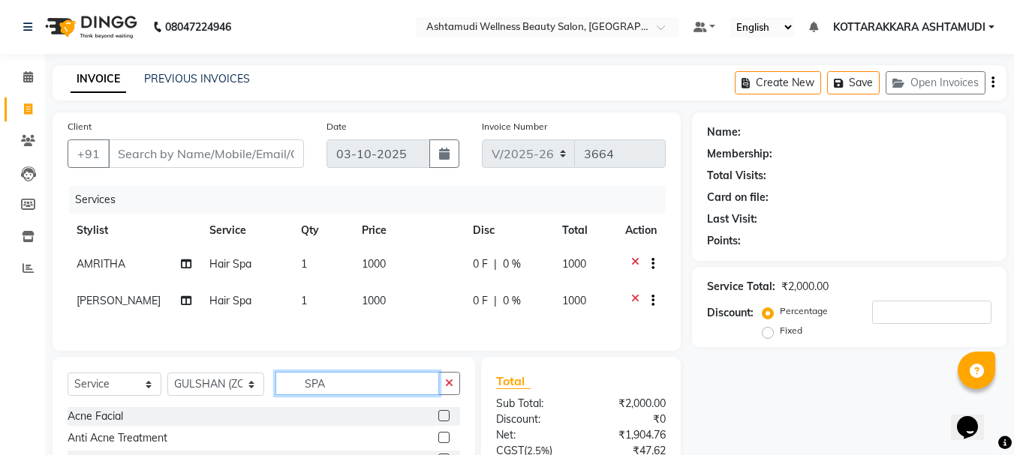
click at [368, 395] on input "SPA" at bounding box center [357, 383] width 164 height 23
type input "S"
type input "EB"
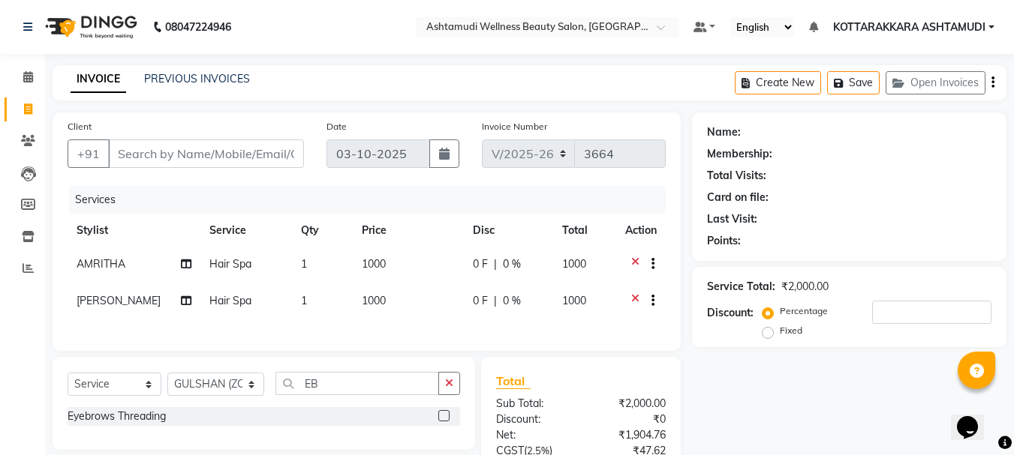
click at [442, 421] on label at bounding box center [443, 415] width 11 height 11
click at [442, 421] on input "checkbox" at bounding box center [443, 417] width 10 height 10
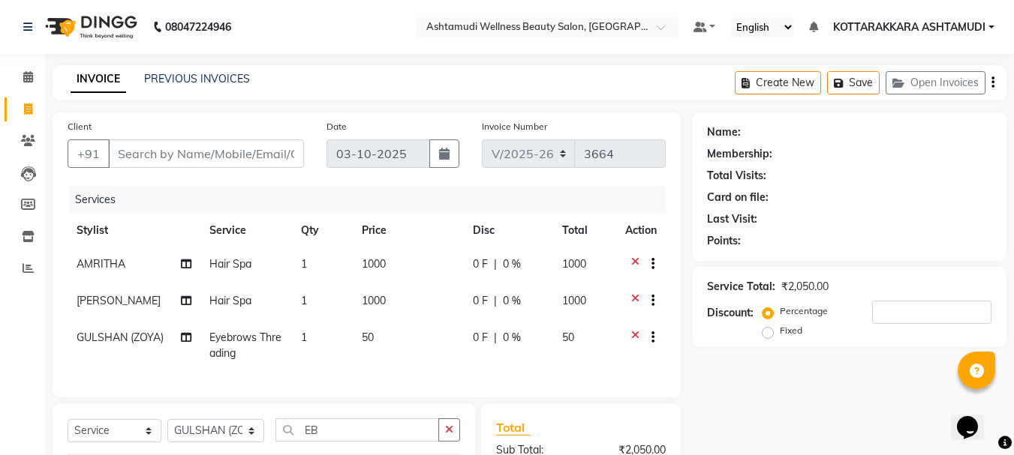
checkbox input "false"
click at [197, 160] on input "Client" at bounding box center [206, 154] width 196 height 29
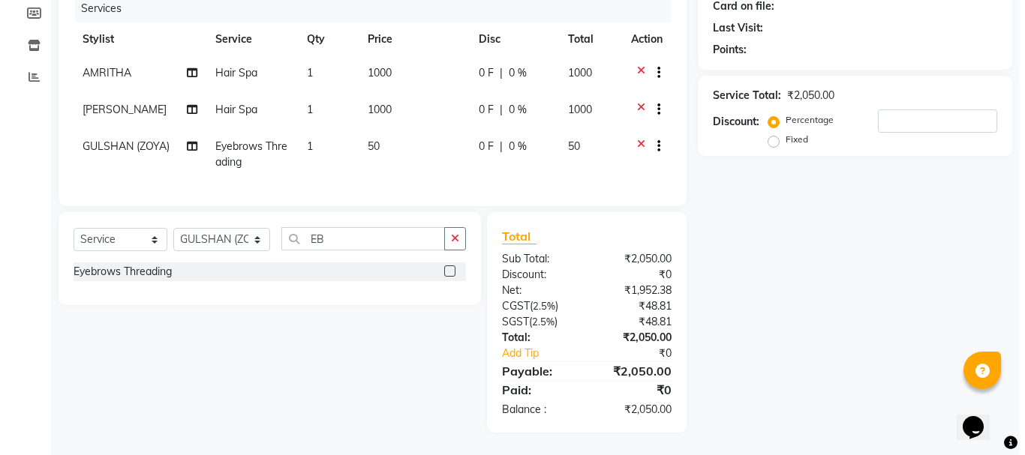
scroll to position [53, 0]
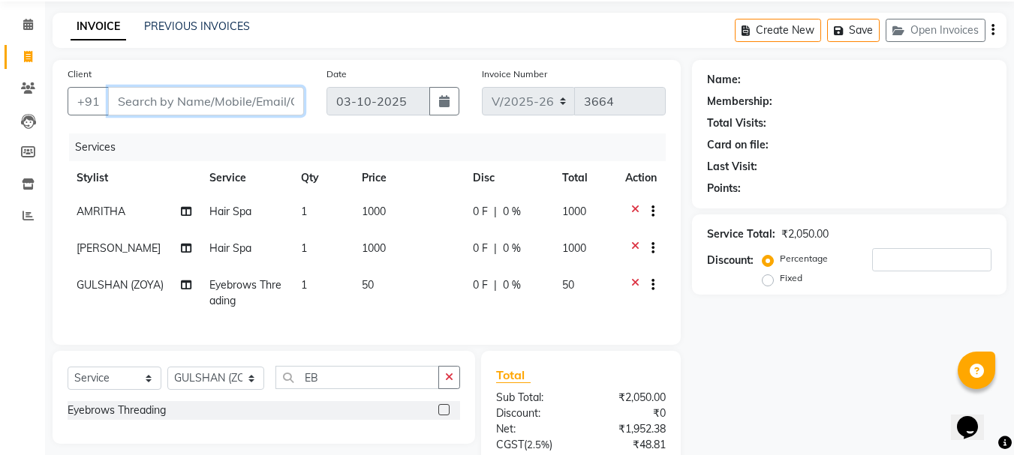
click at [230, 107] on input "Client" at bounding box center [206, 101] width 196 height 29
type input "9"
type input "0"
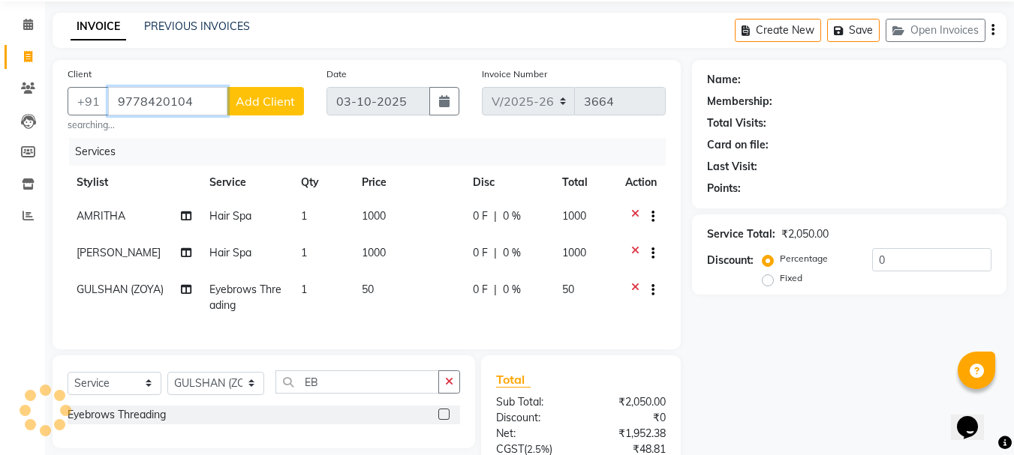
type input "9778420104"
click at [278, 103] on span "Add Client" at bounding box center [265, 101] width 59 height 15
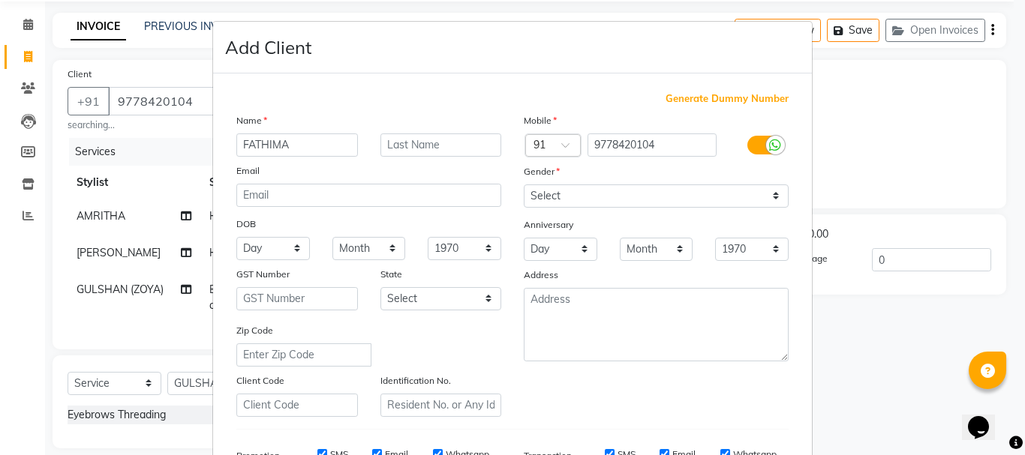
type input "FATHIMA"
click at [649, 200] on select "Select Male Female Other Prefer Not To Say" at bounding box center [656, 196] width 265 height 23
select select "female"
click at [524, 185] on select "Select Male Female Other Prefer Not To Say" at bounding box center [656, 196] width 265 height 23
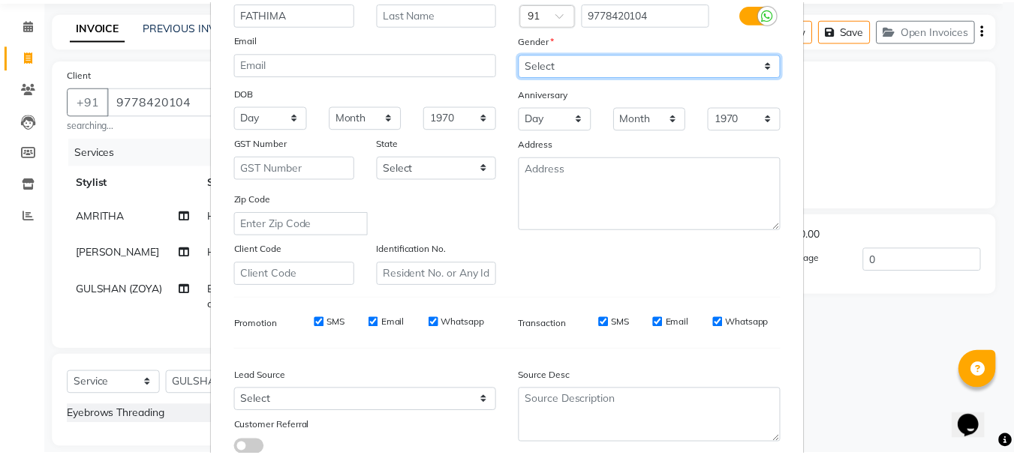
scroll to position [237, 0]
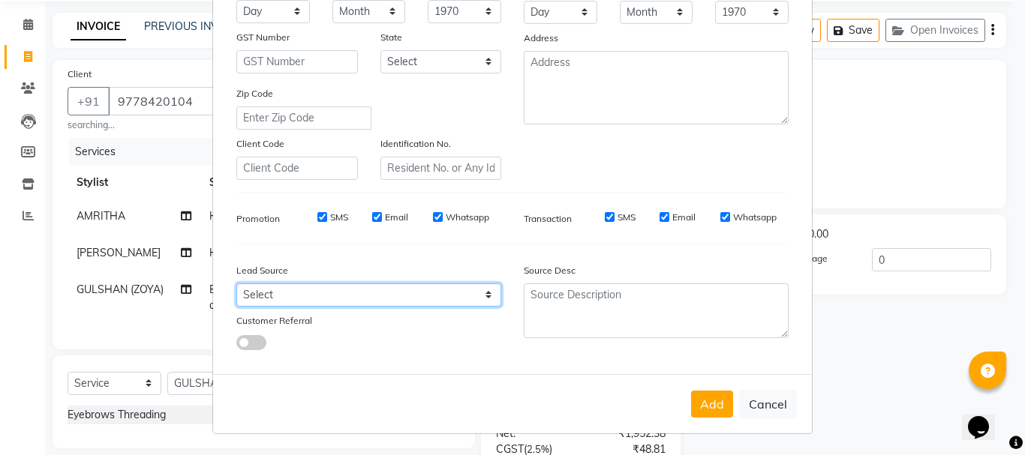
click at [395, 299] on select "Select Walk-in Referral Internet Friend Word of Mouth Advertisement Facebook Ju…" at bounding box center [368, 295] width 265 height 23
select select "31518"
click at [236, 284] on select "Select Walk-in Referral Internet Friend Word of Mouth Advertisement Facebook Ju…" at bounding box center [368, 295] width 265 height 23
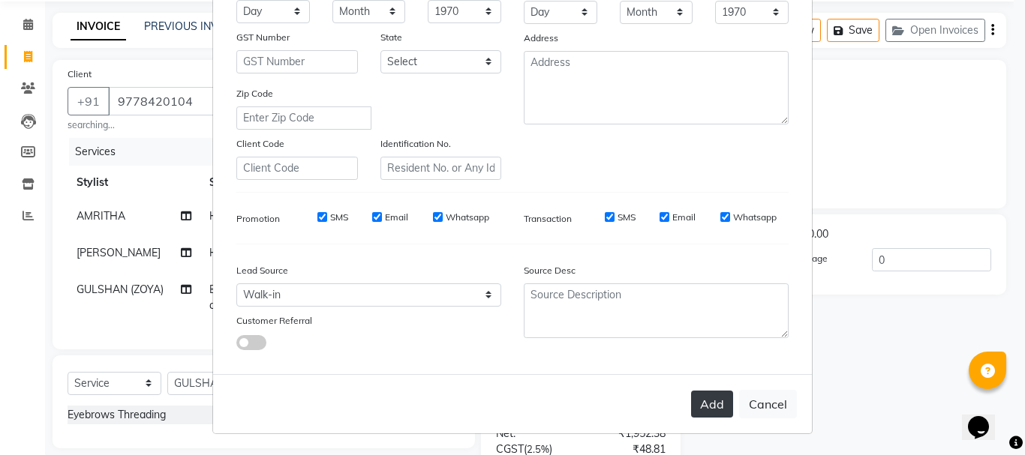
click at [728, 404] on button "Add" at bounding box center [712, 404] width 42 height 27
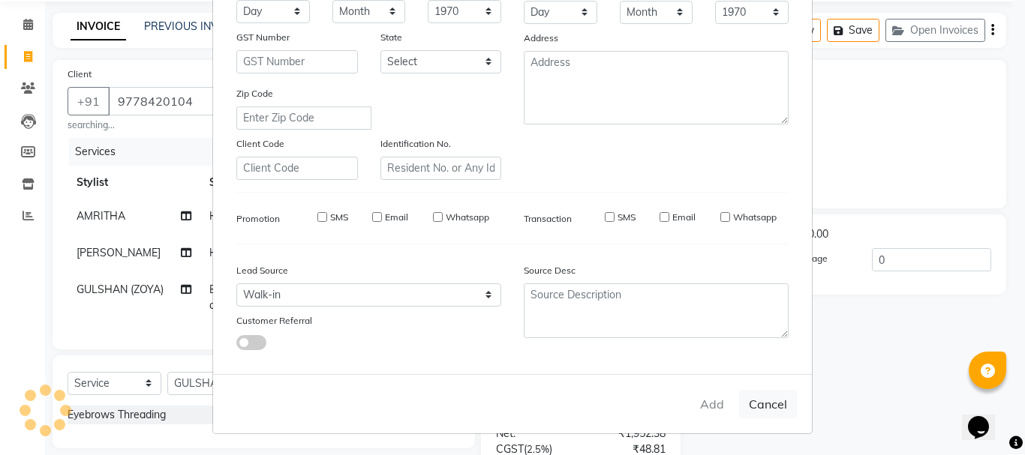
select select
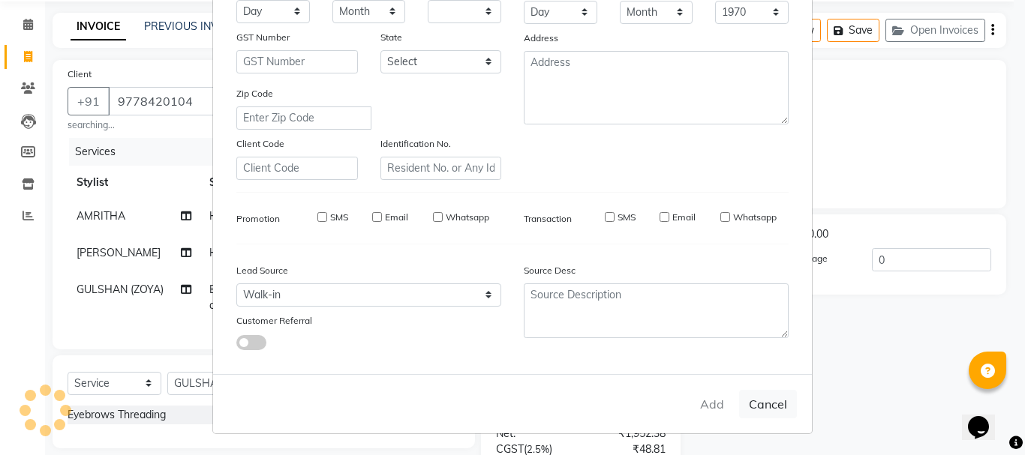
select select
checkbox input "false"
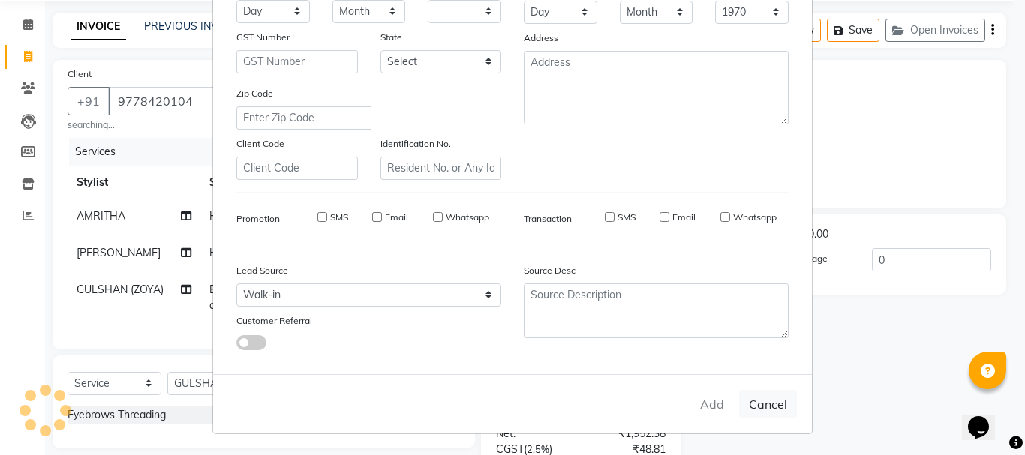
checkbox input "false"
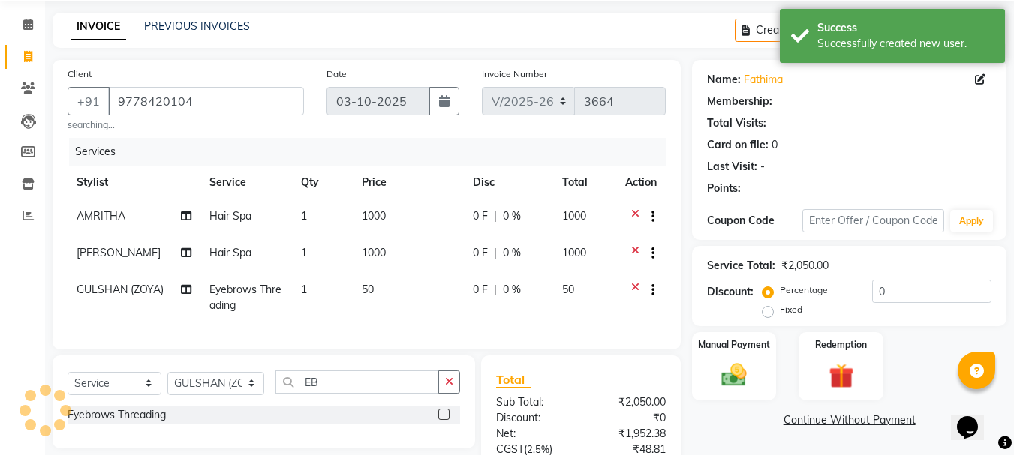
select select "1: Object"
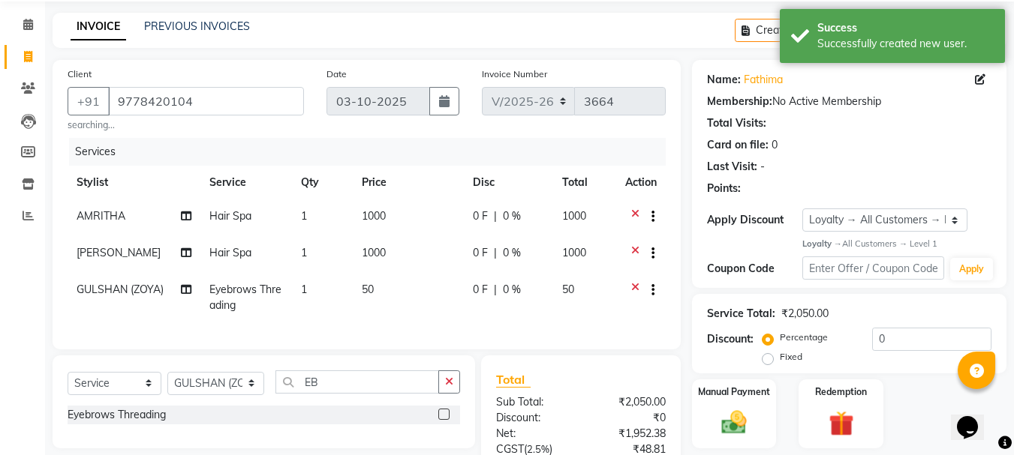
scroll to position [203, 0]
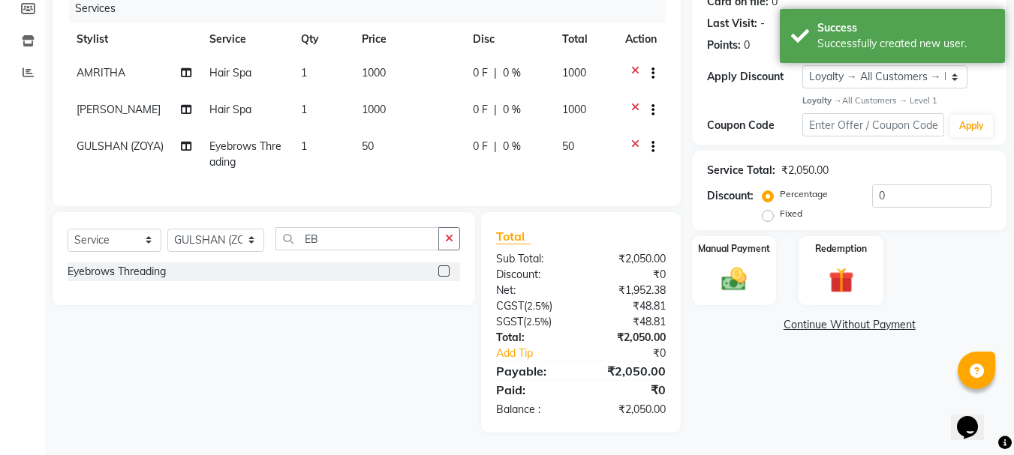
click at [779, 210] on label "Fixed" at bounding box center [790, 214] width 23 height 14
click at [768, 210] on input "Fixed" at bounding box center [770, 214] width 11 height 11
radio input "true"
click at [943, 194] on input "0" at bounding box center [931, 196] width 119 height 23
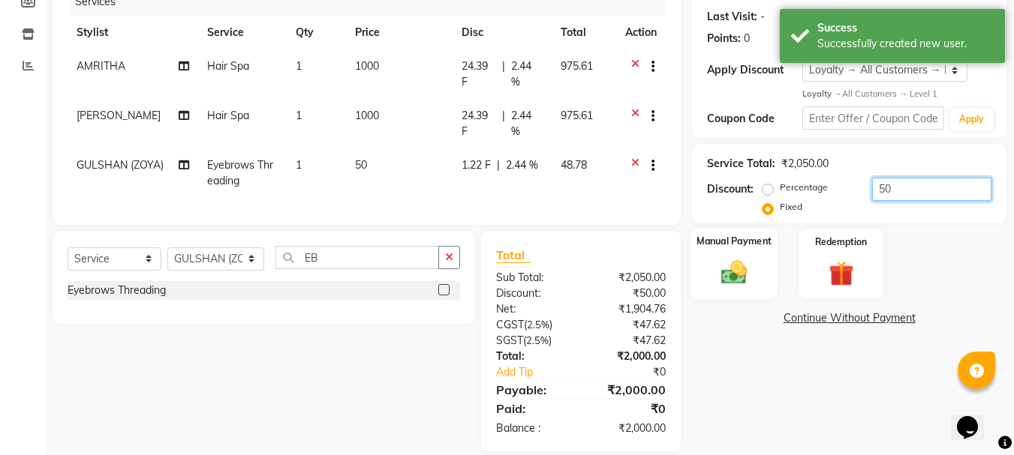
type input "50"
click at [729, 258] on img at bounding box center [734, 273] width 42 height 30
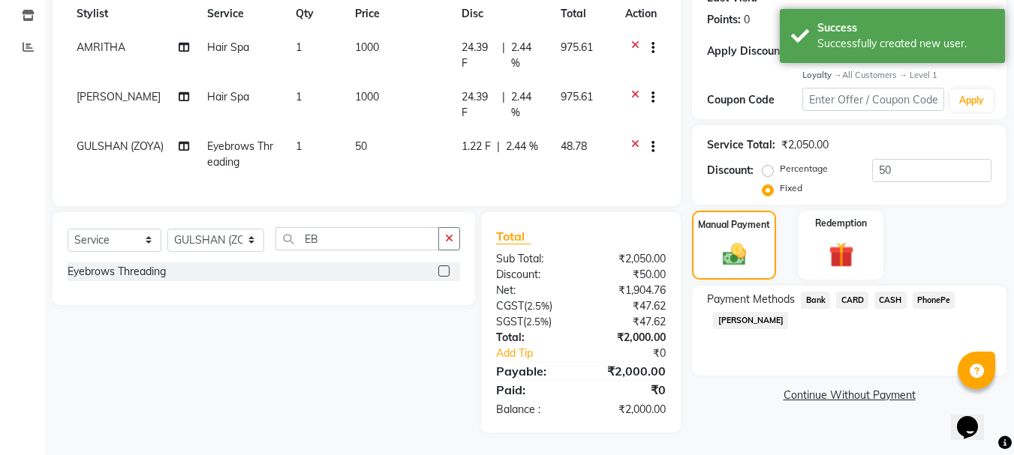
click at [896, 292] on span "CASH" at bounding box center [890, 300] width 32 height 17
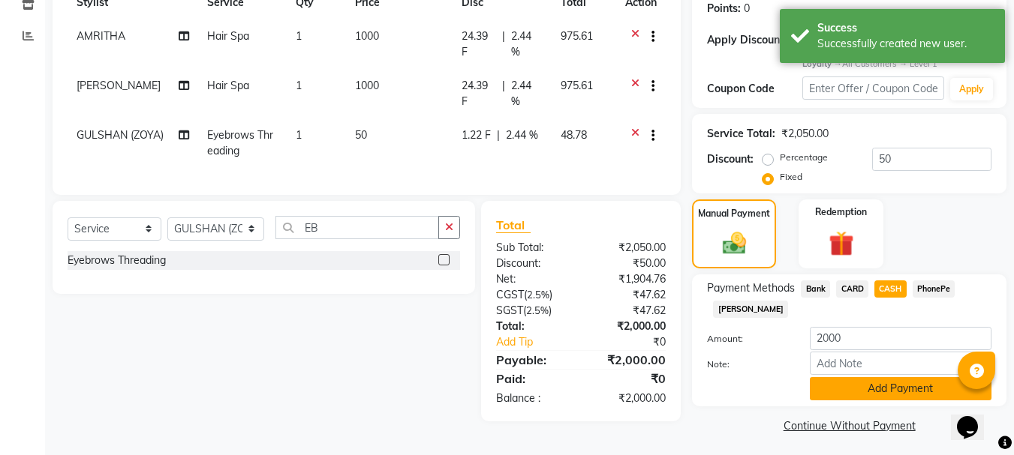
click at [892, 382] on button "Add Payment" at bounding box center [900, 388] width 182 height 23
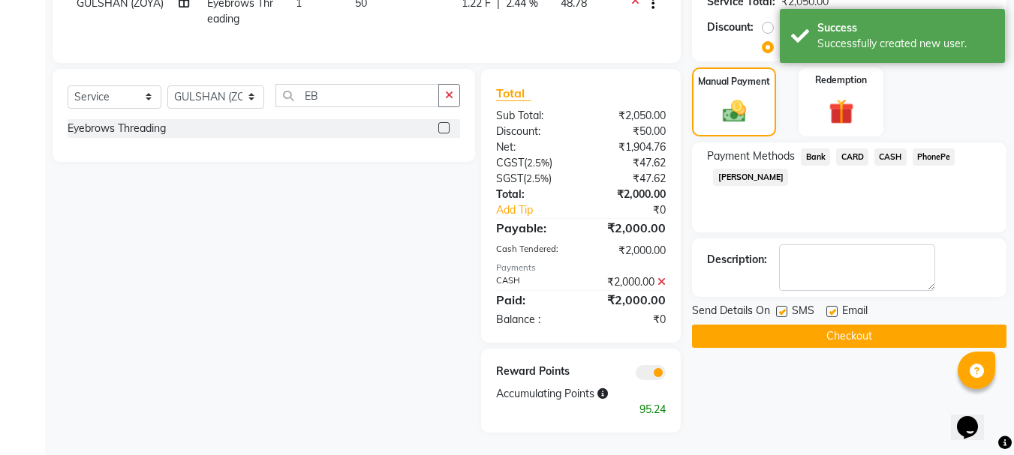
scroll to position [376, 0]
click at [820, 325] on button "Checkout" at bounding box center [849, 336] width 314 height 23
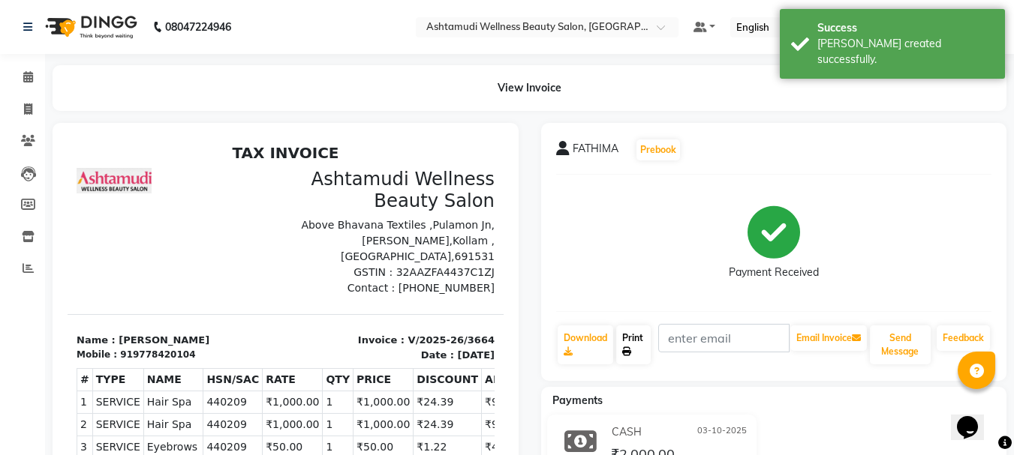
click at [639, 345] on link "Print" at bounding box center [633, 345] width 35 height 39
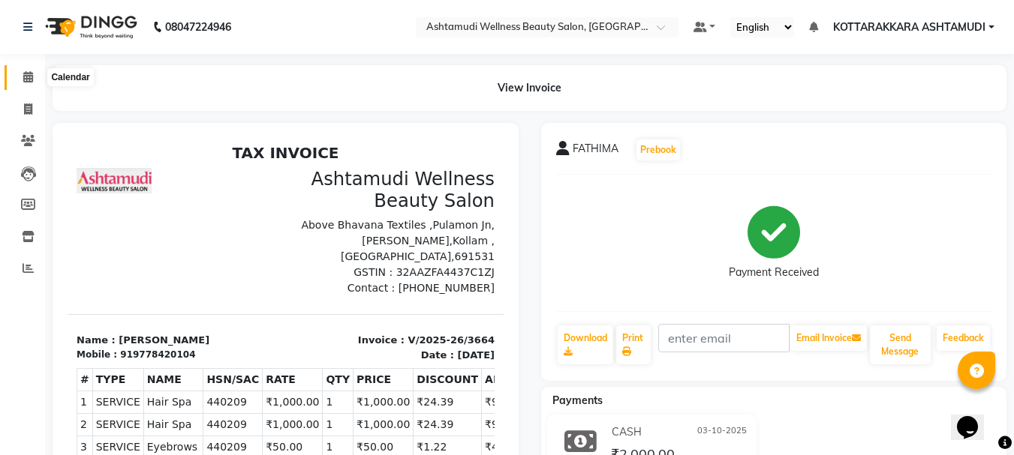
click at [30, 70] on span at bounding box center [28, 77] width 26 height 17
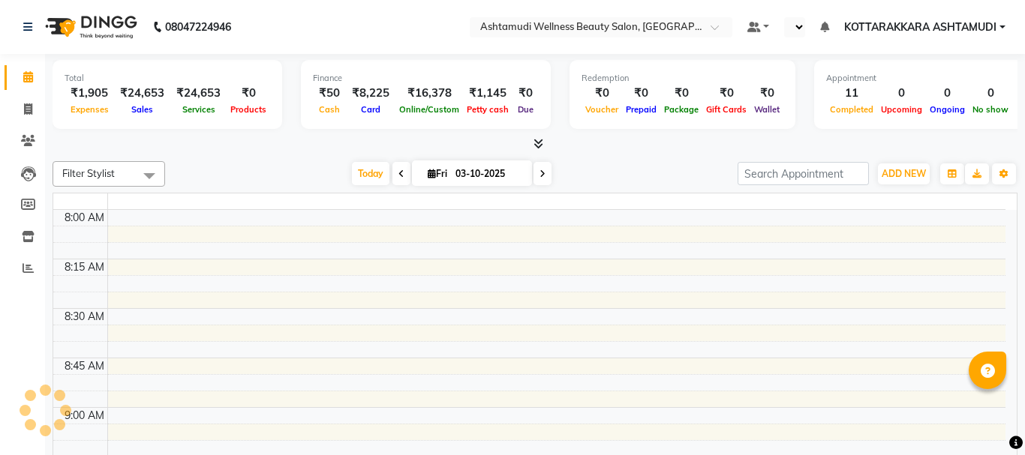
select select "en"
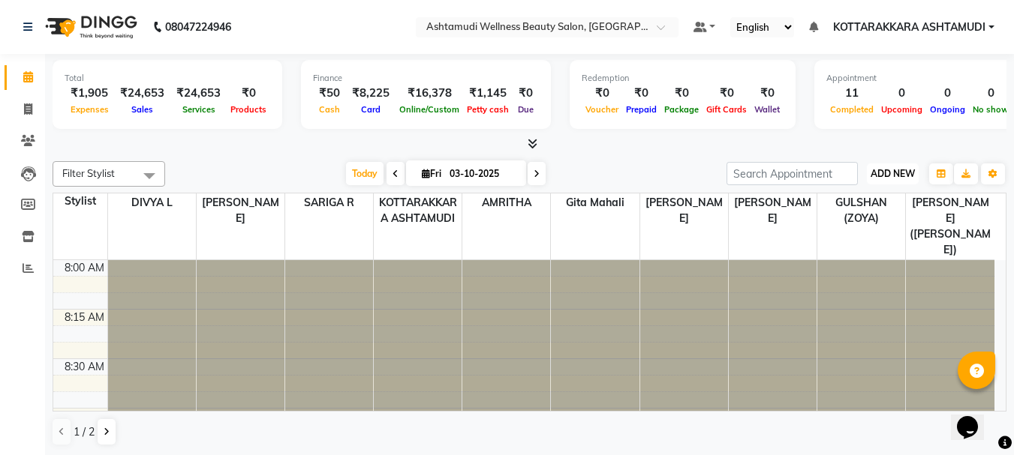
drag, startPoint x: 897, startPoint y: 170, endPoint x: 886, endPoint y: 181, distance: 15.9
click at [897, 170] on span "ADD NEW" at bounding box center [892, 173] width 44 height 11
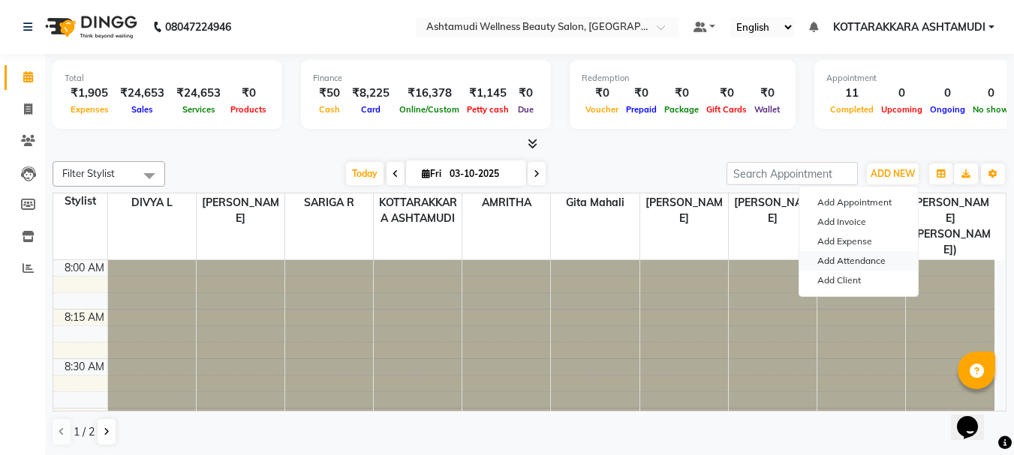
click at [845, 262] on link "Add Attendance" at bounding box center [858, 261] width 119 height 20
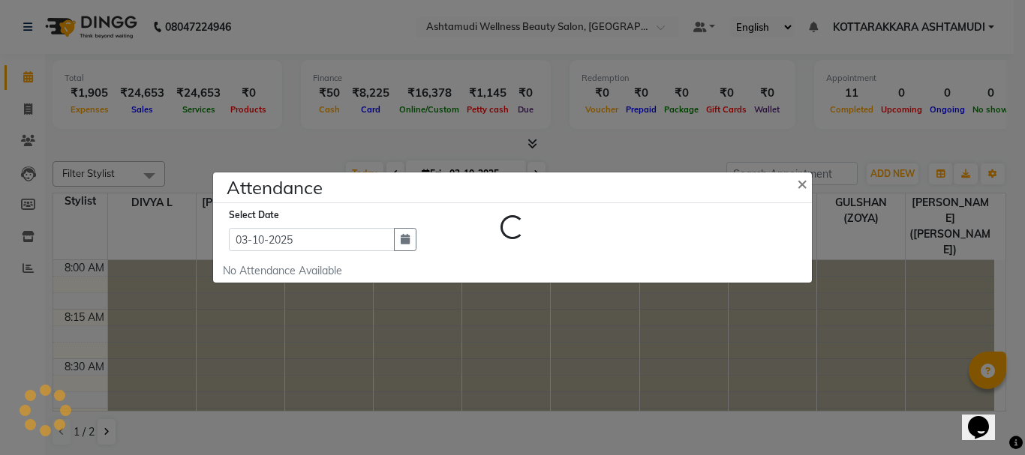
select select "A"
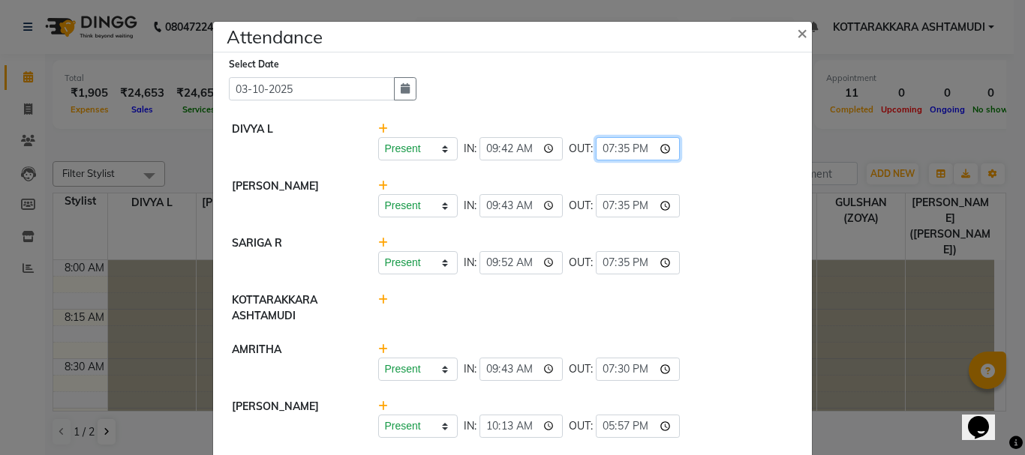
click at [625, 149] on input "19:35" at bounding box center [638, 148] width 84 height 23
type input "19:40"
click at [751, 225] on li "[PERSON_NAME] Present Absent Late Half Day Weekly Off IN: 09:43 OUT: 19:35" at bounding box center [512, 199] width 591 height 58
select select "A"
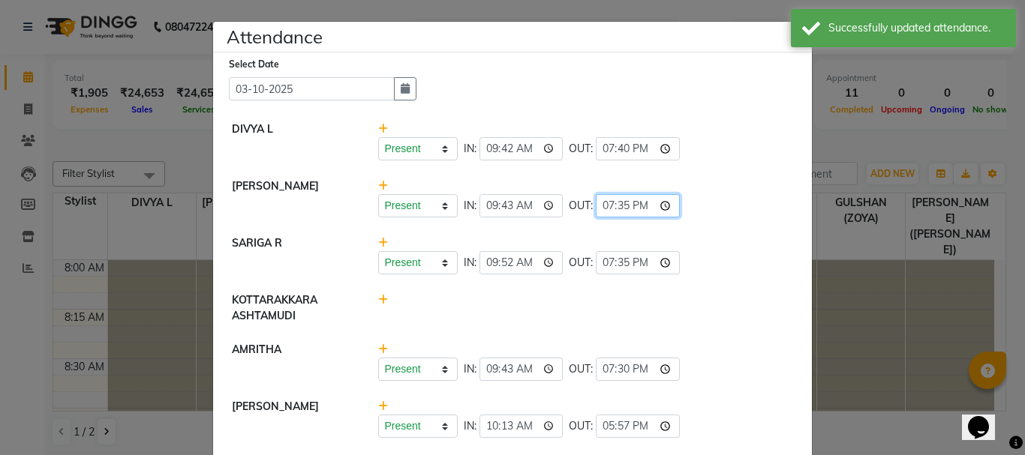
click at [614, 206] on input "19:35" at bounding box center [638, 205] width 84 height 23
click at [630, 209] on input "19:35" at bounding box center [638, 205] width 84 height 23
type input "19:40"
click at [761, 275] on li "SARIGA R Present Absent Late Half Day Weekly Off IN: 09:52 OUT: 19:35" at bounding box center [512, 256] width 591 height 58
select select "A"
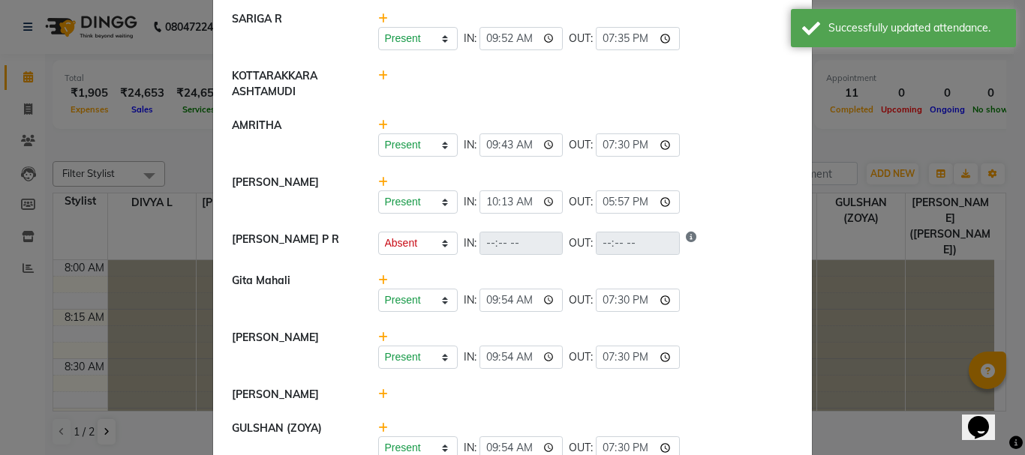
scroll to position [225, 0]
click at [626, 44] on input "19:35" at bounding box center [638, 37] width 84 height 23
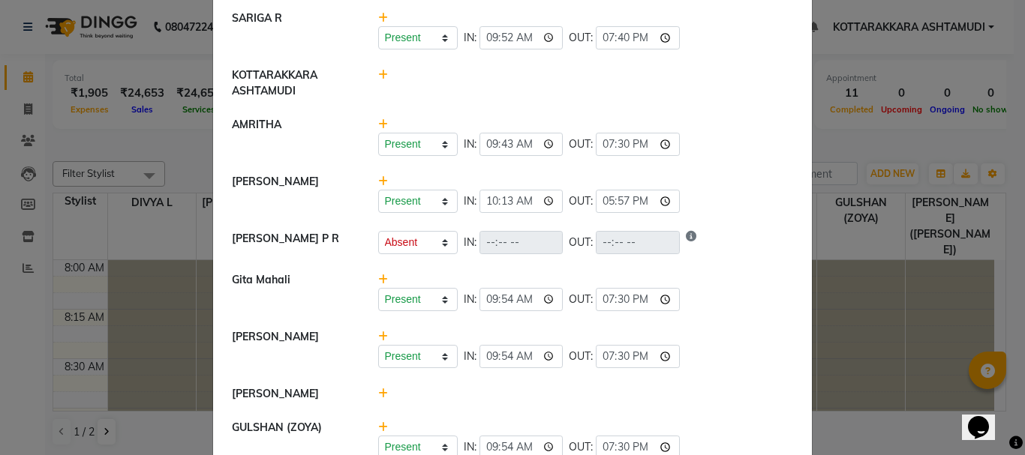
type input "19:40"
drag, startPoint x: 749, startPoint y: 184, endPoint x: 737, endPoint y: 188, distance: 13.3
click at [749, 184] on div "Present Absent Late Half Day Weekly Off IN: 10:13 OUT: 17:57" at bounding box center [586, 193] width 438 height 39
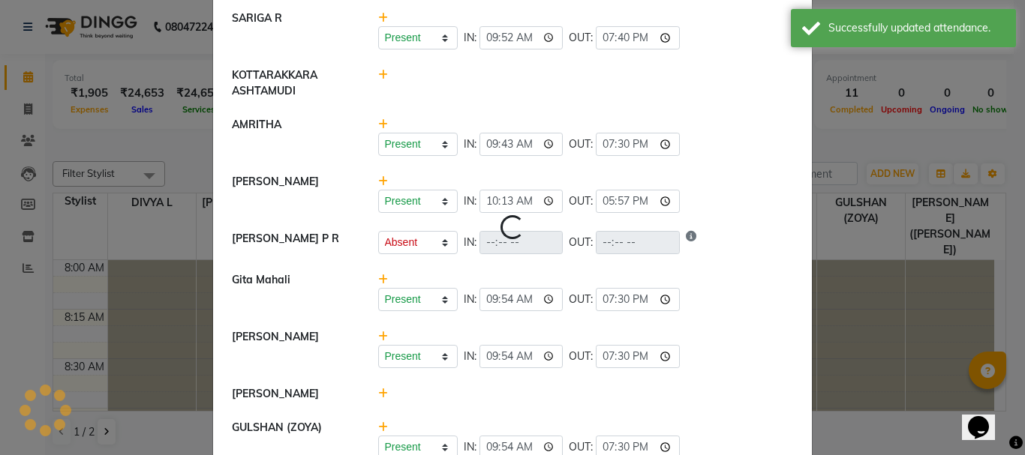
select select "A"
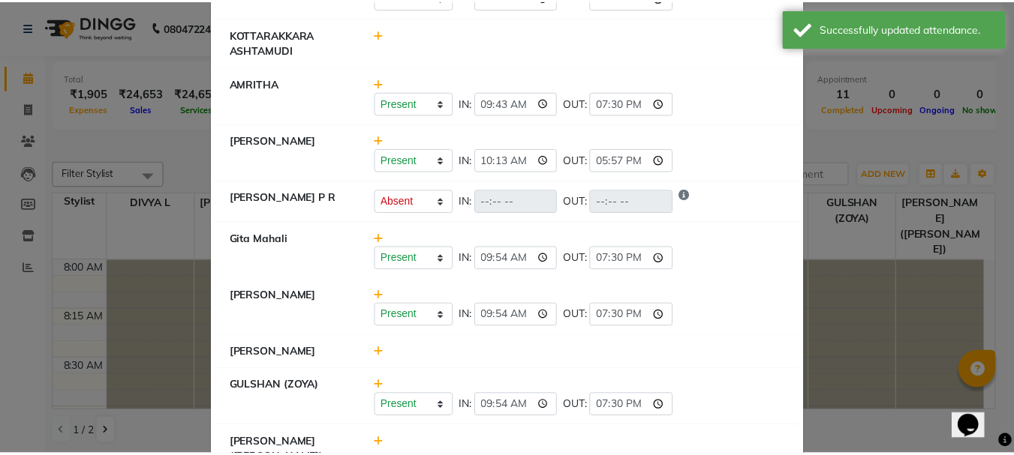
scroll to position [305, 0]
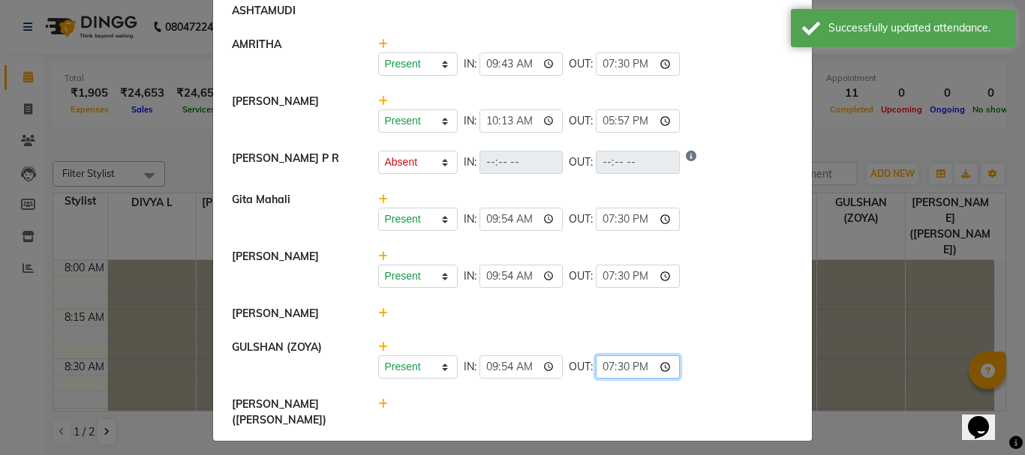
click at [628, 376] on input "19:30" at bounding box center [638, 367] width 84 height 23
type input "19:34"
click at [737, 266] on div "Present Absent Late Half Day Weekly Off IN: 09:54 OUT: 19:30" at bounding box center [586, 268] width 438 height 39
select select "A"
click at [623, 288] on input "19:30" at bounding box center [638, 276] width 84 height 23
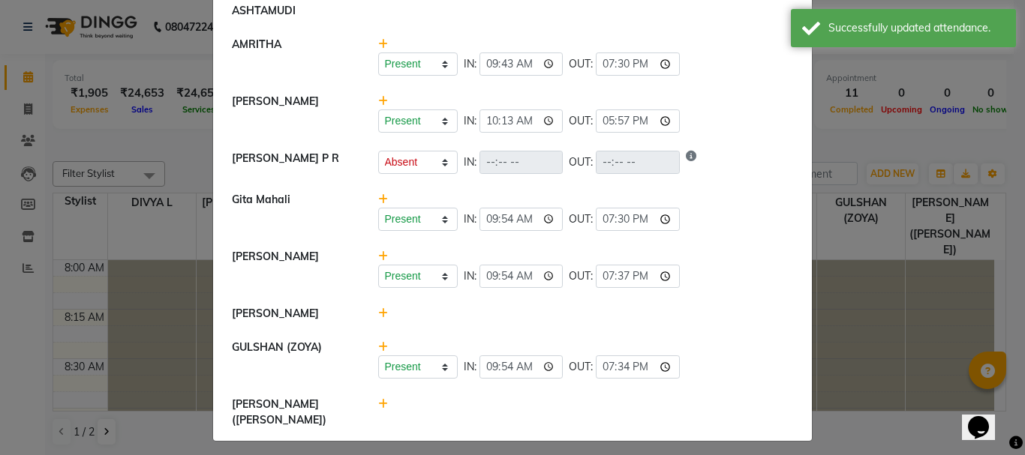
type input "19:37"
click at [767, 152] on div "Present Absent Late Half Day Weekly Off IN: OUT:" at bounding box center [586, 162] width 416 height 23
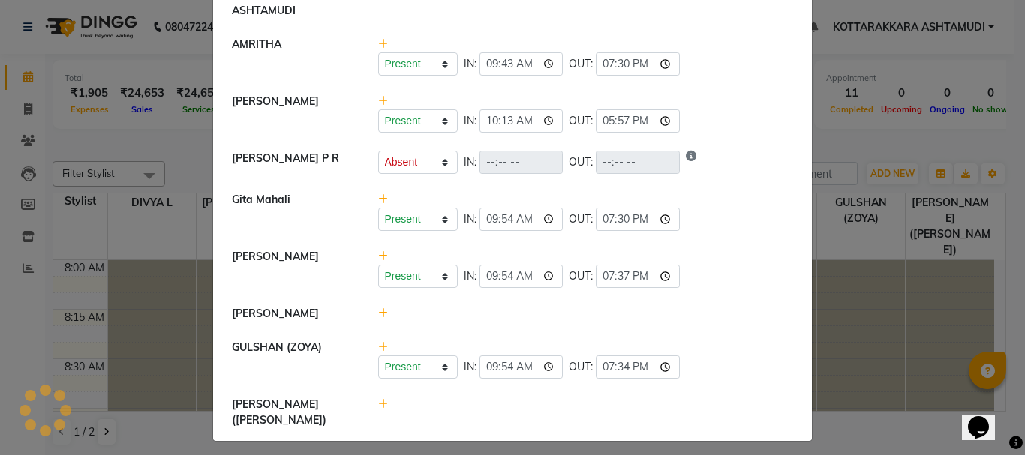
select select "A"
click at [628, 231] on input "19:30" at bounding box center [638, 219] width 84 height 23
type input "19:35"
click at [758, 307] on li "[PERSON_NAME]" at bounding box center [512, 314] width 591 height 35
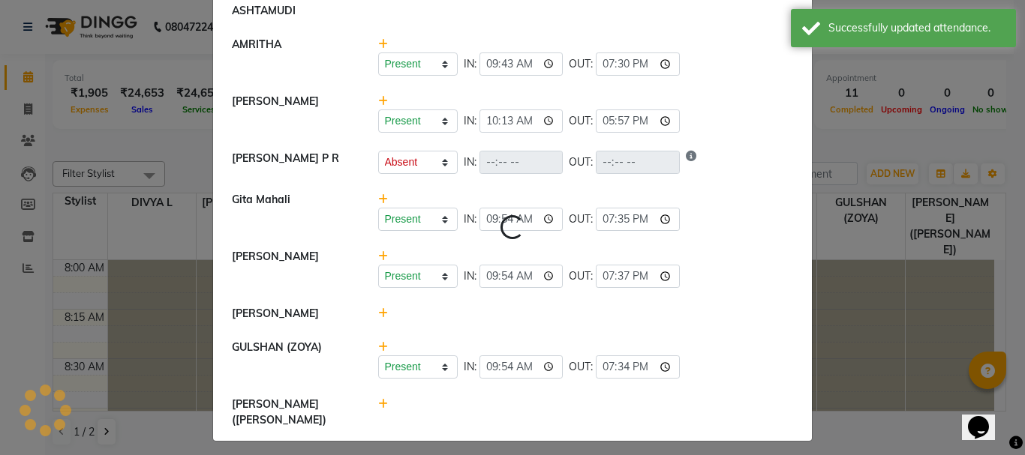
select select "A"
click at [623, 287] on input "19:37" at bounding box center [638, 276] width 84 height 23
type input "19:35"
click at [720, 194] on li "[PERSON_NAME] Present Absent Late Half Day Weekly Off IN: 09:54 OUT: 19:35" at bounding box center [512, 212] width 591 height 58
select select "A"
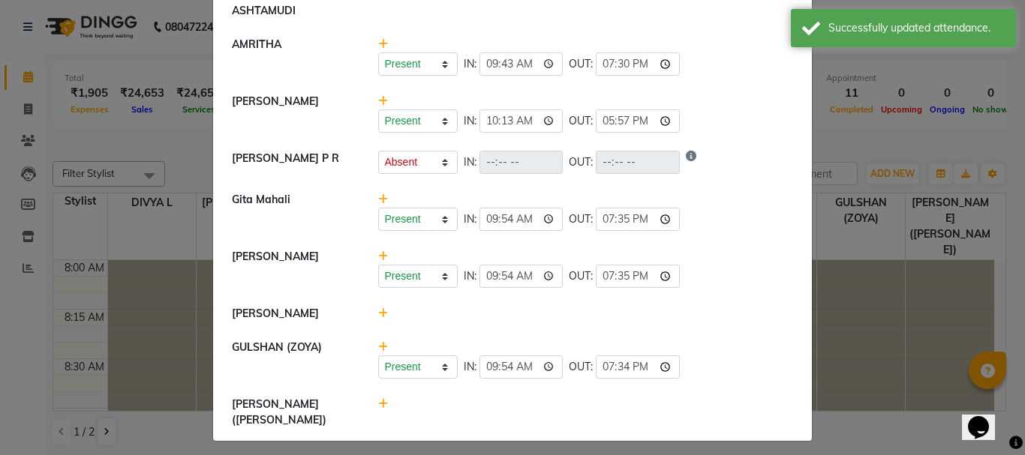
click at [869, 136] on ngb-modal-window "Attendance × Select Date [DATE] DIVYA L Present Absent Late Half Day Weekly Off…" at bounding box center [512, 227] width 1025 height 455
